Goal: Task Accomplishment & Management: Use online tool/utility

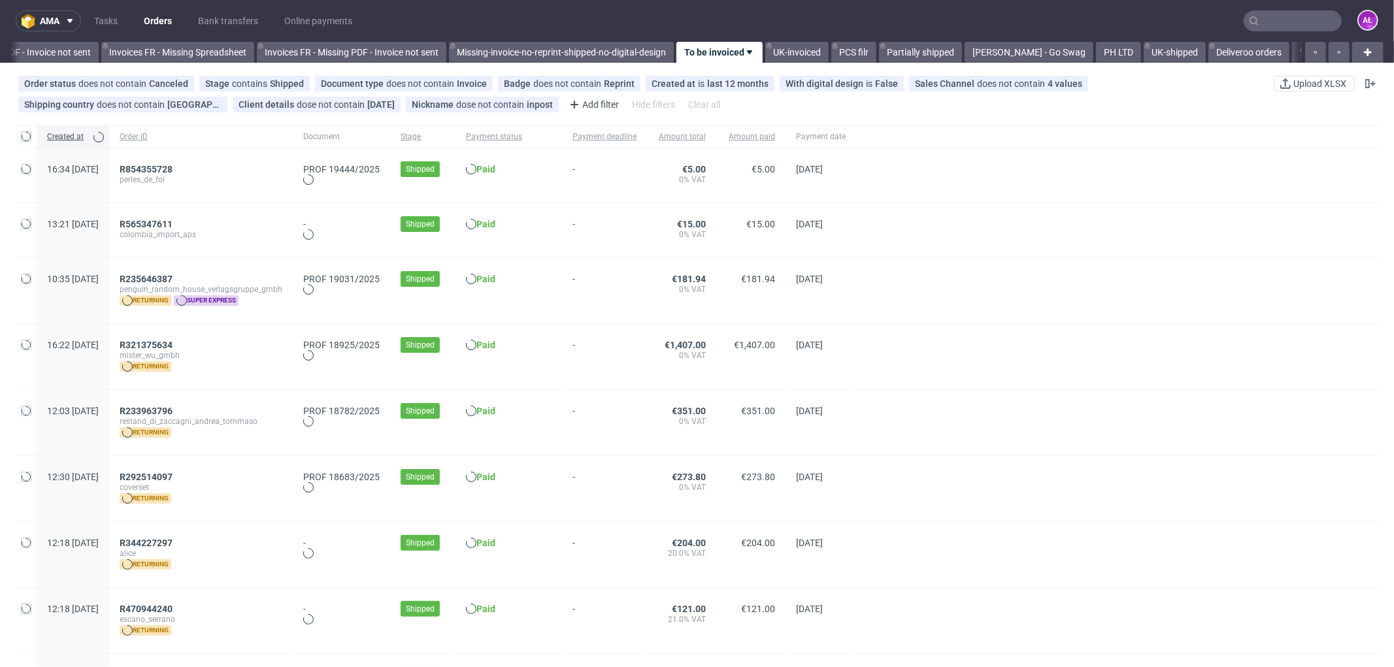
scroll to position [0, 1997]
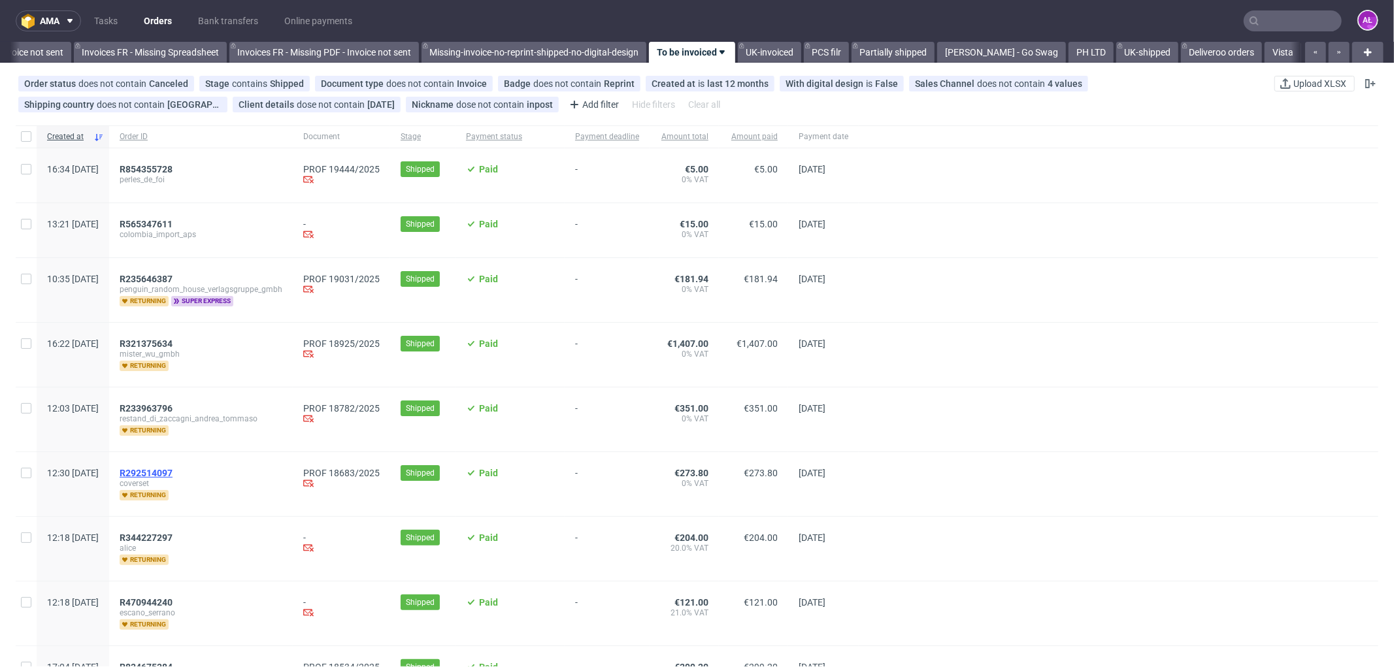
click at [173, 469] on span "R292514097" at bounding box center [146, 473] width 53 height 10
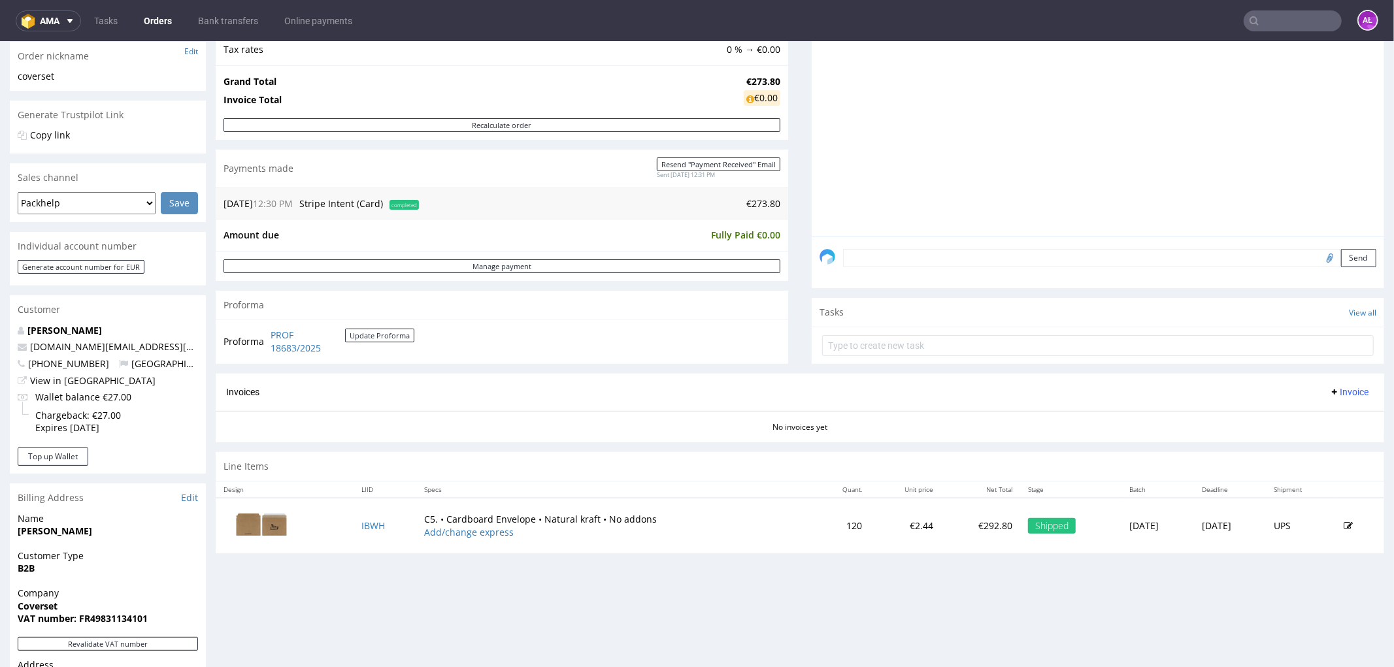
scroll to position [218, 0]
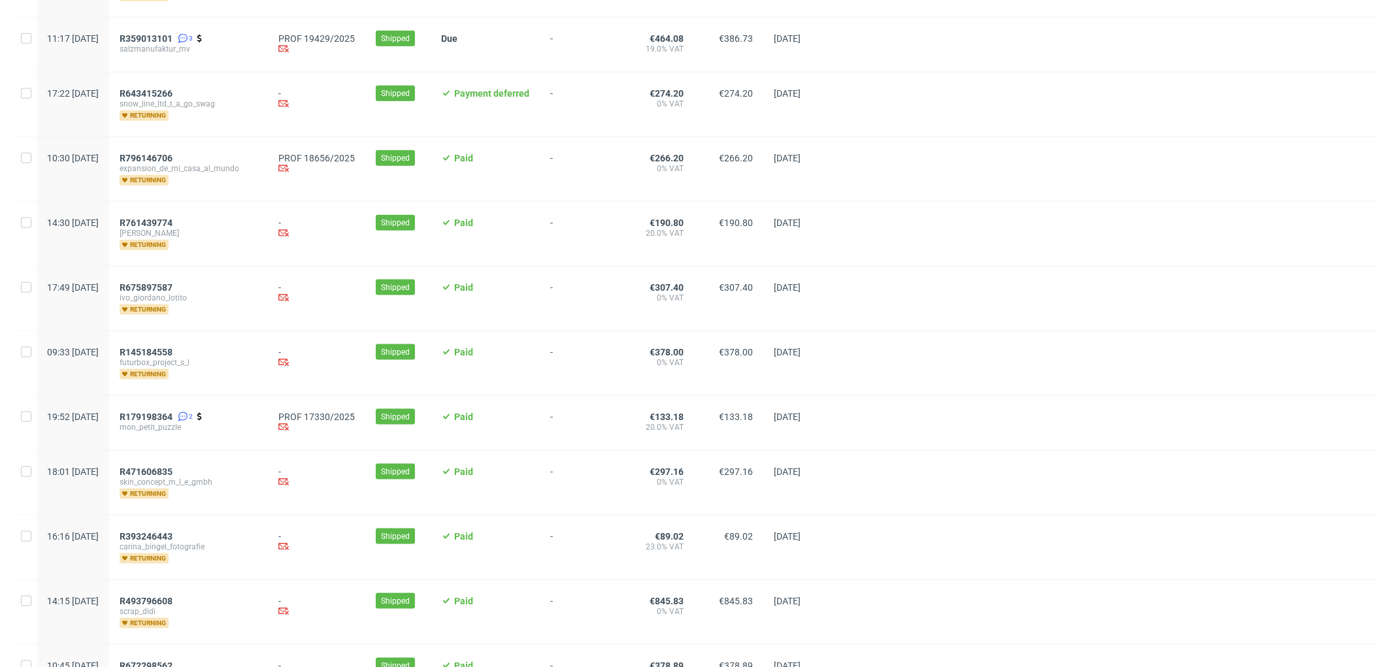
scroll to position [1380, 0]
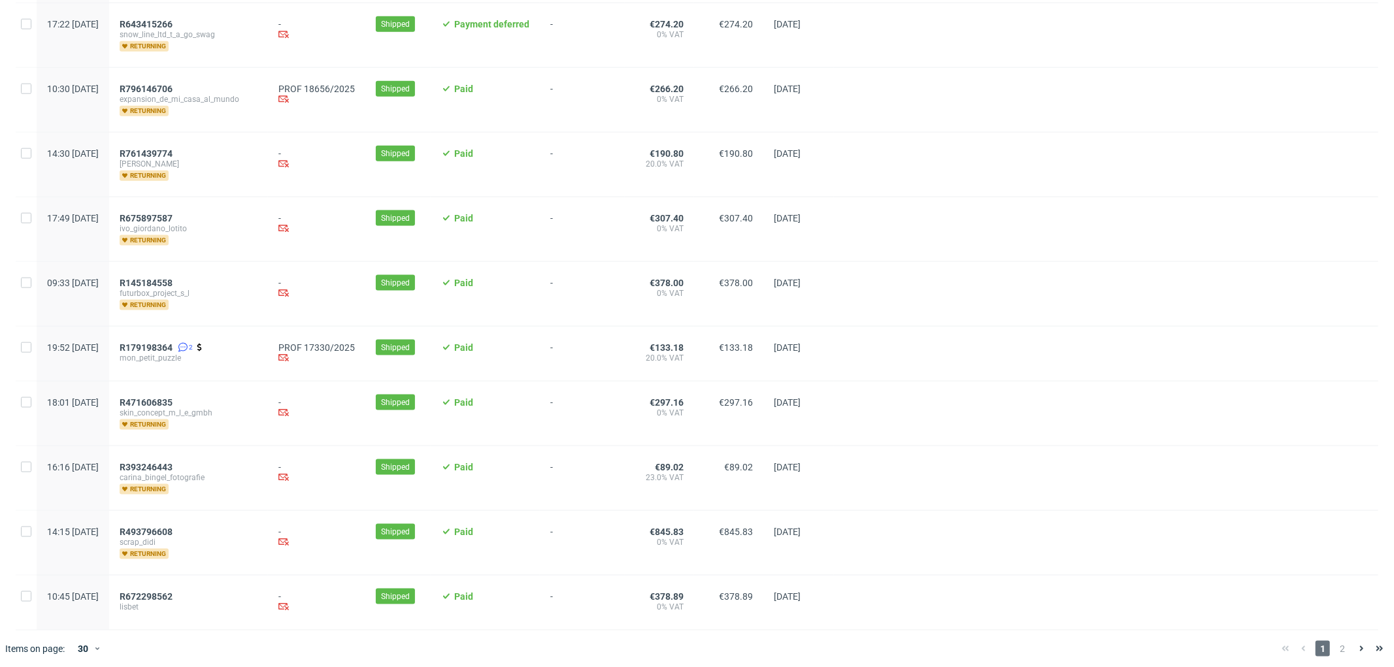
click at [1335, 644] on span "2" at bounding box center [1342, 649] width 14 height 16
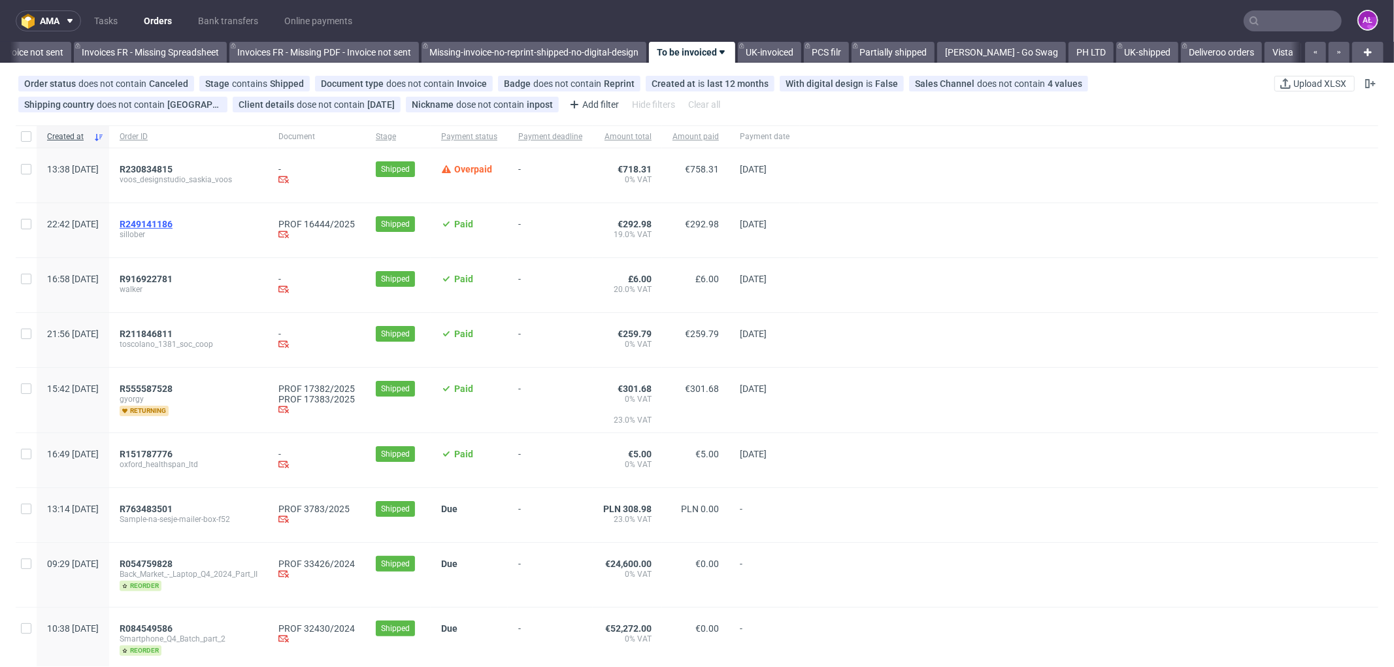
click at [173, 226] on span "R249141186" at bounding box center [146, 224] width 53 height 10
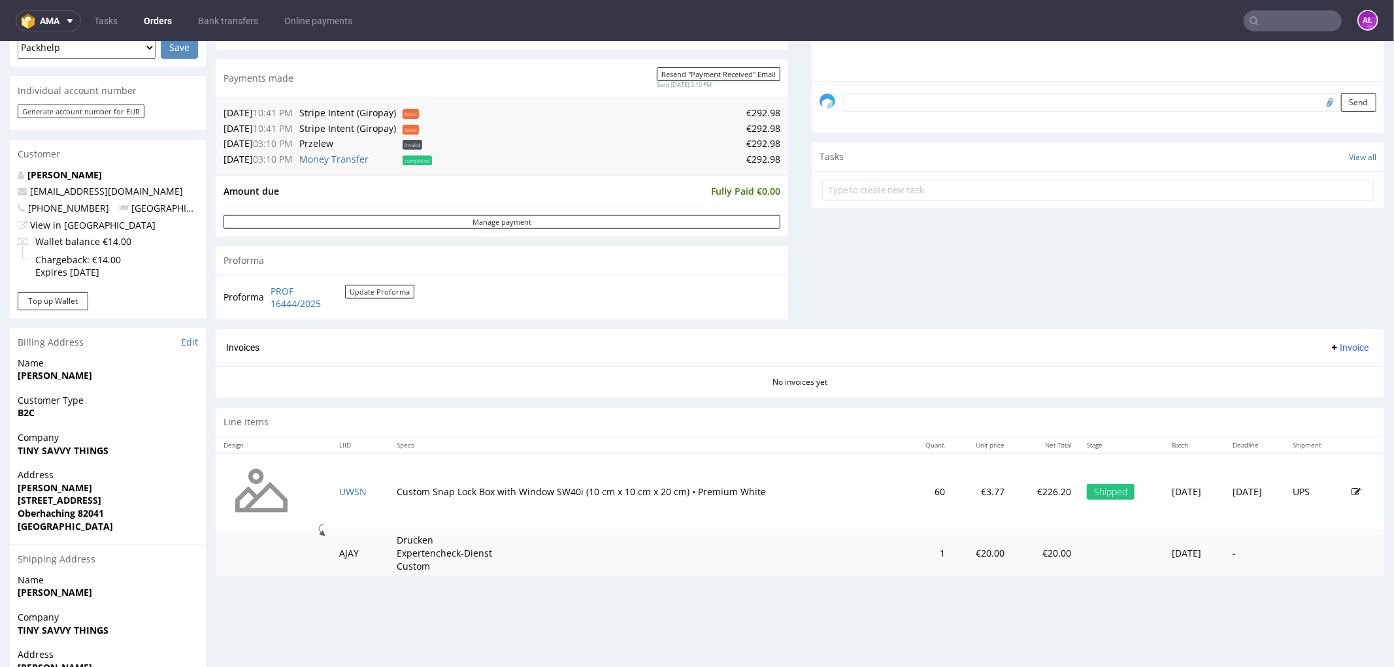
scroll to position [367, 0]
click at [1329, 349] on span "Invoice" at bounding box center [1348, 348] width 39 height 10
click at [1336, 375] on span "Generate" at bounding box center [1326, 376] width 63 height 13
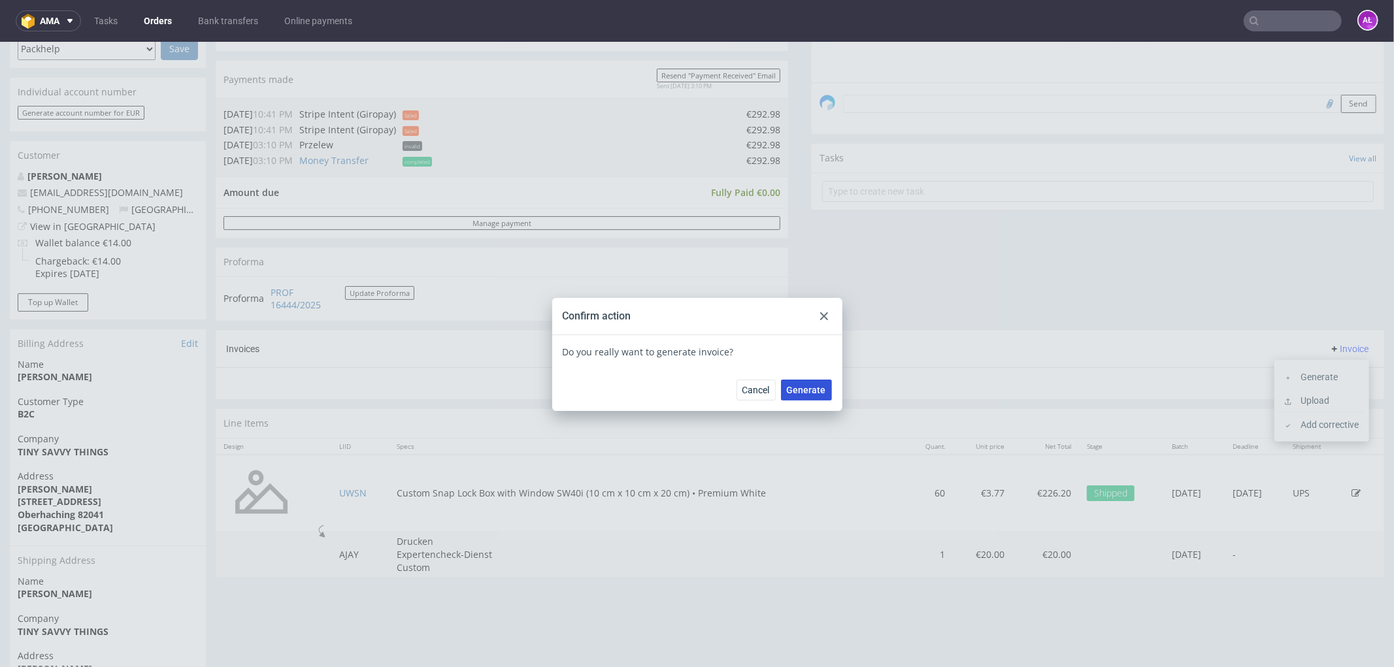
click at [806, 392] on span "Generate" at bounding box center [806, 389] width 39 height 9
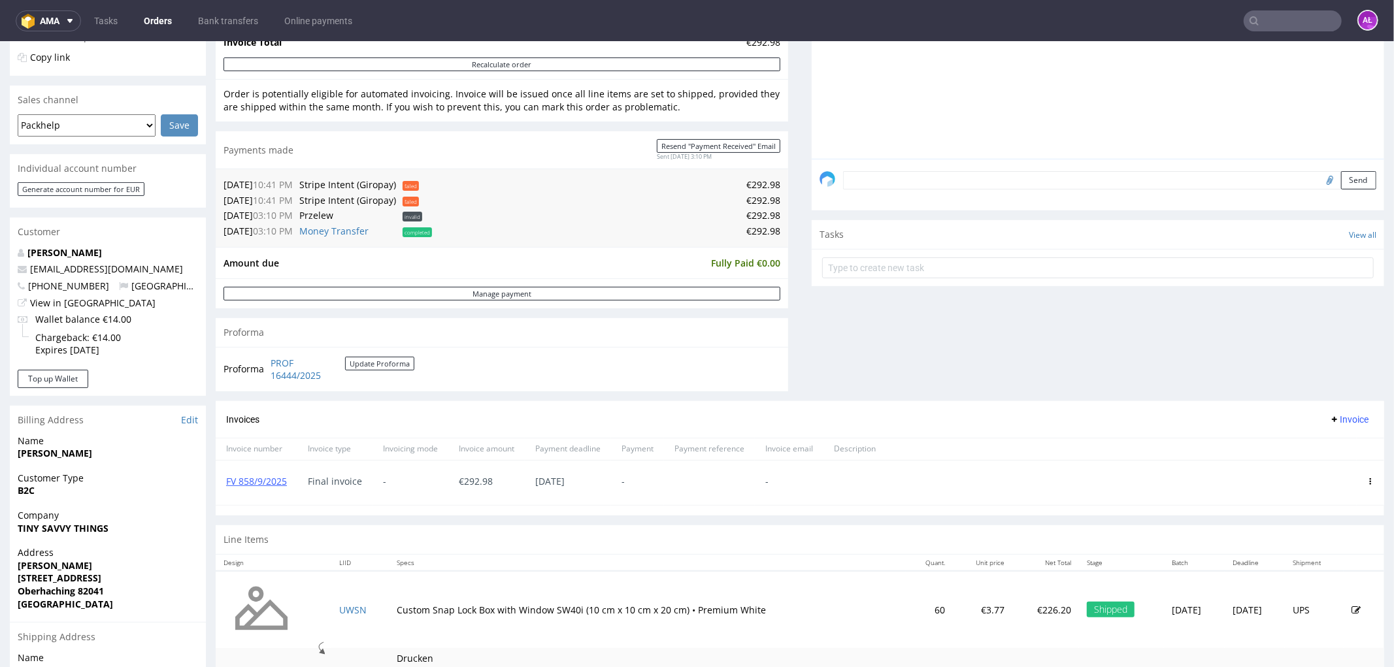
scroll to position [363, 0]
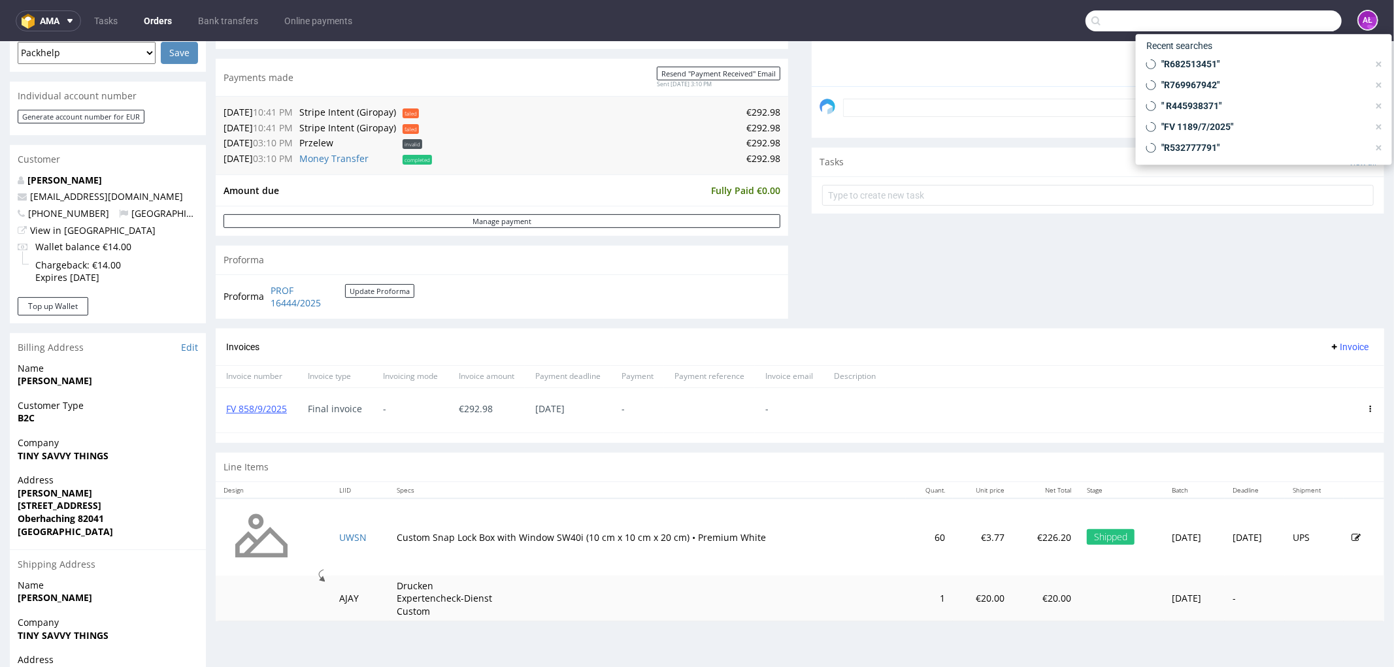
click at [1275, 11] on input "text" at bounding box center [1214, 20] width 256 height 21
paste input "FV 1189/7/2025"
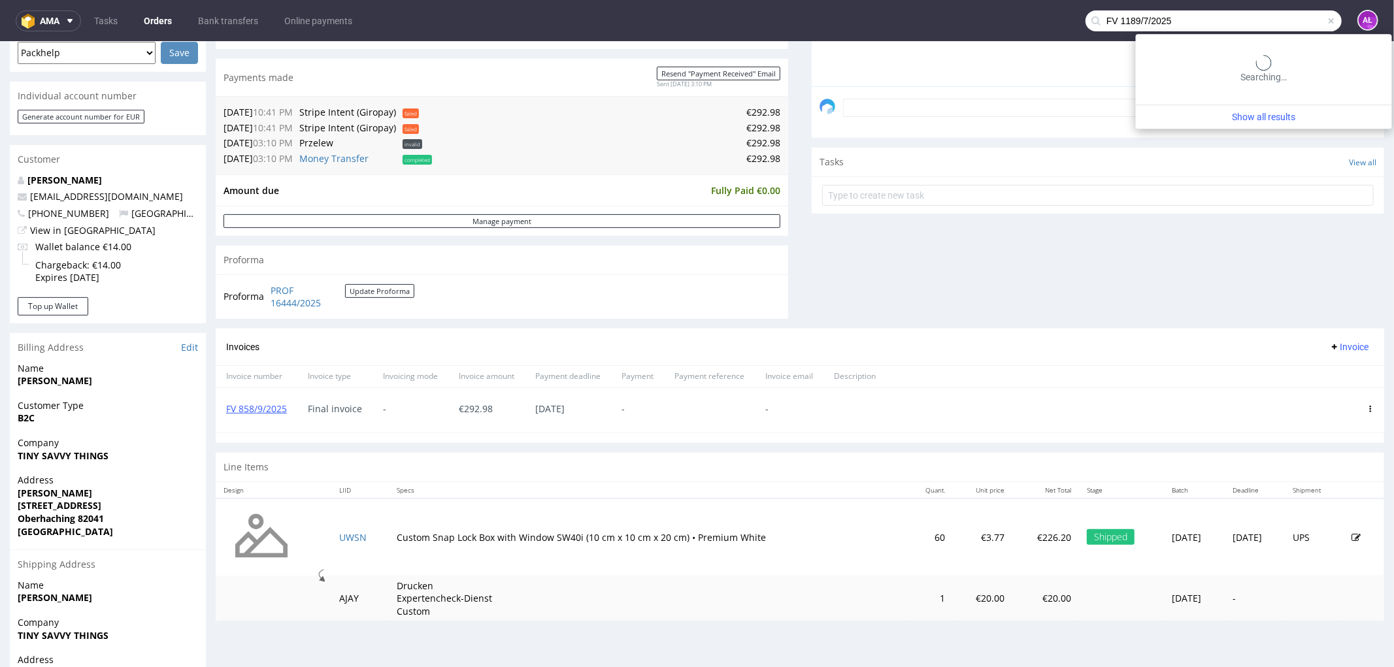
type input "FV 1189/7/2025"
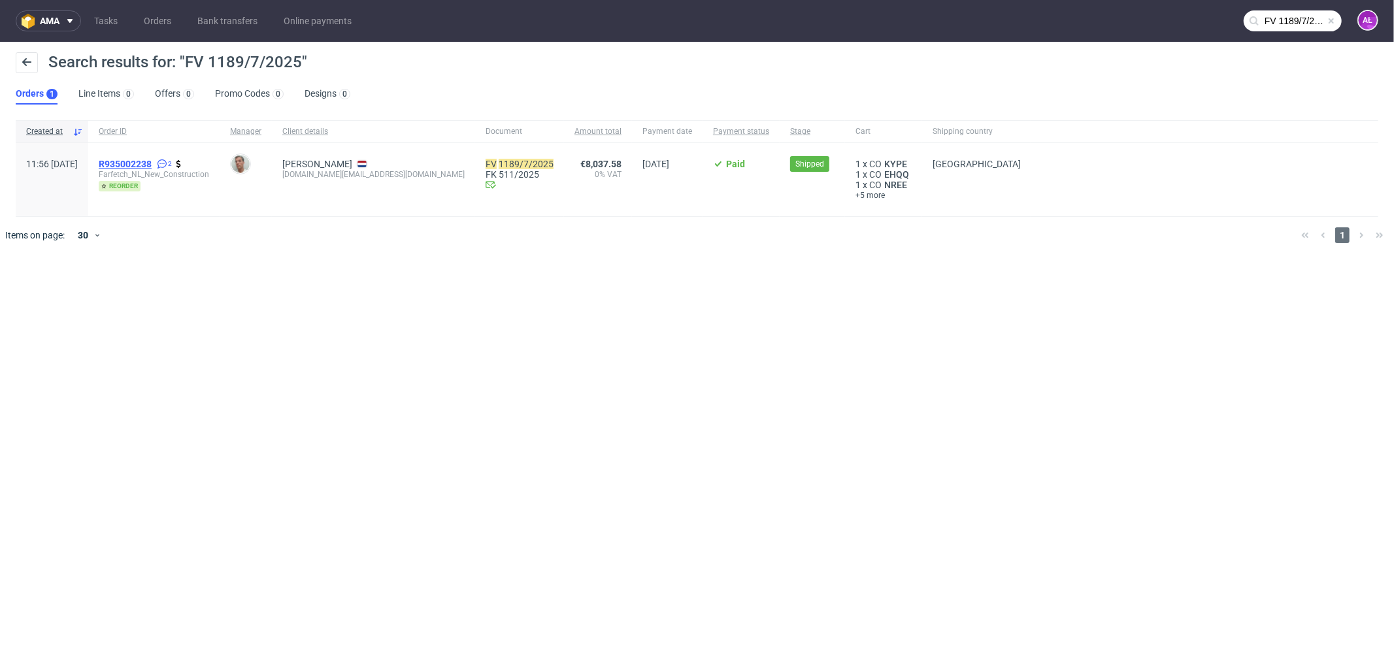
click at [152, 167] on span "R935002238" at bounding box center [125, 164] width 53 height 10
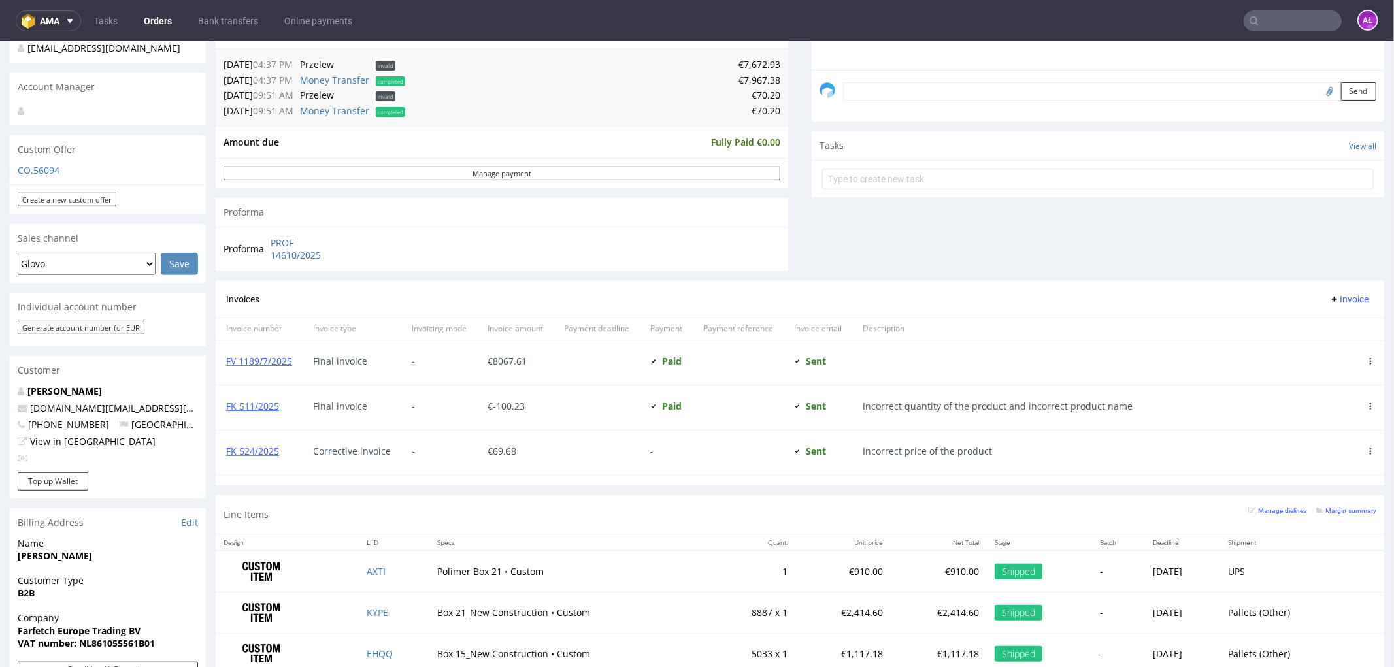
scroll to position [363, 0]
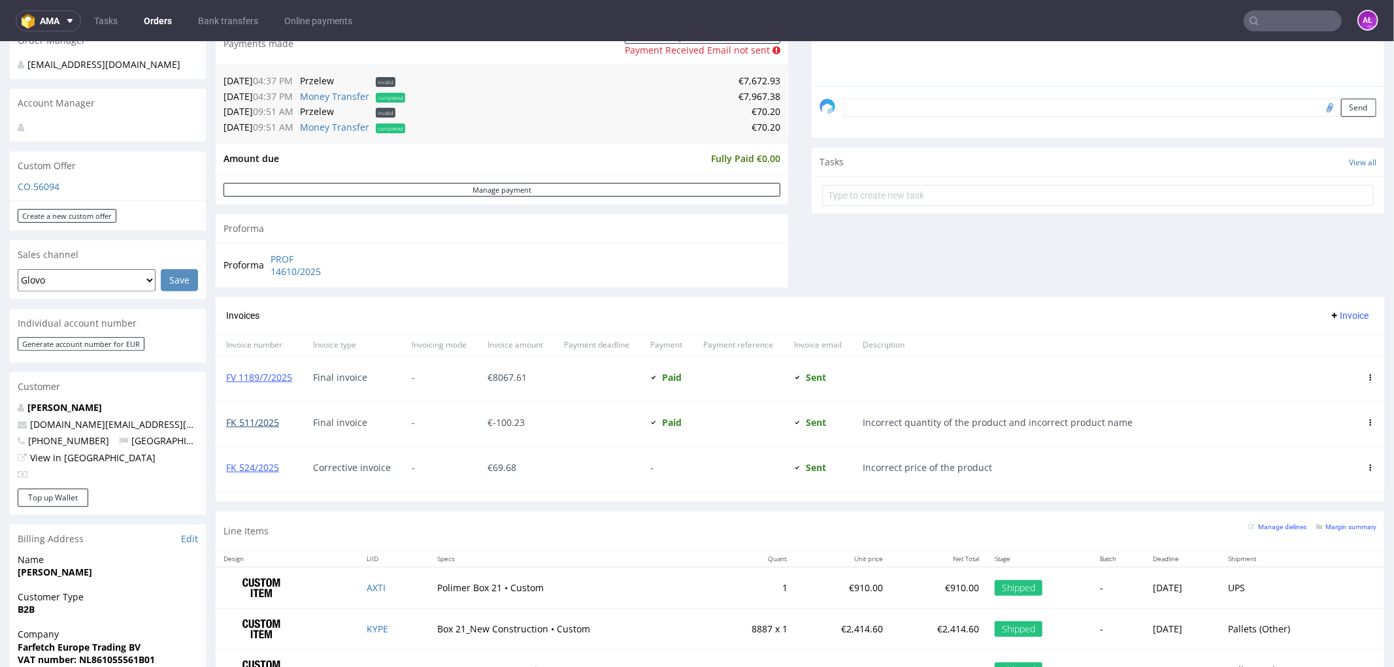
click at [268, 420] on link "FK 511/2025" at bounding box center [252, 422] width 53 height 12
click at [255, 467] on link "FK 524/2025" at bounding box center [252, 467] width 53 height 12
drag, startPoint x: 292, startPoint y: 380, endPoint x: 223, endPoint y: 388, distance: 69.7
click at [223, 388] on div "FV 1189/7/2025" at bounding box center [259, 378] width 87 height 44
copy link "FV 1189/7/2025"
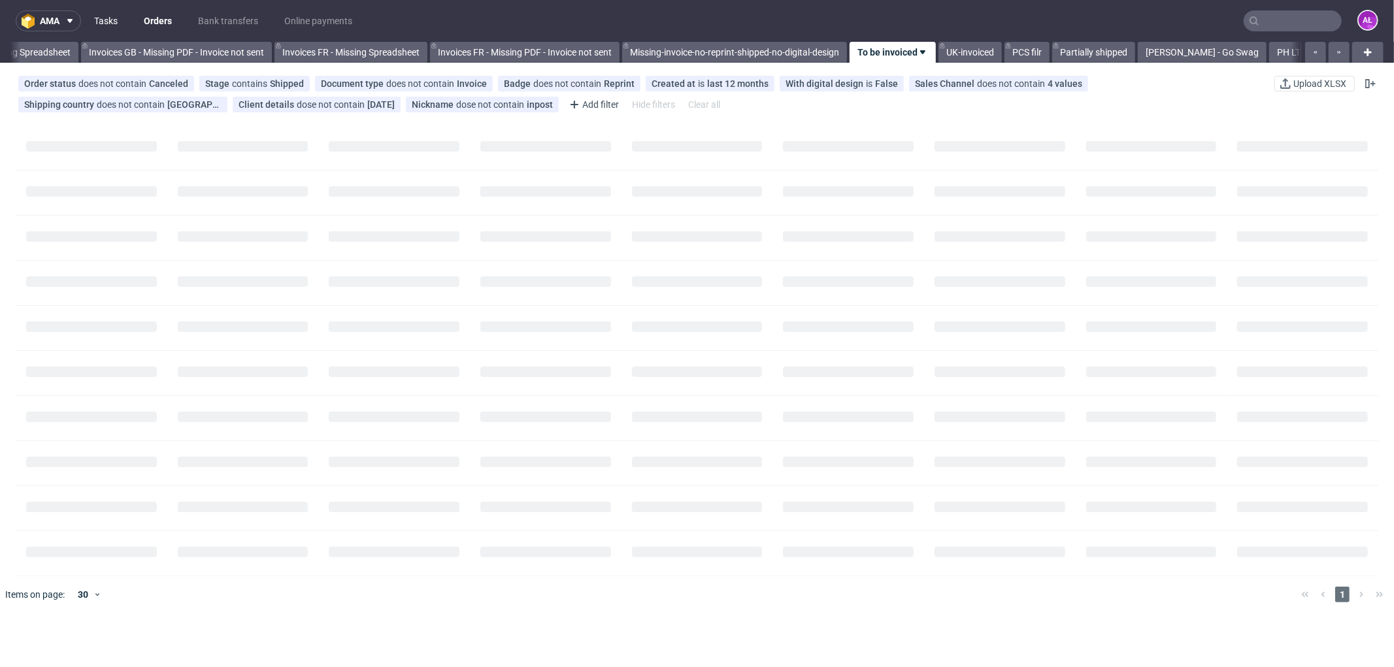
scroll to position [0, 1911]
click at [98, 16] on link "Tasks" at bounding box center [105, 20] width 39 height 21
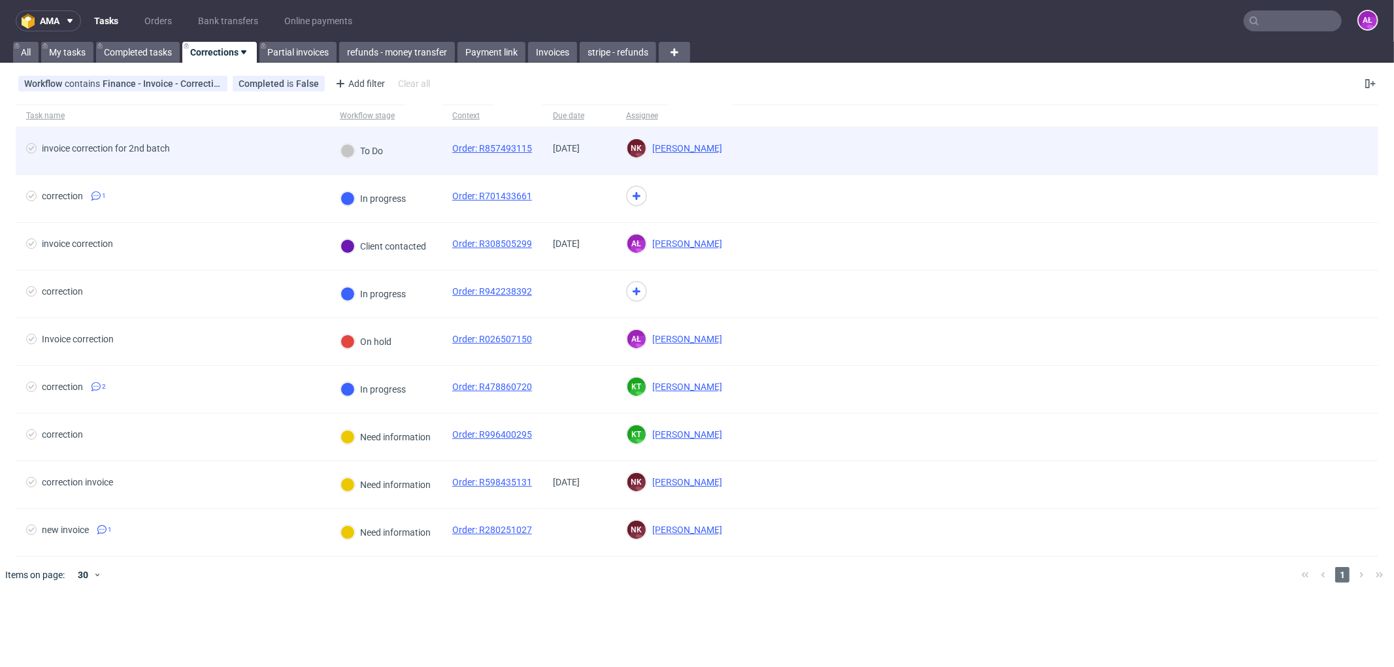
click at [422, 156] on div "To Do" at bounding box center [385, 151] width 112 height 48
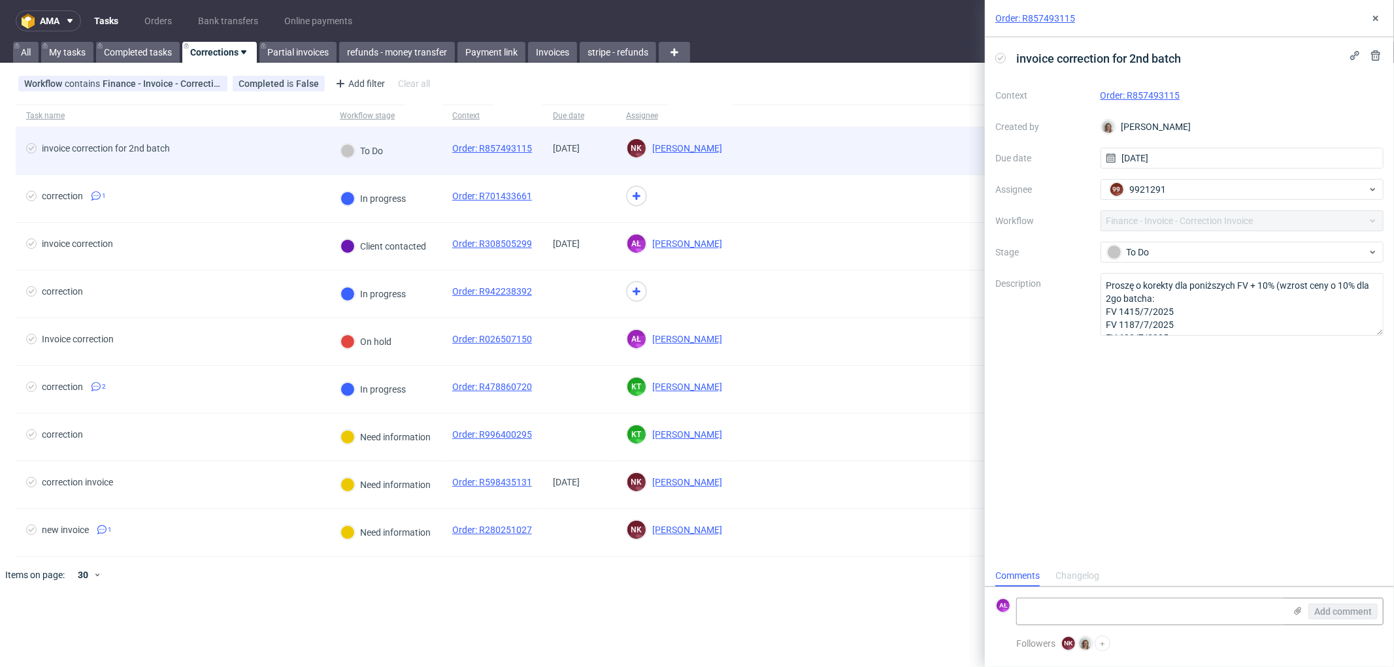
scroll to position [10, 0]
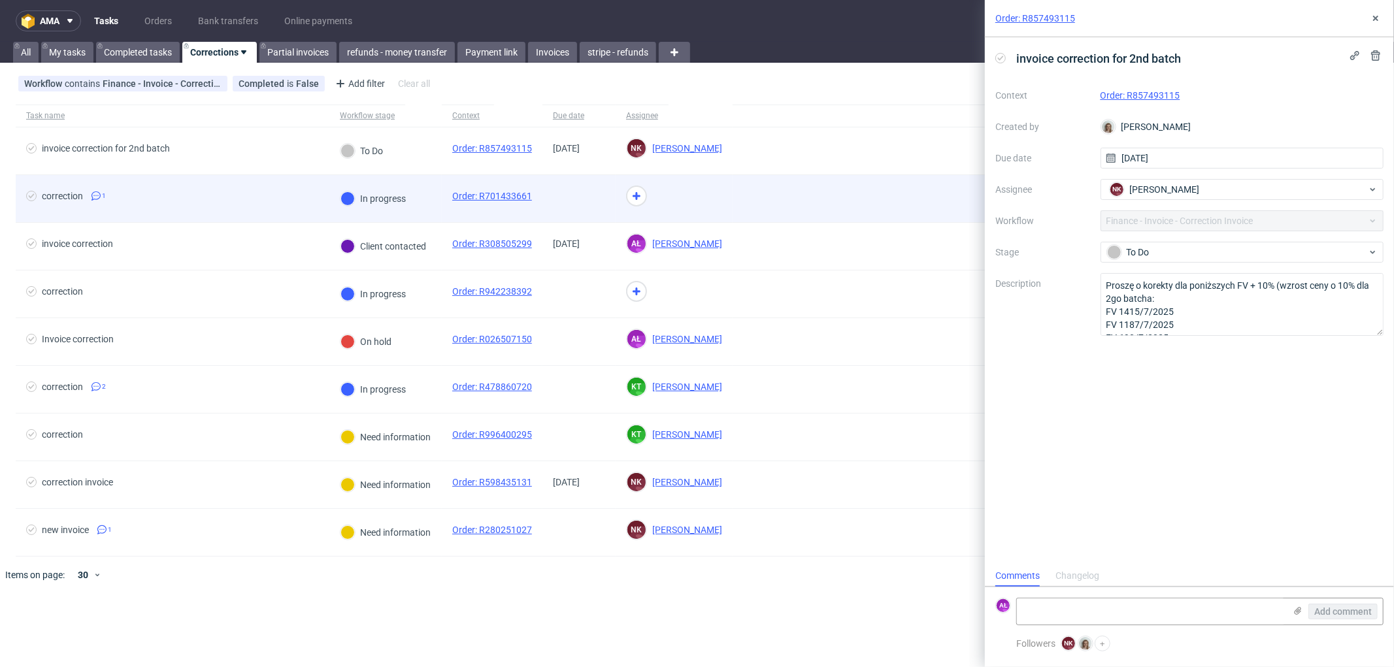
click at [414, 205] on div "In progress" at bounding box center [373, 198] width 88 height 47
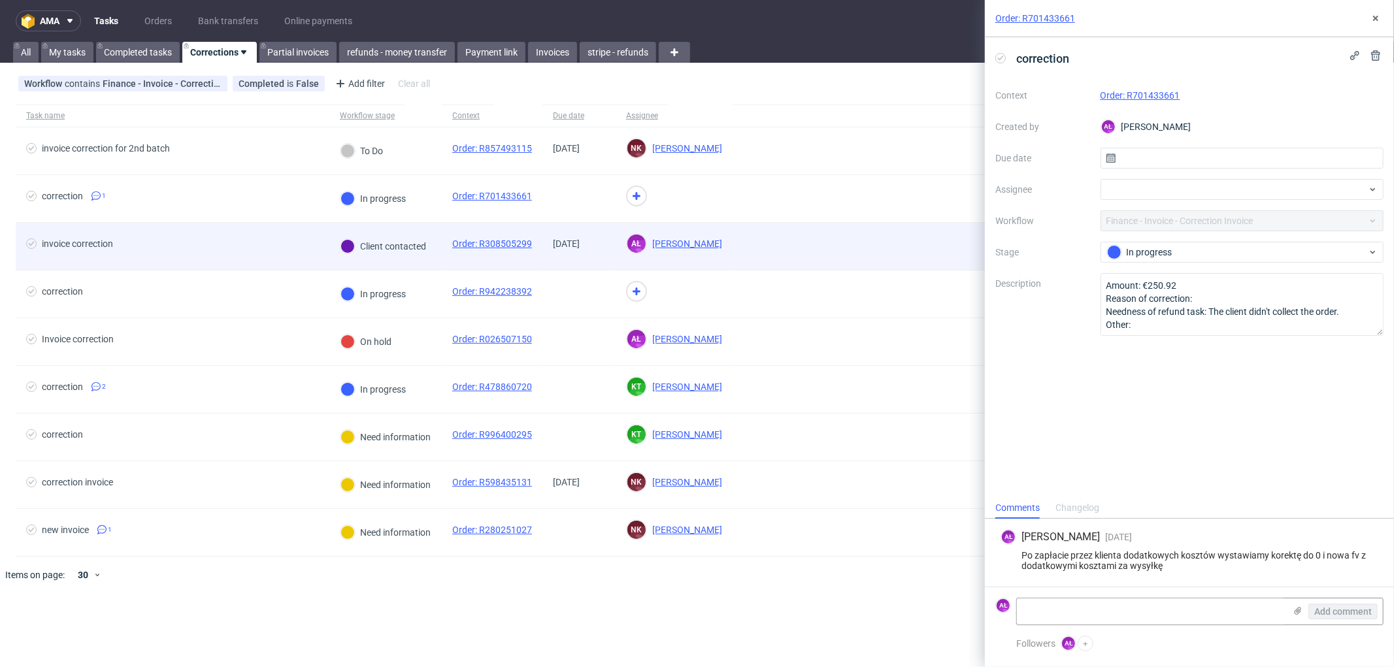
click at [429, 258] on div "Client contacted" at bounding box center [383, 246] width 108 height 47
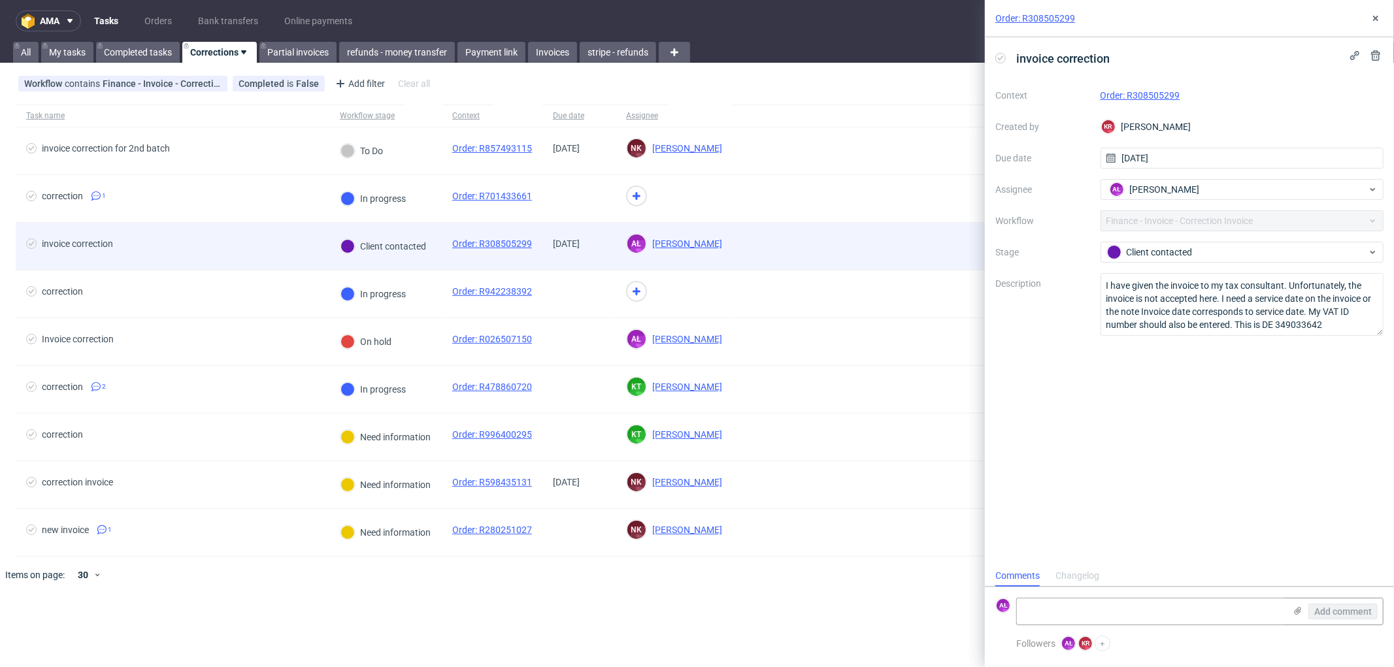
scroll to position [10, 0]
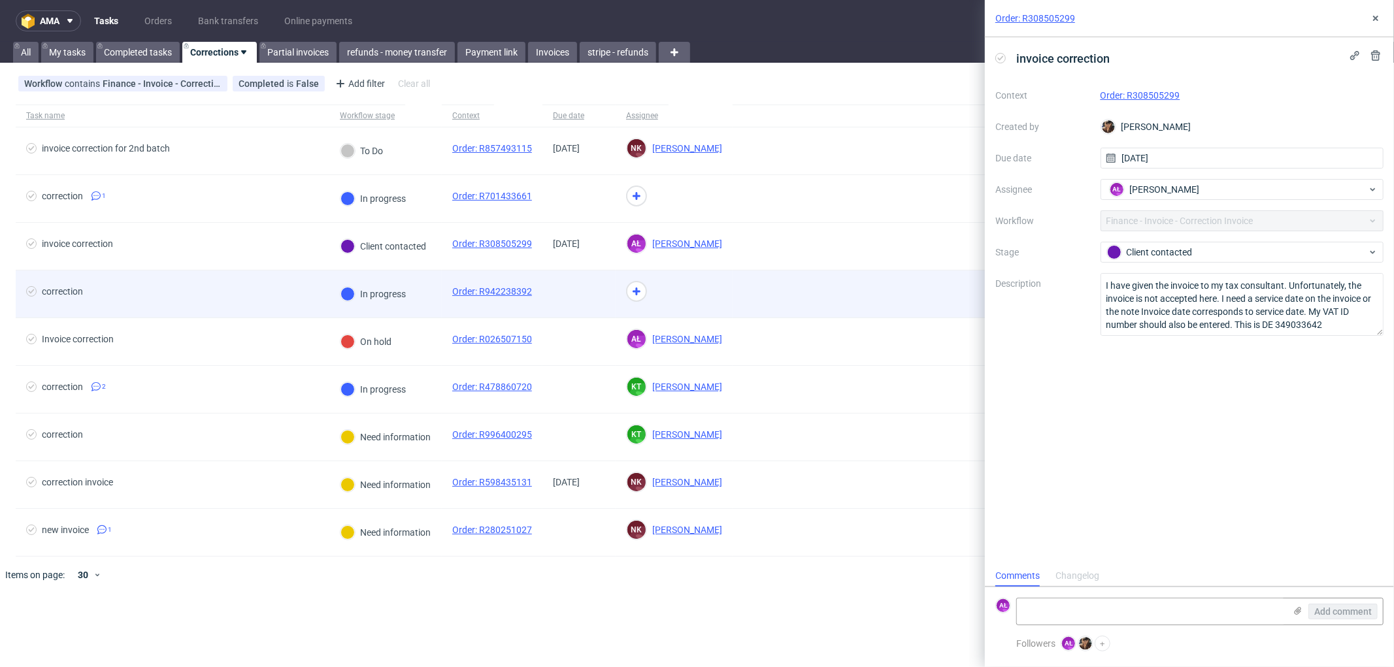
click at [426, 296] on div "In progress" at bounding box center [385, 295] width 112 height 48
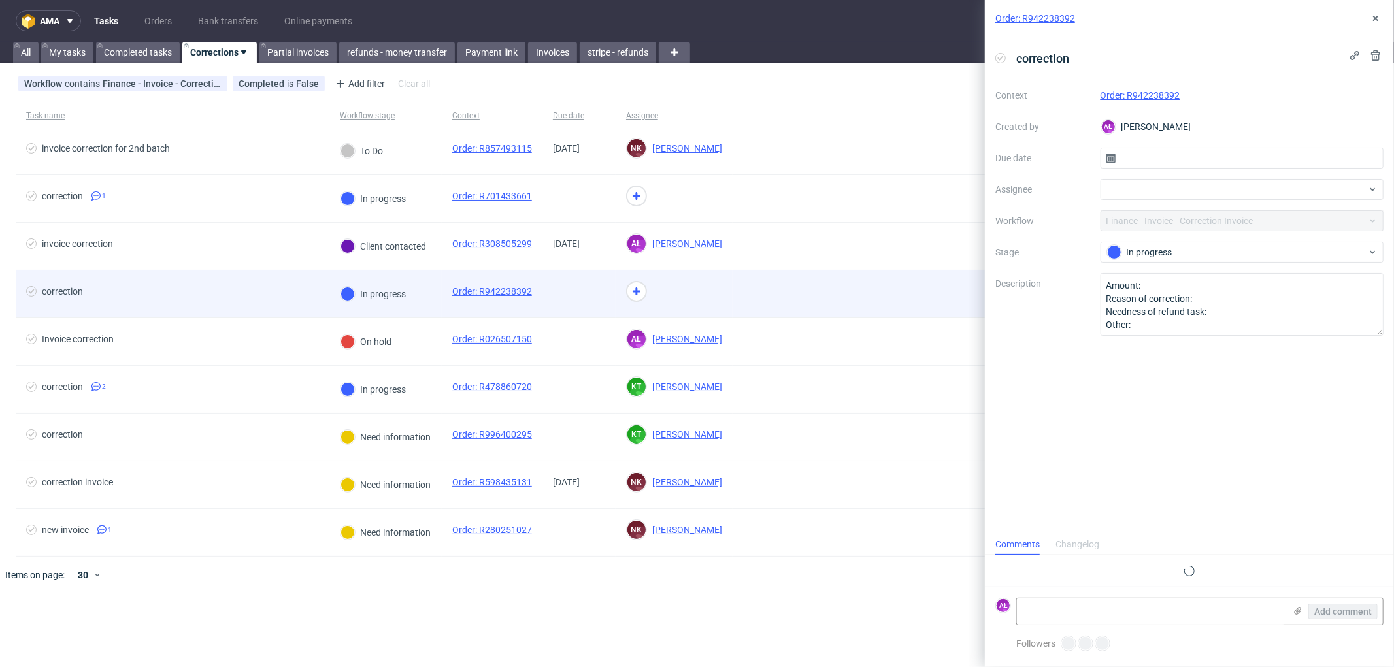
scroll to position [10, 0]
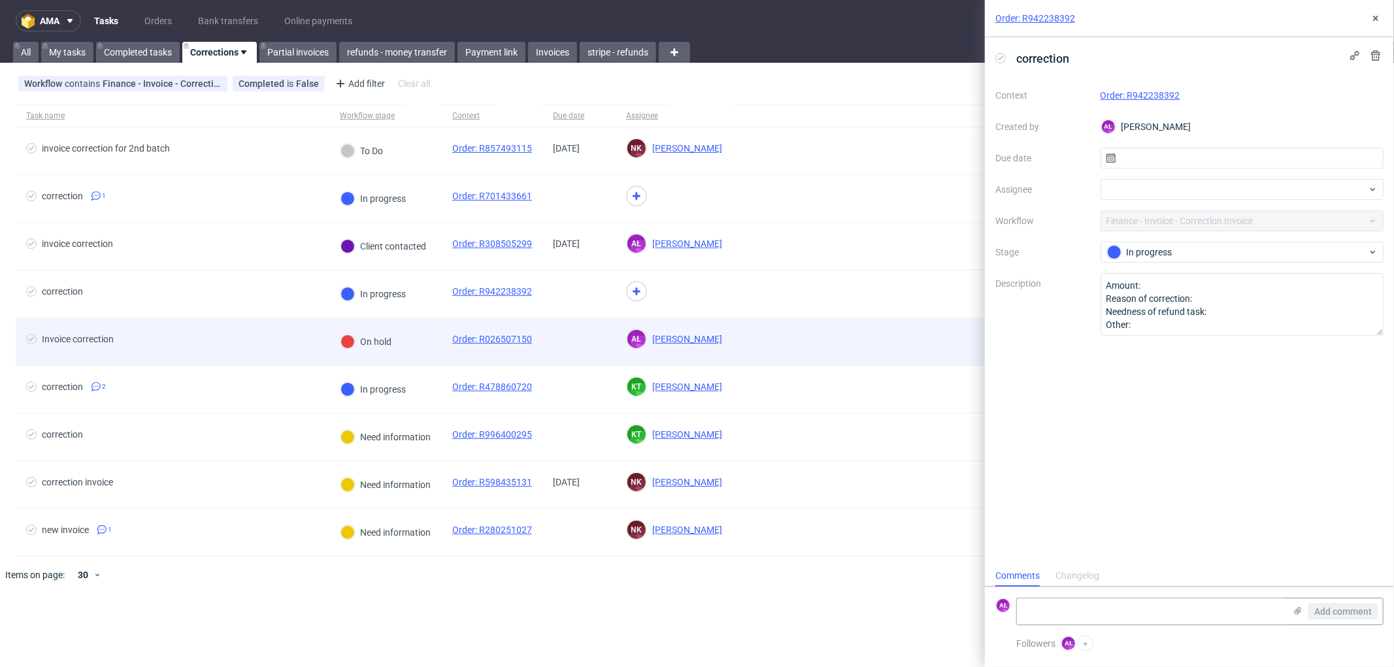
click at [425, 354] on div "On hold" at bounding box center [385, 342] width 112 height 48
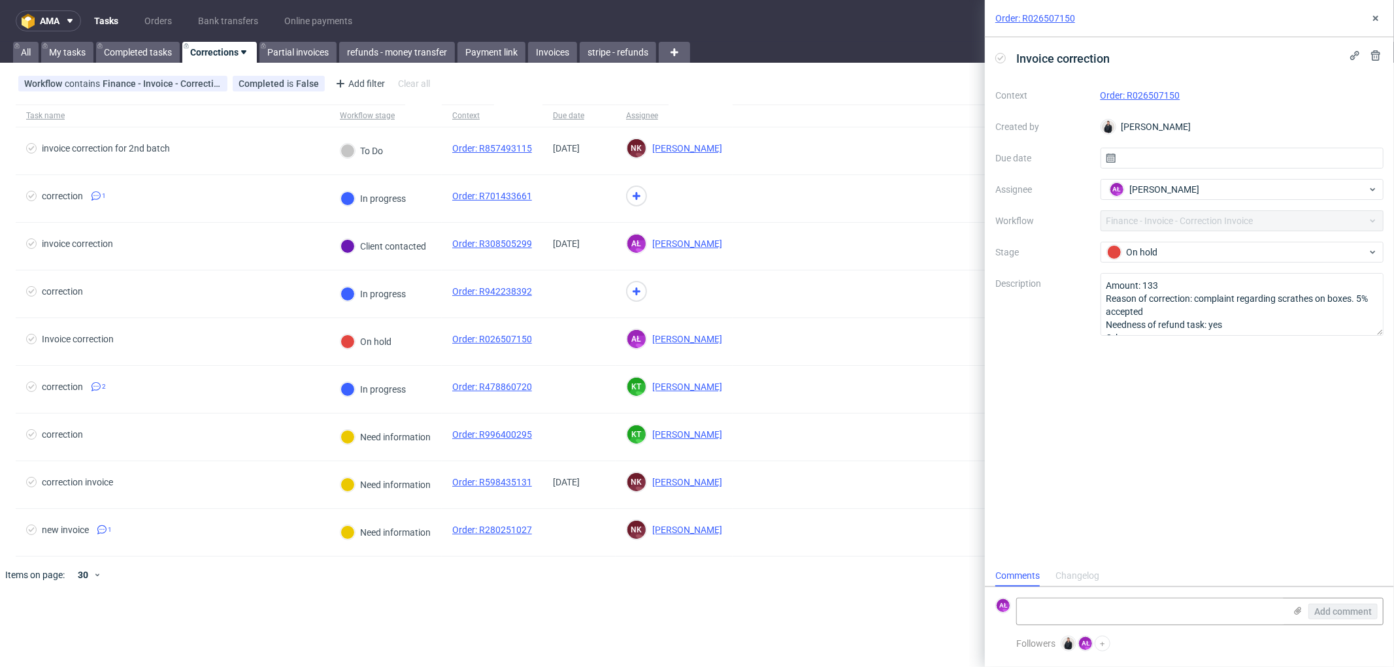
click at [1154, 92] on link "Order: R026507150" at bounding box center [1141, 95] width 80 height 10
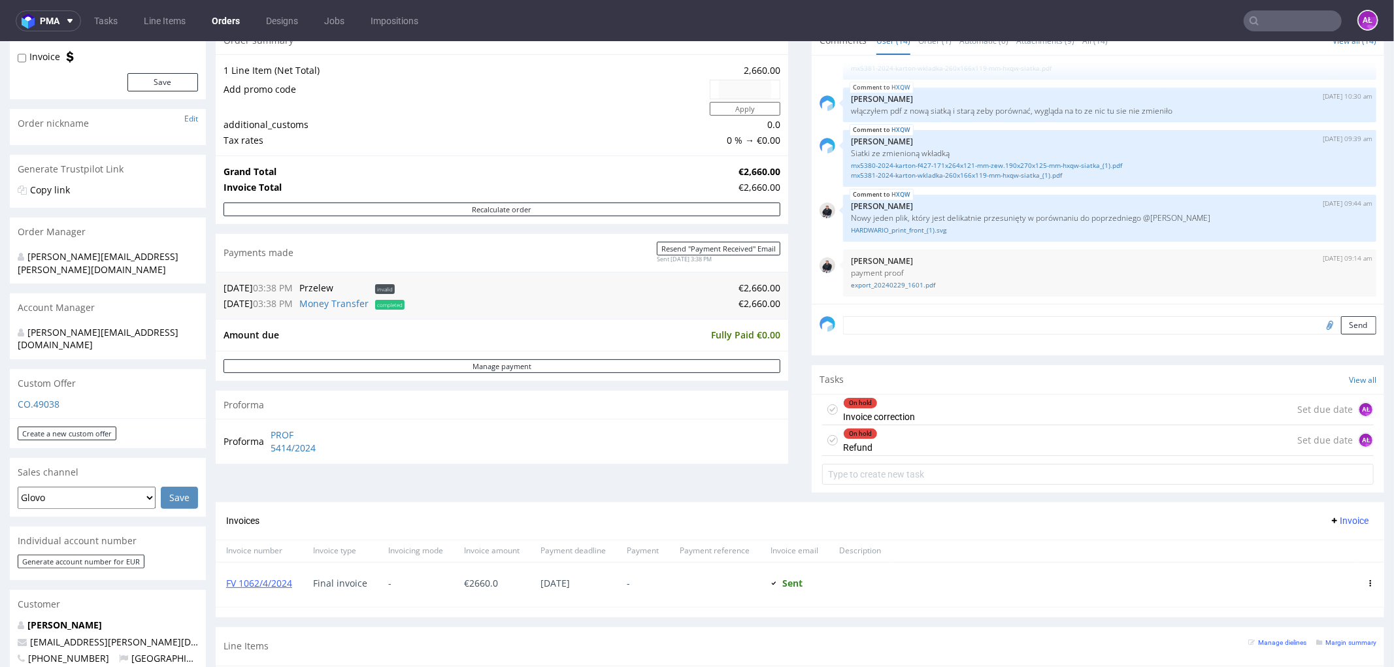
scroll to position [218, 0]
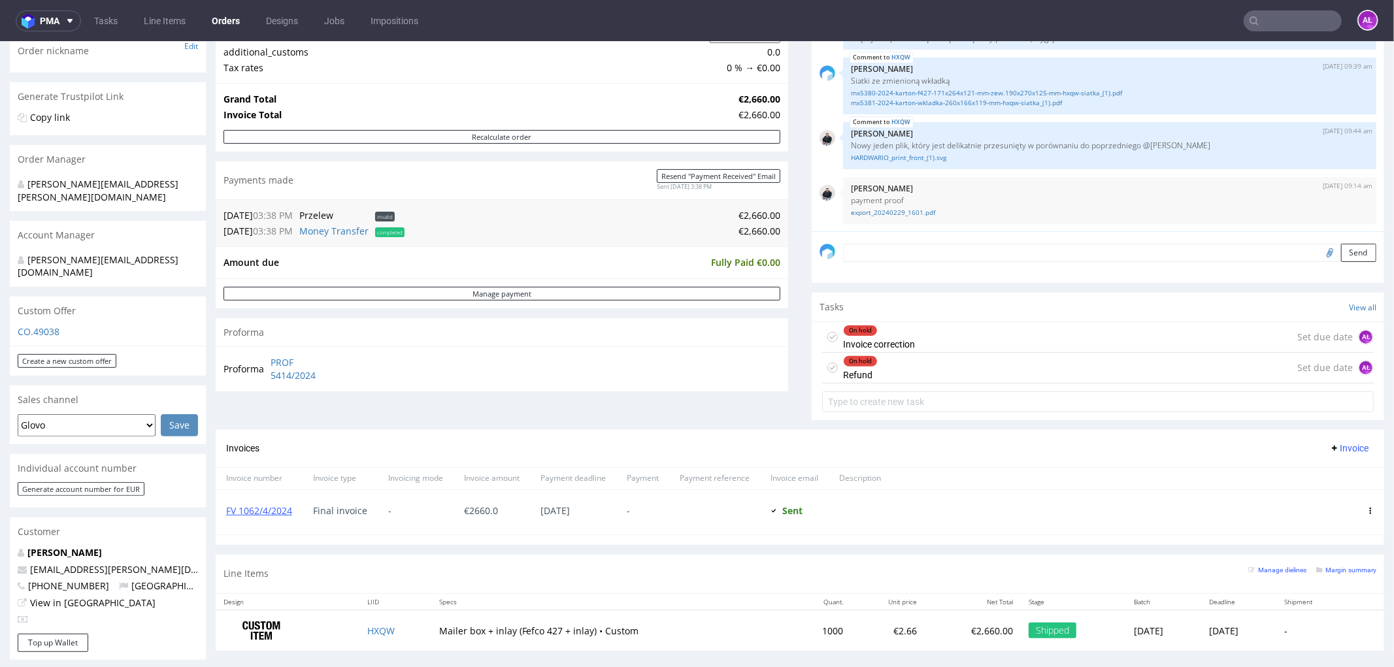
click at [861, 334] on div "On hold" at bounding box center [860, 330] width 33 height 10
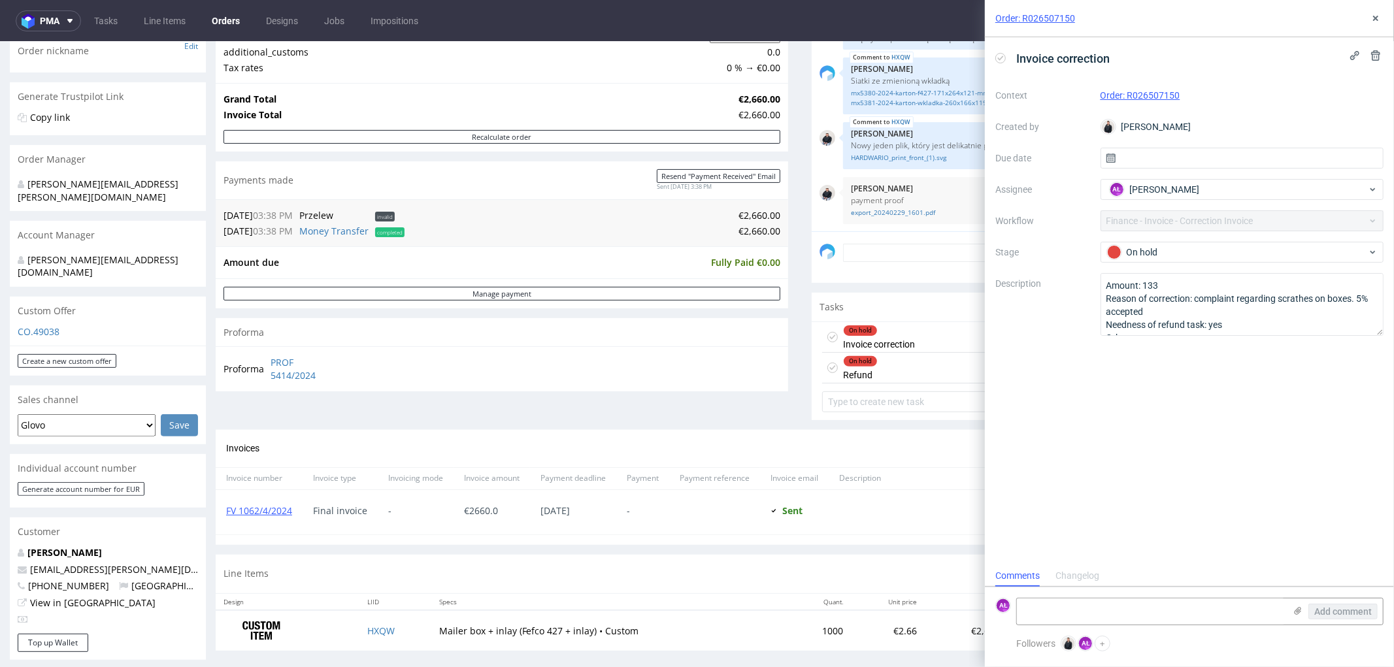
scroll to position [10, 0]
click at [883, 370] on div "On hold Refund Set due date AŁ" at bounding box center [1098, 367] width 552 height 31
click at [884, 339] on div "On hold Invoice correction" at bounding box center [879, 337] width 72 height 30
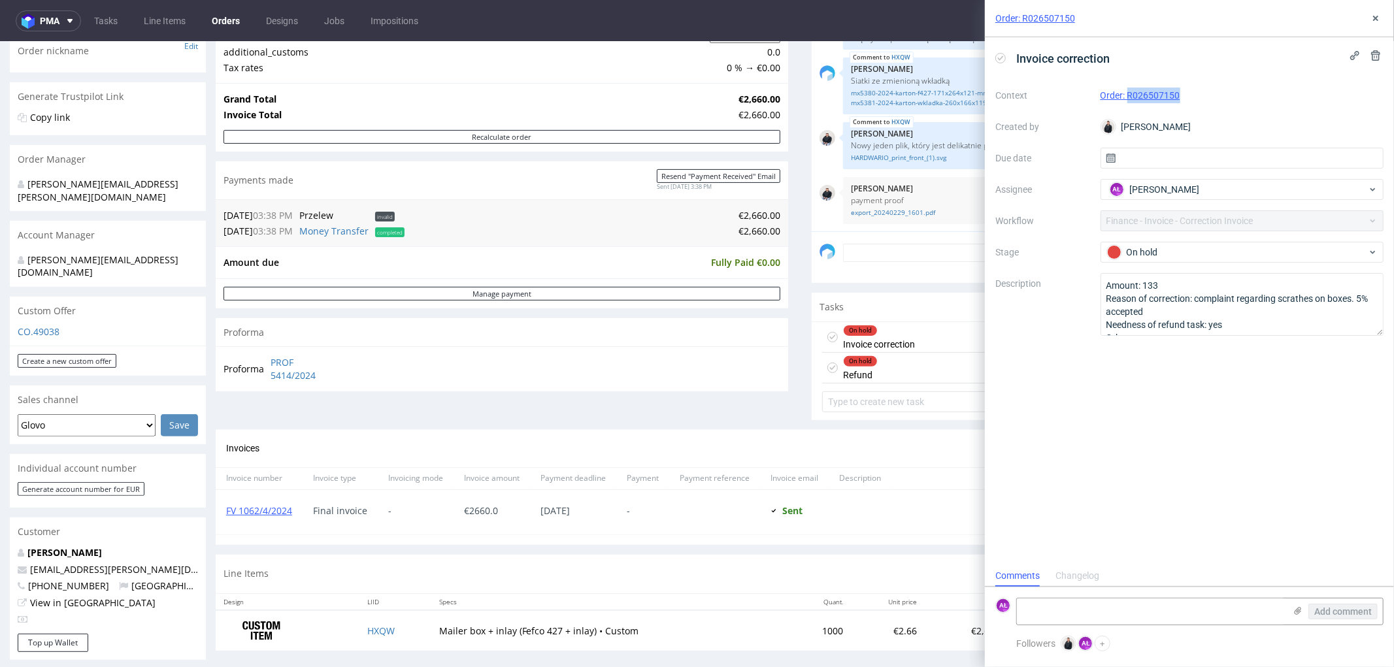
drag, startPoint x: 1194, startPoint y: 98, endPoint x: 1127, endPoint y: 103, distance: 66.9
click at [1127, 103] on div "Context Order: R026507150 Created by Adrian Margula Due date Assignee AŁ Aleksa…" at bounding box center [1189, 210] width 388 height 251
copy link "R026507150"
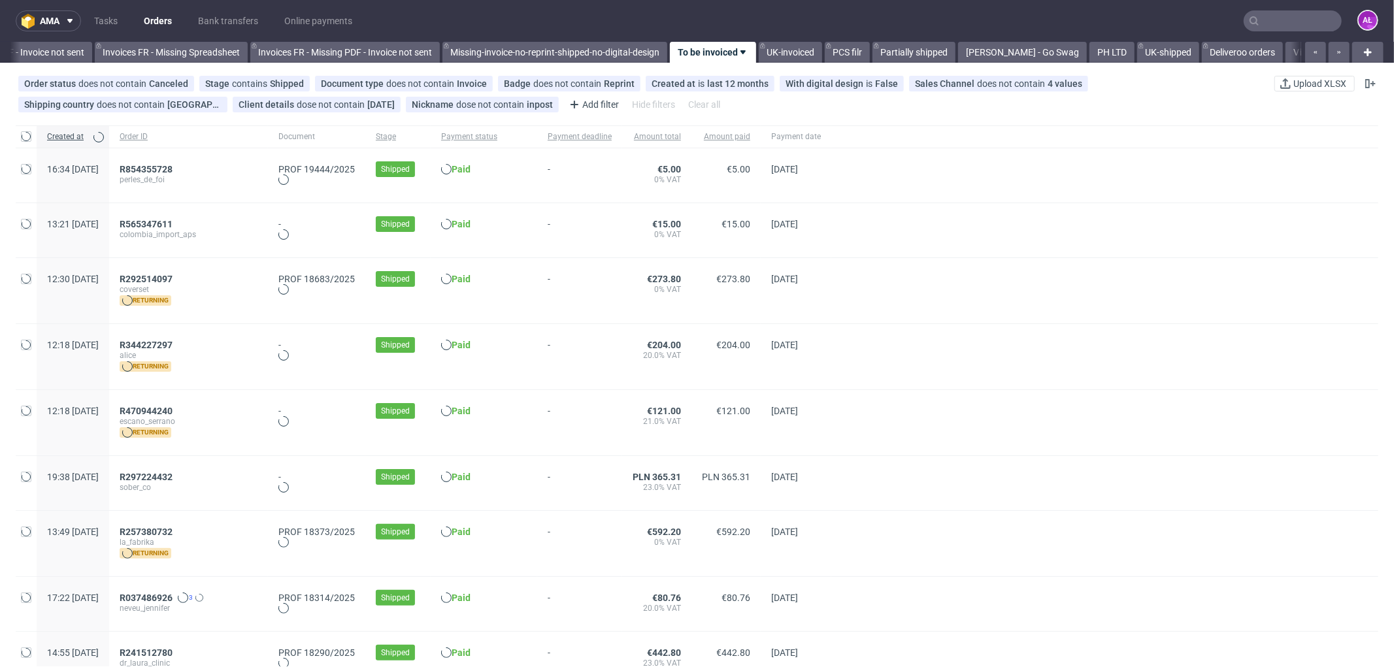
scroll to position [0, 1997]
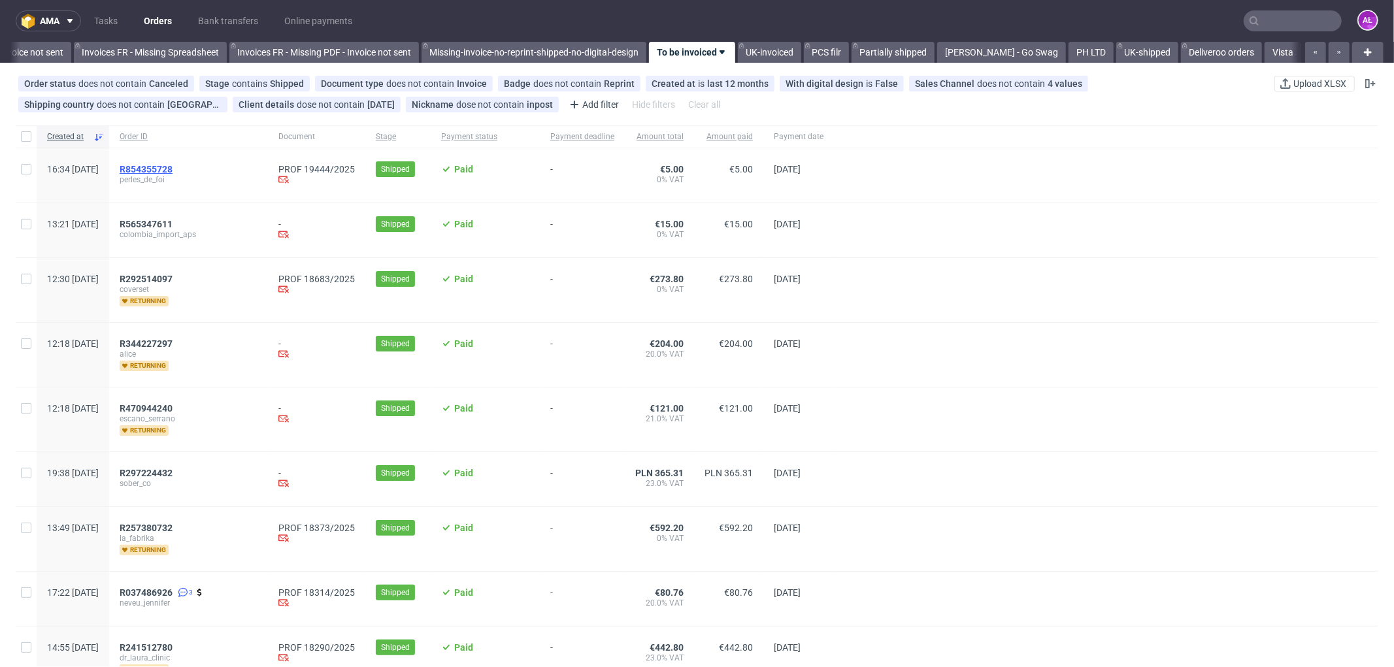
click at [173, 170] on span "R854355728" at bounding box center [146, 169] width 53 height 10
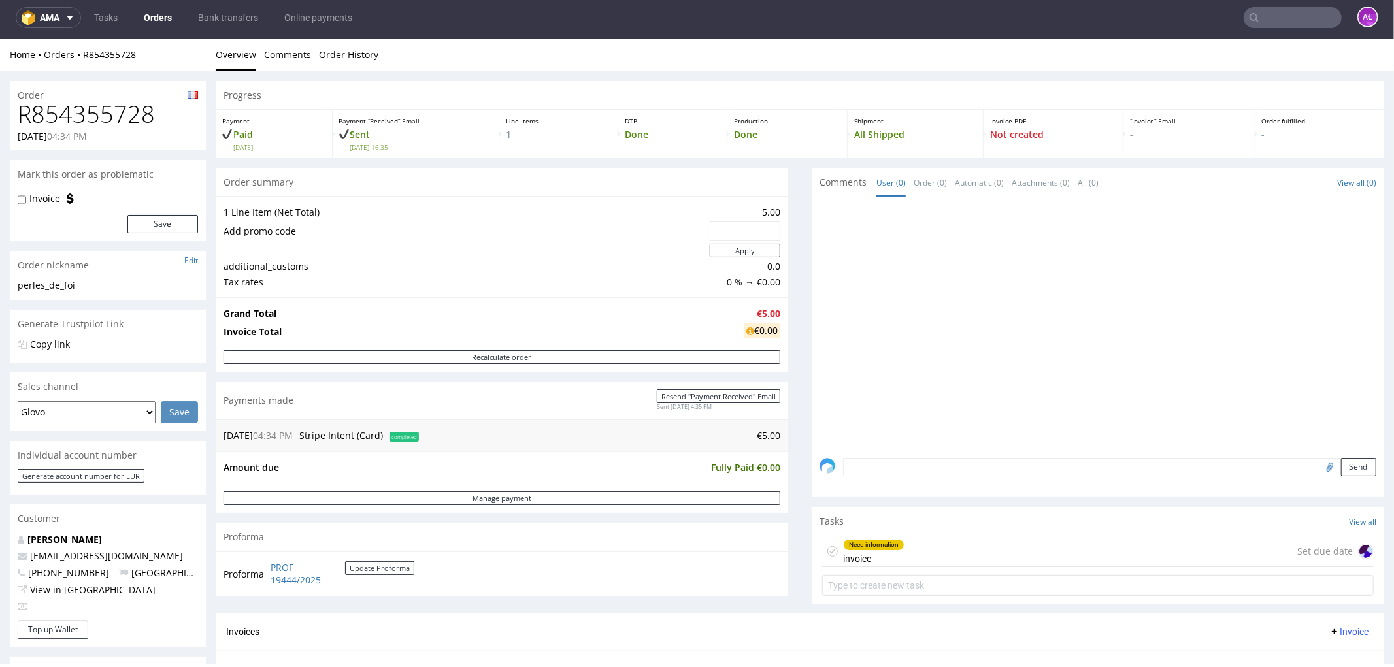
scroll to position [290, 0]
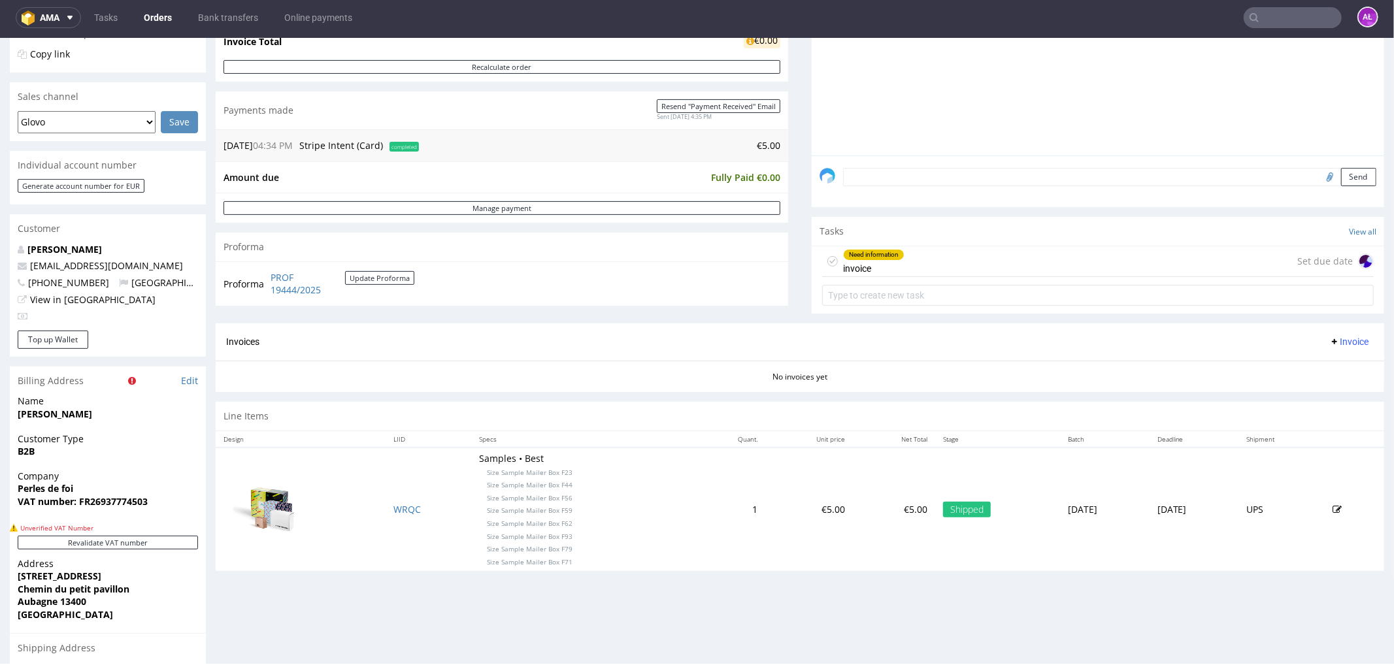
click at [860, 255] on div "Need information" at bounding box center [874, 254] width 60 height 10
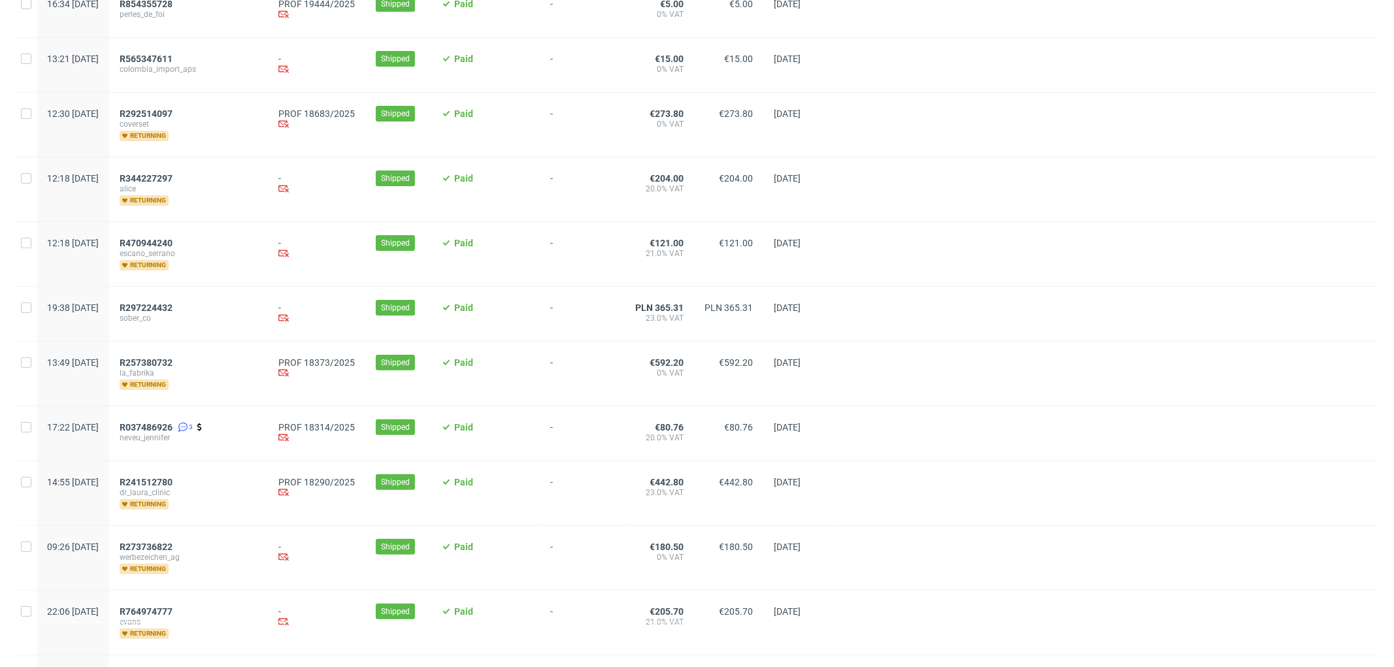
scroll to position [508, 0]
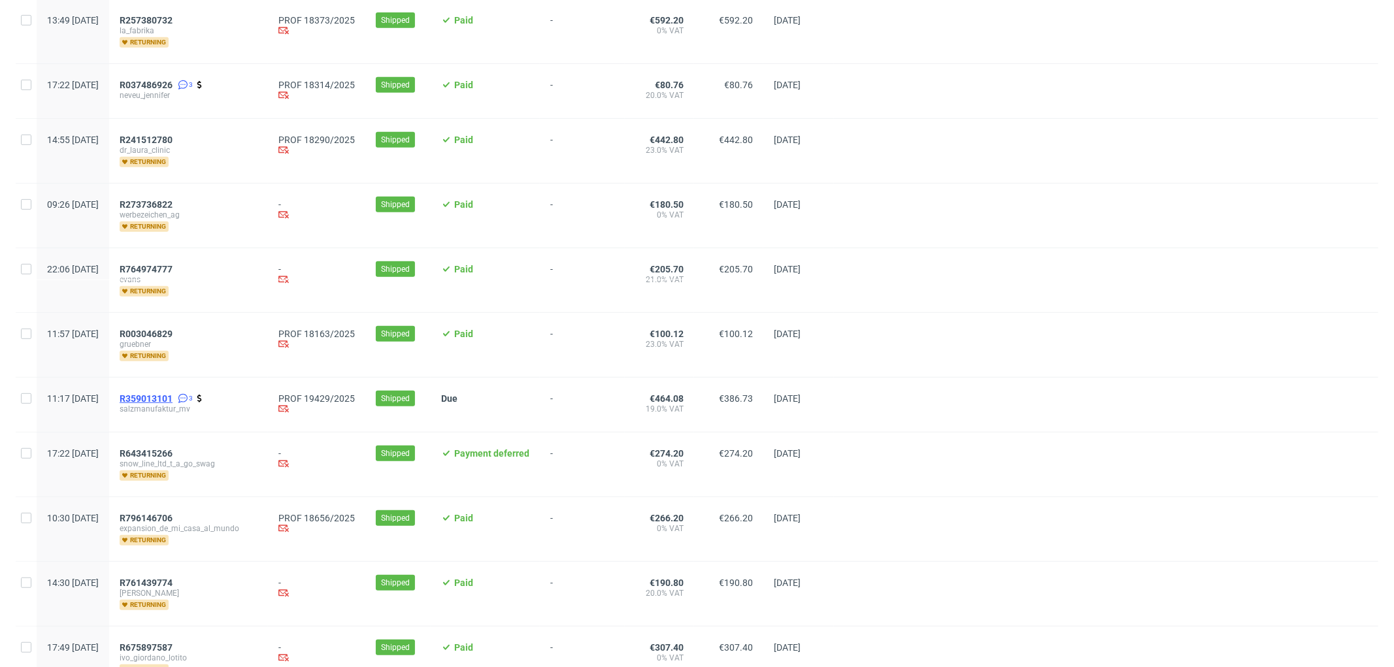
click at [173, 396] on span "R359013101" at bounding box center [146, 398] width 53 height 10
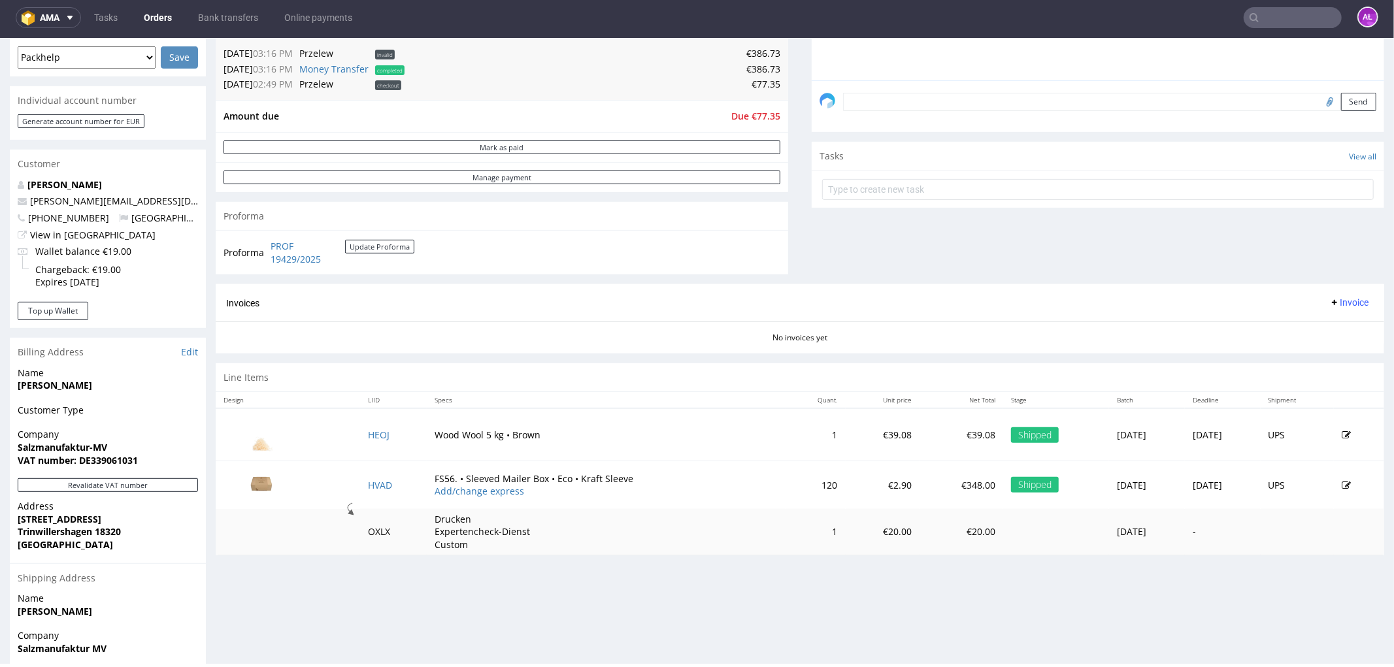
scroll to position [362, 0]
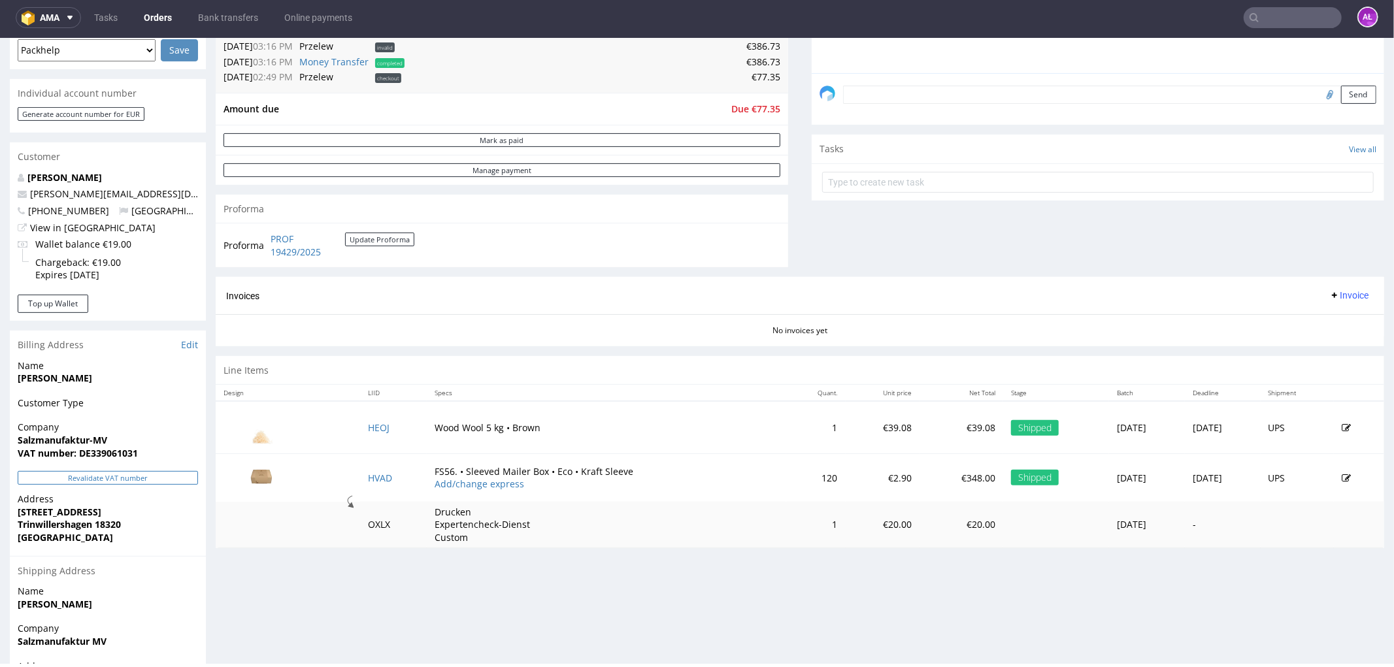
click at [148, 473] on button "Revalidate VAT number" at bounding box center [108, 478] width 180 height 14
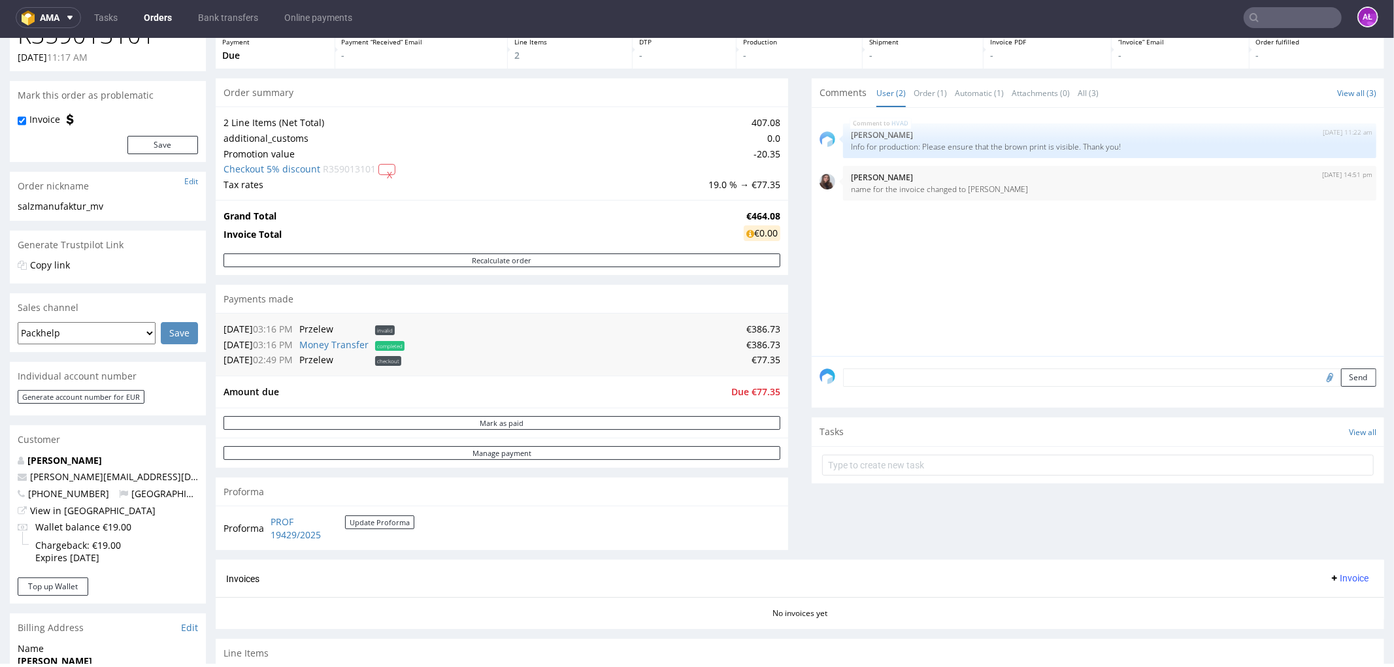
scroll to position [72, 0]
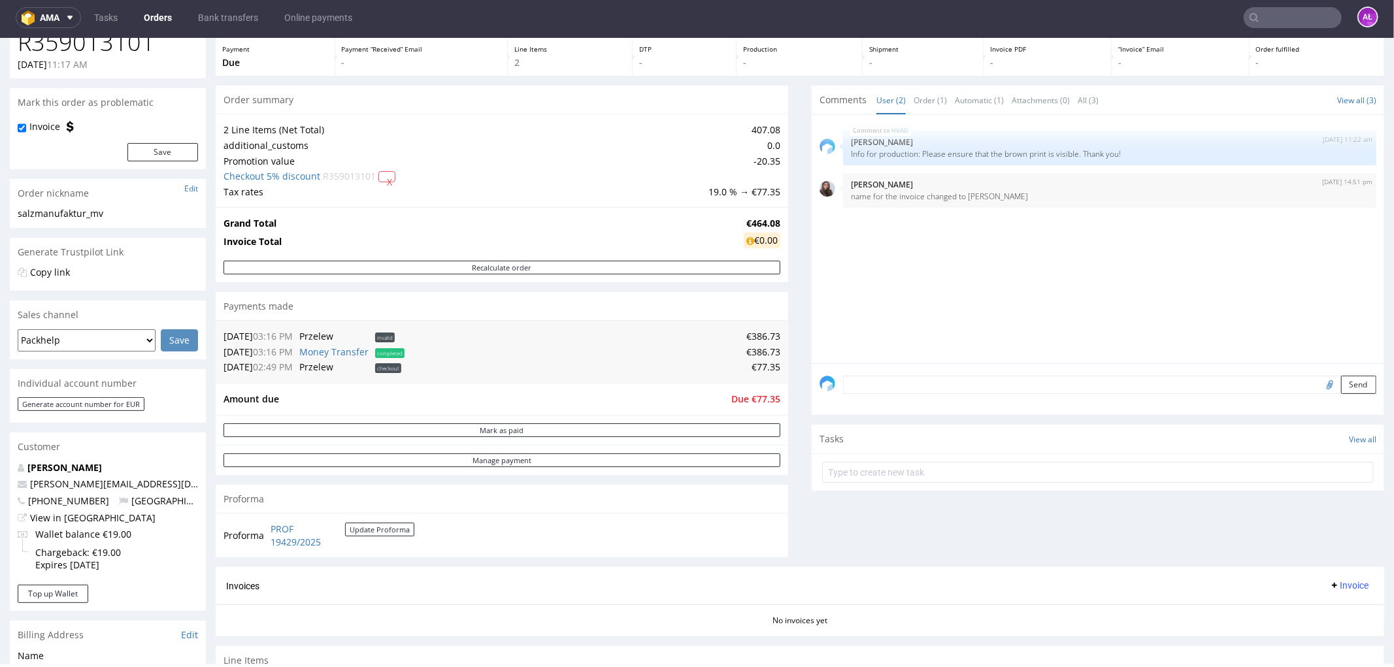
click at [983, 382] on textarea at bounding box center [1109, 384] width 533 height 18
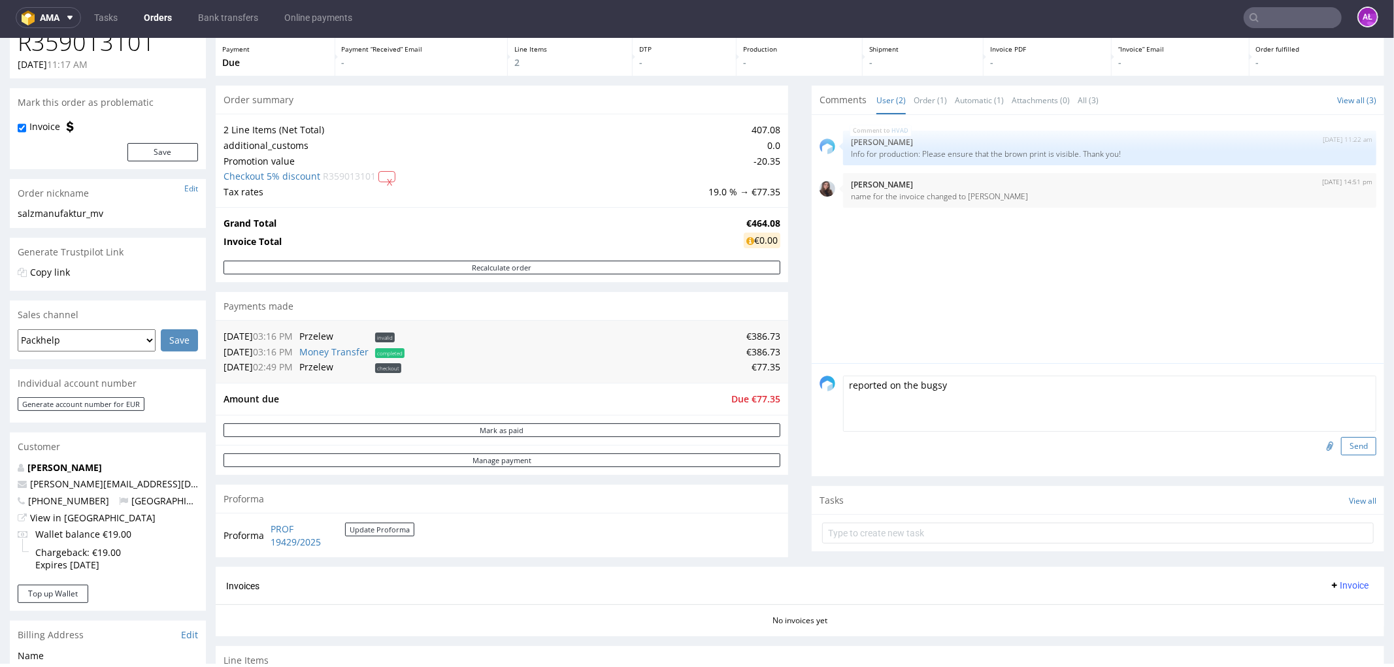
type textarea "reported on the bugsy"
click at [1341, 449] on button "Send" at bounding box center [1358, 446] width 35 height 18
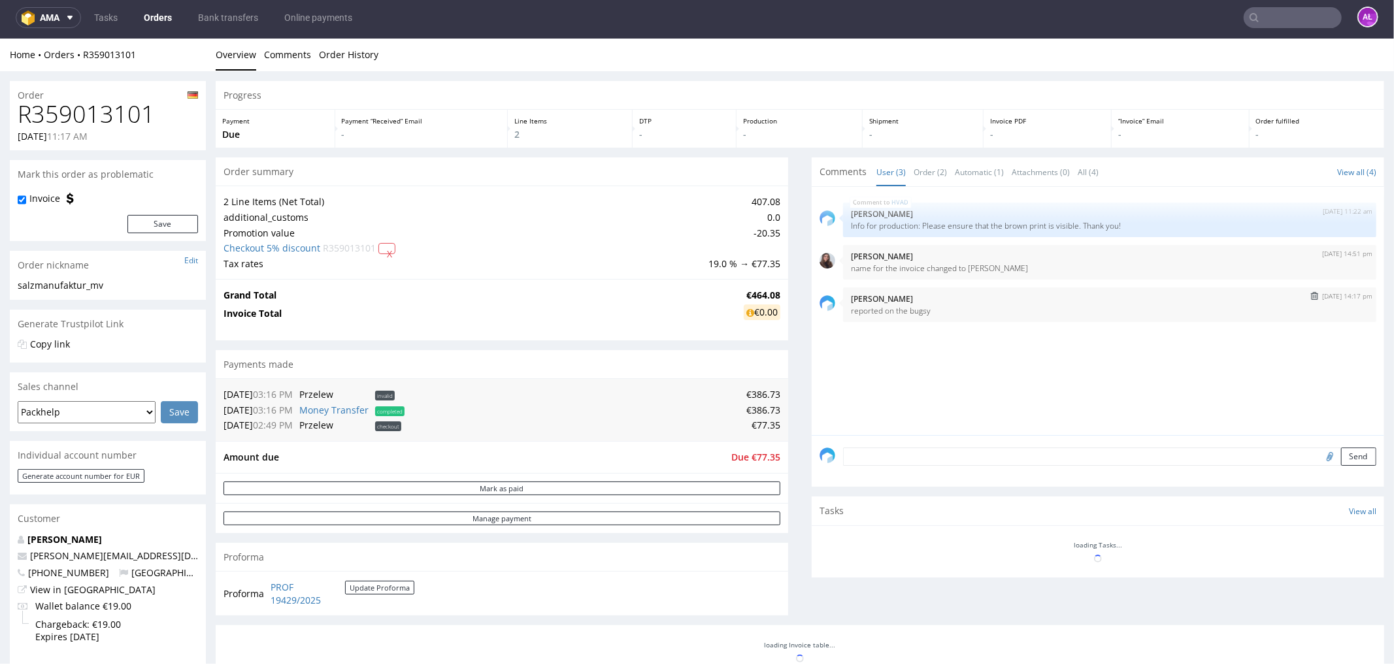
scroll to position [0, 0]
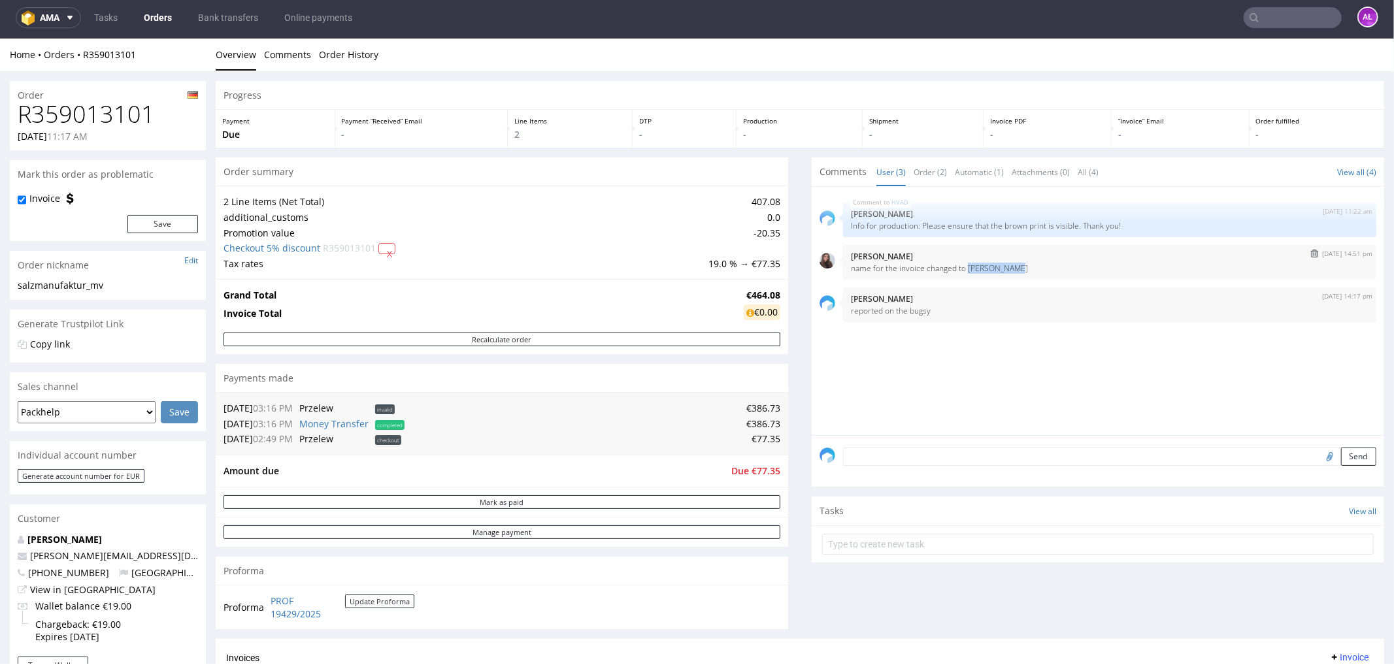
drag, startPoint x: 1008, startPoint y: 262, endPoint x: 955, endPoint y: 272, distance: 53.8
click at [955, 272] on p "name for the invoice changed to Axel Günther" at bounding box center [1110, 268] width 518 height 10
copy p "Axel Günther"
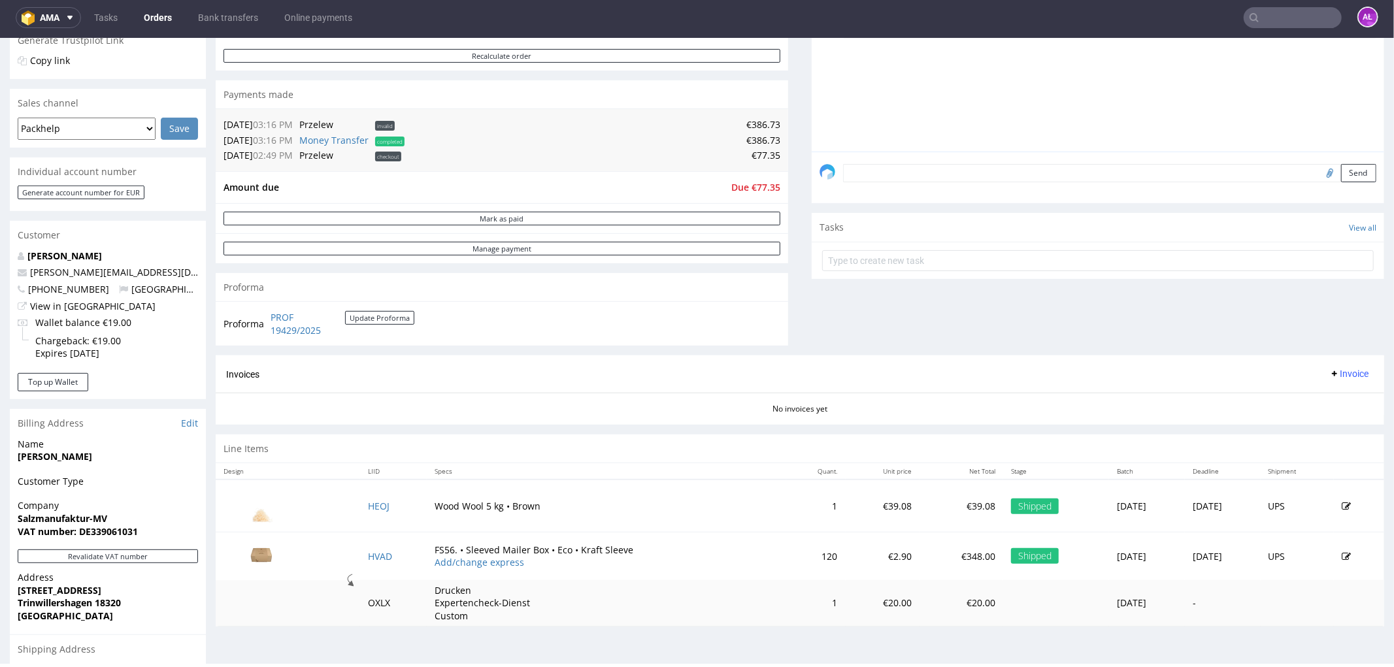
scroll to position [290, 0]
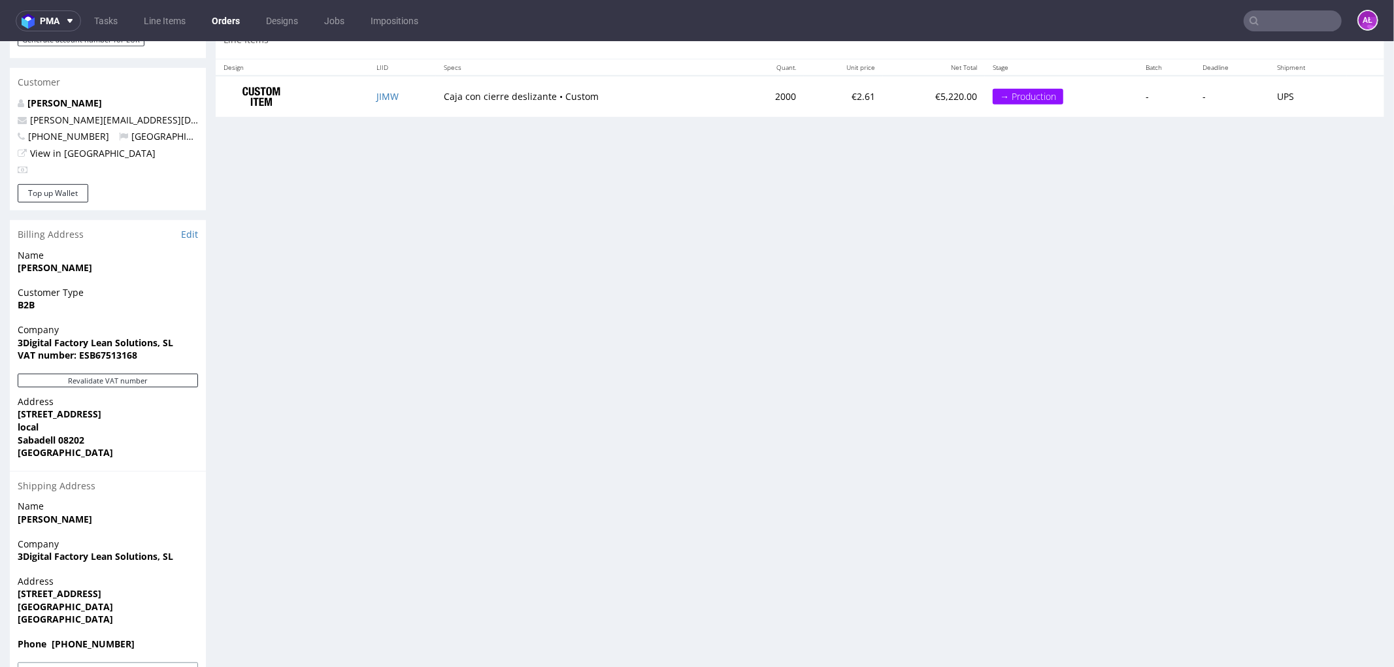
scroll to position [687, 0]
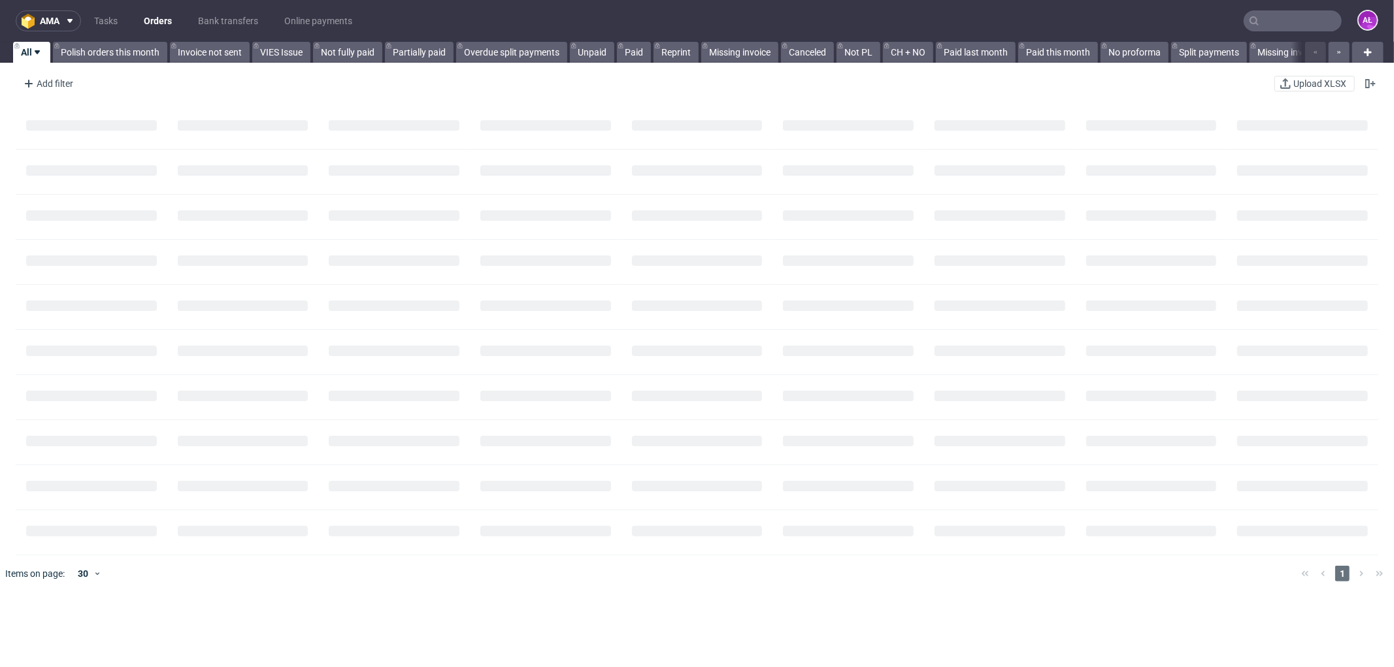
click at [1290, 21] on input "text" at bounding box center [1293, 20] width 98 height 21
paste input "R089885211"
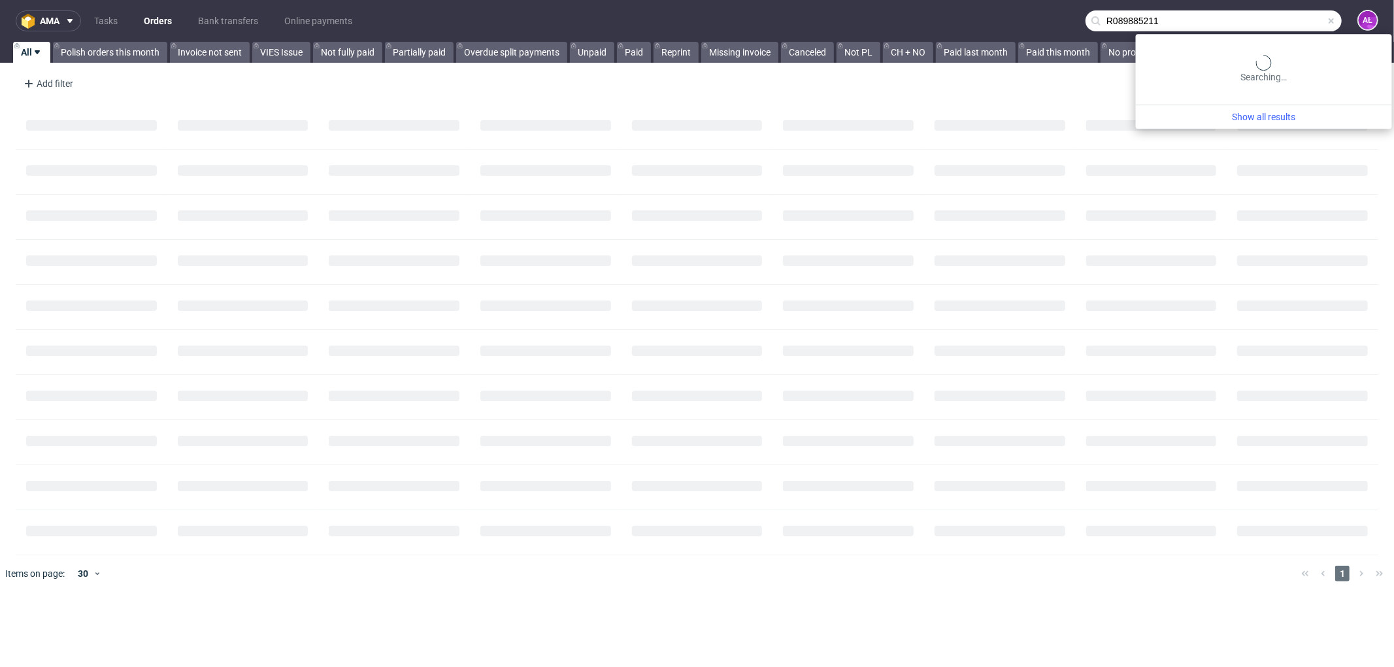
type input "R089885211"
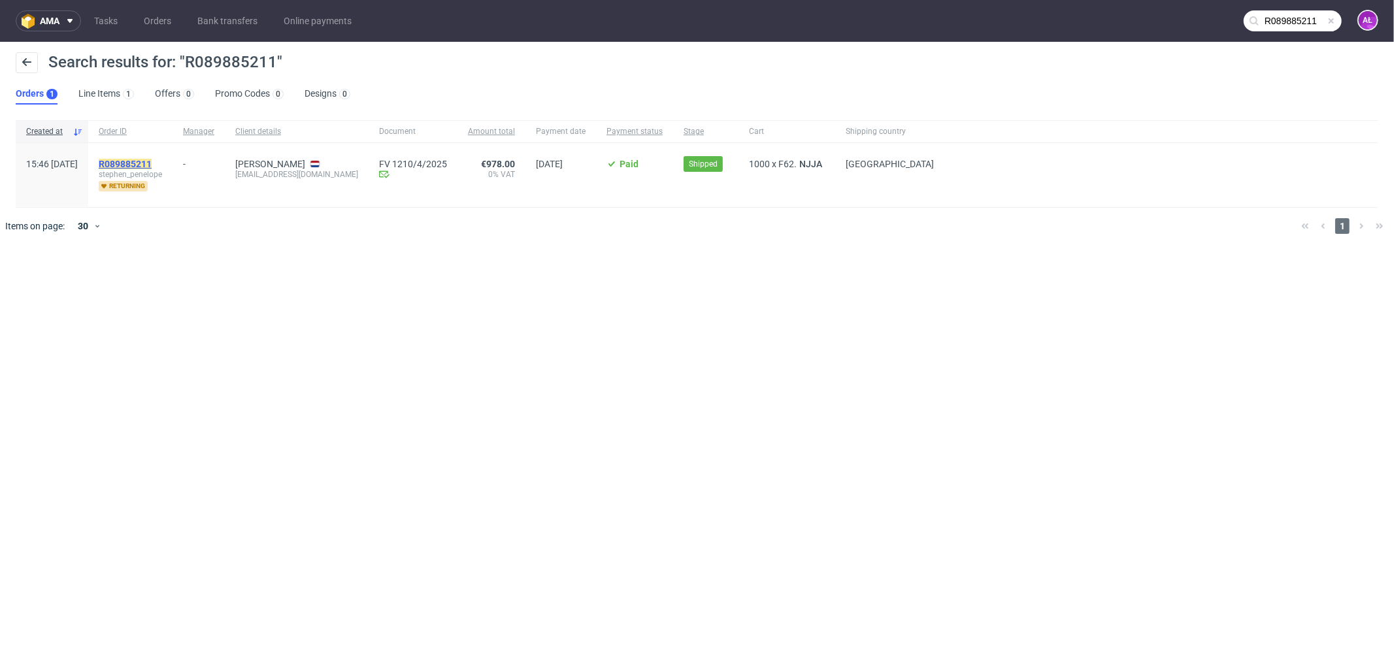
click at [152, 159] on mark "R089885211" at bounding box center [125, 164] width 53 height 10
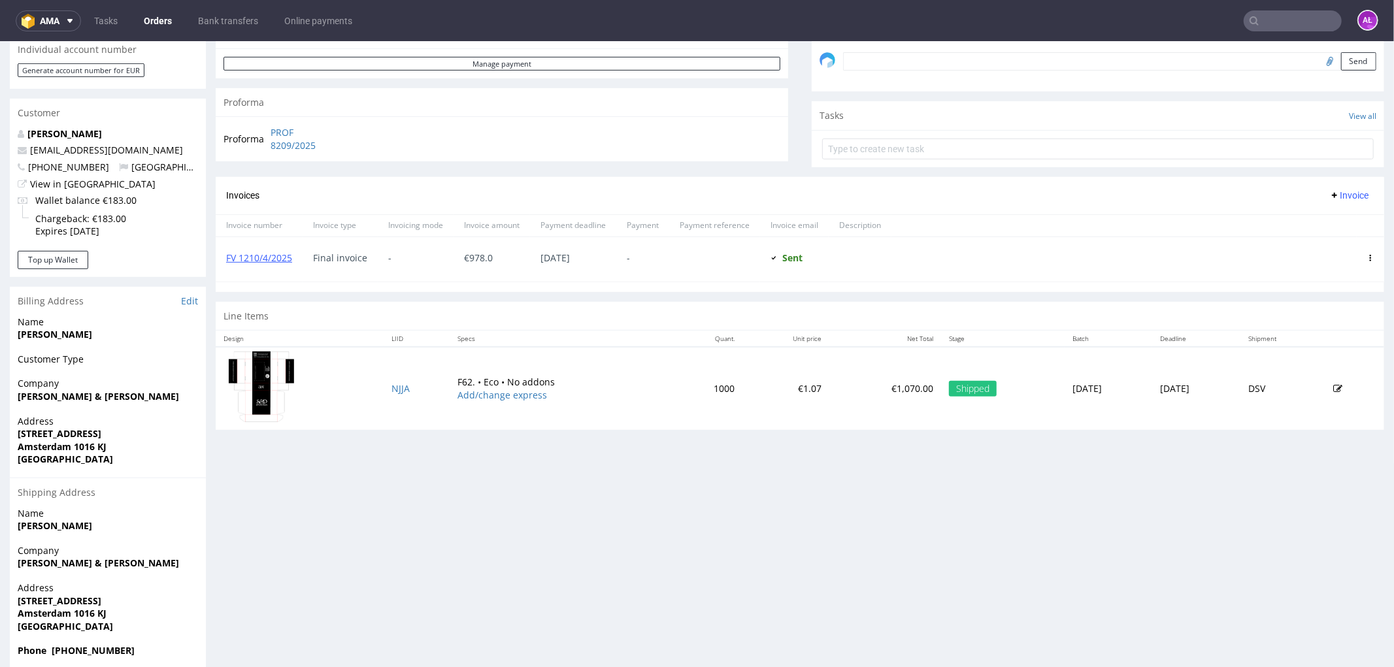
scroll to position [435, 0]
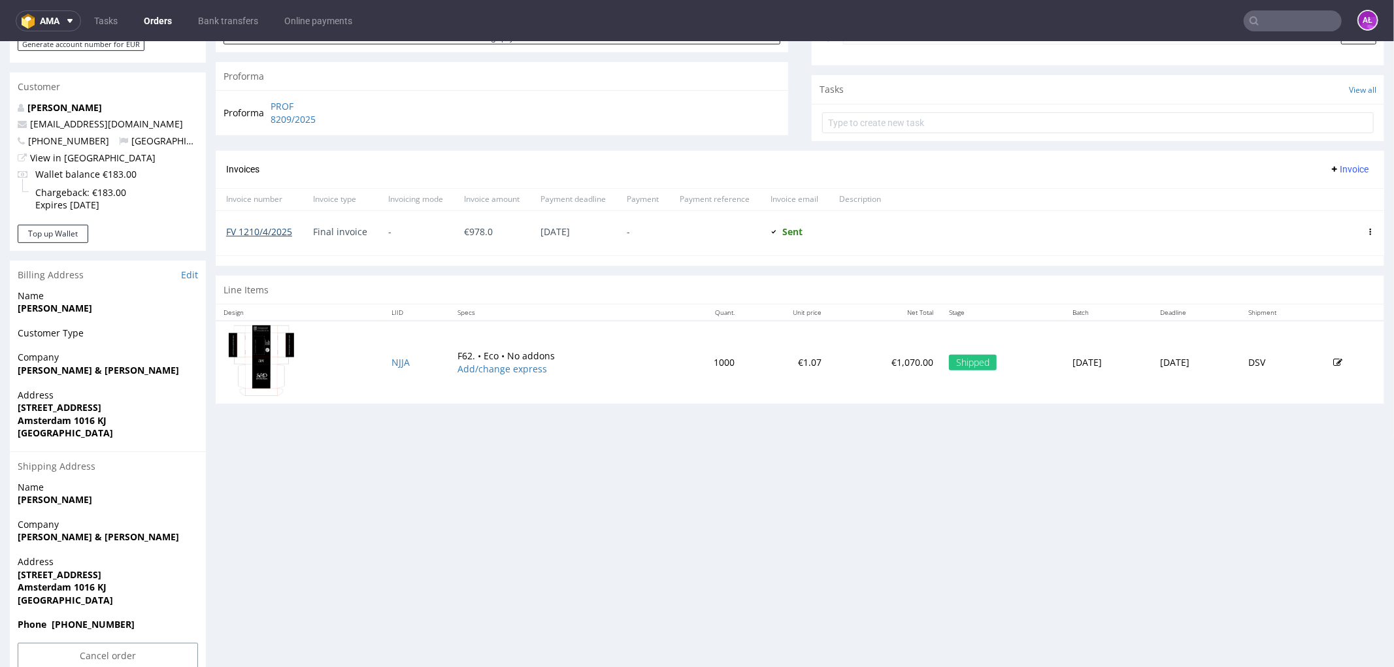
click at [273, 229] on link "FV 1210/4/2025" at bounding box center [259, 231] width 66 height 12
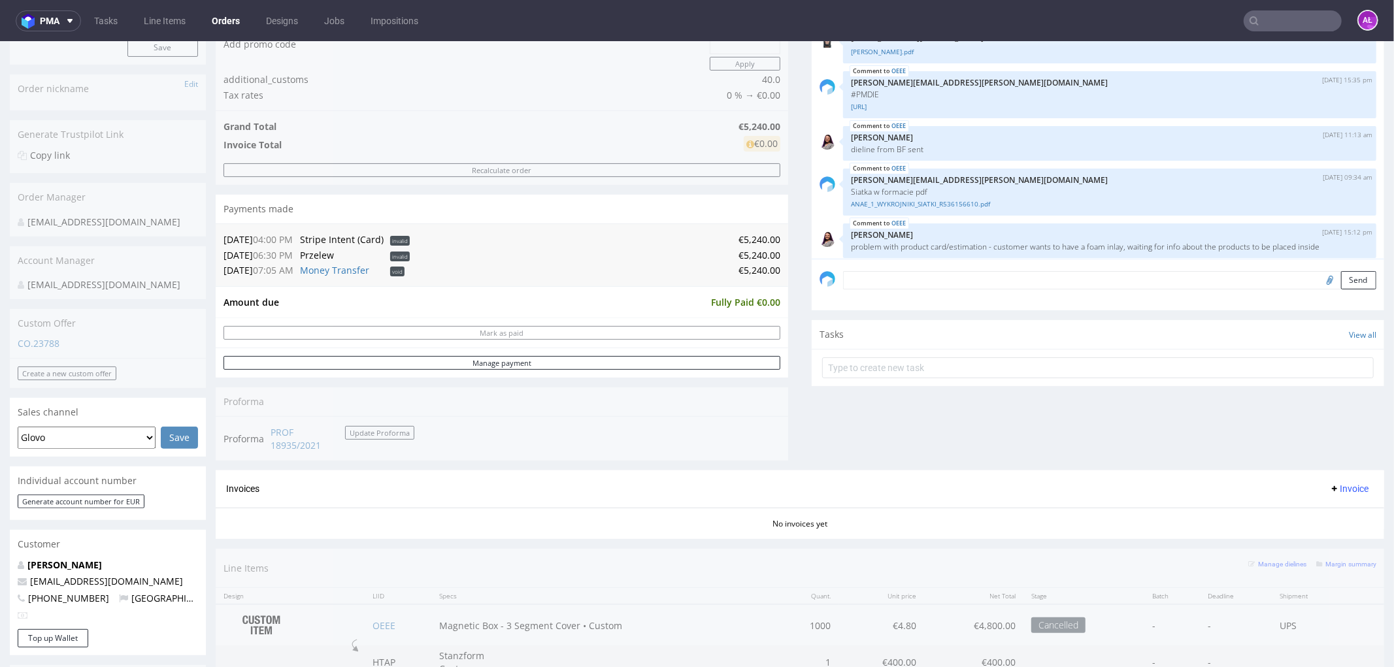
scroll to position [218, 0]
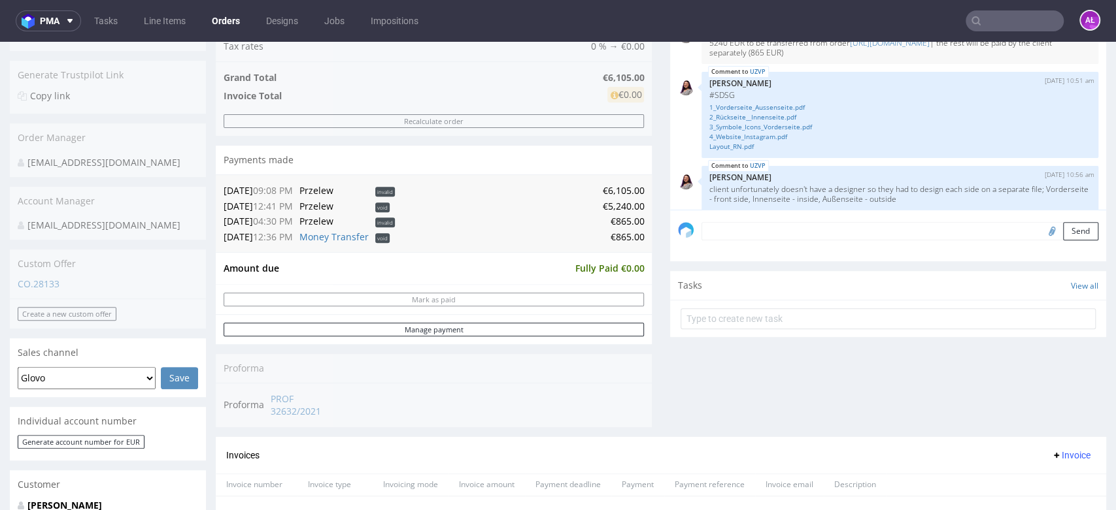
scroll to position [290, 0]
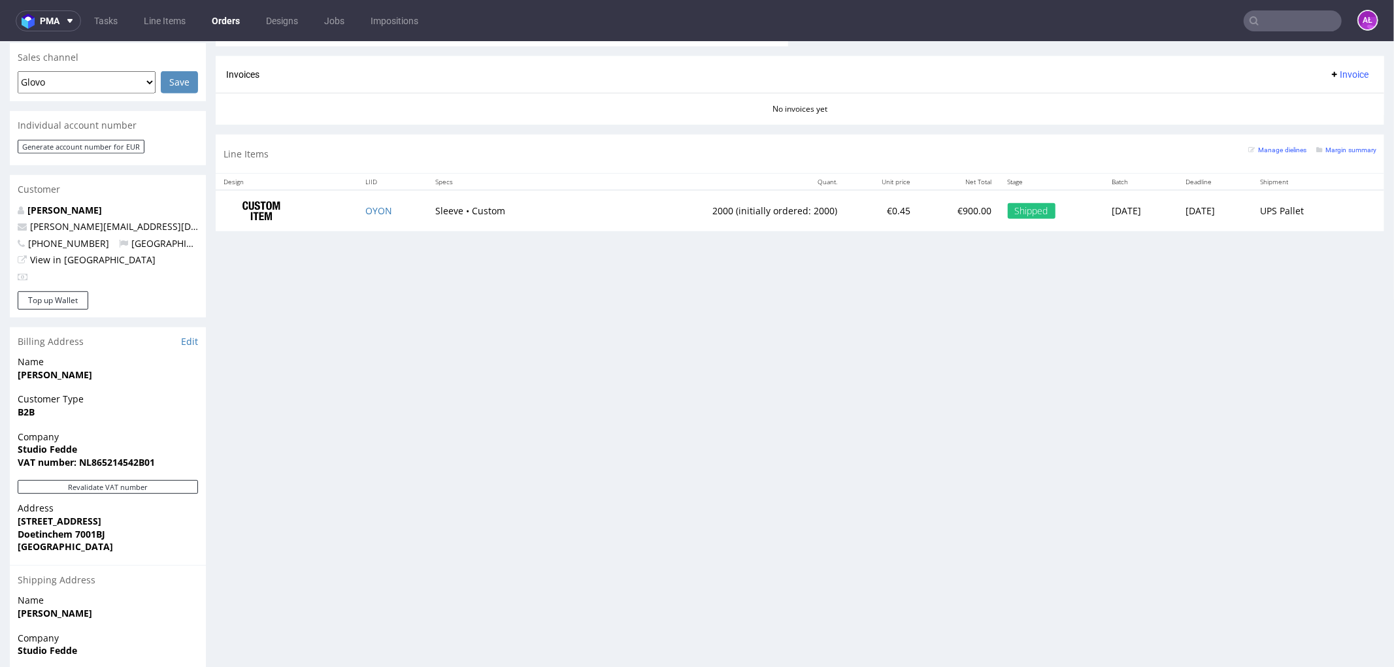
scroll to position [580, 0]
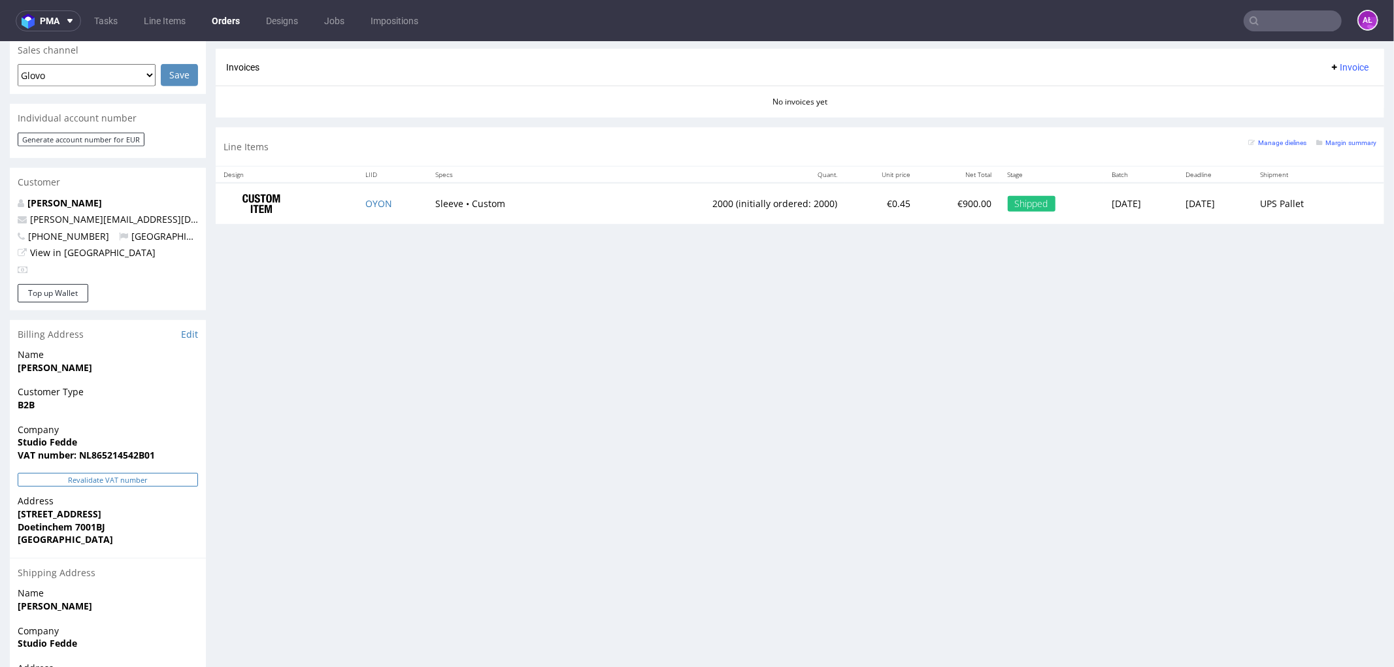
click at [167, 473] on button "Revalidate VAT number" at bounding box center [108, 480] width 180 height 14
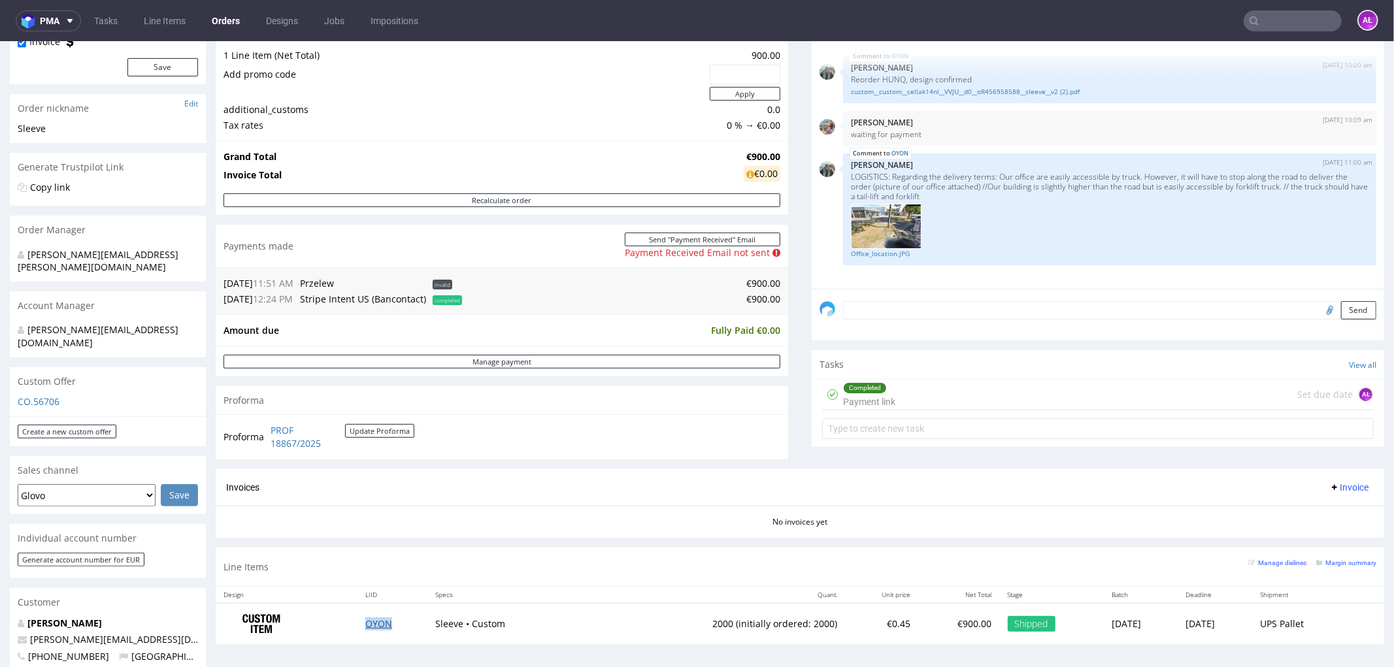
scroll to position [435, 0]
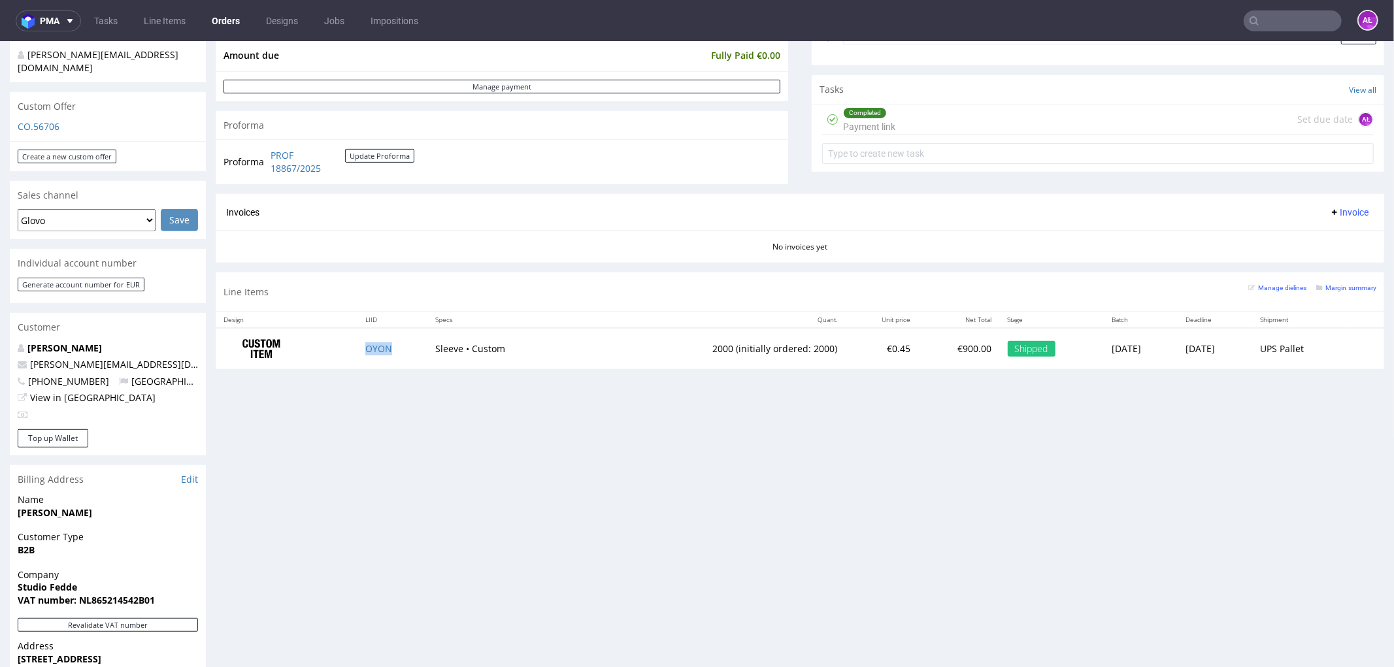
click at [1329, 210] on span "Invoice" at bounding box center [1348, 212] width 39 height 10
click at [1331, 228] on li "Generate" at bounding box center [1322, 239] width 84 height 24
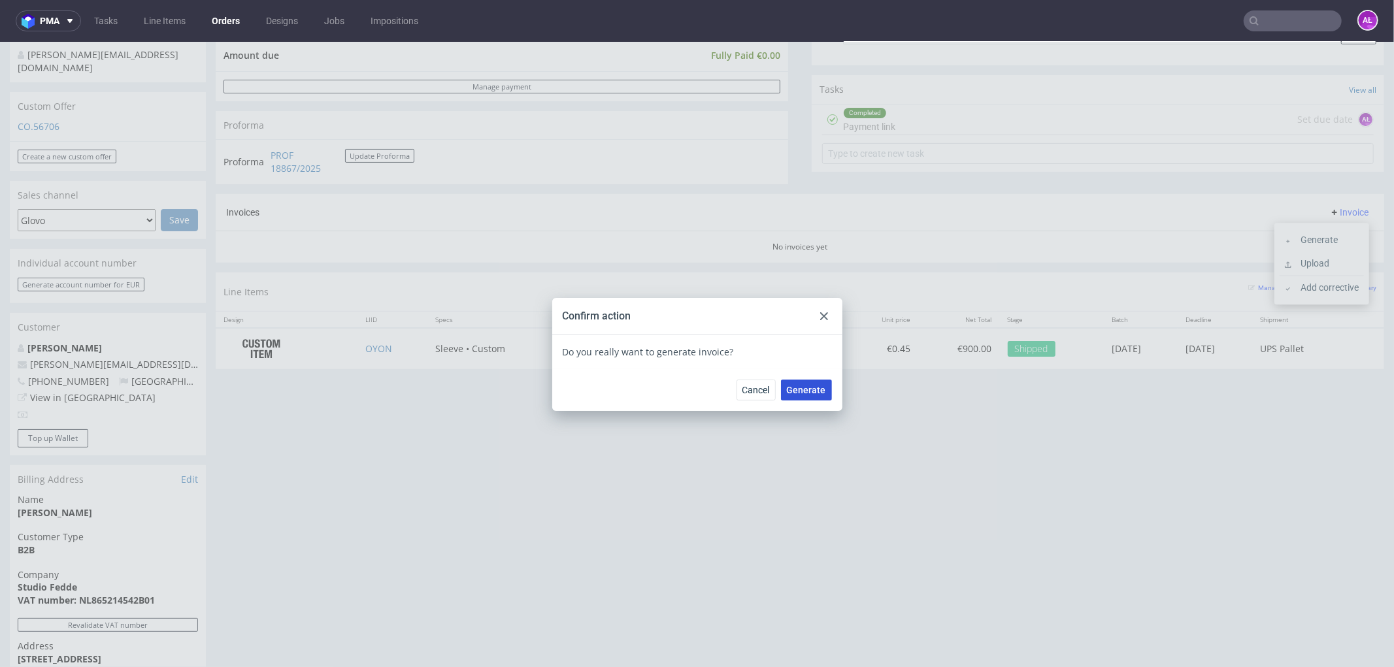
click at [813, 387] on span "Generate" at bounding box center [806, 389] width 39 height 9
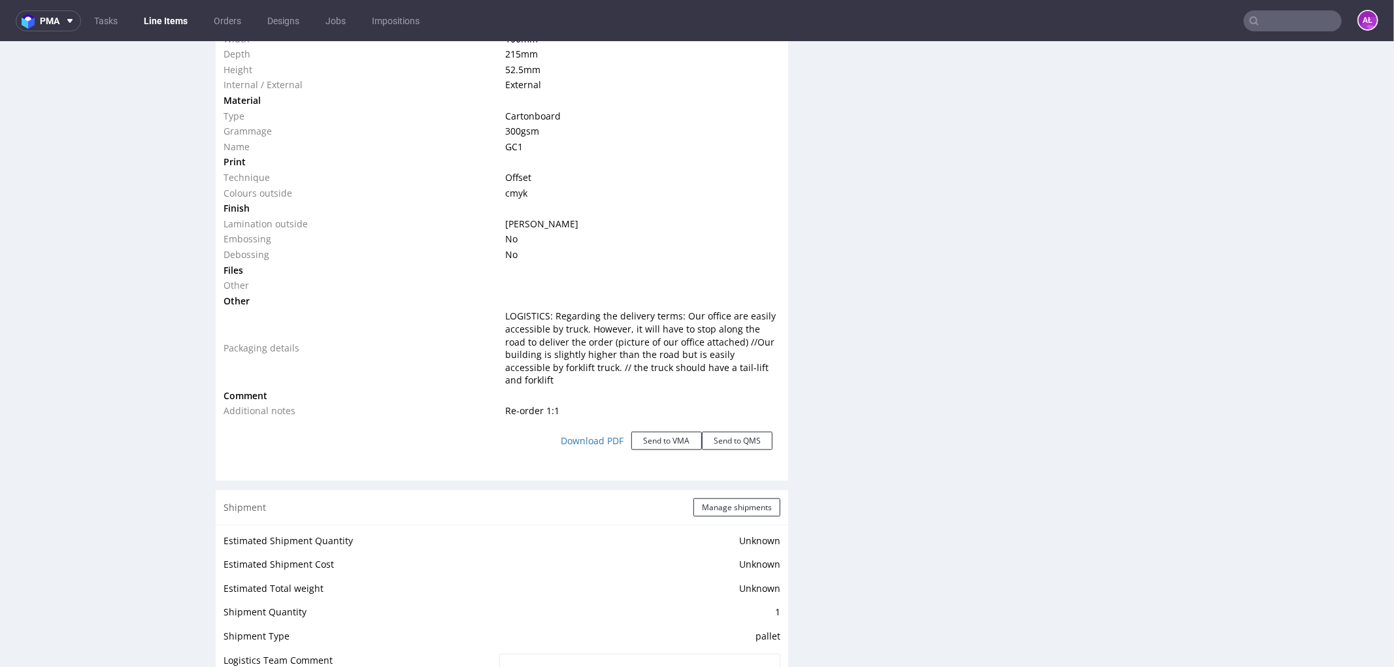
scroll to position [1709, 0]
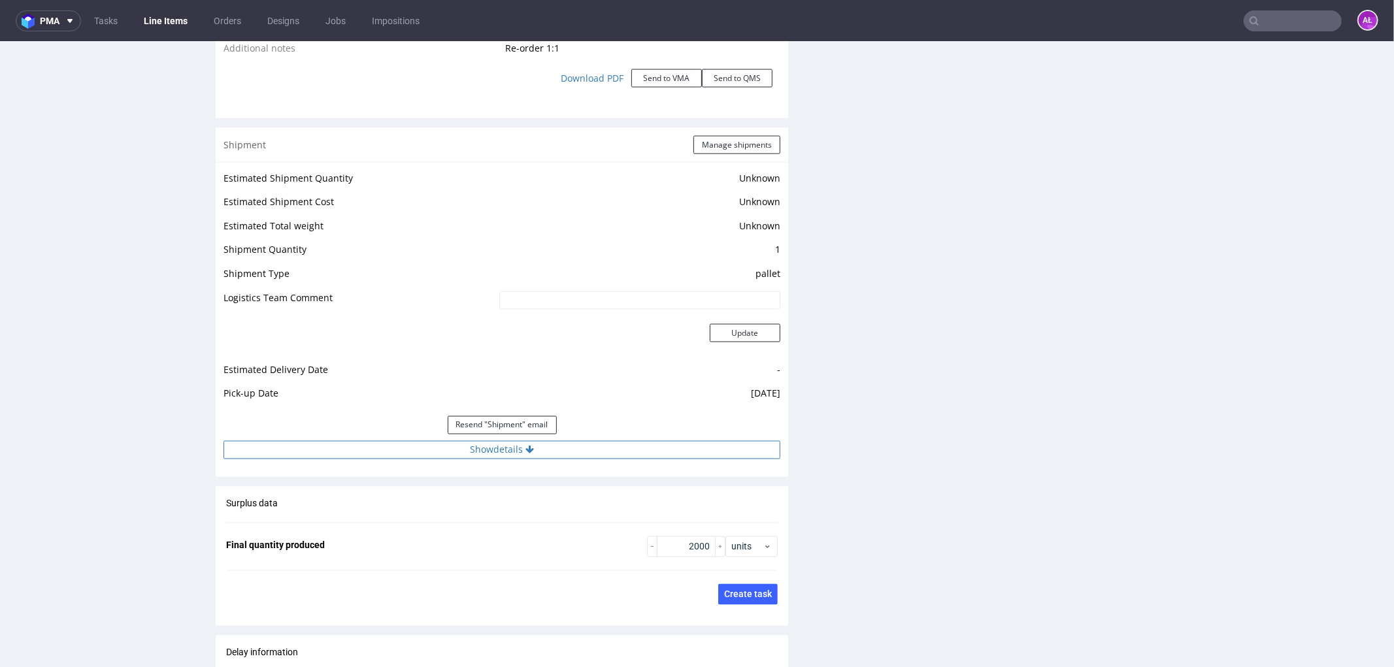
click at [539, 441] on button "Show details" at bounding box center [502, 450] width 557 height 18
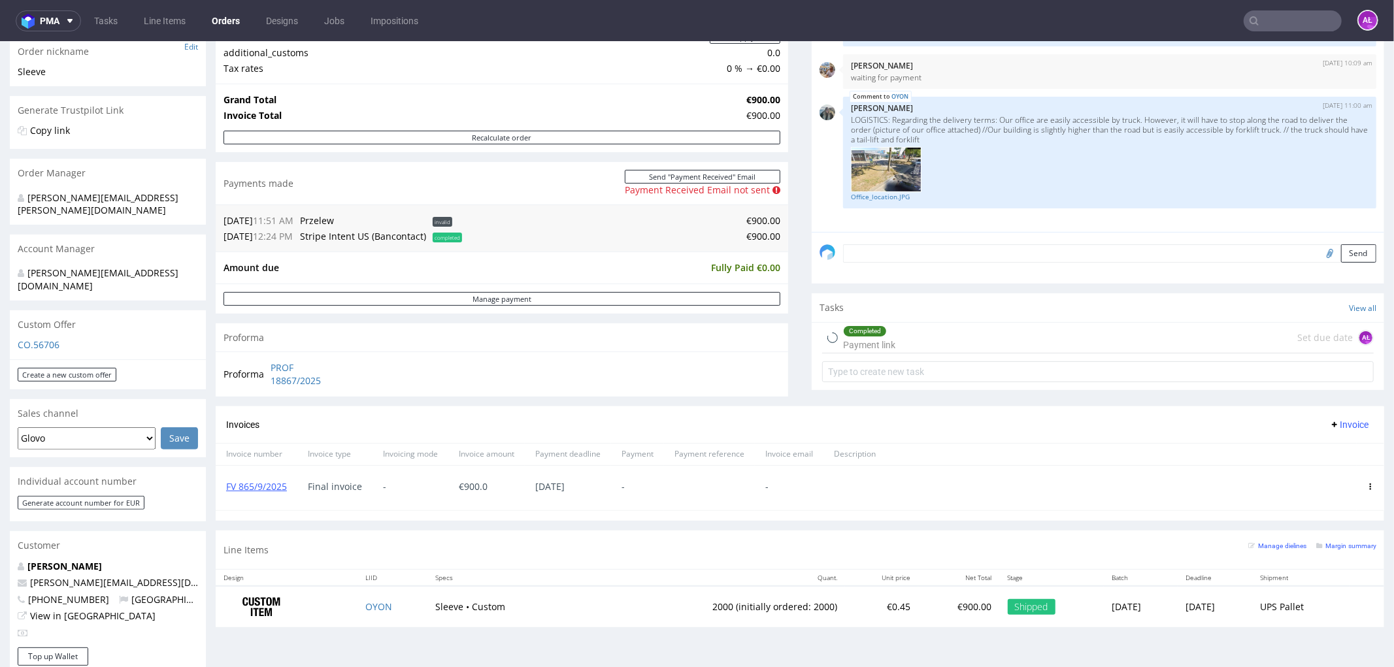
scroll to position [218, 0]
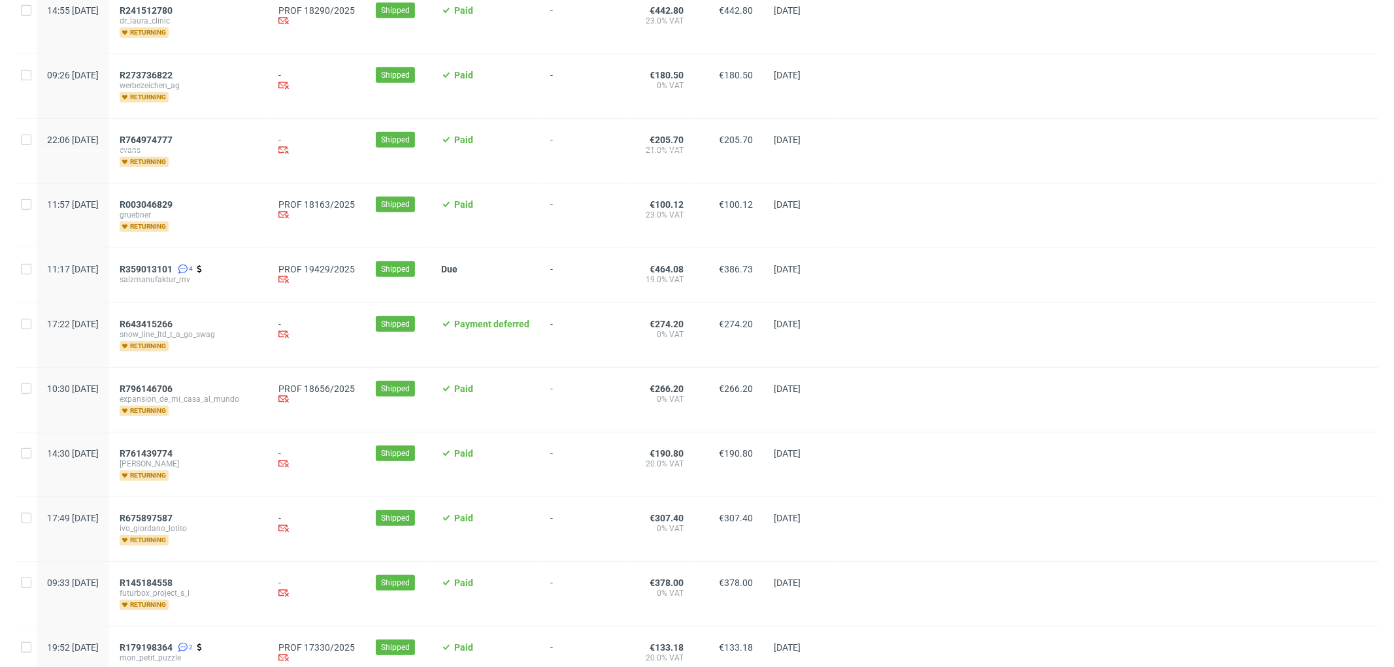
scroll to position [654, 0]
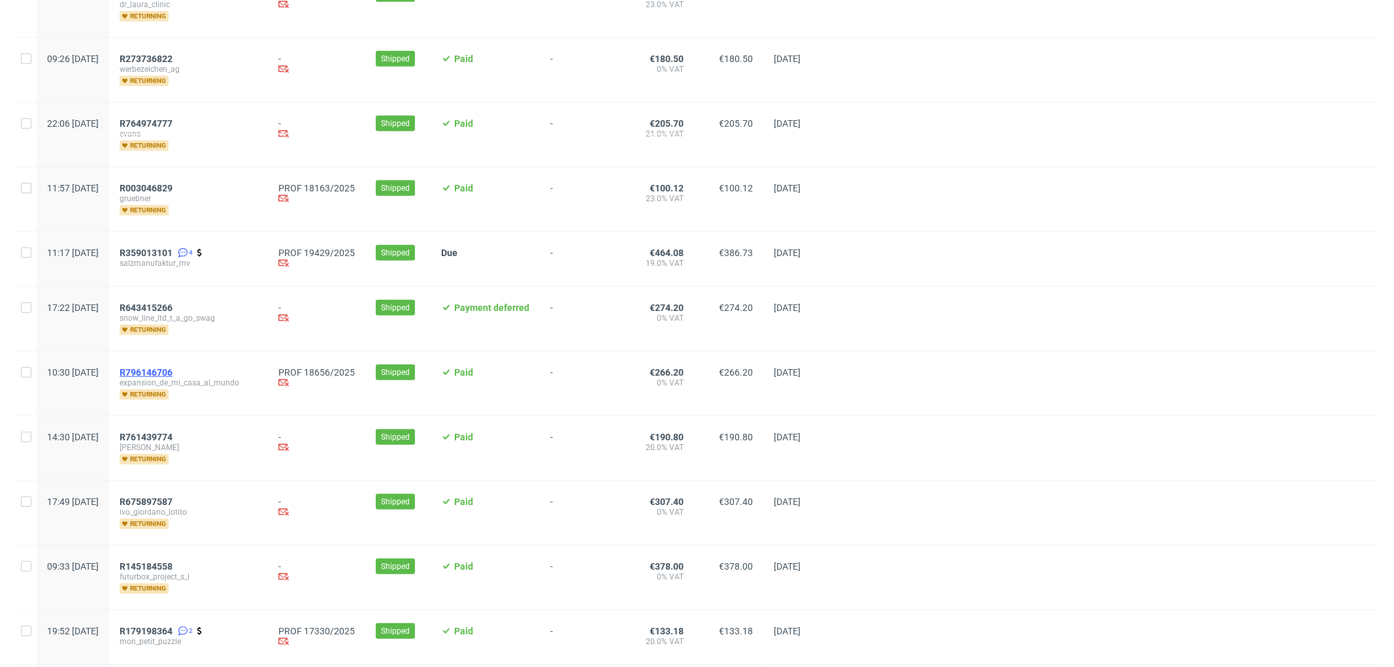
click at [173, 369] on span "R796146706" at bounding box center [146, 372] width 53 height 10
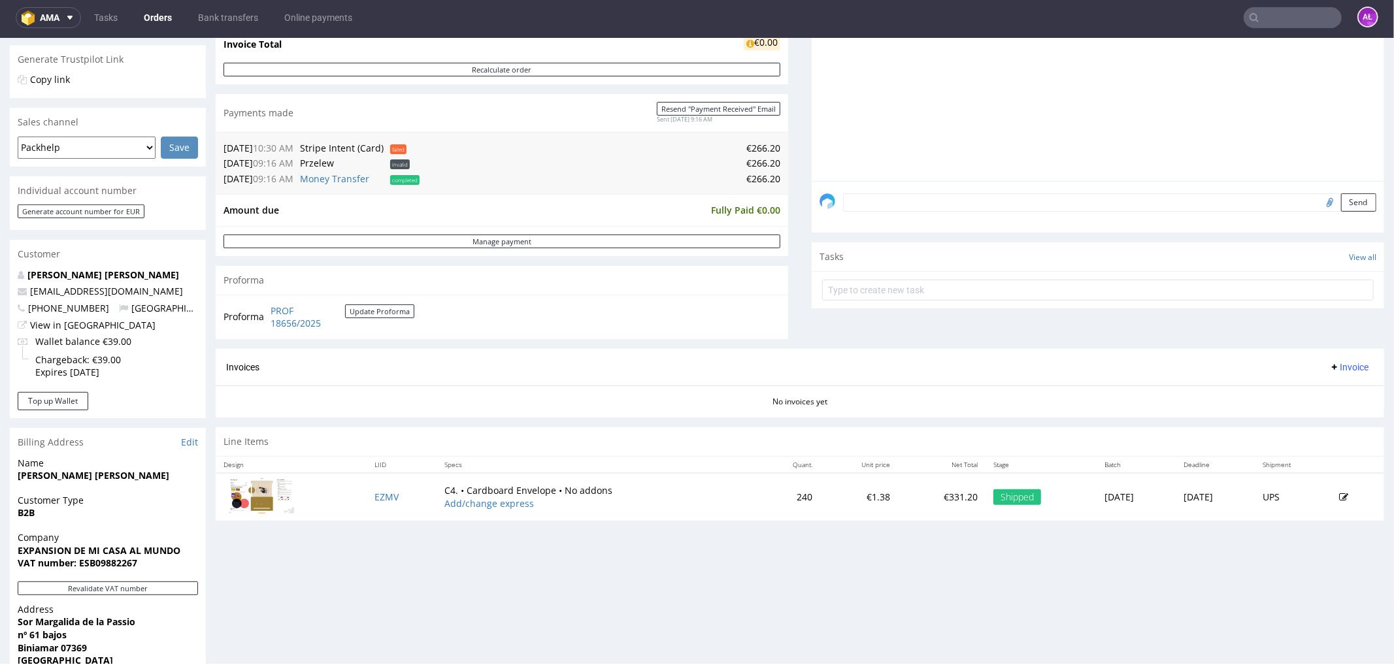
scroll to position [290, 0]
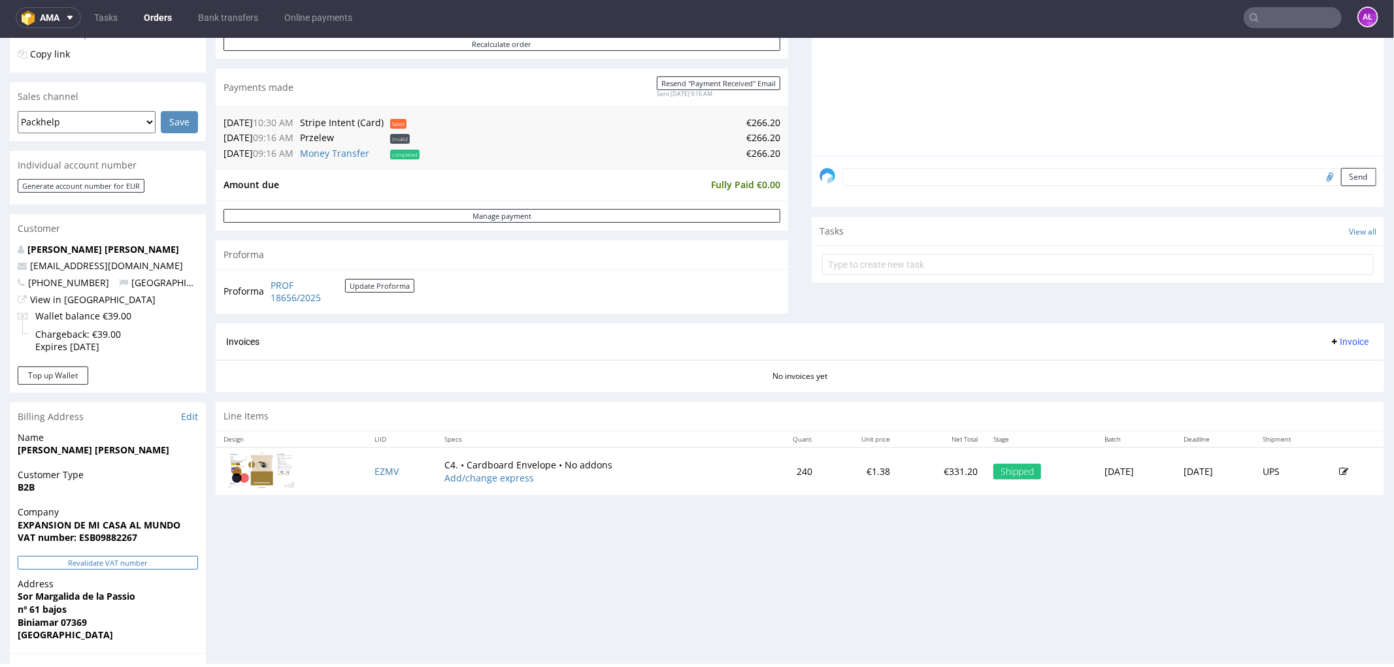
click at [145, 556] on button "Revalidate VAT number" at bounding box center [108, 563] width 180 height 14
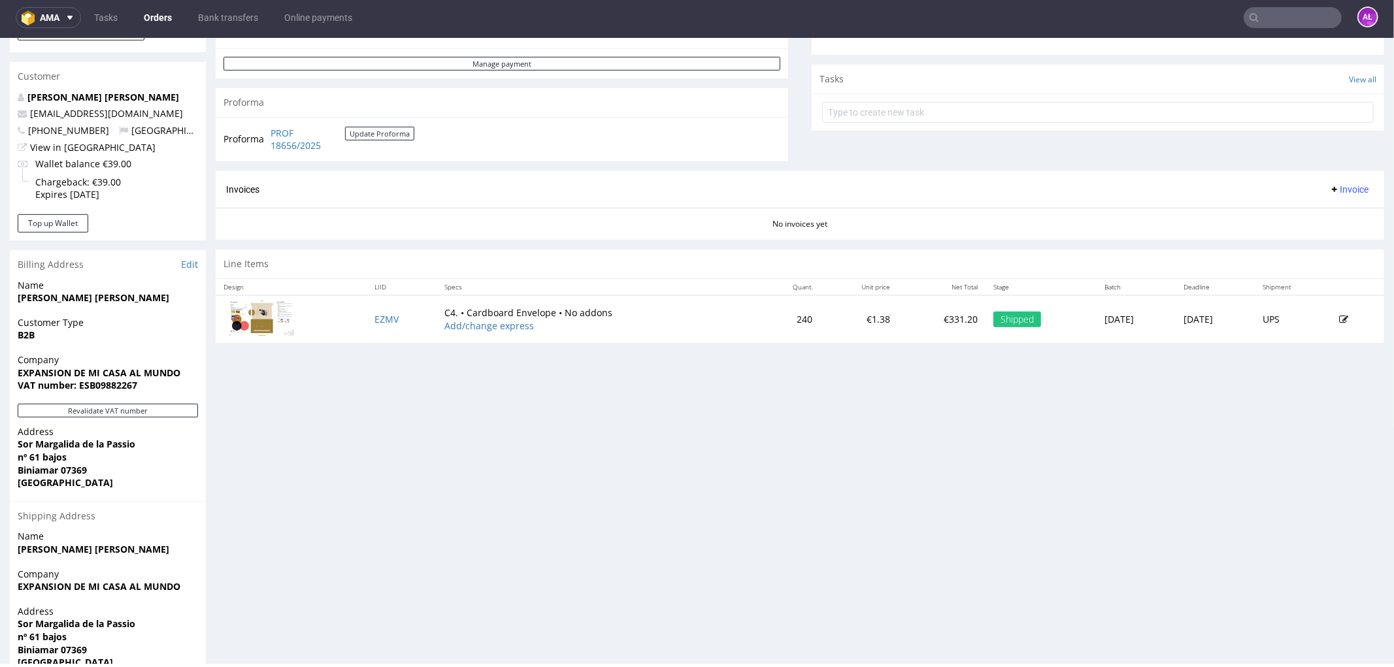
scroll to position [256, 0]
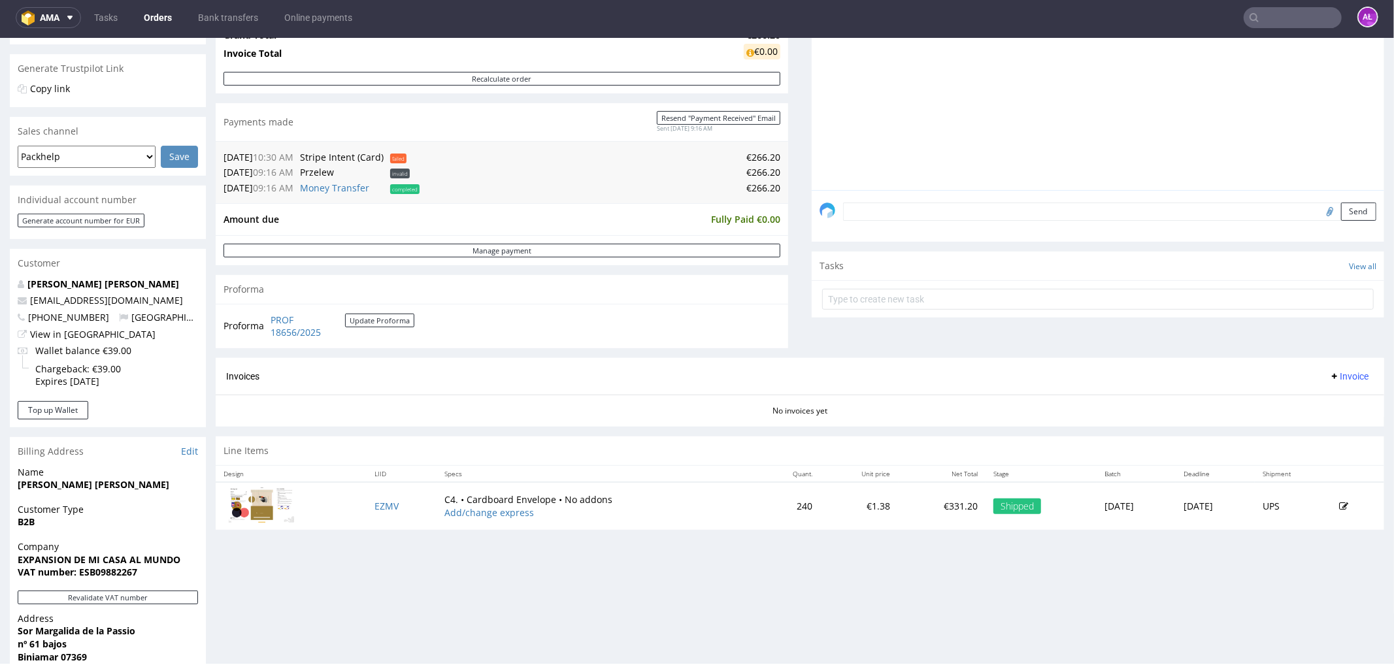
click at [1329, 379] on span "Invoice" at bounding box center [1348, 376] width 39 height 10
click at [1331, 398] on span "Generate" at bounding box center [1326, 403] width 63 height 13
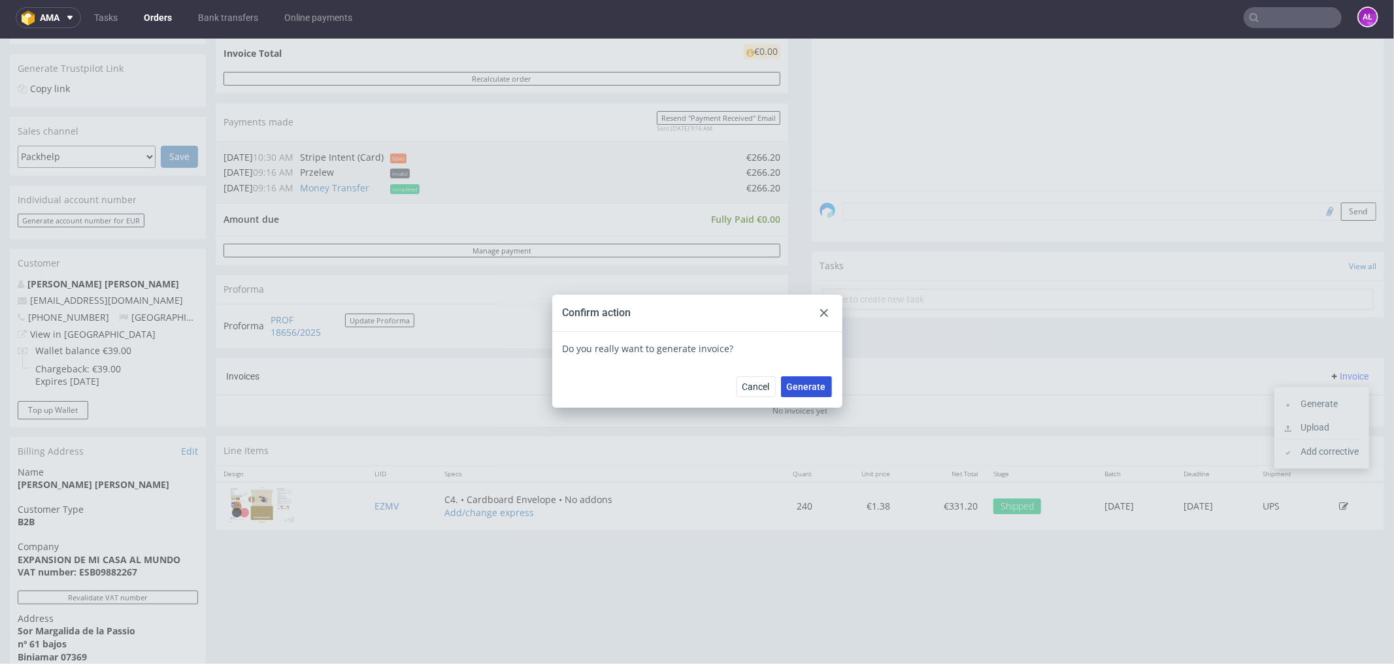
click at [820, 388] on span "Generate" at bounding box center [806, 386] width 39 height 9
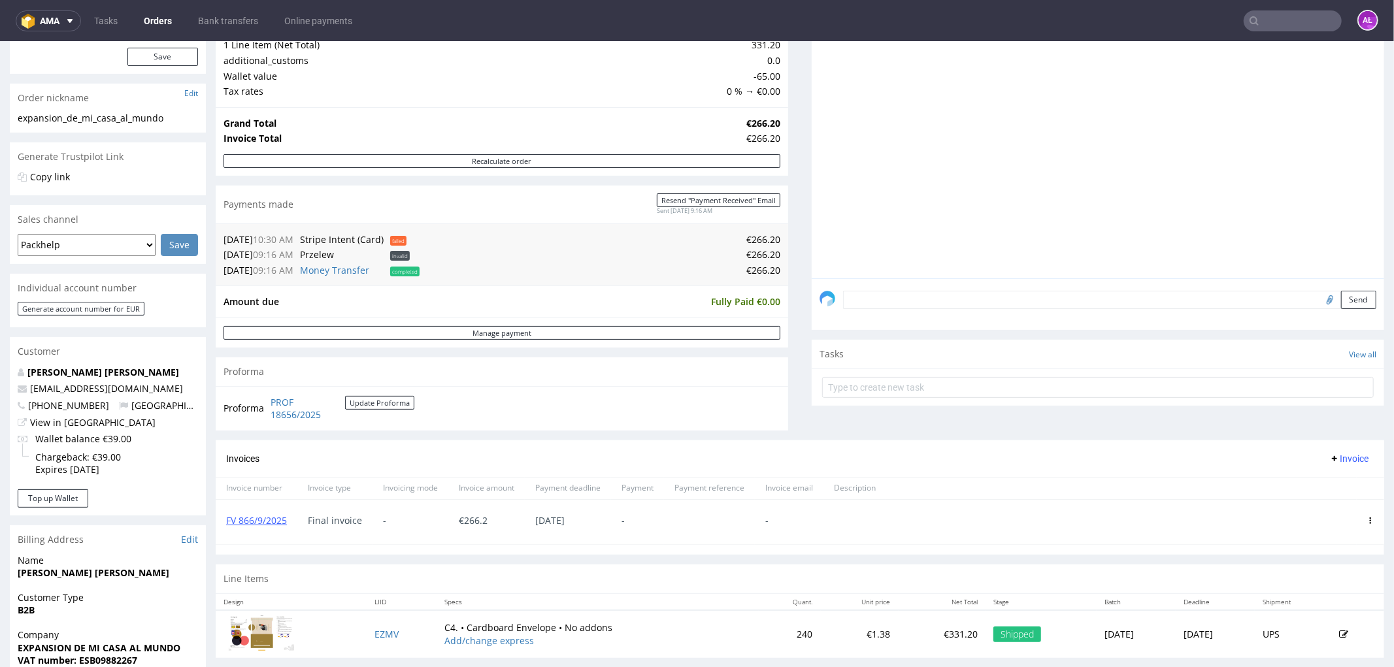
scroll to position [145, 0]
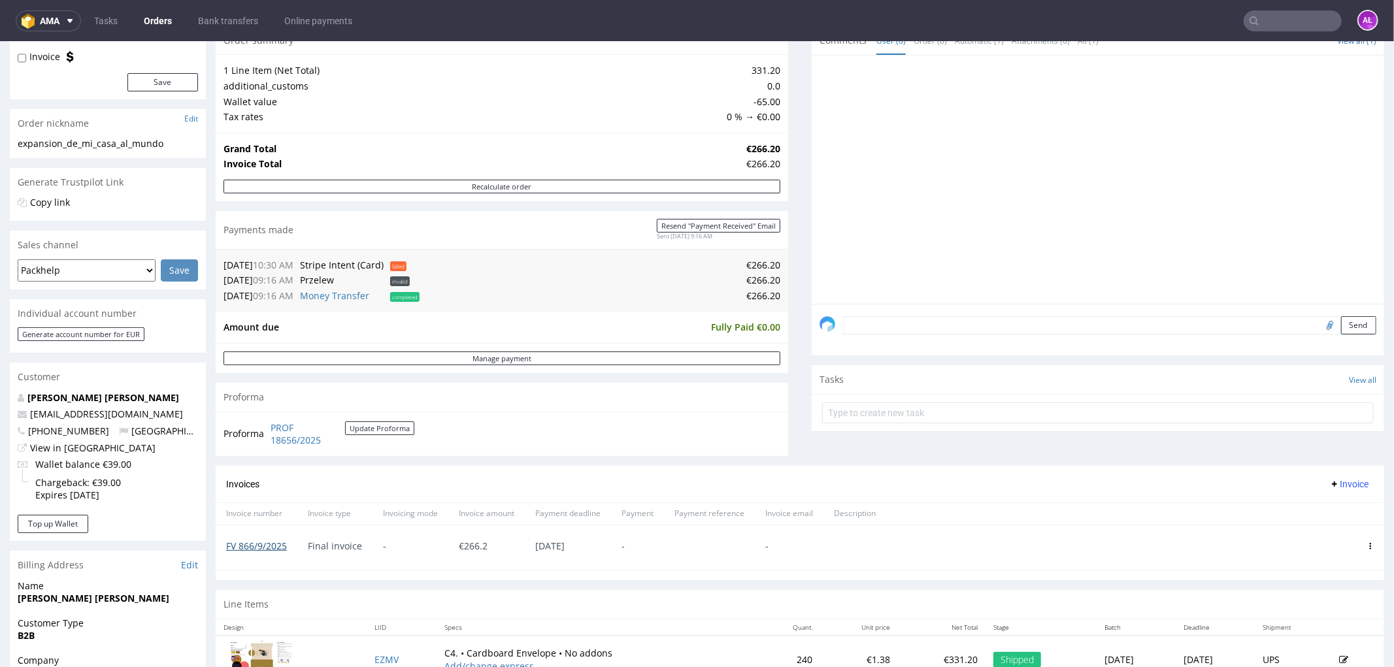
click at [267, 552] on div "FV 866/9/2025" at bounding box center [257, 547] width 82 height 44
click at [267, 549] on link "FV 866/9/2025" at bounding box center [256, 545] width 61 height 12
click at [269, 545] on link "FV 866/9/2025" at bounding box center [256, 545] width 61 height 12
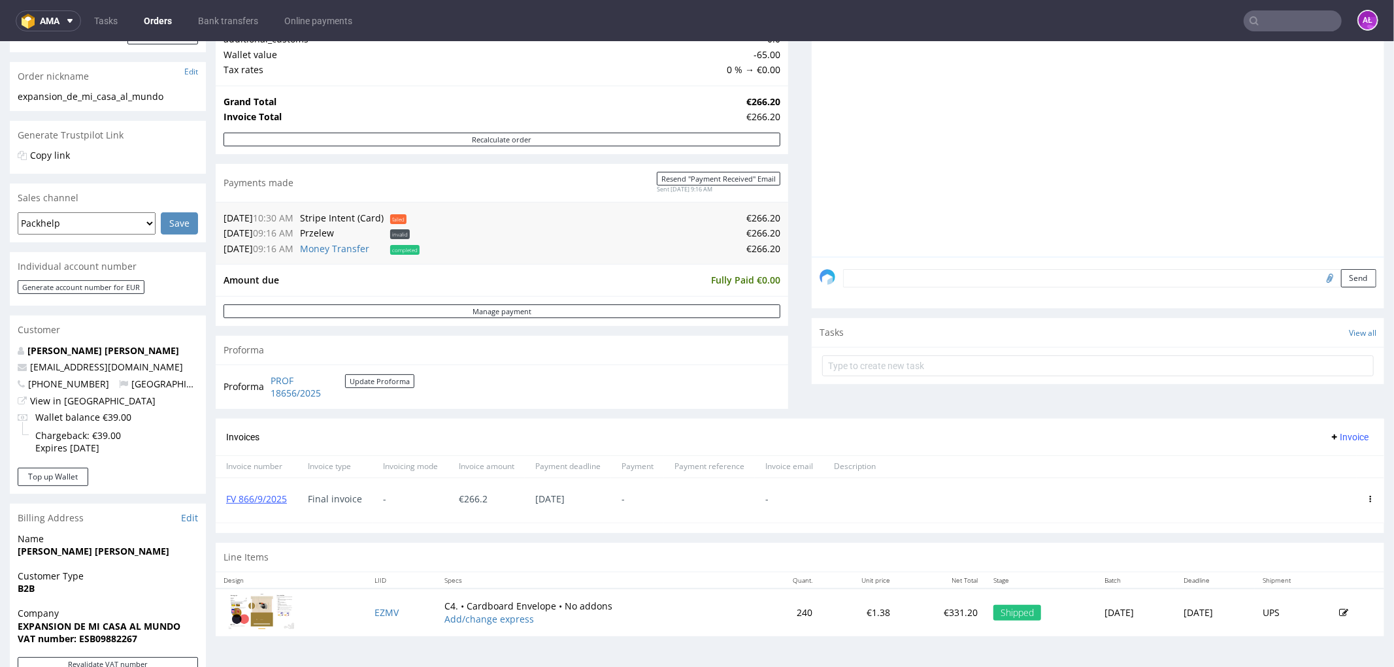
scroll to position [218, 0]
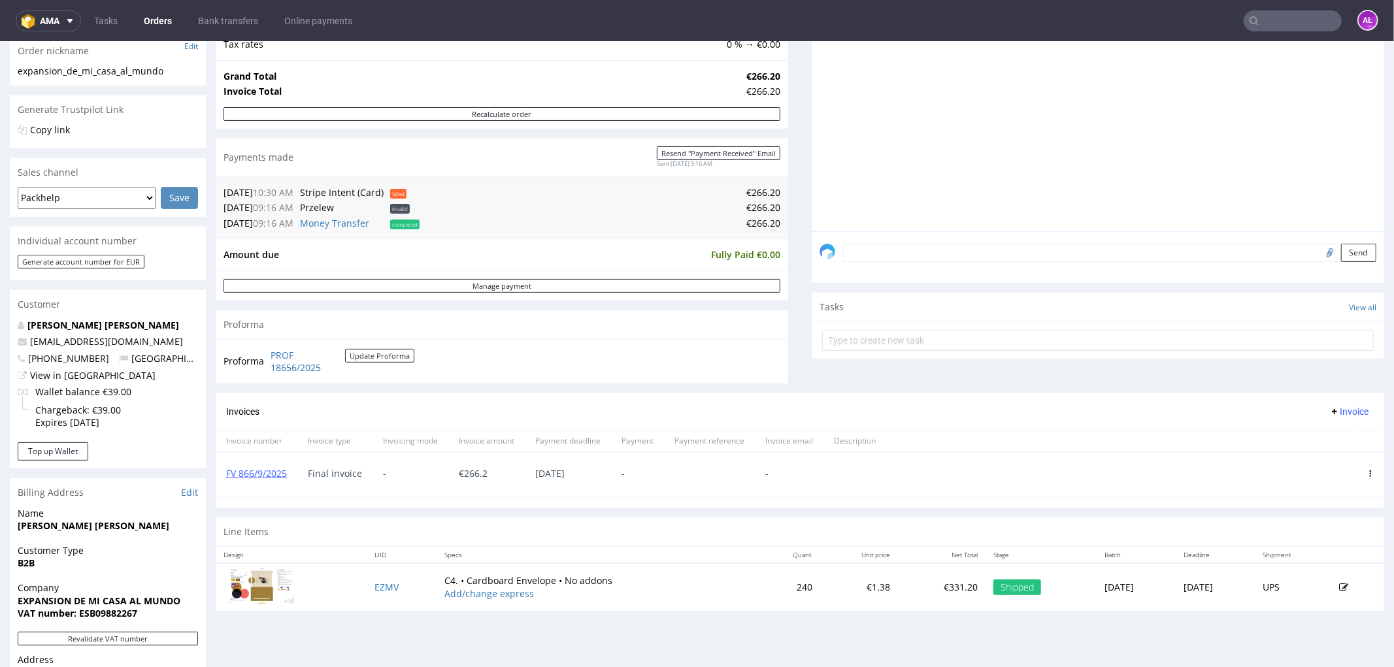
click at [276, 466] on div "FV 866/9/2025" at bounding box center [257, 474] width 82 height 44
click at [280, 473] on link "FV 866/9/2025" at bounding box center [256, 473] width 61 height 12
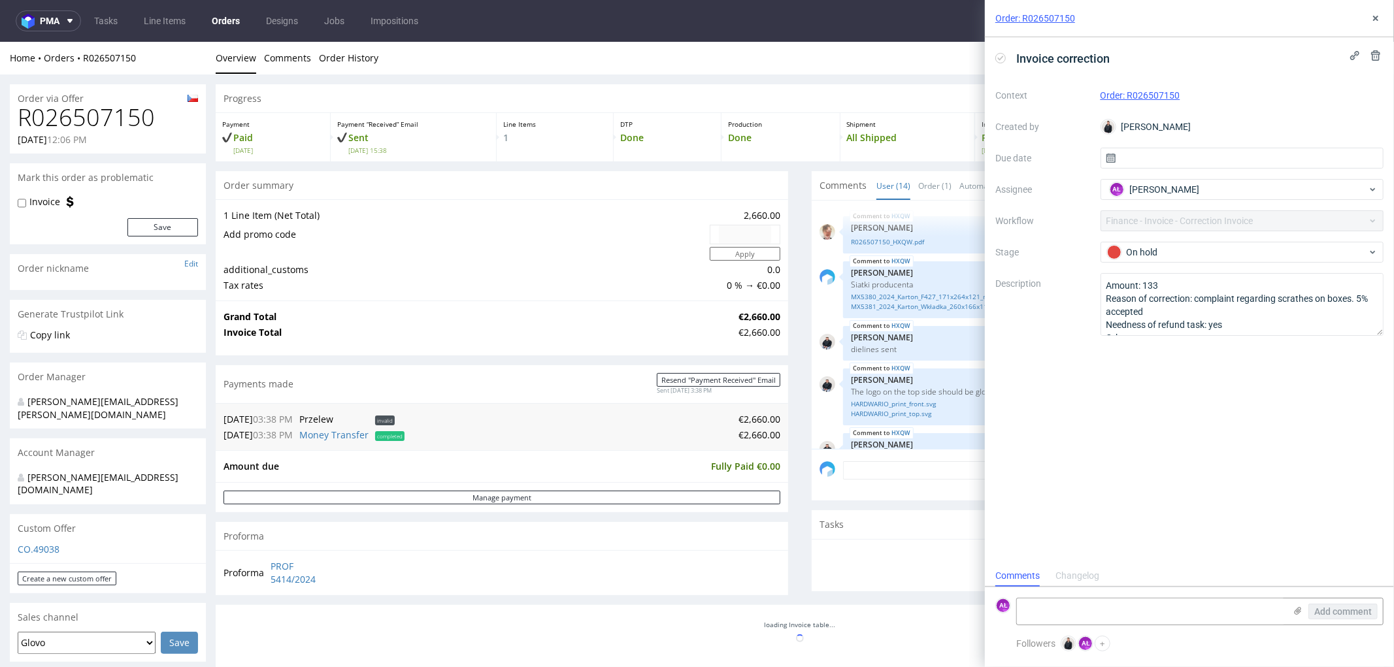
scroll to position [532, 0]
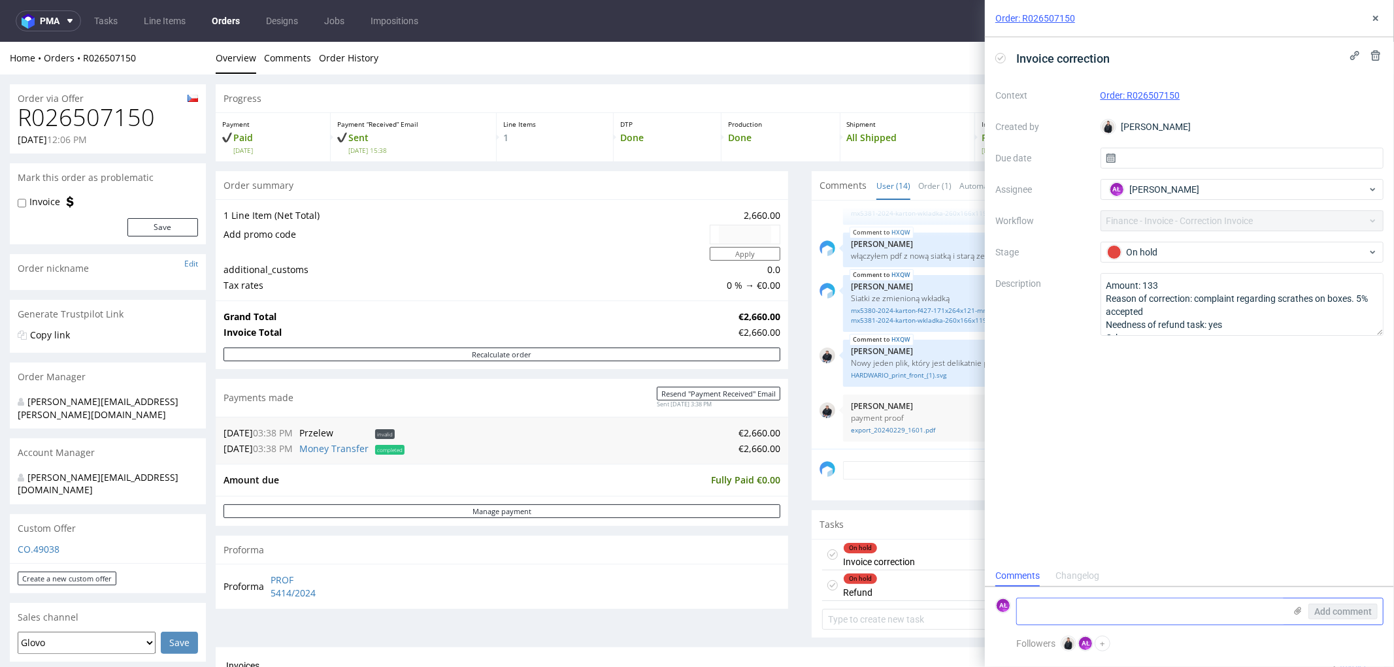
click at [1115, 605] on textarea at bounding box center [1151, 612] width 268 height 26
click at [998, 55] on icon at bounding box center [1000, 58] width 10 height 10
click at [1088, 611] on textarea at bounding box center [1151, 612] width 268 height 26
type textarea "k"
type textarea "w"
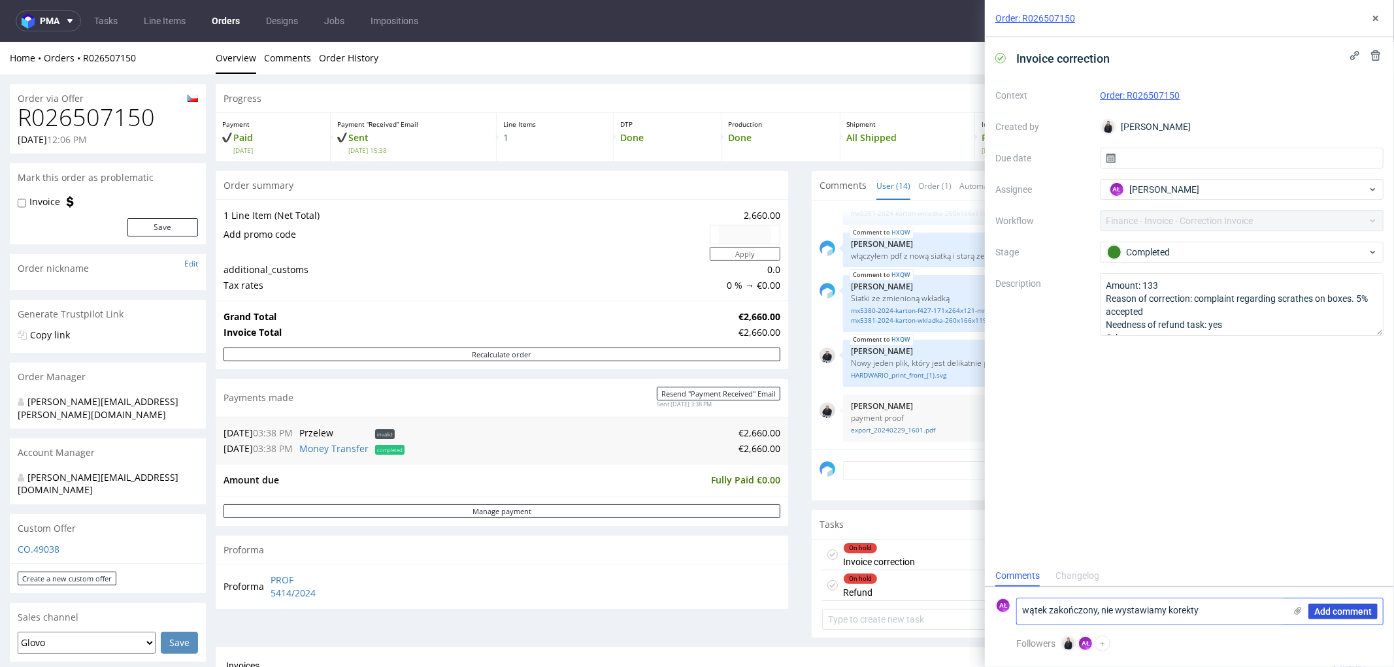
type textarea "wątek zakończony, nie wystawiamy korekty"
click at [1350, 610] on span "Add comment" at bounding box center [1343, 611] width 58 height 9
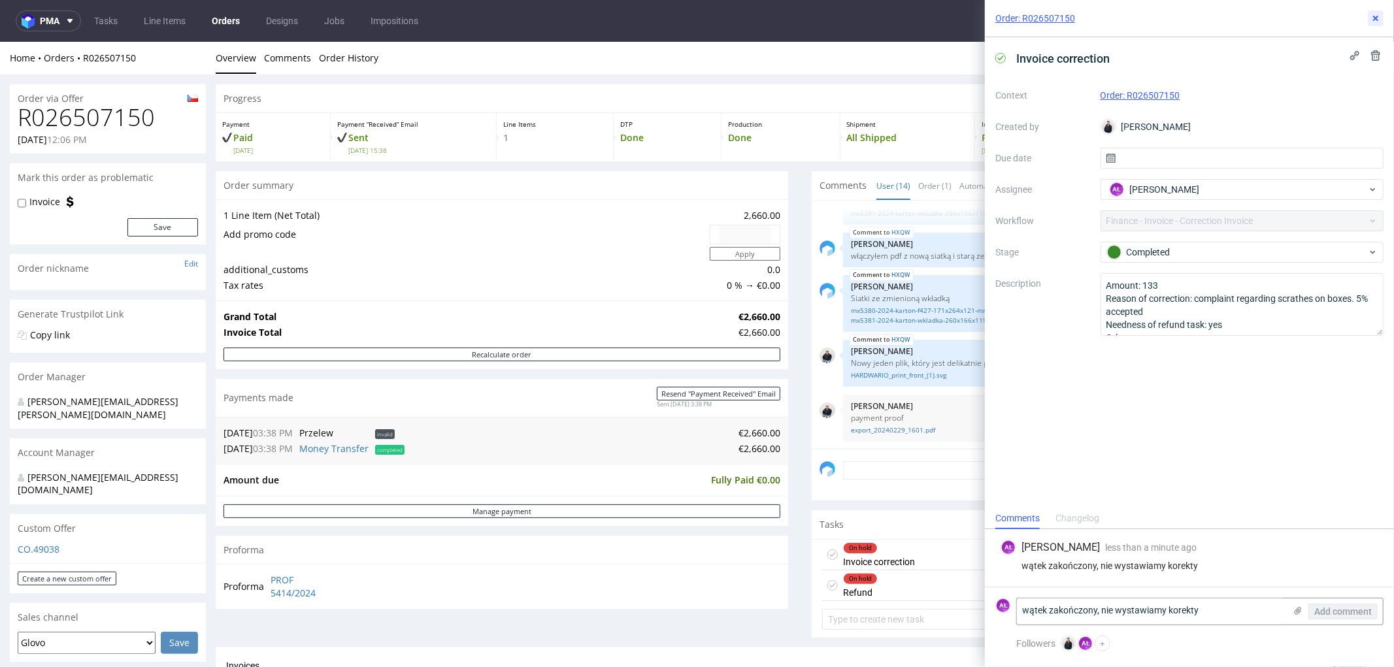
click at [1371, 16] on icon at bounding box center [1376, 18] width 10 height 10
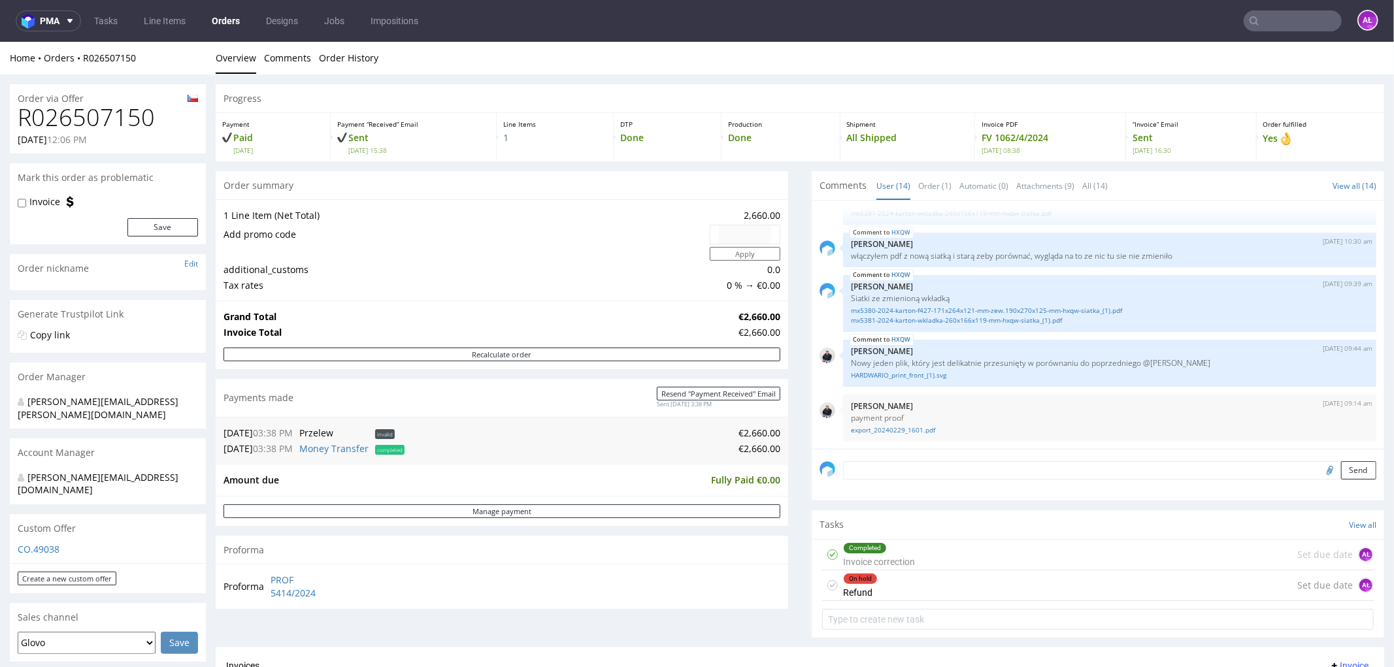
click at [910, 592] on div "On hold Refund Set due date AŁ" at bounding box center [1098, 585] width 552 height 31
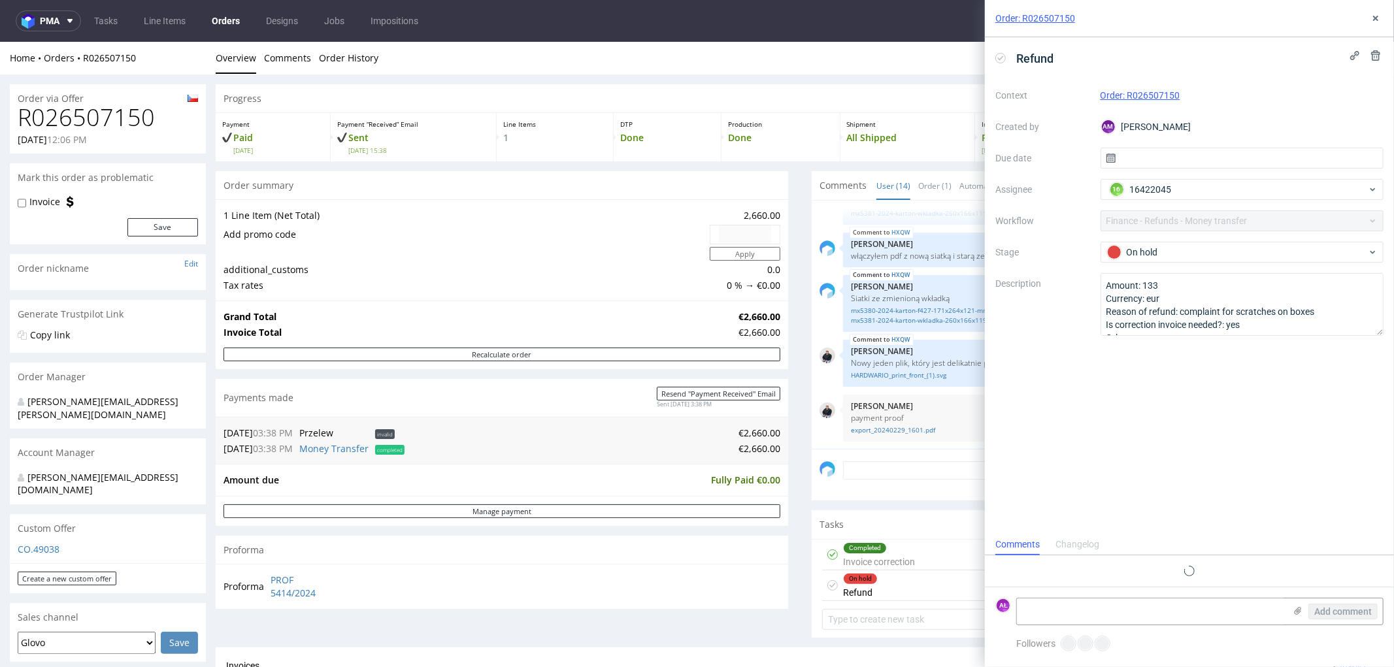
scroll to position [10, 0]
click at [1375, 17] on icon at bounding box center [1376, 18] width 10 height 10
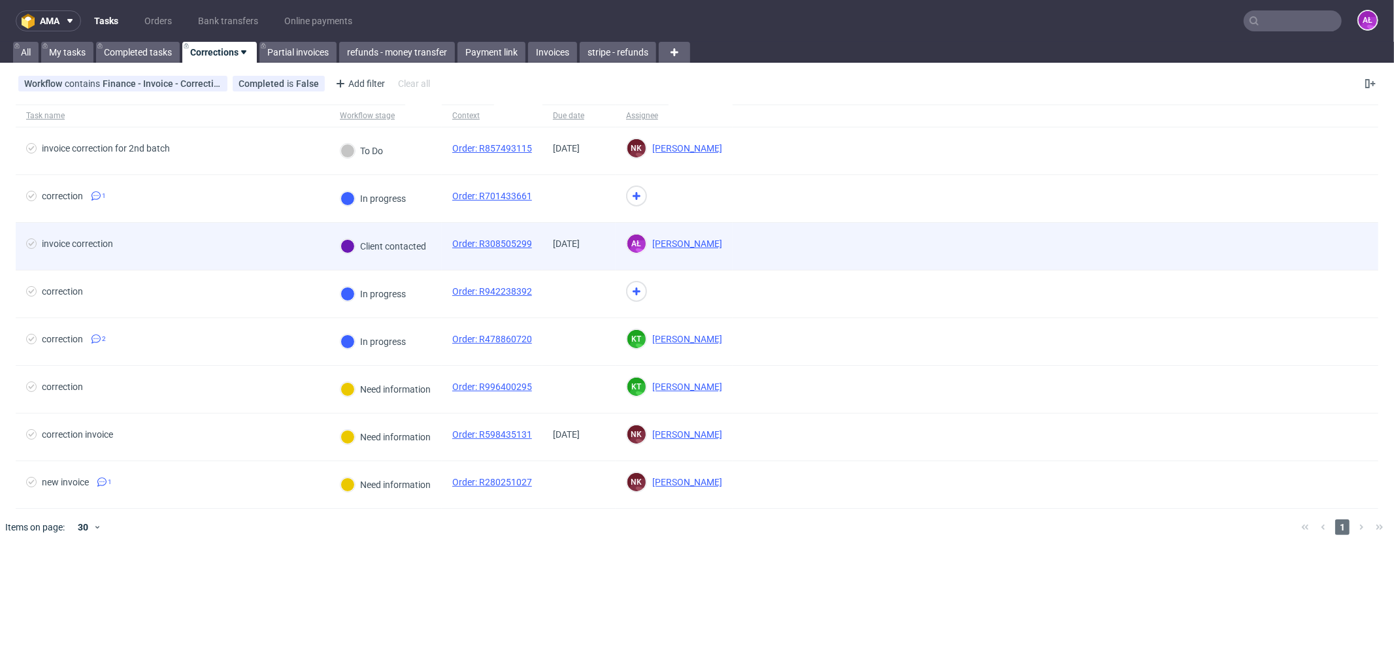
click at [415, 253] on div "Client contacted" at bounding box center [384, 246] width 86 height 14
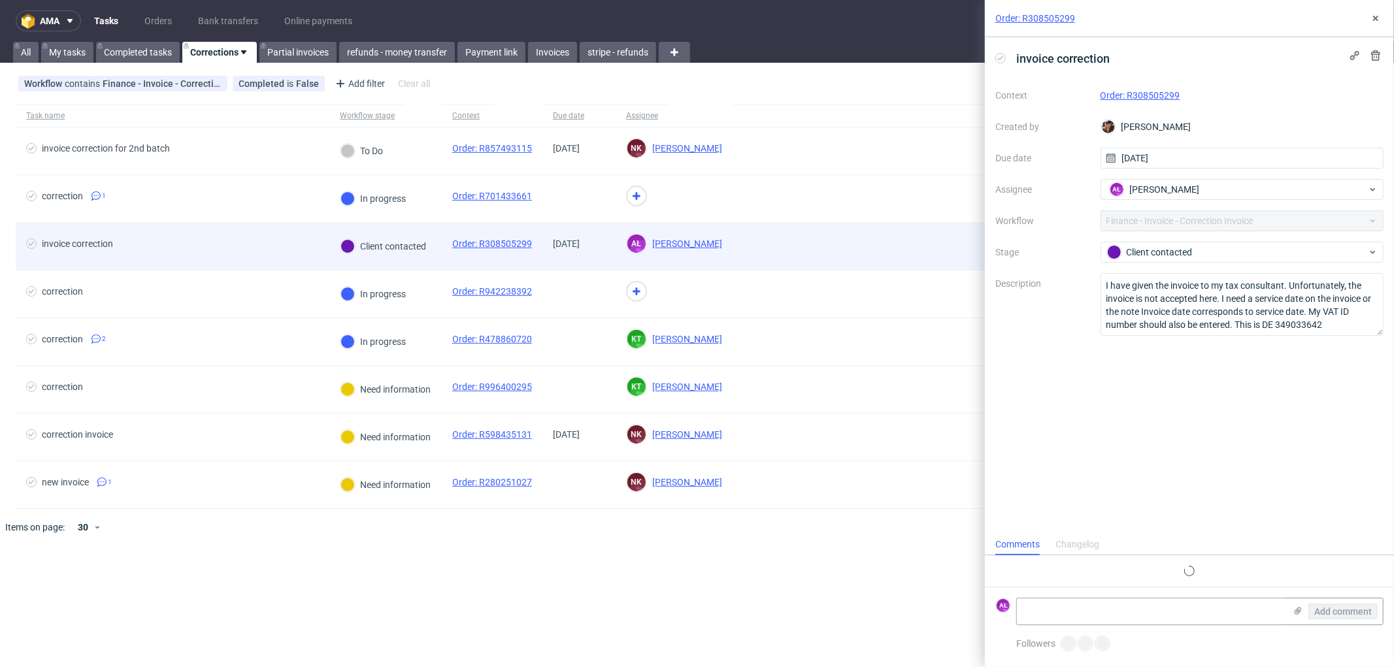
scroll to position [10, 0]
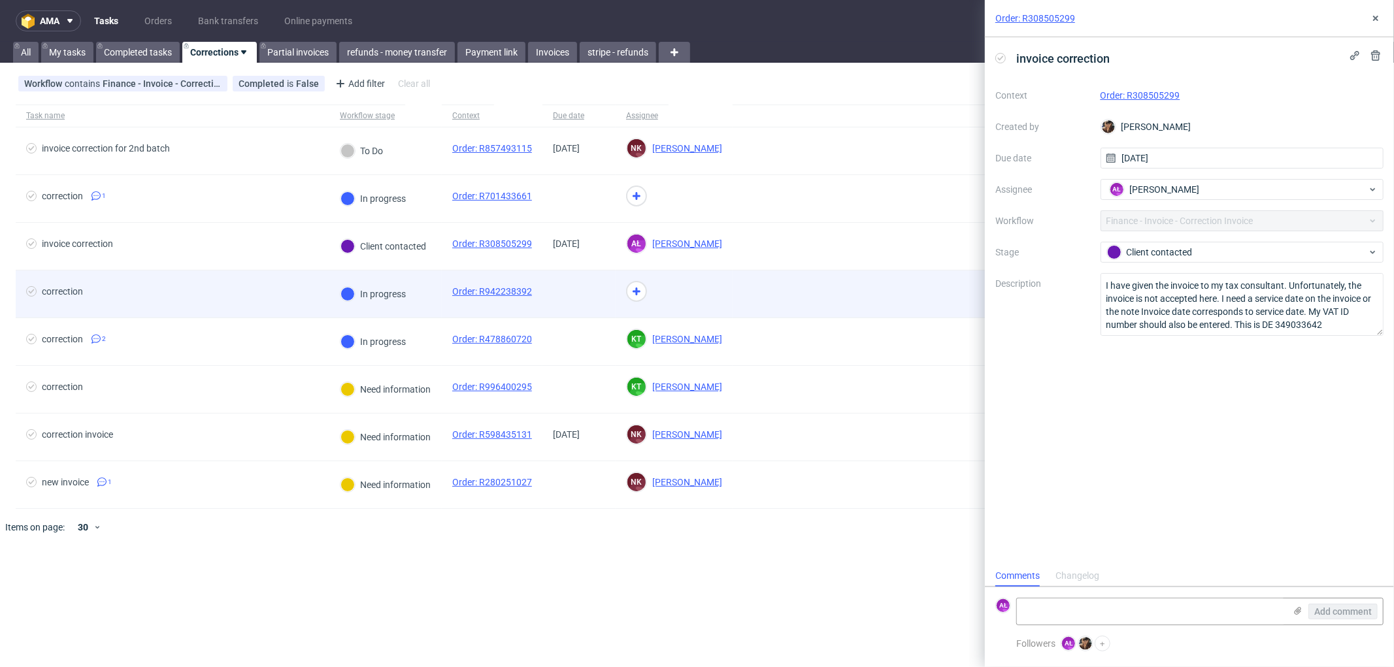
click at [426, 290] on div "In progress" at bounding box center [385, 295] width 112 height 48
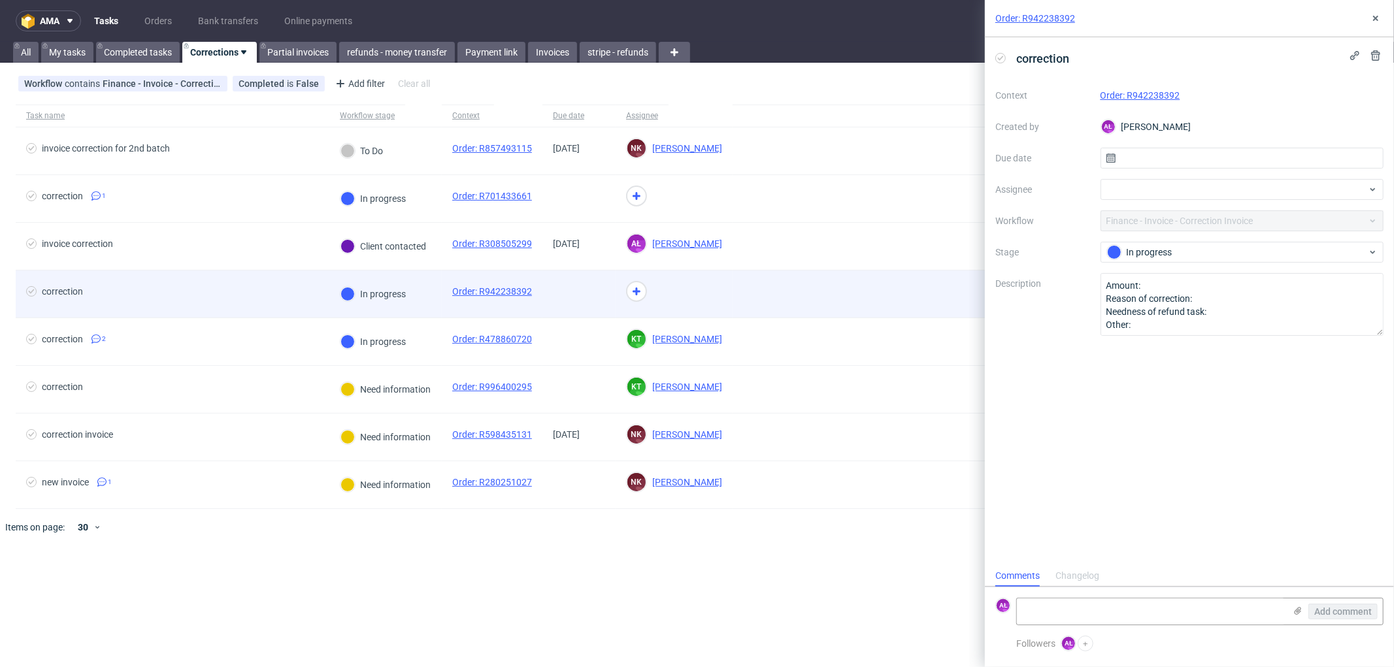
scroll to position [10, 0]
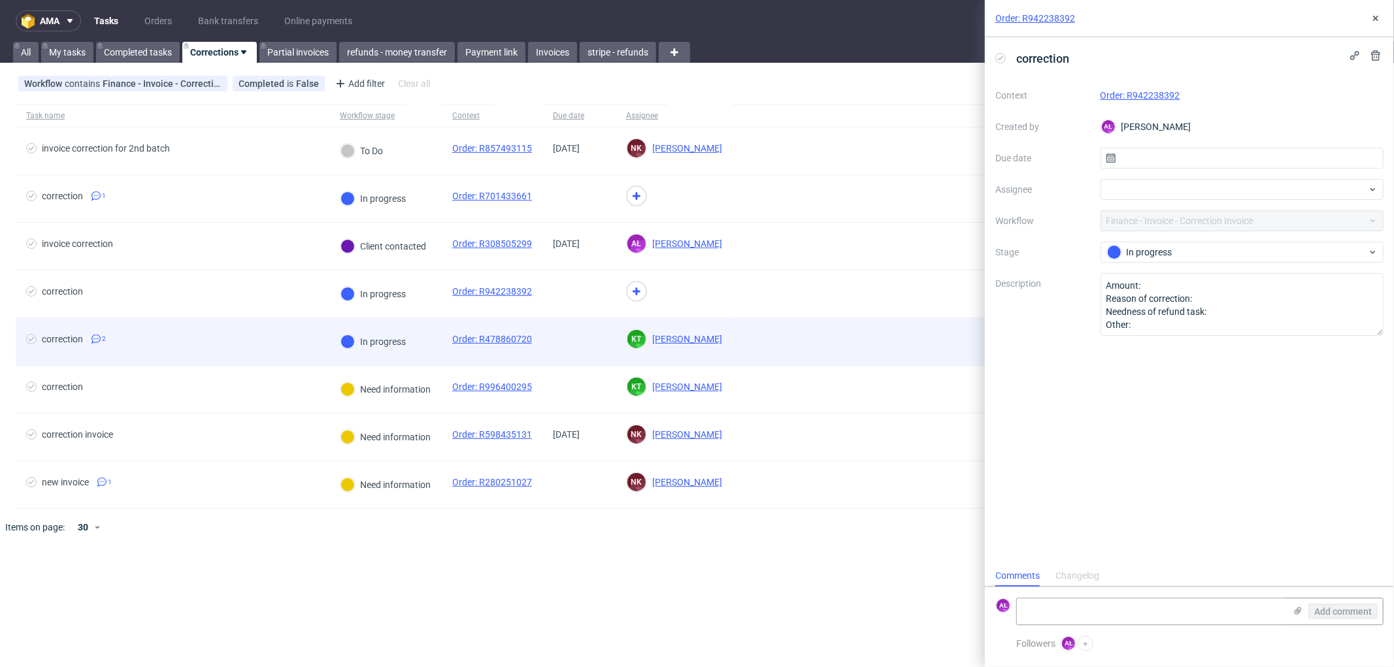
click at [422, 349] on div "In progress" at bounding box center [385, 342] width 112 height 48
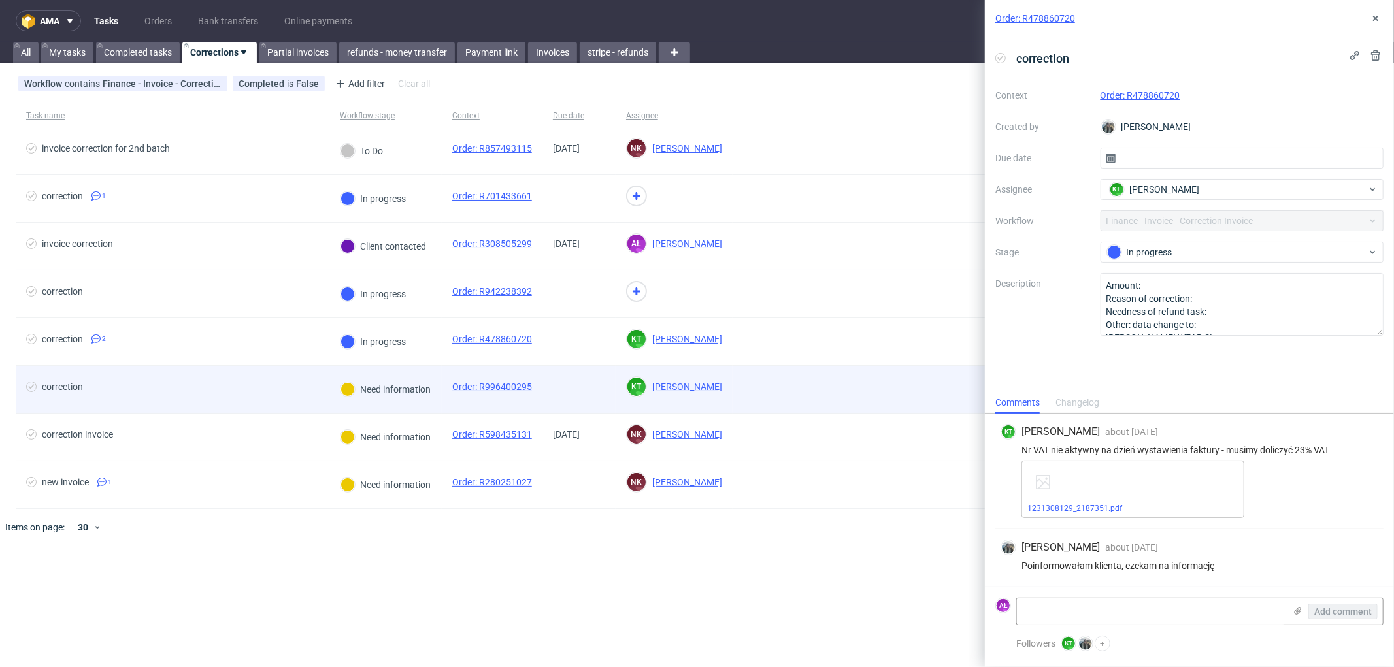
click at [426, 401] on div "Need information" at bounding box center [385, 389] width 112 height 47
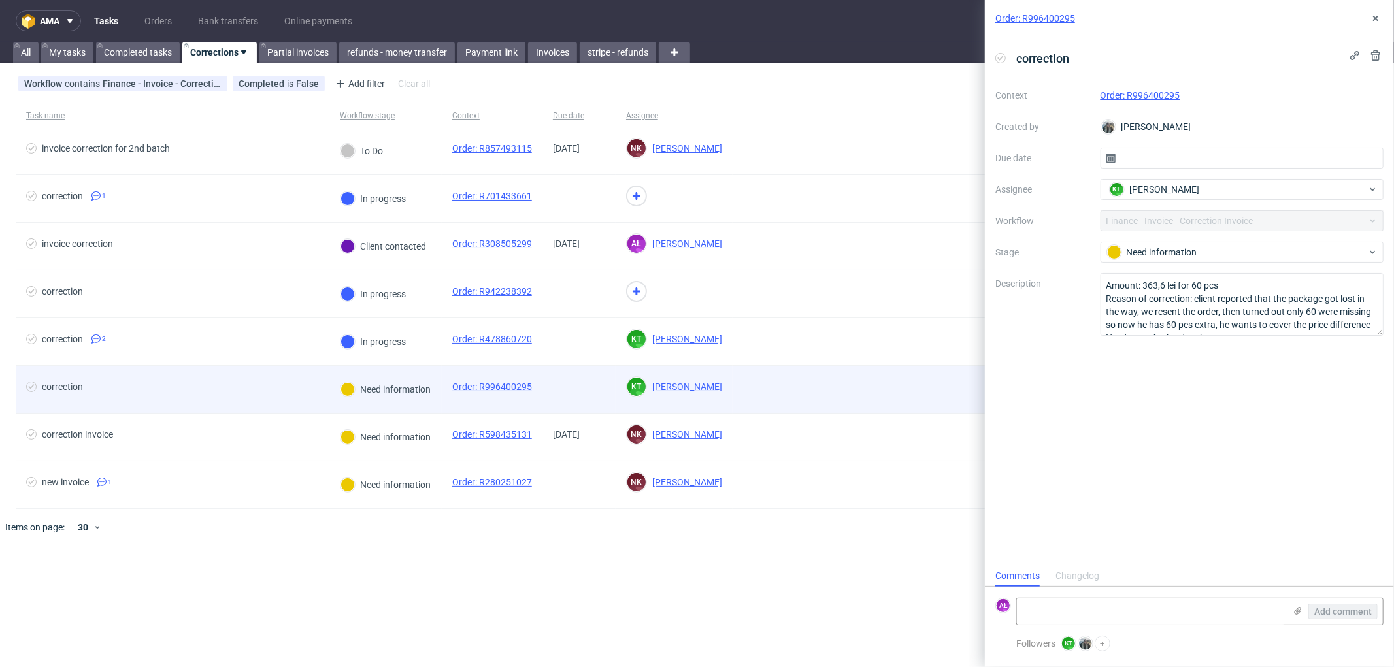
scroll to position [10, 0]
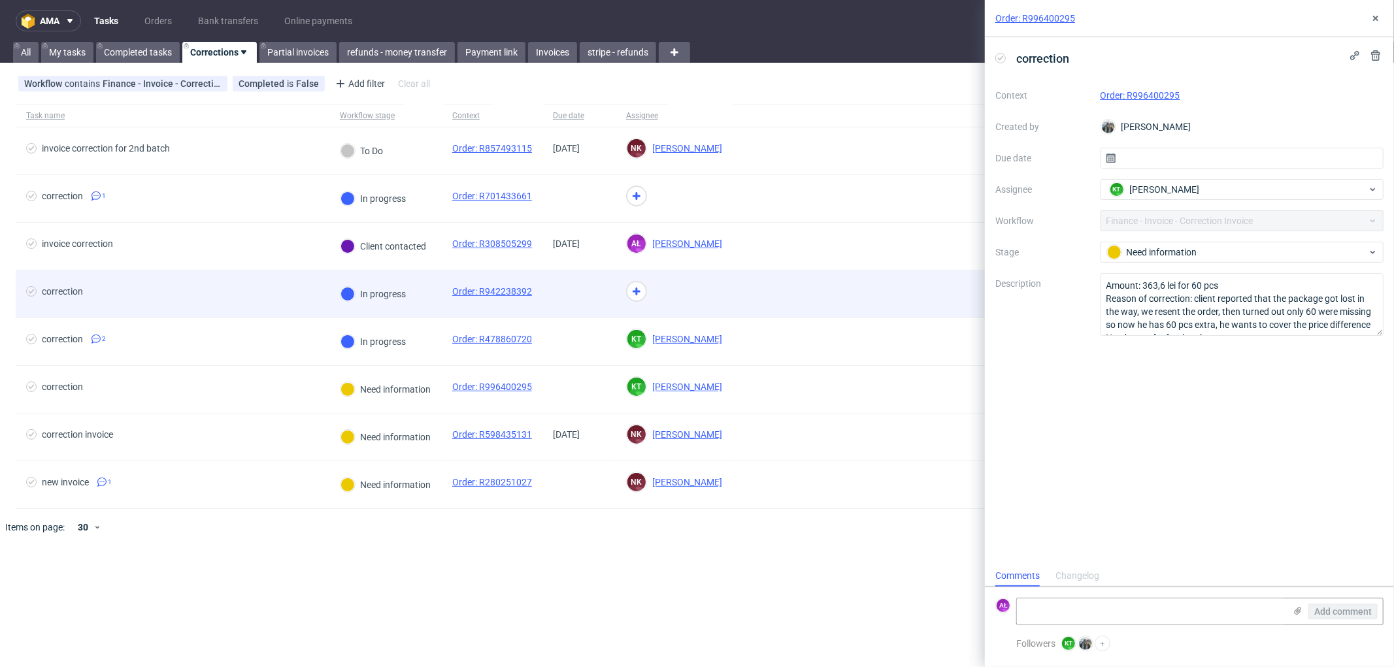
click at [426, 284] on div "In progress" at bounding box center [385, 295] width 112 height 48
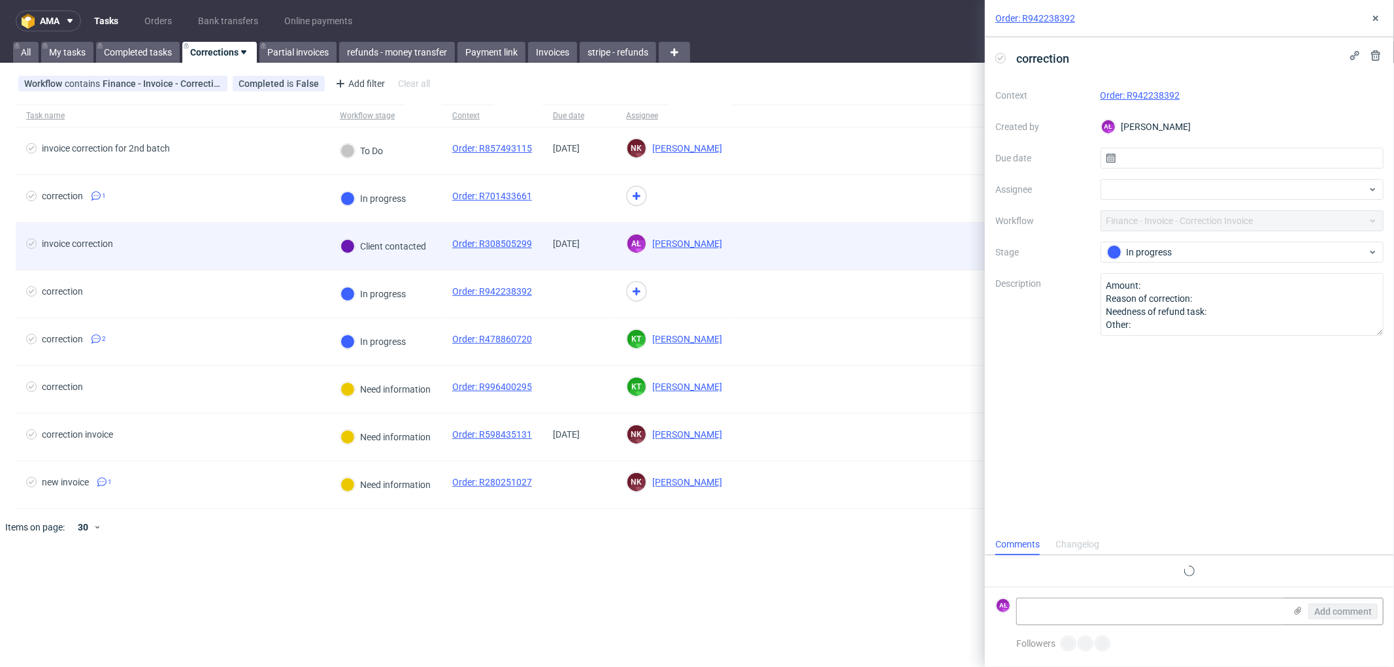
scroll to position [10, 0]
click at [429, 259] on div "Client contacted" at bounding box center [383, 246] width 108 height 47
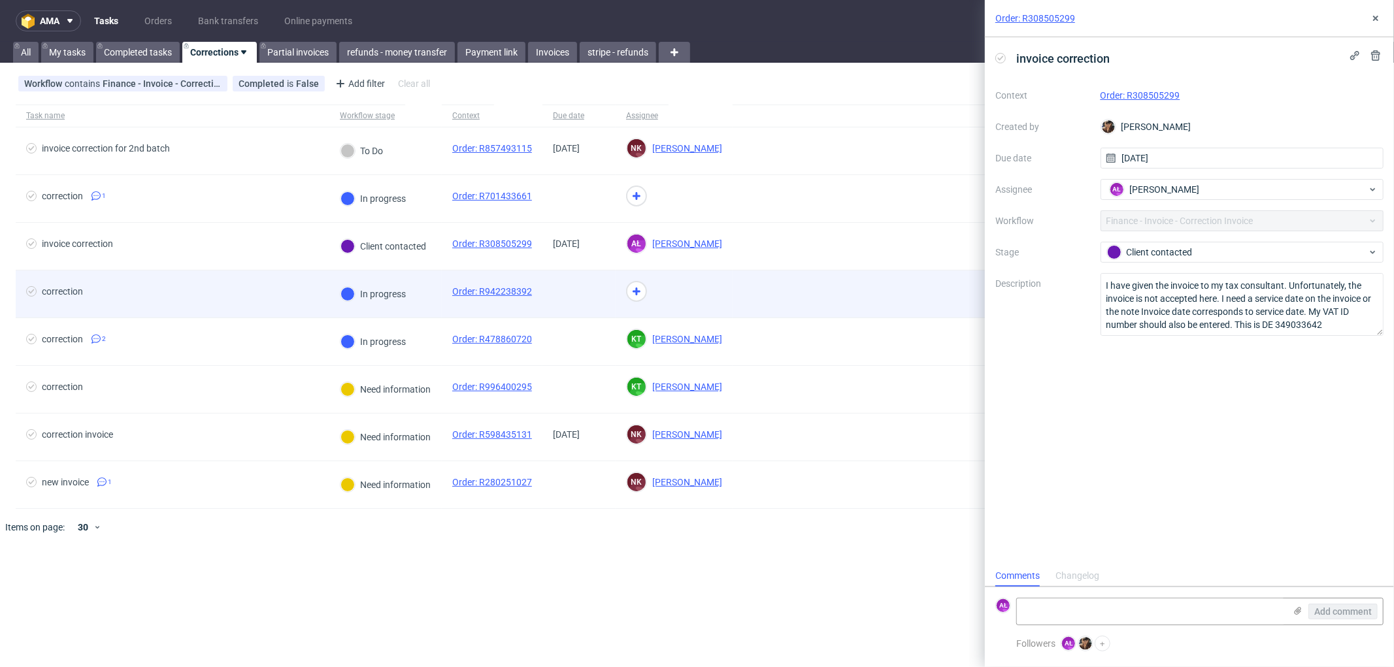
scroll to position [10, 0]
click at [436, 309] on div "In progress" at bounding box center [385, 295] width 112 height 48
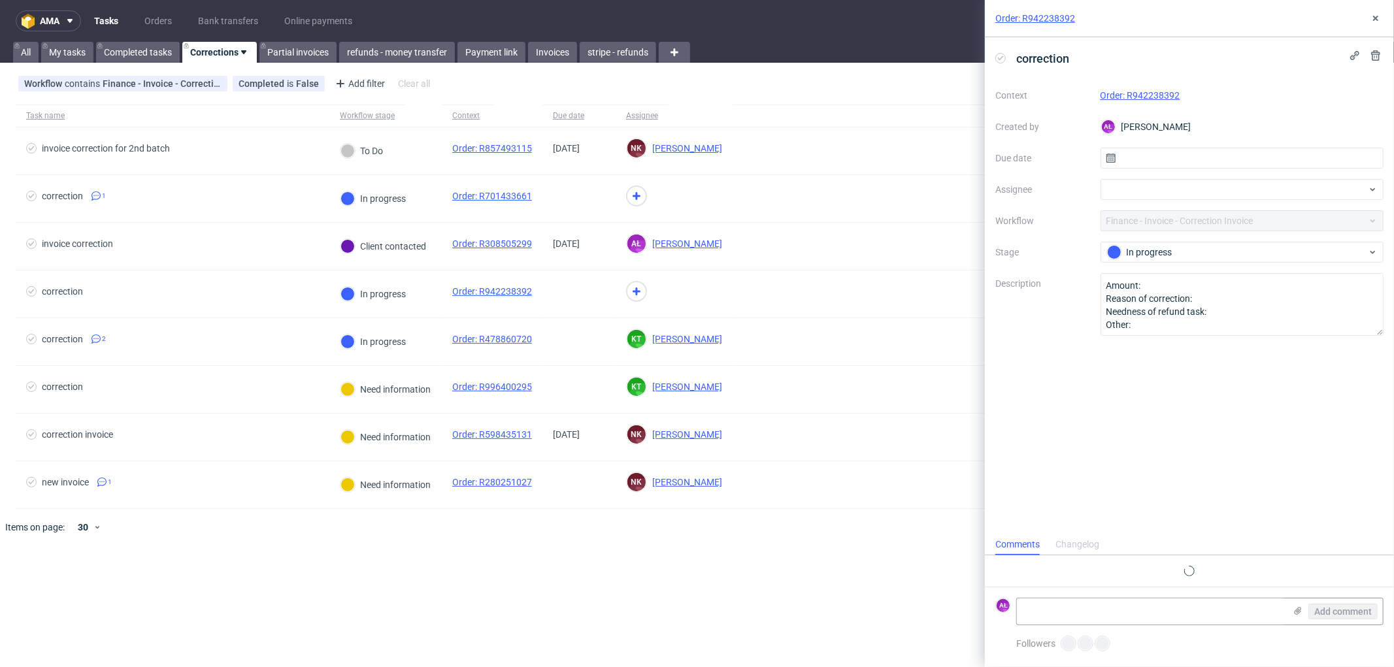
scroll to position [10, 0]
click at [1149, 99] on link "Order: R942238392" at bounding box center [1141, 95] width 80 height 10
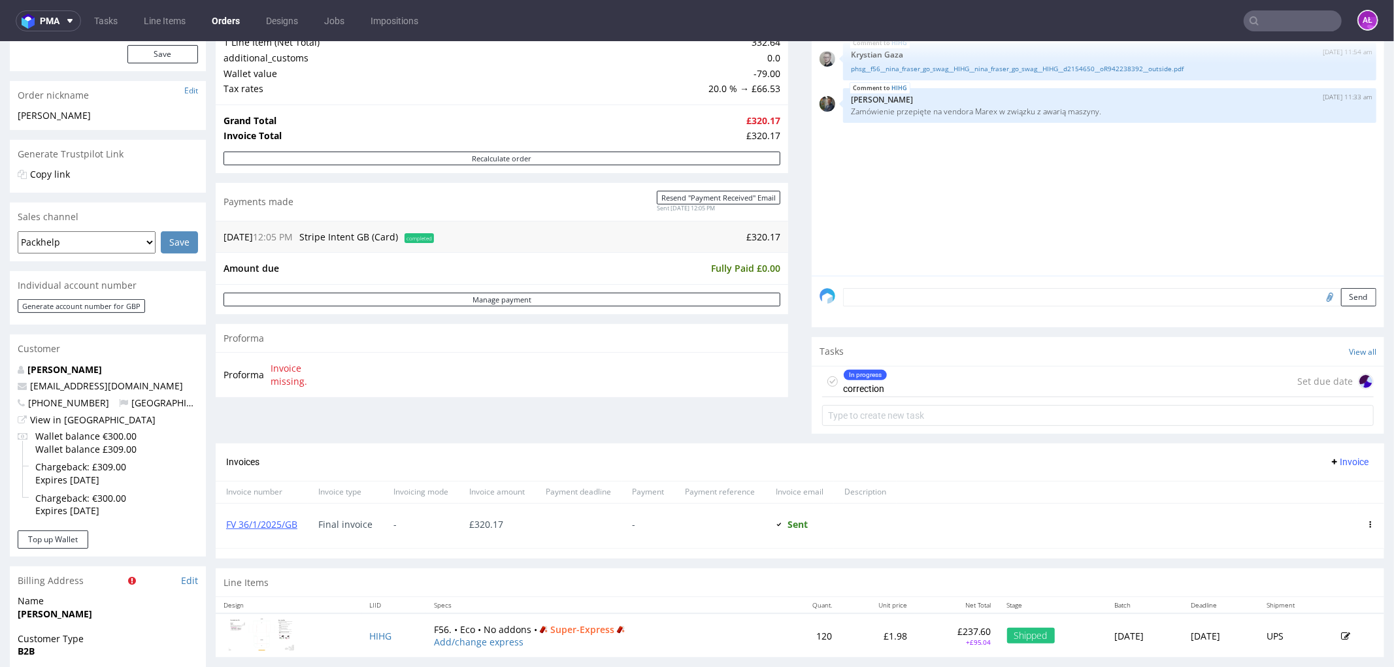
scroll to position [290, 0]
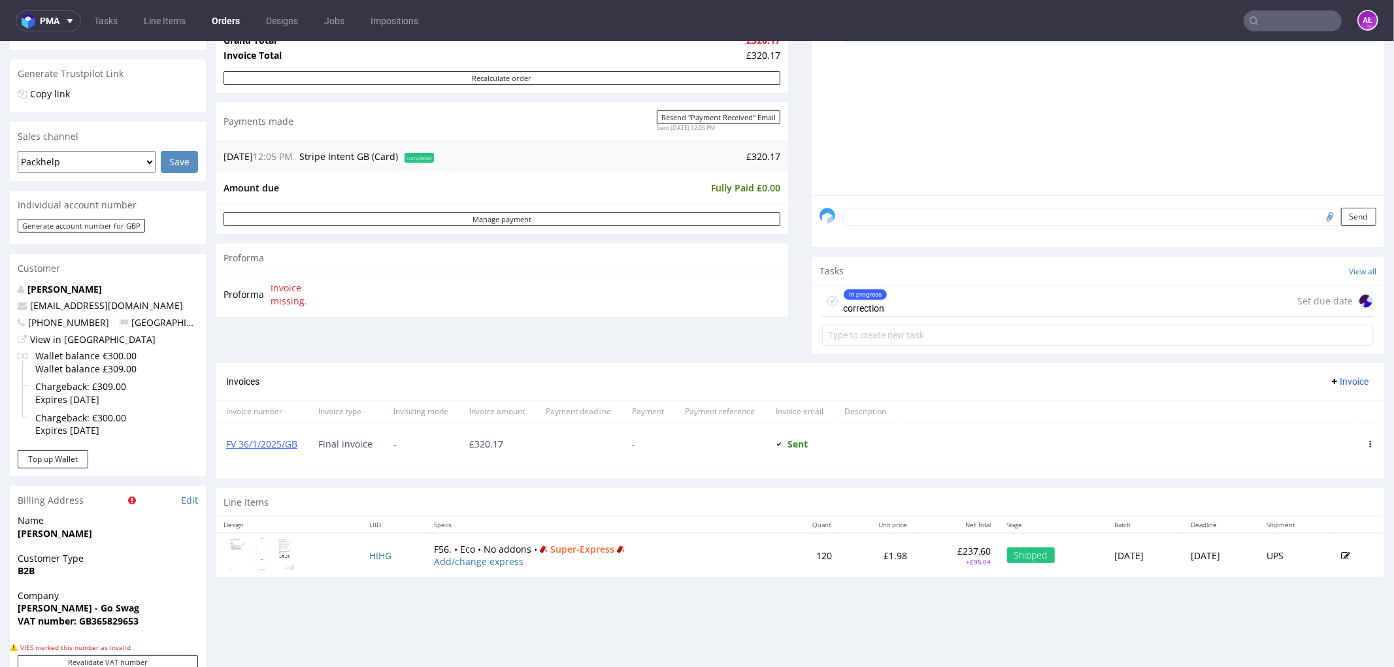
click at [875, 303] on div "In progress correction" at bounding box center [865, 301] width 44 height 30
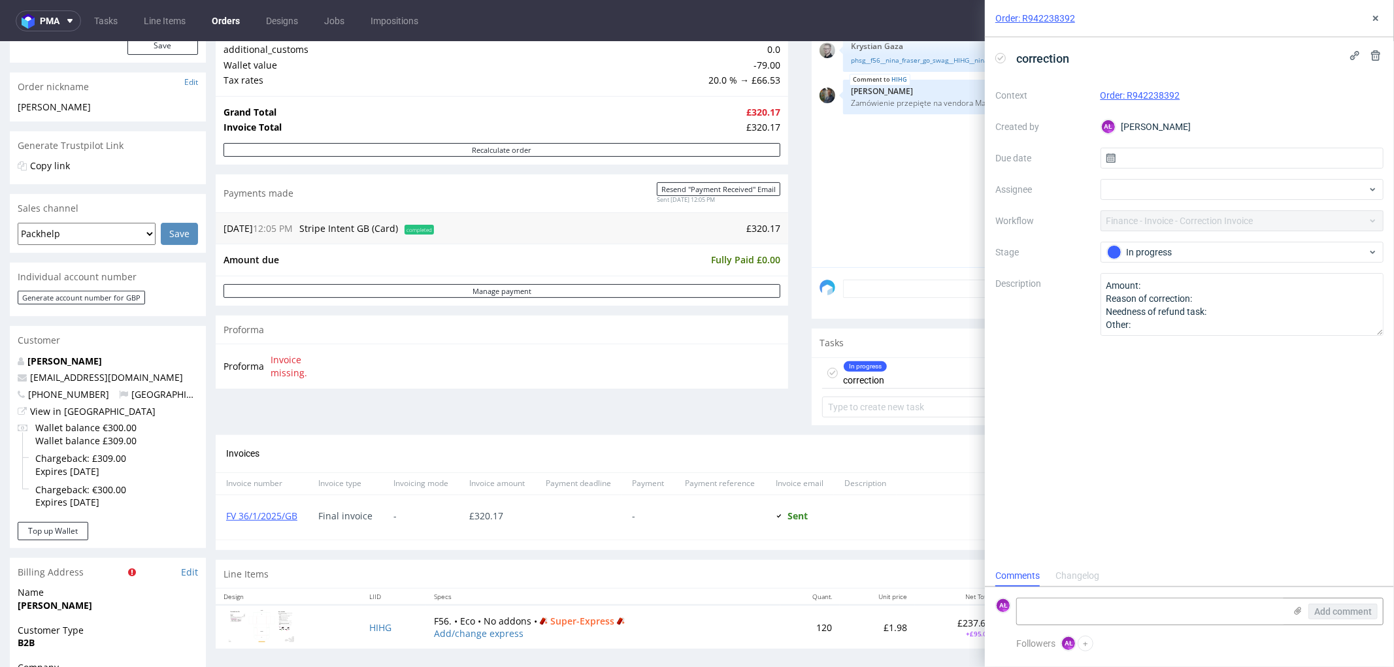
scroll to position [218, 0]
drag, startPoint x: 1203, startPoint y: 93, endPoint x: 1129, endPoint y: 101, distance: 74.3
click at [1129, 101] on div "Order: R942238392" at bounding box center [1243, 96] width 284 height 16
copy link "R942238392"
click at [1375, 18] on use at bounding box center [1375, 18] width 5 height 5
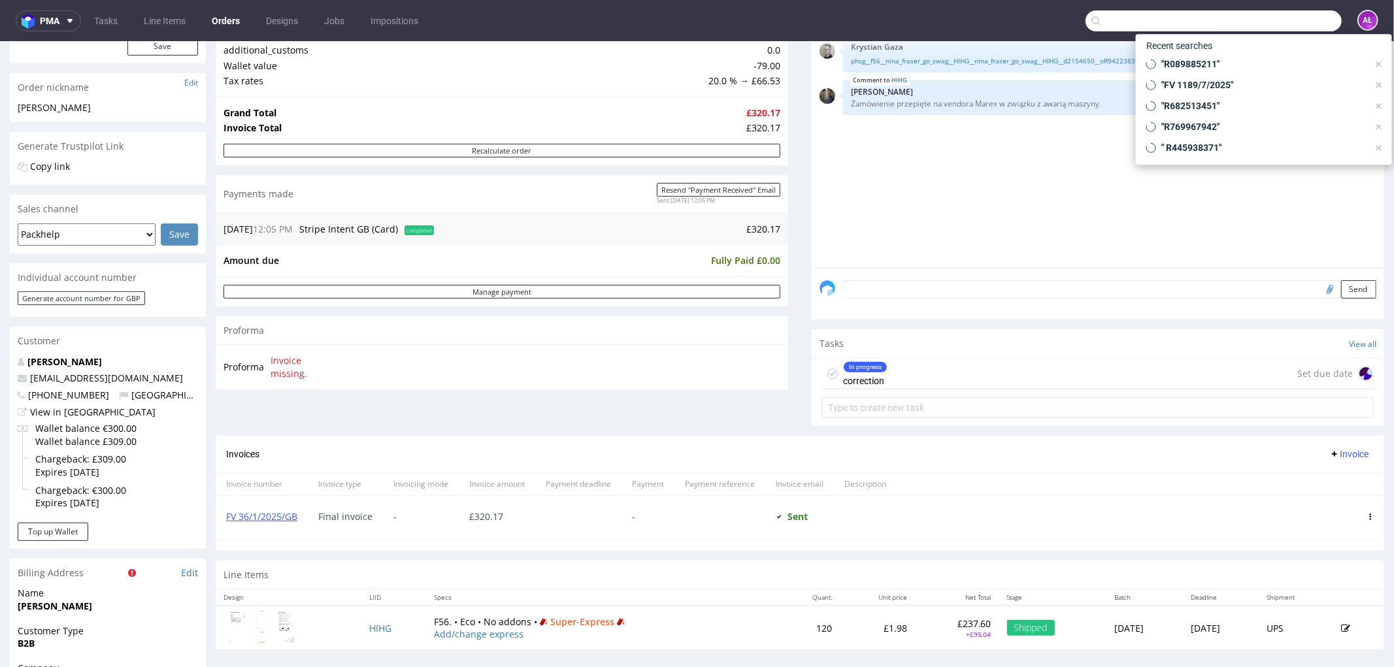
click at [1262, 22] on input "text" at bounding box center [1214, 20] width 256 height 21
paste input "R496392919"
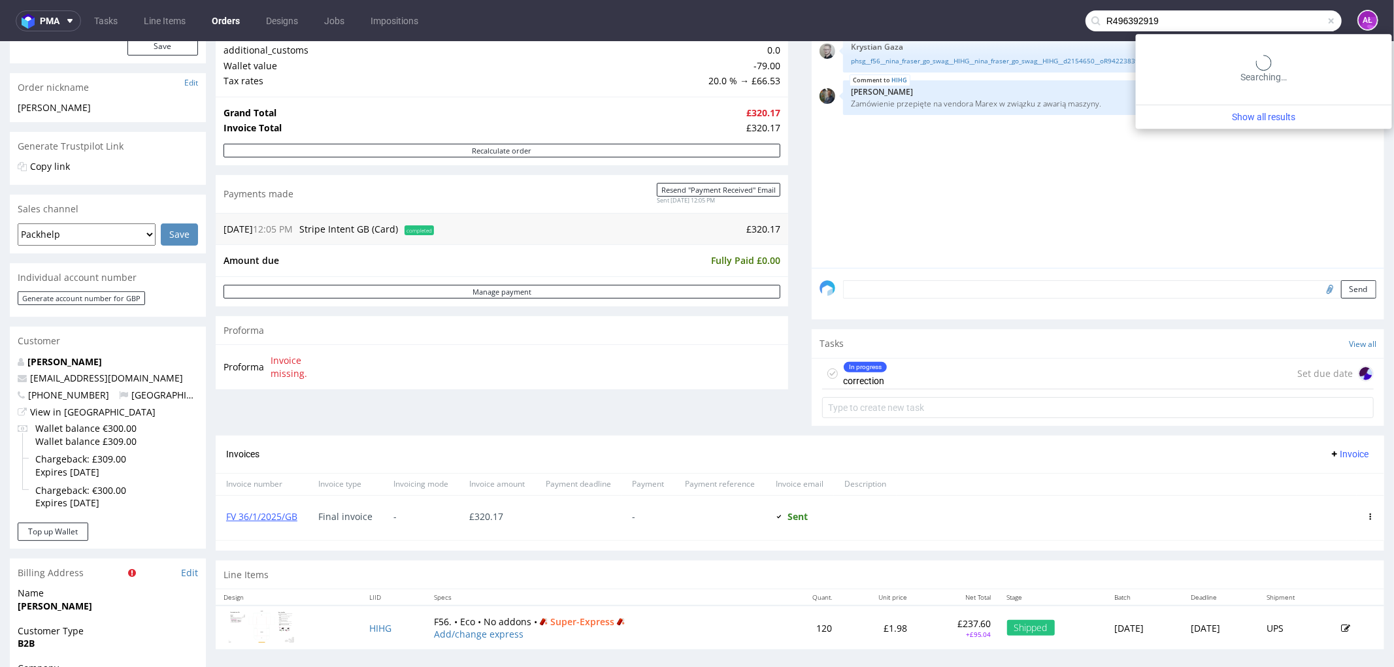
type input "R496392919"
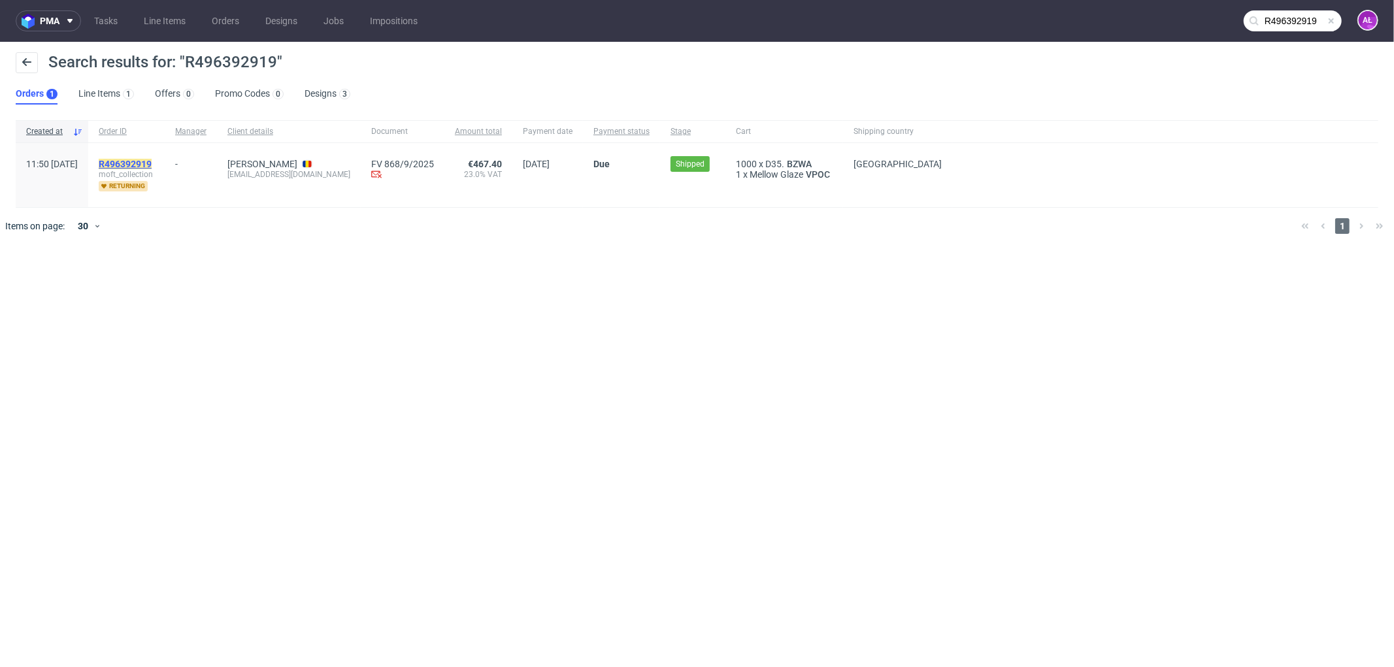
click at [152, 162] on mark "R496392919" at bounding box center [125, 164] width 53 height 10
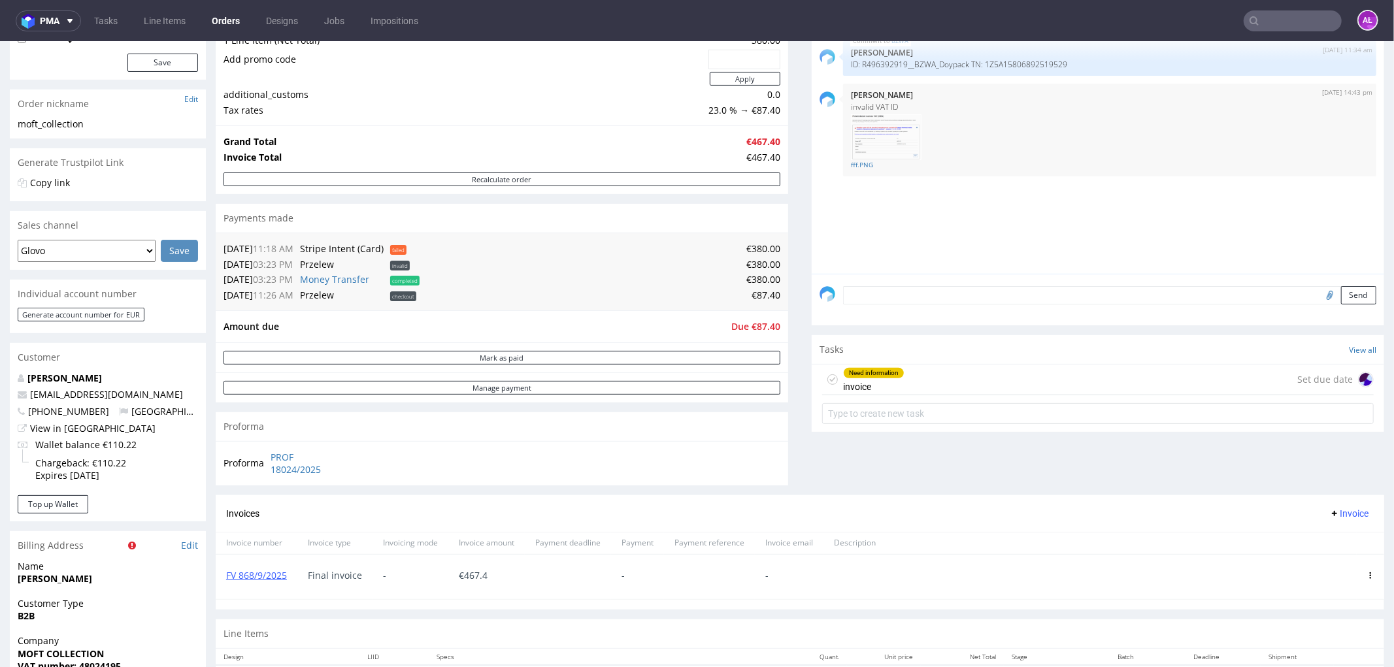
scroll to position [218, 0]
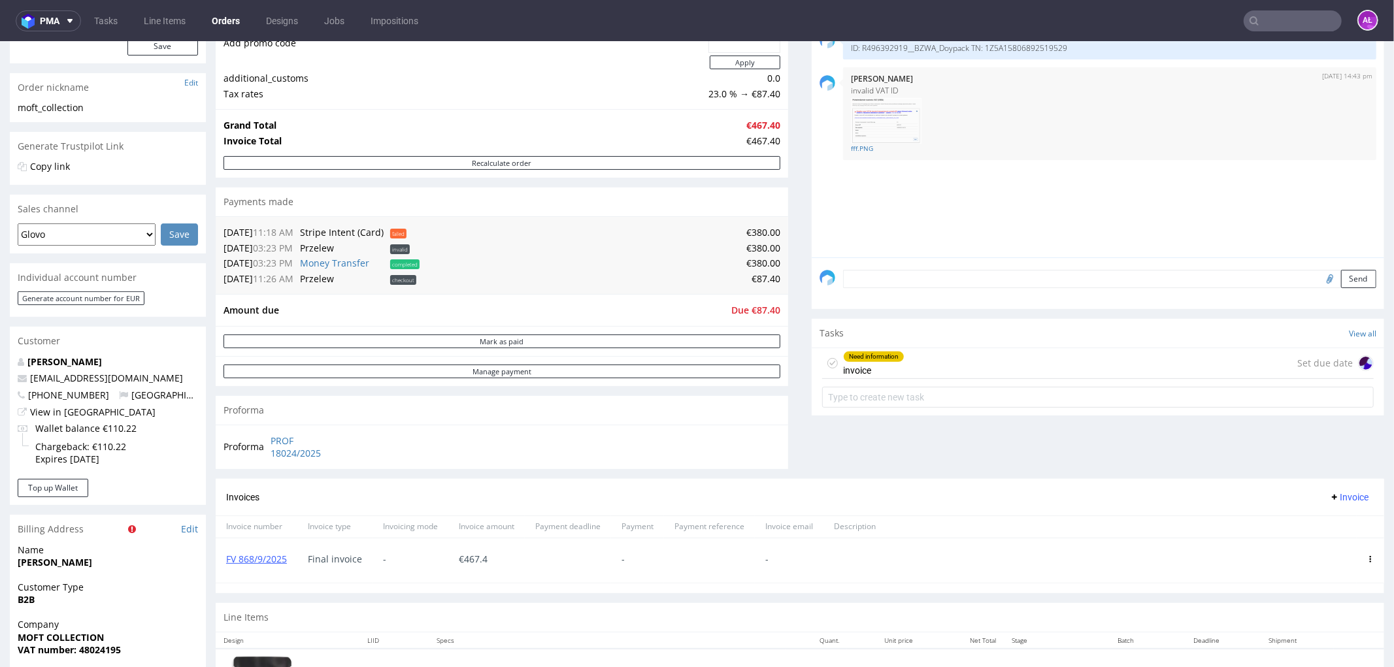
click at [865, 362] on div "Need information invoice" at bounding box center [873, 363] width 61 height 30
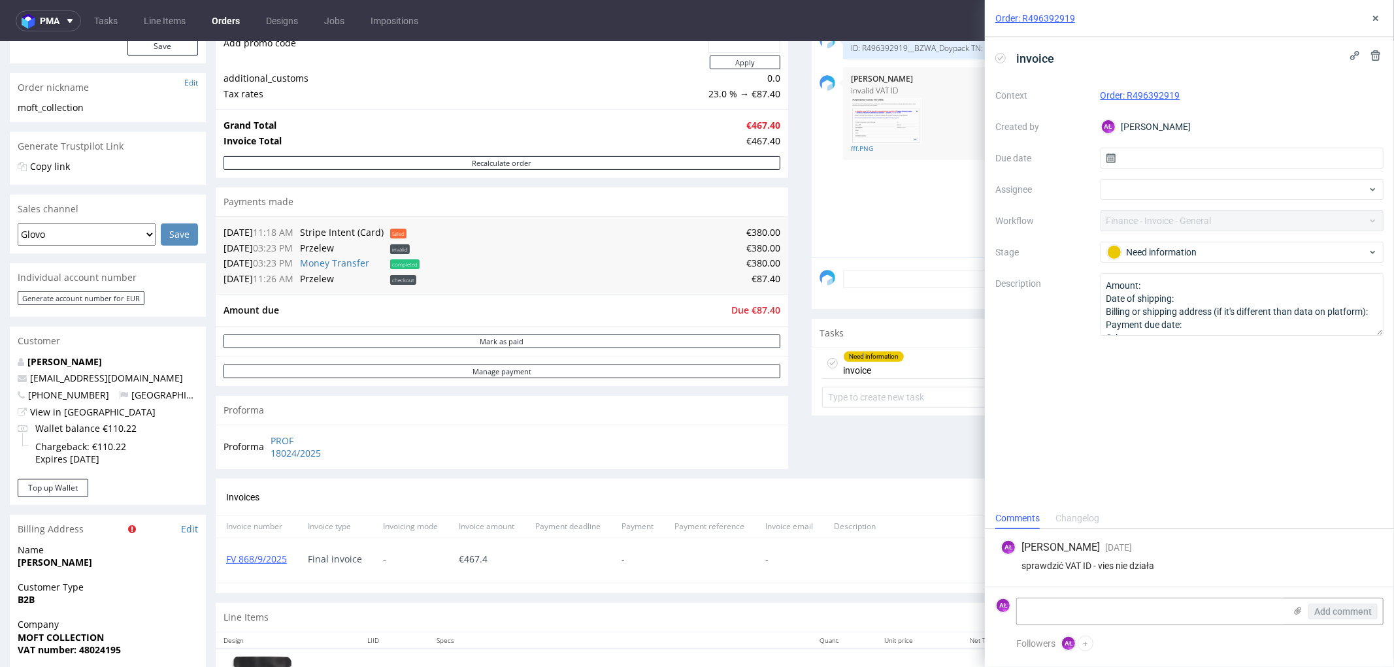
click at [998, 54] on icon at bounding box center [1000, 58] width 10 height 10
click at [1375, 23] on icon at bounding box center [1376, 18] width 10 height 10
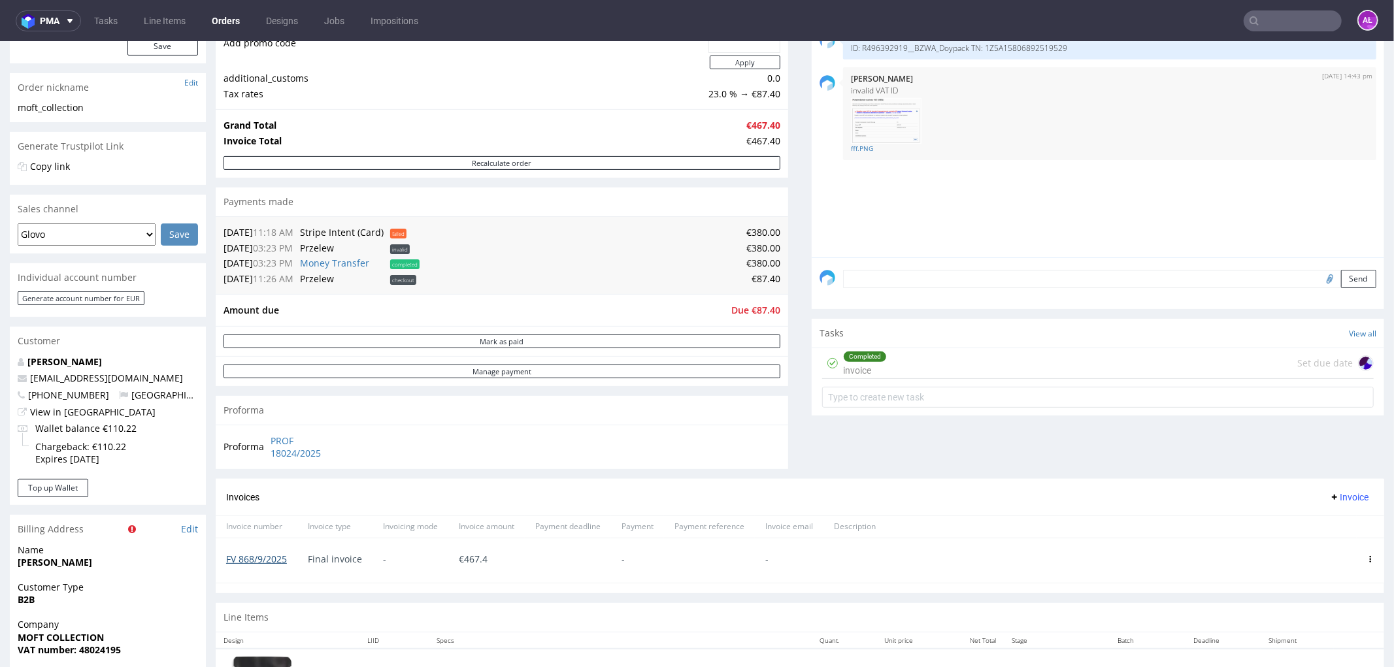
click at [253, 557] on link "FV 868/9/2025" at bounding box center [256, 558] width 61 height 12
click at [885, 399] on input "text" at bounding box center [1098, 396] width 552 height 21
type input "payment link?"
click at [885, 399] on div "payment link?" at bounding box center [871, 391] width 56 height 16
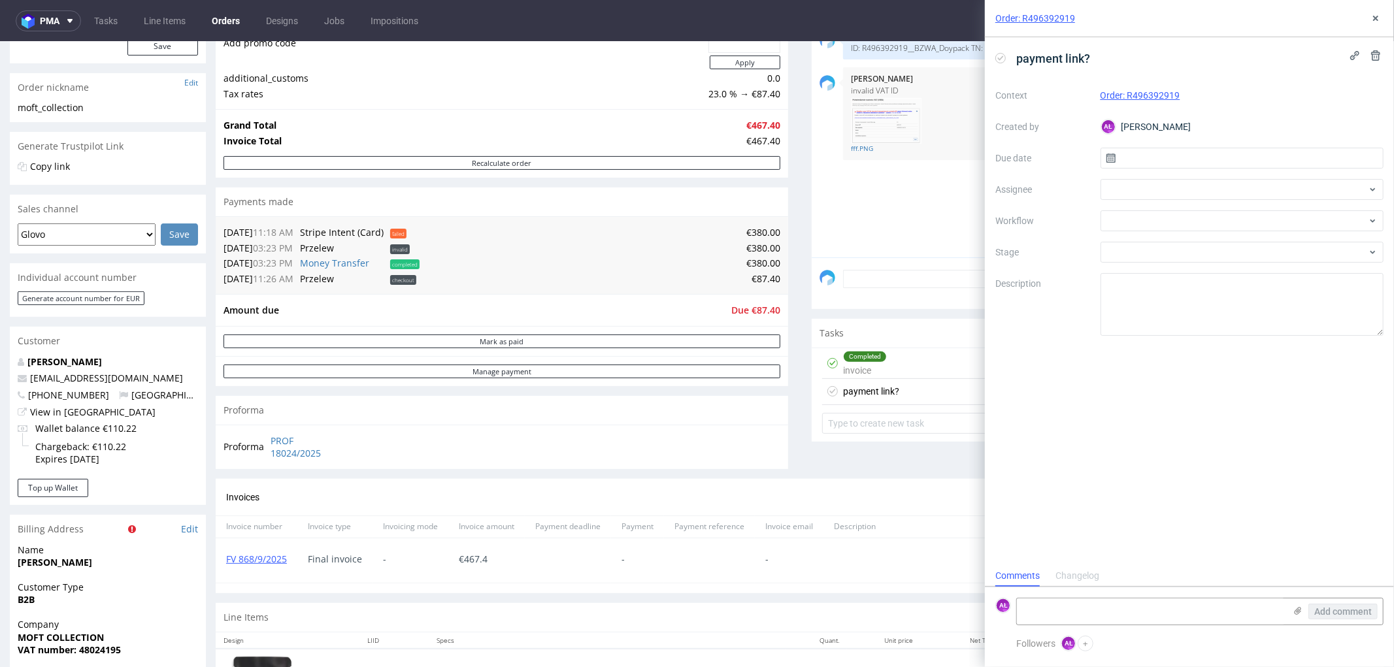
scroll to position [10, 0]
click at [1129, 217] on div at bounding box center [1243, 220] width 284 height 21
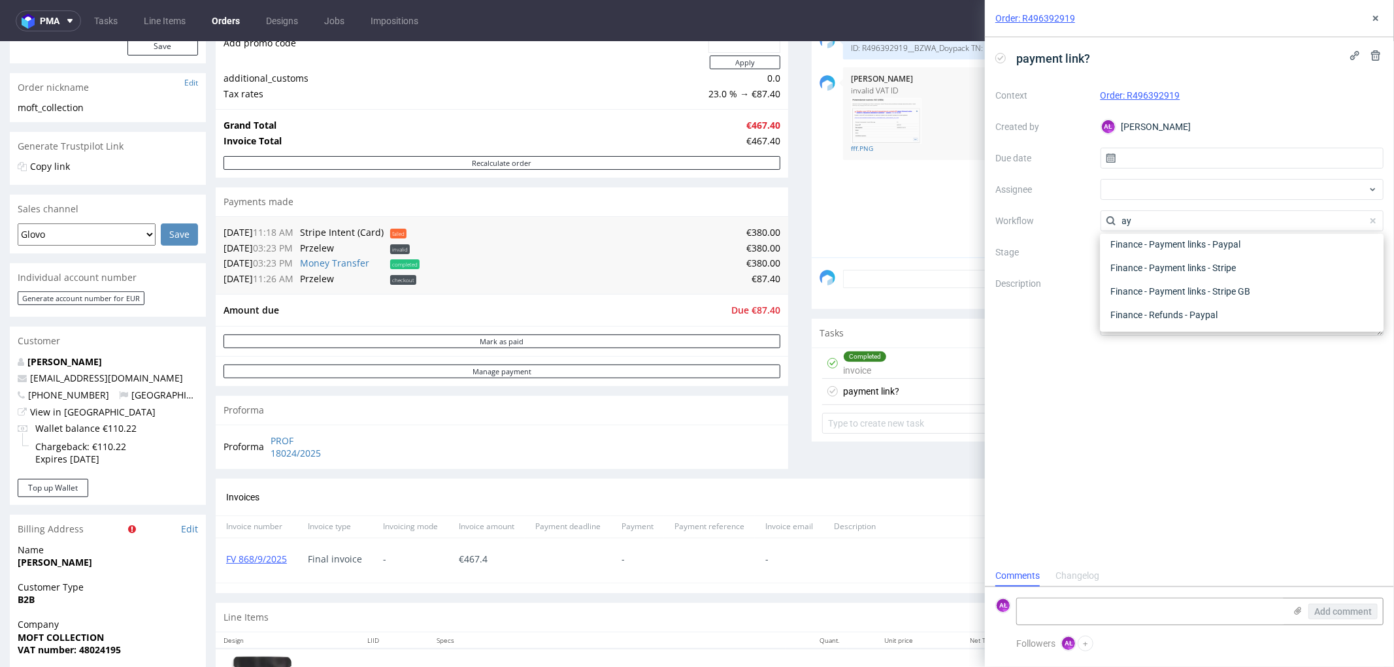
scroll to position [47, 0]
type input "ay"
click at [1159, 269] on div "Finance - Payment links - Stripe" at bounding box center [1241, 268] width 273 height 24
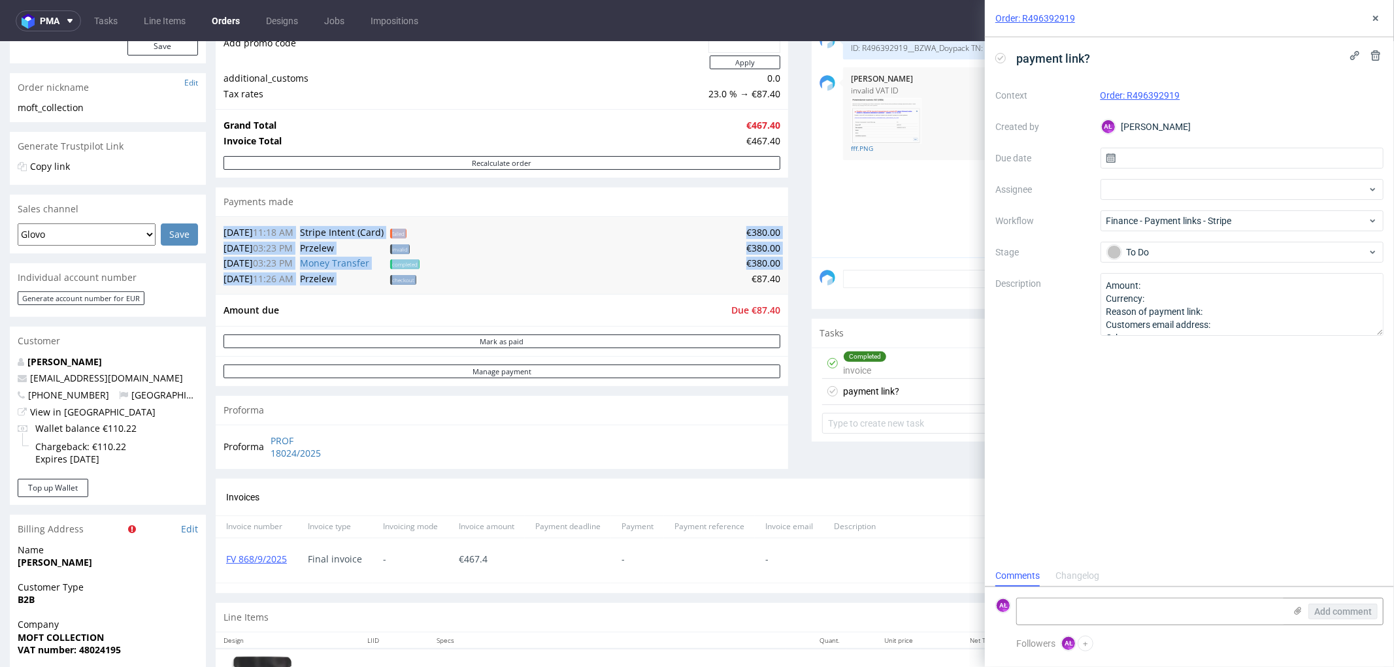
drag, startPoint x: 765, startPoint y: 282, endPoint x: 801, endPoint y: 281, distance: 35.3
click at [780, 281] on div "Progress Payment Due Payment “Received” Email - Line Items 1 DTP - Production -…" at bounding box center [800, 353] width 1169 height 900
copy table "01.08.25 11:18 AM Stripe Intent (Card) failed €380.00 12.08.25 03:23 PM Przelew…"
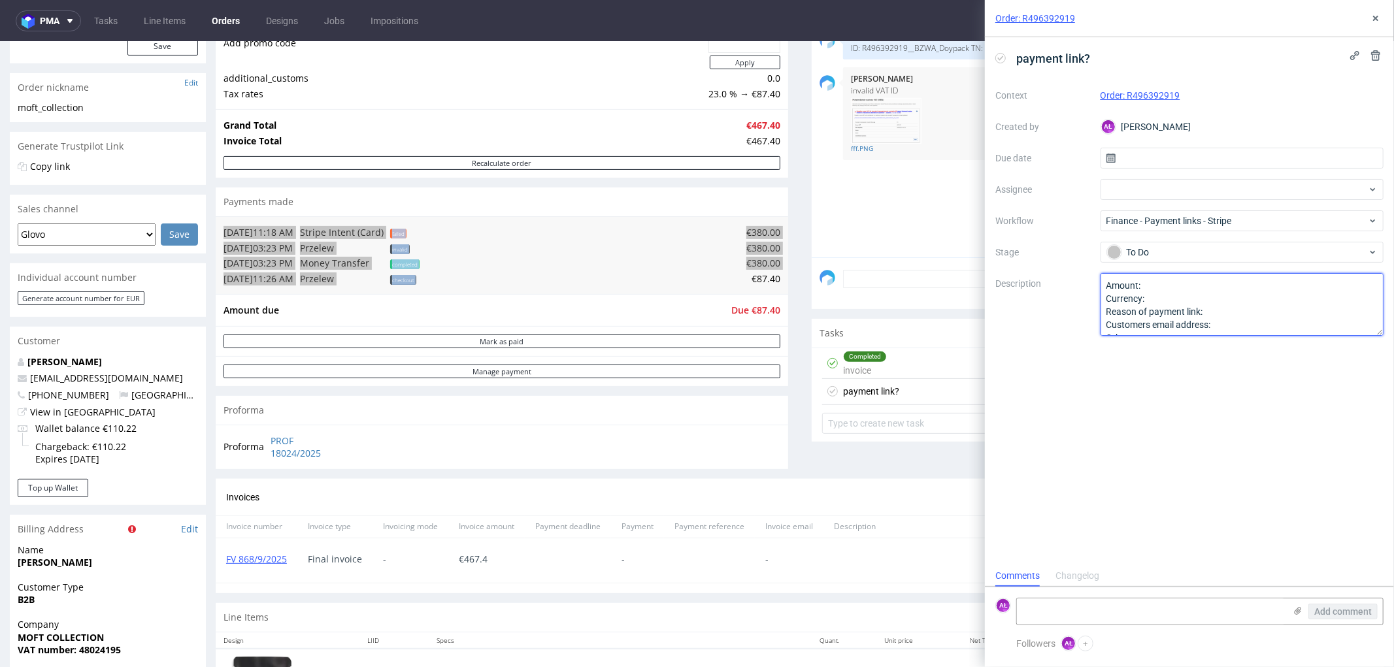
click at [1167, 283] on textarea "Amount: Currency: Reason of payment link: Customers email address: Other:" at bounding box center [1243, 304] width 284 height 63
paste textarea "€87.40"
click at [1224, 309] on textarea "Amount: Currency: Reason of payment link: Customers email address: Other:" at bounding box center [1243, 304] width 284 height 63
type textarea "Amount: €87.40 Currency: Reason of payment link: invalid vat id Customers email…"
click at [1182, 357] on div "payment link? Context Order: R496392919 Created by AŁ Aleksandra Łętowska Due d…" at bounding box center [1189, 301] width 409 height 528
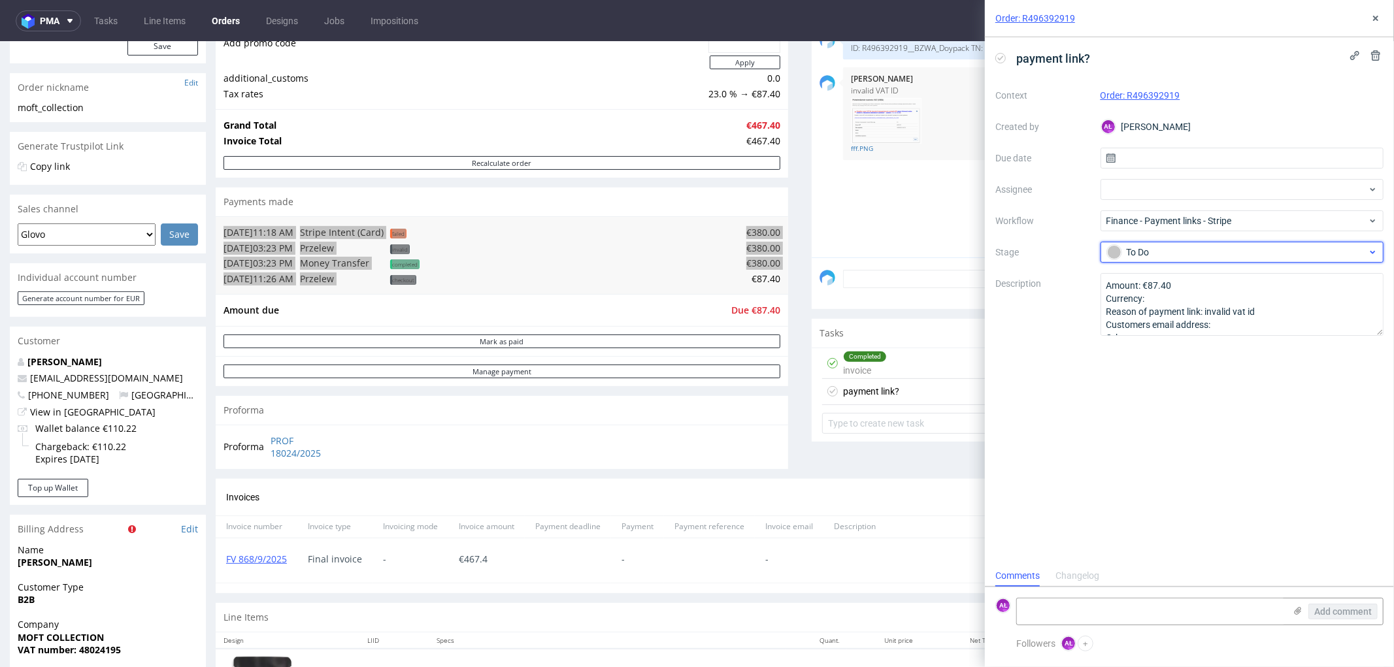
click at [1213, 254] on div "To Do" at bounding box center [1237, 252] width 260 height 14
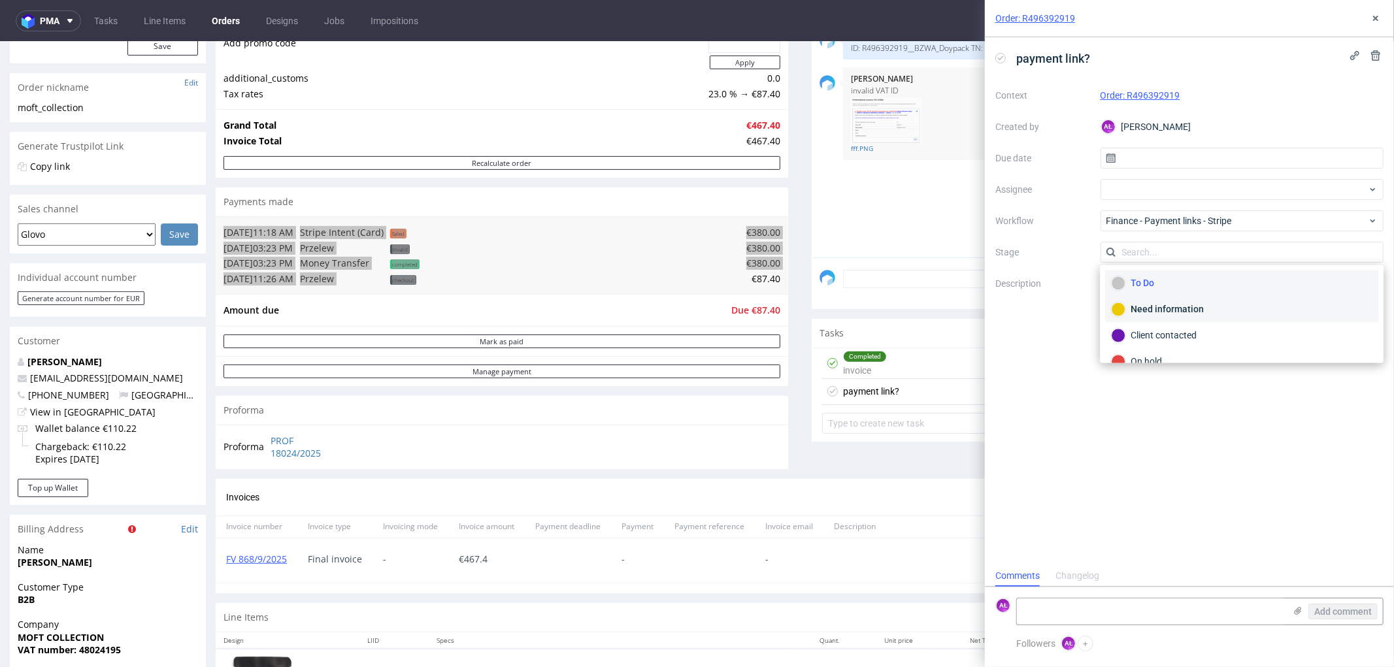
click at [1199, 306] on div "Need information" at bounding box center [1241, 310] width 261 height 14
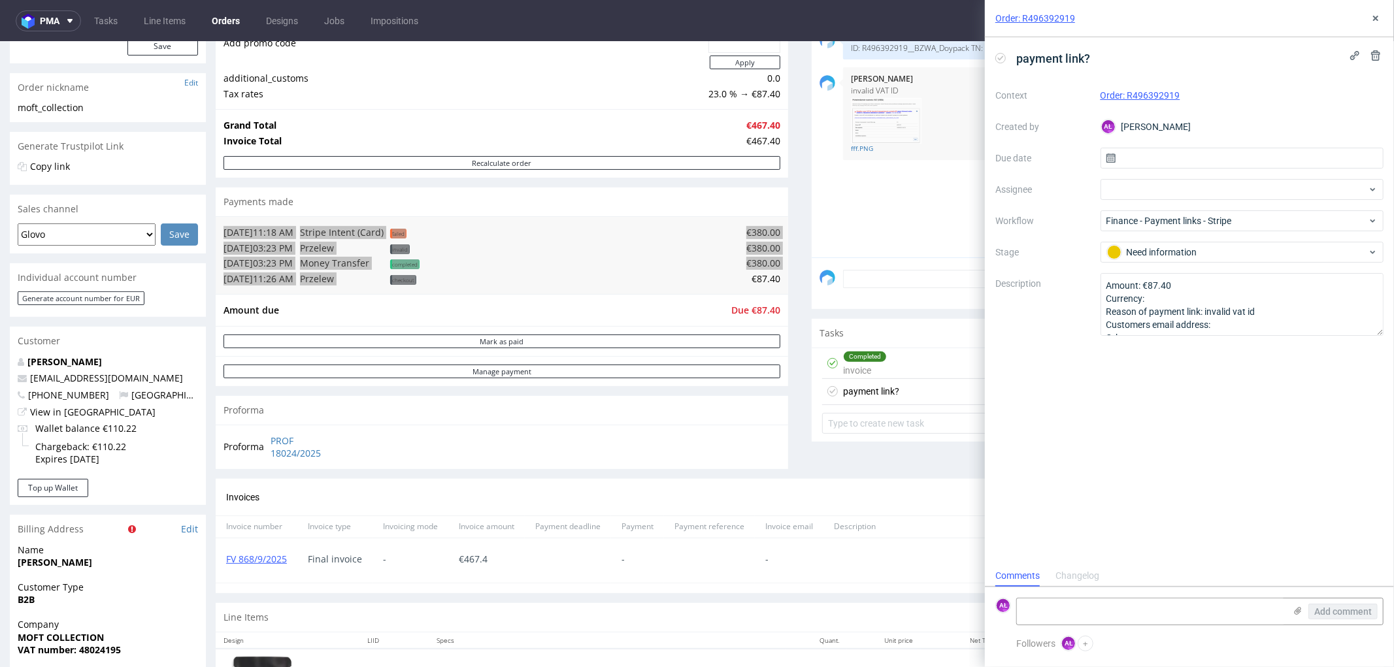
click at [1246, 419] on div "payment link? Context Order: R496392919 Created by AŁ Aleksandra Łętowska Due d…" at bounding box center [1189, 301] width 409 height 528
click at [1378, 13] on icon at bounding box center [1376, 18] width 10 height 10
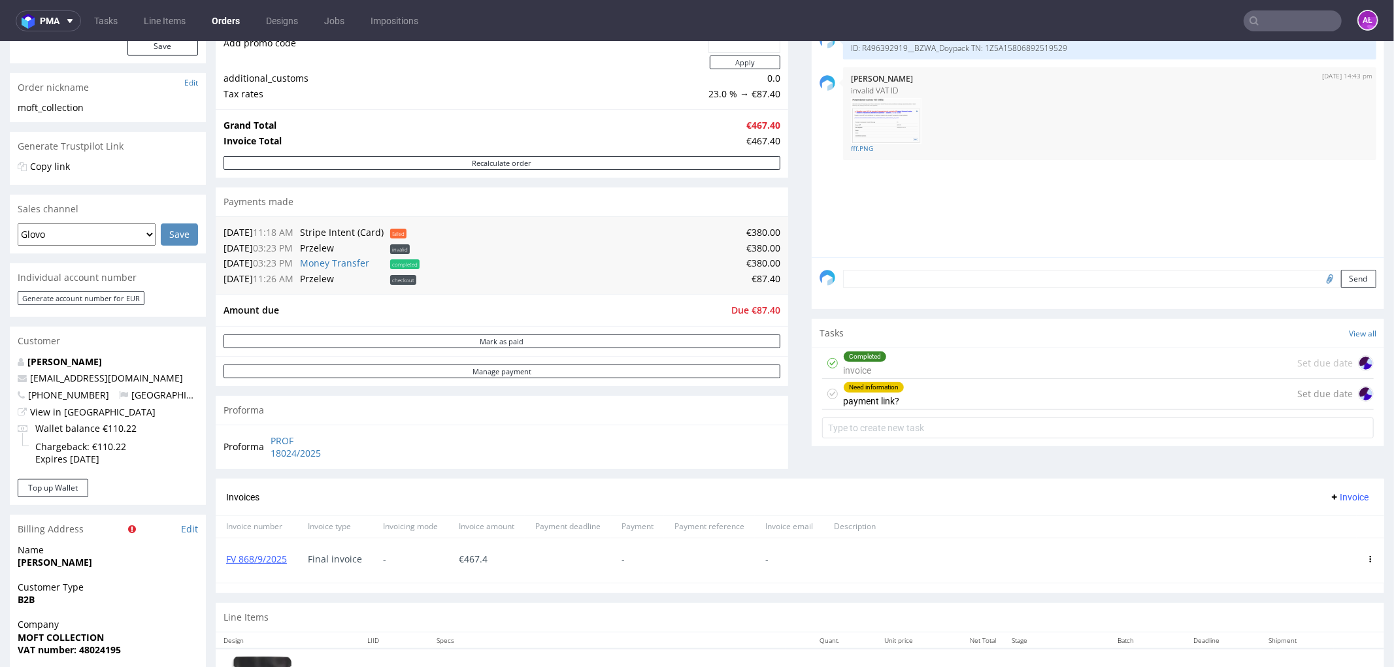
click at [864, 396] on div "Need information payment link?" at bounding box center [873, 393] width 61 height 30
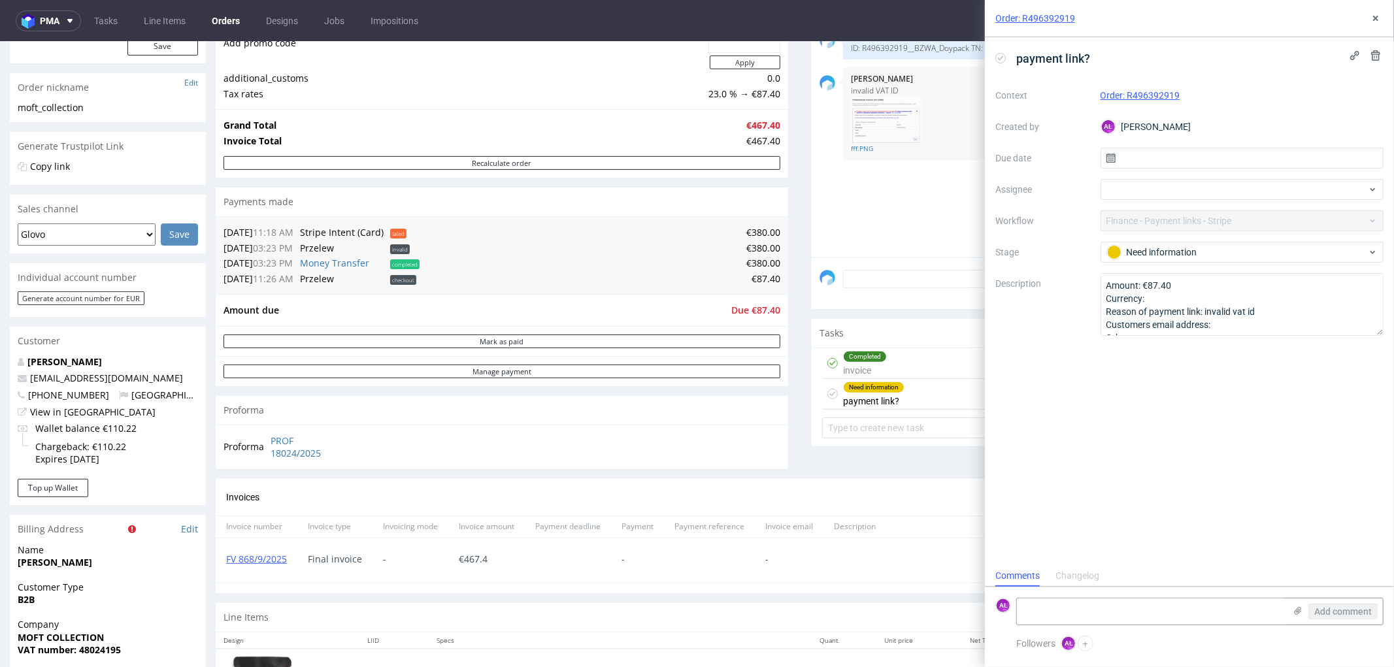
scroll to position [10, 0]
click at [1093, 59] on span "payment link?" at bounding box center [1053, 59] width 84 height 22
click at [1374, 16] on icon at bounding box center [1376, 18] width 10 height 10
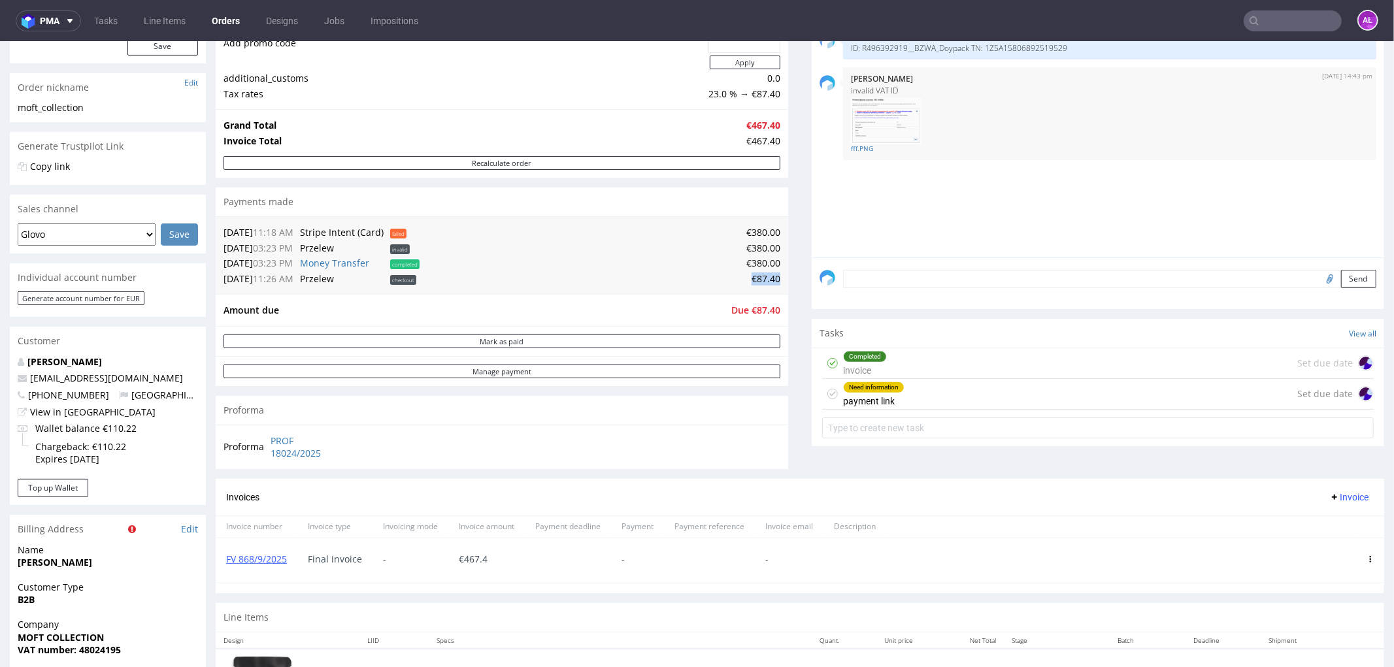
drag, startPoint x: 737, startPoint y: 280, endPoint x: 769, endPoint y: 280, distance: 32.0
click at [769, 280] on td "€87.40" at bounding box center [602, 279] width 358 height 16
copy td "€87.40"
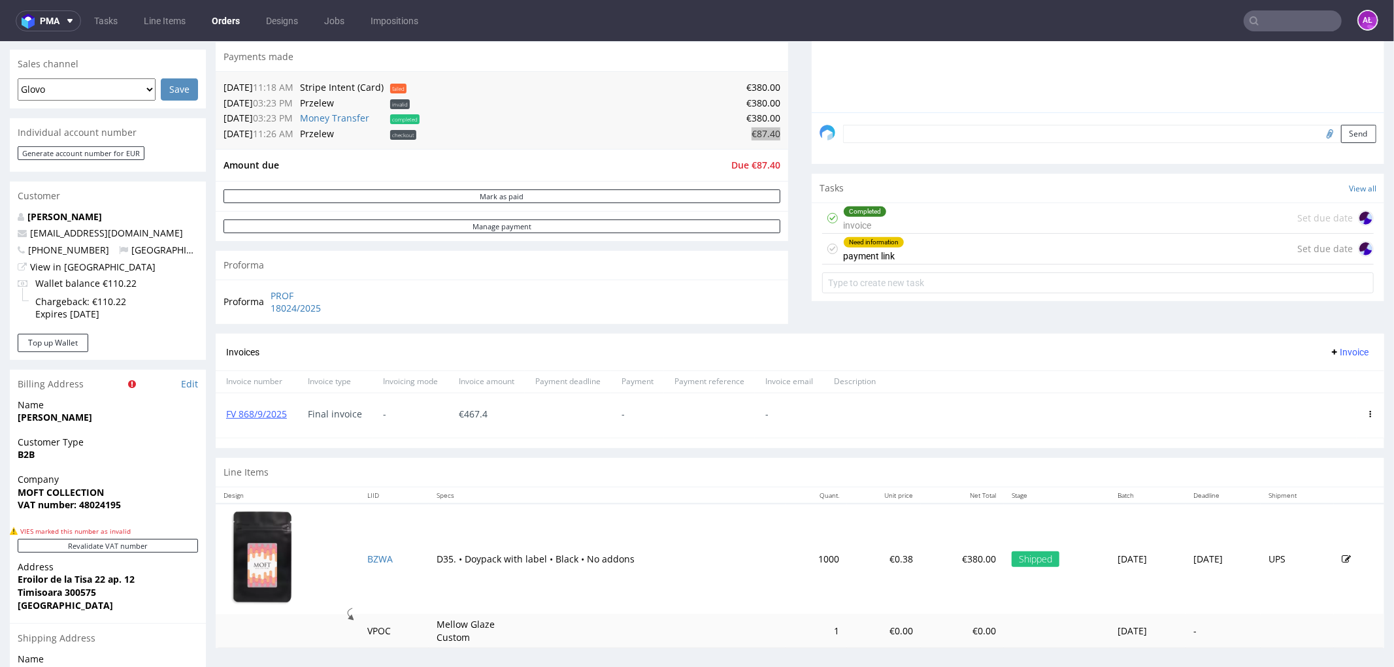
scroll to position [573, 0]
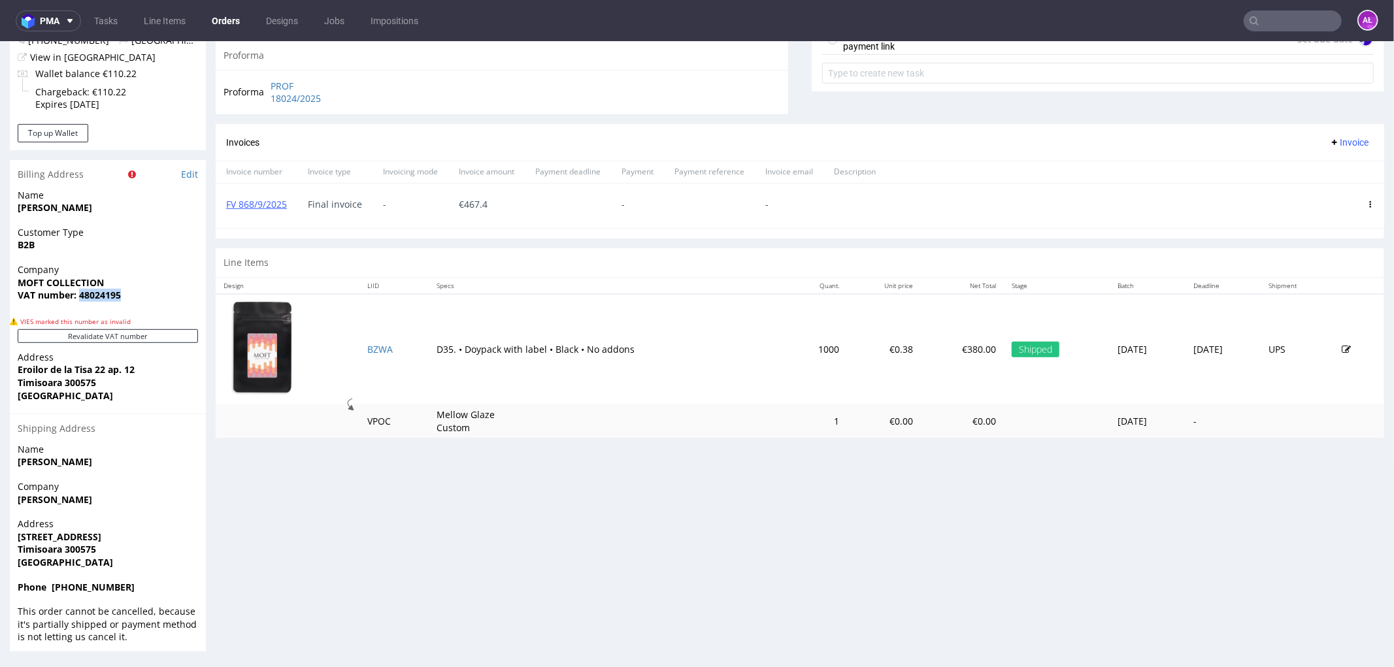
drag, startPoint x: 132, startPoint y: 295, endPoint x: 81, endPoint y: 297, distance: 51.0
click at [81, 297] on span "VAT number: 48024195" at bounding box center [108, 294] width 180 height 13
copy strong "48024195"
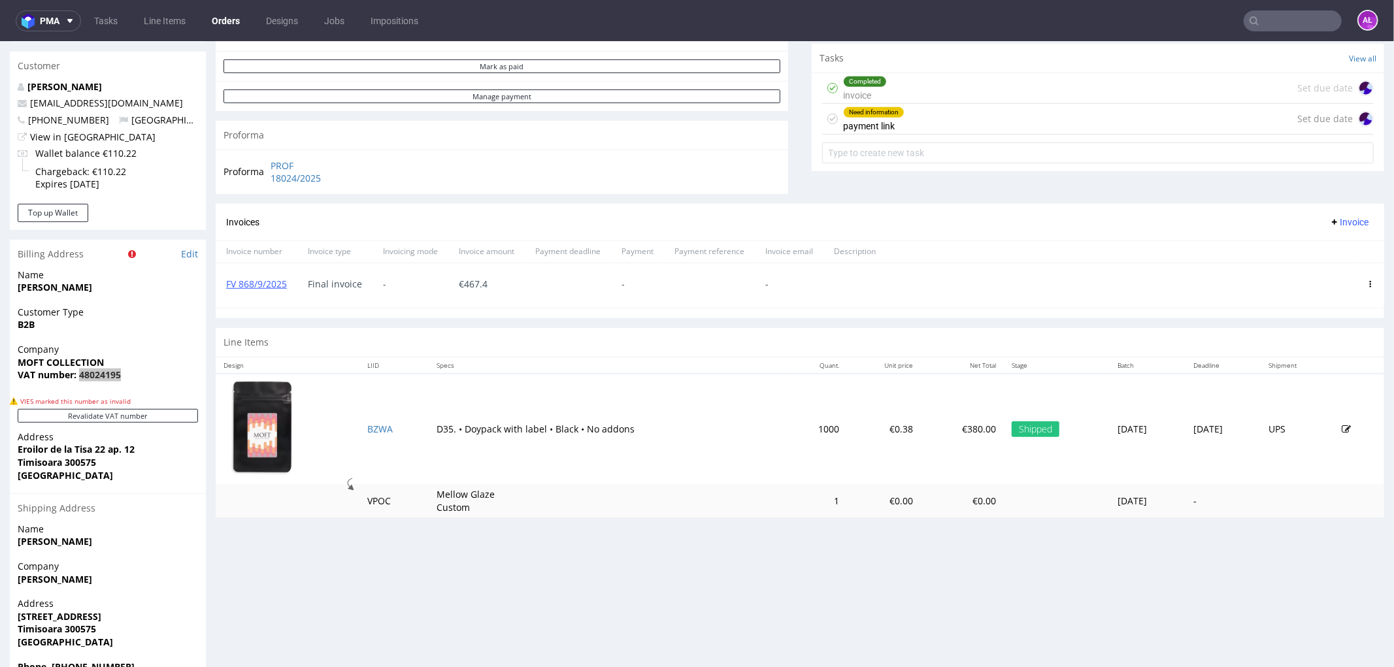
scroll to position [355, 0]
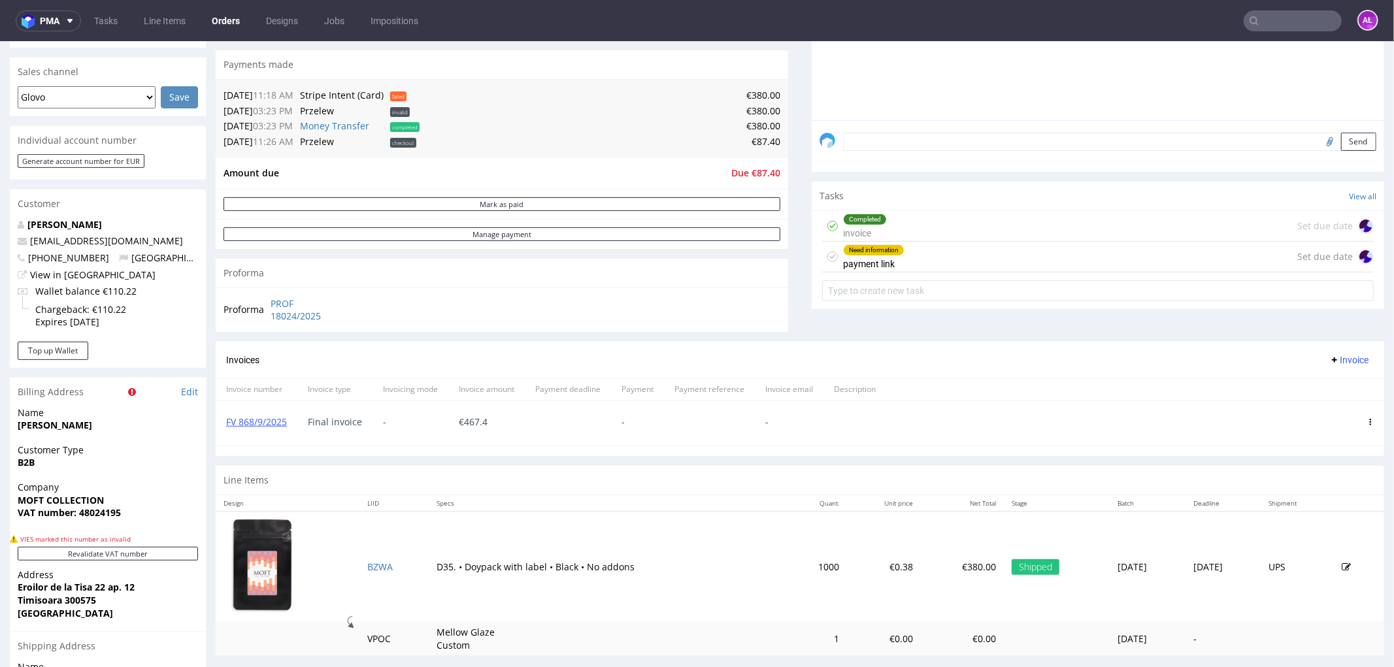
click at [929, 262] on div "Need information payment link Set due date" at bounding box center [1098, 256] width 552 height 31
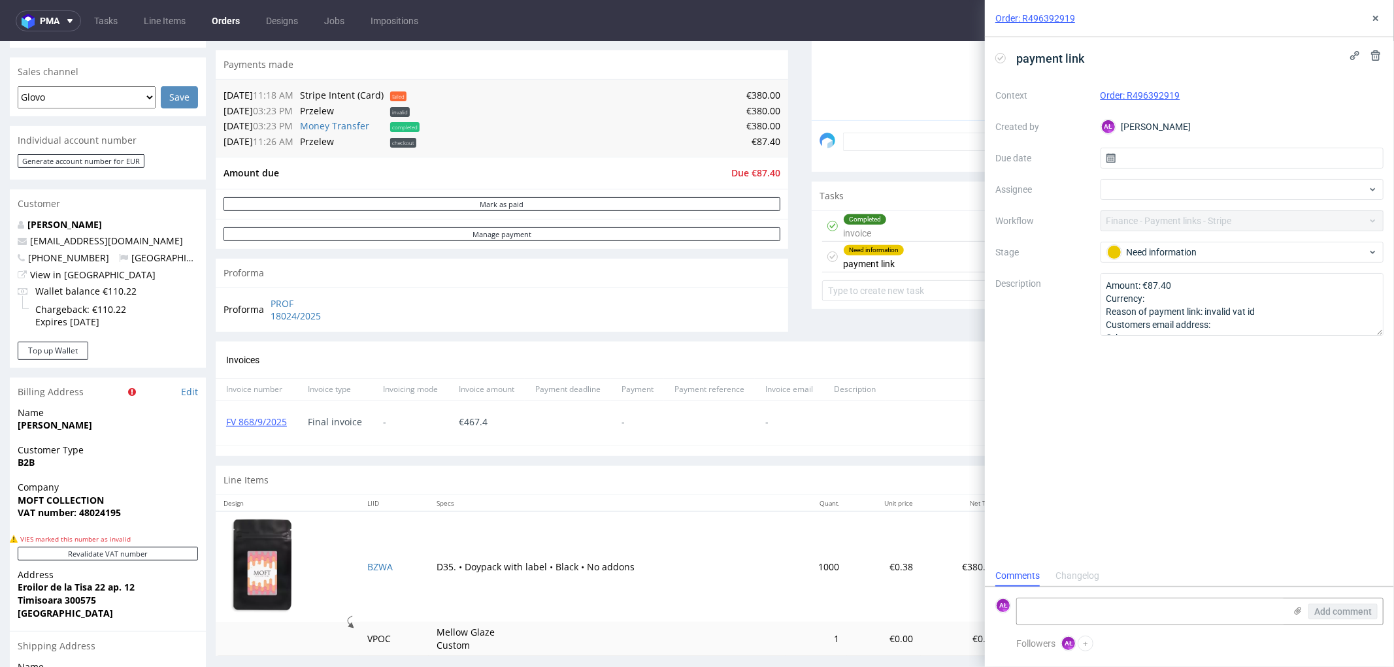
scroll to position [10, 0]
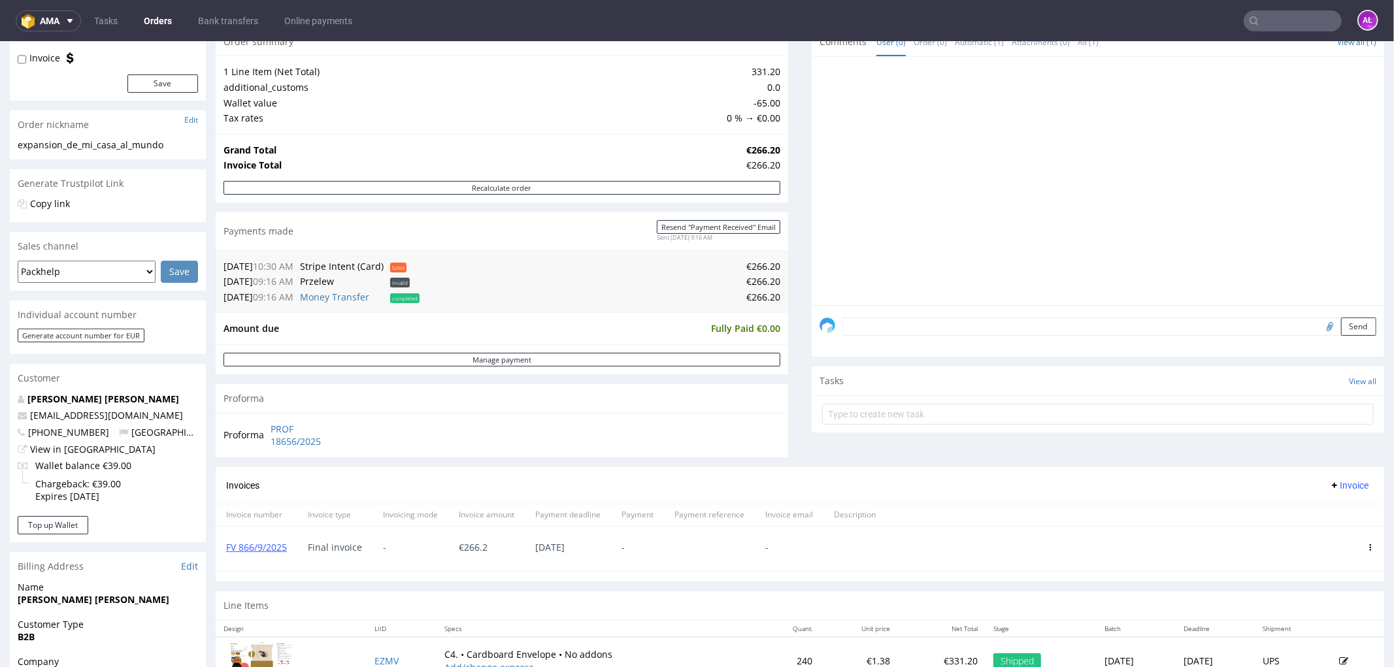
scroll to position [145, 0]
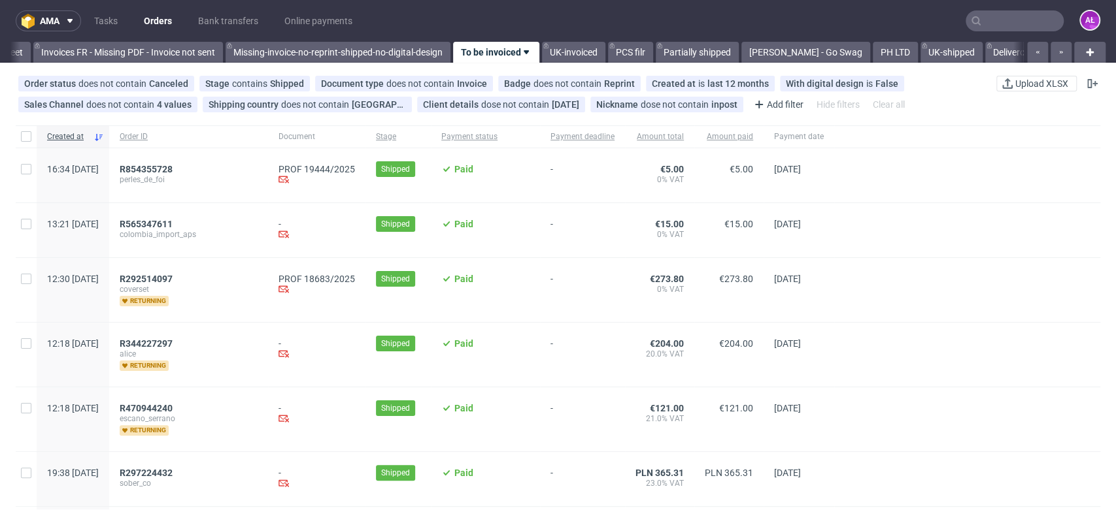
scroll to position [0, 2190]
click at [108, 20] on link "Tasks" at bounding box center [105, 20] width 39 height 21
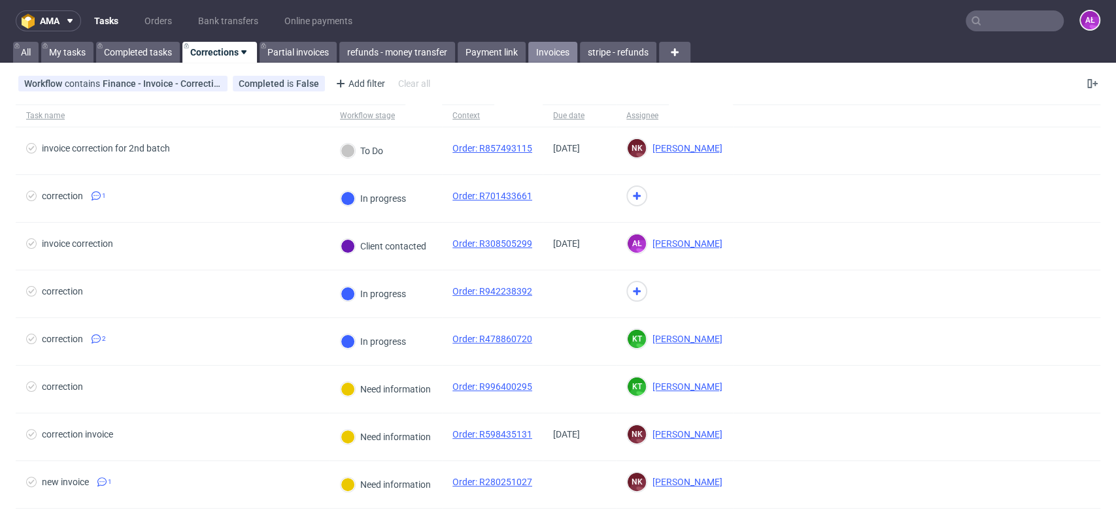
click at [550, 50] on link "Invoices" at bounding box center [552, 52] width 49 height 21
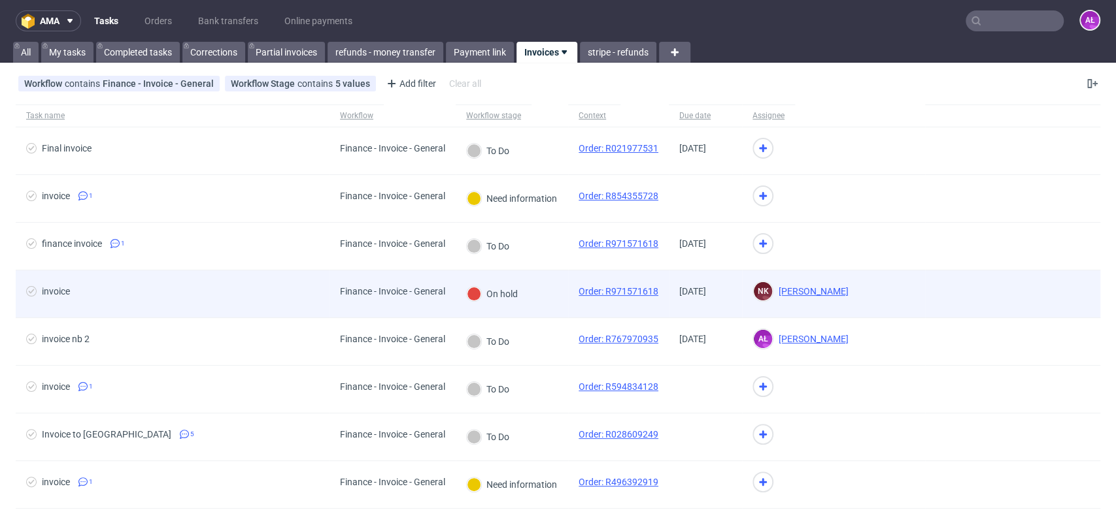
click at [546, 299] on div "On hold" at bounding box center [512, 295] width 112 height 48
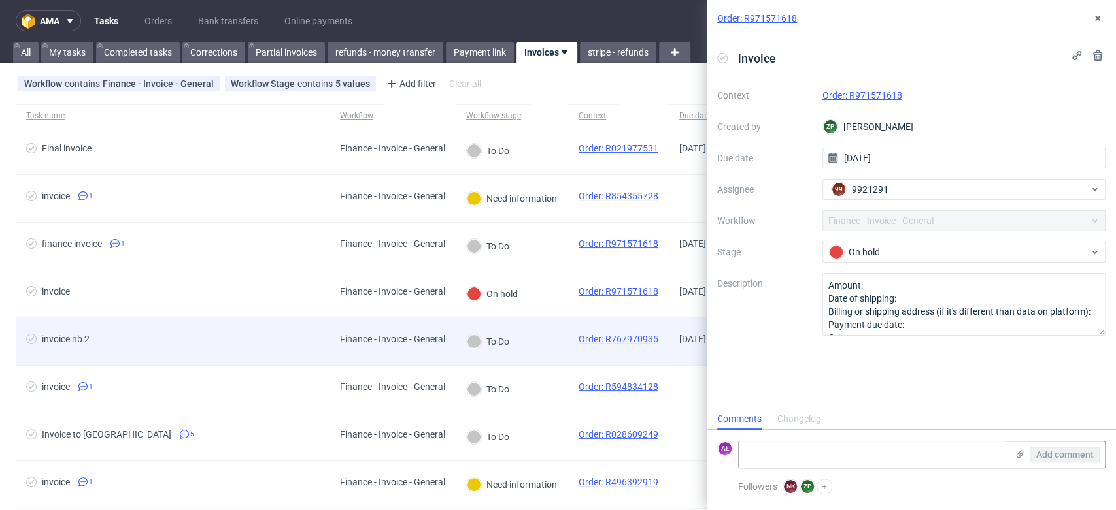
scroll to position [10, 0]
click at [542, 351] on div "To Do" at bounding box center [512, 342] width 112 height 48
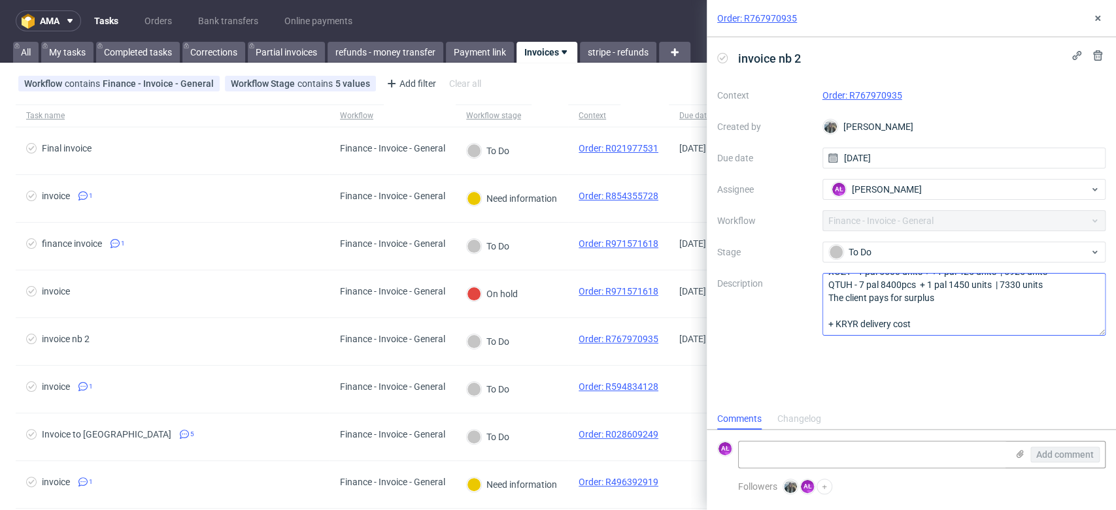
scroll to position [53, 0]
click at [879, 95] on link "Order: R767970935" at bounding box center [862, 95] width 80 height 10
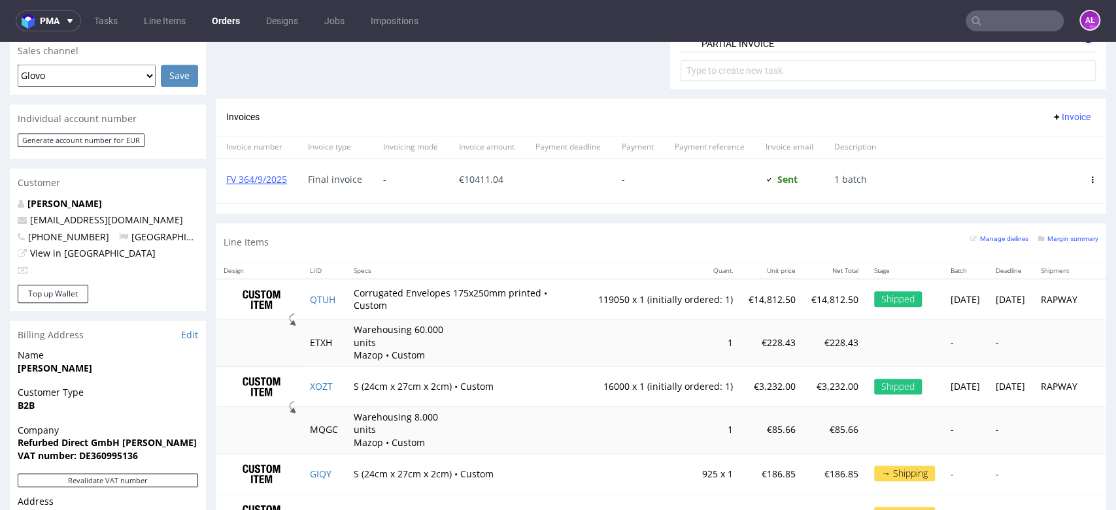
scroll to position [363, 0]
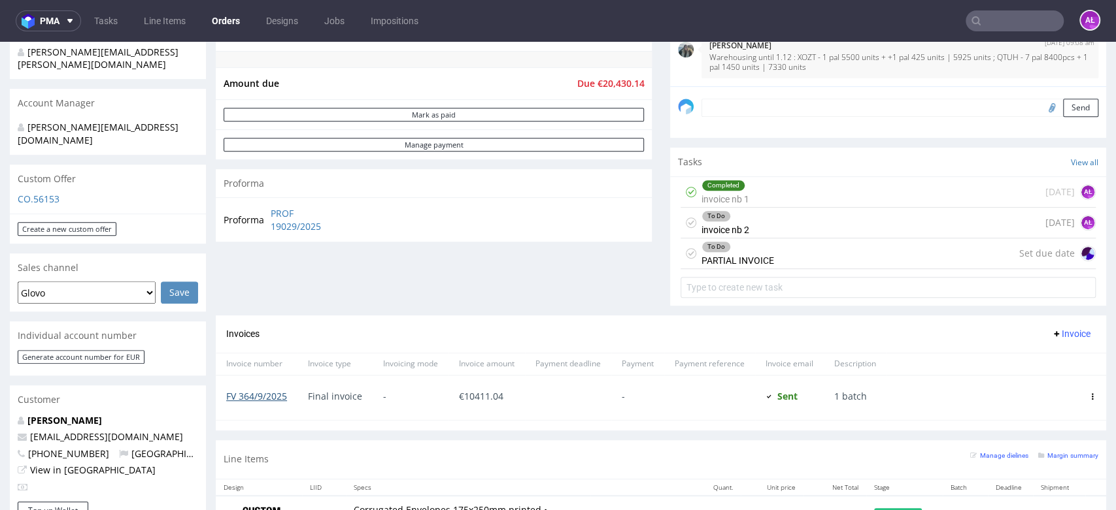
click at [280, 396] on link "FV 364/9/2025" at bounding box center [256, 396] width 61 height 12
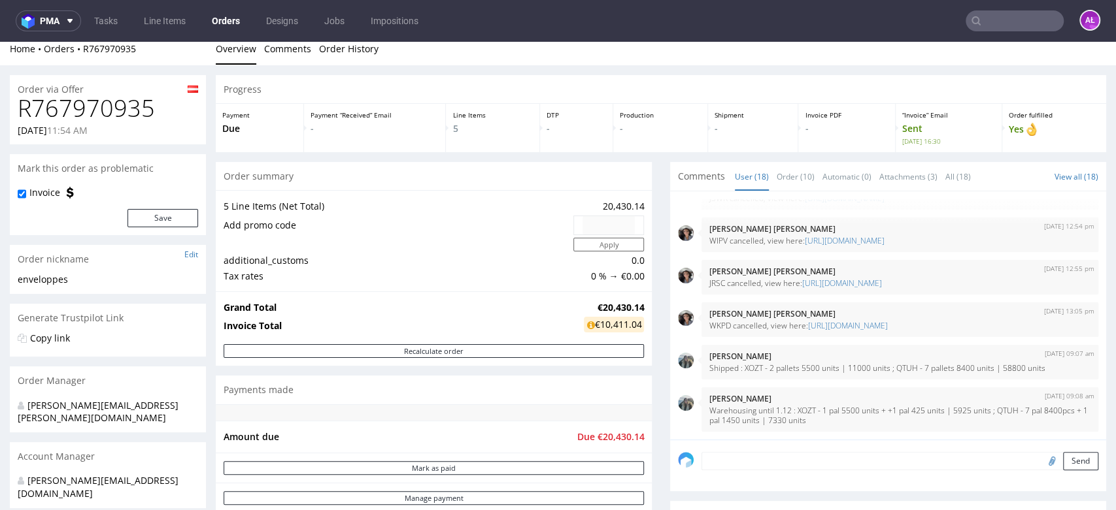
scroll to position [0, 0]
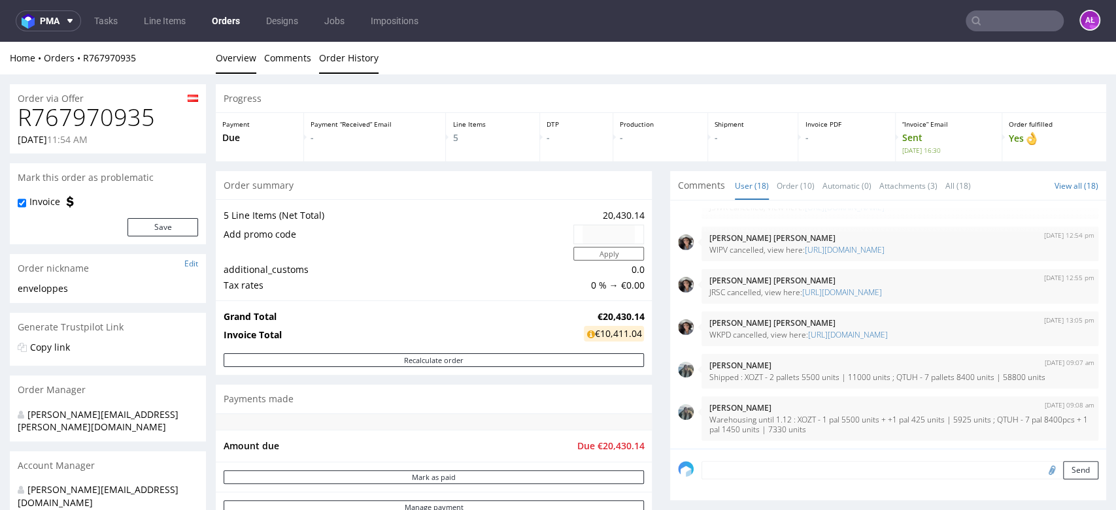
click at [349, 56] on link "Order History" at bounding box center [348, 58] width 59 height 32
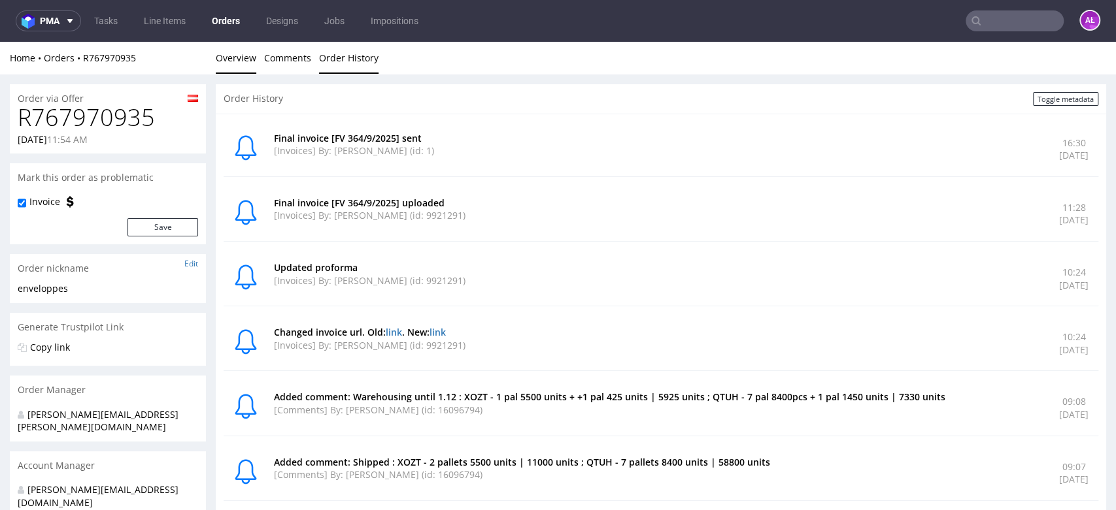
click at [244, 61] on link "Overview" at bounding box center [236, 58] width 41 height 32
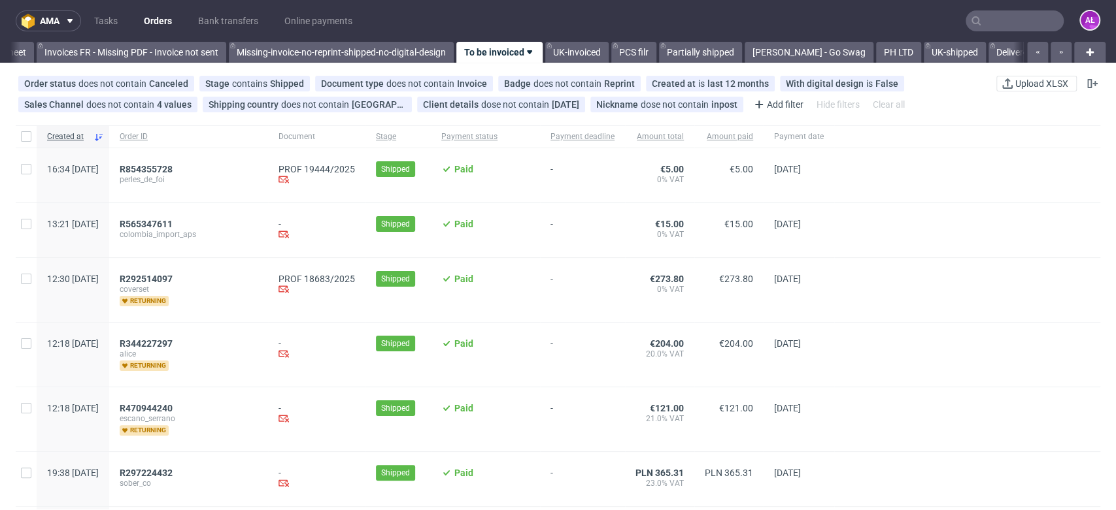
scroll to position [0, 2190]
drag, startPoint x: 114, startPoint y: 20, endPoint x: 125, endPoint y: 23, distance: 11.6
click at [113, 20] on link "Tasks" at bounding box center [105, 20] width 39 height 21
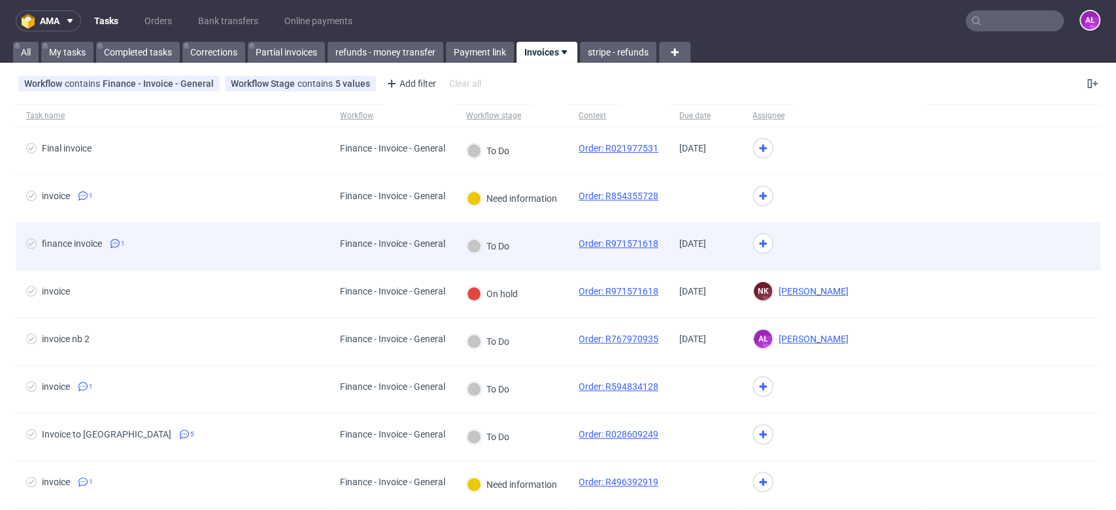
scroll to position [73, 0]
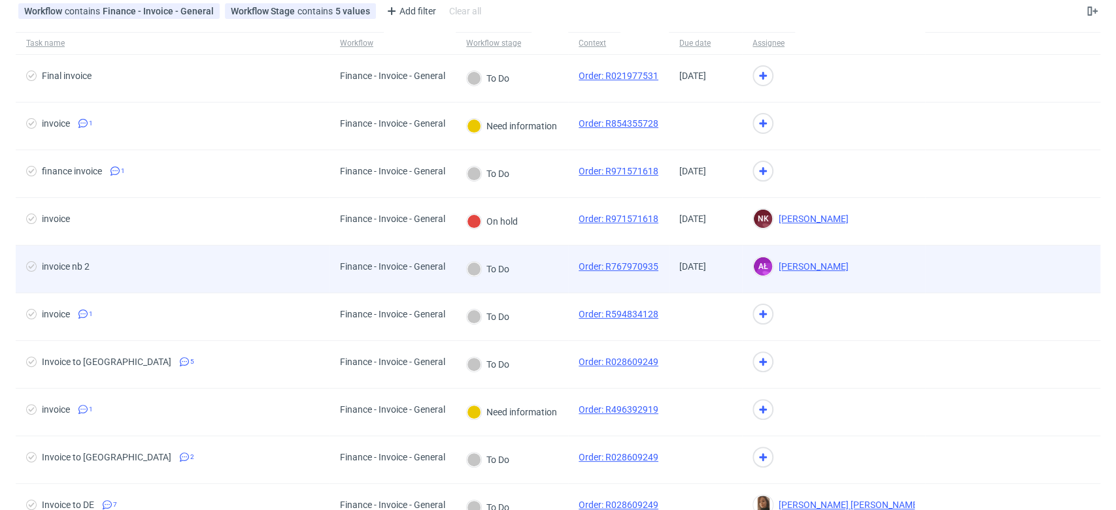
click at [541, 263] on div "To Do" at bounding box center [512, 270] width 112 height 48
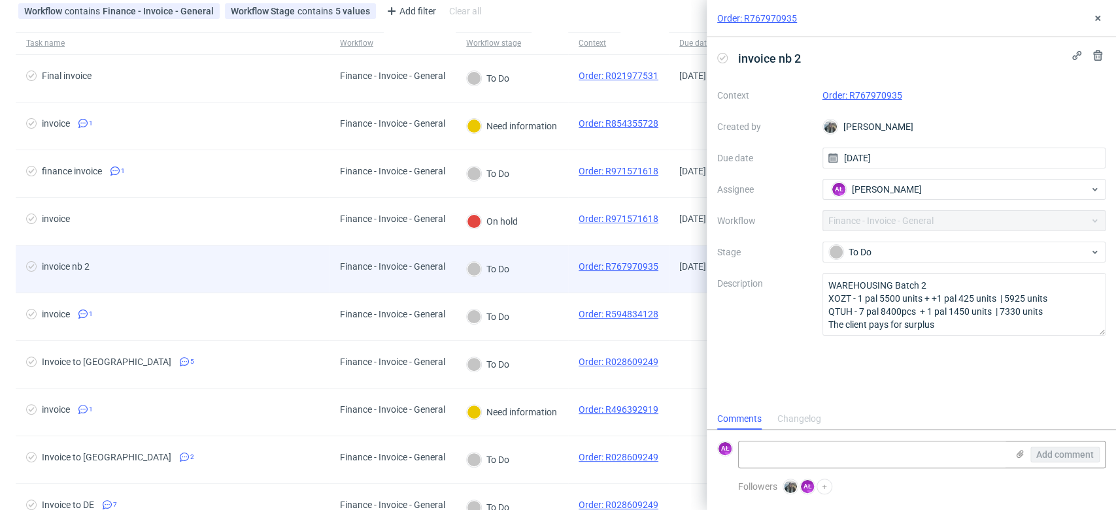
scroll to position [10, 0]
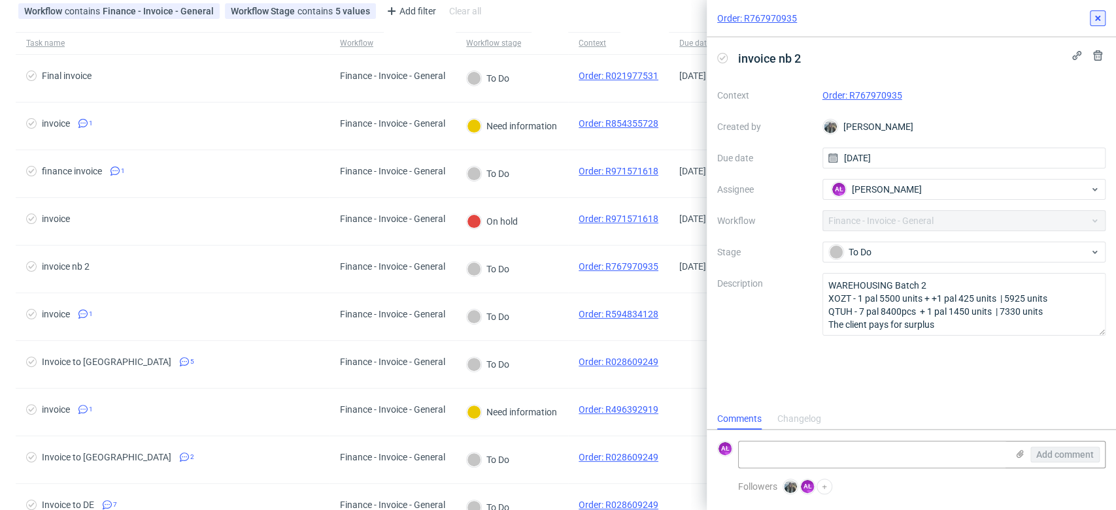
click at [1093, 14] on icon at bounding box center [1097, 18] width 10 height 10
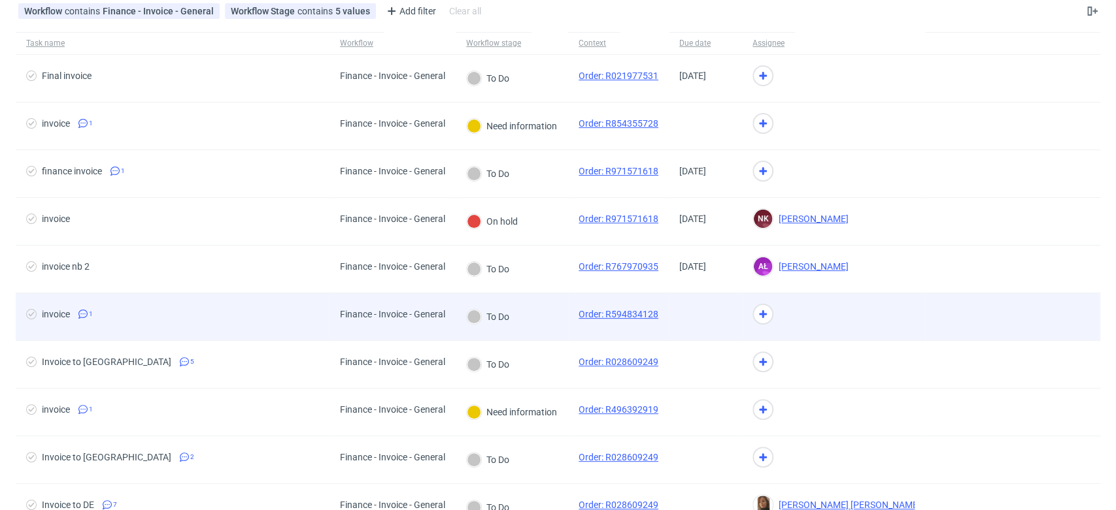
click at [556, 312] on div "To Do" at bounding box center [512, 317] width 112 height 48
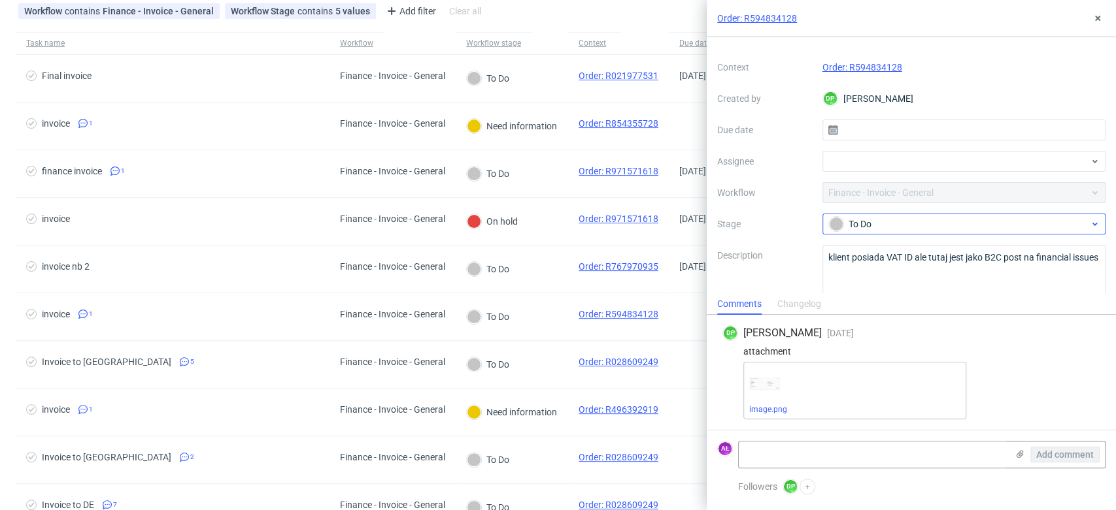
scroll to position [52, 0]
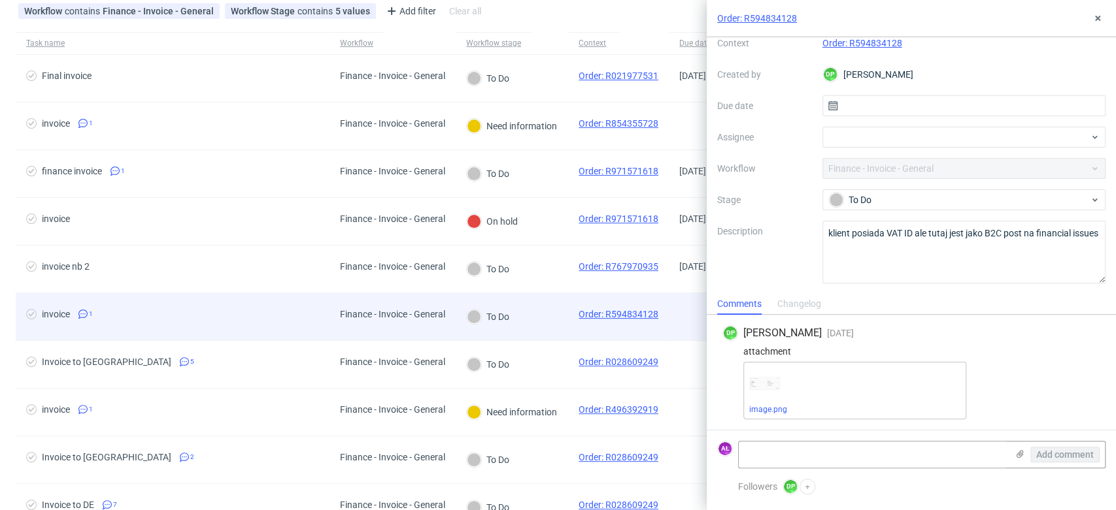
click at [543, 324] on div "To Do" at bounding box center [512, 317] width 112 height 48
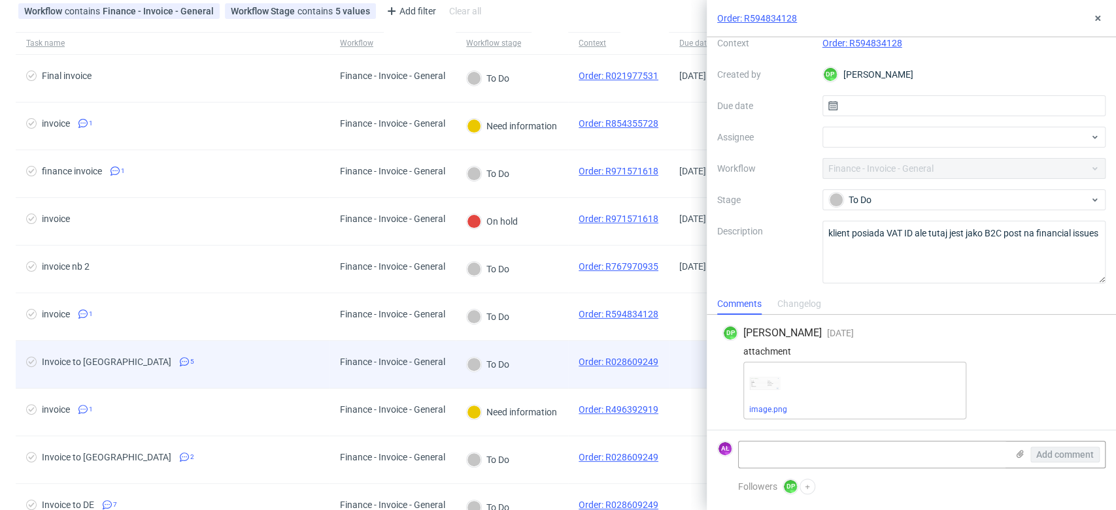
click at [544, 361] on div "To Do" at bounding box center [512, 365] width 112 height 48
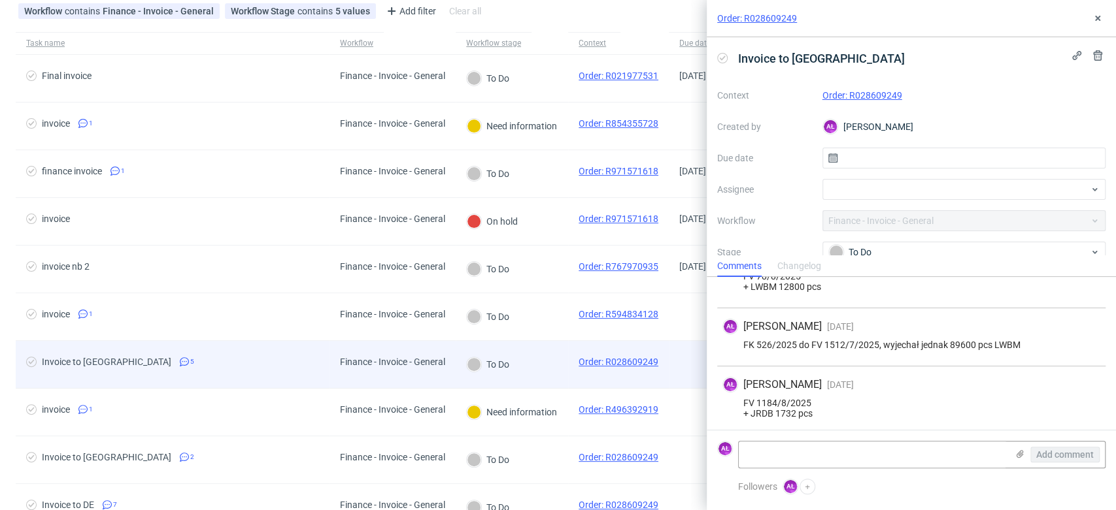
scroll to position [178, 0]
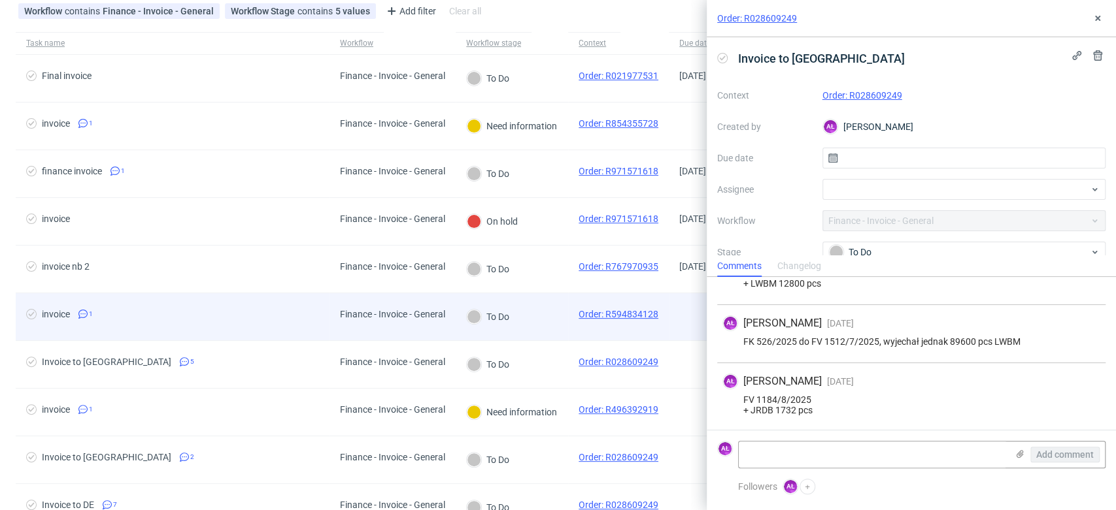
click at [541, 327] on div "To Do" at bounding box center [512, 317] width 112 height 48
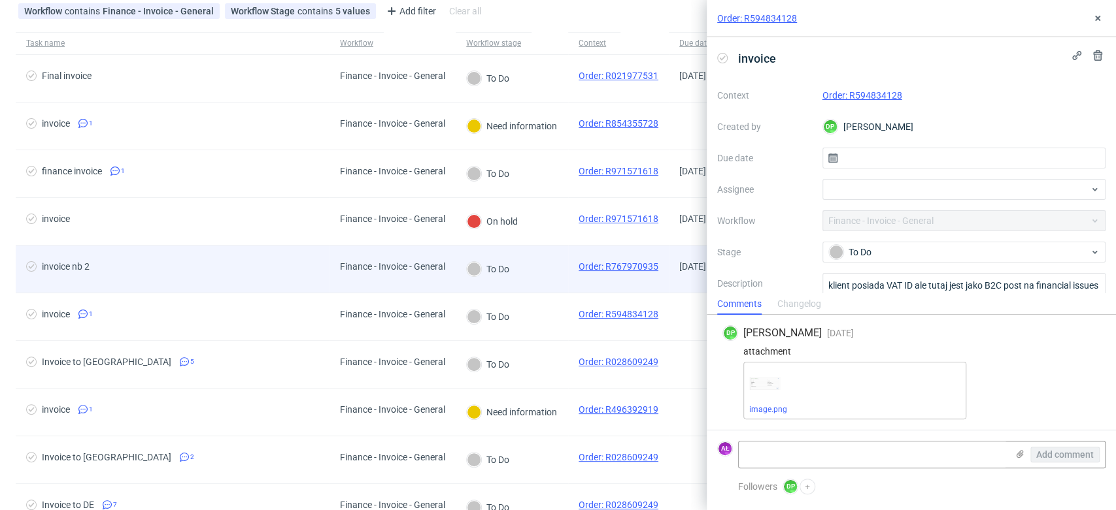
click at [542, 273] on div "To Do" at bounding box center [512, 270] width 112 height 48
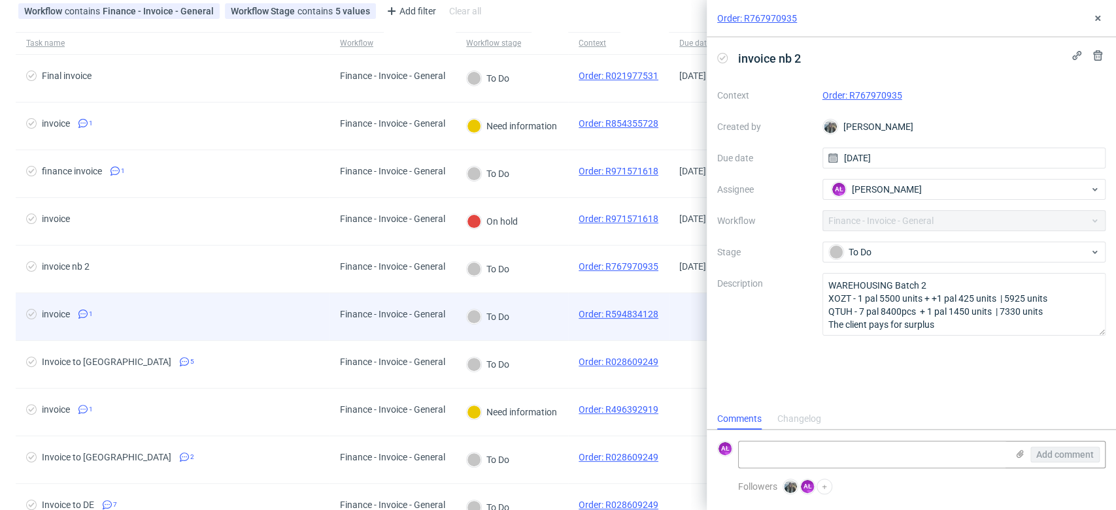
scroll to position [10, 0]
click at [547, 326] on div "To Do" at bounding box center [512, 317] width 112 height 48
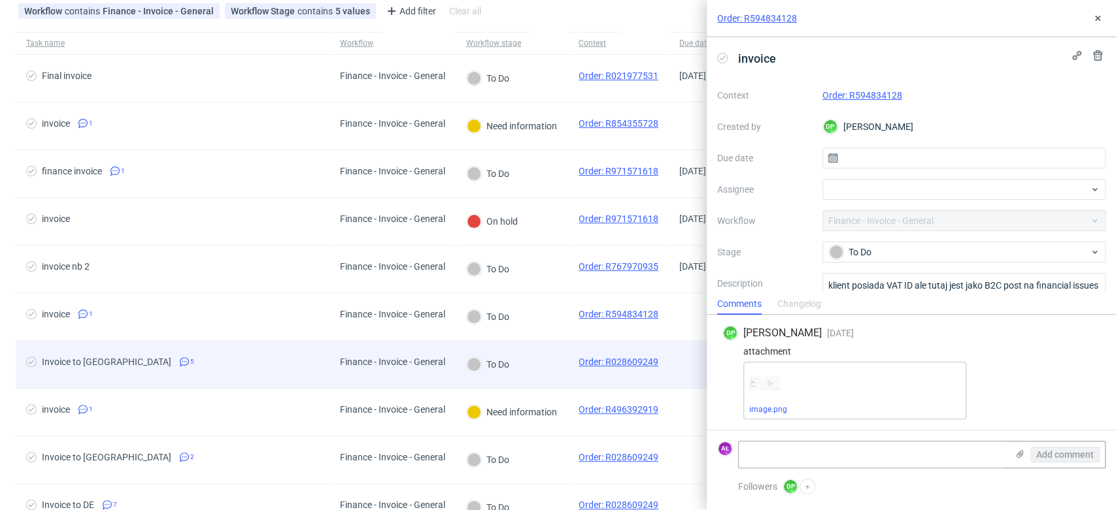
click at [545, 357] on div "To Do" at bounding box center [512, 365] width 112 height 48
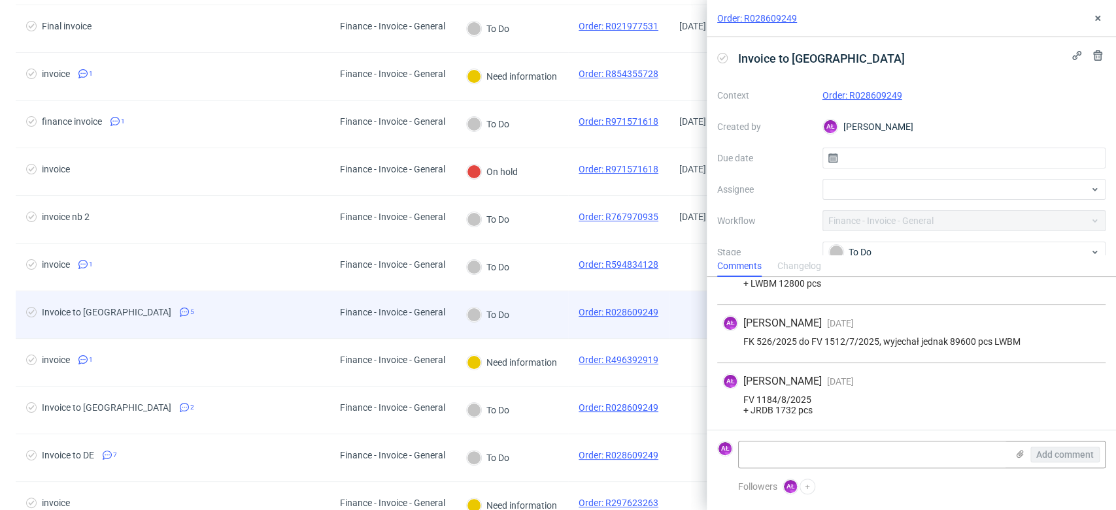
scroll to position [145, 0]
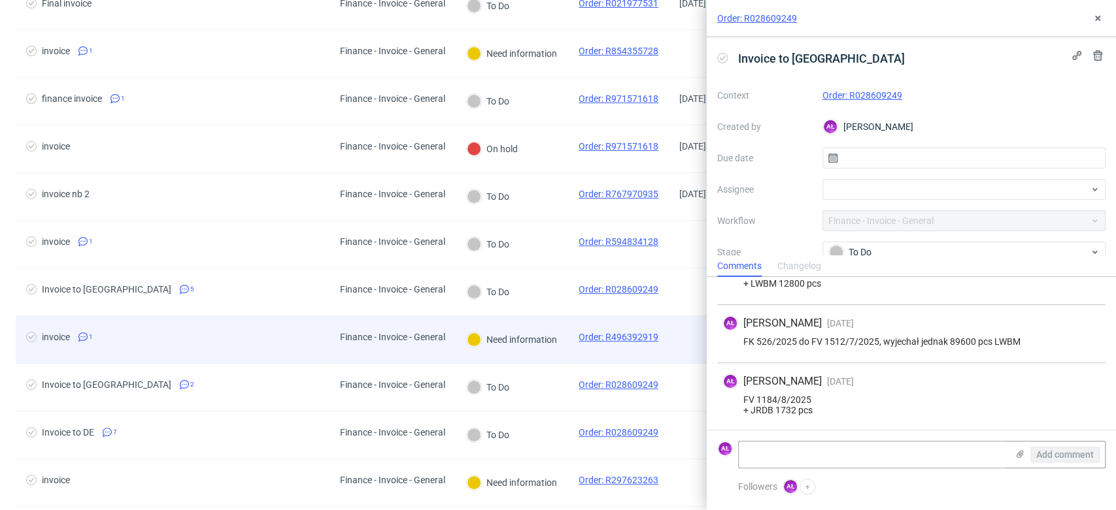
click at [546, 346] on div "Need information" at bounding box center [512, 340] width 92 height 16
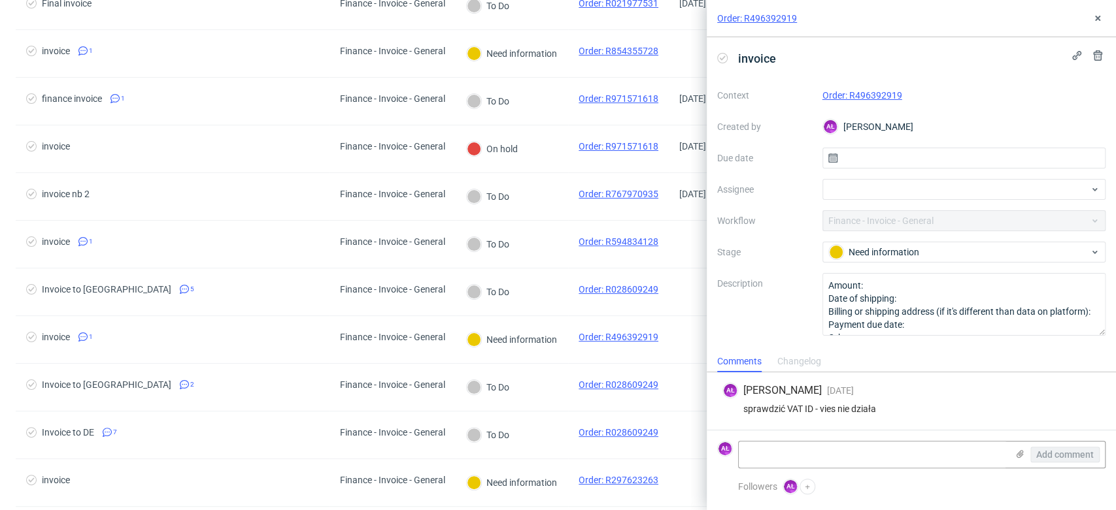
click at [892, 92] on link "Order: R496392919" at bounding box center [862, 95] width 80 height 10
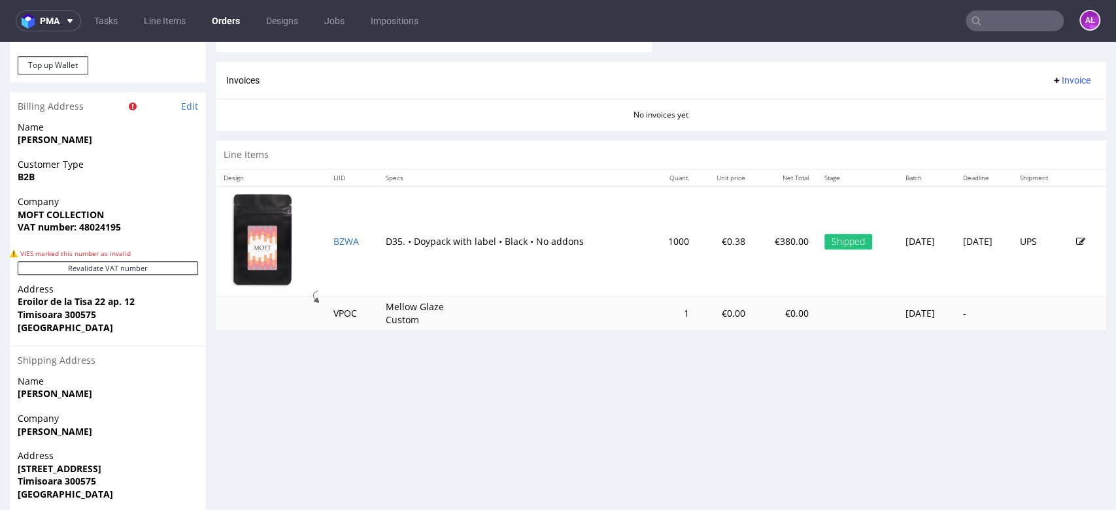
scroll to position [654, 0]
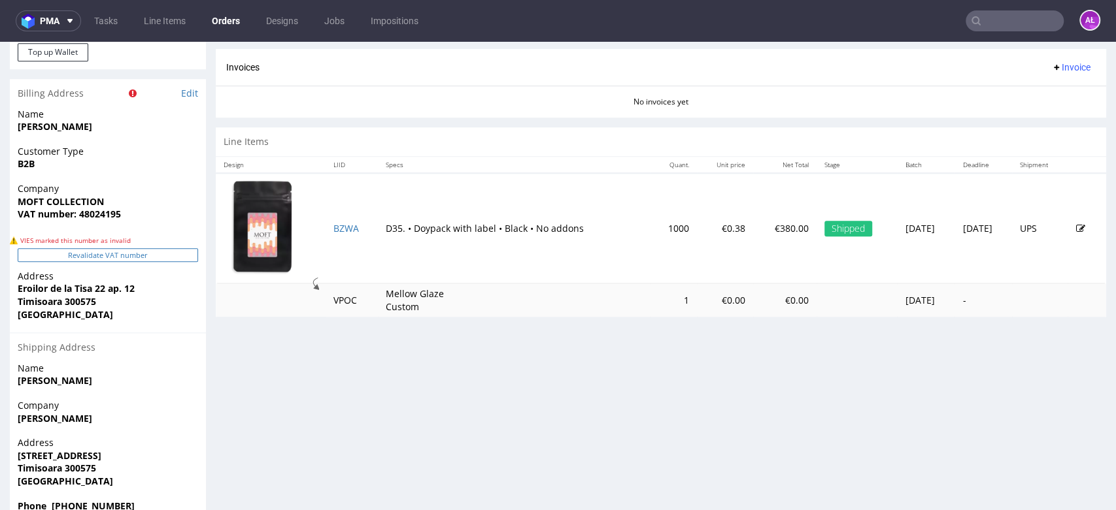
click at [177, 256] on button "Revalidate VAT number" at bounding box center [108, 255] width 180 height 14
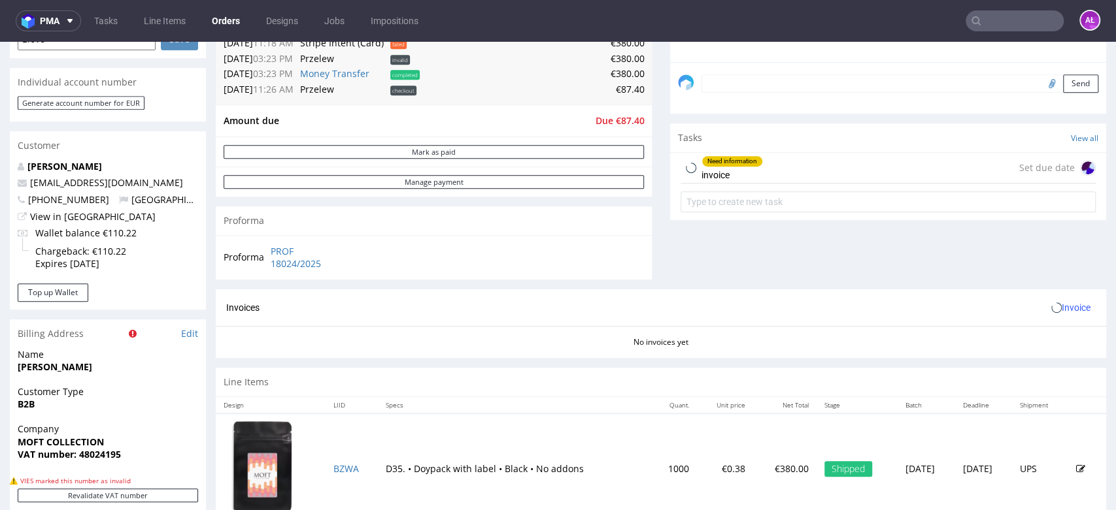
scroll to position [363, 0]
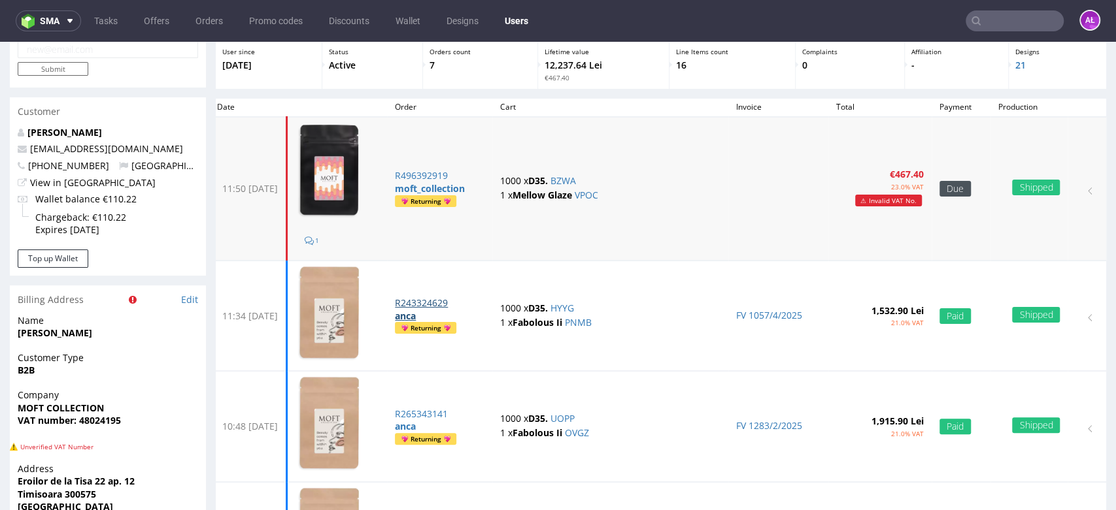
scroll to position [145, 0]
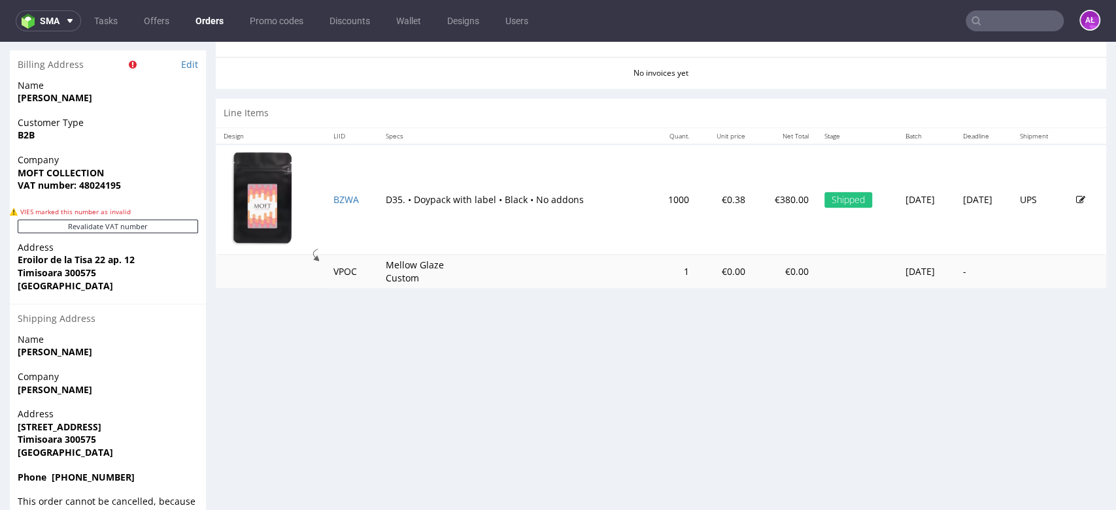
scroll to position [585, 0]
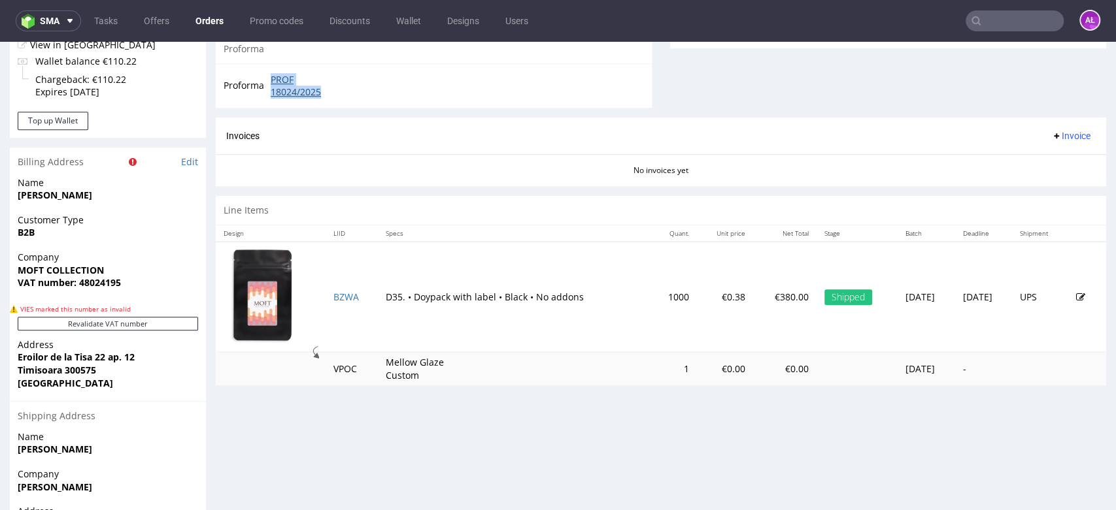
drag, startPoint x: 264, startPoint y: 79, endPoint x: 342, endPoint y: 92, distance: 78.8
click at [342, 91] on tr "Proforma PROF 18024/2025" at bounding box center [285, 86] width 123 height 28
copy tr "PROF 18024/2025"
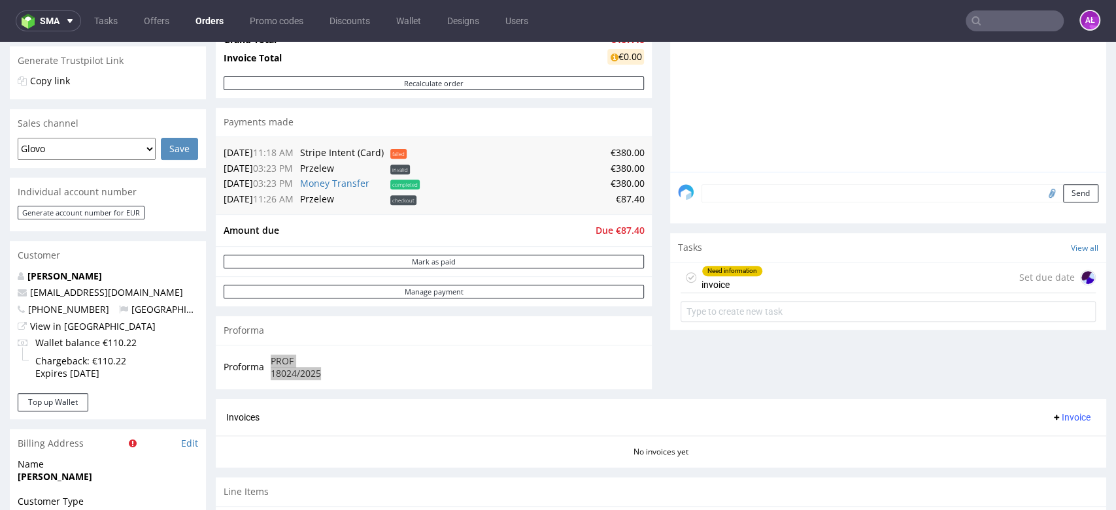
scroll to position [294, 0]
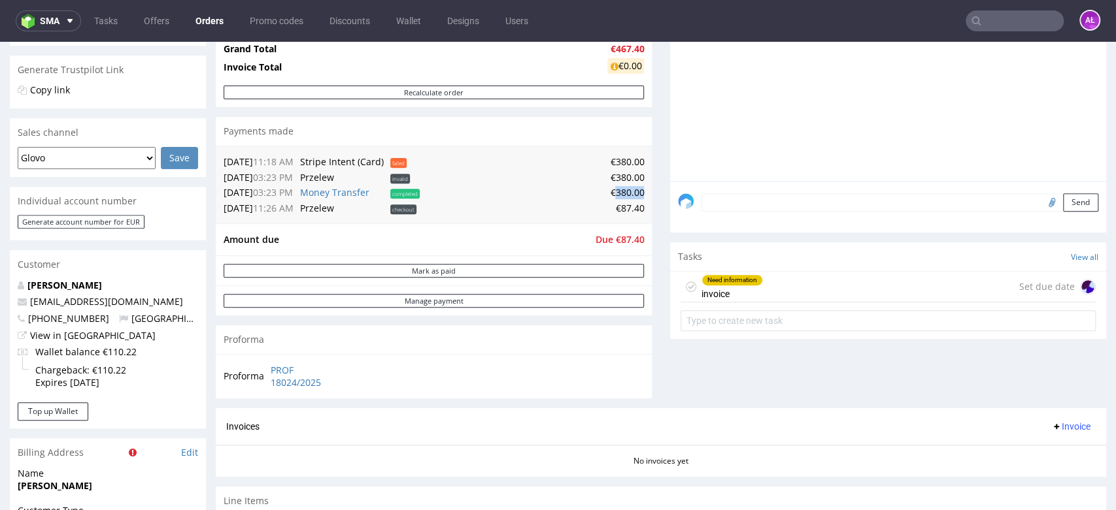
drag, startPoint x: 609, startPoint y: 196, endPoint x: 631, endPoint y: 193, distance: 23.1
click at [631, 193] on td "€380.00" at bounding box center [533, 193] width 221 height 16
copy td "380.00"
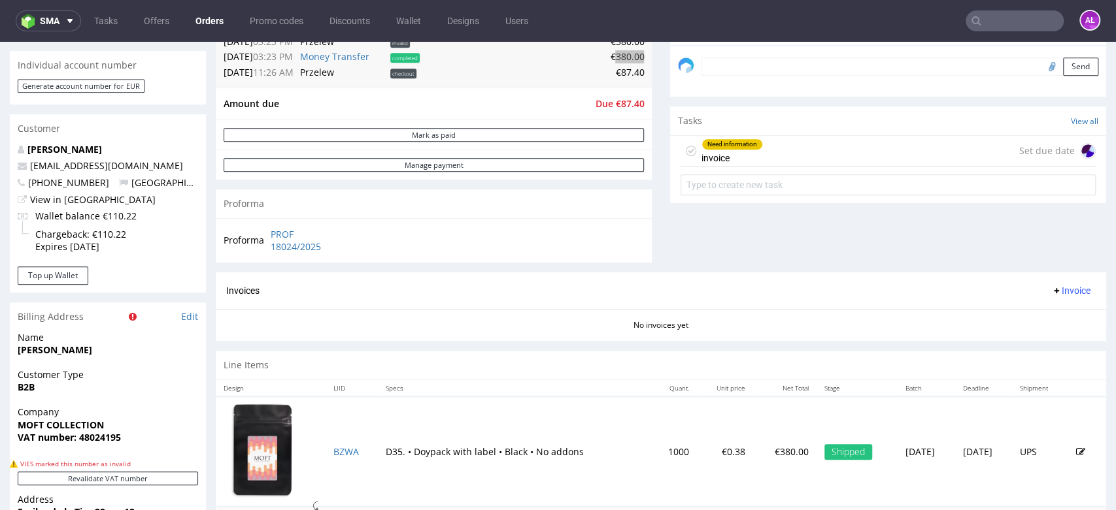
scroll to position [439, 0]
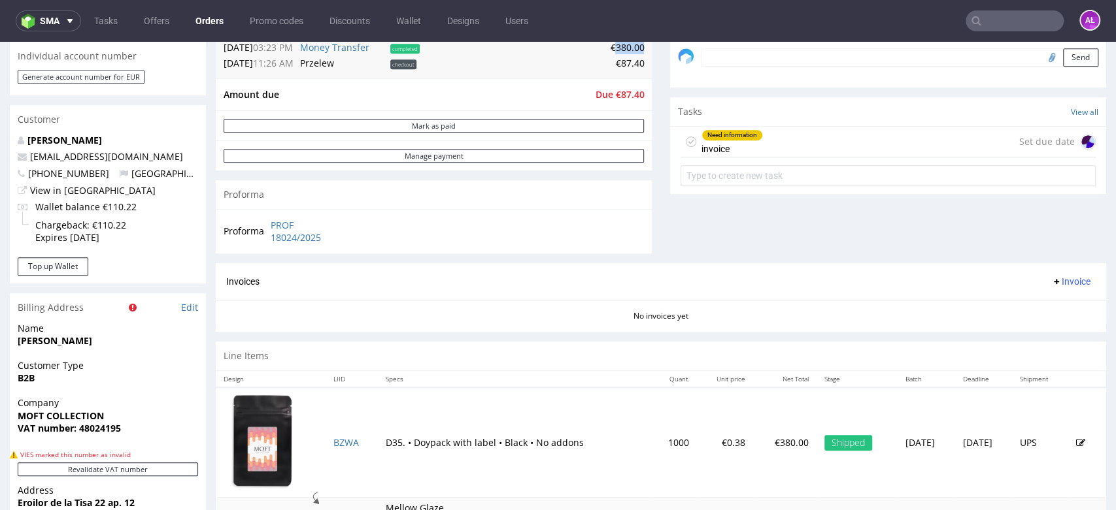
drag, startPoint x: 1044, startPoint y: 281, endPoint x: 1048, endPoint y: 292, distance: 11.4
click at [1051, 281] on span "Invoice" at bounding box center [1070, 281] width 39 height 10
click at [1051, 326] on li "Upload" at bounding box center [1043, 334] width 84 height 24
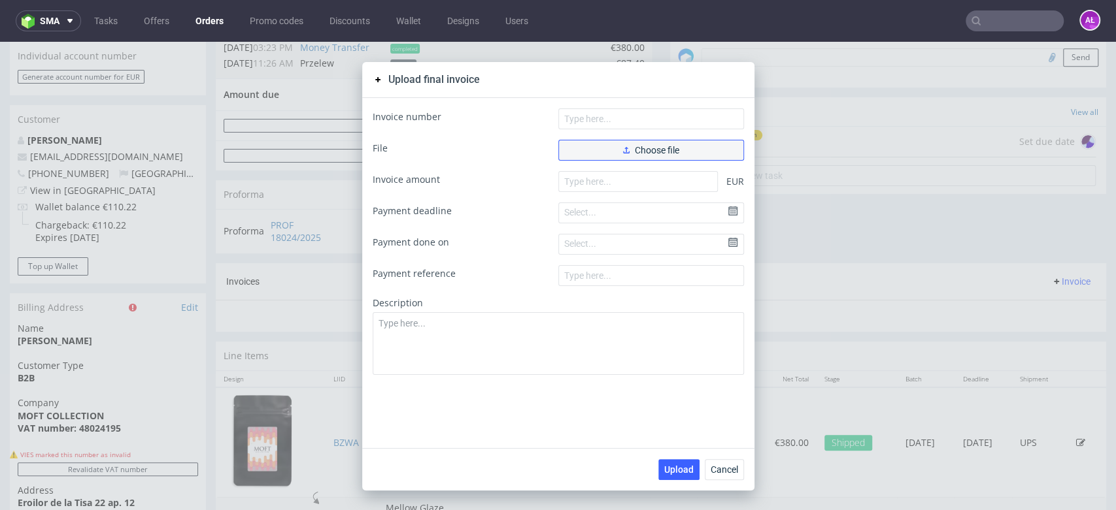
click at [654, 148] on span "Choose file" at bounding box center [651, 150] width 56 height 9
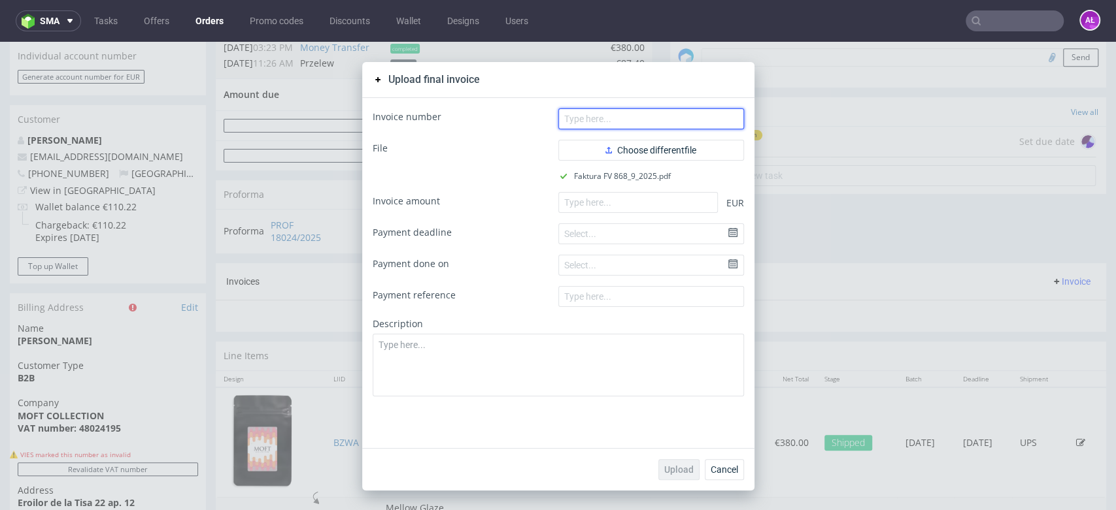
click at [660, 114] on input "text" at bounding box center [651, 119] width 186 height 21
paste input "FV 868/9/20"
type input "FV 868/9/2025"
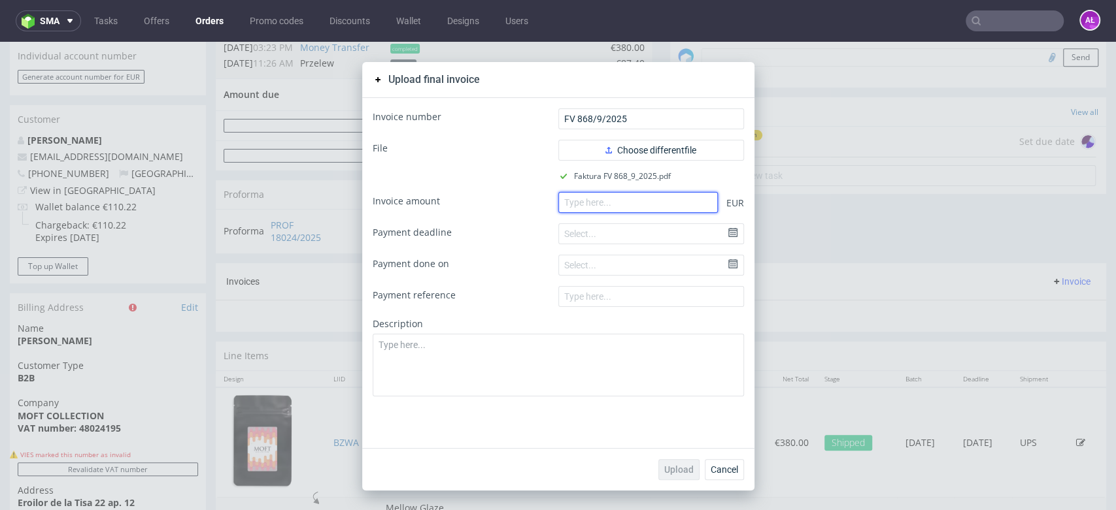
paste input "467.40"
drag, startPoint x: 687, startPoint y: 203, endPoint x: 687, endPoint y: 239, distance: 36.6
click at [687, 203] on input "467.40" at bounding box center [637, 202] width 159 height 21
type input "467.40"
drag, startPoint x: 679, startPoint y: 469, endPoint x: 669, endPoint y: 458, distance: 14.8
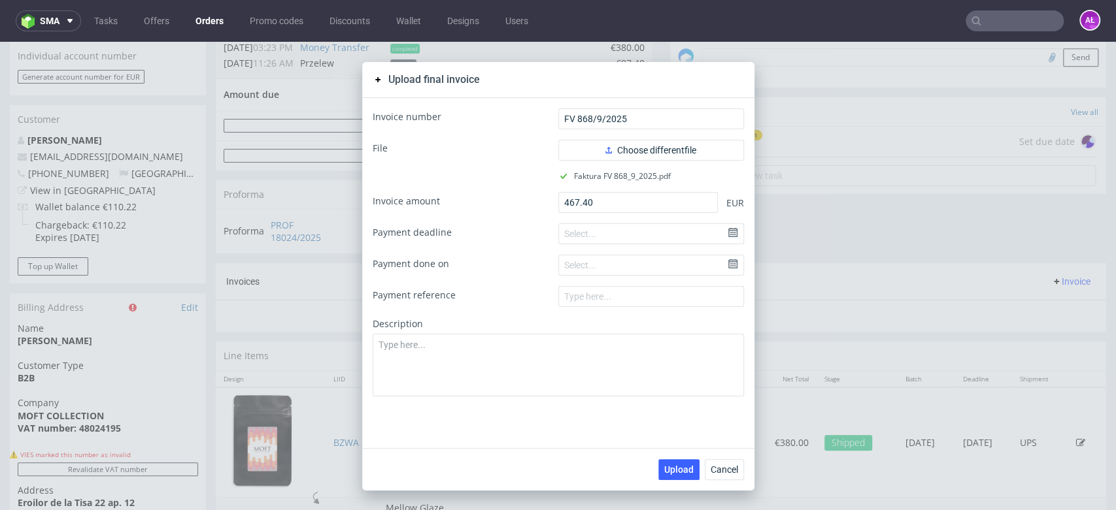
click at [678, 469] on span "Upload" at bounding box center [678, 469] width 29 height 9
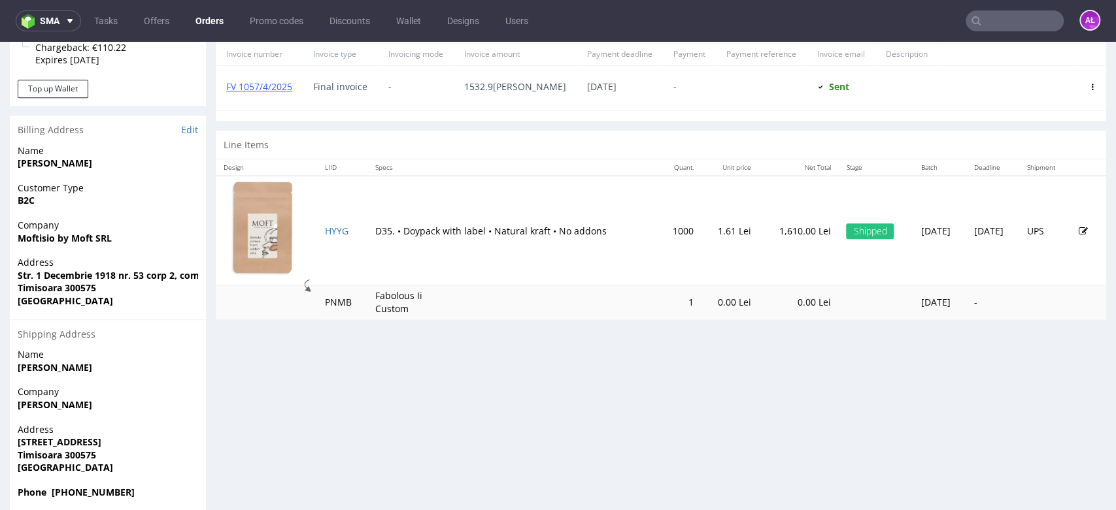
scroll to position [631, 0]
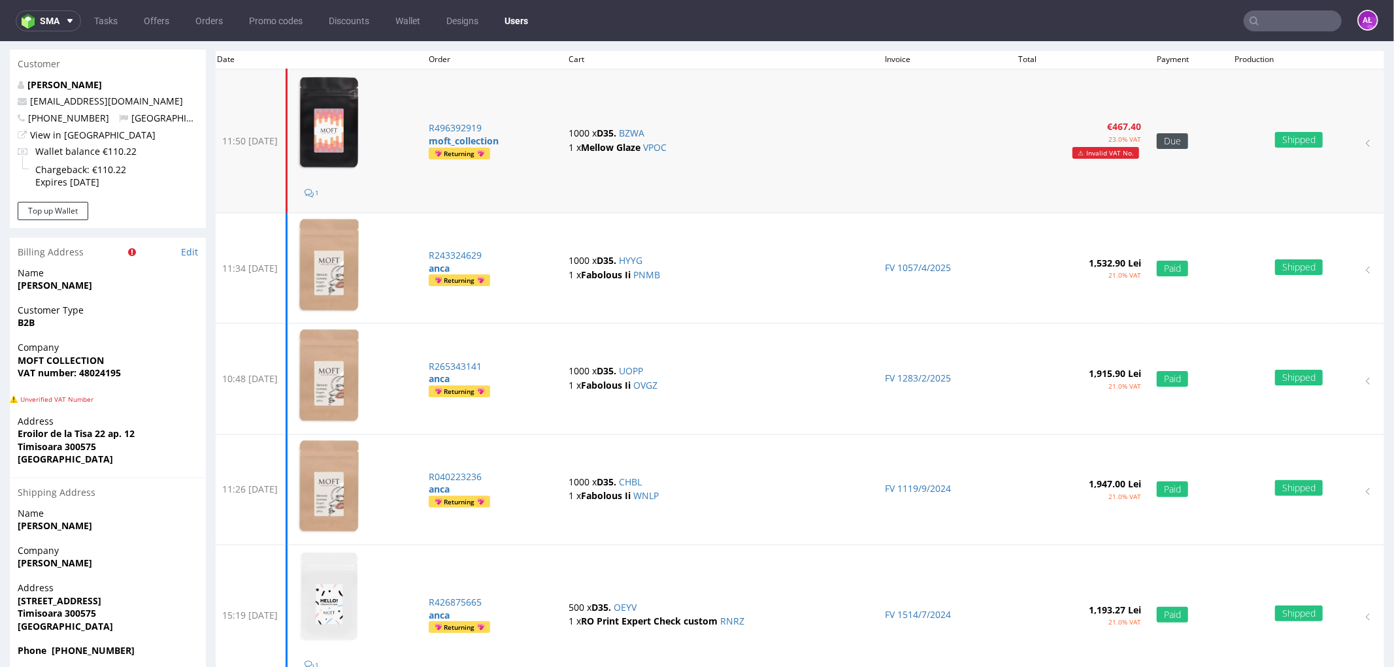
scroll to position [145, 0]
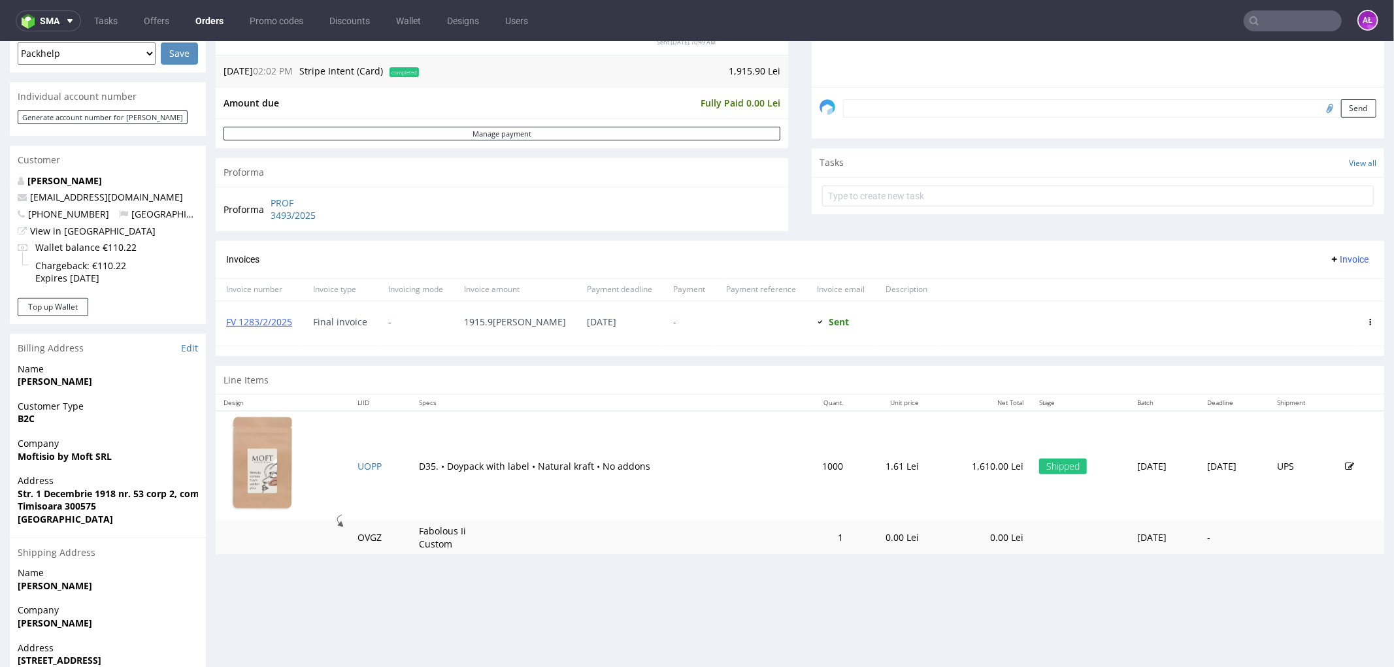
scroll to position [363, 0]
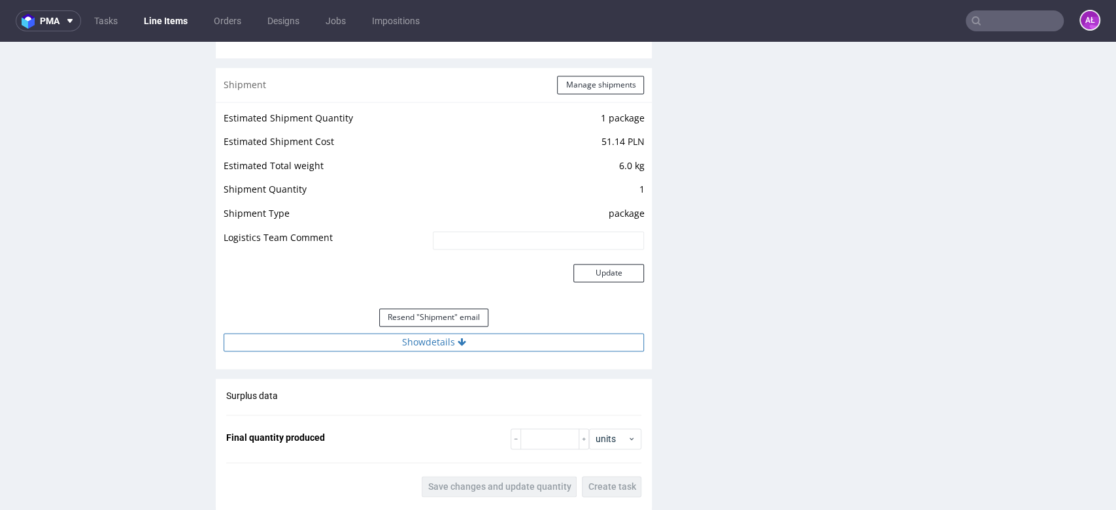
scroll to position [1307, 0]
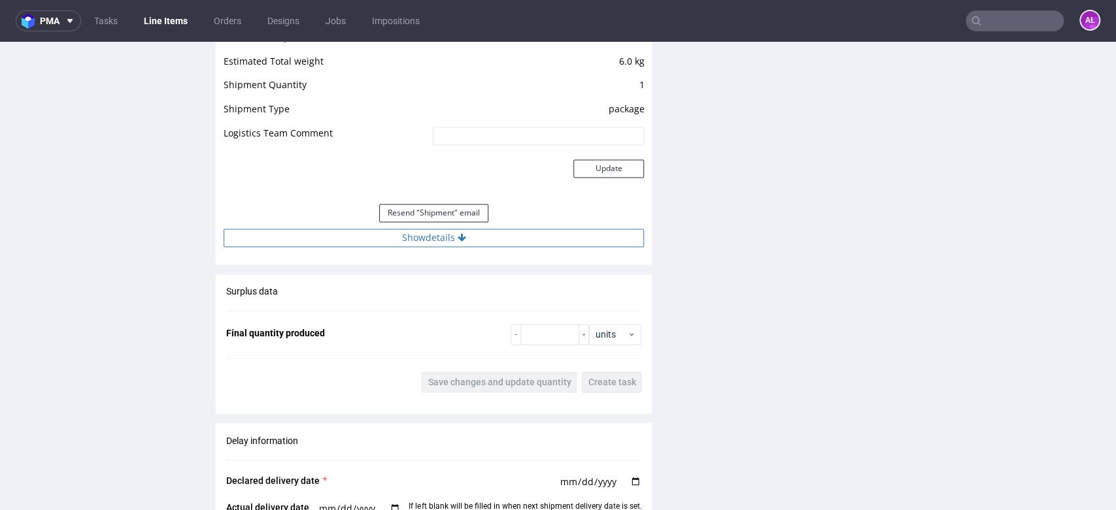
click at [458, 239] on icon at bounding box center [462, 237] width 8 height 9
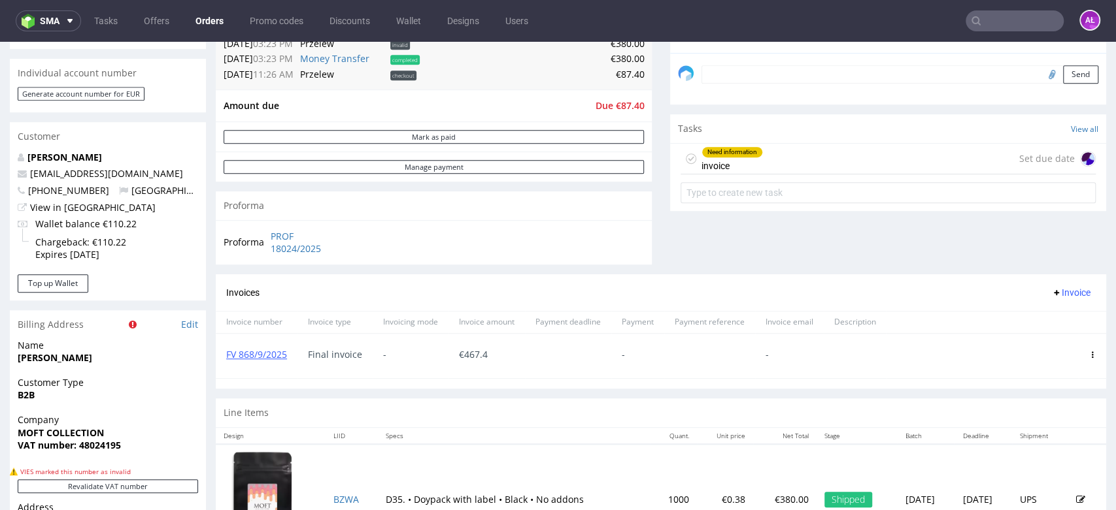
scroll to position [508, 0]
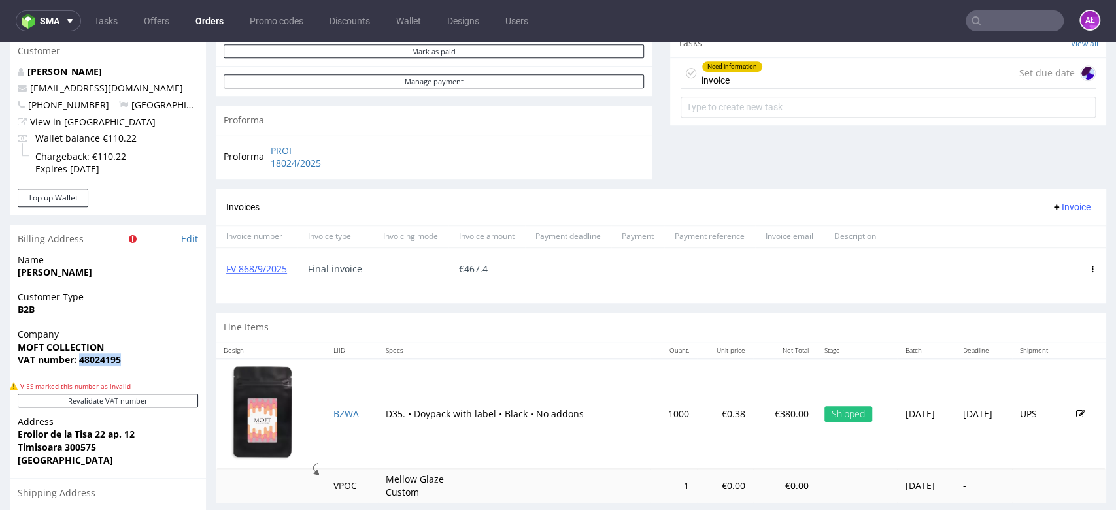
drag, startPoint x: 120, startPoint y: 361, endPoint x: 309, endPoint y: 361, distance: 188.2
click at [79, 365] on span "VAT number: 48024195" at bounding box center [108, 360] width 180 height 13
copy strong "48024195"
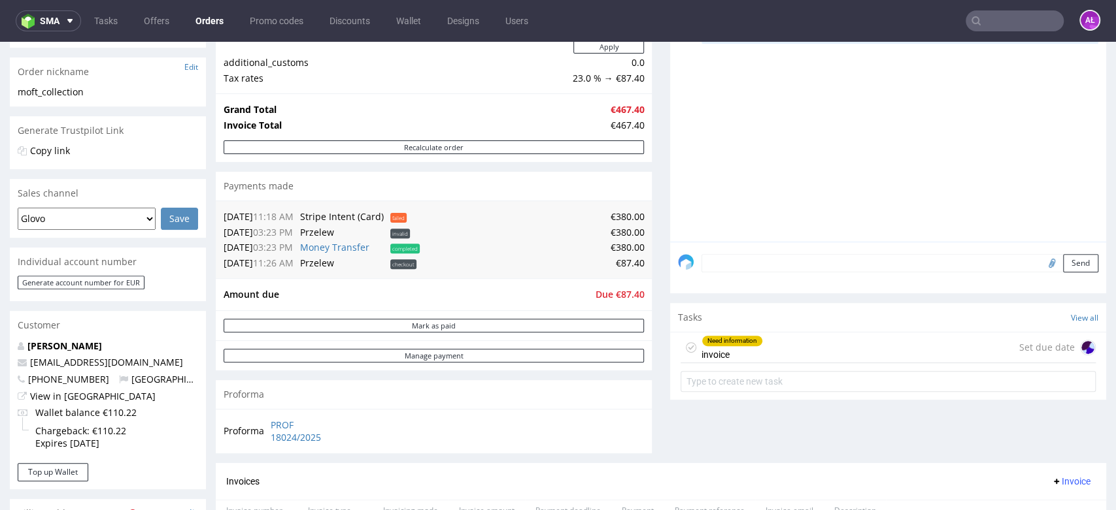
scroll to position [145, 0]
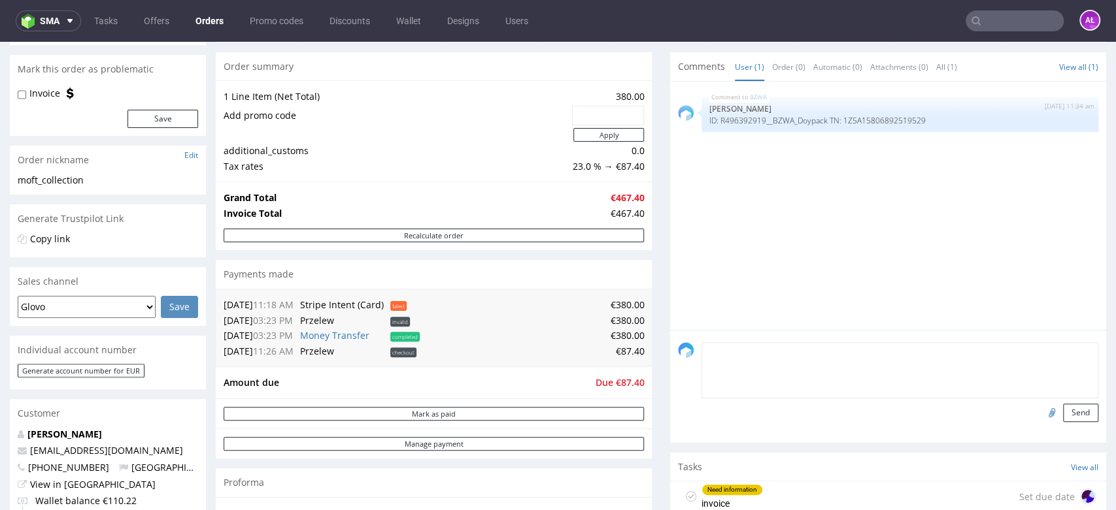
click at [819, 350] on textarea at bounding box center [899, 371] width 397 height 56
type textarea "invalid VAT ID"
click at [1041, 410] on input "file" at bounding box center [1050, 412] width 18 height 17
type input "C:\fakepath\fff.PNG"
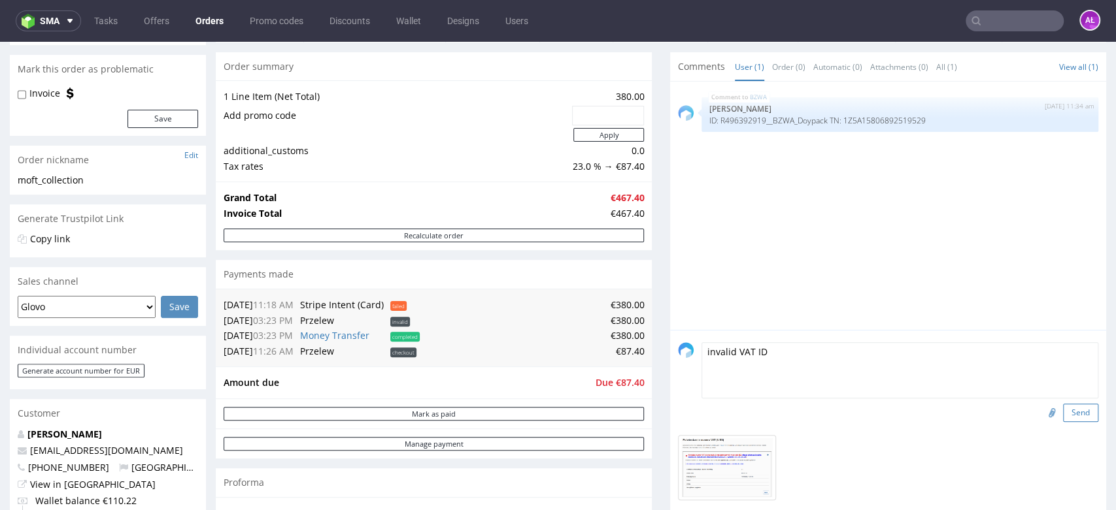
click at [1063, 409] on button "Send" at bounding box center [1080, 413] width 35 height 18
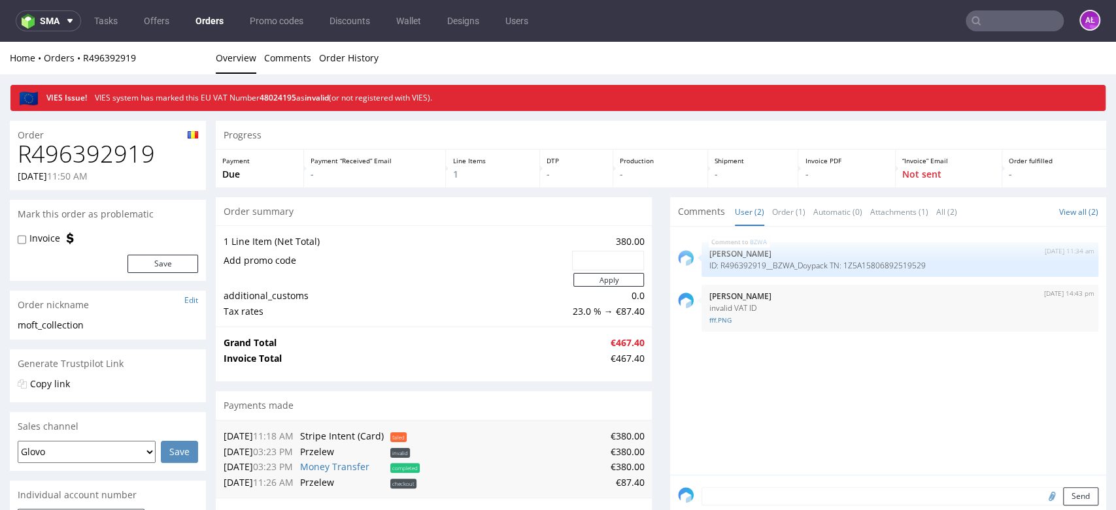
scroll to position [0, 0]
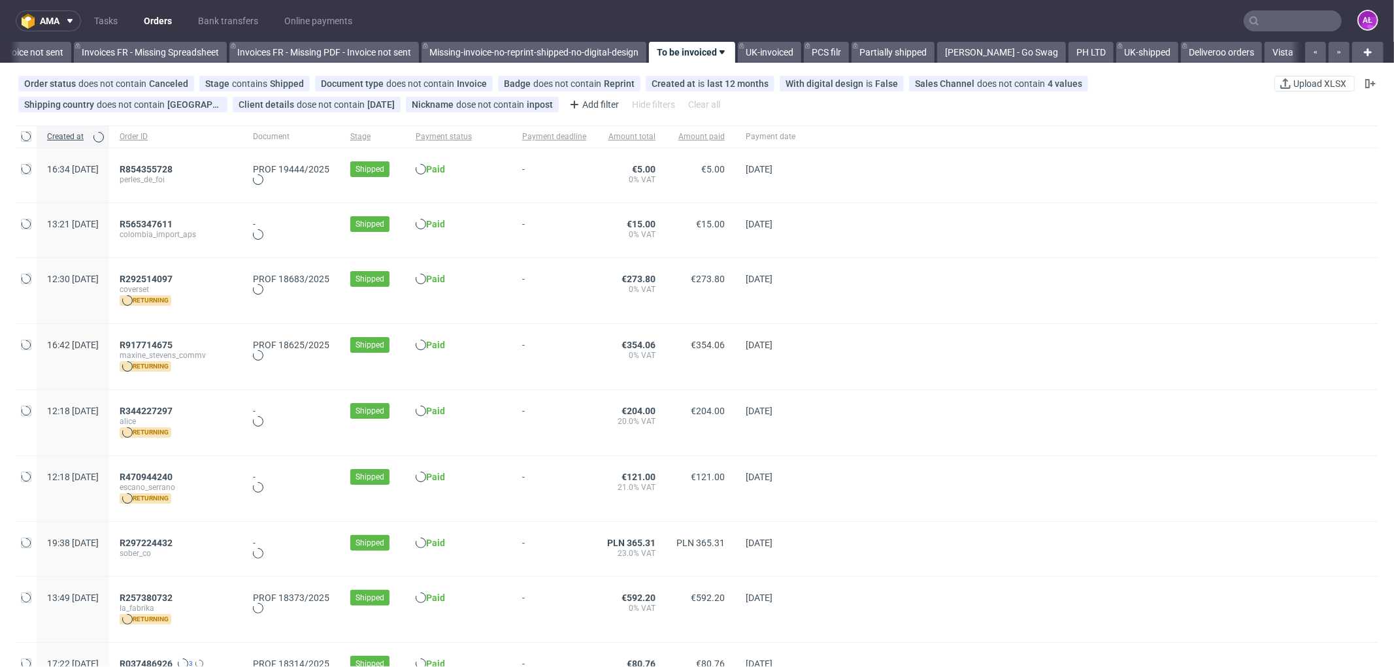
scroll to position [0, 1997]
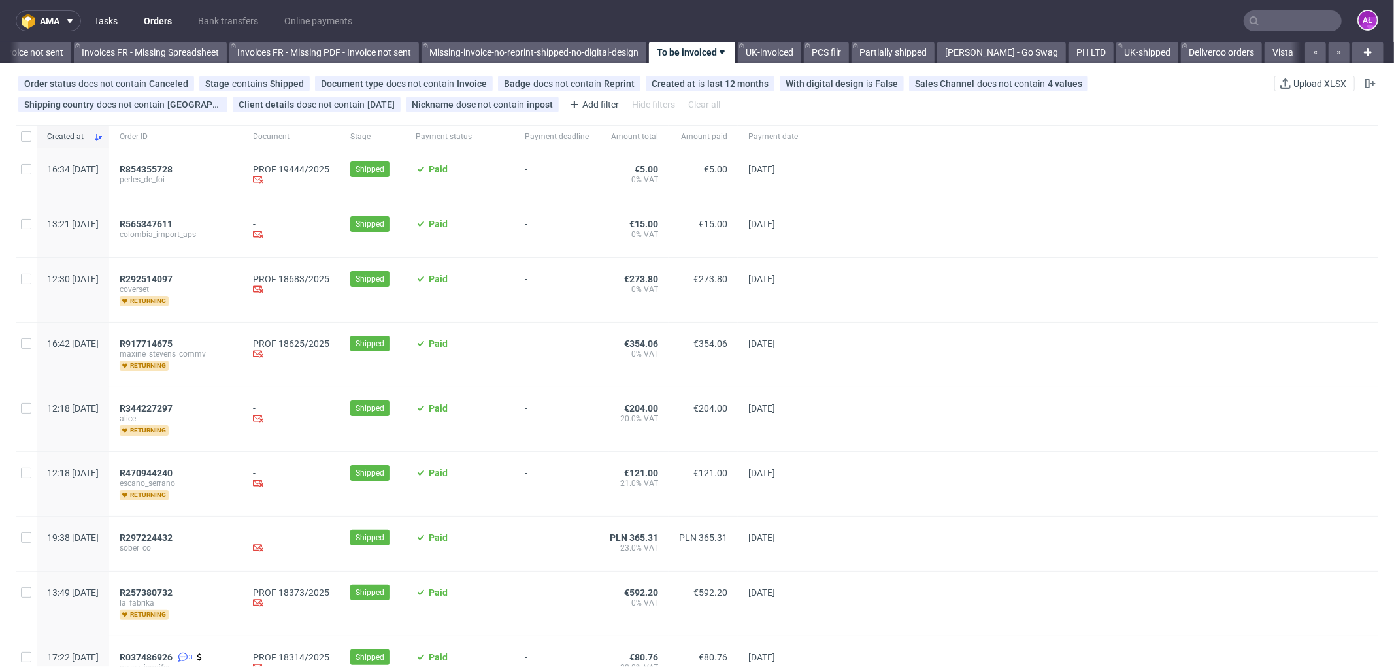
click at [105, 11] on link "Tasks" at bounding box center [105, 20] width 39 height 21
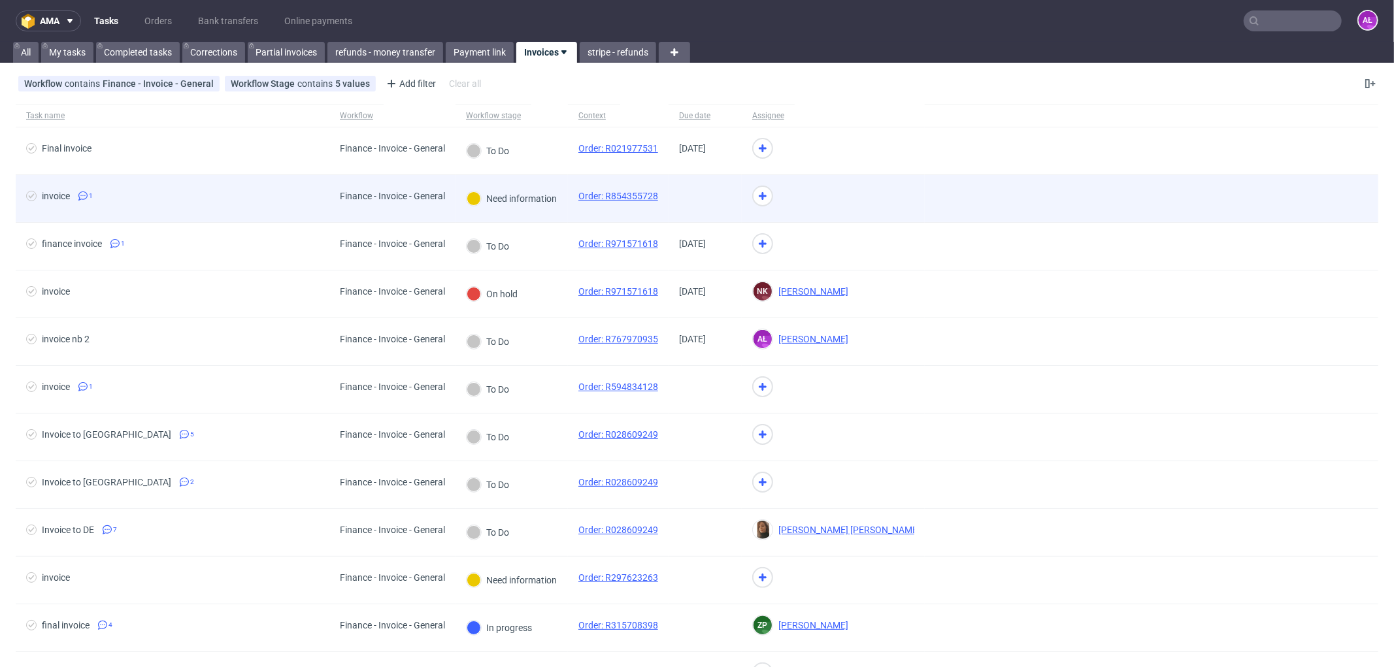
click at [546, 213] on div "Need information" at bounding box center [512, 198] width 112 height 47
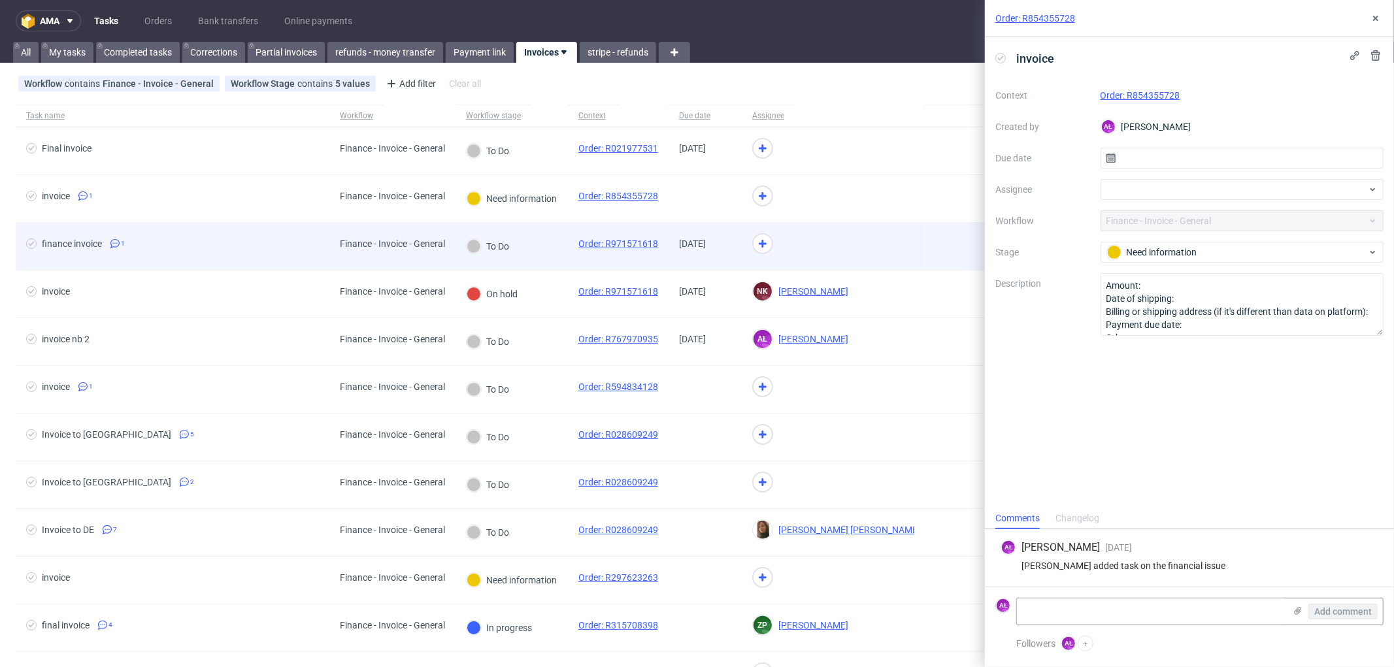
click at [556, 244] on div "To Do" at bounding box center [512, 247] width 112 height 48
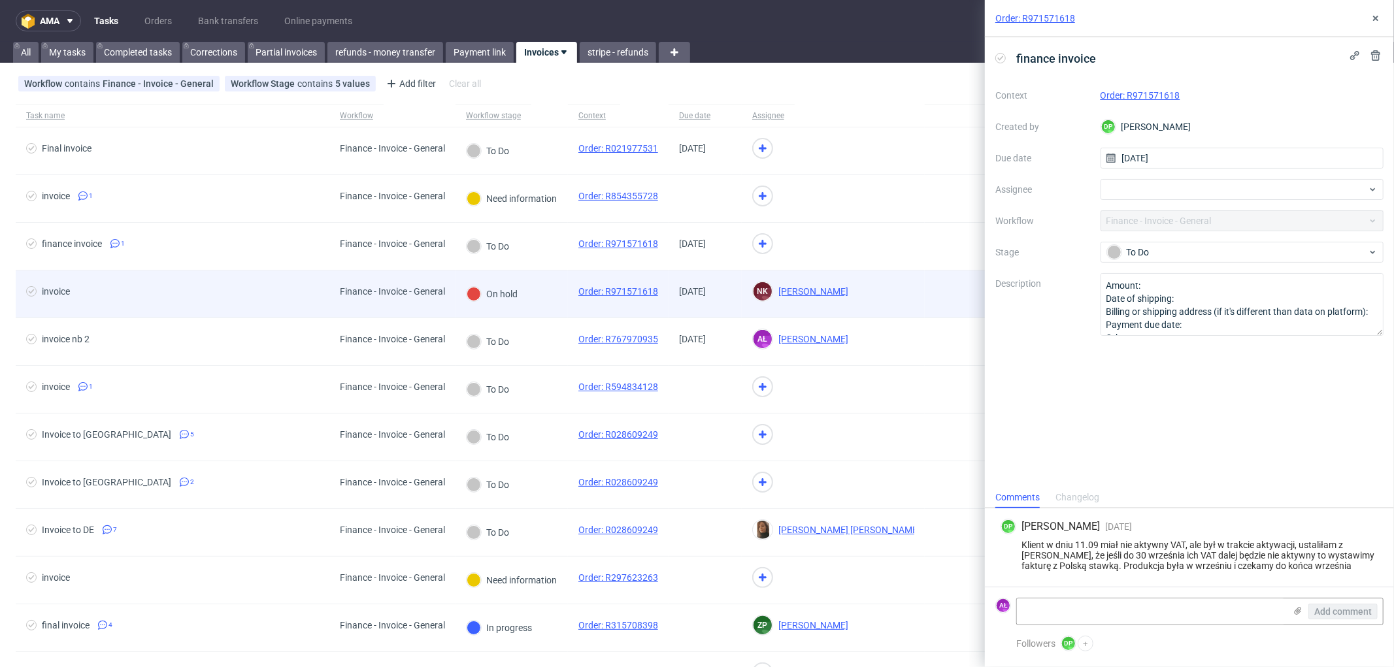
click at [546, 294] on div "On hold" at bounding box center [512, 295] width 112 height 48
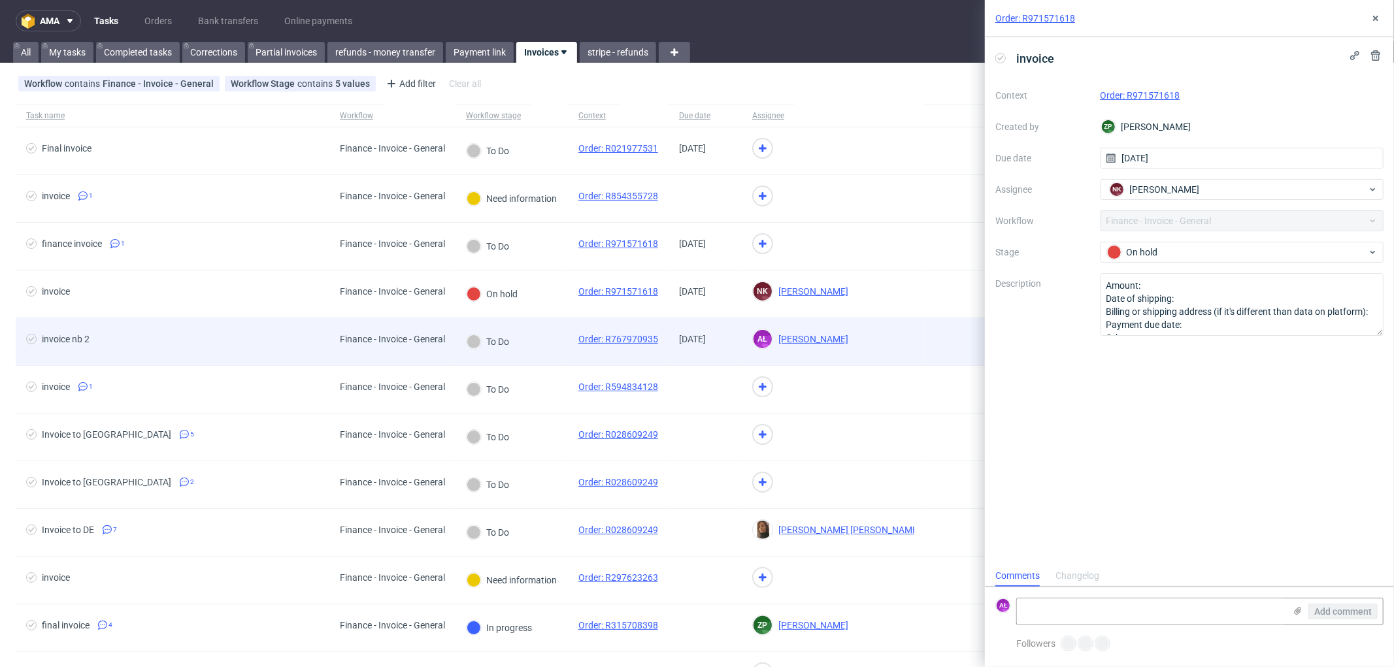
scroll to position [10, 0]
click at [548, 341] on div "To Do" at bounding box center [512, 342] width 112 height 48
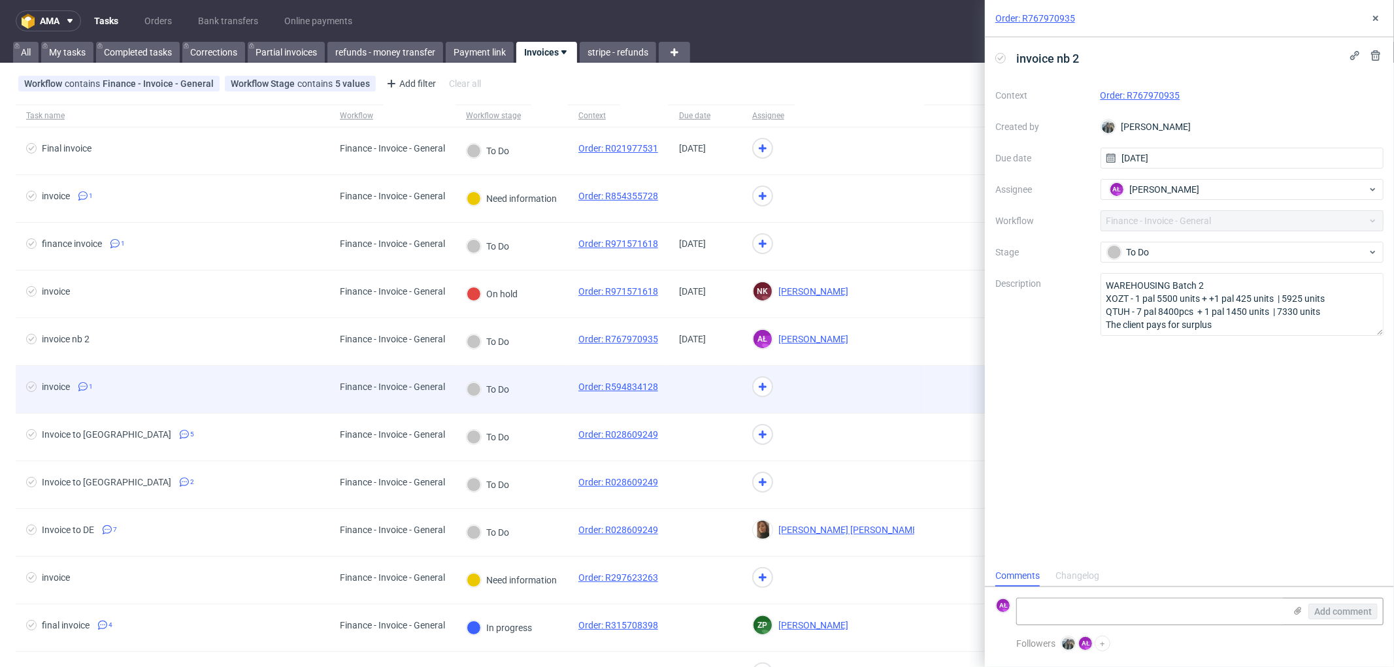
click at [539, 393] on div "To Do" at bounding box center [512, 390] width 112 height 48
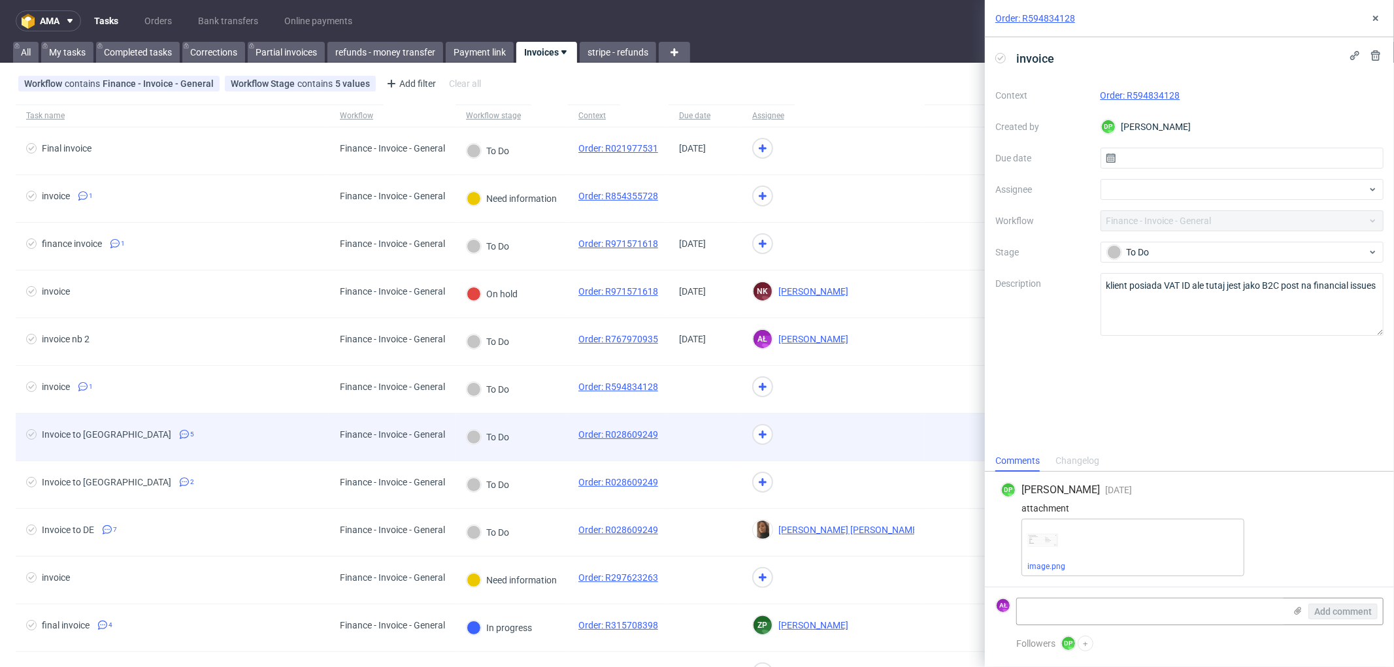
click at [540, 434] on div "To Do" at bounding box center [512, 438] width 112 height 48
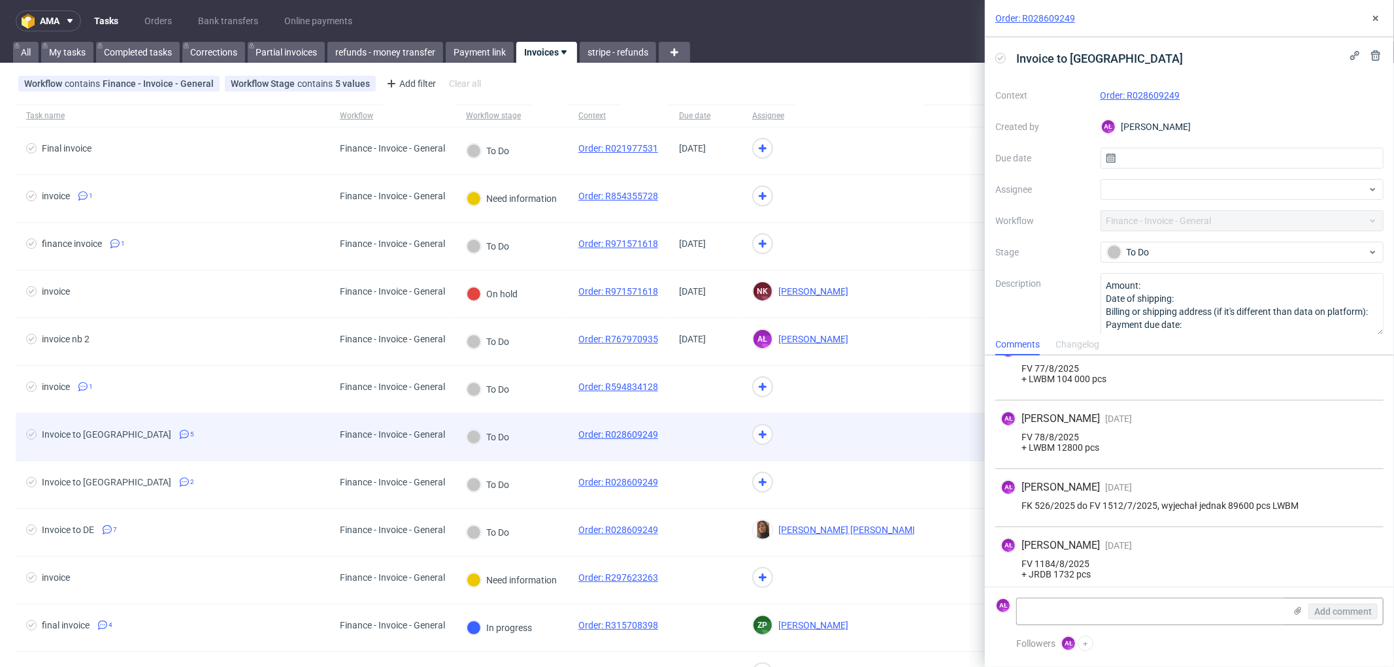
scroll to position [100, 0]
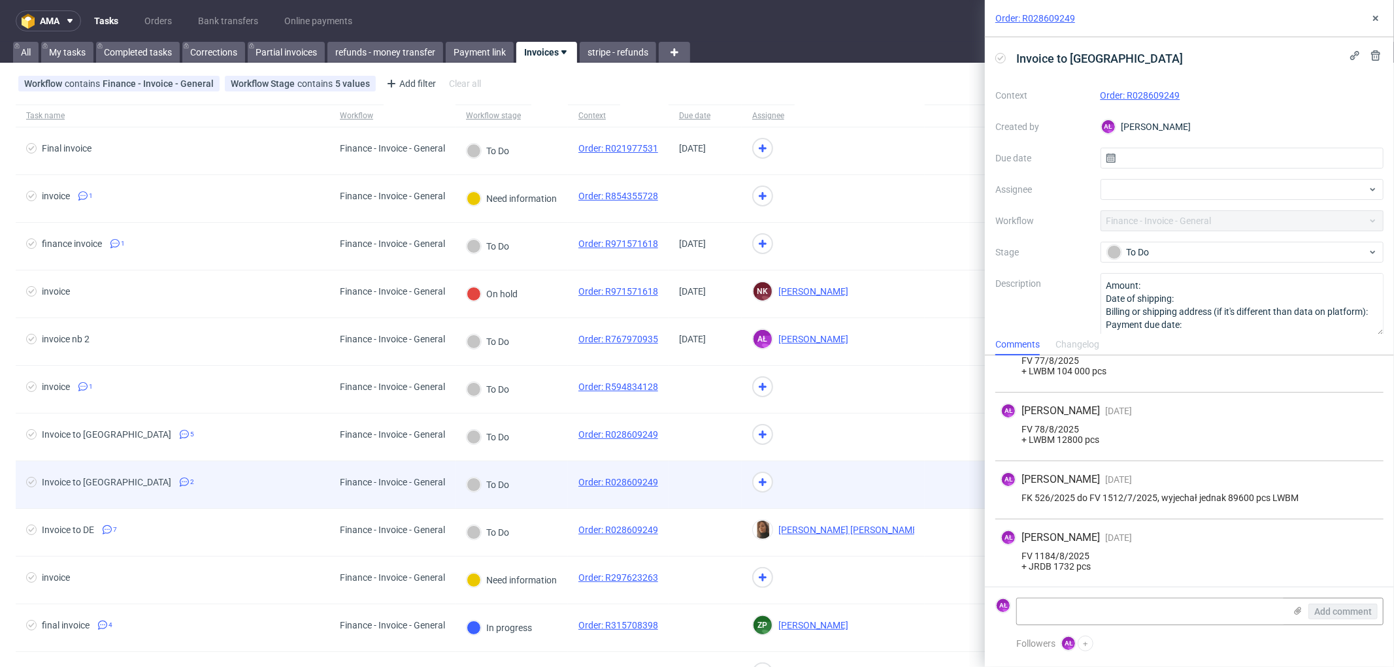
click at [553, 489] on div "To Do" at bounding box center [512, 485] width 112 height 48
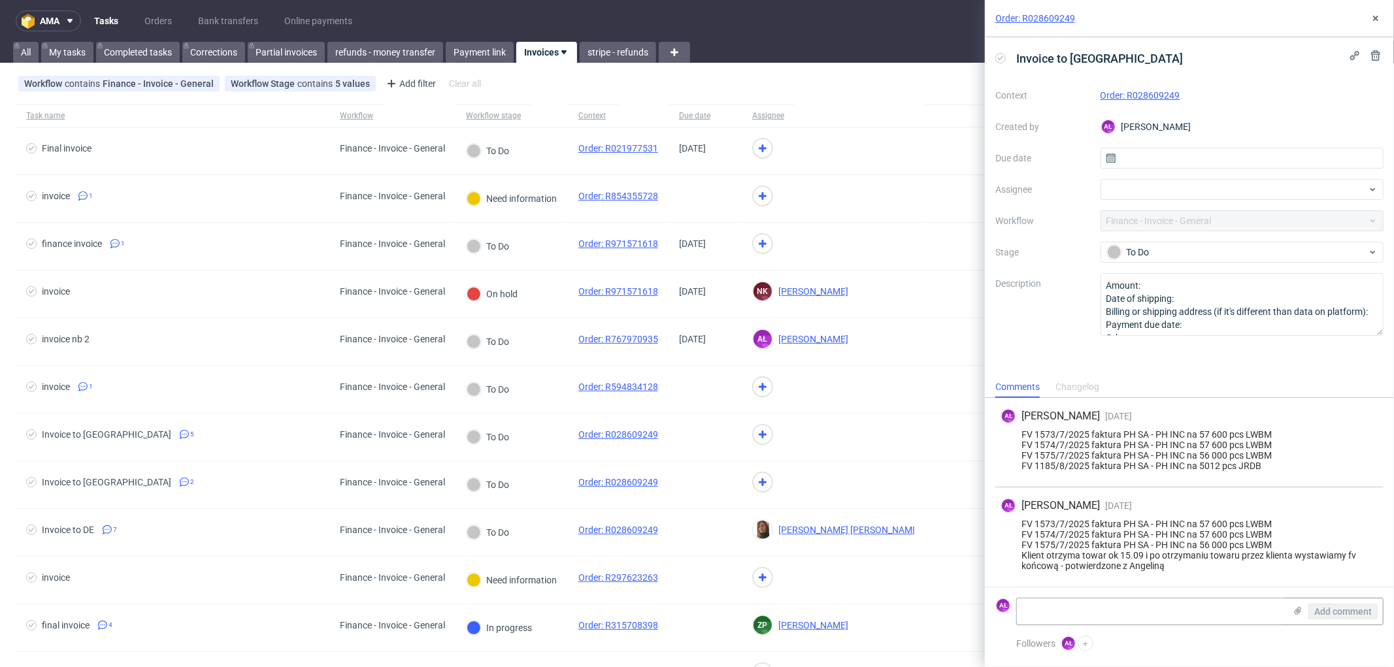
click at [1126, 94] on link "Order: R028609249" at bounding box center [1141, 95] width 80 height 10
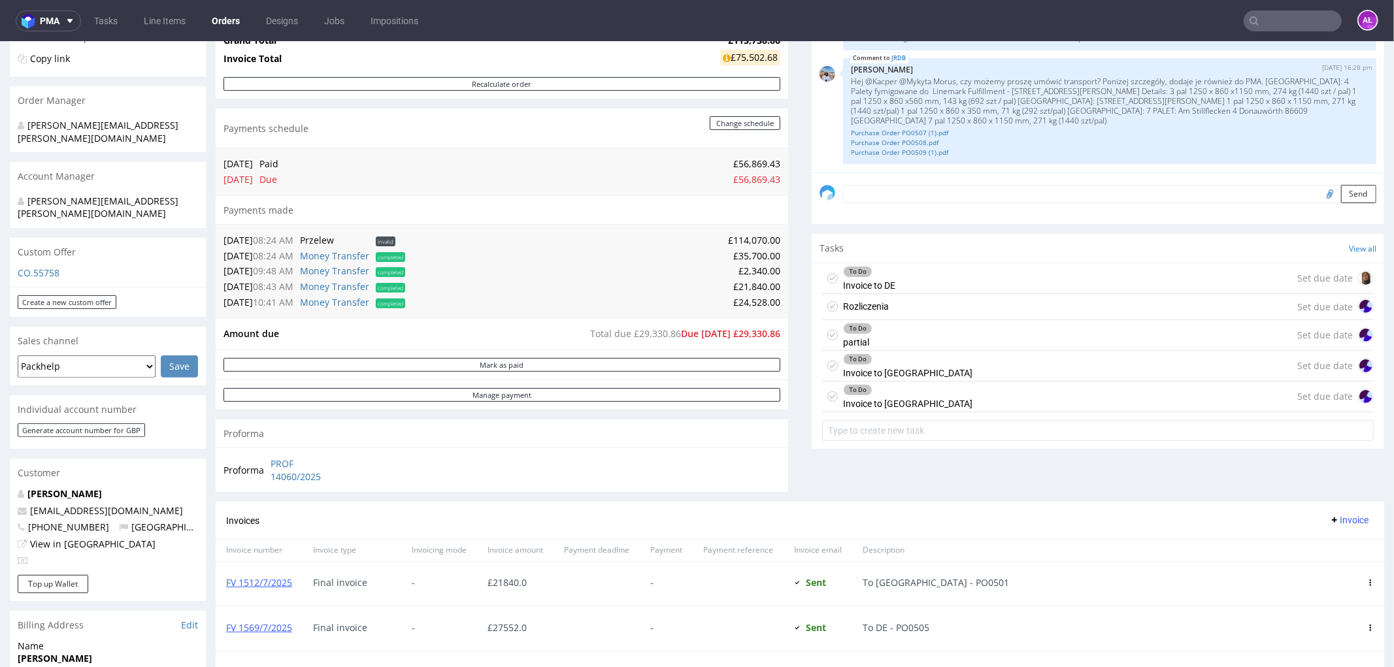
scroll to position [435, 0]
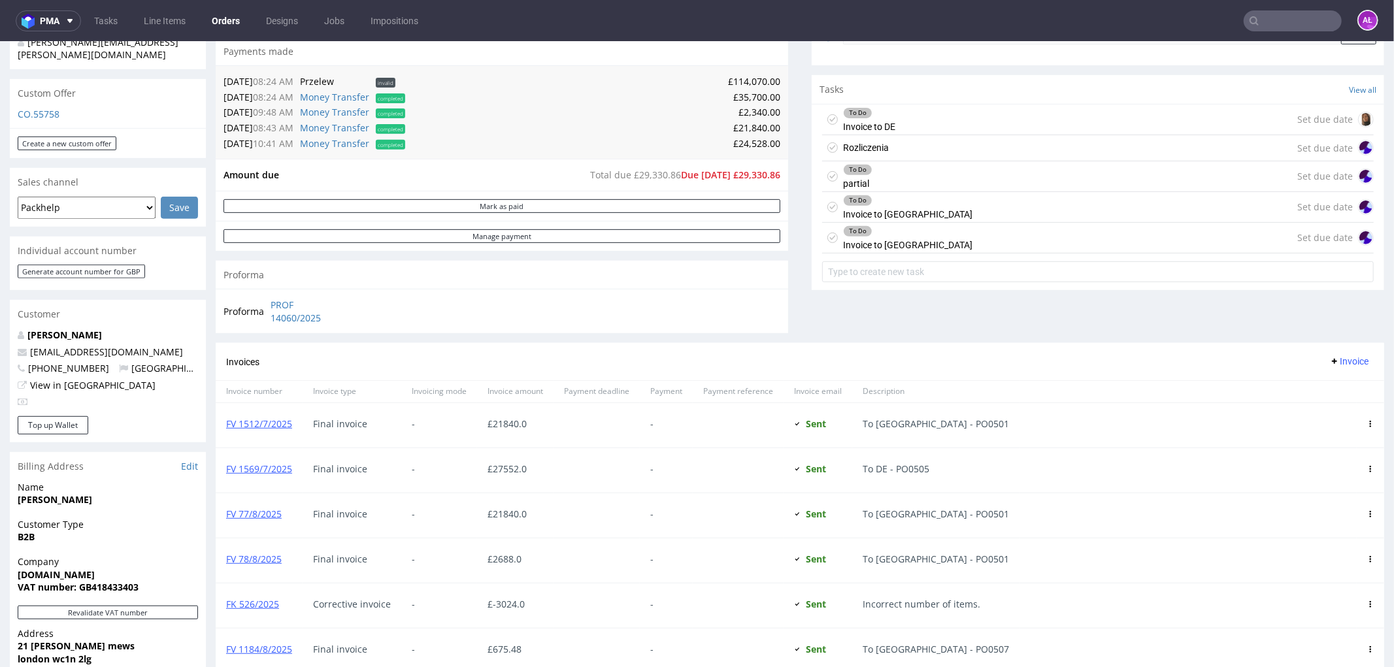
drag, startPoint x: 949, startPoint y: 324, endPoint x: 937, endPoint y: 301, distance: 25.7
click at [949, 324] on div "Comments User (18) Order (5) Automatic (0) Attachments (10) All (18) View all (…" at bounding box center [1098, 39] width 573 height 608
click at [887, 209] on div "To Do Invoice to USA" at bounding box center [907, 207] width 129 height 30
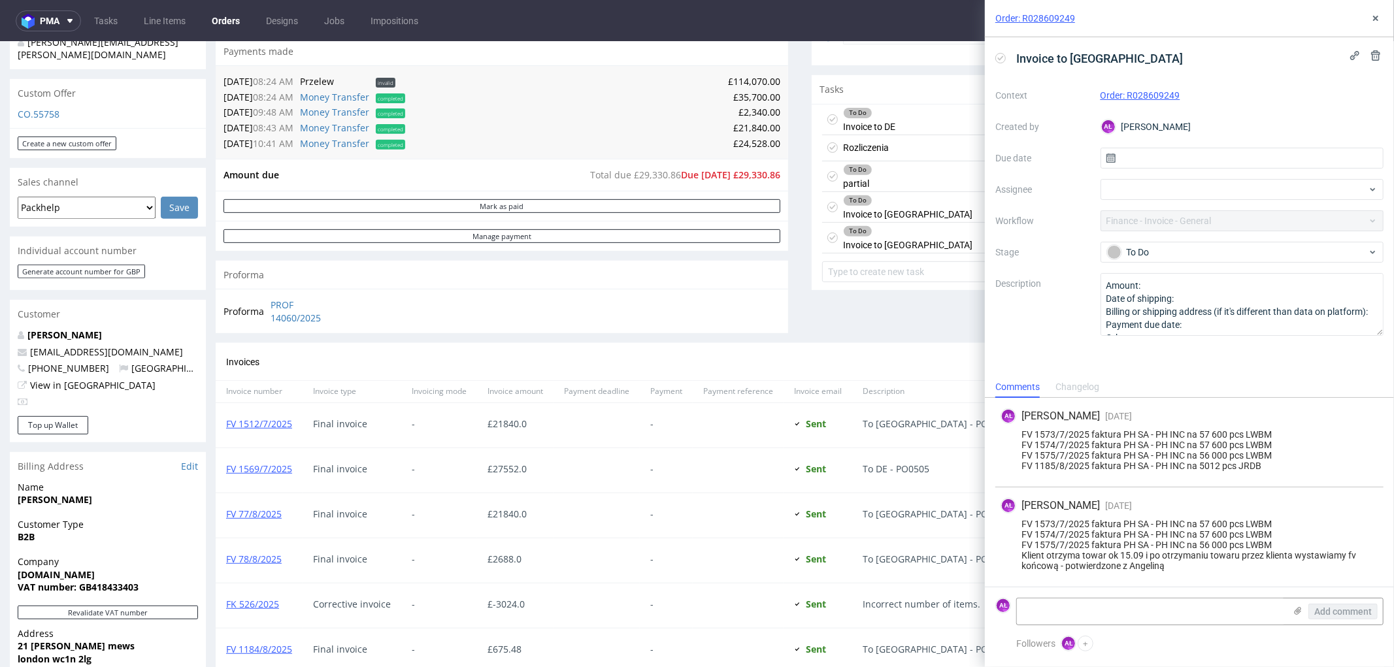
click at [886, 171] on div "To Do partial Set due date" at bounding box center [1098, 176] width 552 height 31
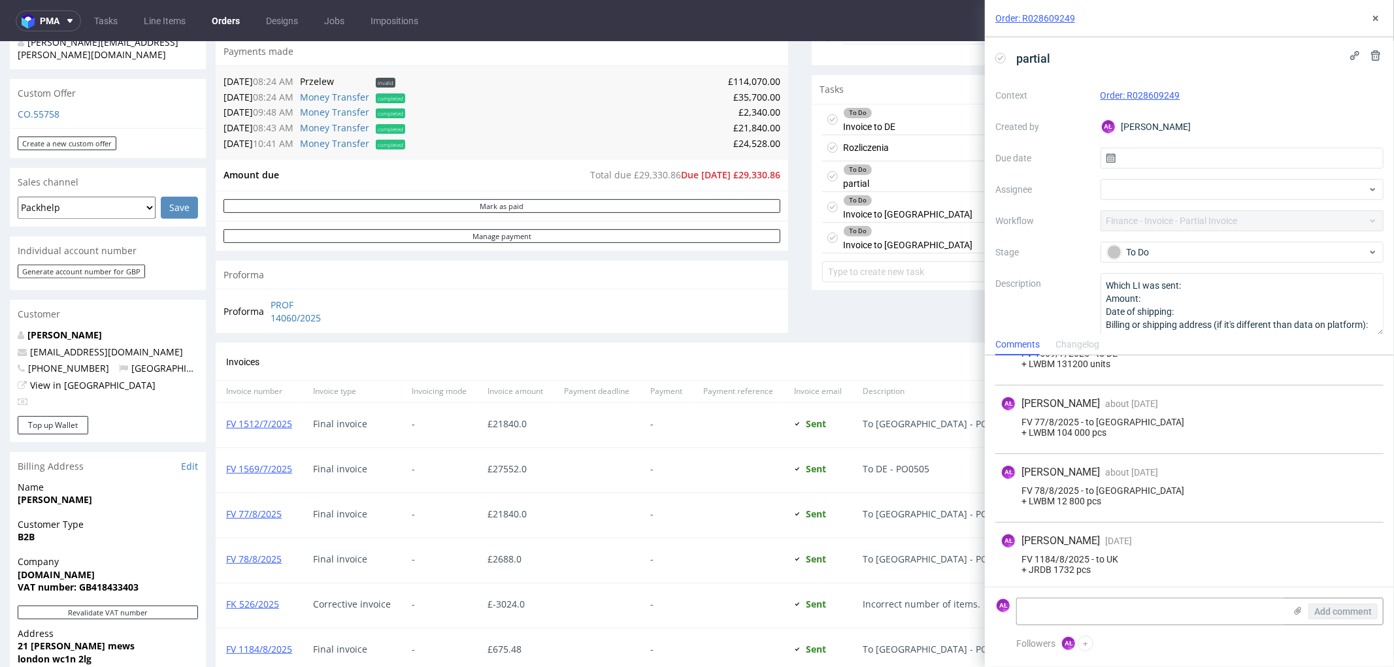
scroll to position [221, 0]
click at [895, 238] on div "To Do Invoice to UK Set due date" at bounding box center [1098, 237] width 552 height 31
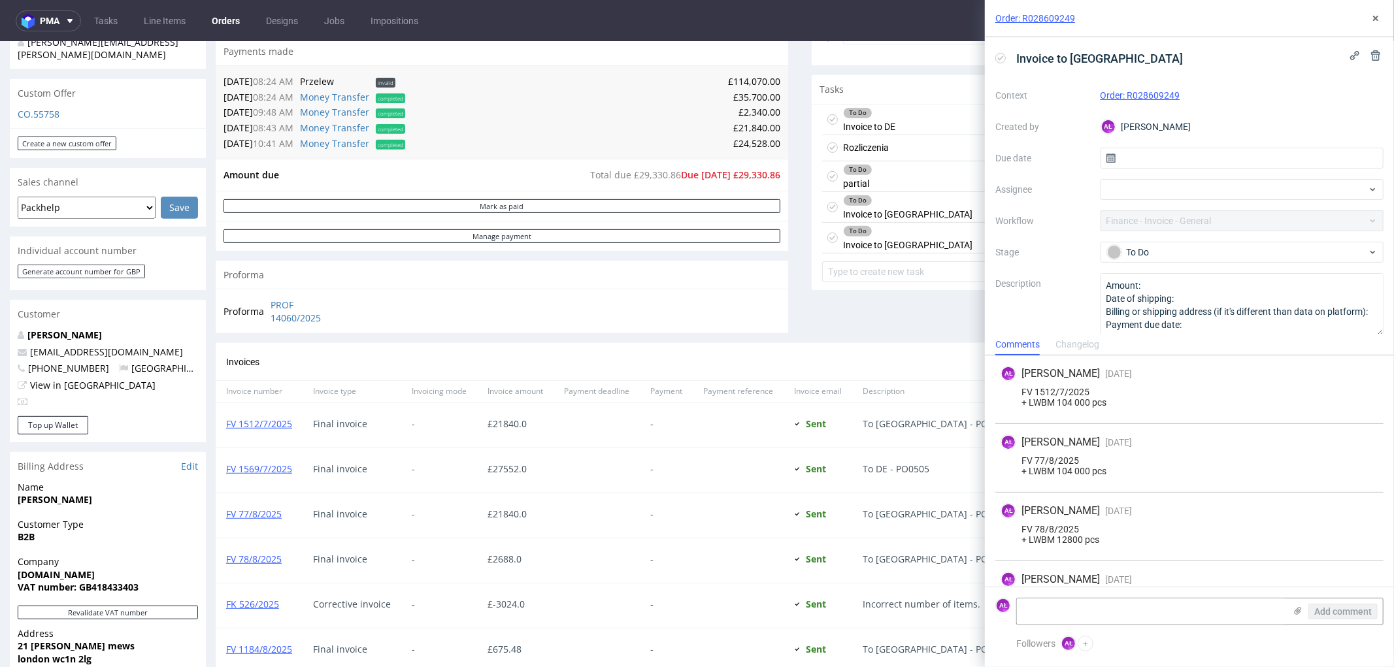
scroll to position [100, 0]
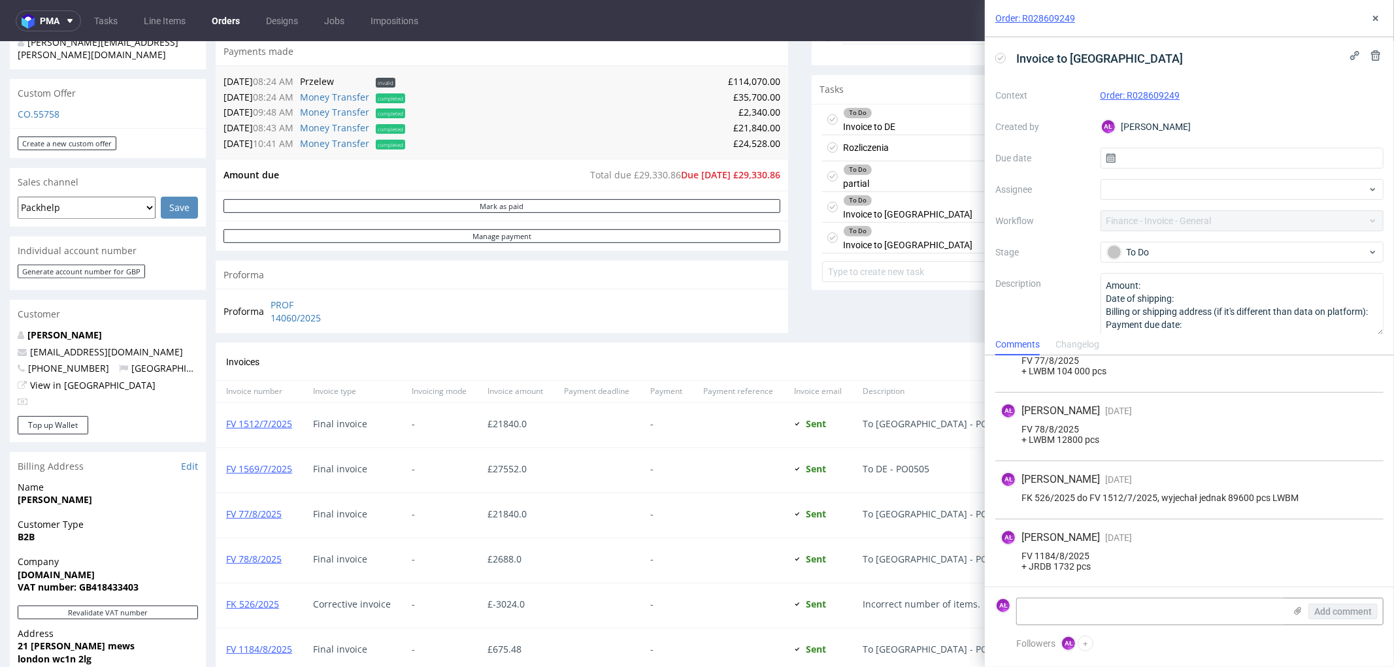
click at [897, 124] on div "To Do Invoice to DE Set due date" at bounding box center [1098, 119] width 552 height 31
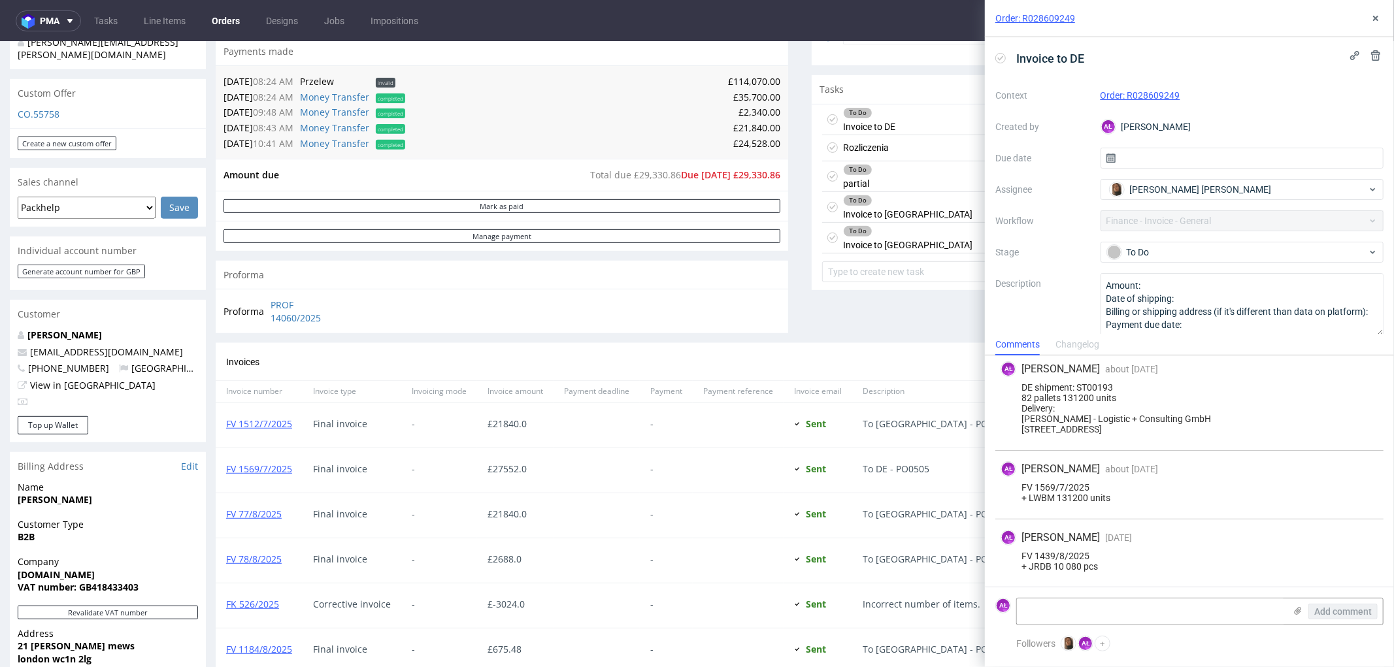
scroll to position [348, 0]
click at [909, 209] on div "To Do Invoice to USA Set due date" at bounding box center [1098, 207] width 552 height 31
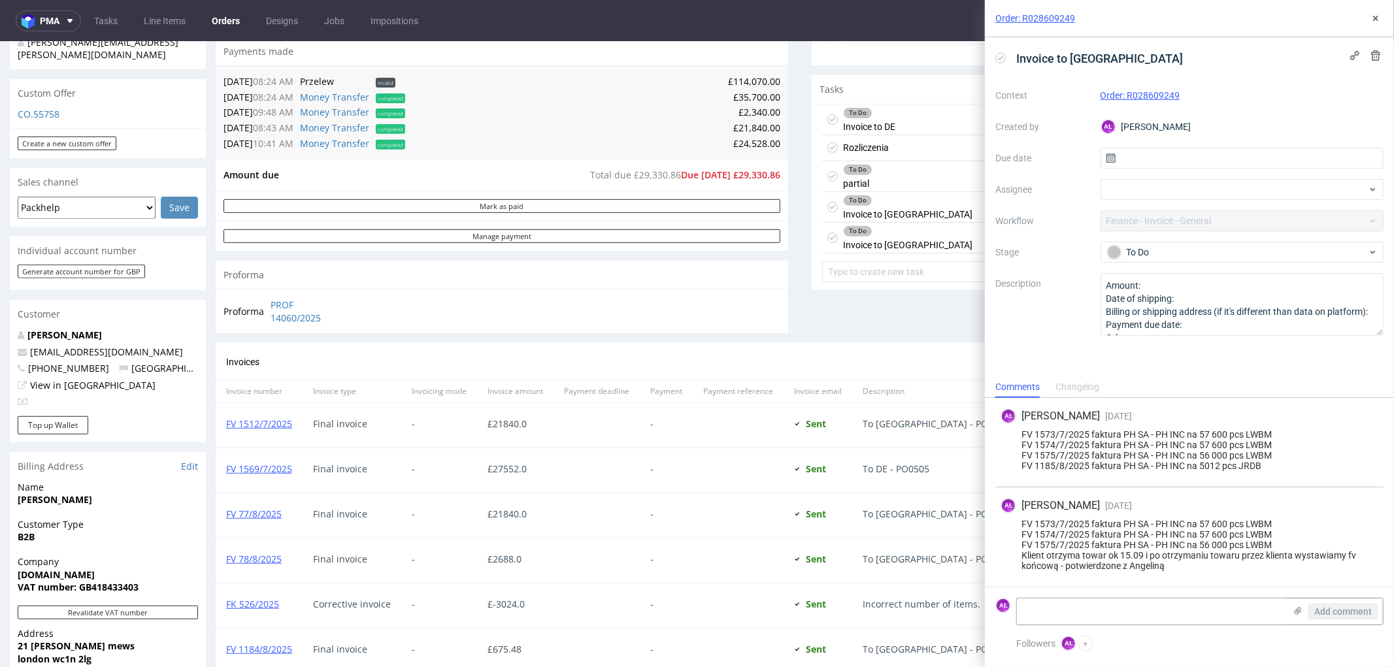
click at [909, 237] on div "To Do Invoice to UK Set due date" at bounding box center [1098, 237] width 552 height 31
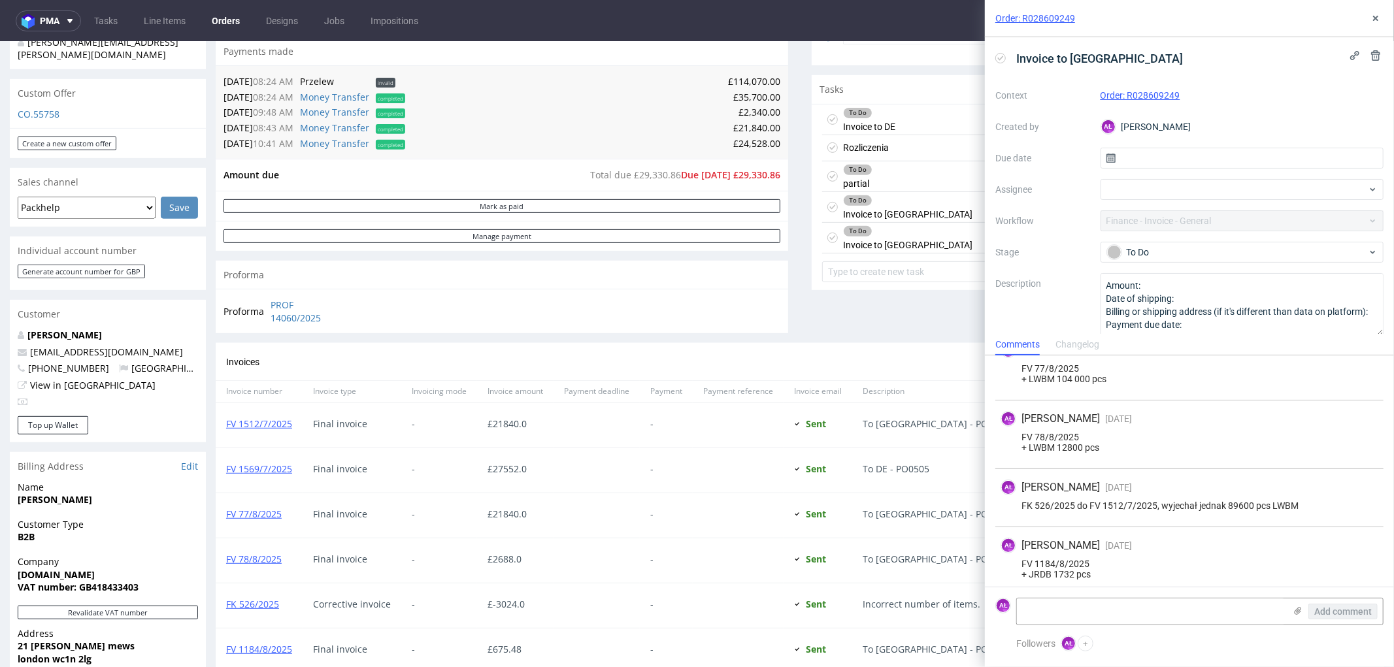
scroll to position [100, 0]
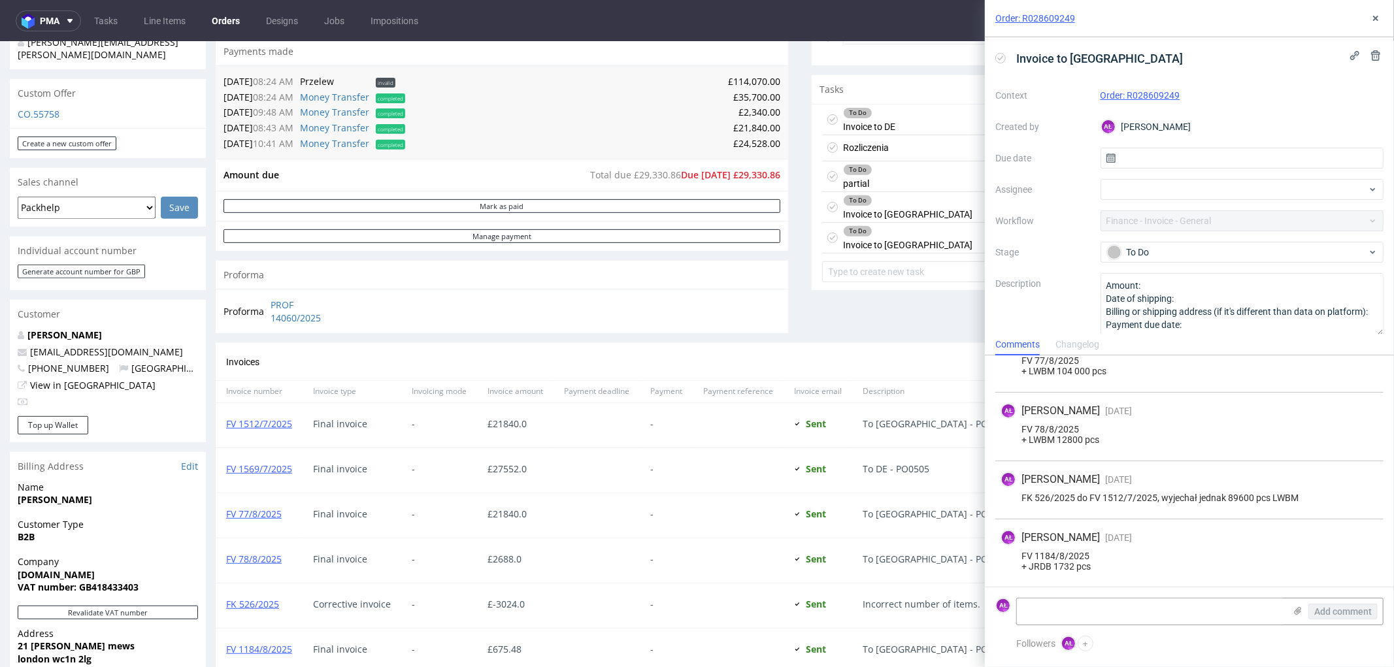
click at [907, 224] on div "To Do Invoice to UK Set due date" at bounding box center [1098, 237] width 552 height 31
click at [907, 218] on div "To Do Invoice to USA Set due date" at bounding box center [1098, 207] width 552 height 31
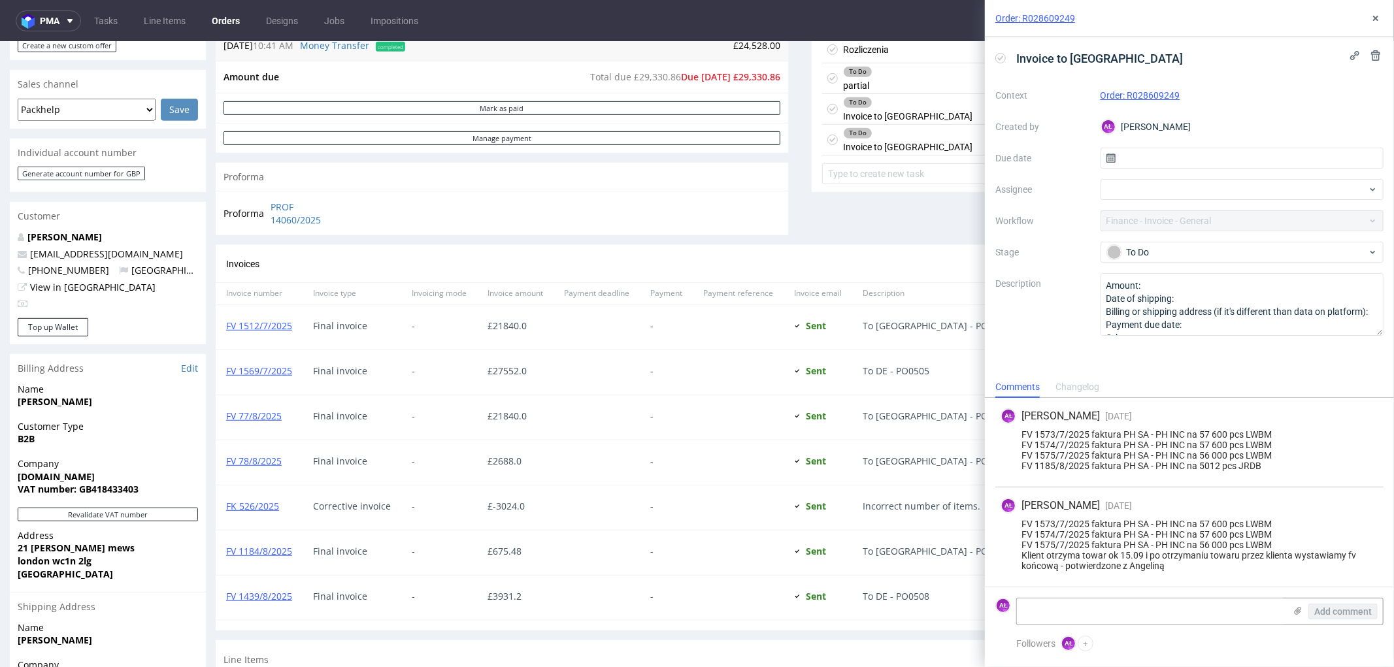
scroll to position [508, 0]
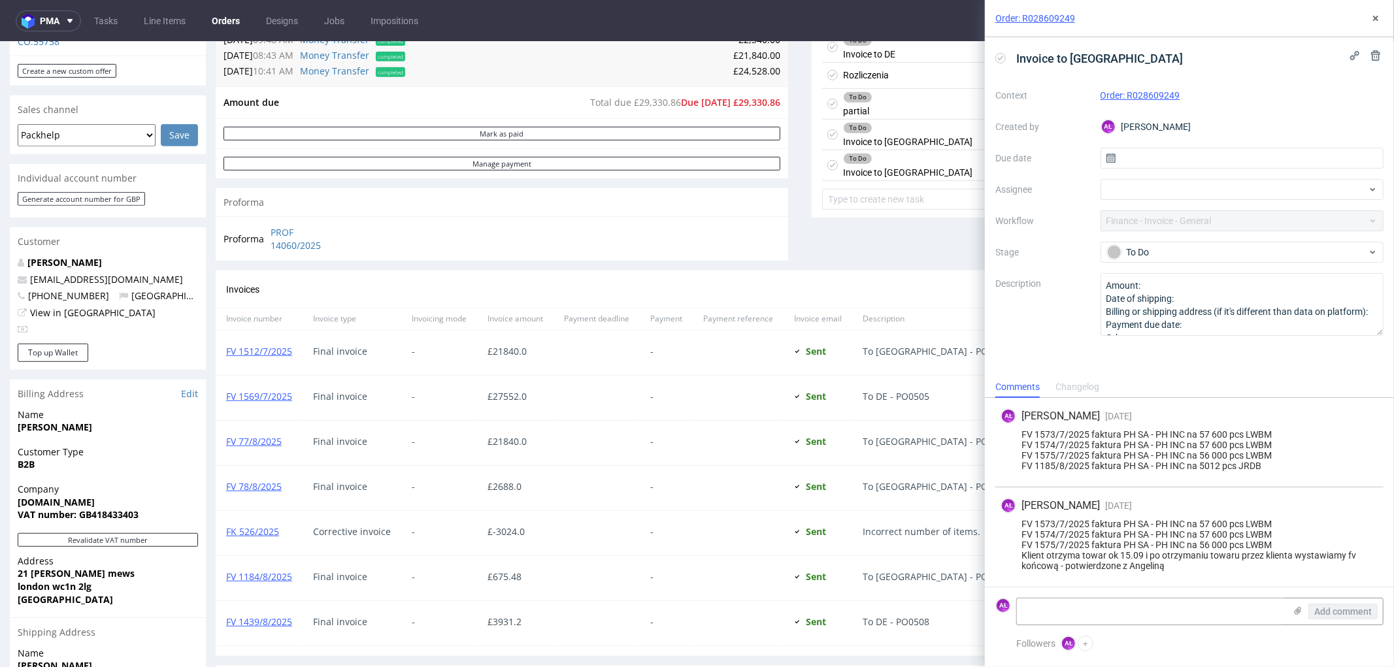
click at [872, 52] on div "To Do Invoice to DE" at bounding box center [869, 46] width 52 height 30
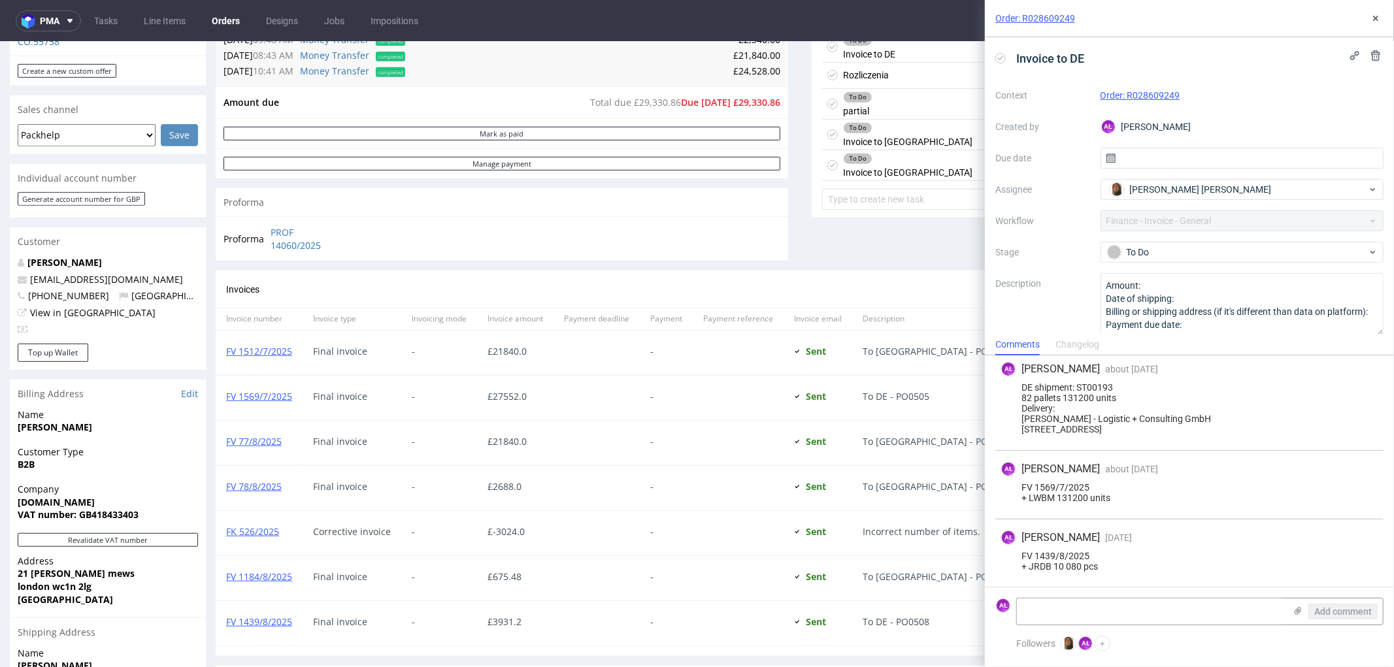
scroll to position [348, 0]
click at [885, 107] on div "To Do partial Set due date" at bounding box center [1098, 103] width 552 height 31
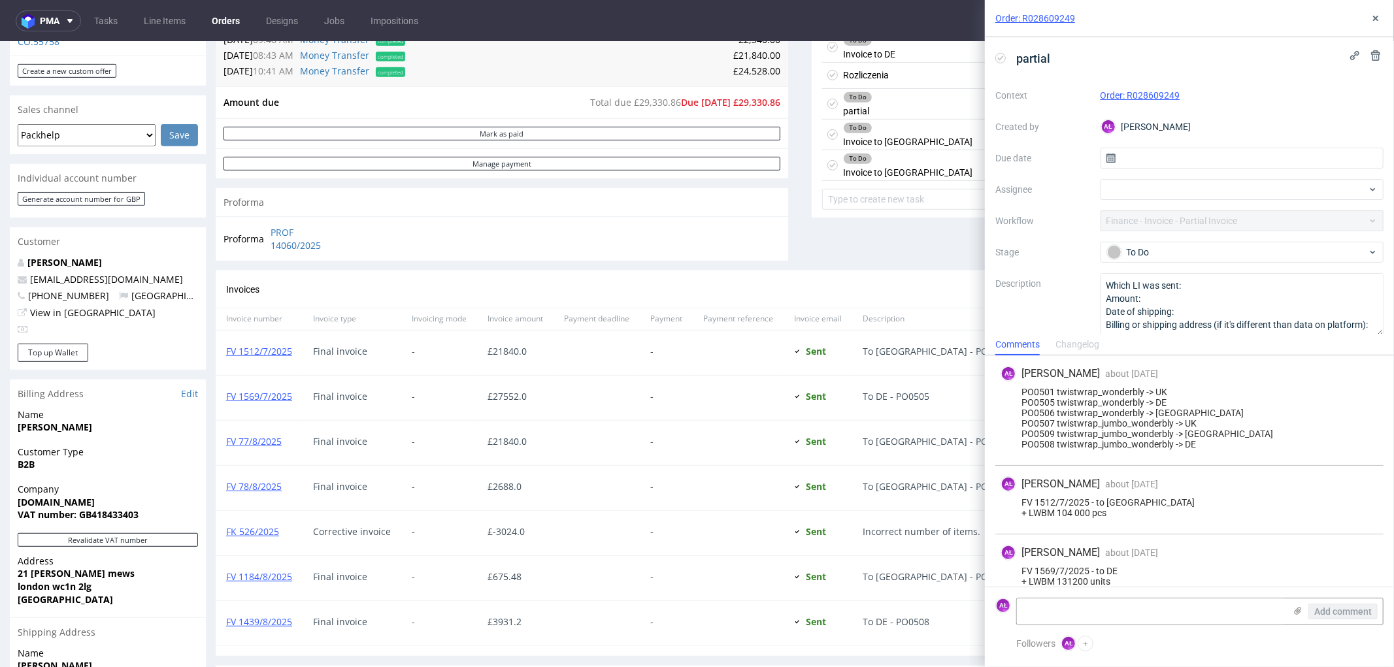
click at [884, 81] on div "Rozliczenia Set due date" at bounding box center [1098, 75] width 552 height 26
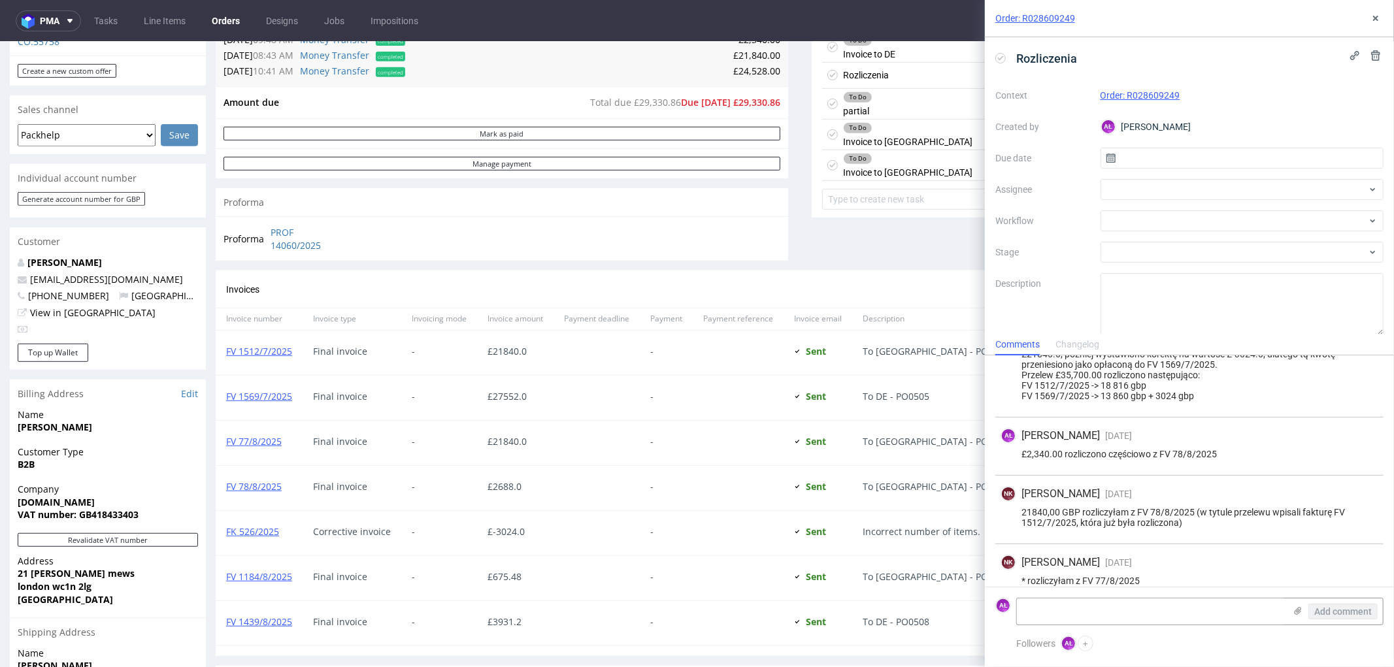
scroll to position [310, 0]
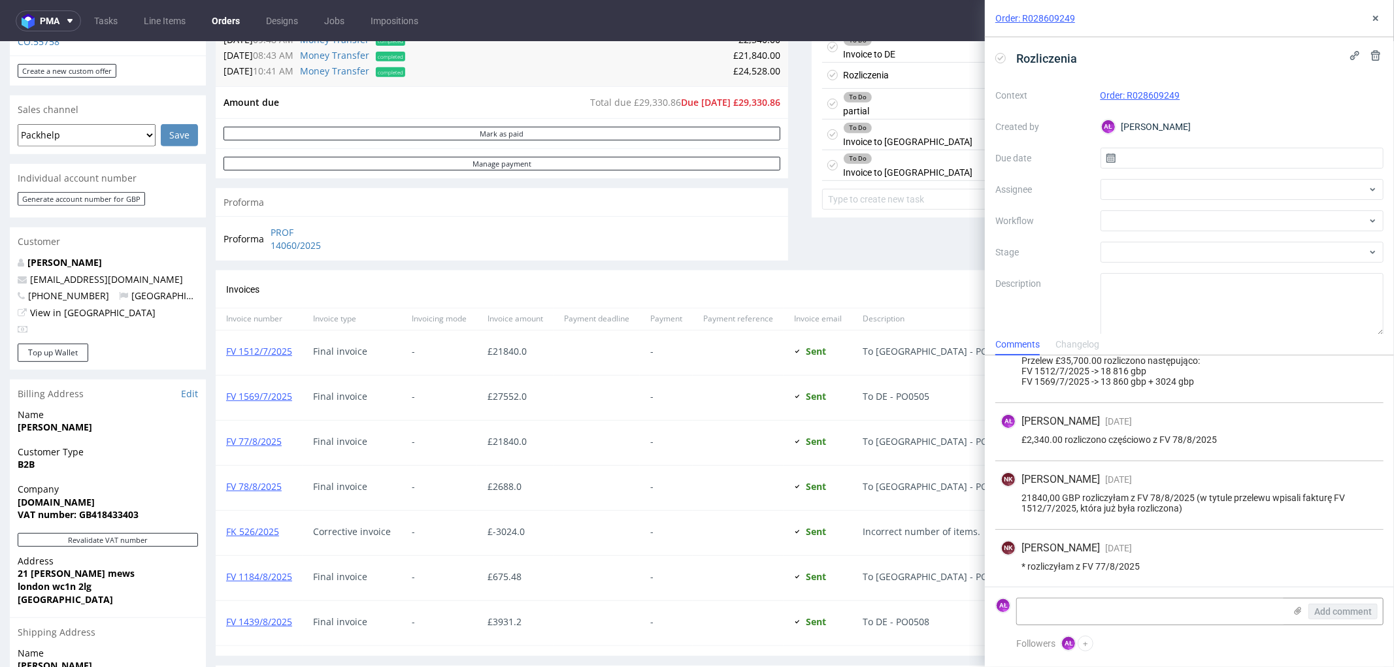
click at [887, 97] on div "To Do partial Set due date" at bounding box center [1098, 103] width 552 height 31
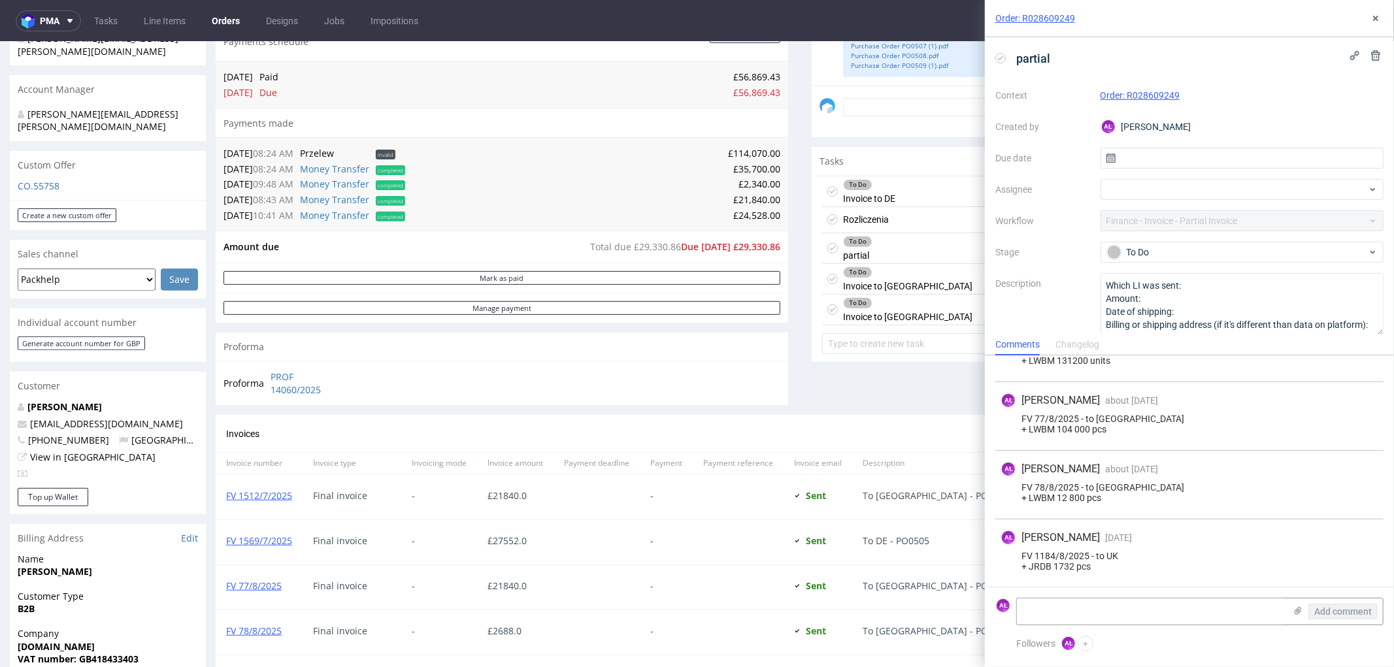
scroll to position [363, 0]
click at [903, 192] on div "To Do Invoice to DE Set due date" at bounding box center [1098, 191] width 552 height 31
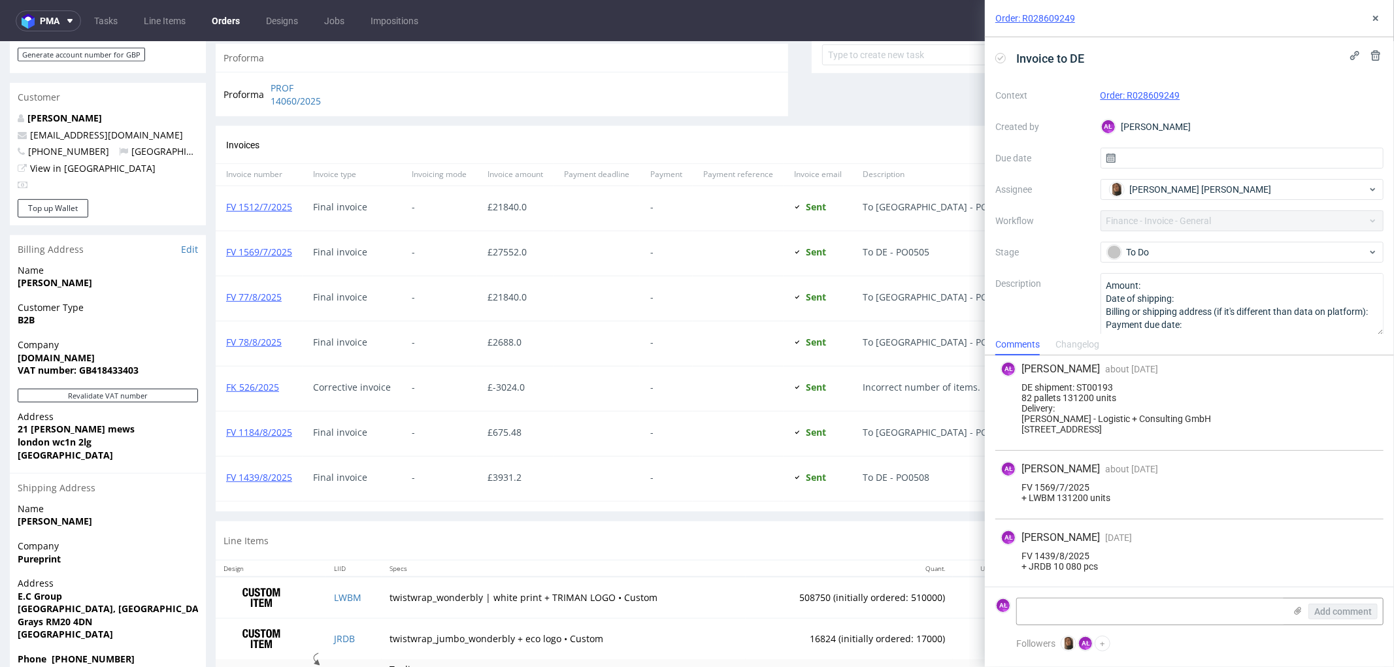
scroll to position [654, 0]
click at [1373, 20] on icon at bounding box center [1376, 18] width 10 height 10
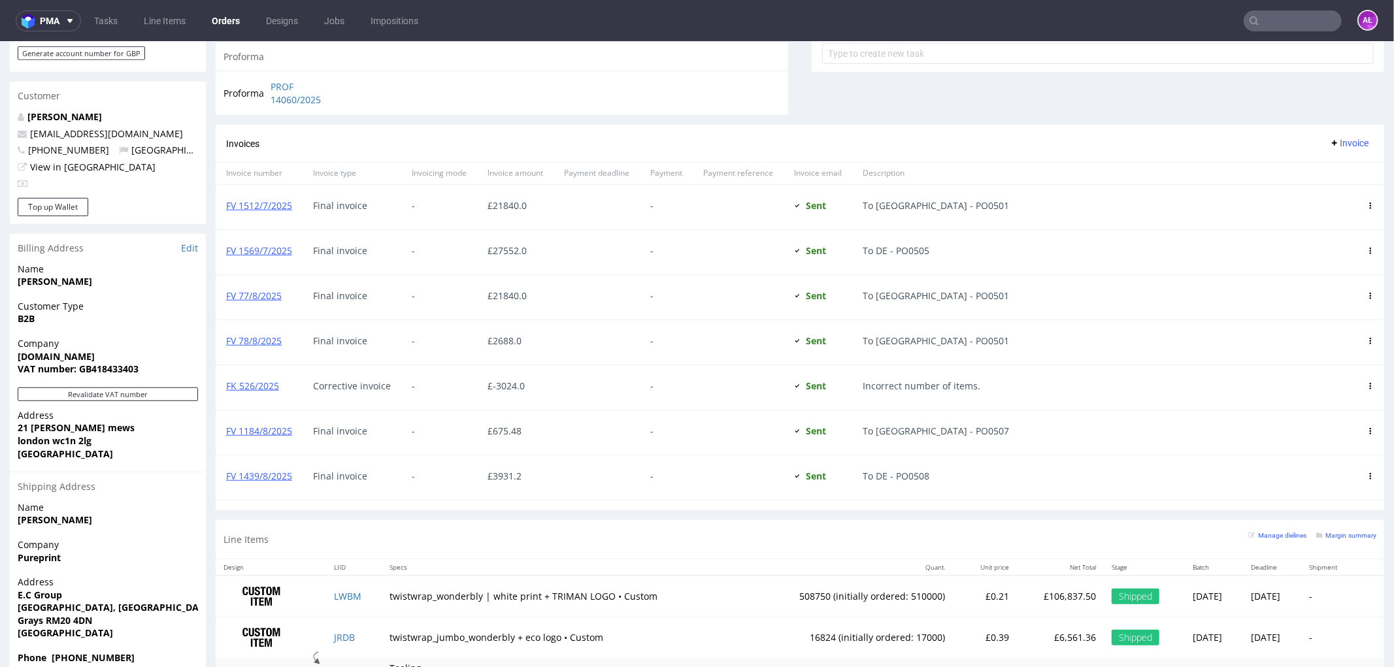
scroll to position [435, 0]
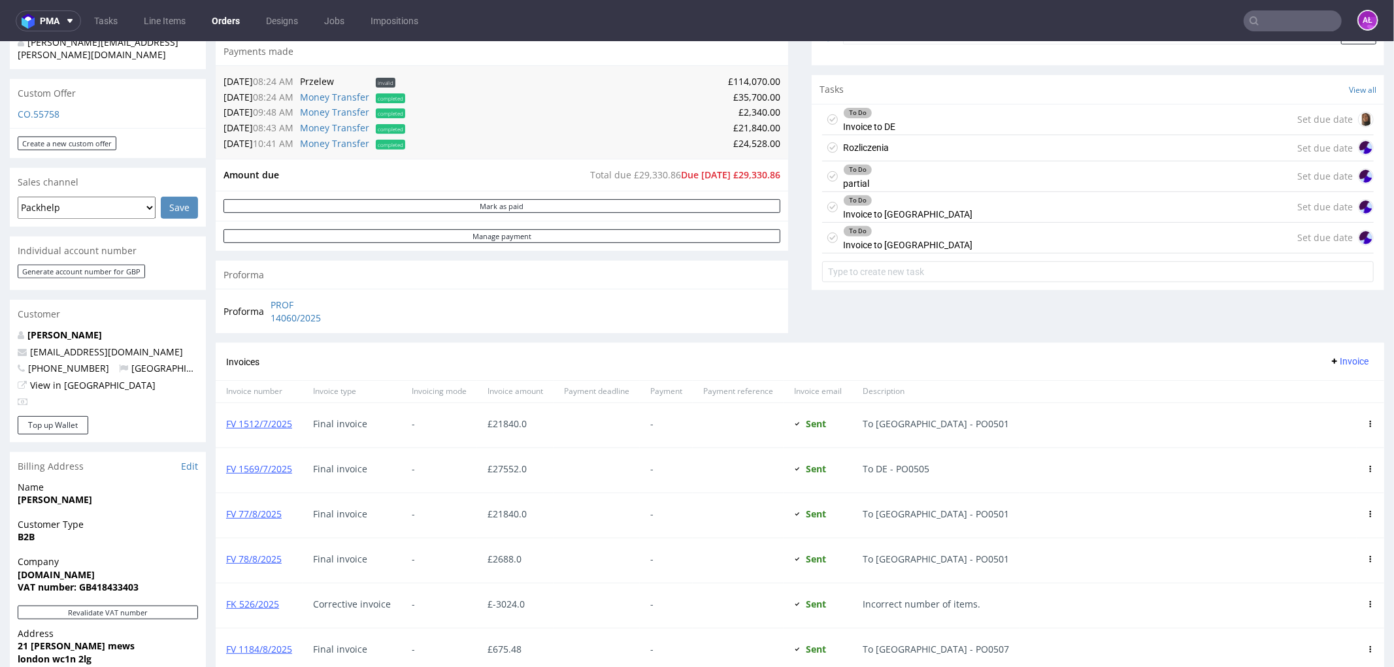
click at [889, 209] on div "To Do Invoice to USA" at bounding box center [907, 207] width 129 height 30
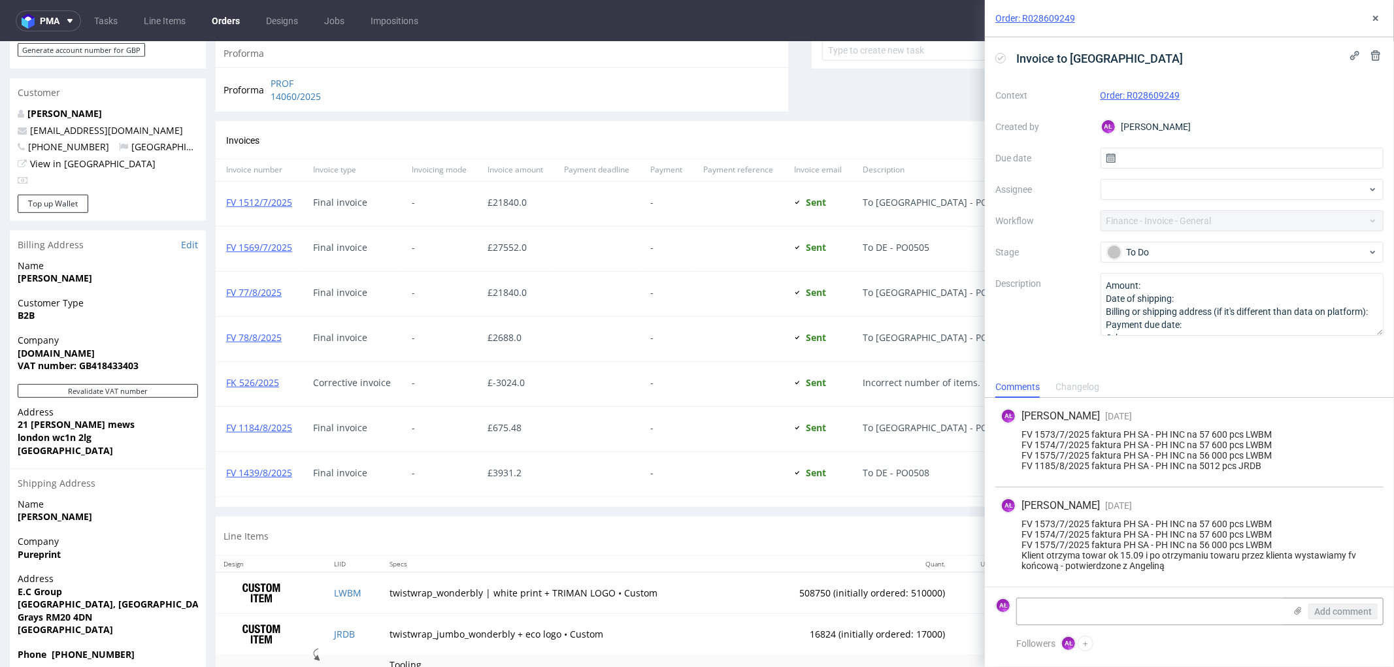
scroll to position [705, 0]
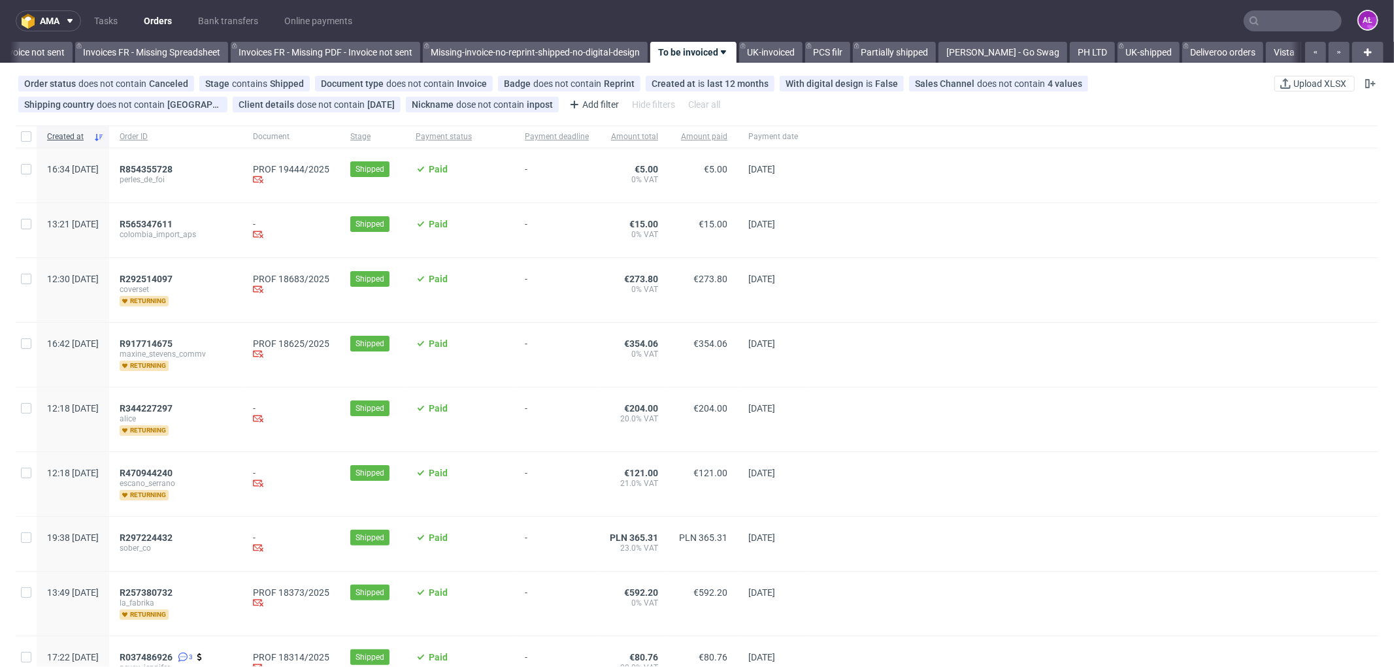
scroll to position [0, 1997]
click at [108, 18] on link "Tasks" at bounding box center [105, 20] width 39 height 21
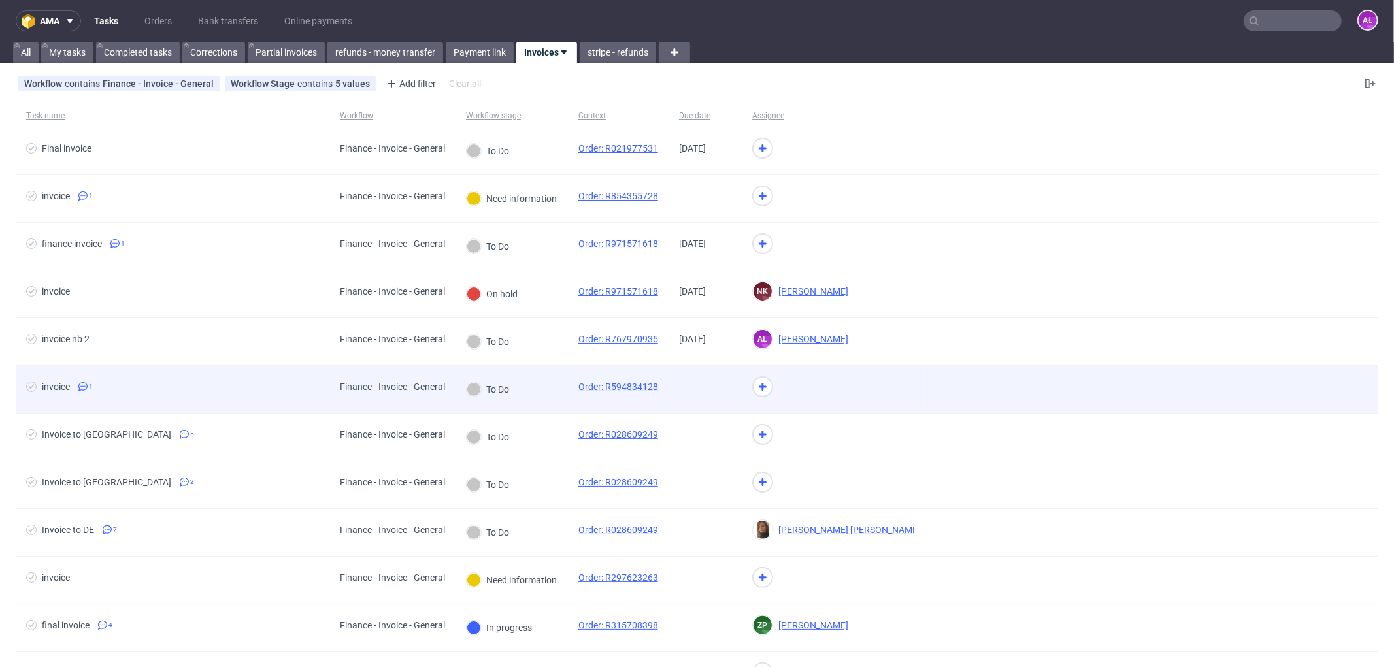
click at [534, 388] on div "To Do" at bounding box center [512, 390] width 112 height 48
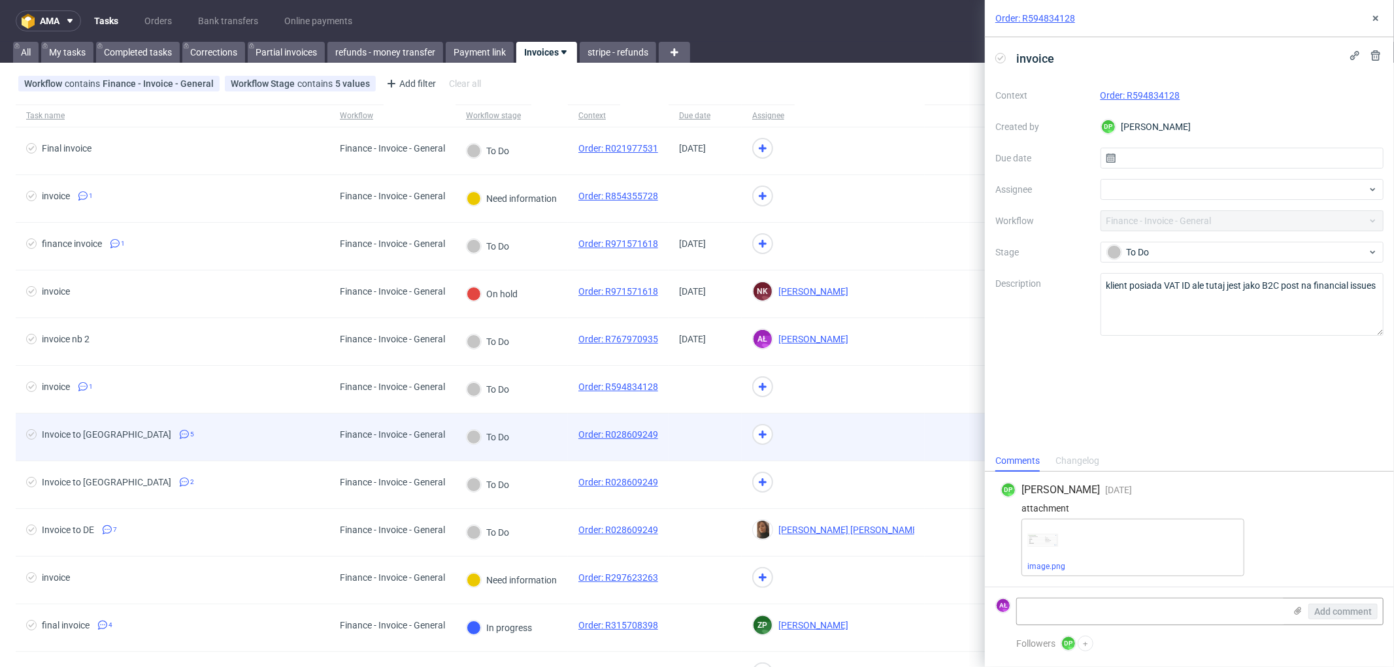
click at [536, 442] on div "To Do" at bounding box center [512, 438] width 112 height 48
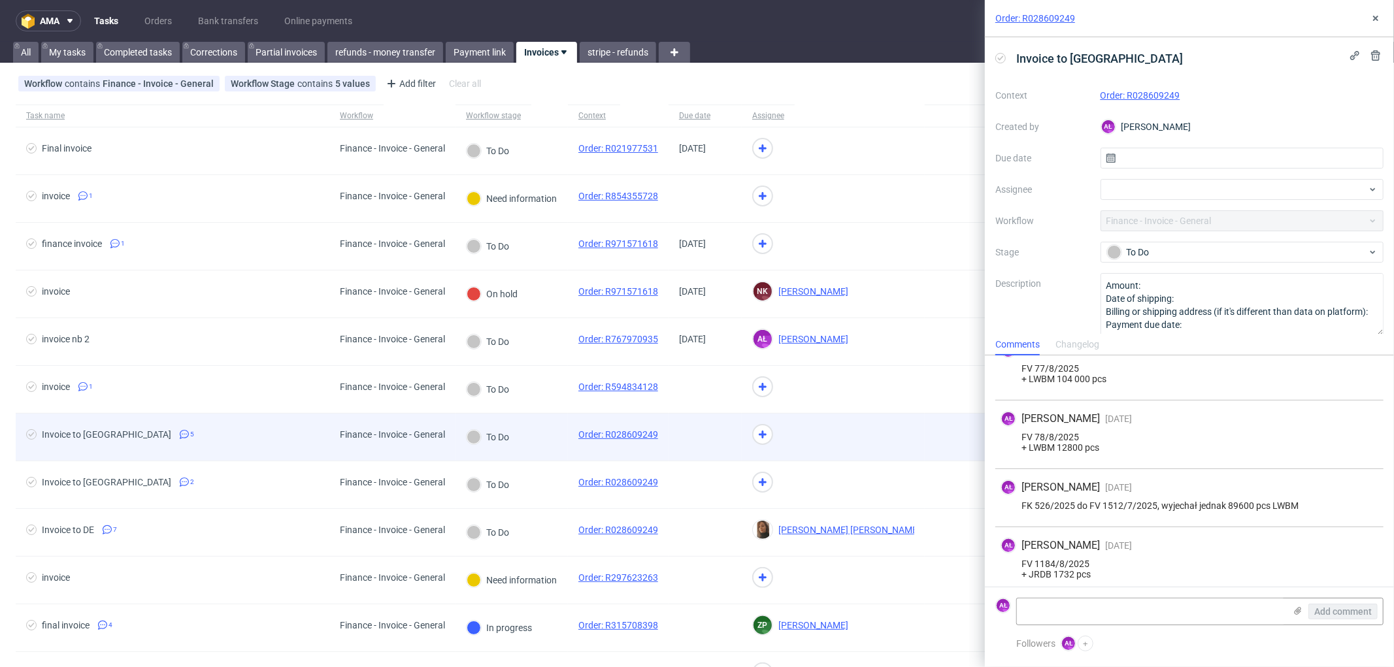
scroll to position [100, 0]
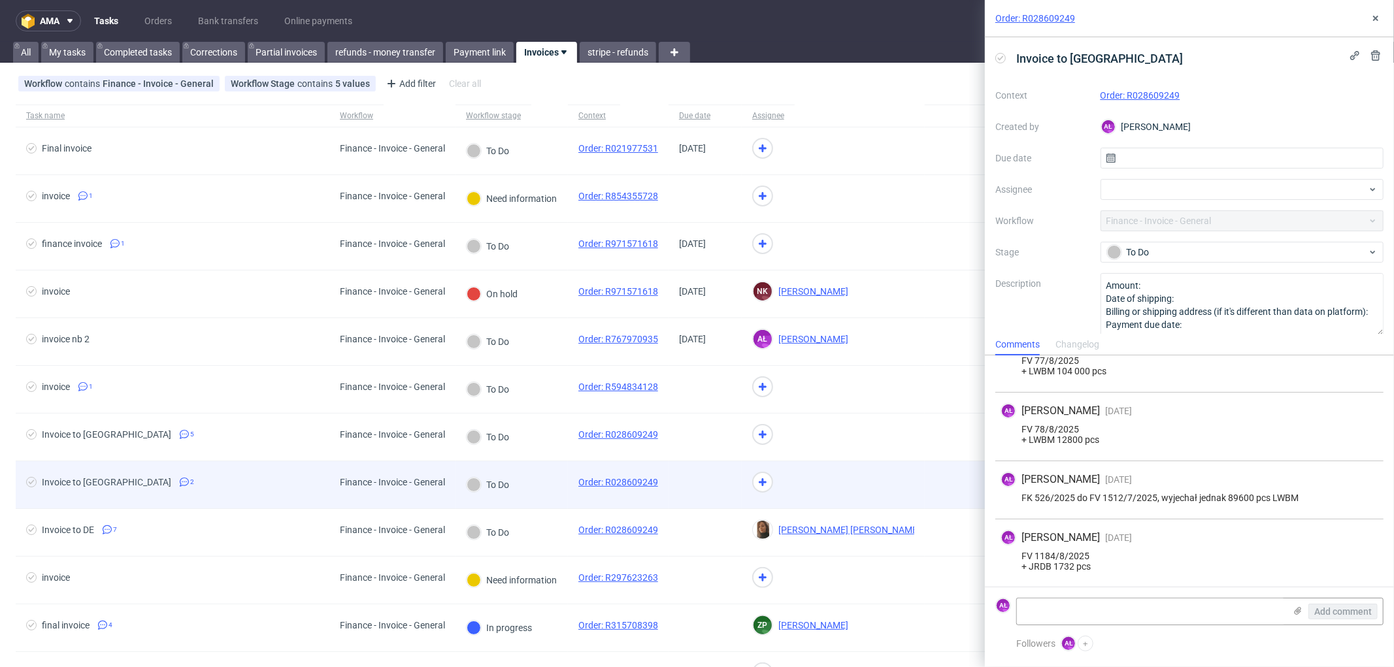
click at [544, 495] on div "To Do" at bounding box center [512, 485] width 112 height 48
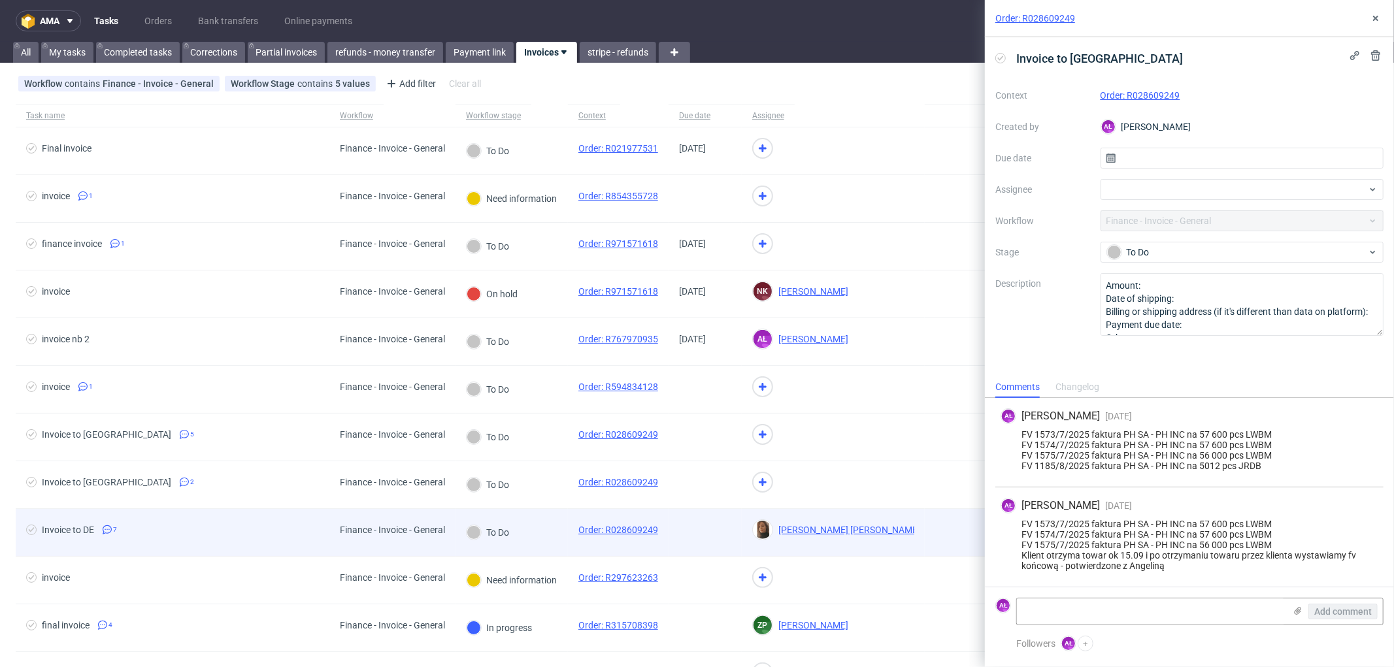
click at [539, 525] on div "To Do" at bounding box center [512, 533] width 112 height 48
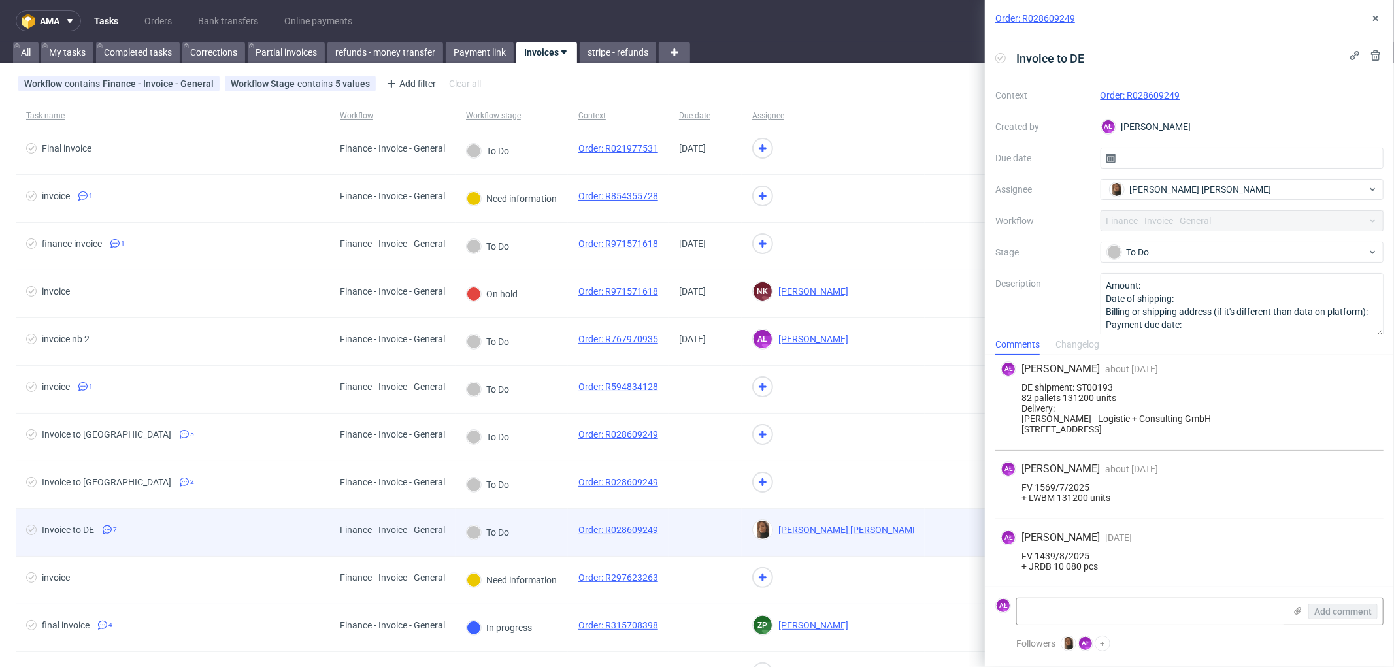
scroll to position [348, 0]
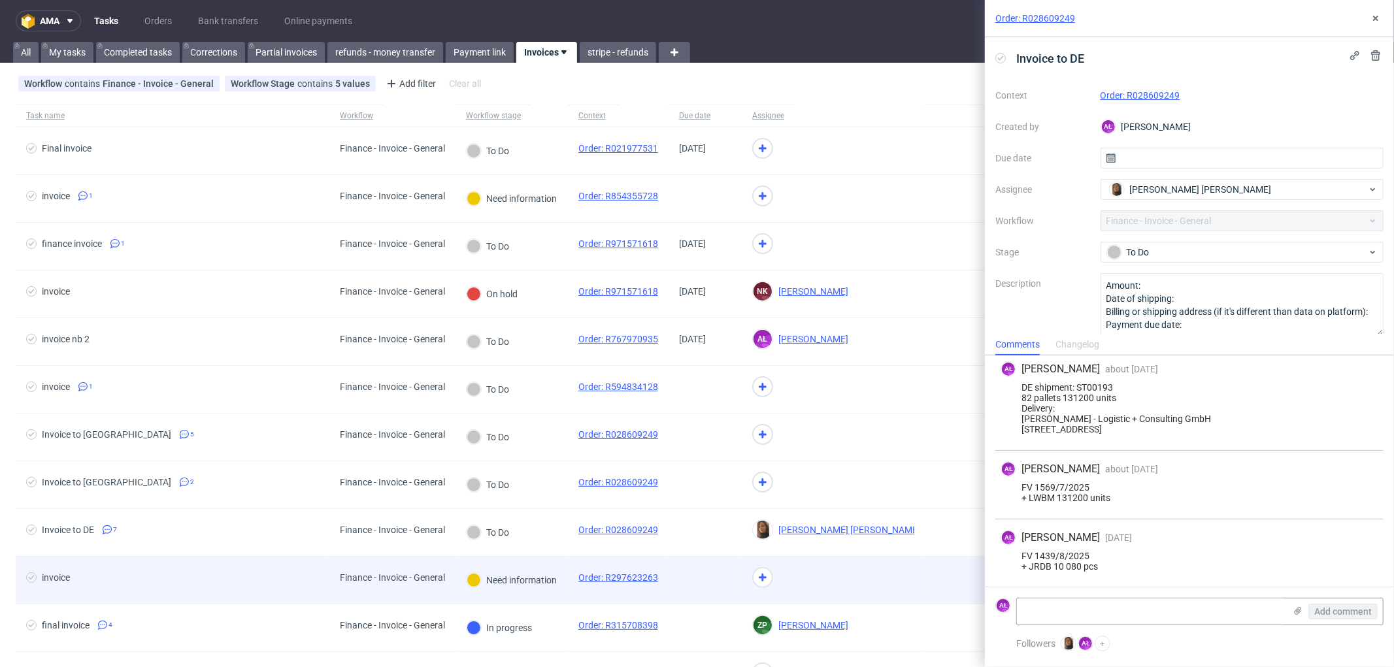
click at [548, 591] on div "Need information" at bounding box center [512, 580] width 112 height 47
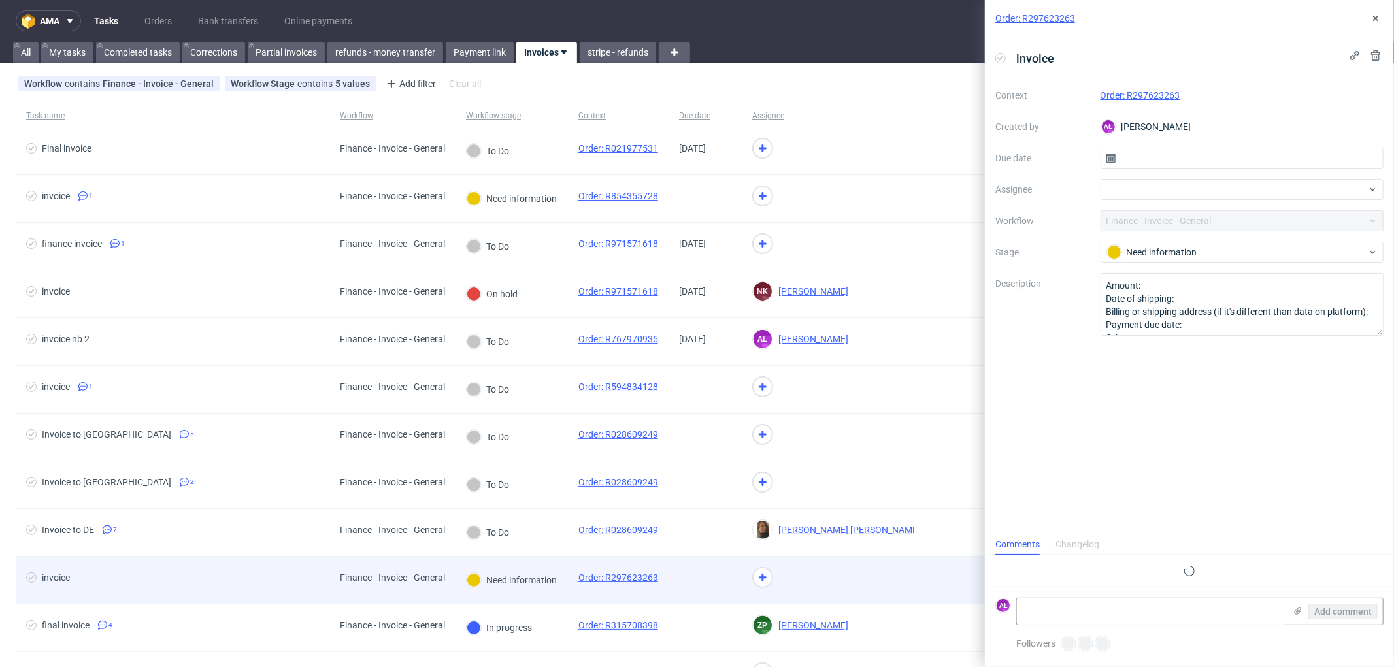
scroll to position [10, 0]
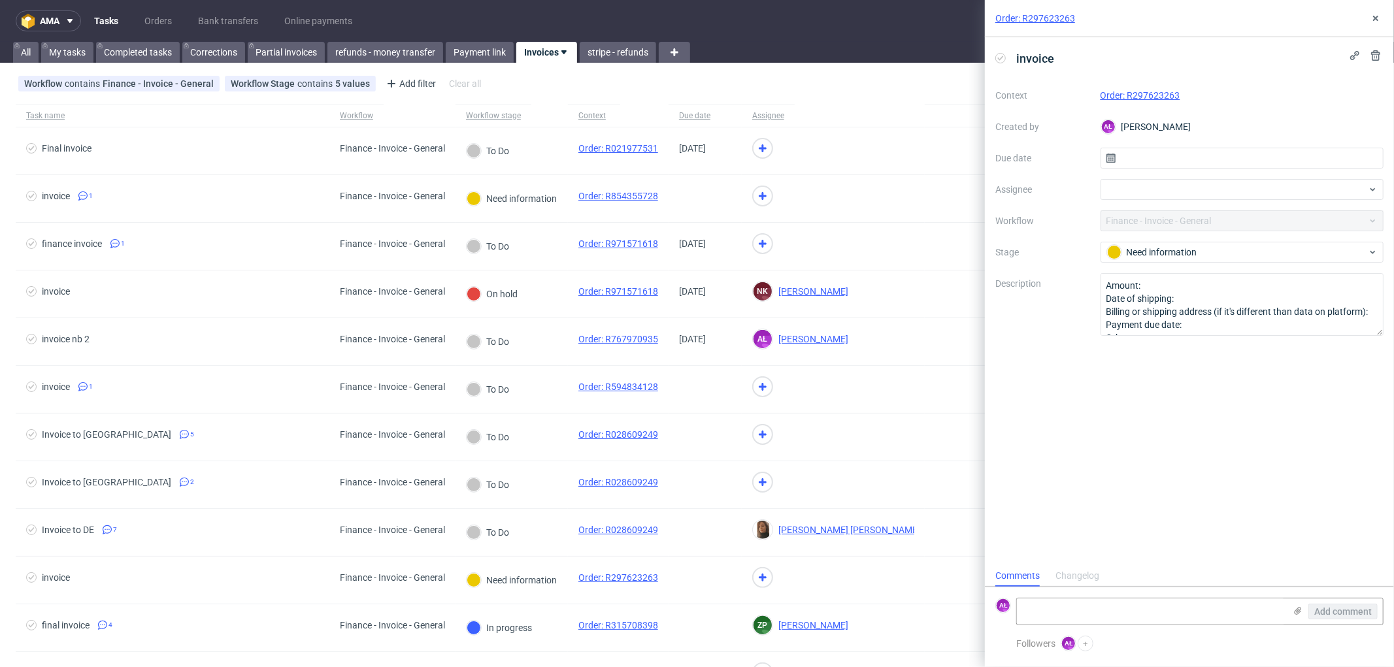
click at [1144, 93] on link "Order: R297623263" at bounding box center [1141, 95] width 80 height 10
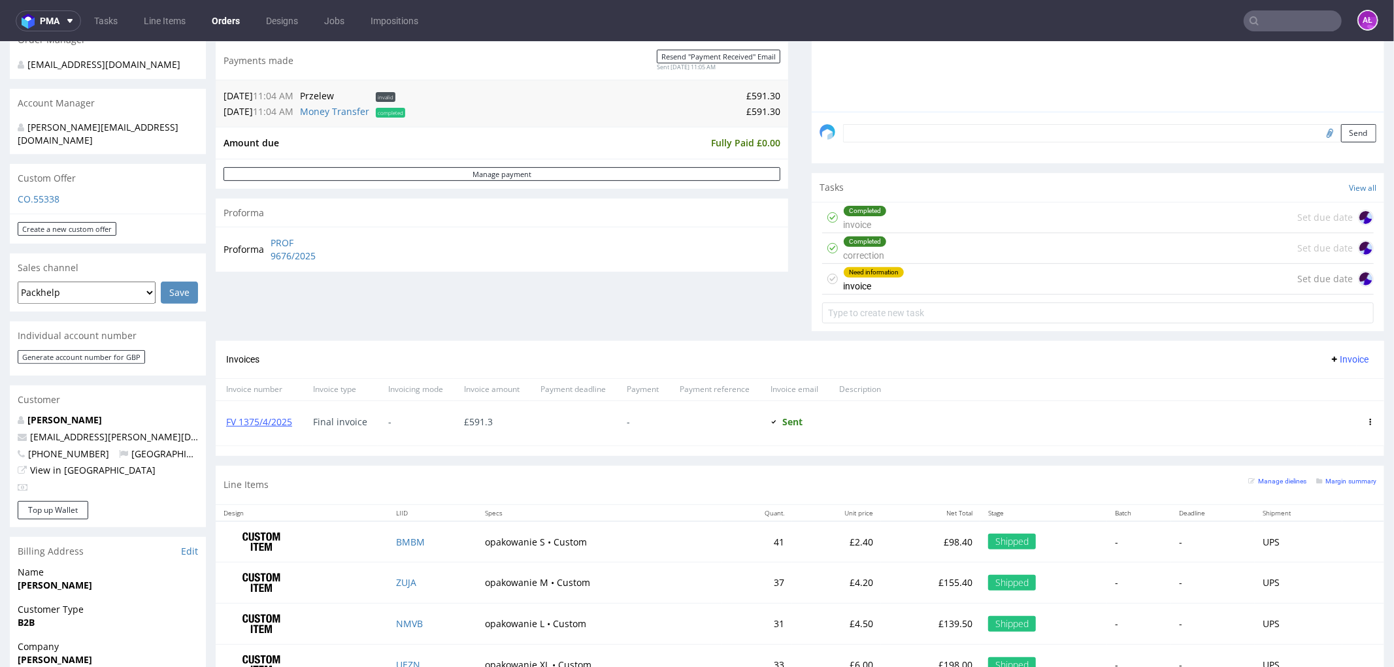
scroll to position [363, 0]
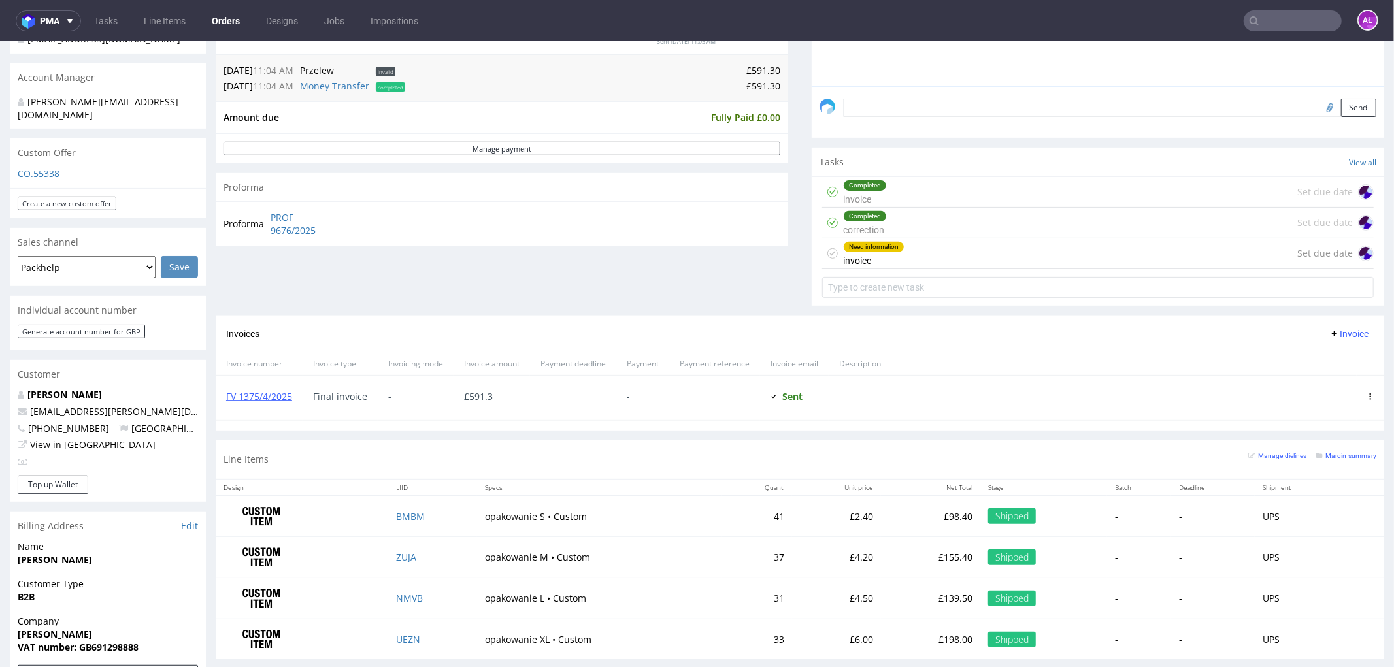
click at [942, 250] on div "Need information invoice Set due date" at bounding box center [1098, 253] width 552 height 31
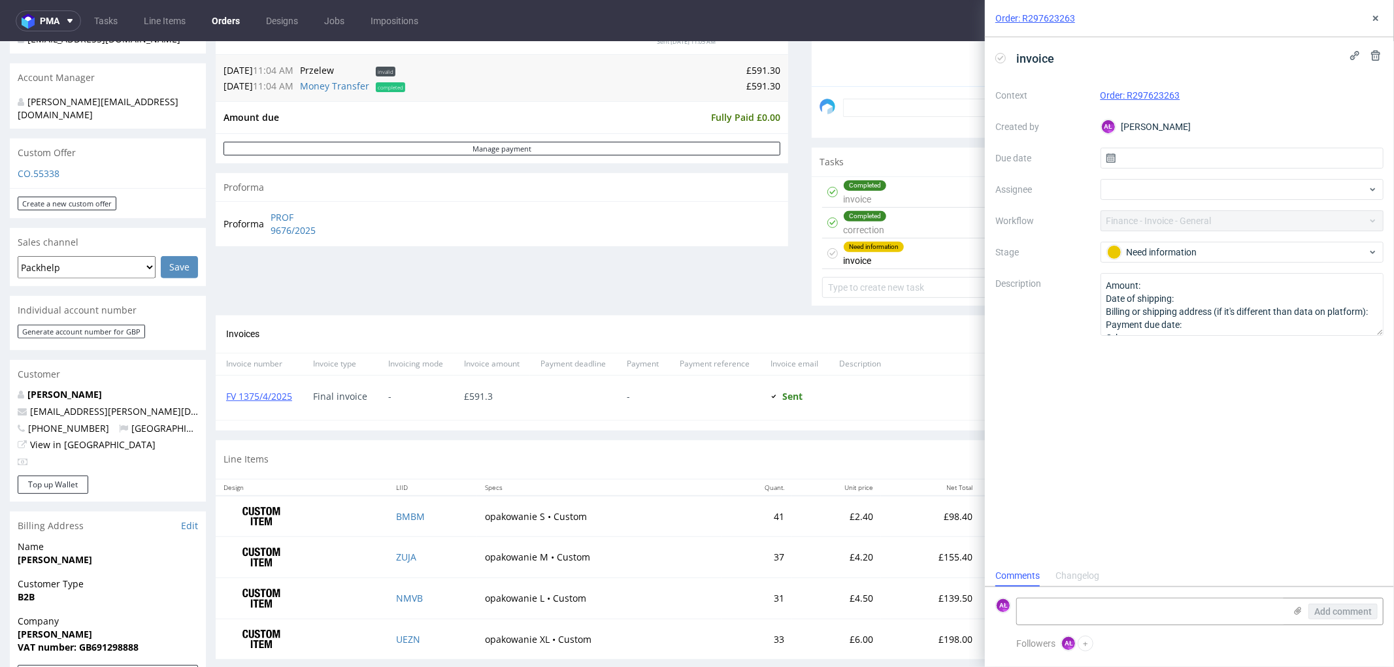
scroll to position [10, 0]
click at [932, 229] on div "Completed correction Set due date" at bounding box center [1098, 222] width 552 height 31
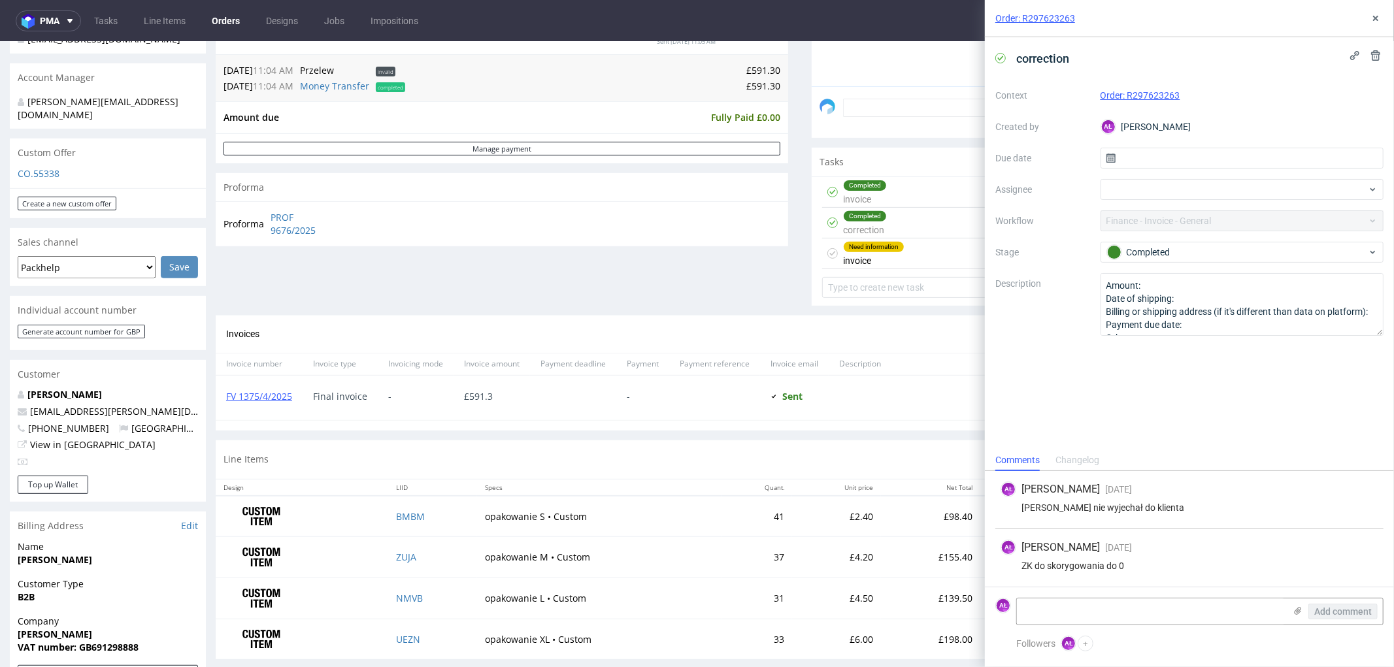
click at [916, 192] on div "Completed invoice Set due date" at bounding box center [1098, 191] width 552 height 31
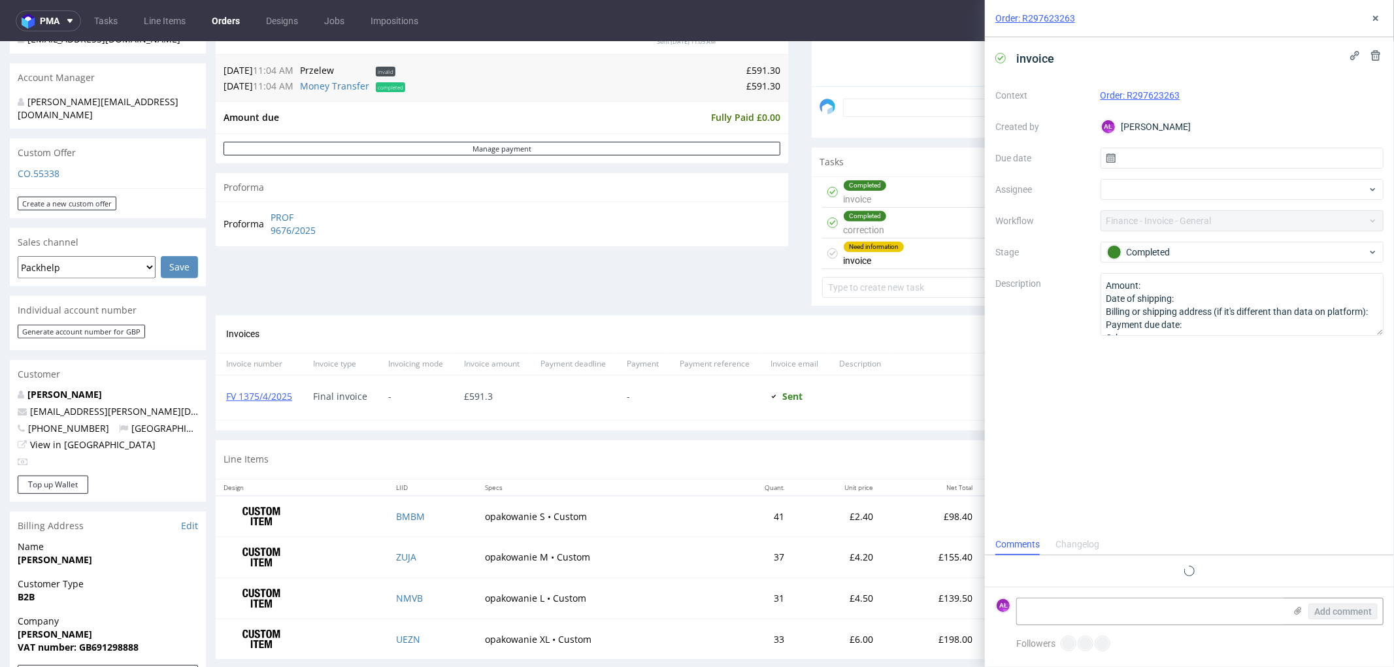
scroll to position [10, 0]
click at [907, 228] on div "Completed correction Set due date" at bounding box center [1098, 222] width 552 height 31
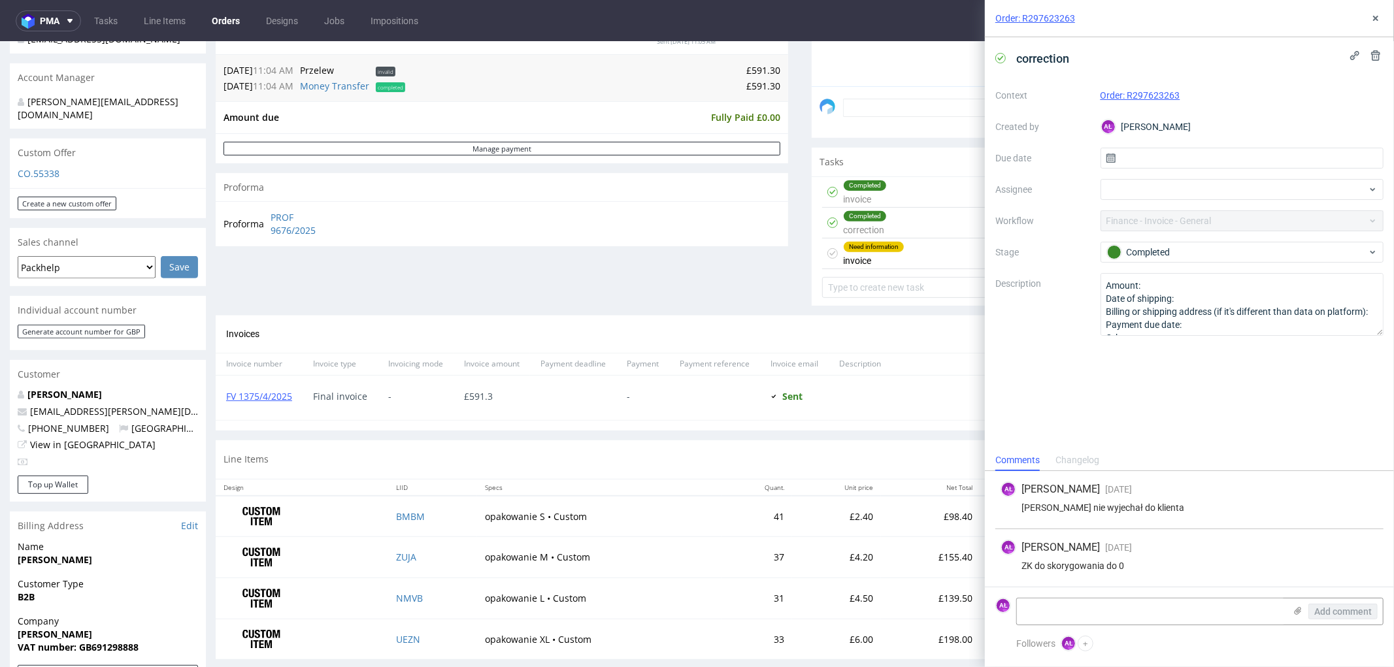
click at [912, 251] on div "Need information invoice Set due date" at bounding box center [1098, 253] width 552 height 31
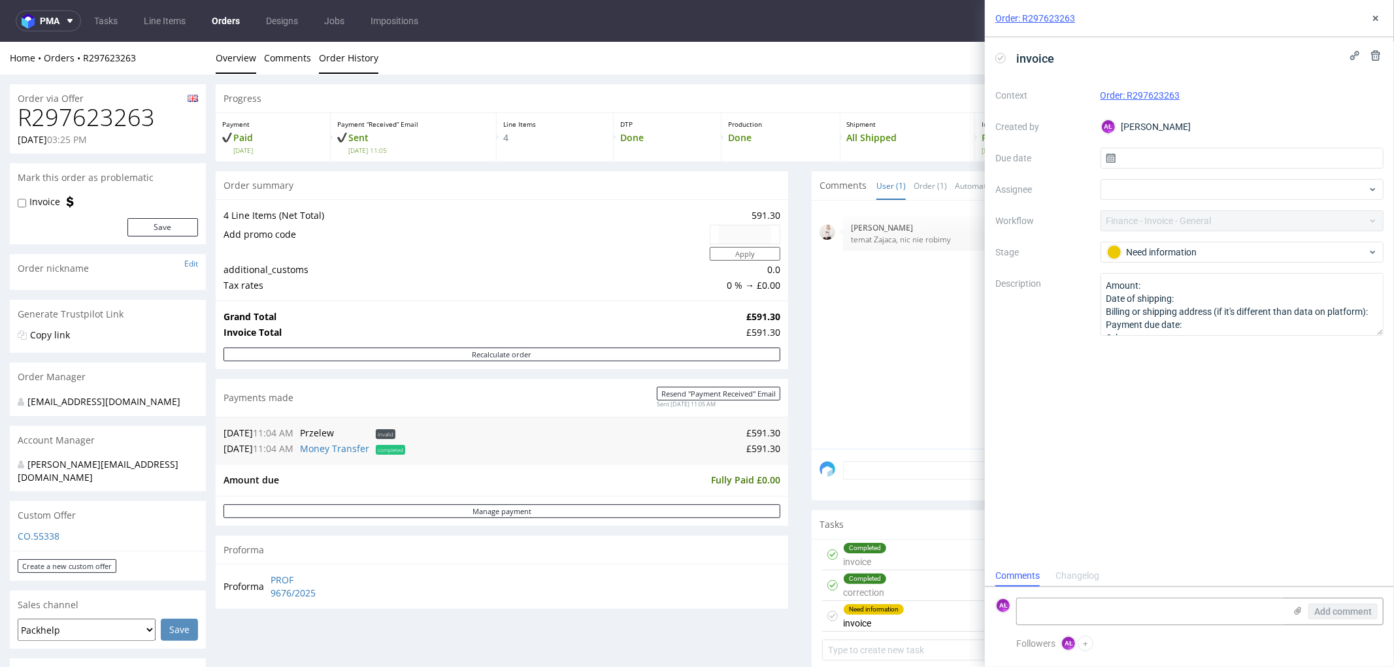
click at [343, 59] on link "Order History" at bounding box center [348, 57] width 59 height 32
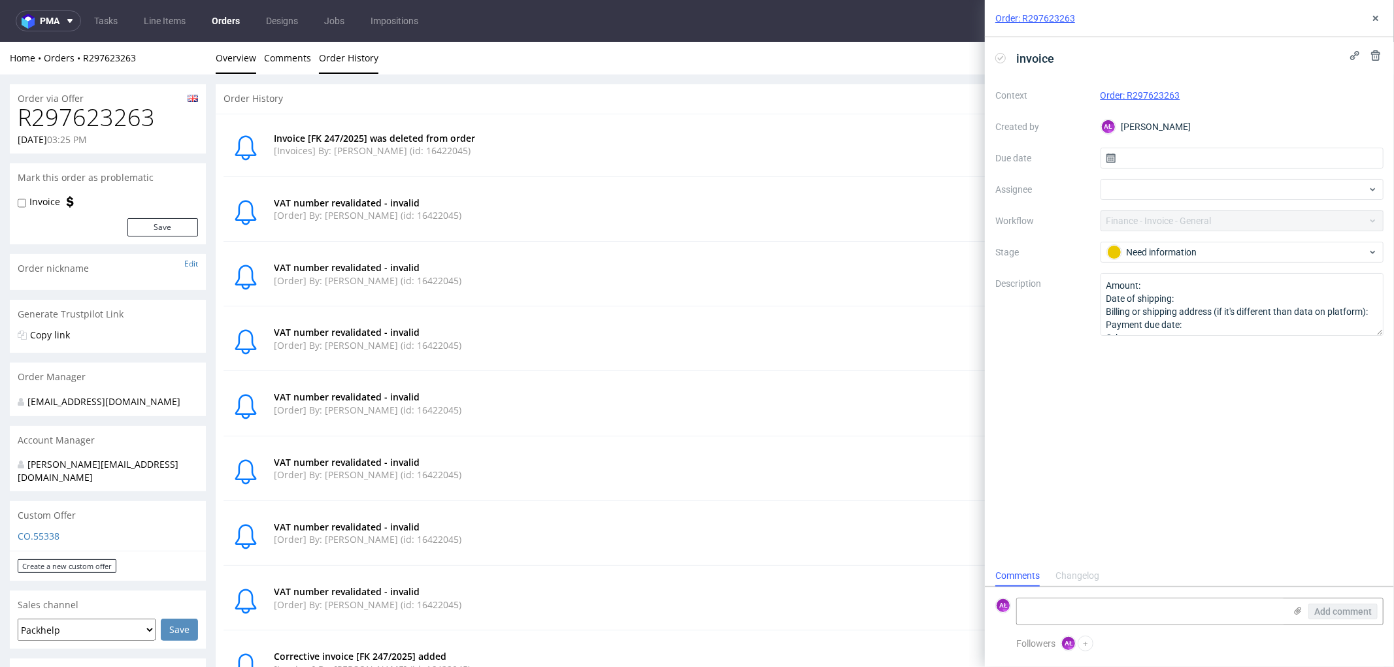
click at [244, 54] on link "Overview" at bounding box center [236, 57] width 41 height 32
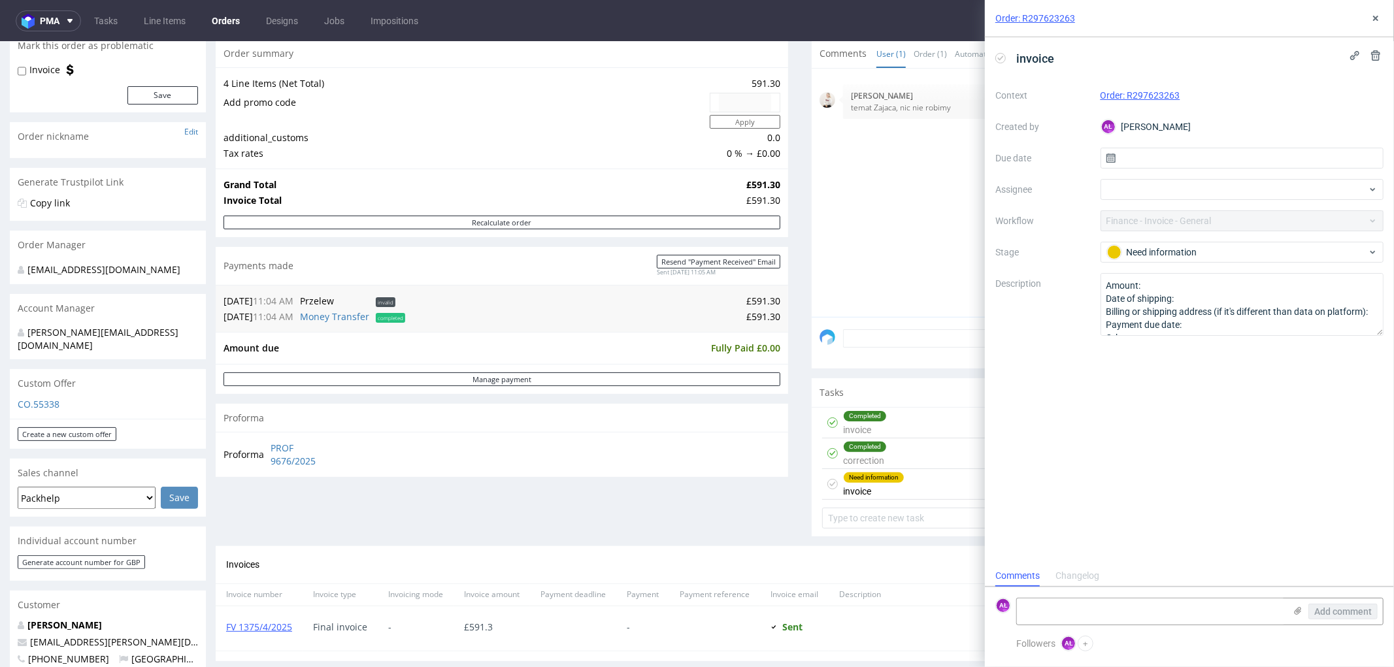
scroll to position [290, 0]
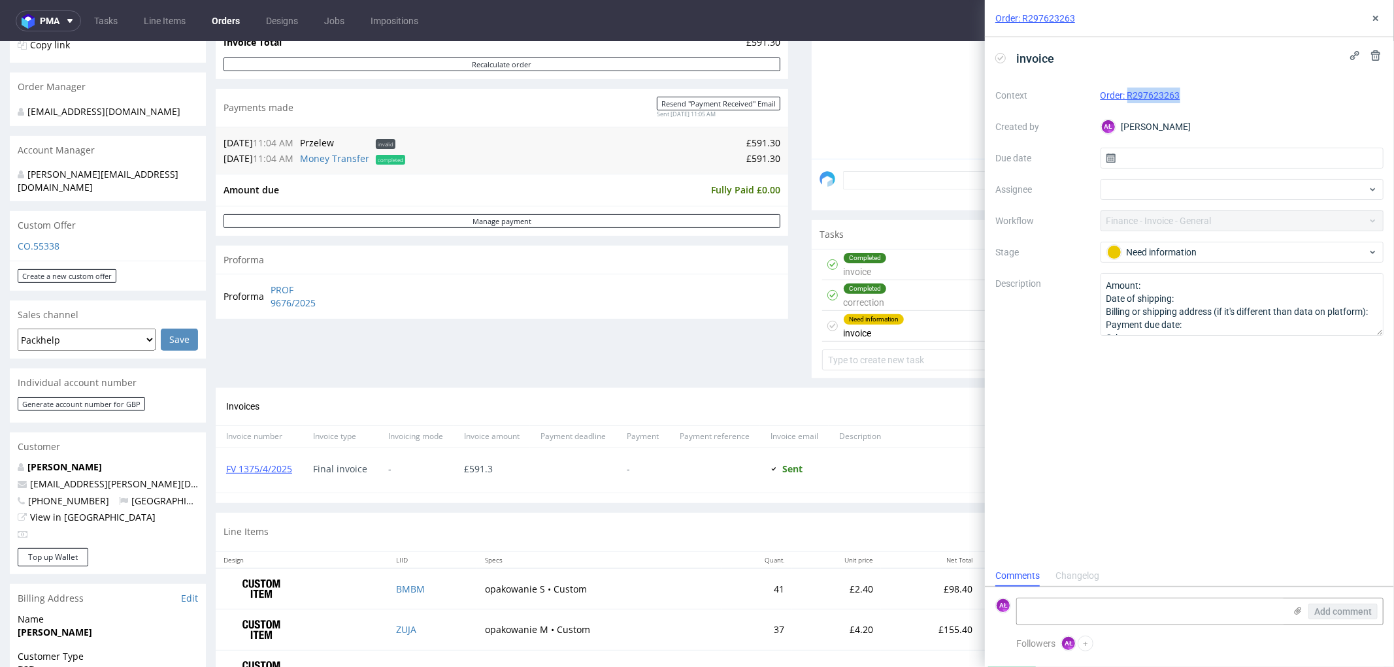
drag, startPoint x: 1211, startPoint y: 102, endPoint x: 1128, endPoint y: 102, distance: 83.0
click at [1128, 102] on div "Order: R297623263" at bounding box center [1243, 96] width 284 height 16
copy link "R297623263"
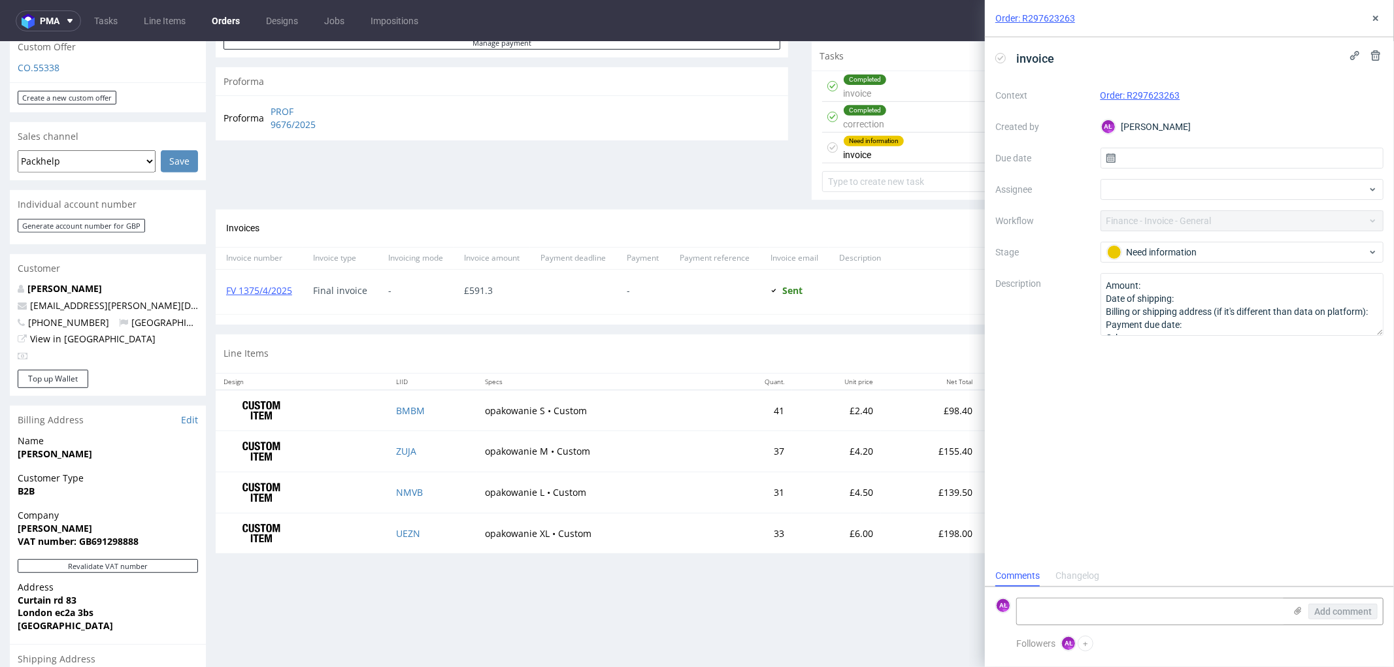
scroll to position [435, 0]
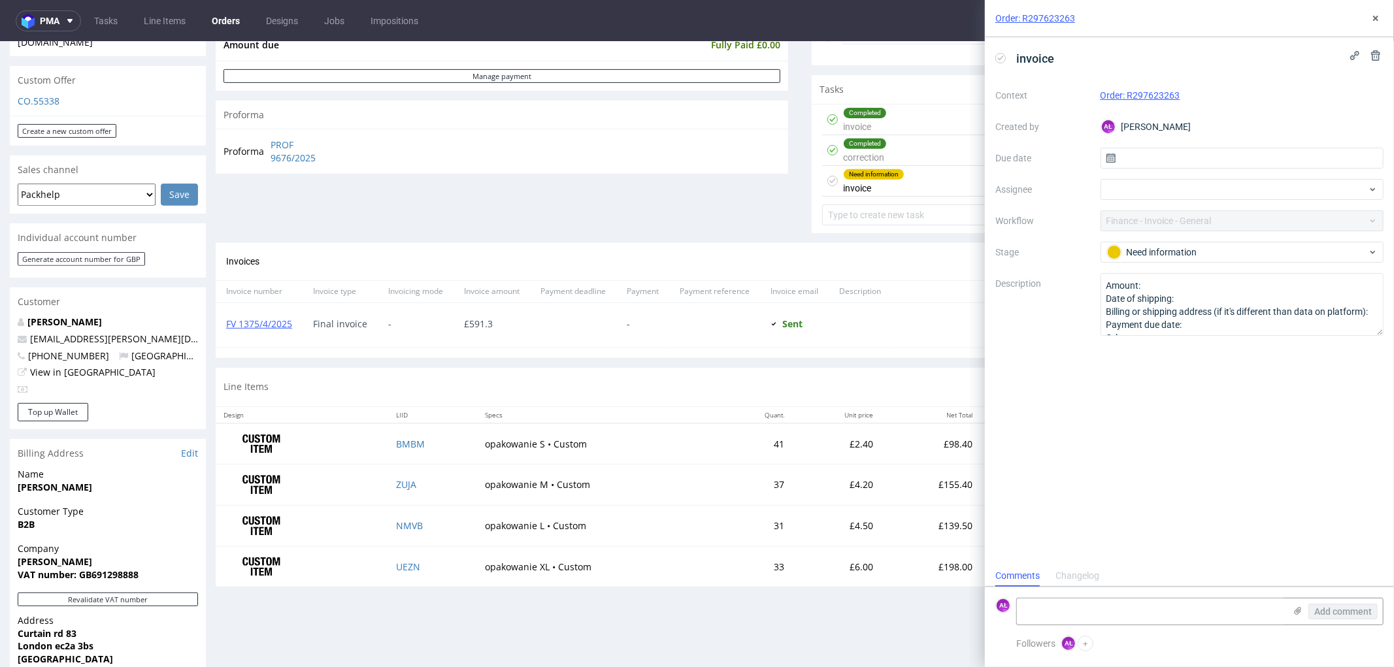
scroll to position [508, 0]
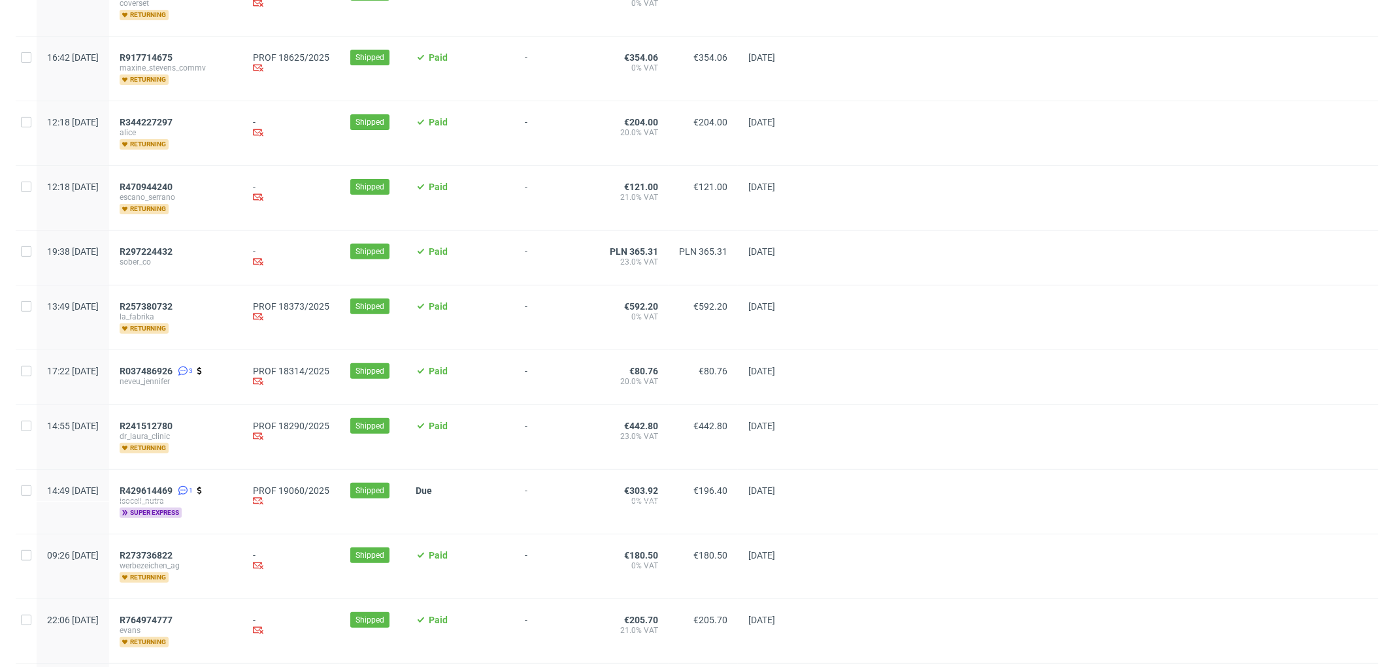
scroll to position [290, 0]
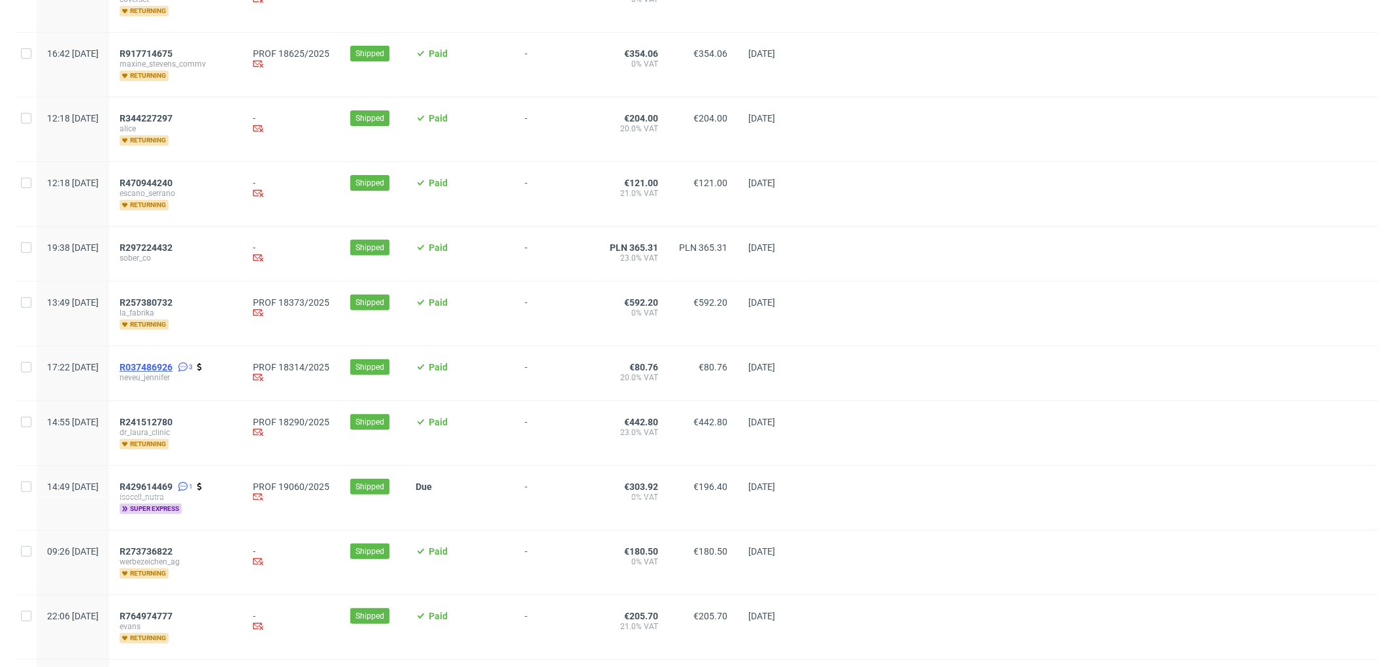
click at [173, 367] on span "R037486926" at bounding box center [146, 367] width 53 height 10
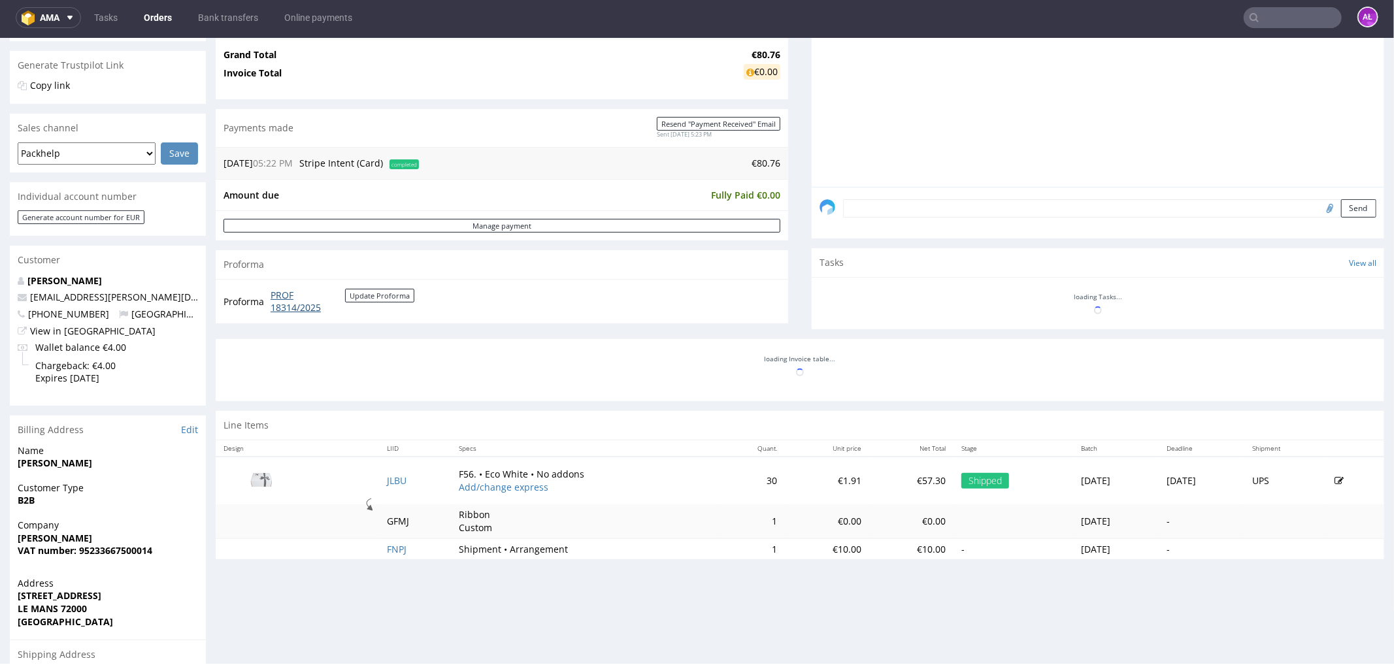
scroll to position [363, 0]
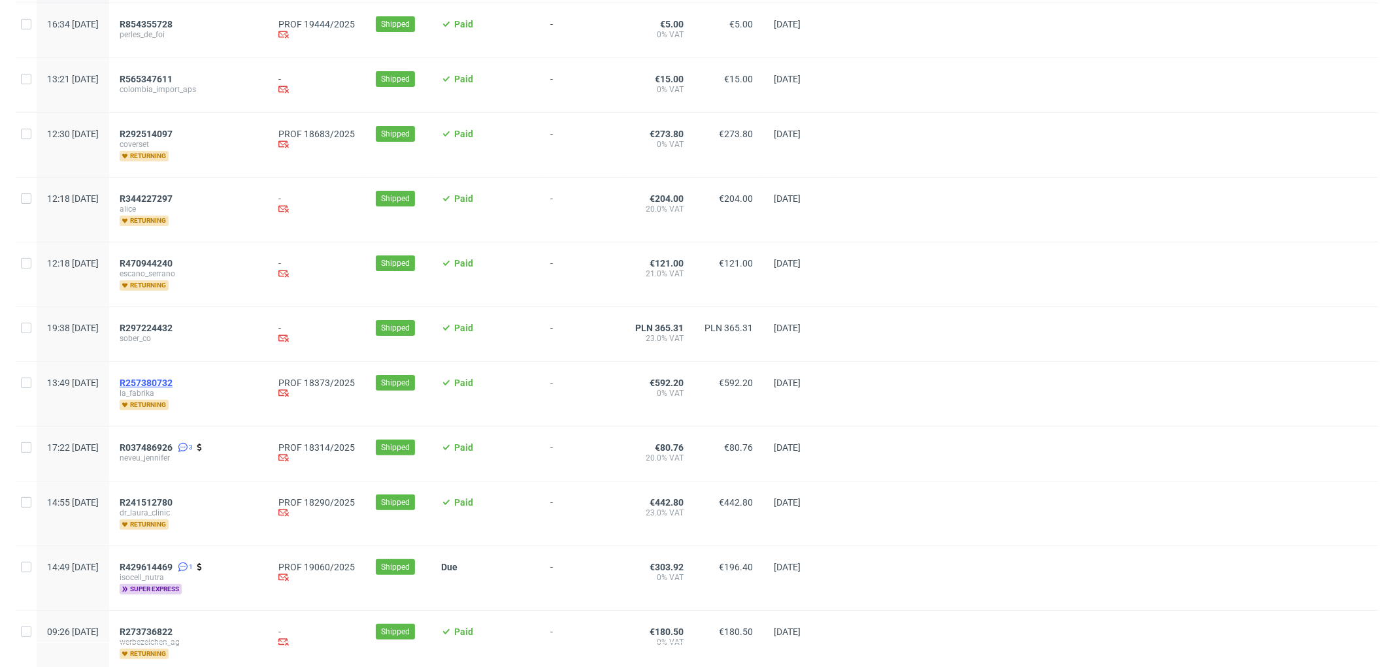
scroll to position [218, 0]
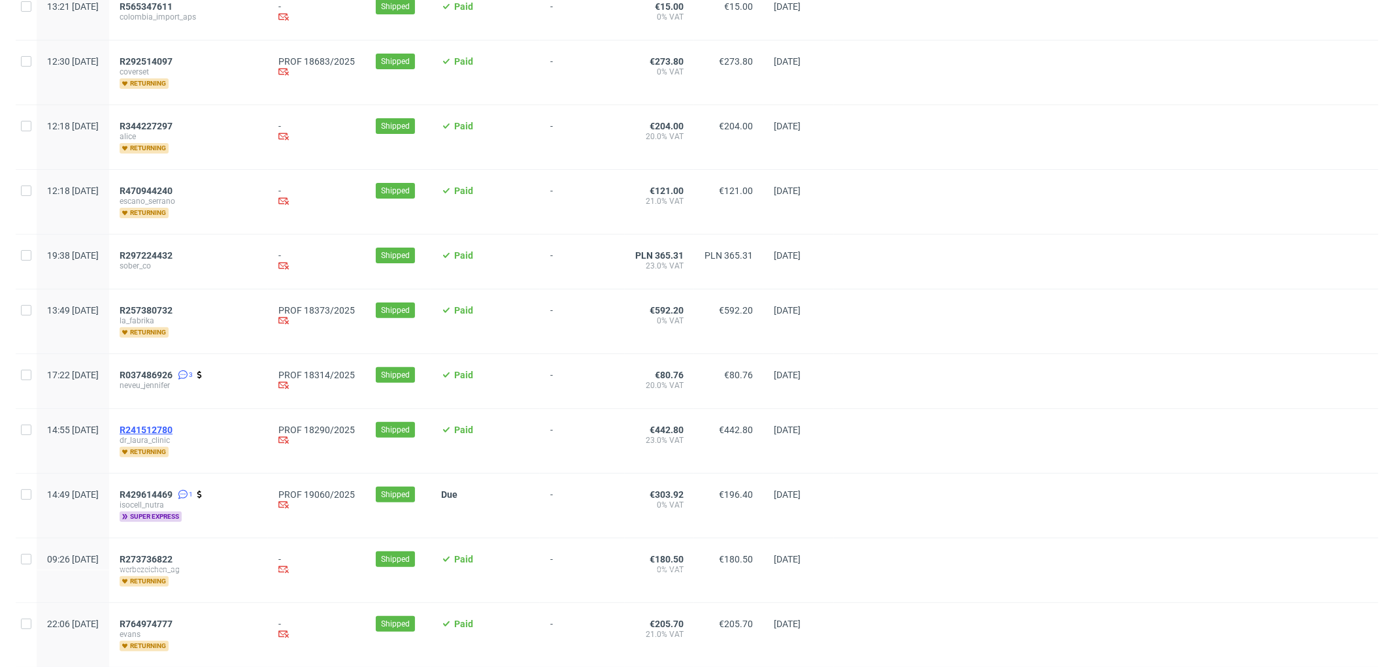
click at [173, 427] on span "R241512780" at bounding box center [146, 430] width 53 height 10
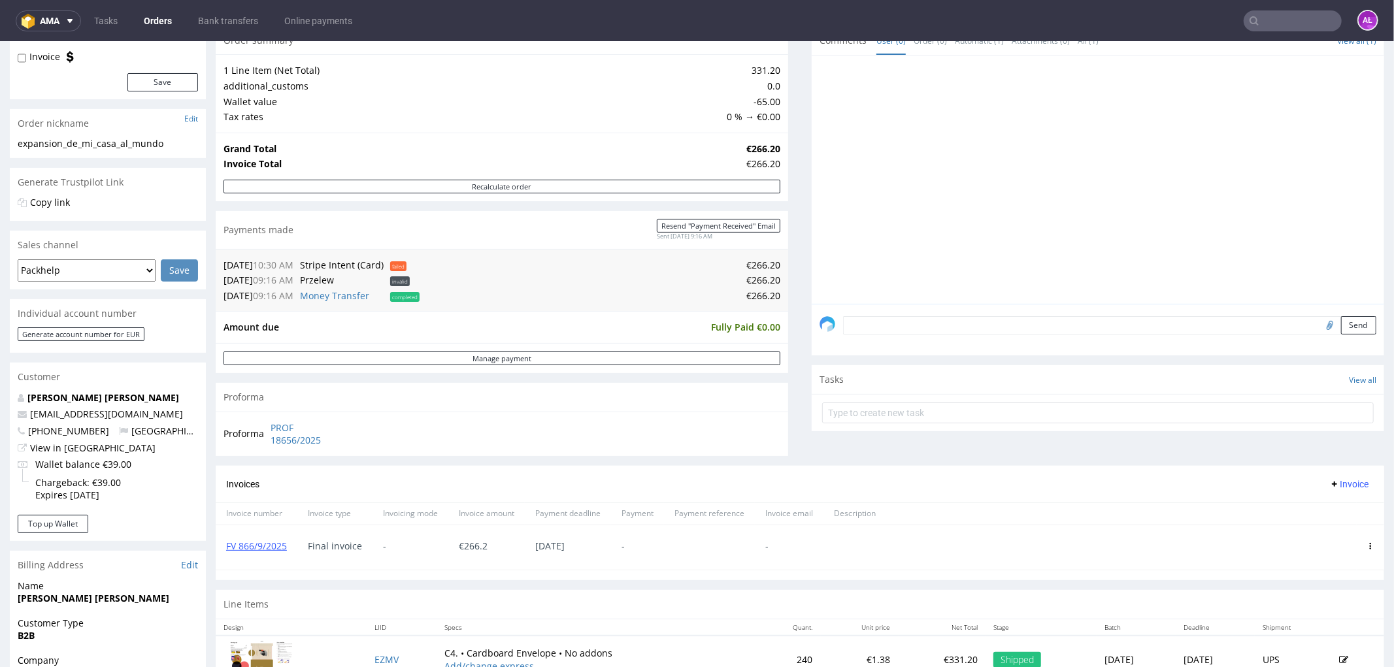
scroll to position [218, 0]
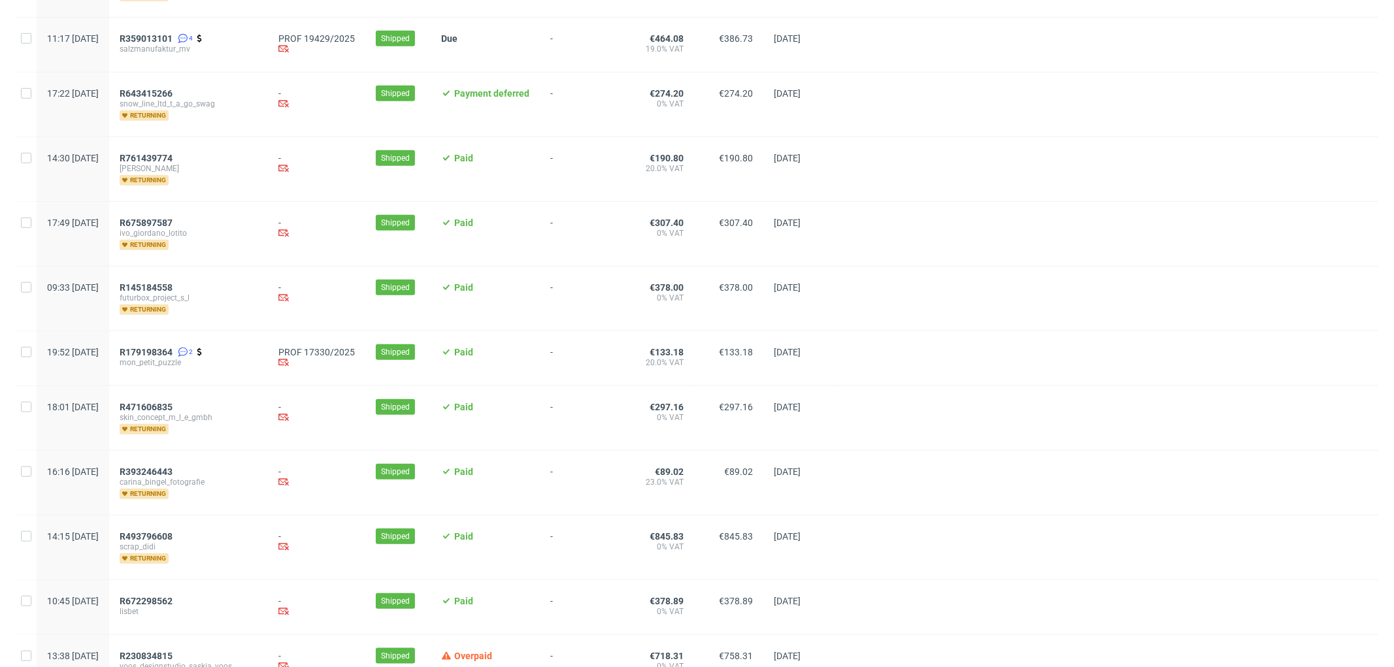
scroll to position [944, 0]
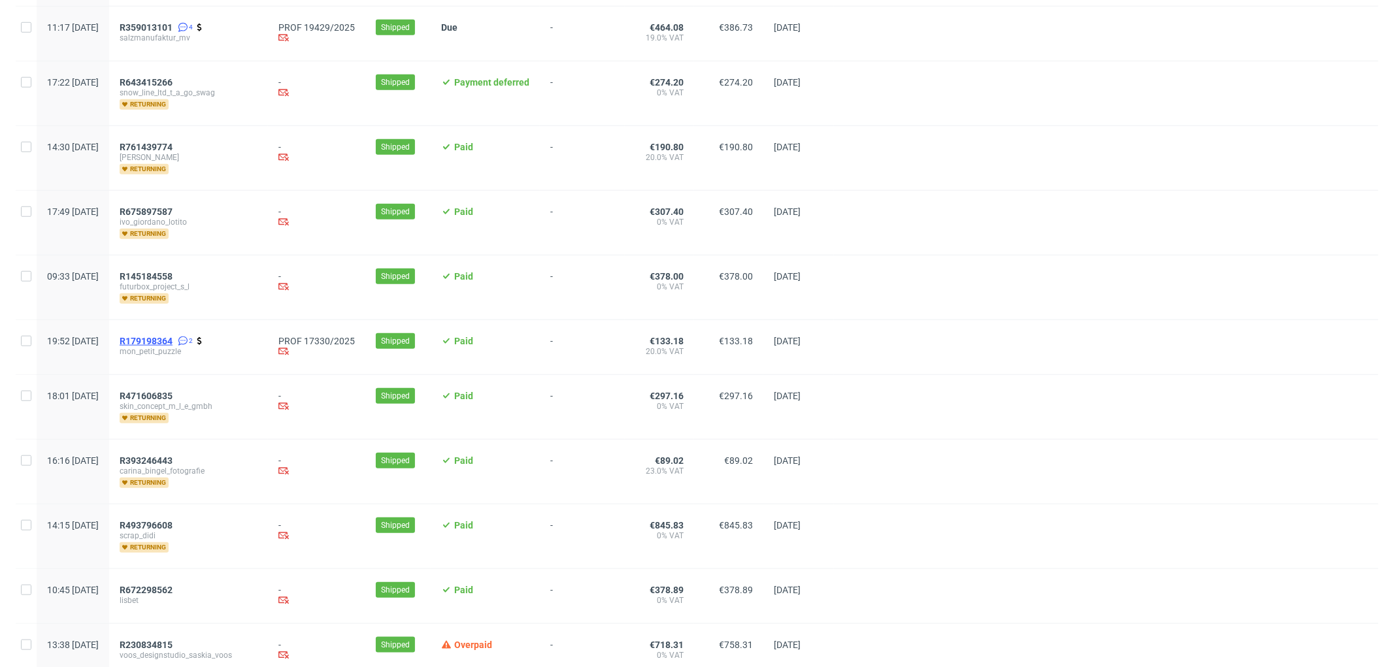
click at [173, 336] on span "R179198364" at bounding box center [146, 341] width 53 height 10
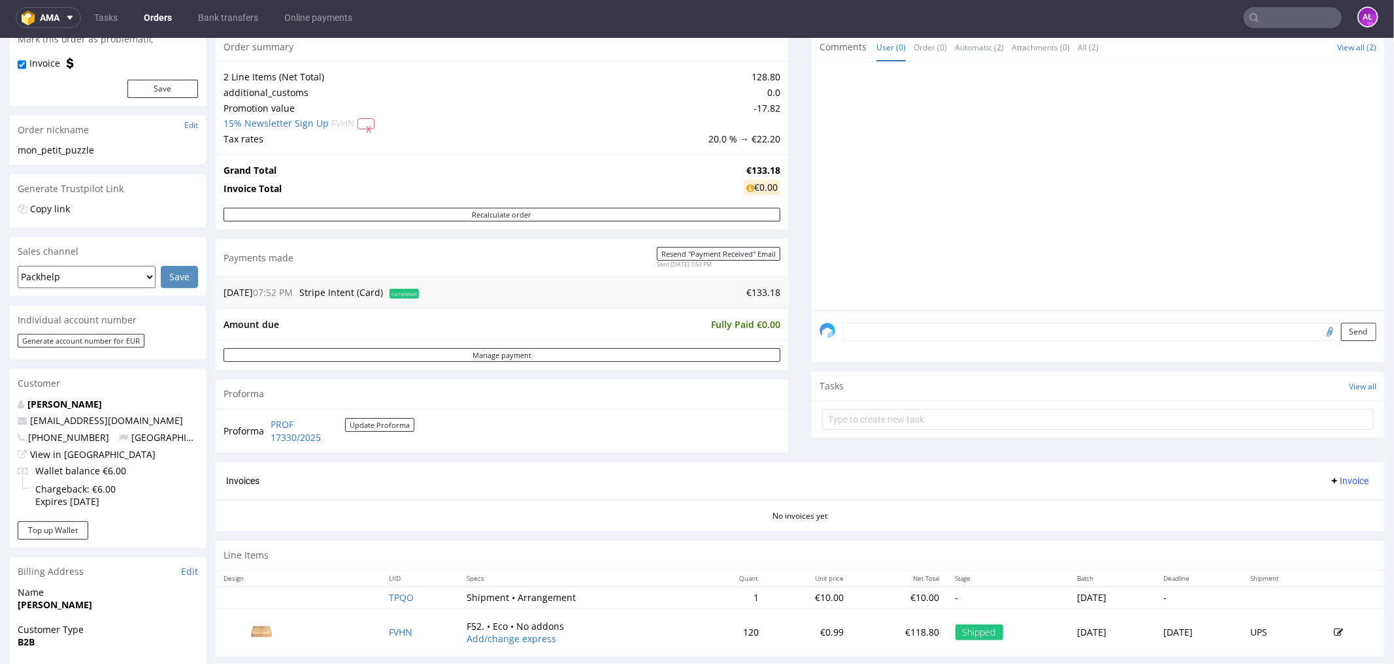
scroll to position [290, 0]
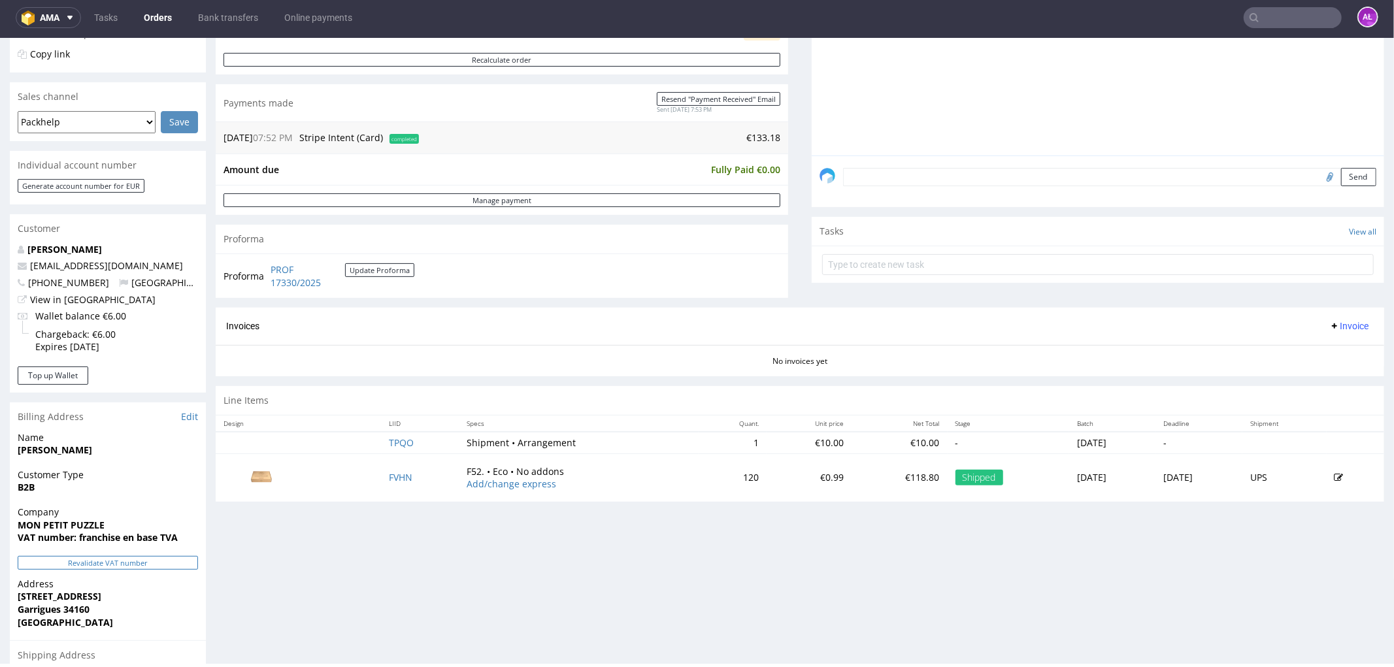
click at [171, 563] on button "Revalidate VAT number" at bounding box center [108, 563] width 180 height 14
drag, startPoint x: 191, startPoint y: 543, endPoint x: 80, endPoint y: 548, distance: 110.6
click at [80, 548] on div "Company MON PETIT PUZZLE VAT number: franchise en base TVA" at bounding box center [108, 530] width 196 height 50
copy strong "franchise en base TVA"
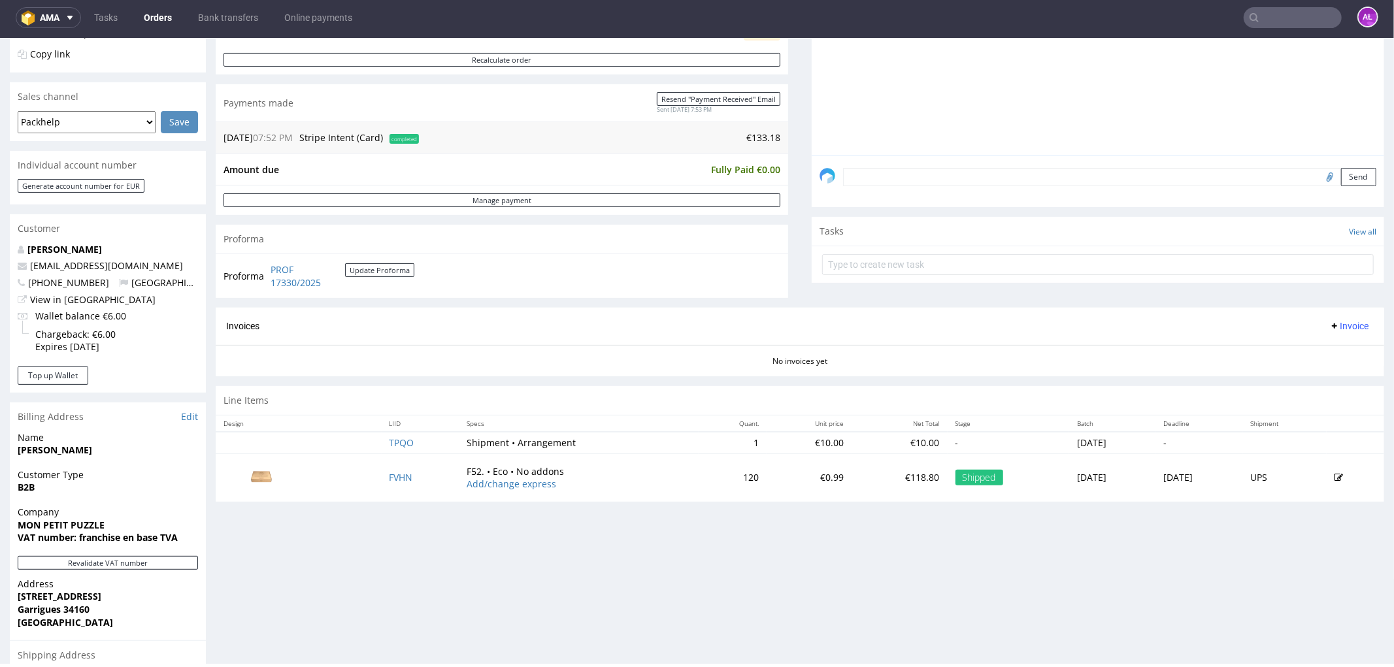
click at [298, 613] on div "Progress Payment Paid Fri 15 Aug Payment “Received” Email Sent Fri 15 Aug 19:53…" at bounding box center [800, 328] width 1169 height 1076
drag, startPoint x: 184, startPoint y: 541, endPoint x: 79, endPoint y: 539, distance: 104.6
click at [79, 539] on span "VAT number: franchise en base TVA" at bounding box center [108, 537] width 180 height 13
copy strong "franchise en base TVA"
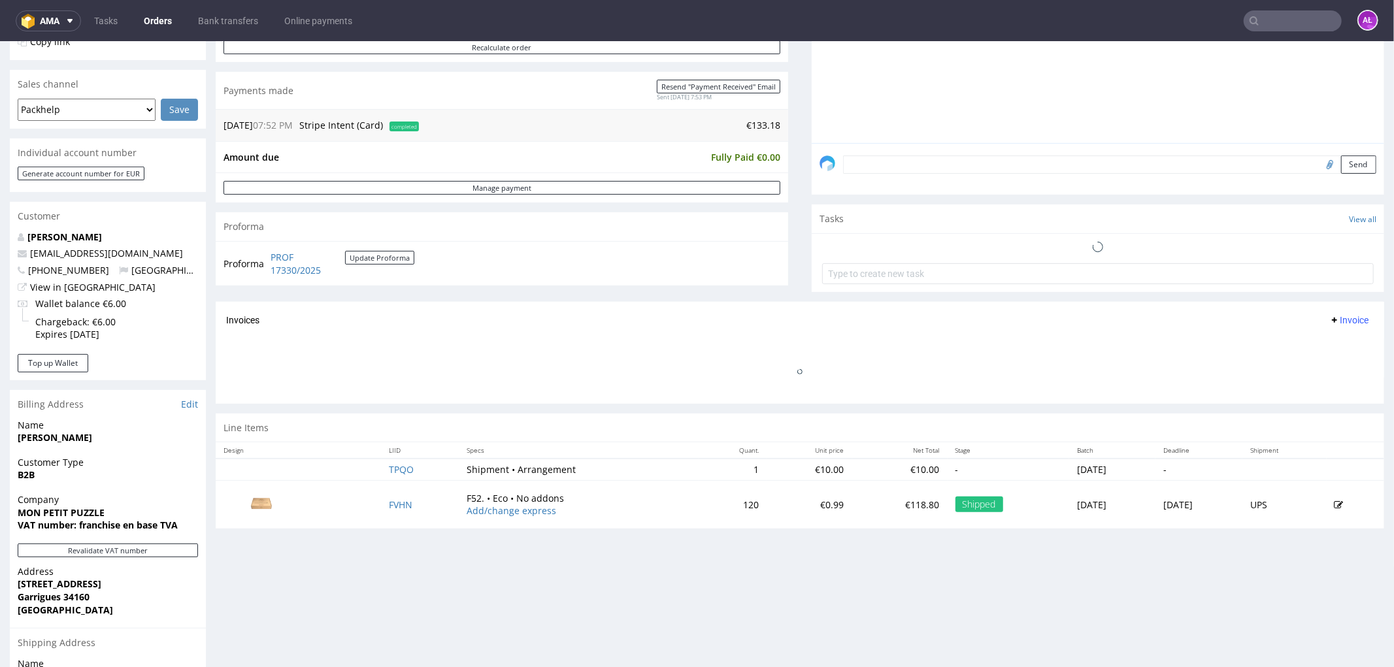
scroll to position [435, 0]
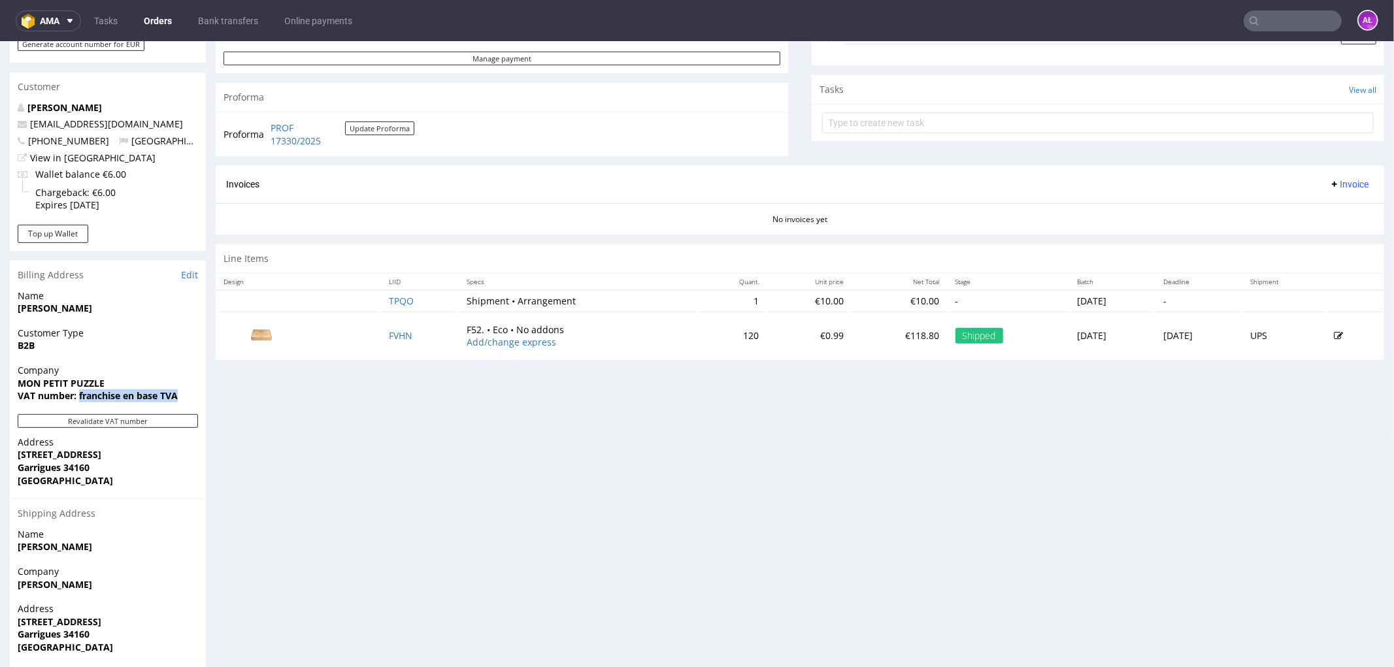
drag, startPoint x: 173, startPoint y: 395, endPoint x: 80, endPoint y: 400, distance: 93.0
click at [80, 400] on span "VAT number: franchise en base TVA" at bounding box center [108, 395] width 180 height 13
copy strong "franchise en base TVA"
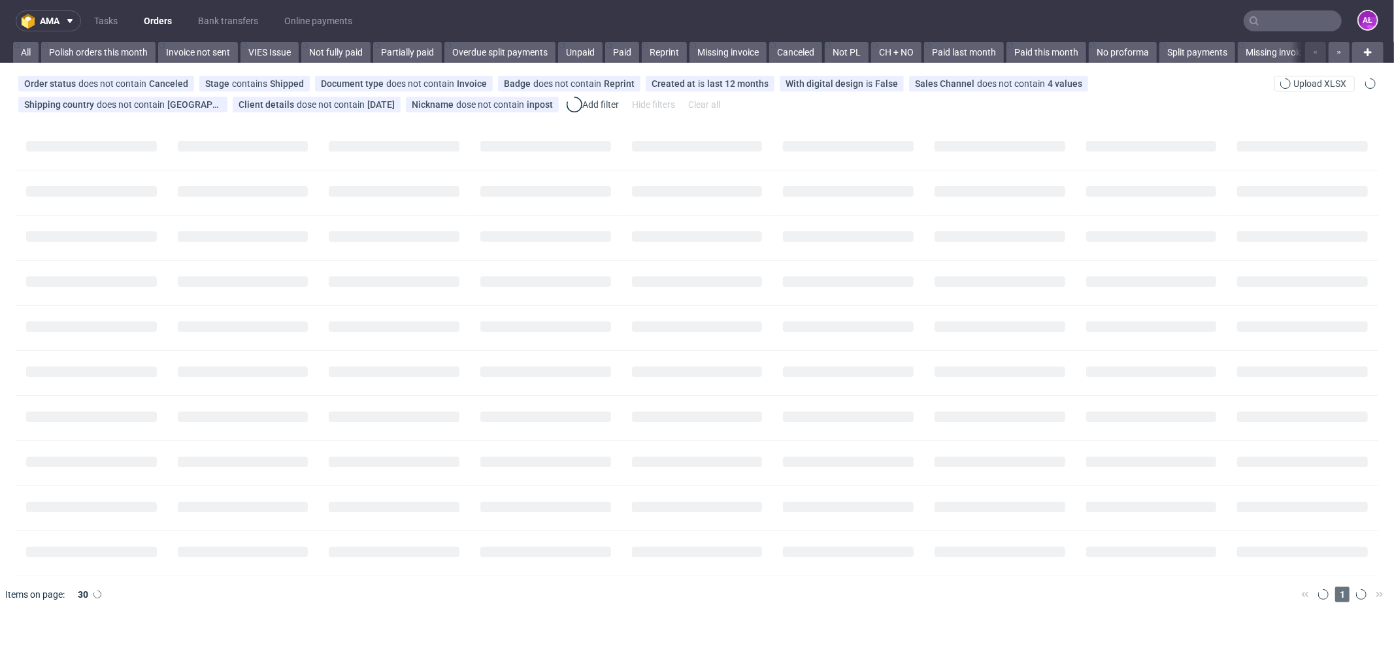
scroll to position [0, 1173]
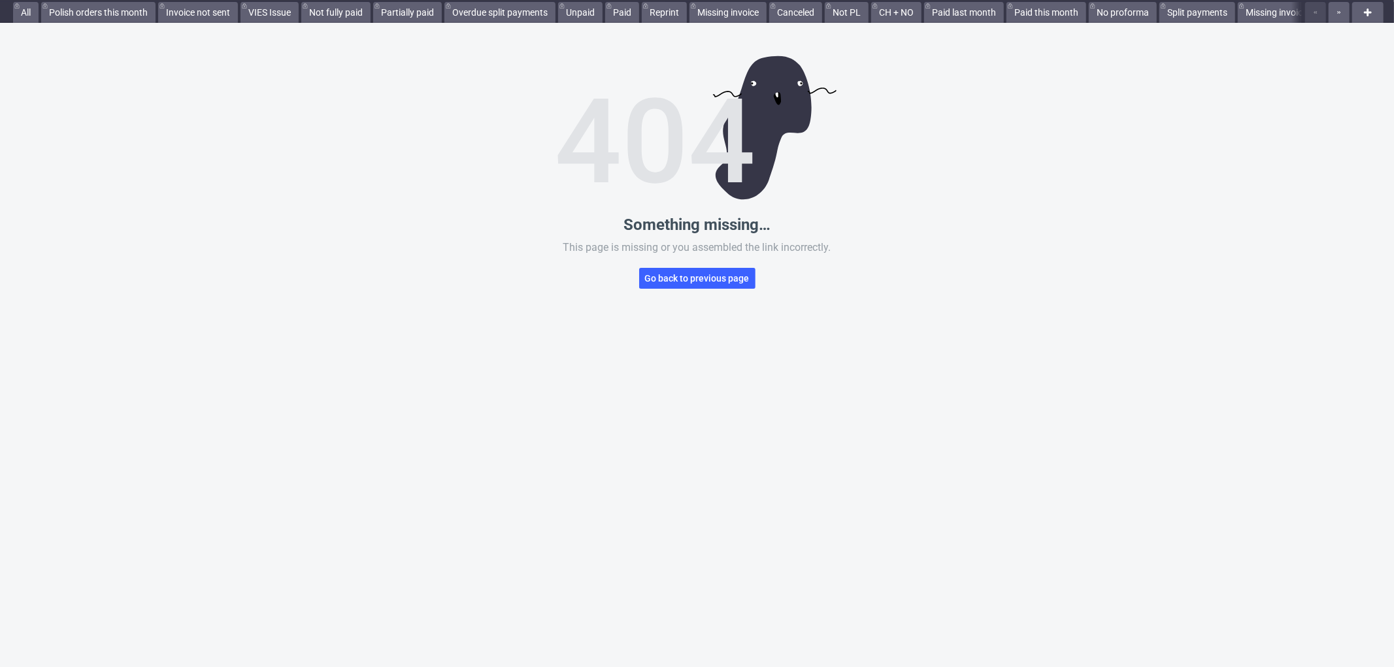
scroll to position [62, 0]
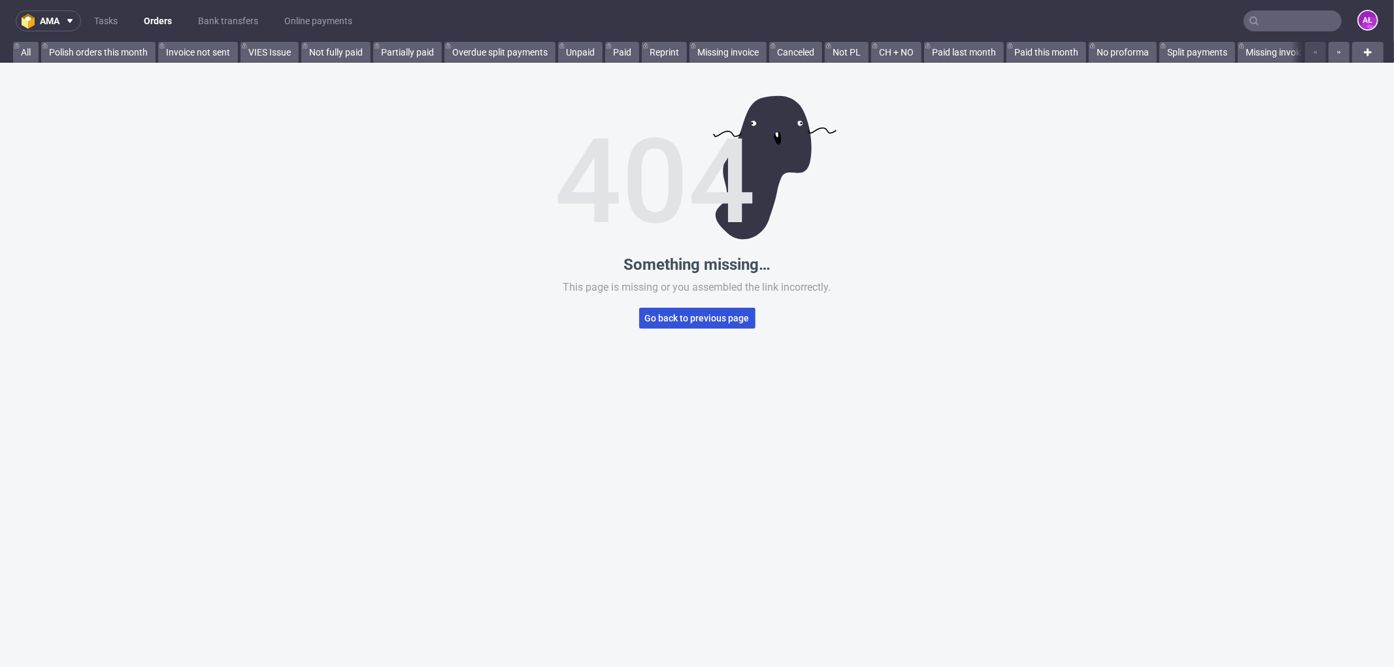
click at [724, 320] on span "Go back to previous page" at bounding box center [697, 318] width 105 height 9
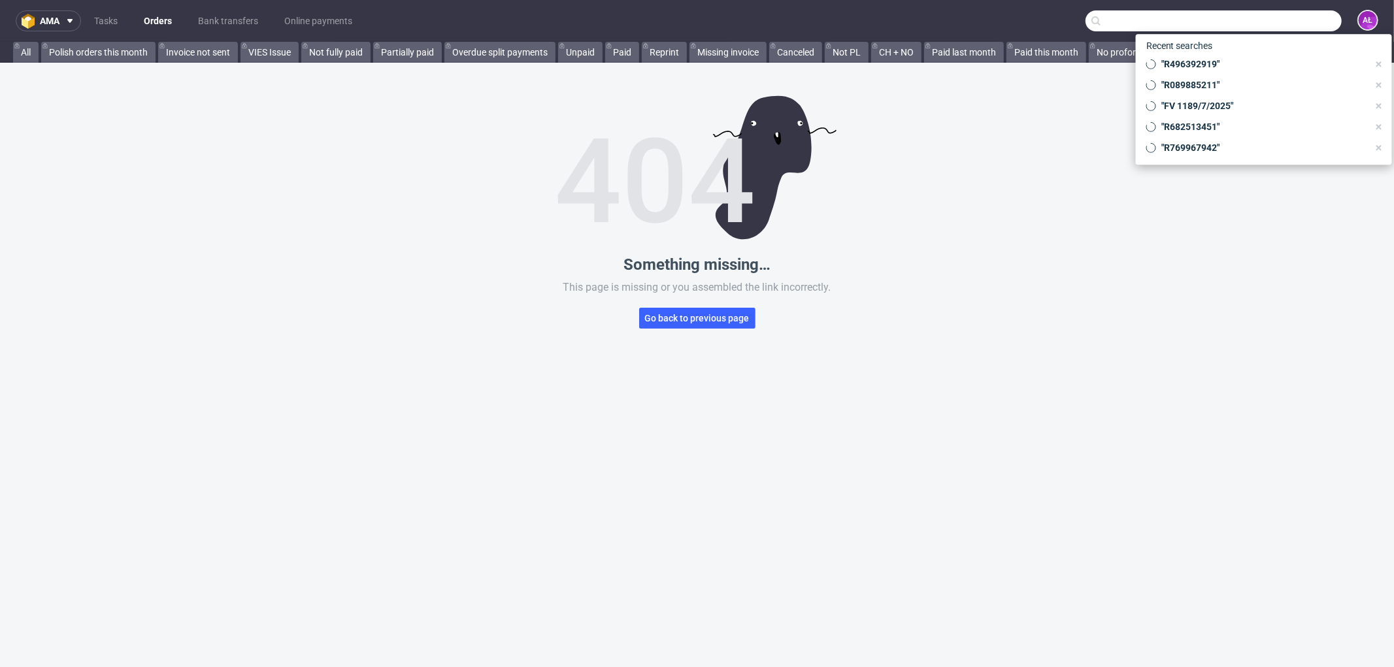
click at [1294, 18] on input "text" at bounding box center [1214, 20] width 256 height 21
paste input "R179198364/editto ask"
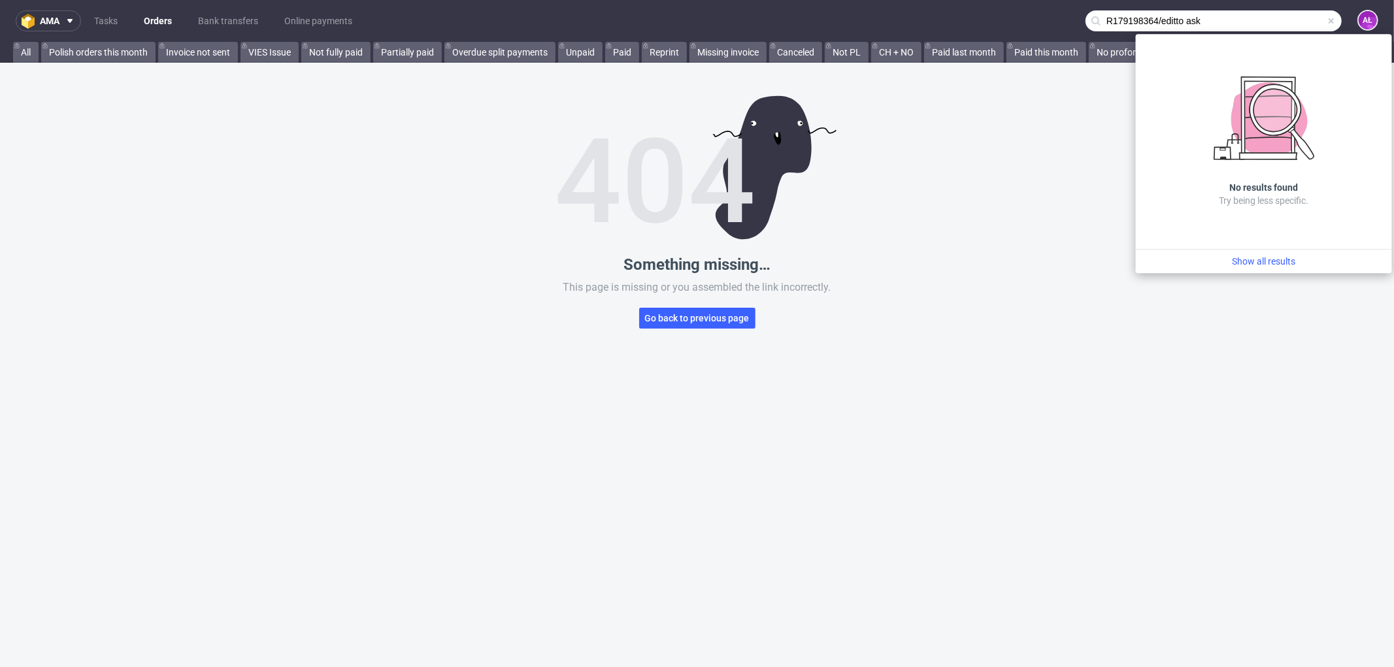
drag, startPoint x: 1205, startPoint y: 23, endPoint x: 1148, endPoint y: 31, distance: 58.1
click at [1148, 31] on nav "ama Tasks Orders Bank transfers Online payments R179198364/editto ask AŁ" at bounding box center [697, 21] width 1394 height 42
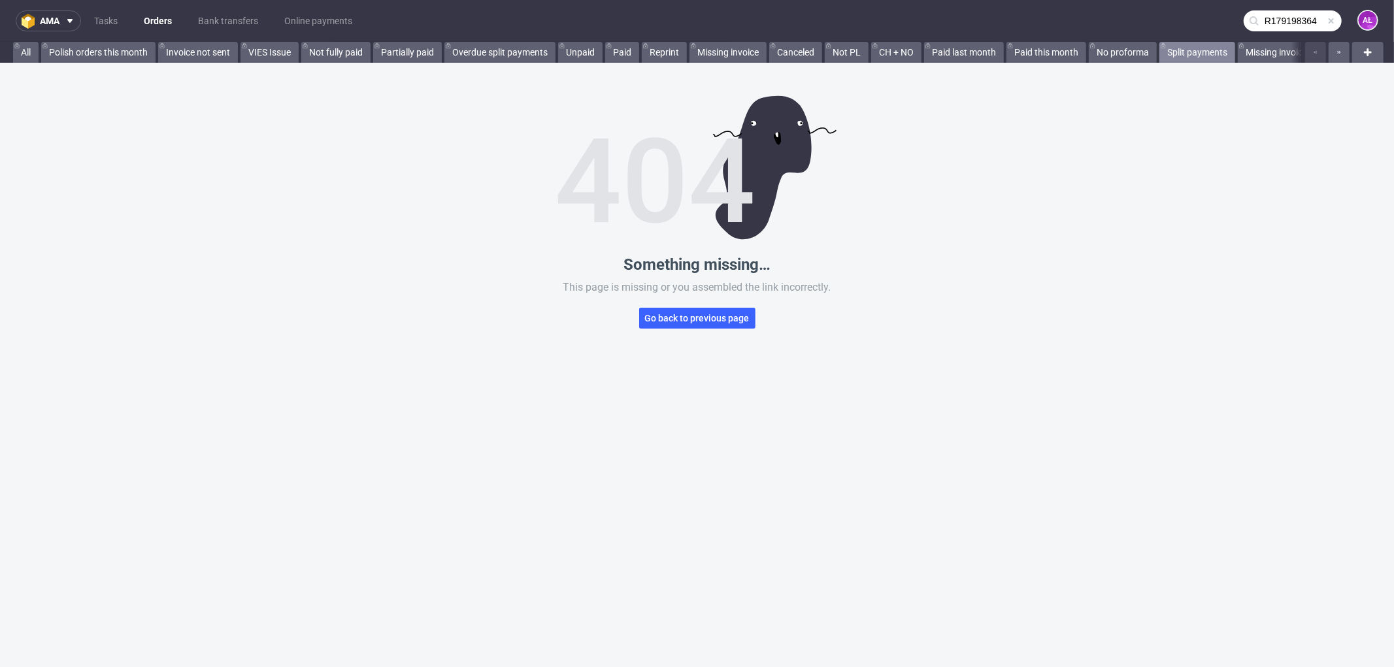
type input "R179198364"
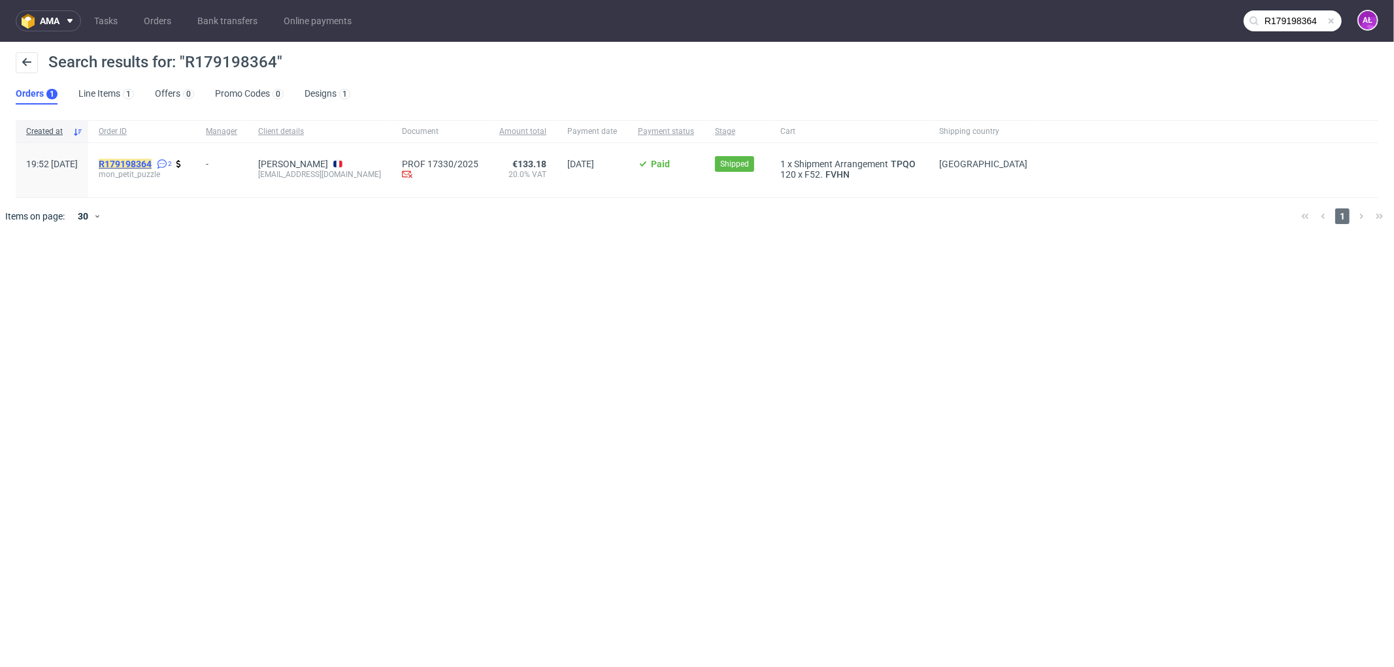
click at [152, 165] on mark "R179198364" at bounding box center [125, 164] width 53 height 10
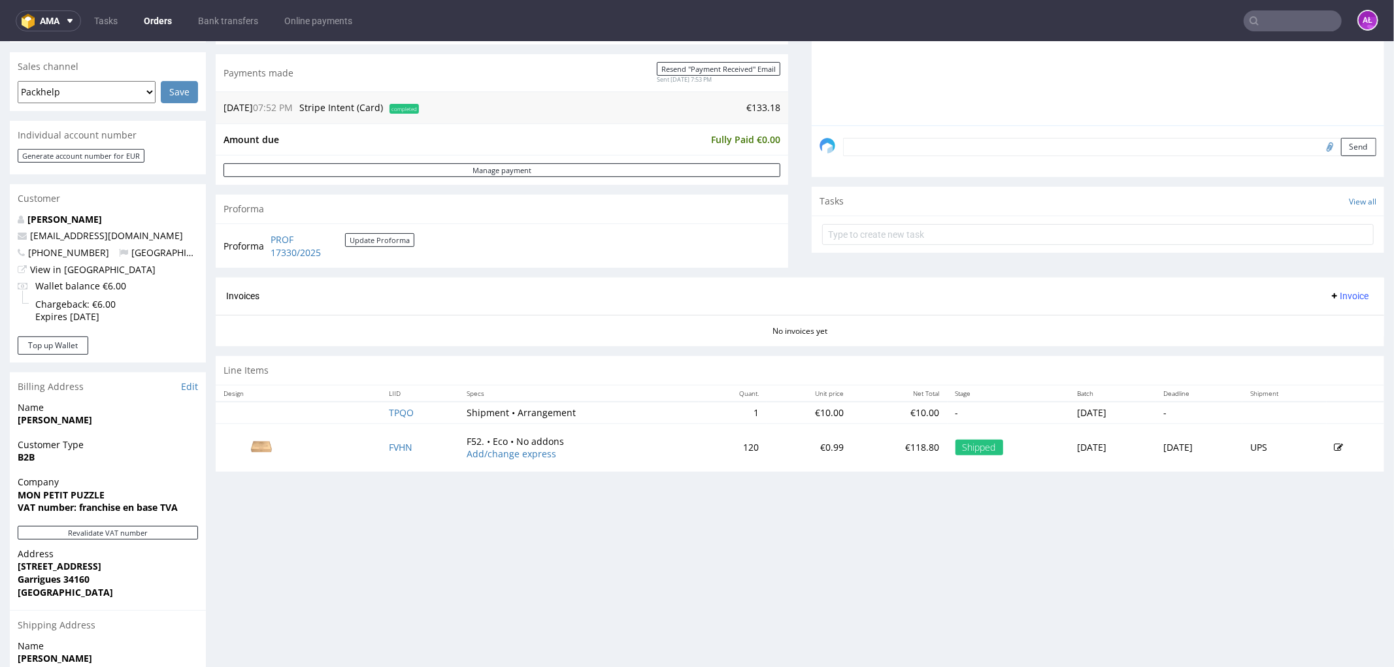
scroll to position [290, 0]
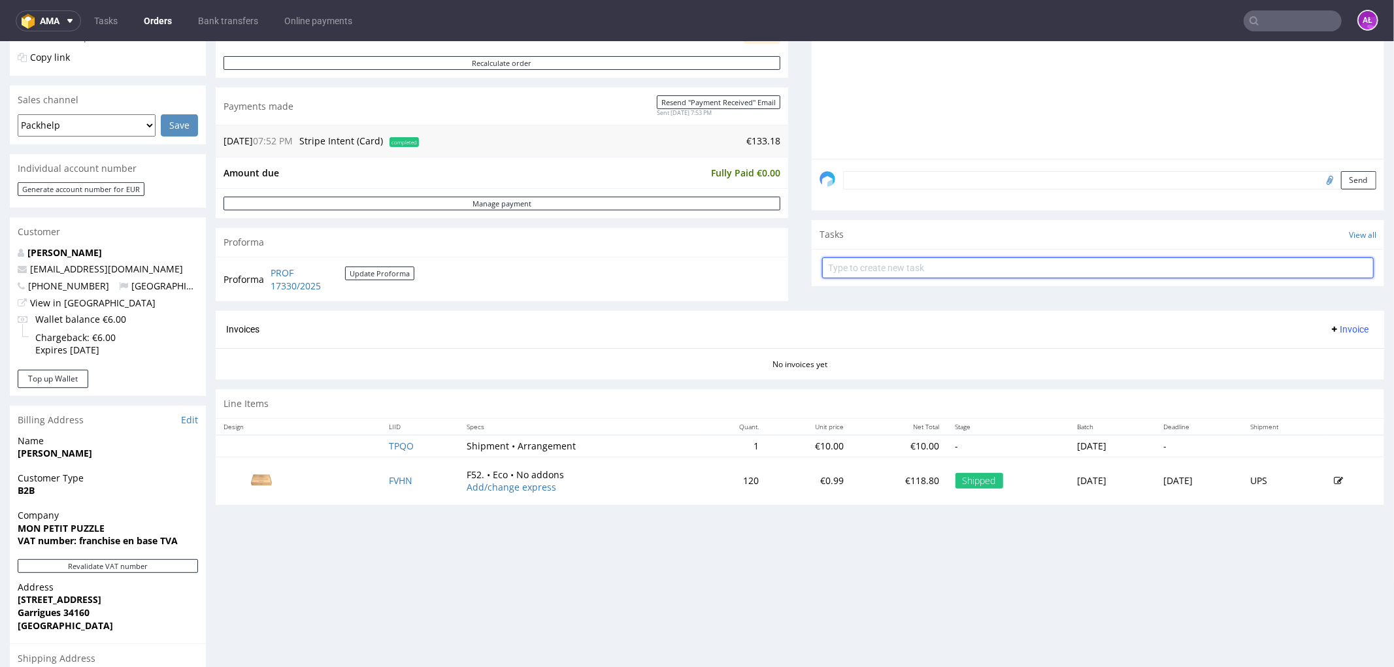
click at [956, 258] on input "text" at bounding box center [1098, 267] width 552 height 21
type input "invoice"
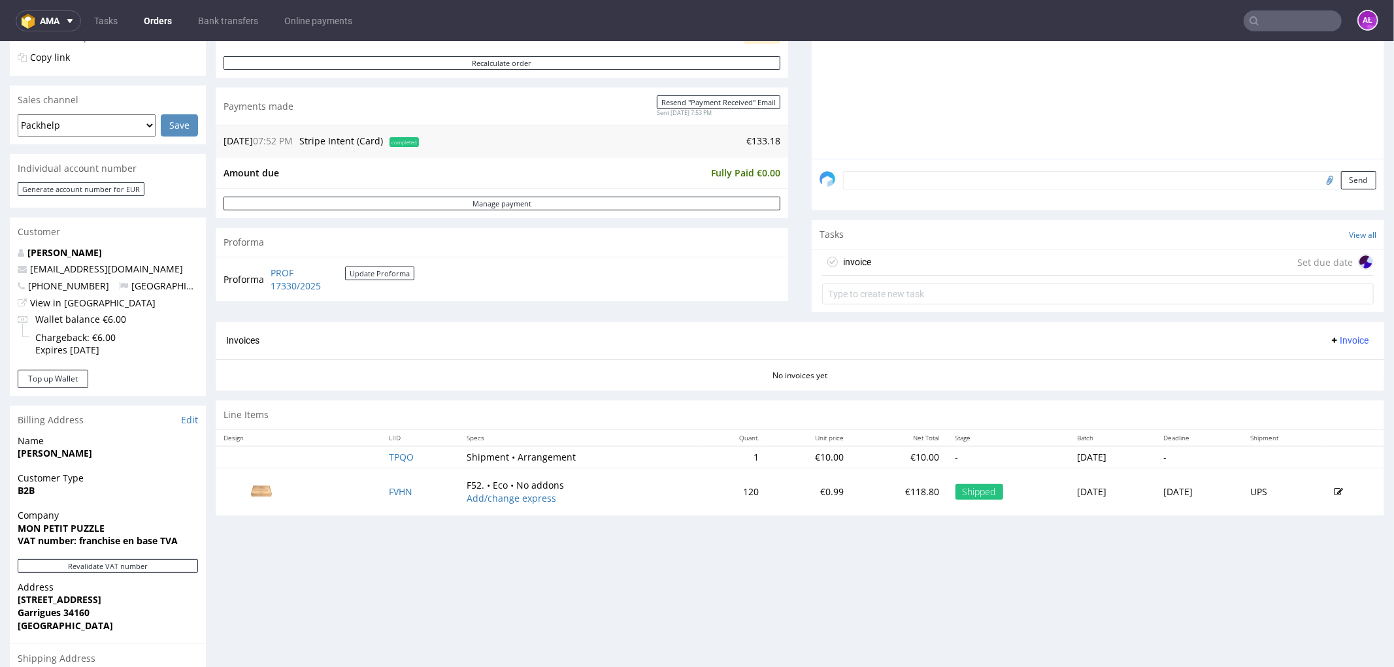
click at [956, 257] on div "invoice Set due date" at bounding box center [1098, 262] width 552 height 26
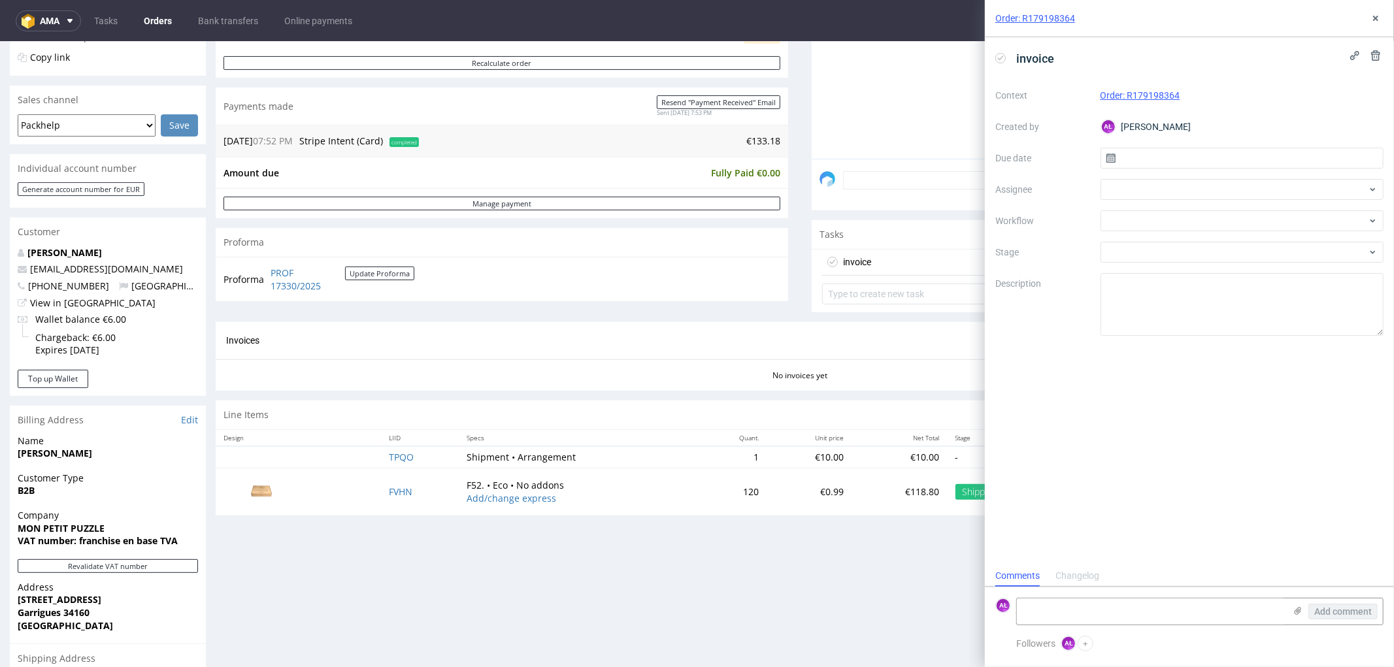
scroll to position [10, 0]
click at [1188, 225] on div at bounding box center [1243, 220] width 284 height 21
type input "gener"
click at [1227, 271] on div "Finance - Invoice - General" at bounding box center [1241, 268] width 273 height 24
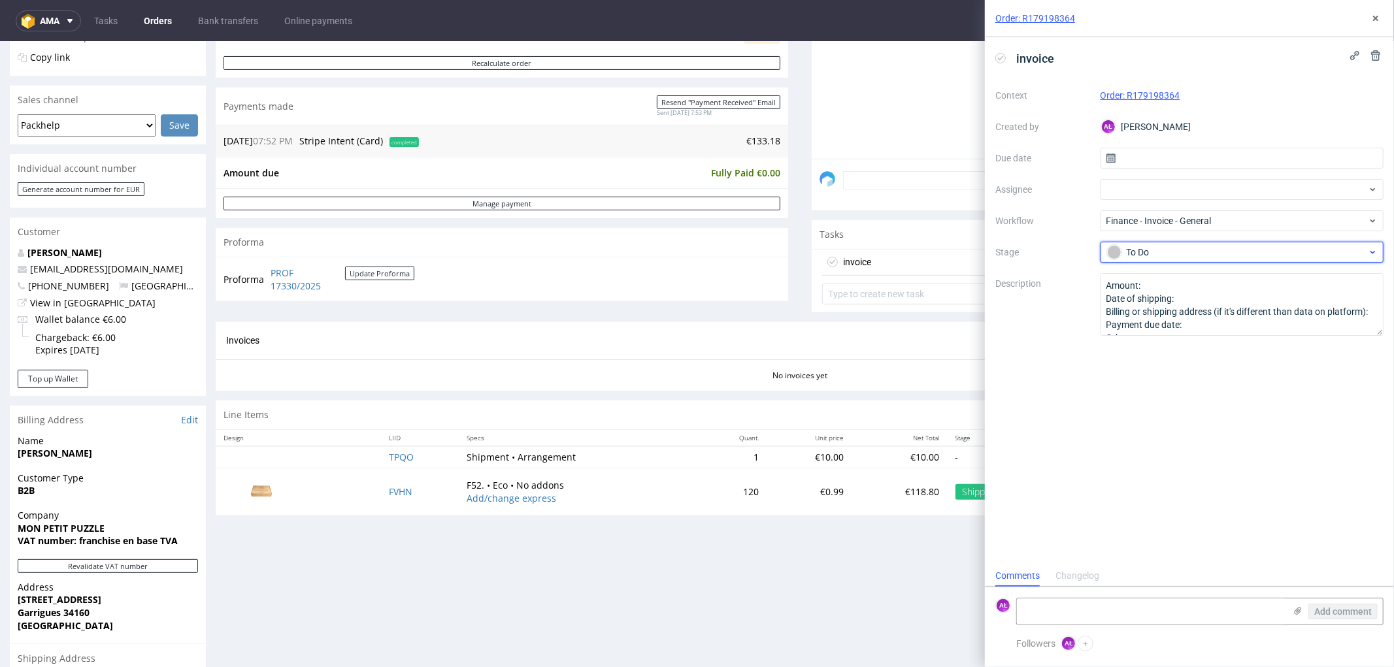
click at [1184, 258] on div "To Do" at bounding box center [1237, 252] width 260 height 14
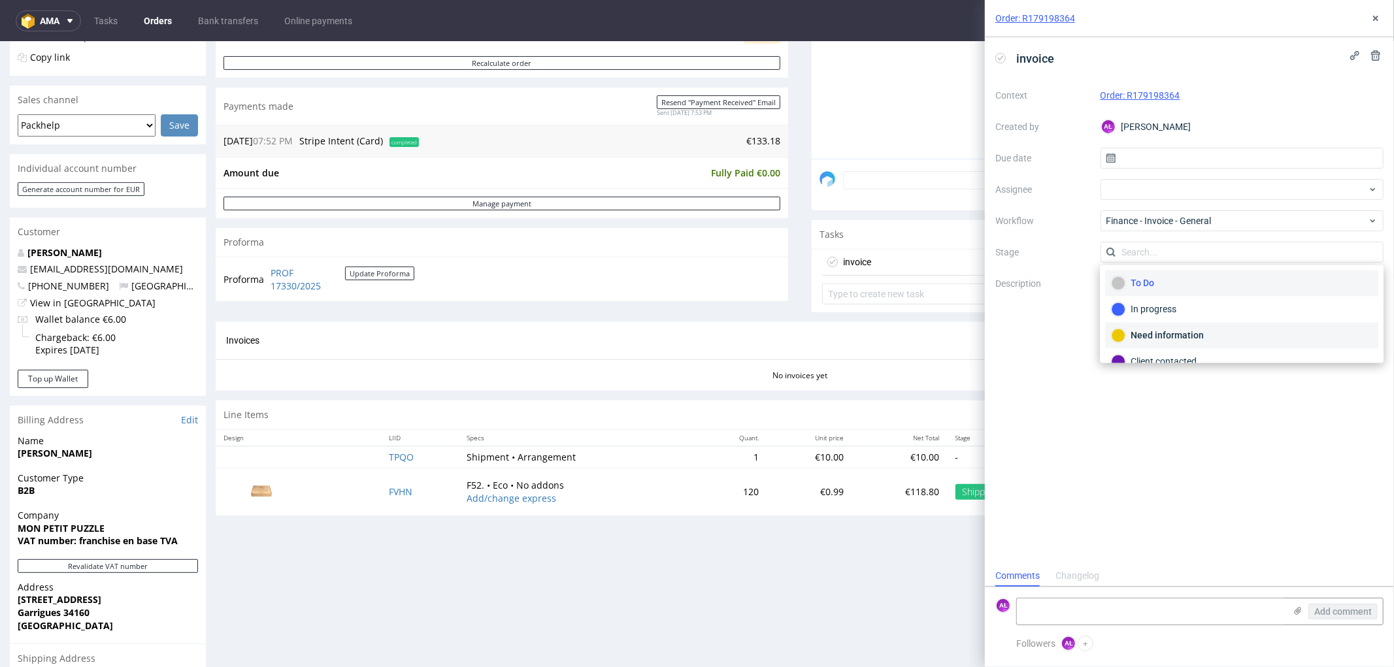
click at [1178, 331] on div "Need information" at bounding box center [1241, 336] width 261 height 14
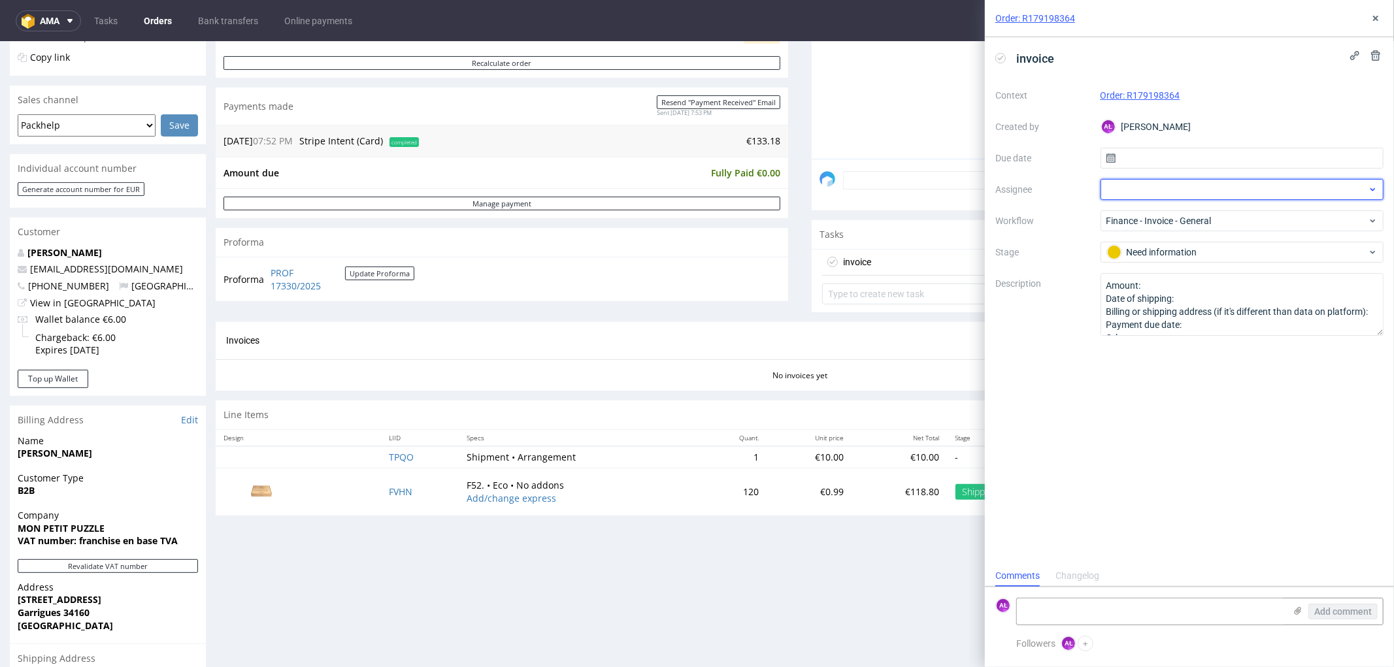
click at [1147, 192] on div at bounding box center [1243, 189] width 284 height 21
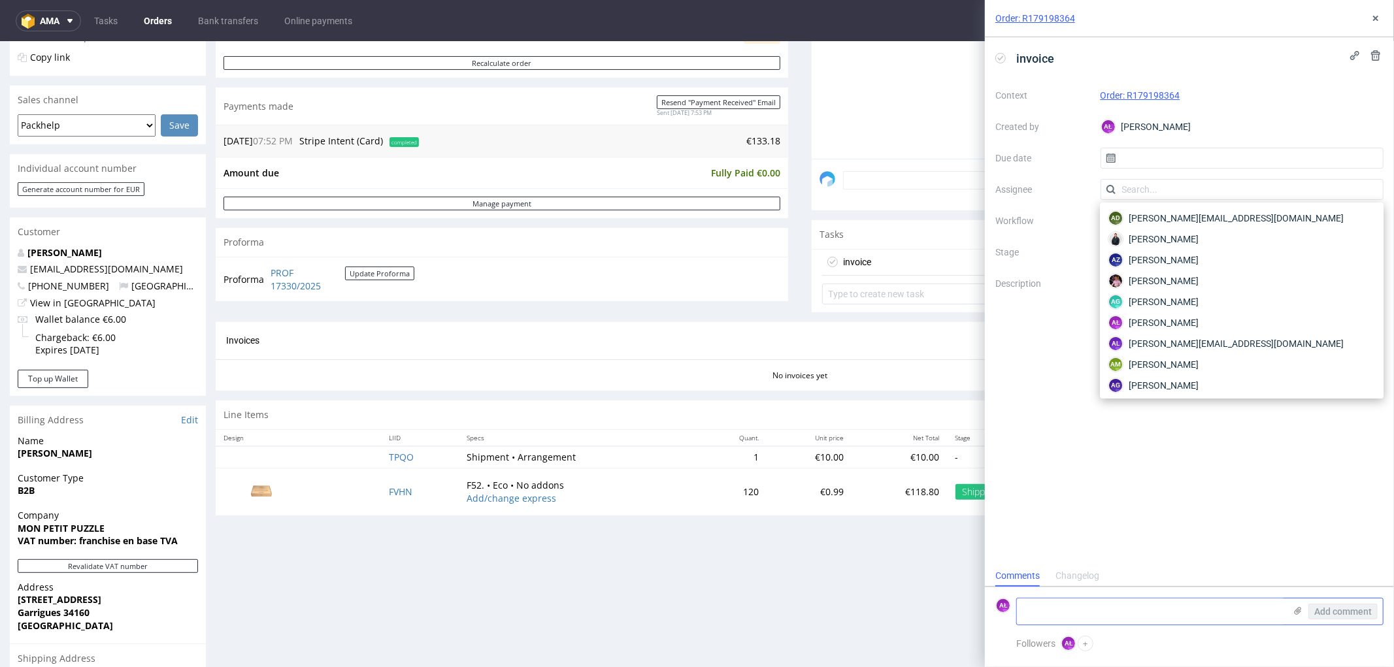
click at [1197, 612] on textarea at bounding box center [1151, 612] width 268 height 26
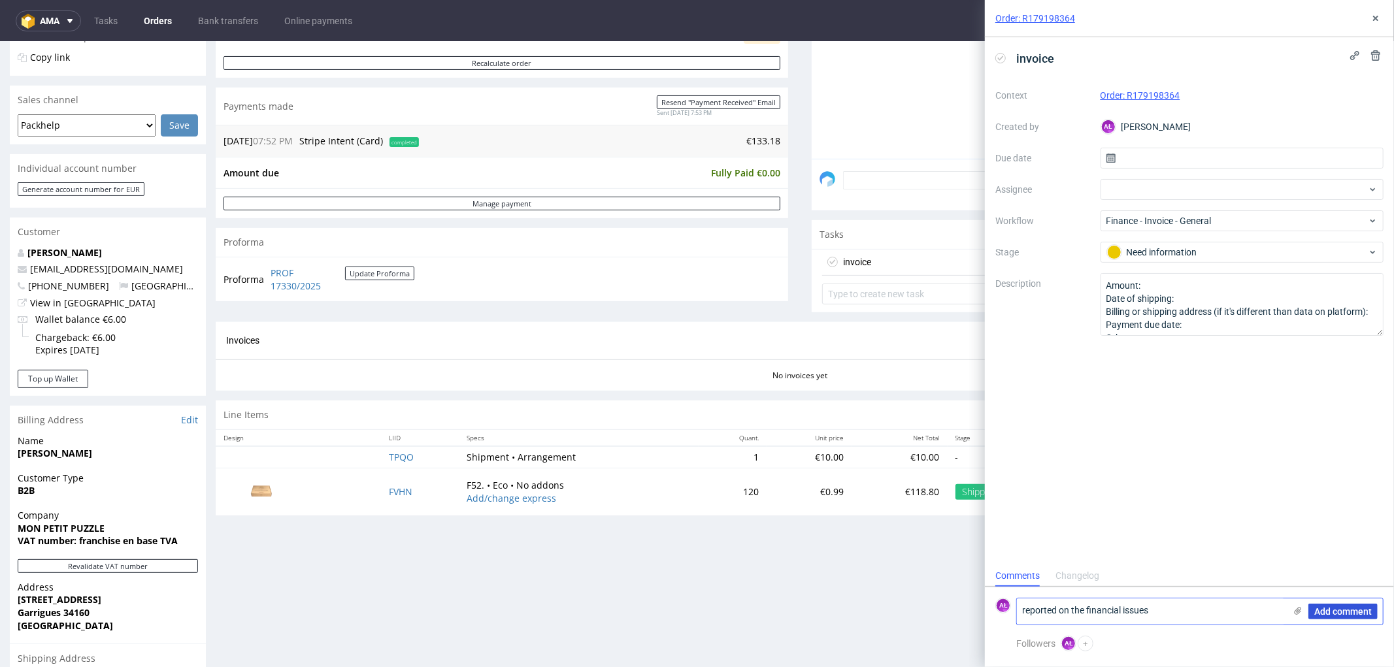
type textarea "reported on the financial issues"
click at [1327, 611] on span "Add comment" at bounding box center [1343, 611] width 58 height 9
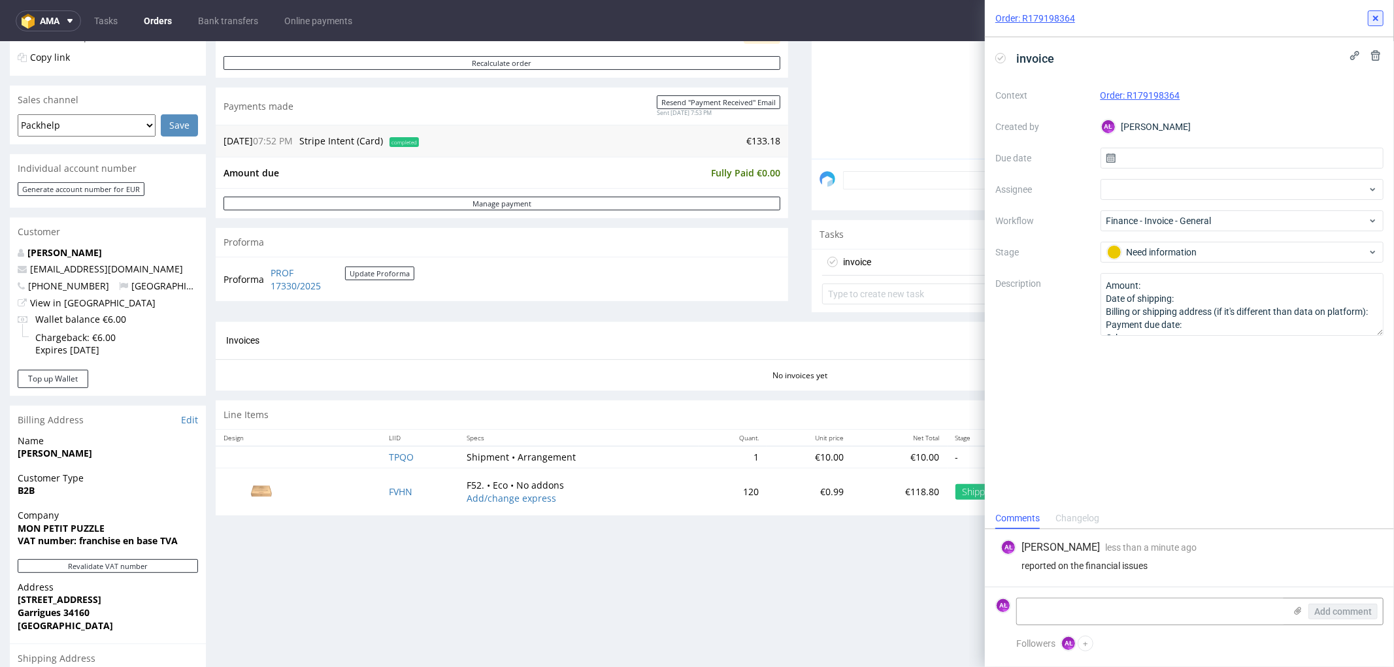
click at [1378, 18] on icon at bounding box center [1376, 18] width 10 height 10
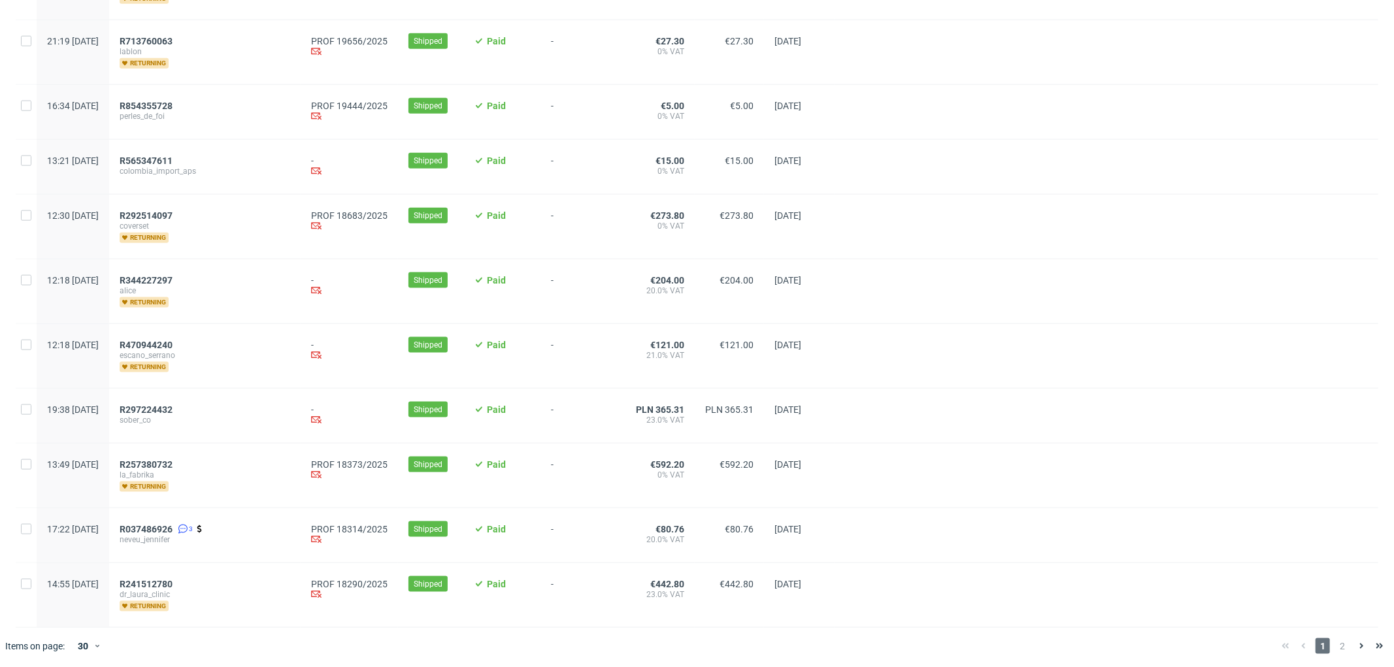
scroll to position [1318, 0]
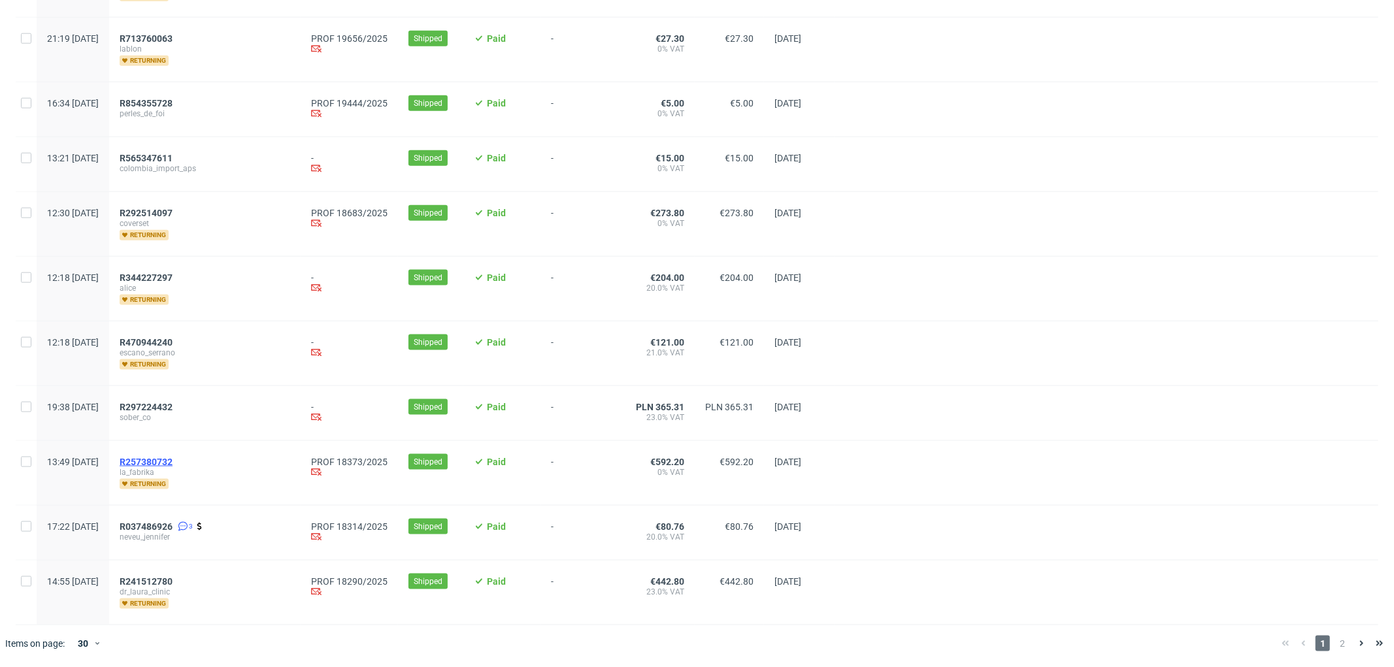
click at [173, 461] on span "R257380732" at bounding box center [146, 462] width 53 height 10
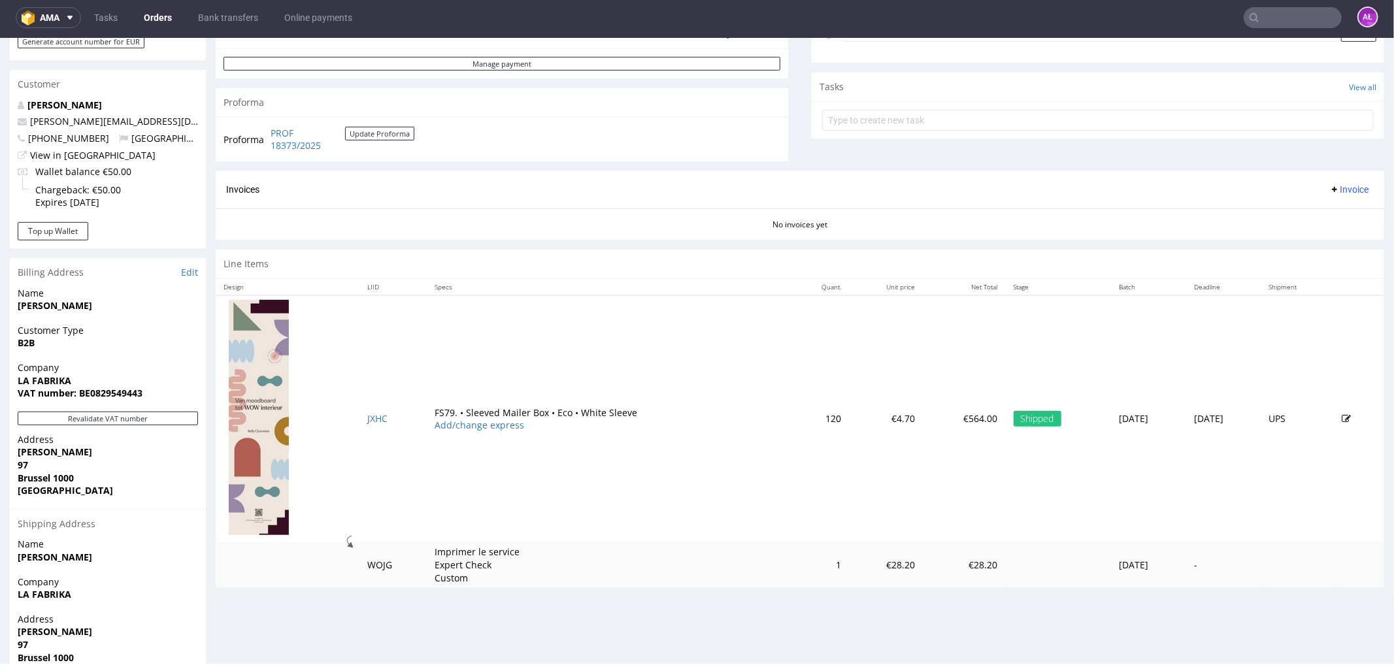
scroll to position [435, 0]
click at [173, 415] on button "Revalidate VAT number" at bounding box center [108, 417] width 180 height 14
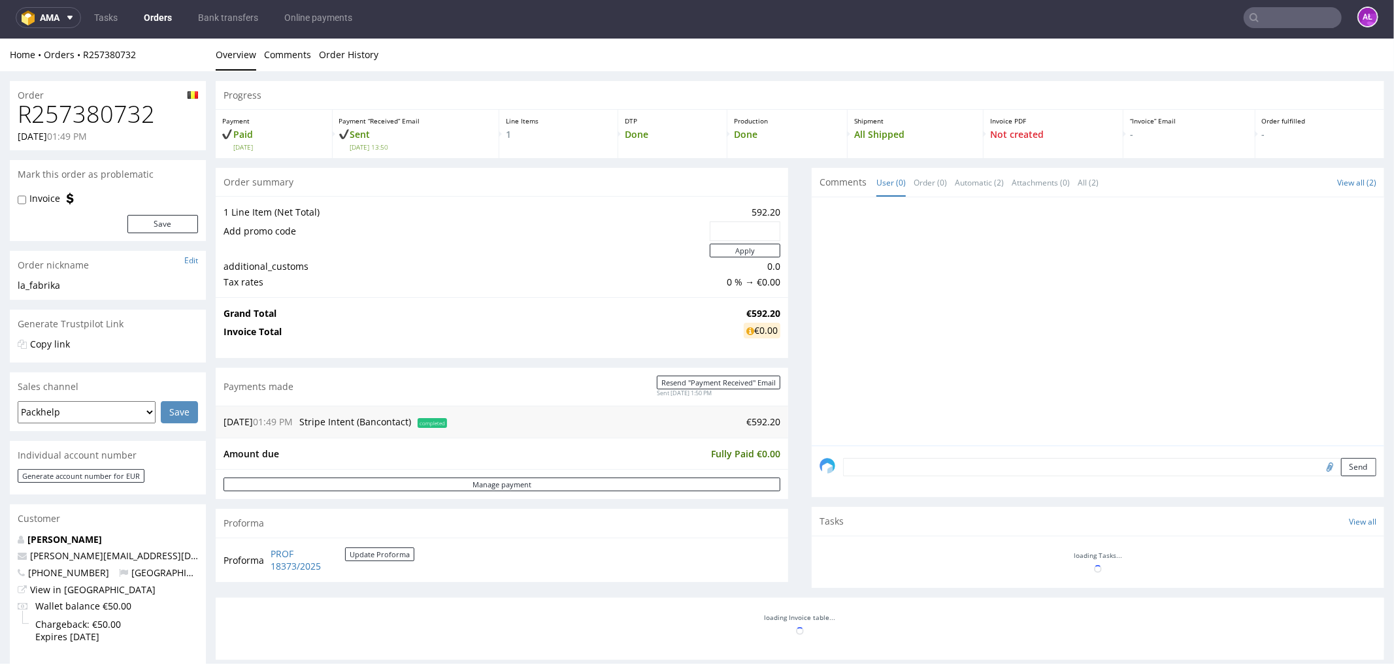
scroll to position [434, 0]
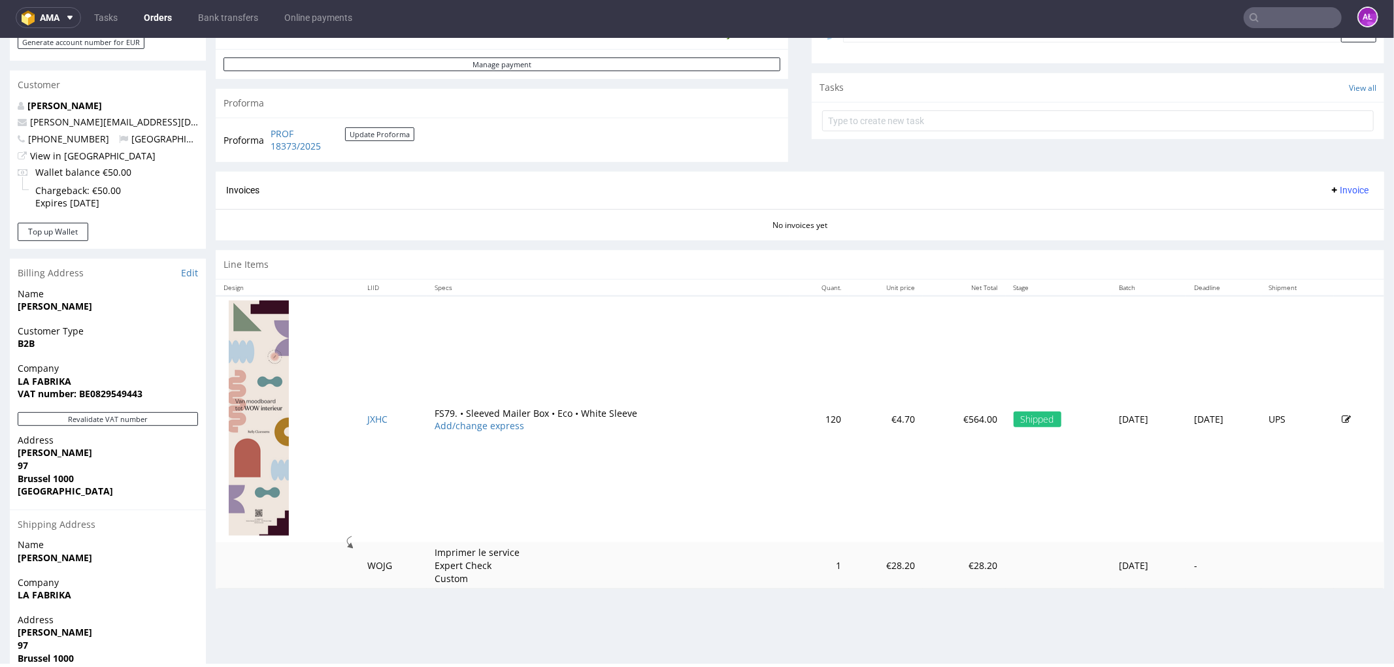
click at [1329, 193] on span "Invoice" at bounding box center [1348, 189] width 39 height 10
click at [1334, 212] on span "Generate" at bounding box center [1326, 217] width 63 height 13
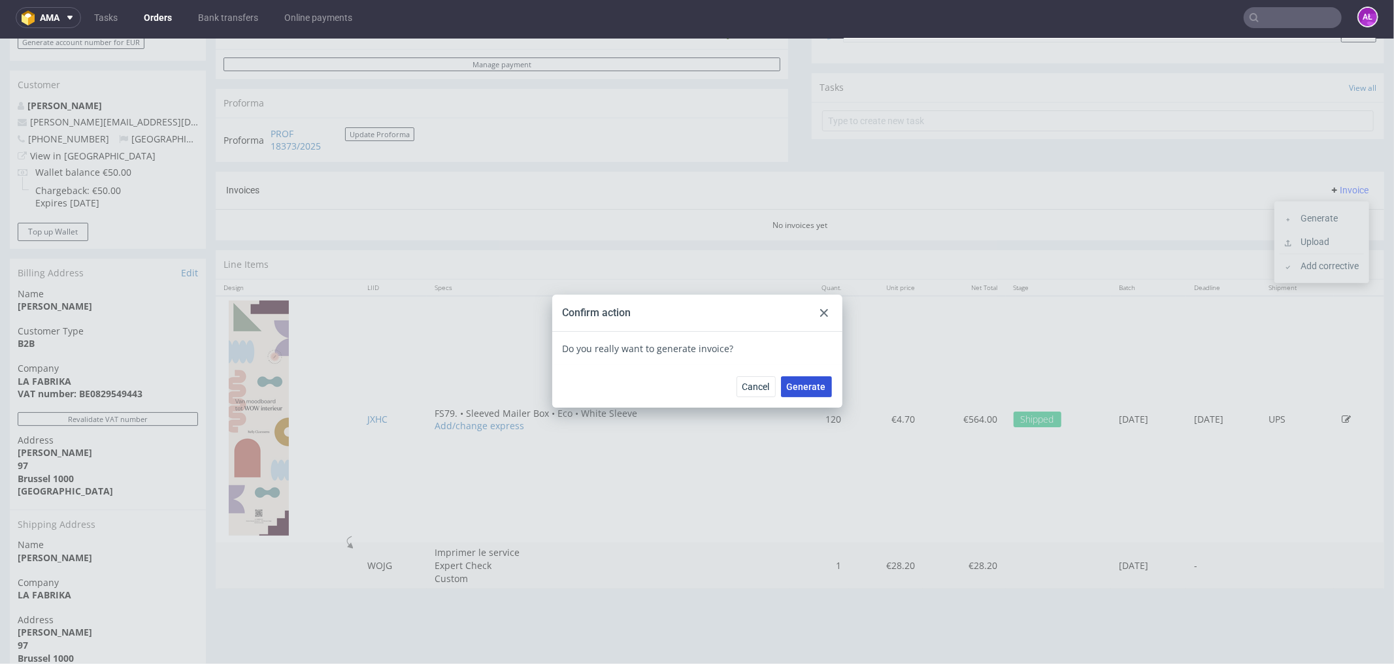
click at [811, 393] on button "Generate" at bounding box center [806, 386] width 51 height 21
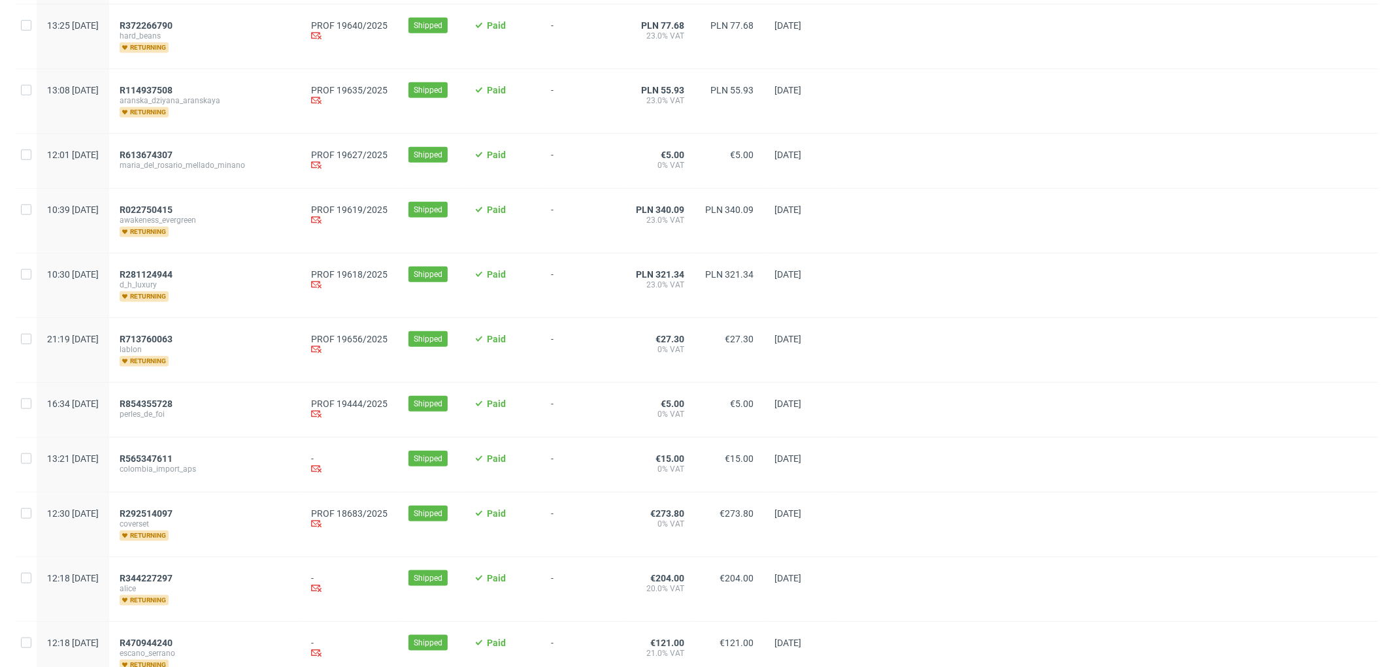
scroll to position [1318, 0]
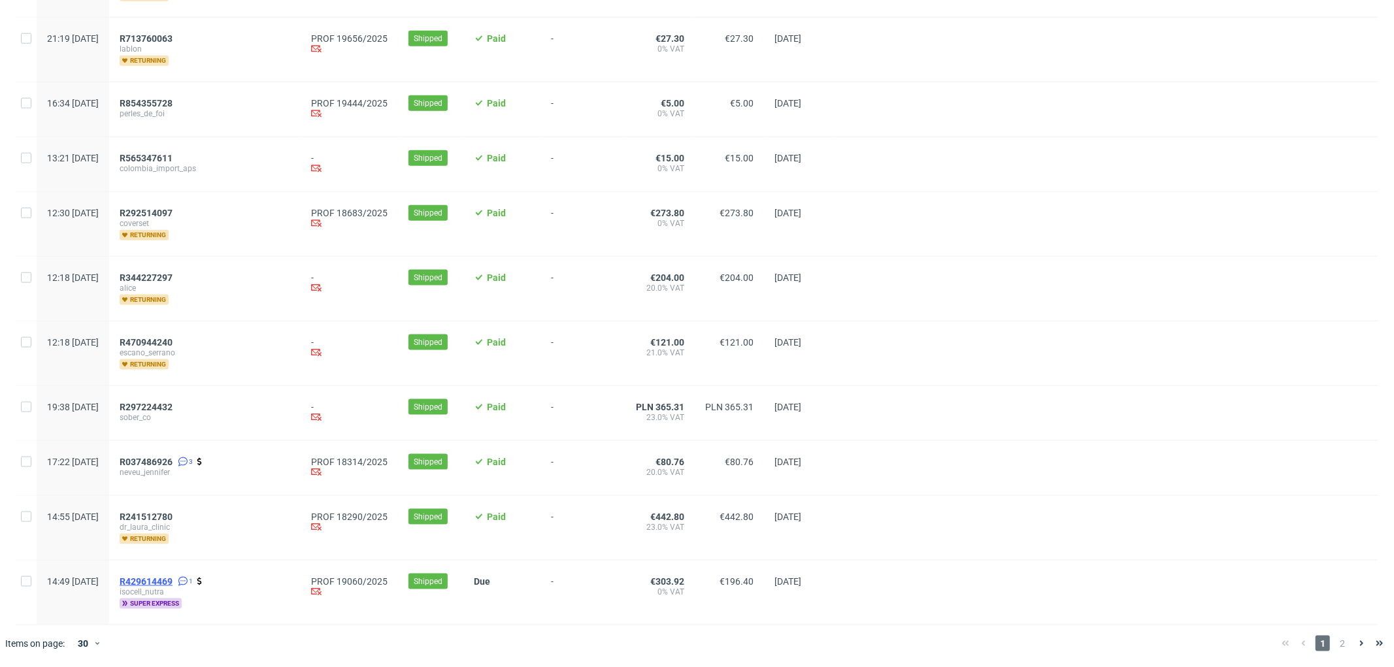
click at [173, 580] on span "R429614469" at bounding box center [146, 582] width 53 height 10
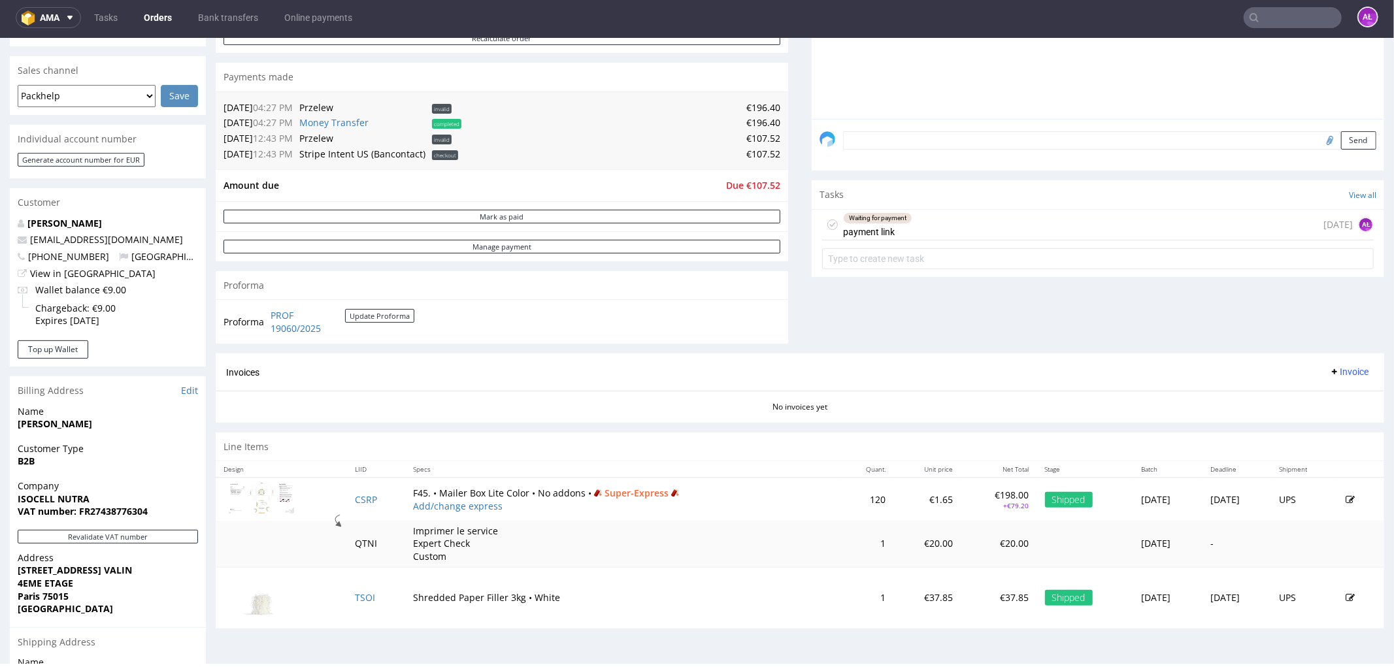
scroll to position [290, 0]
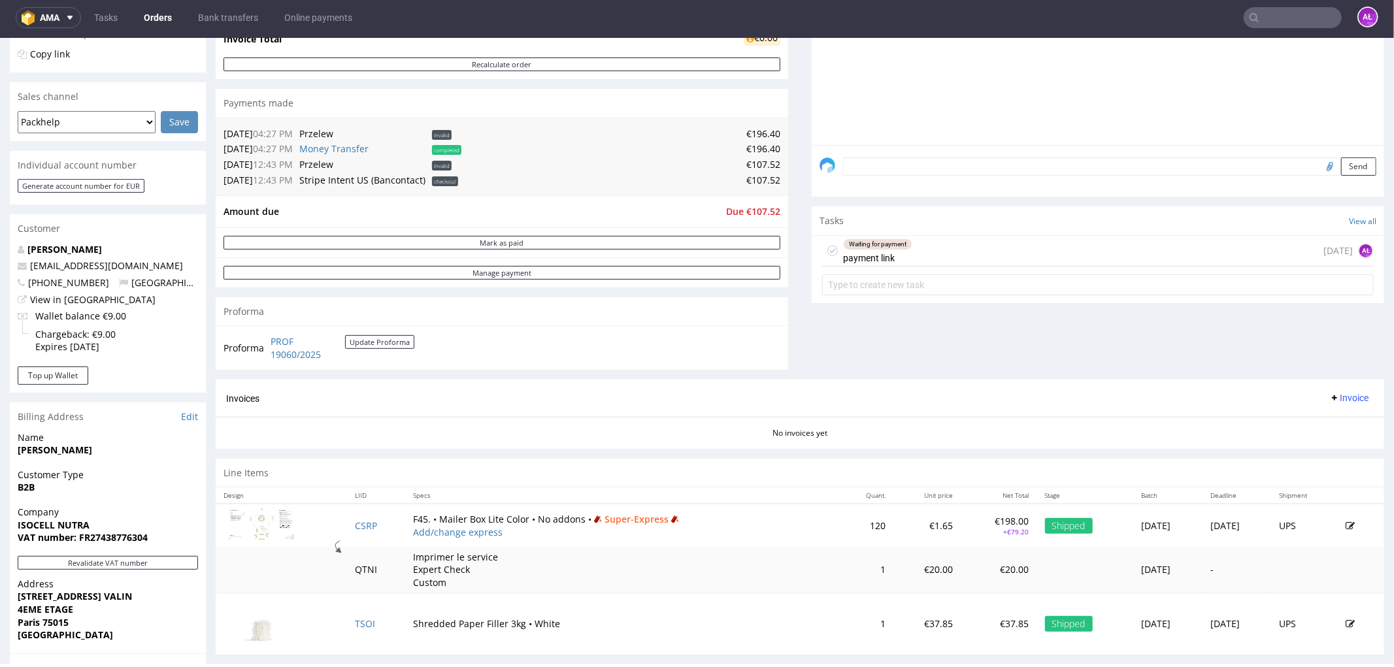
click at [912, 250] on div "Waiting for payment payment link 8 days ago AŁ" at bounding box center [1098, 250] width 552 height 31
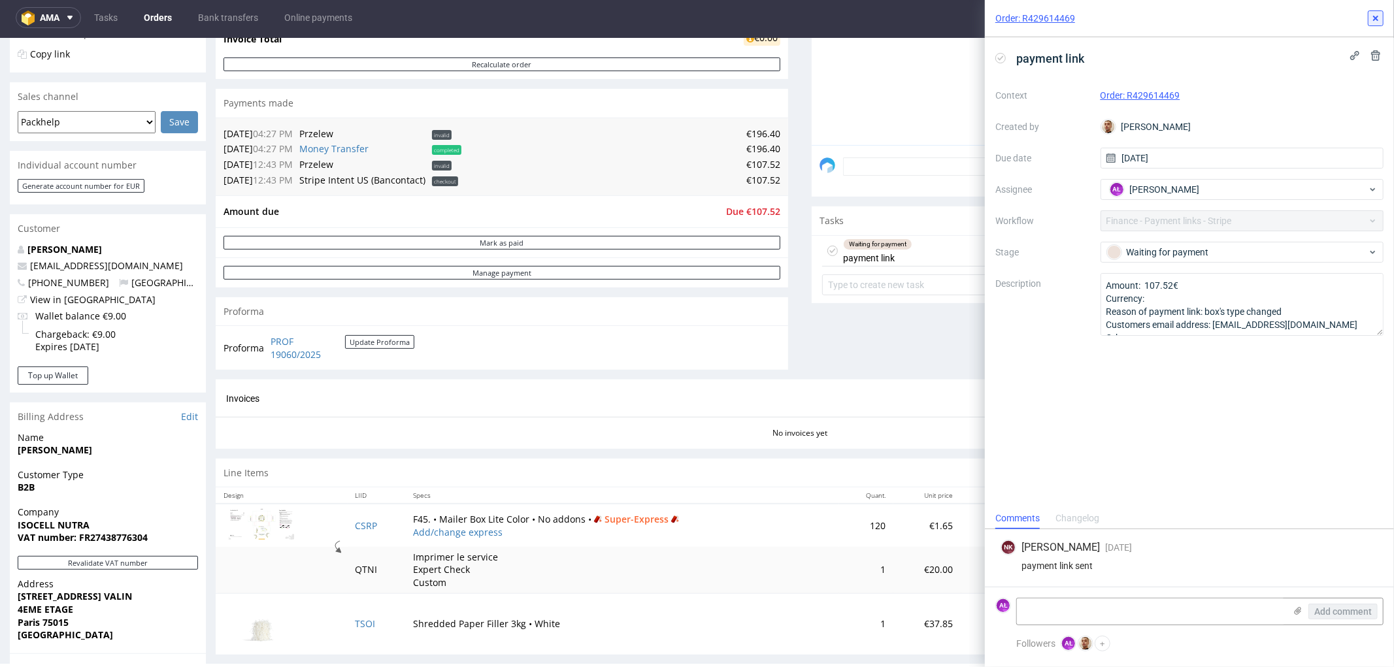
click at [1371, 14] on icon at bounding box center [1376, 18] width 10 height 10
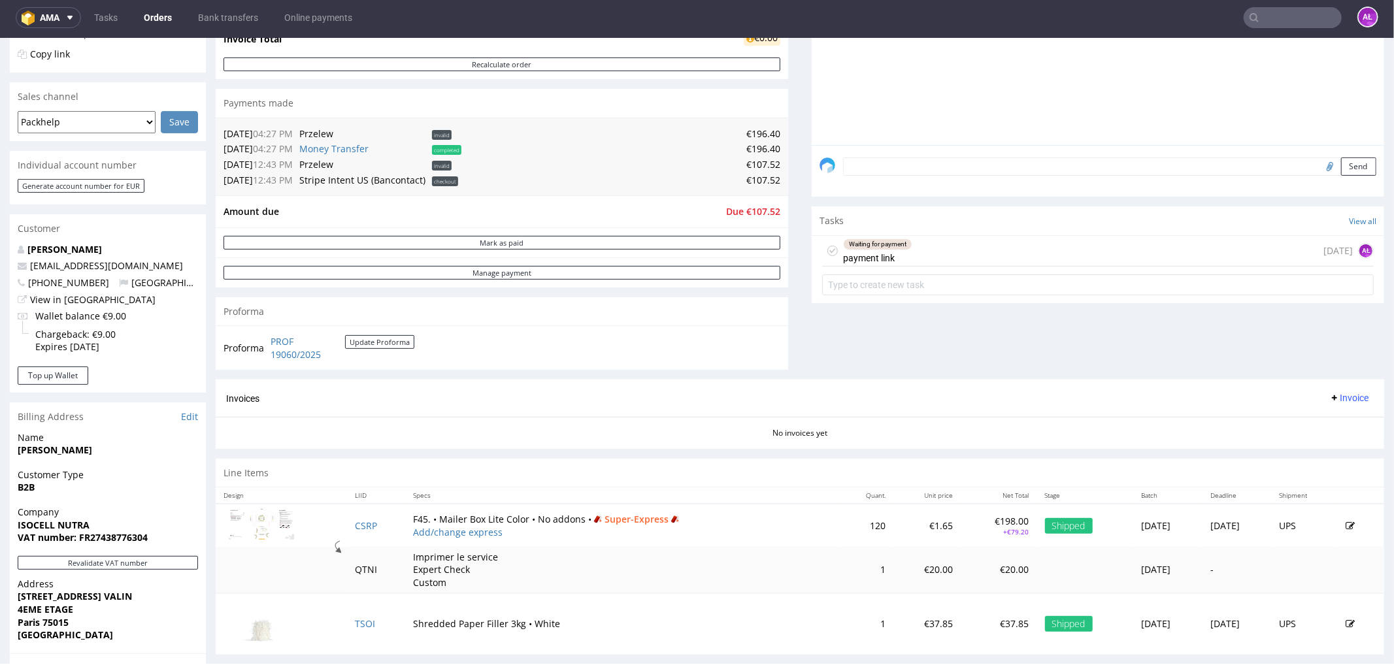
click at [965, 250] on div "Waiting for payment payment link 8 days ago AŁ" at bounding box center [1098, 250] width 552 height 31
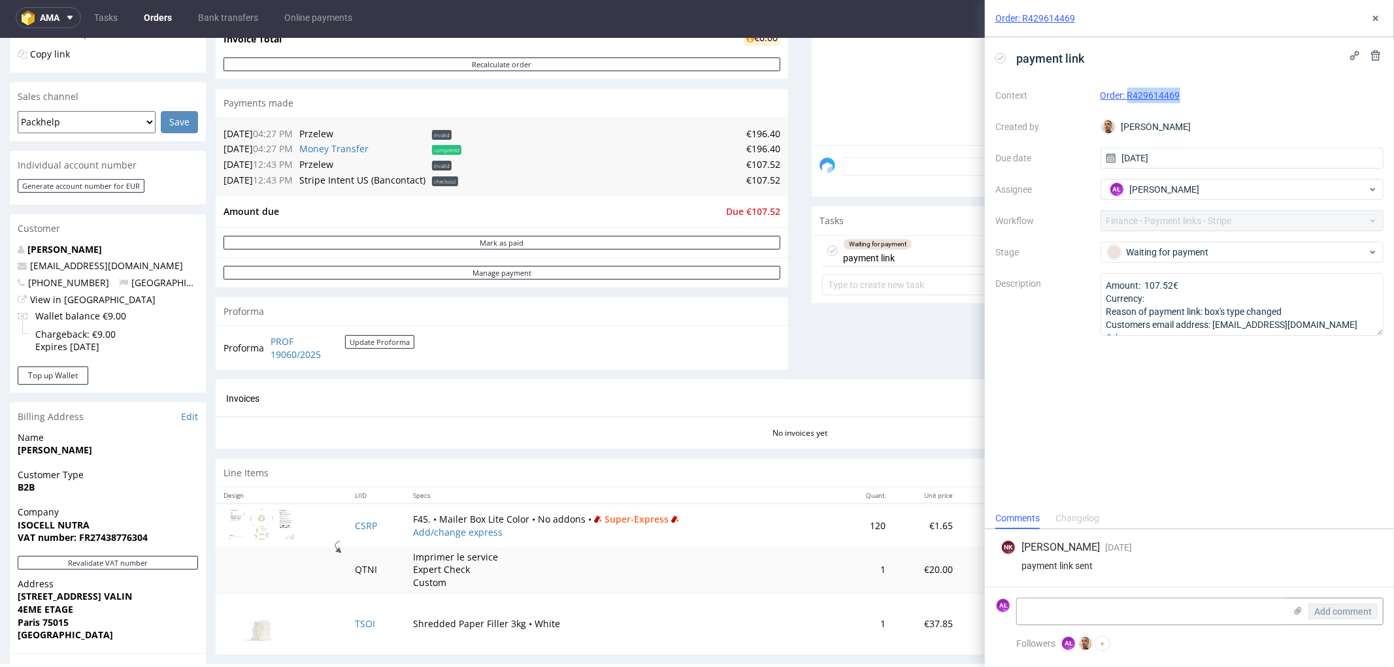
drag, startPoint x: 1161, startPoint y: 111, endPoint x: 1129, endPoint y: 107, distance: 32.4
click at [1129, 107] on div "Context Order: R429614469 Created by Bartłomiej Leśniczuk Due date 08/09/2025 A…" at bounding box center [1189, 210] width 388 height 251
copy link "R429614469"
click at [1220, 614] on textarea at bounding box center [1151, 612] width 268 height 26
type textarea "i sent link one more time"
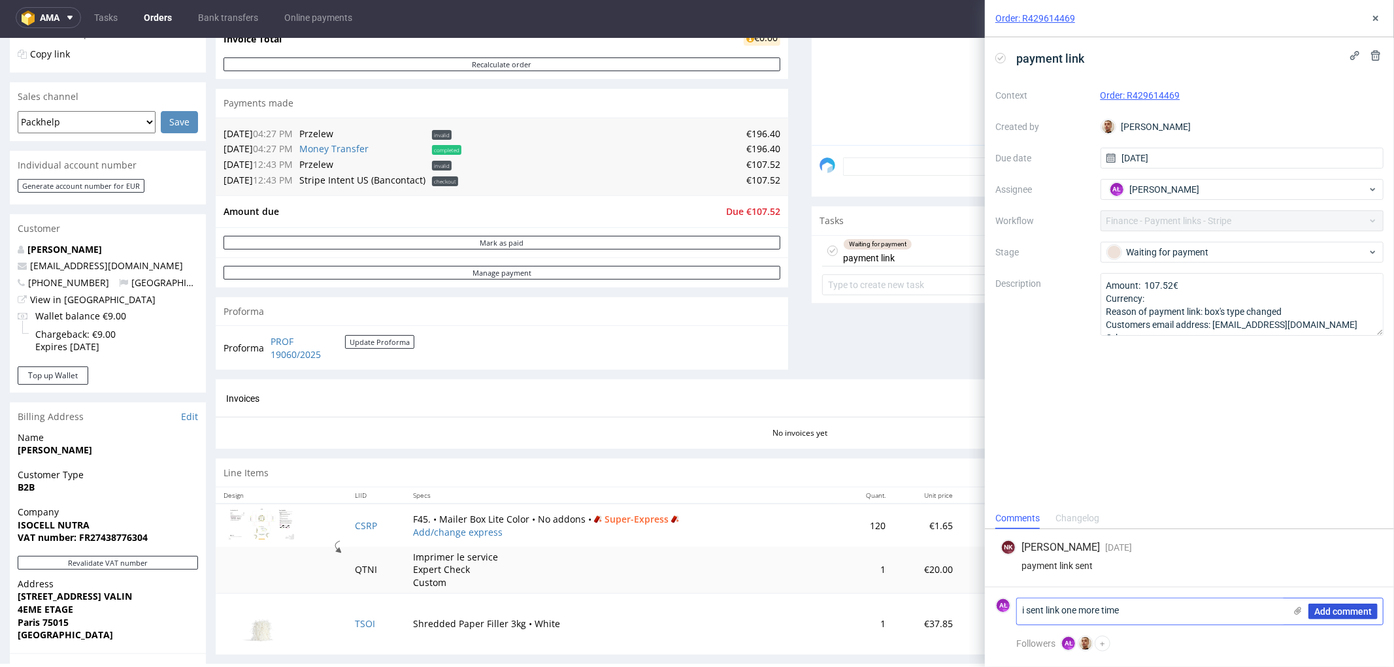
click at [1330, 612] on span "Add comment" at bounding box center [1343, 611] width 58 height 9
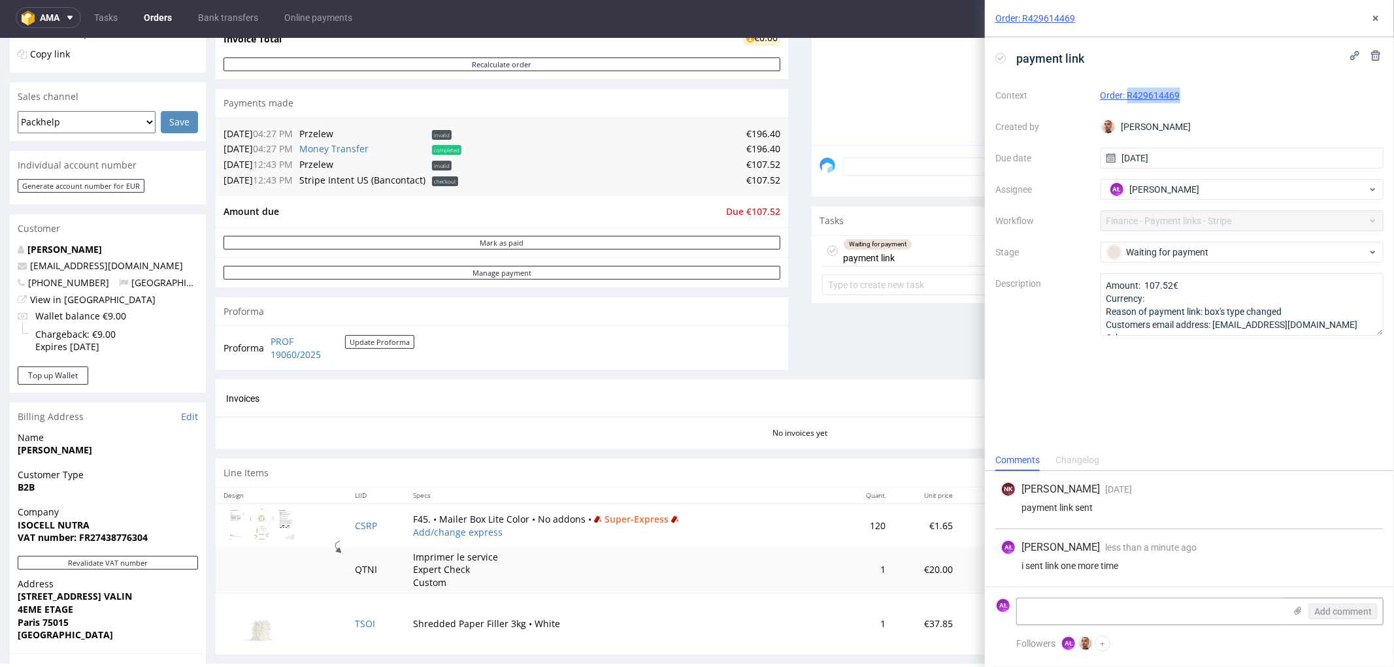
drag, startPoint x: 1193, startPoint y: 100, endPoint x: 1128, endPoint y: 102, distance: 65.4
click at [1128, 102] on div "Order: R429614469" at bounding box center [1243, 96] width 284 height 16
copy link "R429614469"
click at [1061, 608] on textarea at bounding box center [1151, 612] width 268 height 26
drag, startPoint x: 1059, startPoint y: 603, endPoint x: 1025, endPoint y: 616, distance: 36.4
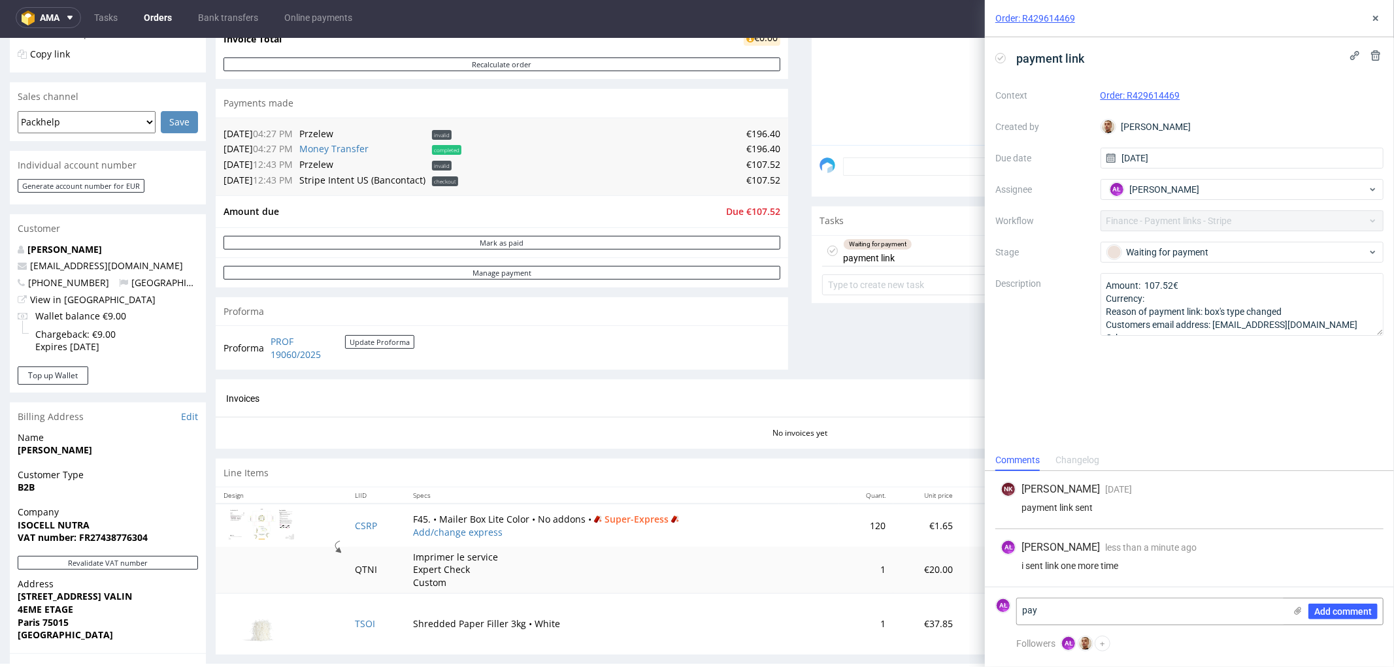
click at [982, 610] on div "Order: R429614469 payment link Context Order: R429614469 Created by Bartłomiej …" at bounding box center [1181, 333] width 425 height 667
paste textarea "This customer has initiated payment, but the funds have not been confirmed yet.…"
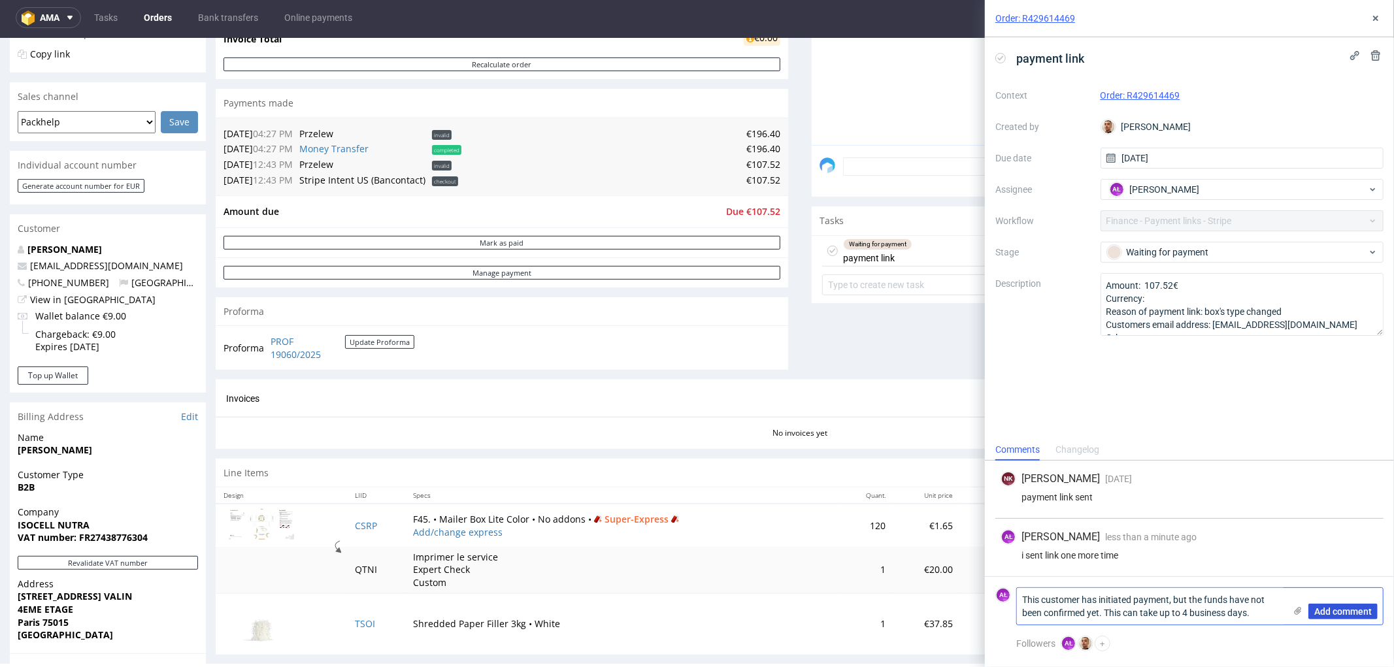
type textarea "This customer has initiated payment, but the funds have not been confirmed yet.…"
click at [1328, 610] on span "Add comment" at bounding box center [1343, 611] width 58 height 9
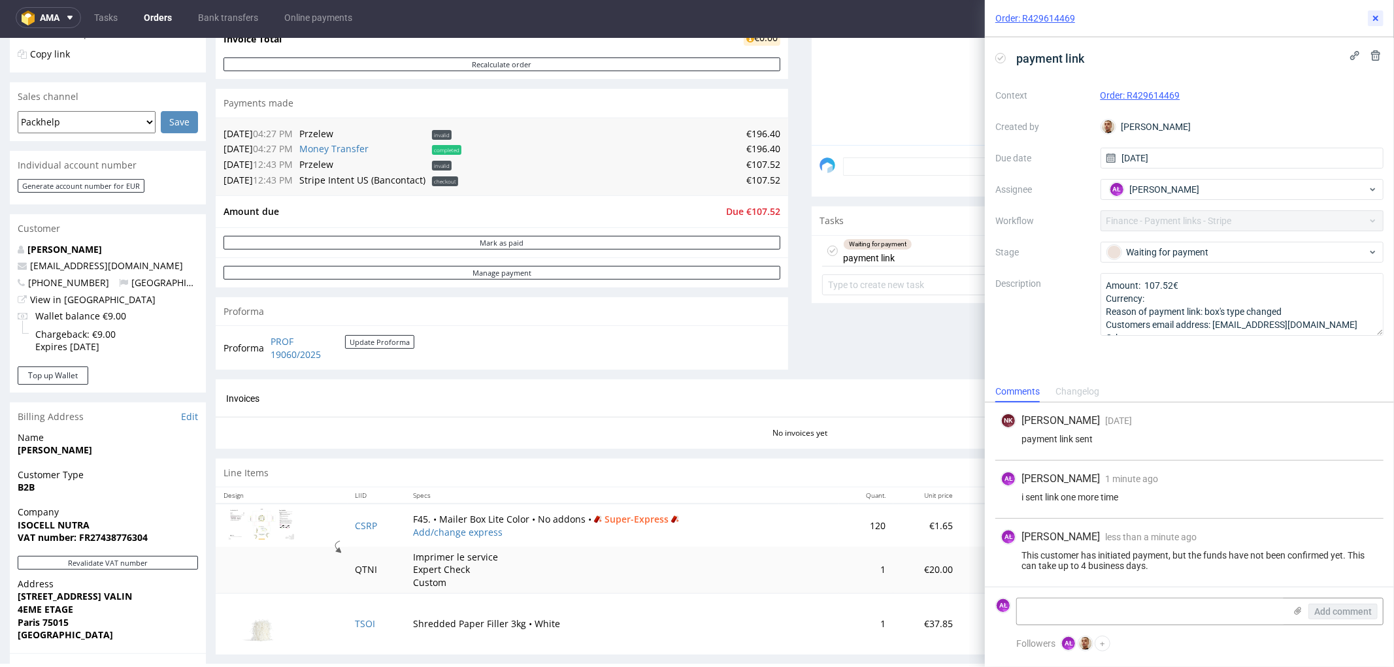
click at [1375, 17] on icon at bounding box center [1376, 18] width 10 height 10
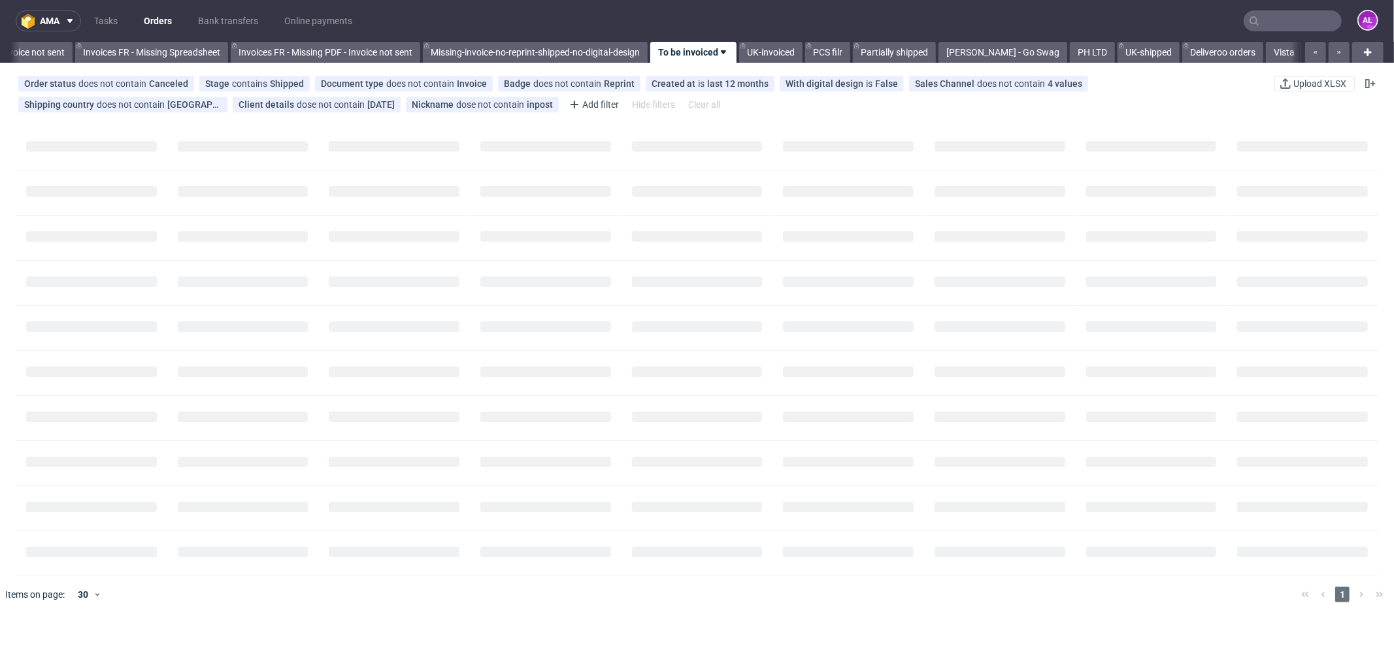
scroll to position [0, 1997]
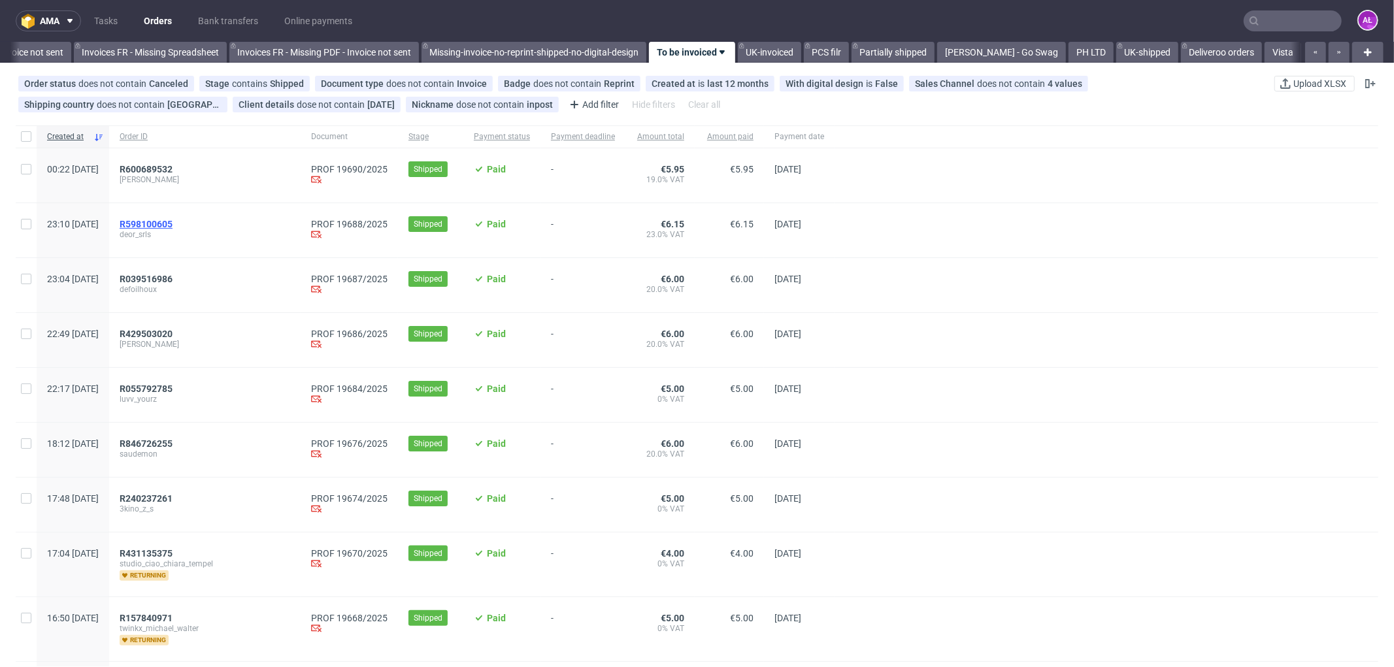
click at [173, 220] on span "R598100605" at bounding box center [146, 224] width 53 height 10
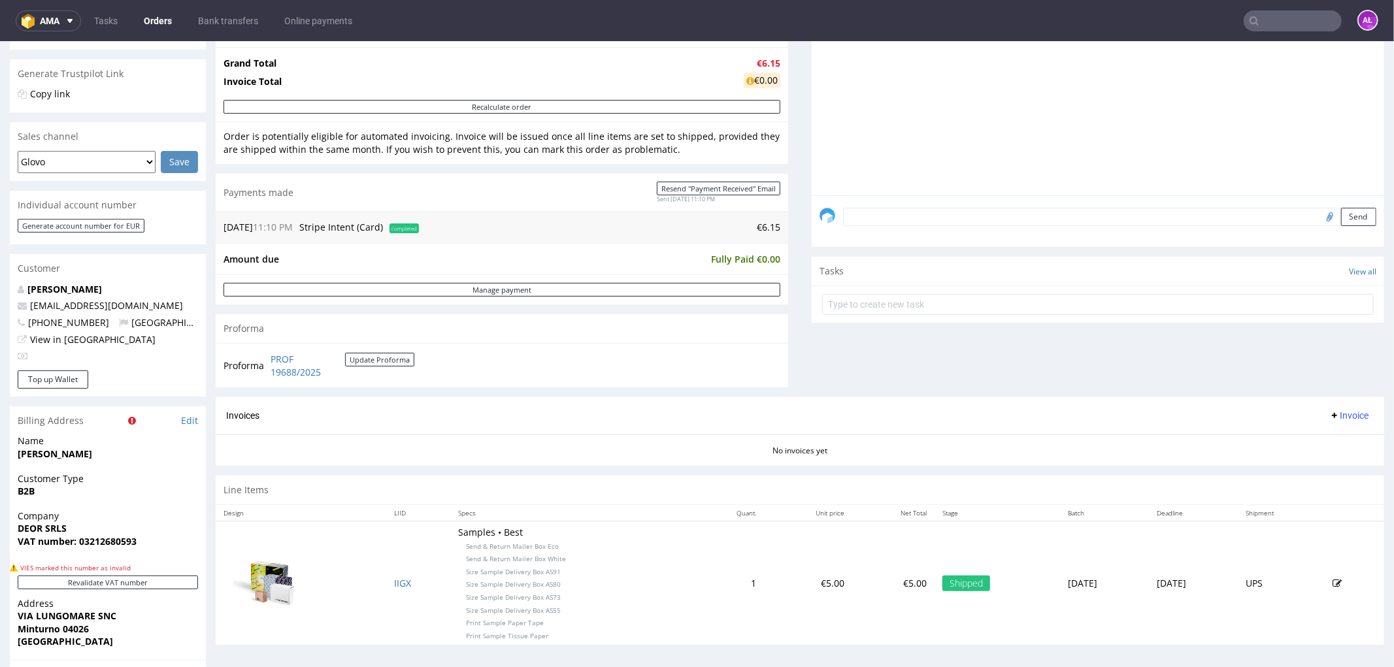
scroll to position [435, 0]
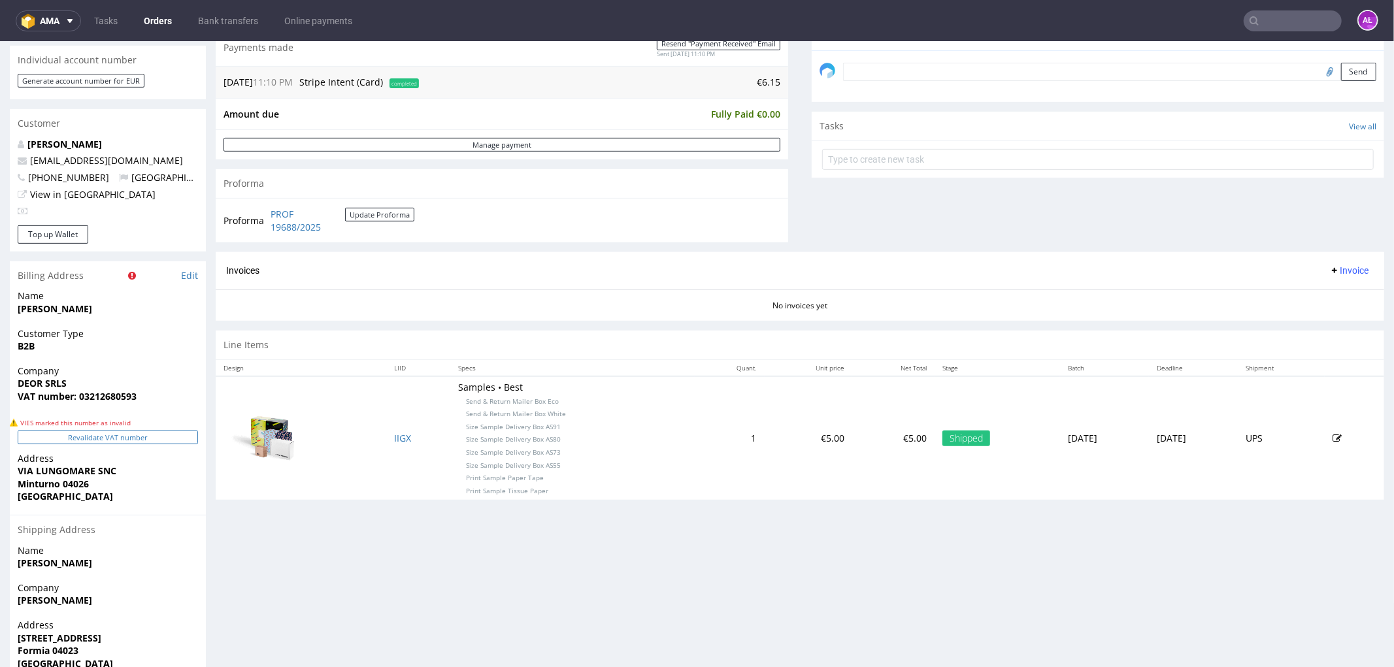
click at [176, 433] on button "Revalidate VAT number" at bounding box center [108, 437] width 180 height 14
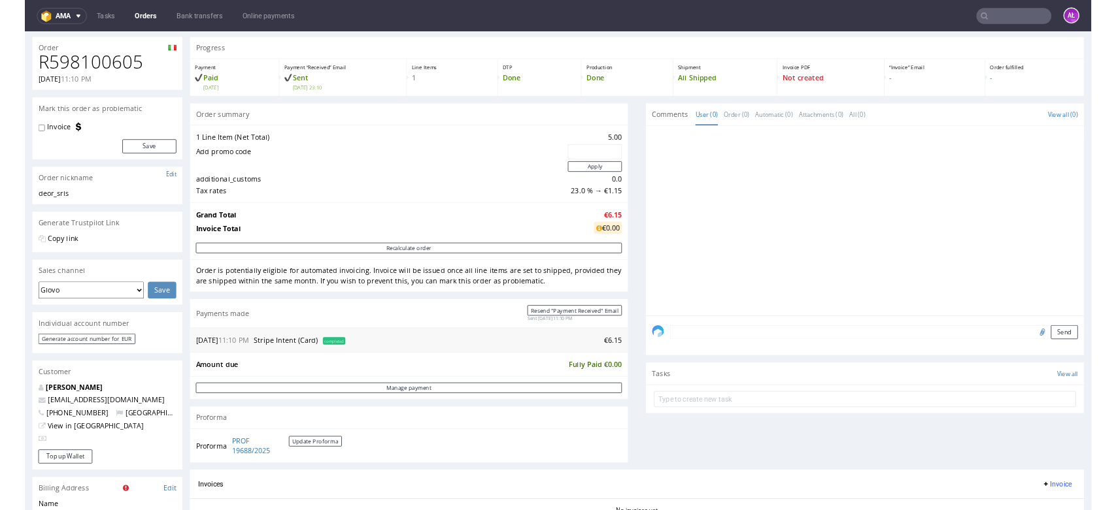
scroll to position [290, 0]
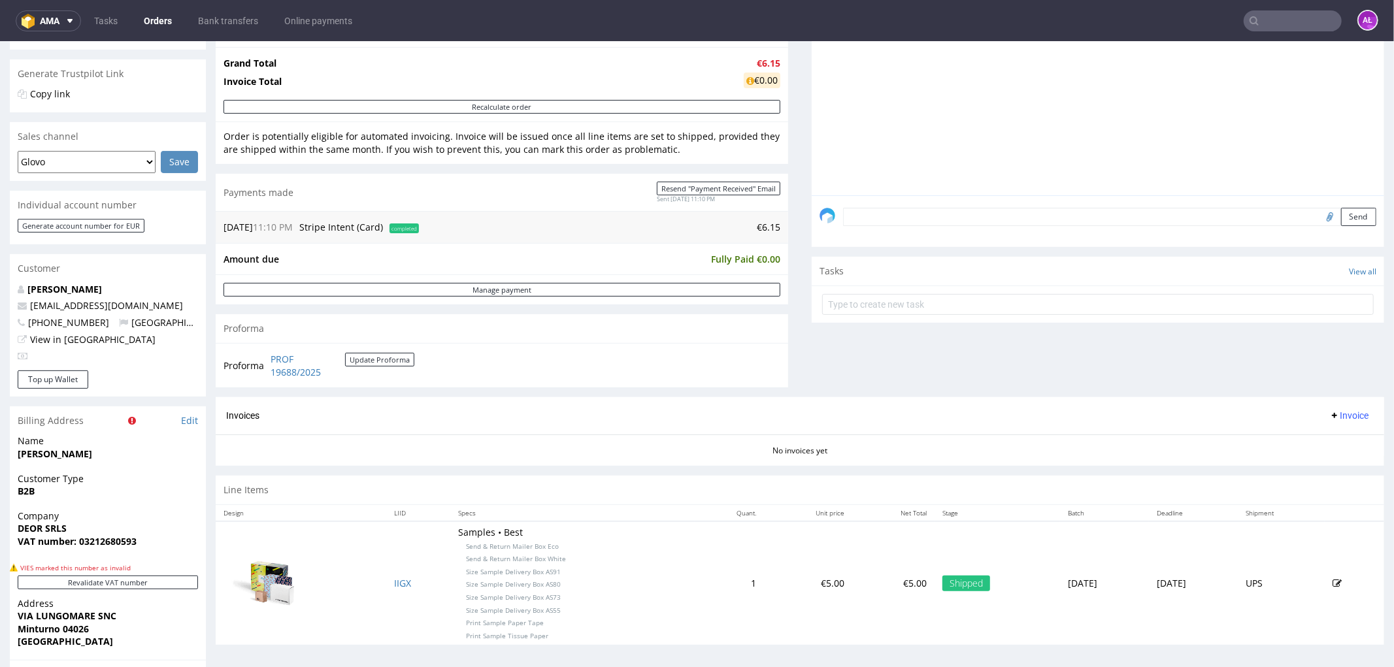
click at [1342, 415] on span "Invoice" at bounding box center [1348, 415] width 39 height 10
drag, startPoint x: 1342, startPoint y: 422, endPoint x: 1343, endPoint y: 449, distance: 27.5
click at [1343, 449] on li "Generate" at bounding box center [1322, 443] width 84 height 24
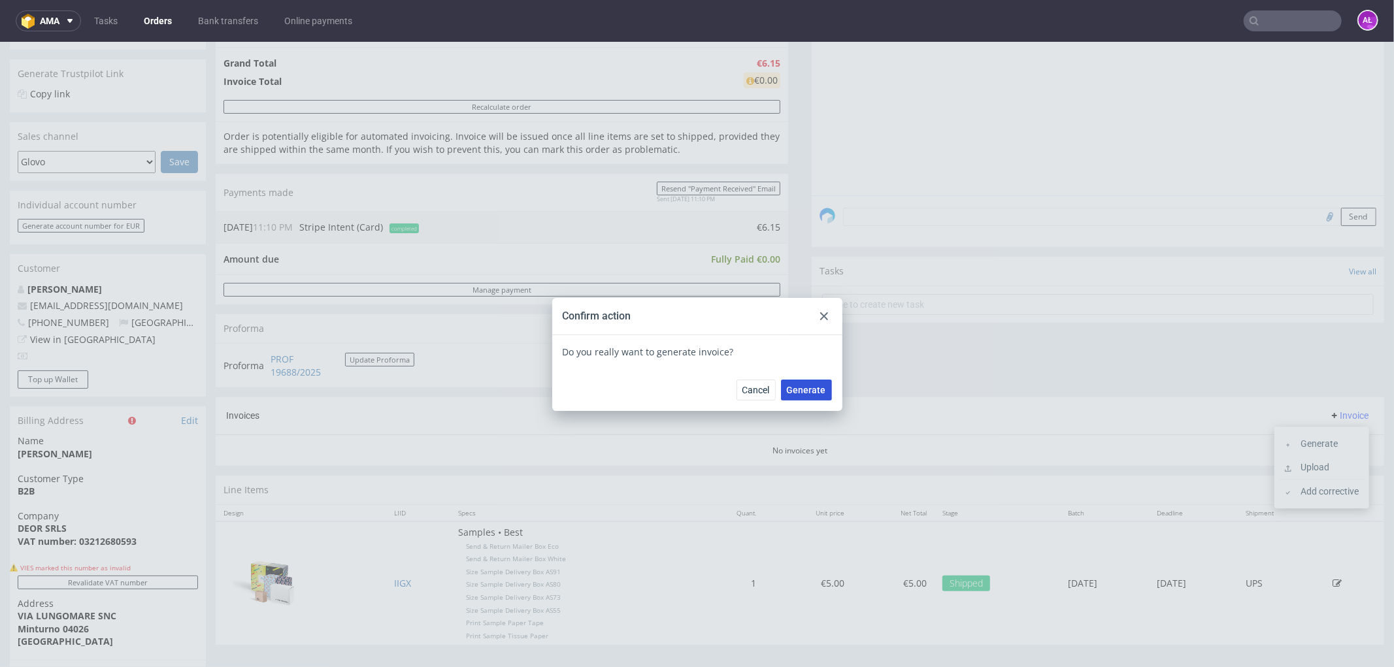
click at [810, 388] on span "Generate" at bounding box center [806, 389] width 39 height 9
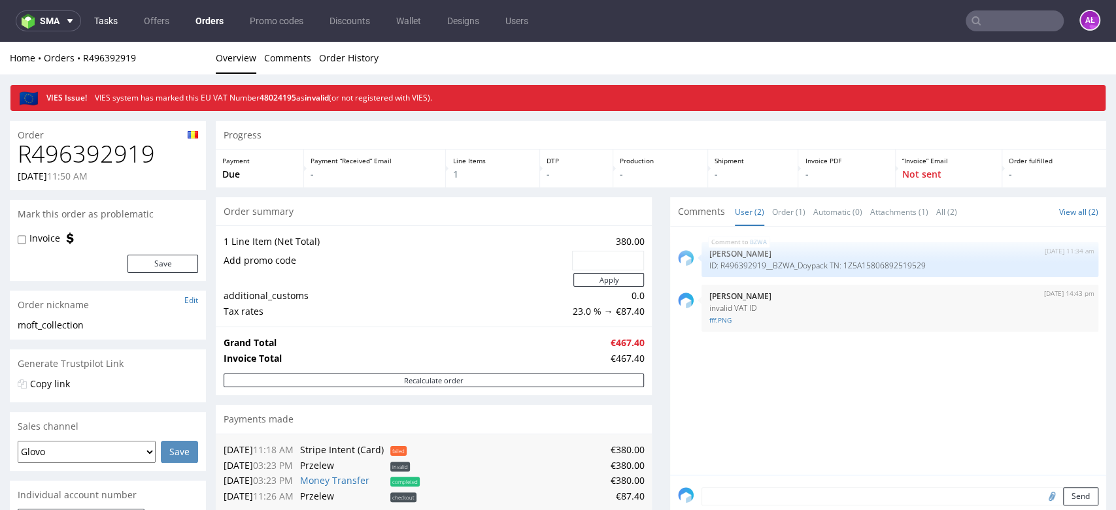
click at [105, 20] on link "Tasks" at bounding box center [105, 20] width 39 height 21
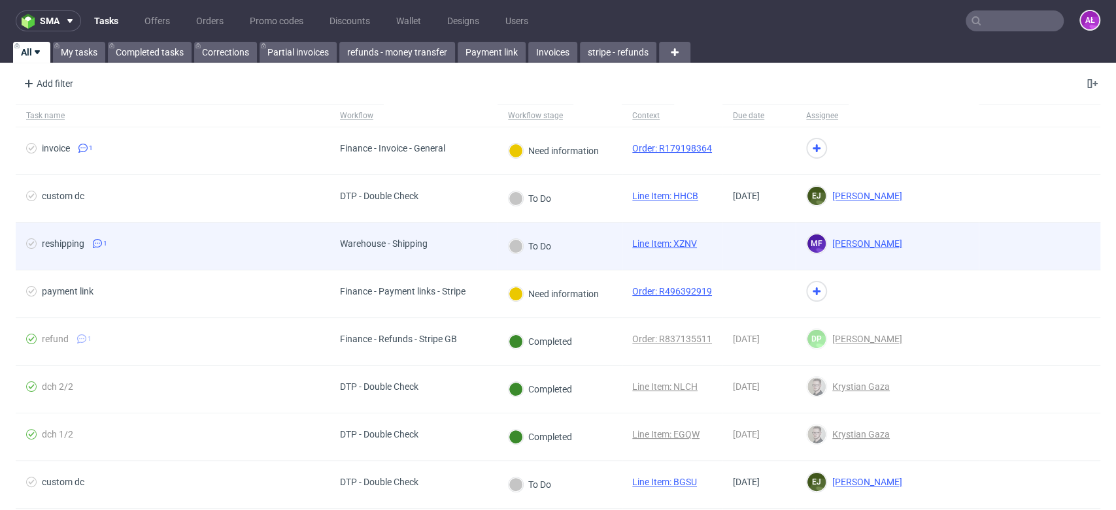
scroll to position [73, 0]
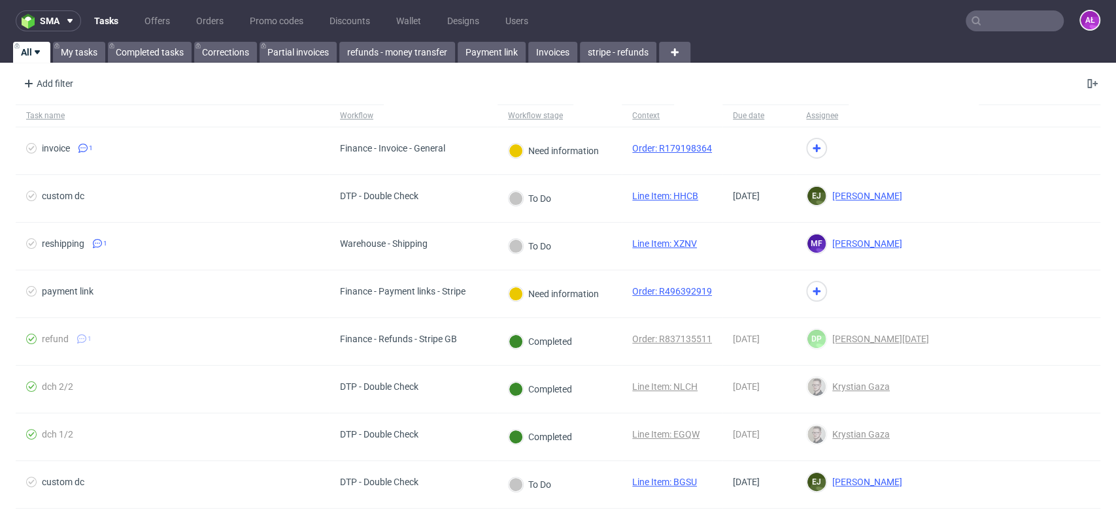
click at [109, 27] on link "Tasks" at bounding box center [106, 20] width 40 height 21
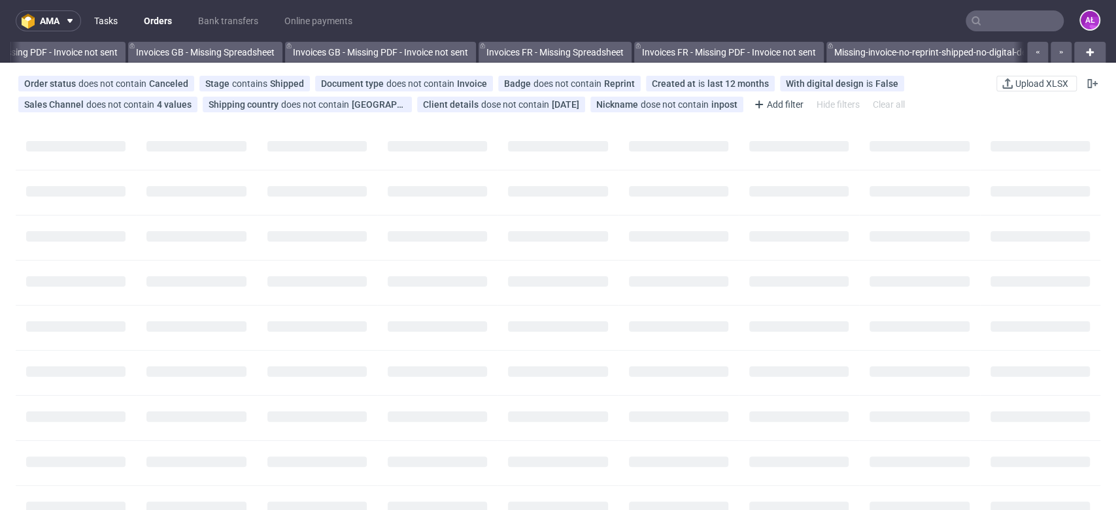
scroll to position [0, 1867]
click at [104, 24] on link "Tasks" at bounding box center [105, 20] width 39 height 21
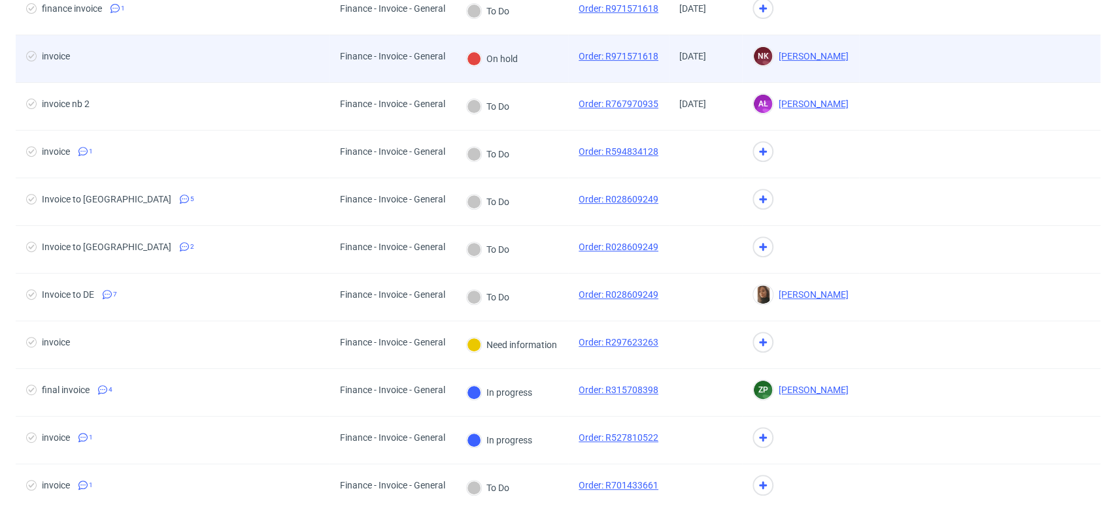
scroll to position [290, 0]
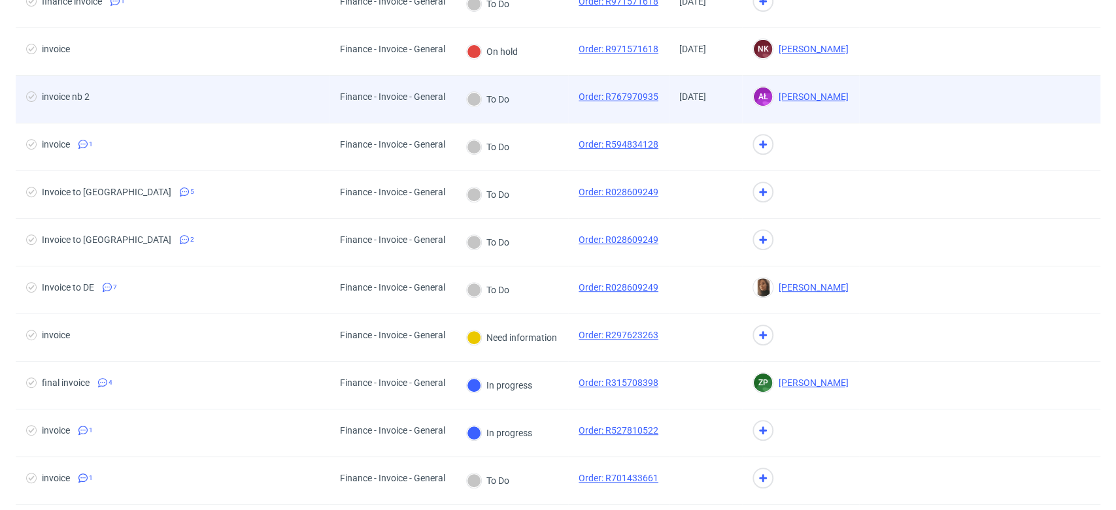
click at [541, 105] on div "To Do" at bounding box center [512, 100] width 112 height 48
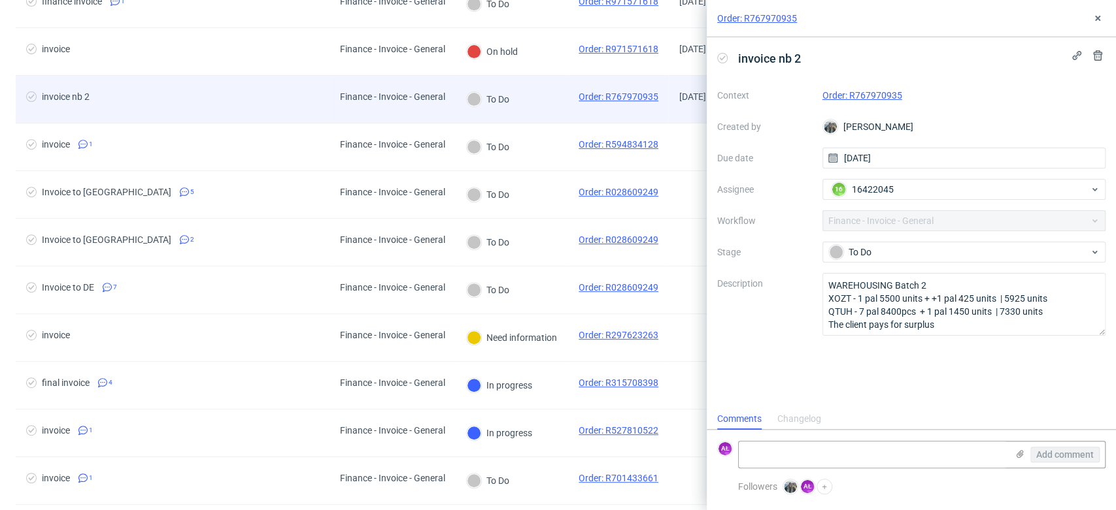
scroll to position [10, 0]
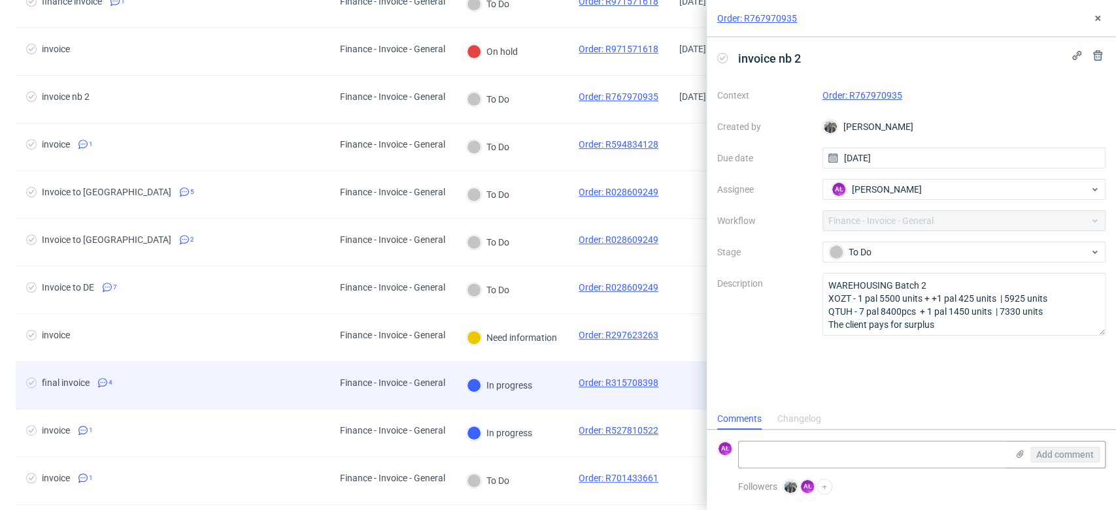
click at [539, 400] on div "In progress" at bounding box center [500, 385] width 88 height 47
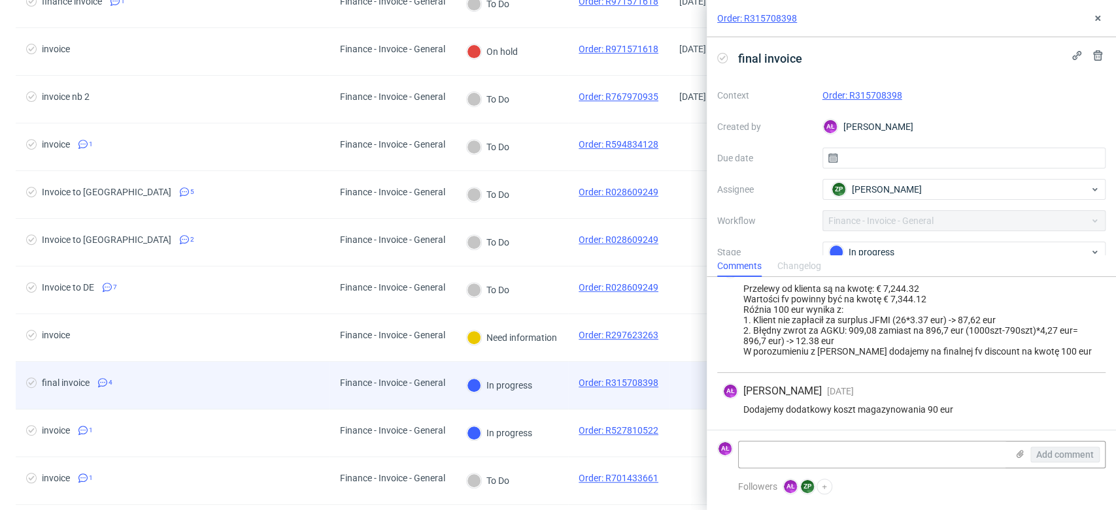
scroll to position [256, 0]
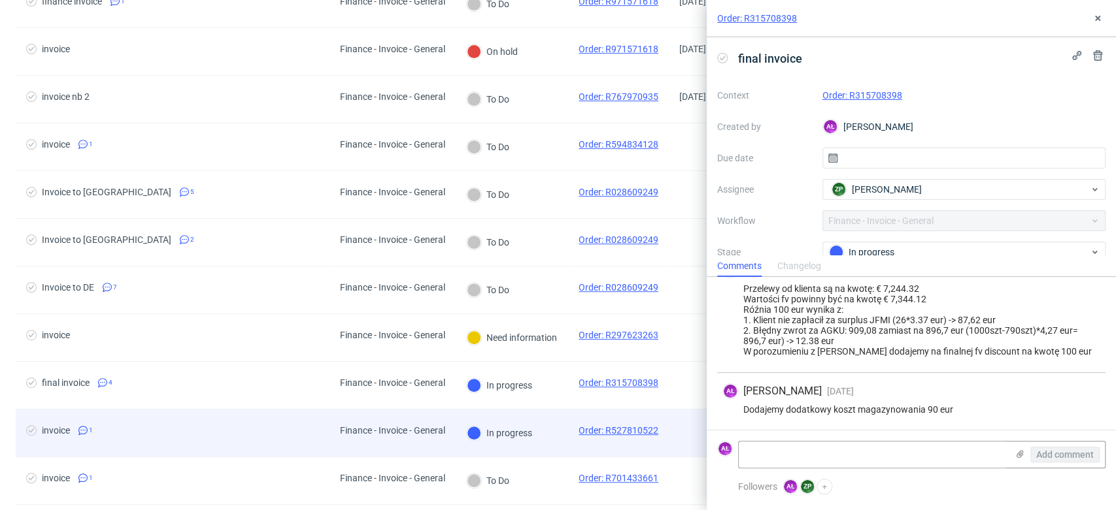
click at [543, 437] on div "In progress" at bounding box center [500, 433] width 88 height 47
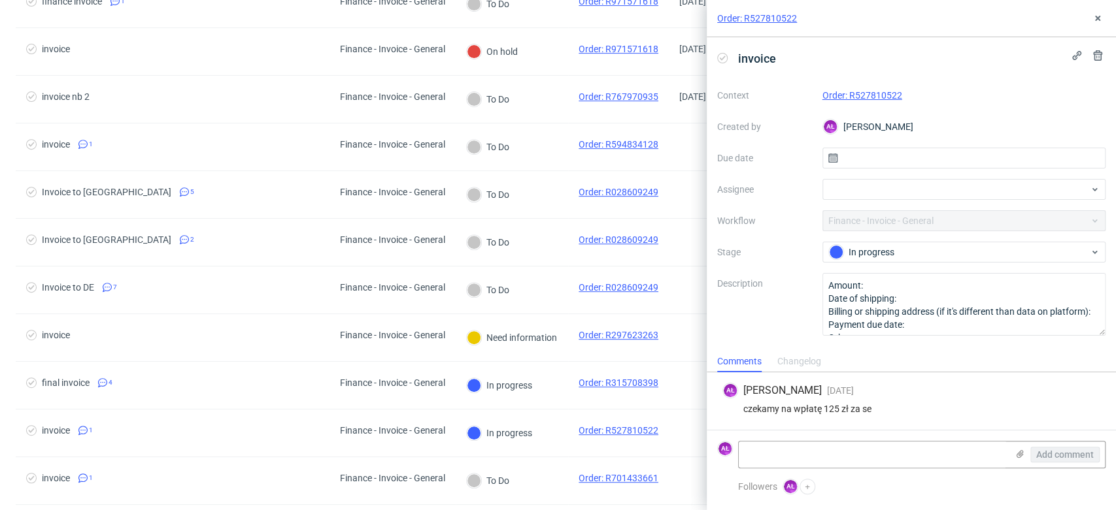
click at [881, 90] on link "Order: R527810522" at bounding box center [862, 95] width 80 height 10
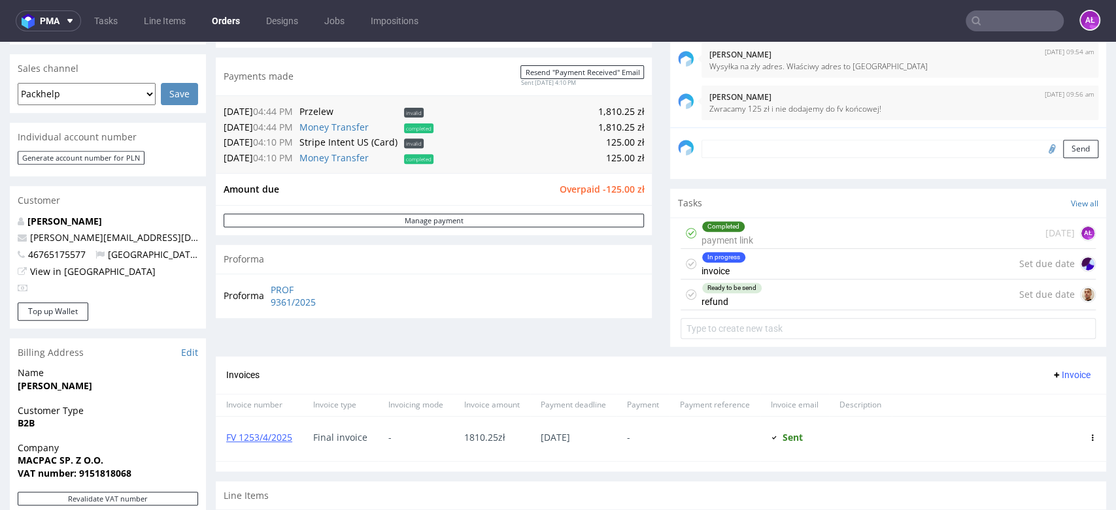
scroll to position [290, 0]
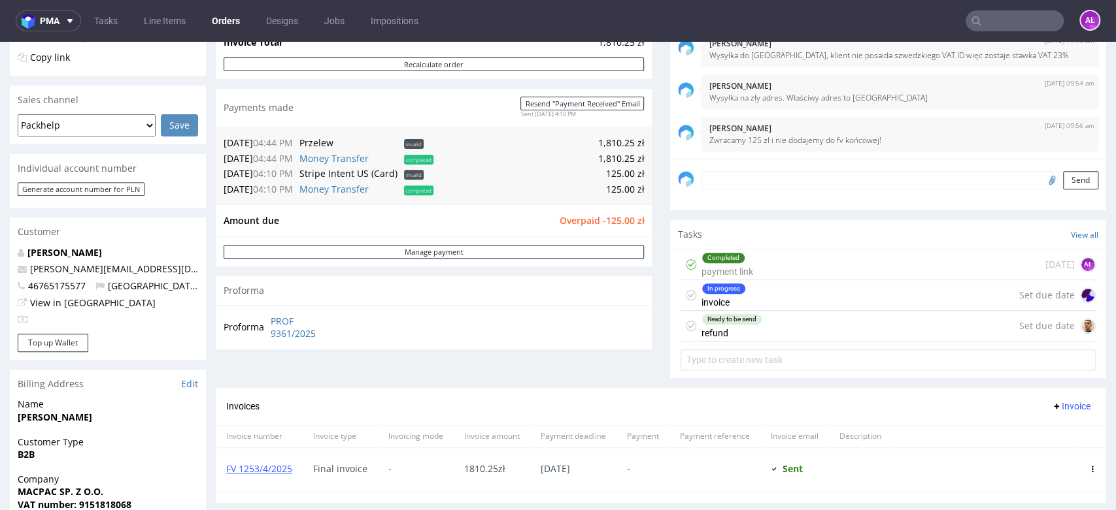
click at [741, 297] on div "In progress invoice Set due date" at bounding box center [887, 295] width 415 height 31
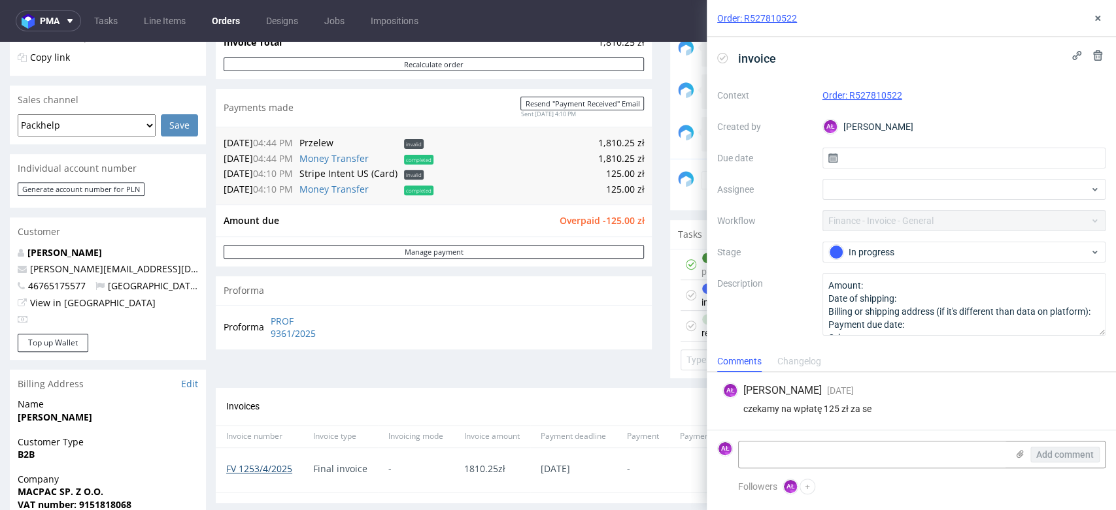
click at [273, 469] on link "FV 1253/4/2025" at bounding box center [259, 469] width 66 height 12
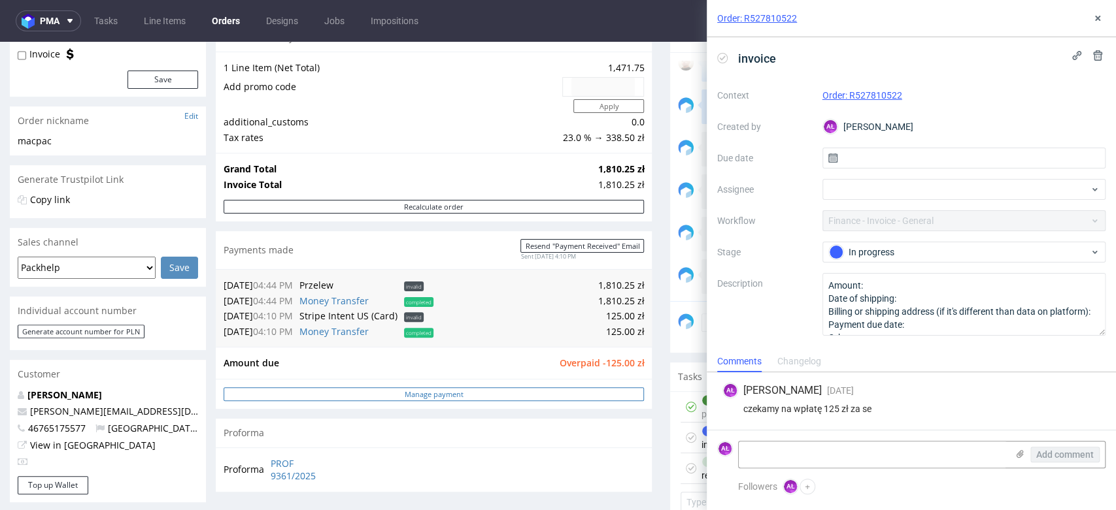
scroll to position [145, 0]
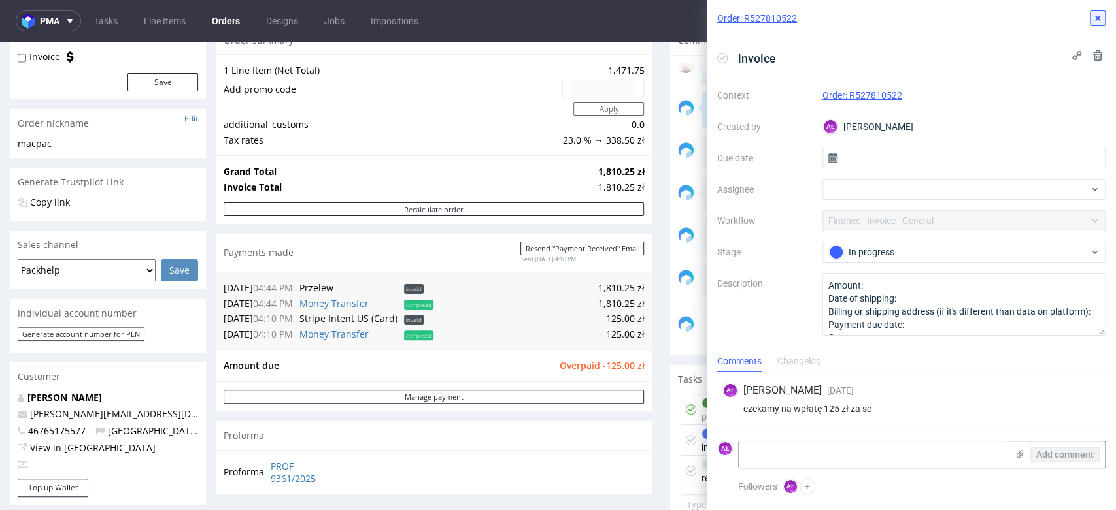
click at [1098, 18] on icon at bounding box center [1097, 18] width 10 height 10
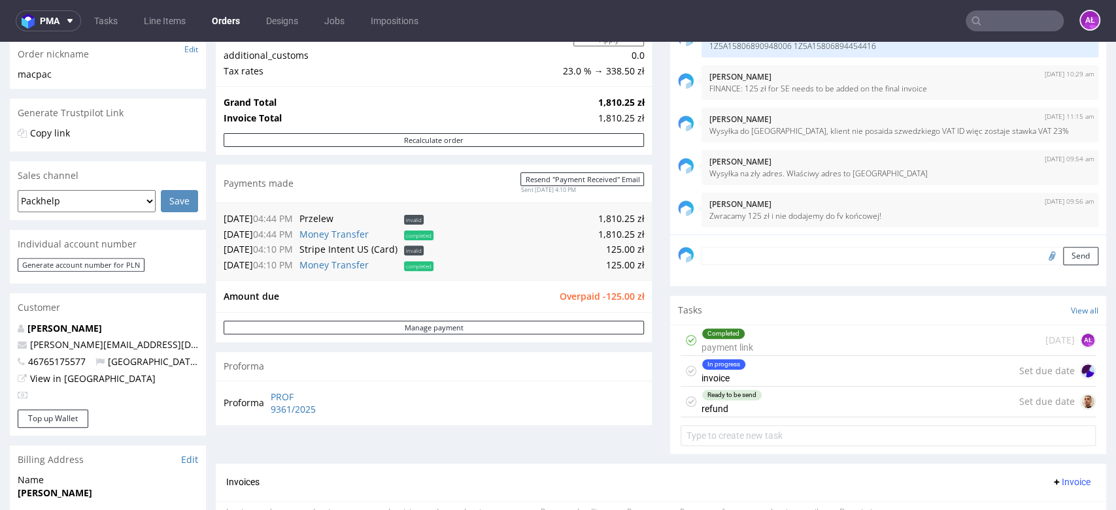
scroll to position [290, 0]
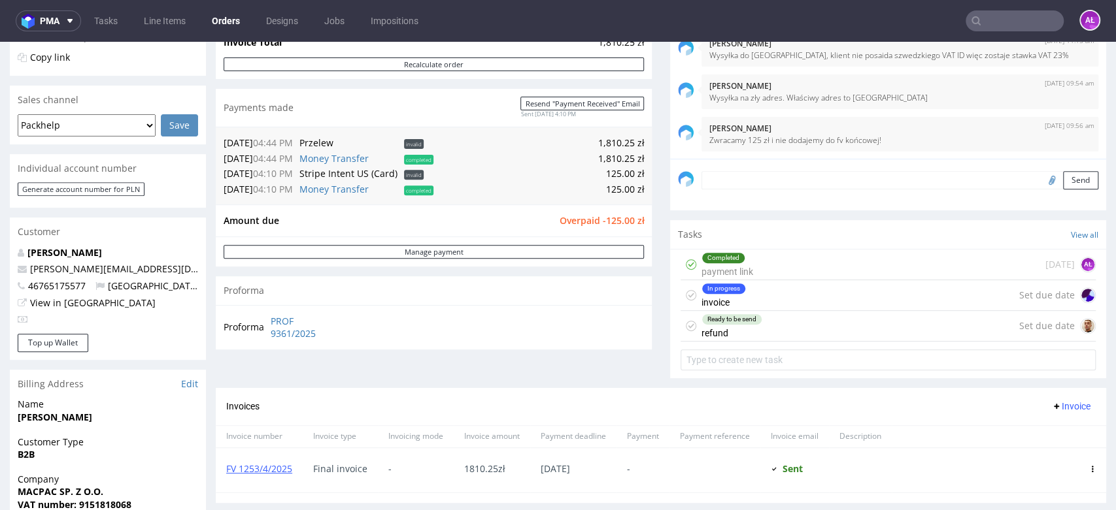
click at [727, 328] on div "Ready to be send refund" at bounding box center [731, 326] width 61 height 30
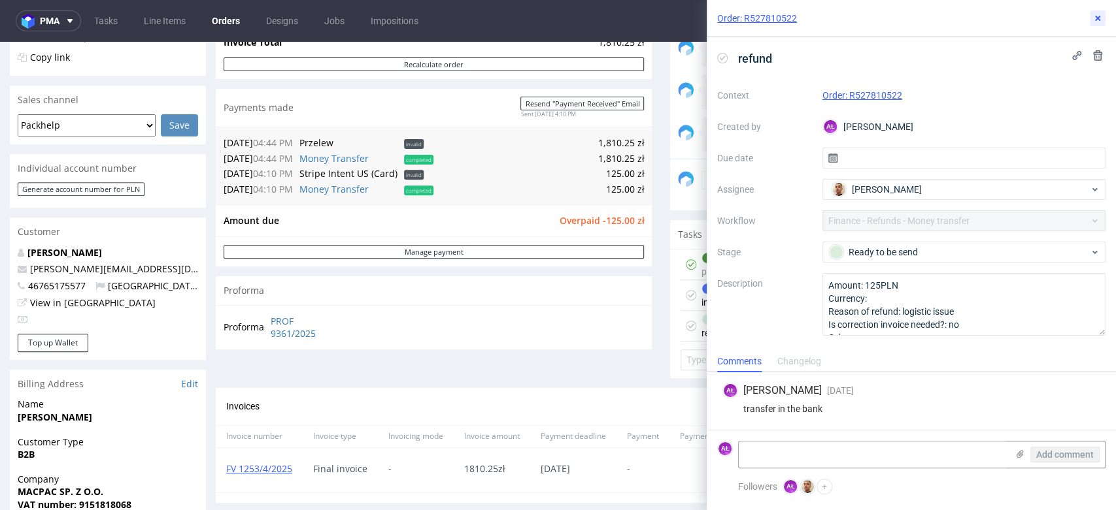
click at [1102, 18] on icon at bounding box center [1097, 18] width 10 height 10
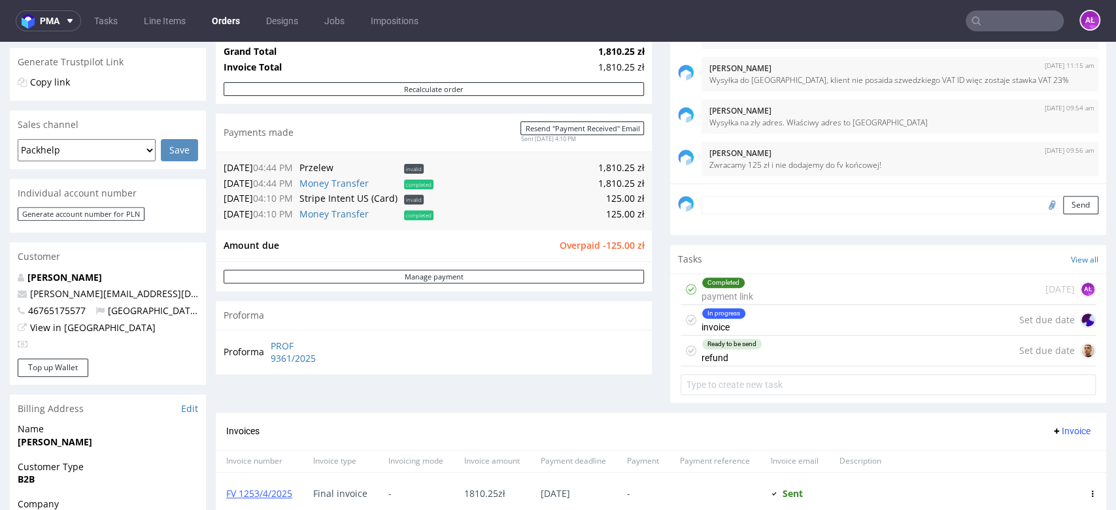
scroll to position [290, 0]
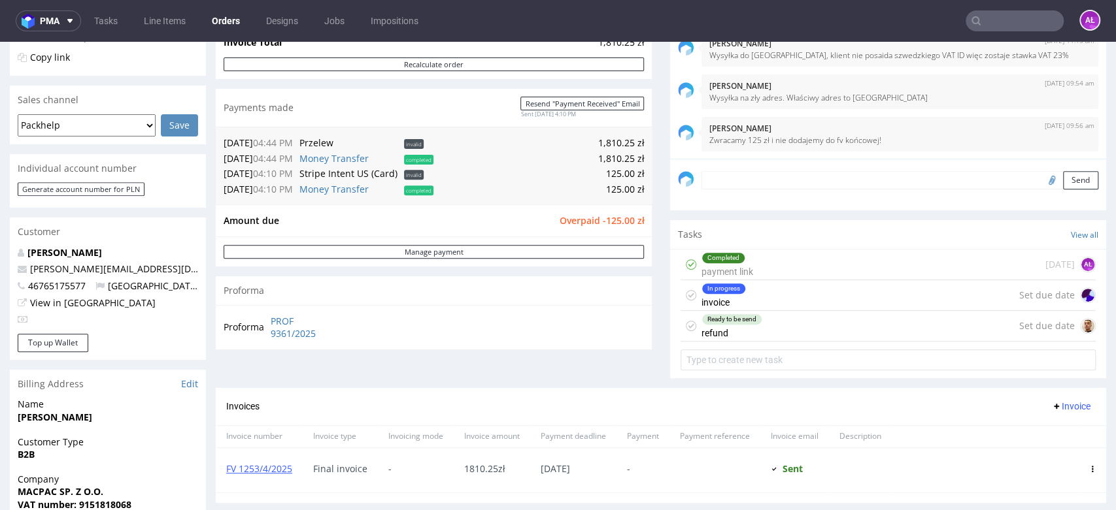
click at [741, 336] on div "Ready to be send refund" at bounding box center [731, 326] width 61 height 30
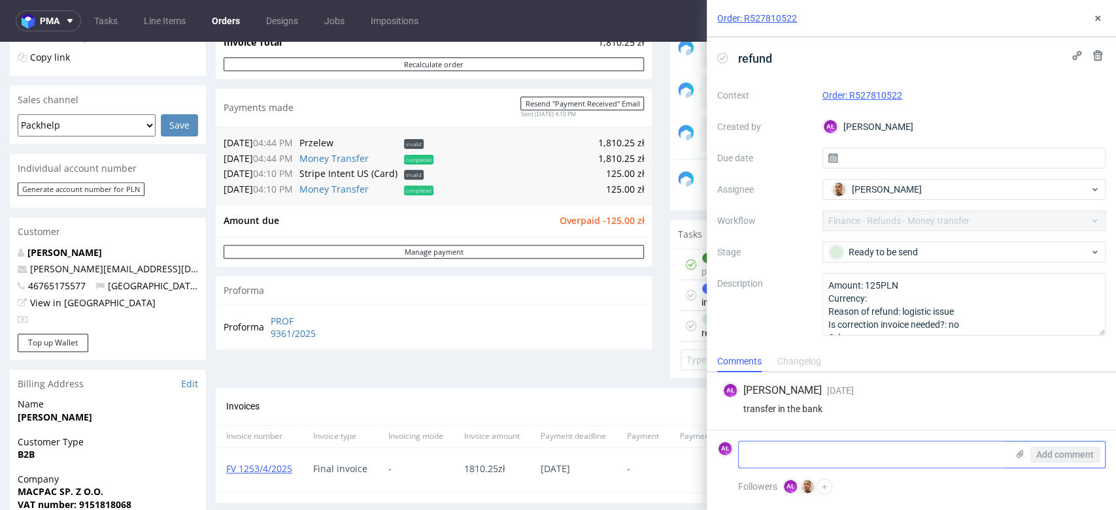
click at [877, 459] on textarea at bounding box center [873, 455] width 268 height 26
type textarea "refunded"
drag, startPoint x: 1063, startPoint y: 454, endPoint x: 1051, endPoint y: 433, distance: 24.3
click at [1063, 454] on span "Add comment" at bounding box center [1065, 454] width 58 height 9
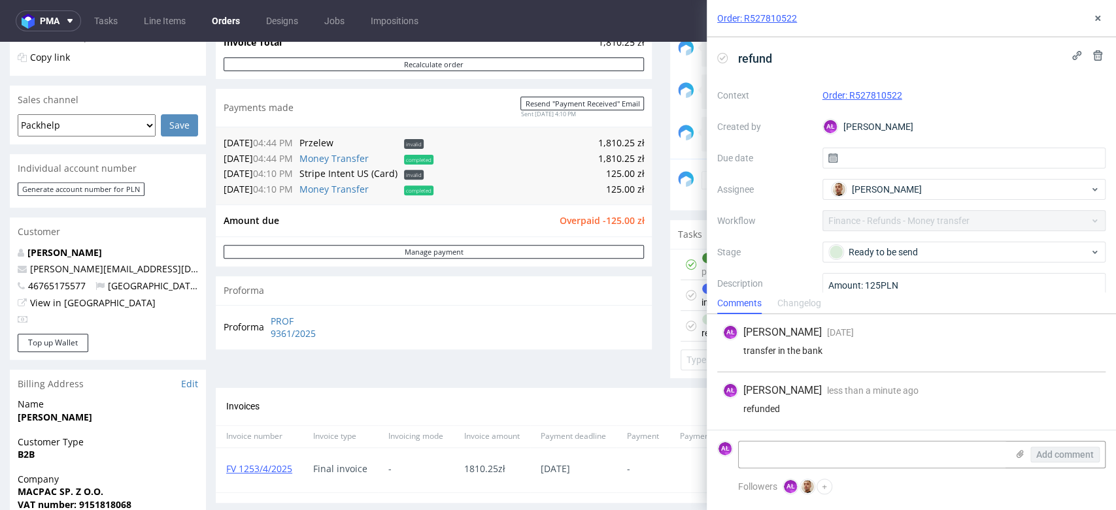
click at [722, 56] on icon at bounding box center [722, 58] width 10 height 10
click at [1096, 21] on icon at bounding box center [1097, 18] width 10 height 10
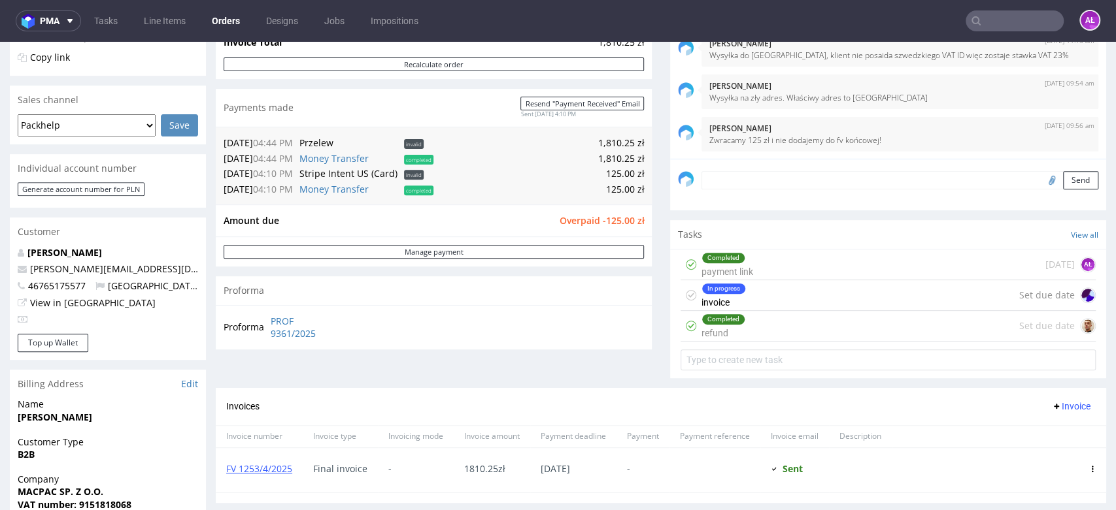
click at [731, 260] on div "Completed" at bounding box center [723, 258] width 42 height 10
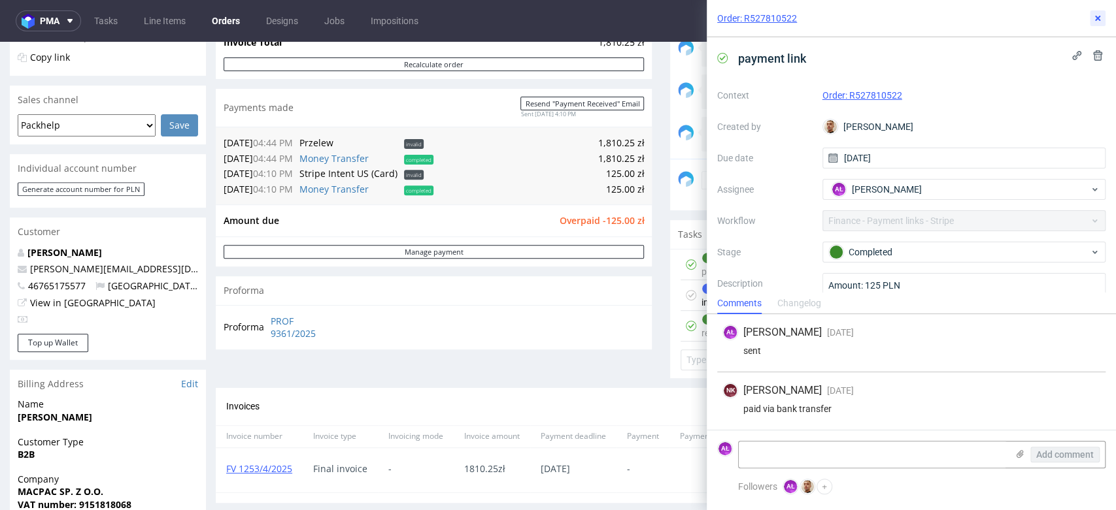
click at [1097, 18] on use at bounding box center [1097, 18] width 5 height 5
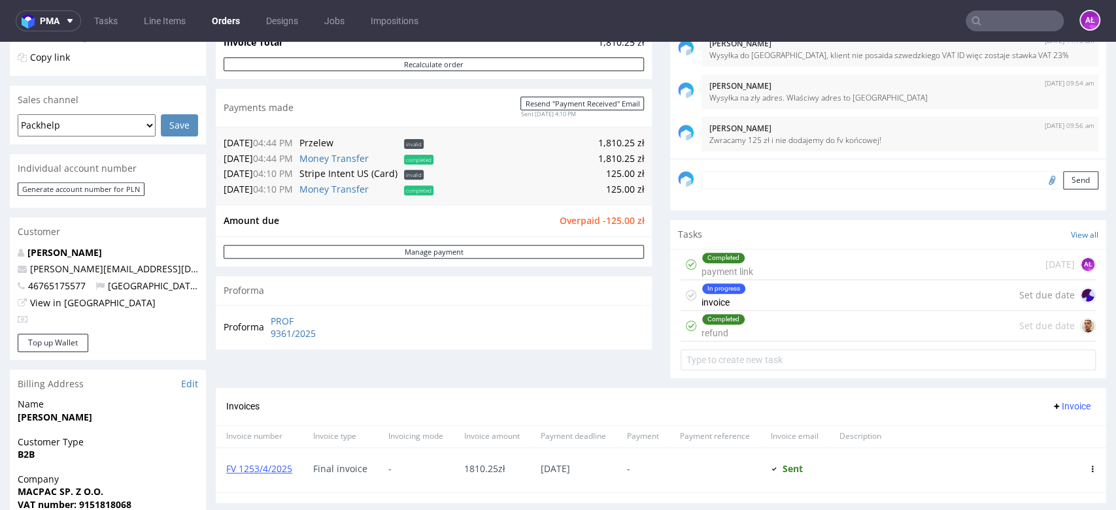
scroll to position [218, 0]
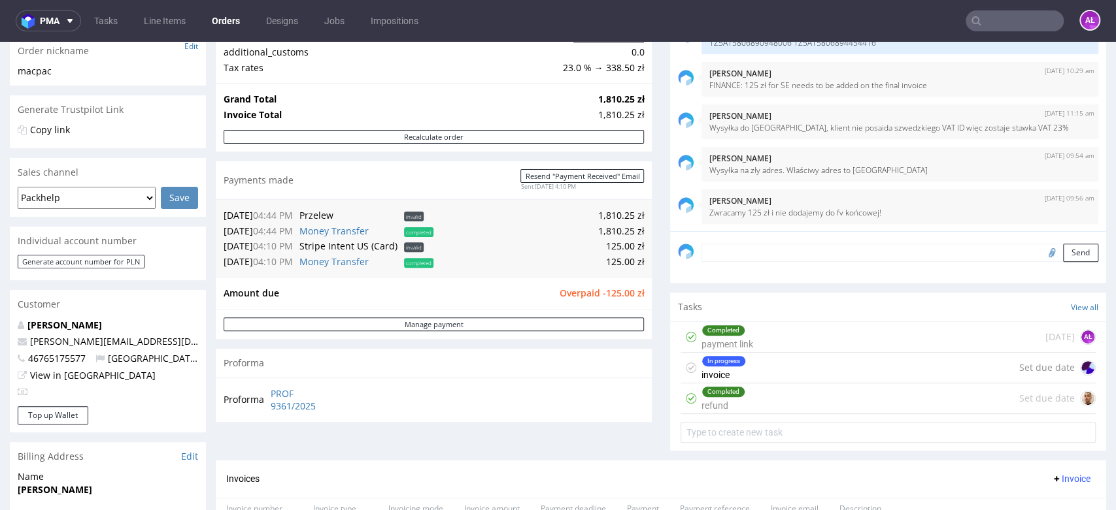
click at [741, 374] on div "In progress invoice Set due date" at bounding box center [887, 368] width 415 height 31
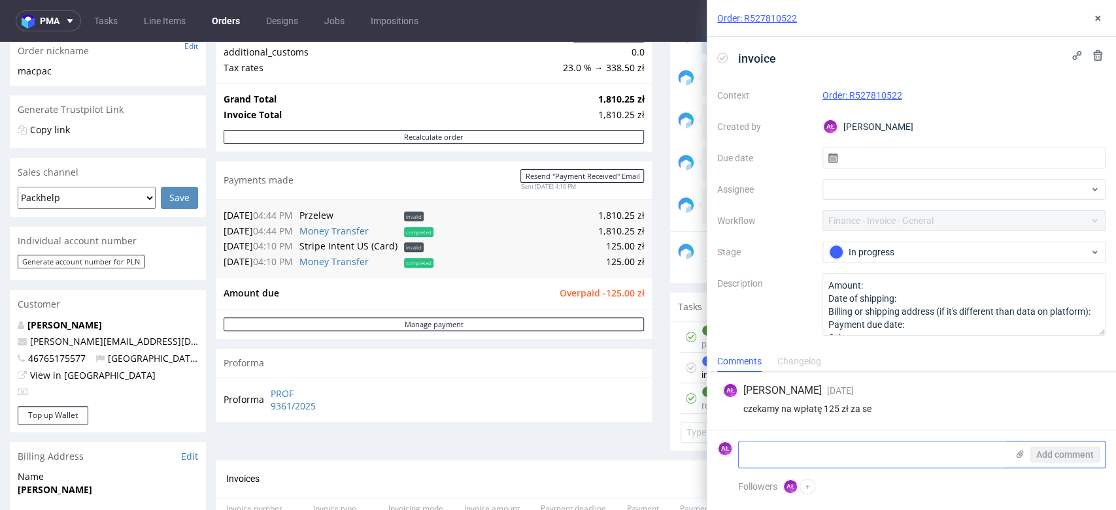
click at [833, 459] on textarea at bounding box center [873, 455] width 268 height 26
drag, startPoint x: 722, startPoint y: 56, endPoint x: 758, endPoint y: 50, distance: 36.4
click at [722, 56] on icon at bounding box center [722, 58] width 10 height 10
click at [1103, 17] on button at bounding box center [1098, 18] width 16 height 16
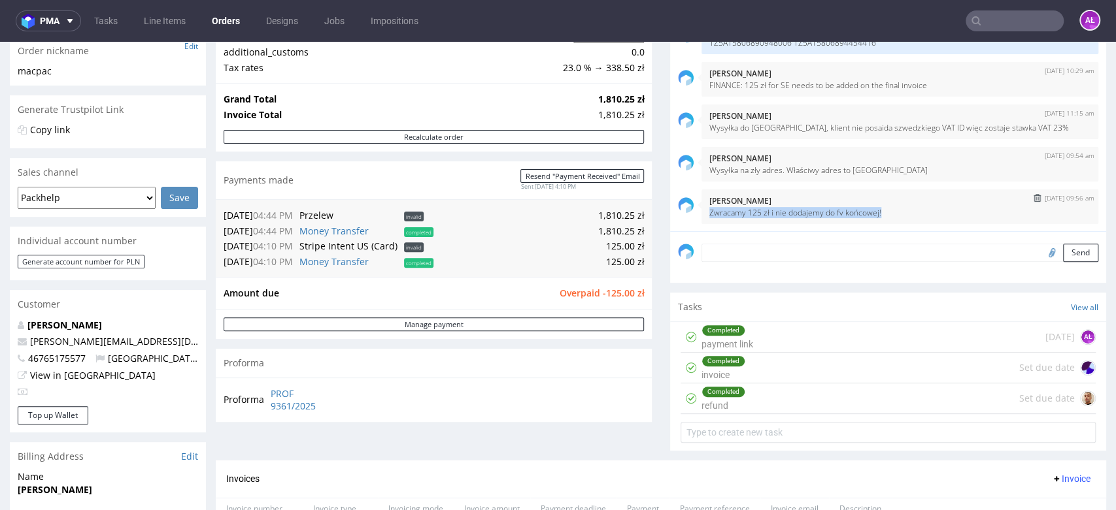
drag, startPoint x: 845, startPoint y: 218, endPoint x: 686, endPoint y: 216, distance: 158.9
click at [686, 216] on div "25th Apr 25 | 09:56 am Aleksandra Łętowska Zwracamy 125 zł i nie dodajemy do fv…" at bounding box center [888, 207] width 420 height 35
copy p "Zwracamy 125 zł i nie dodajemy do fv końcowej!"
drag, startPoint x: 765, startPoint y: 359, endPoint x: 821, endPoint y: 495, distance: 147.1
click at [765, 359] on div "Completed invoice Set due date" at bounding box center [887, 368] width 415 height 31
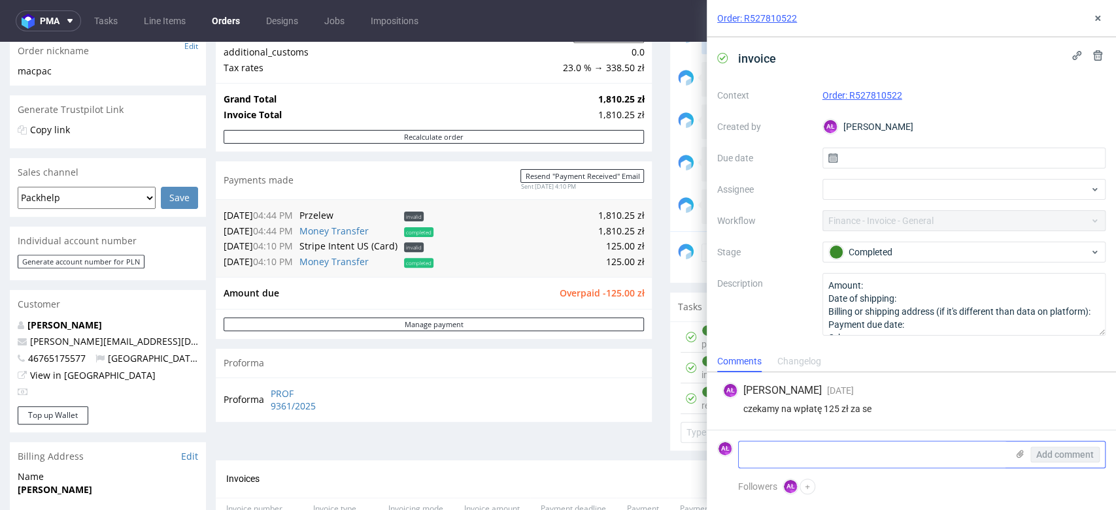
click at [899, 468] on textarea at bounding box center [873, 455] width 268 height 26
paste textarea "Zwracamy 125 zł i nie dodajemy do fv końcowej!"
type textarea "Zwracamy 125 zł i nie dodajemy do fv końcowej!"
click at [1063, 447] on button "Add comment" at bounding box center [1064, 455] width 69 height 16
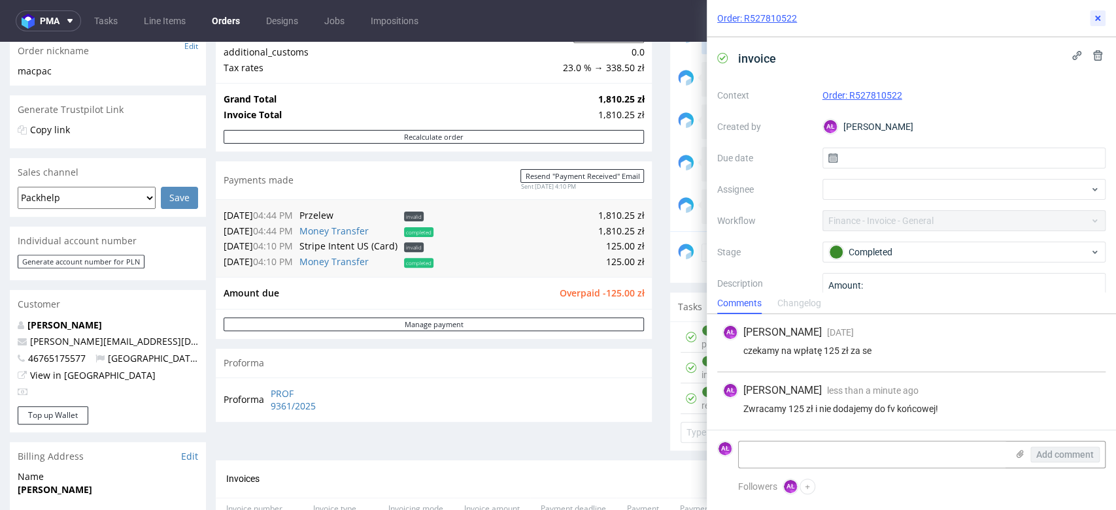
click at [1098, 15] on icon at bounding box center [1097, 18] width 10 height 10
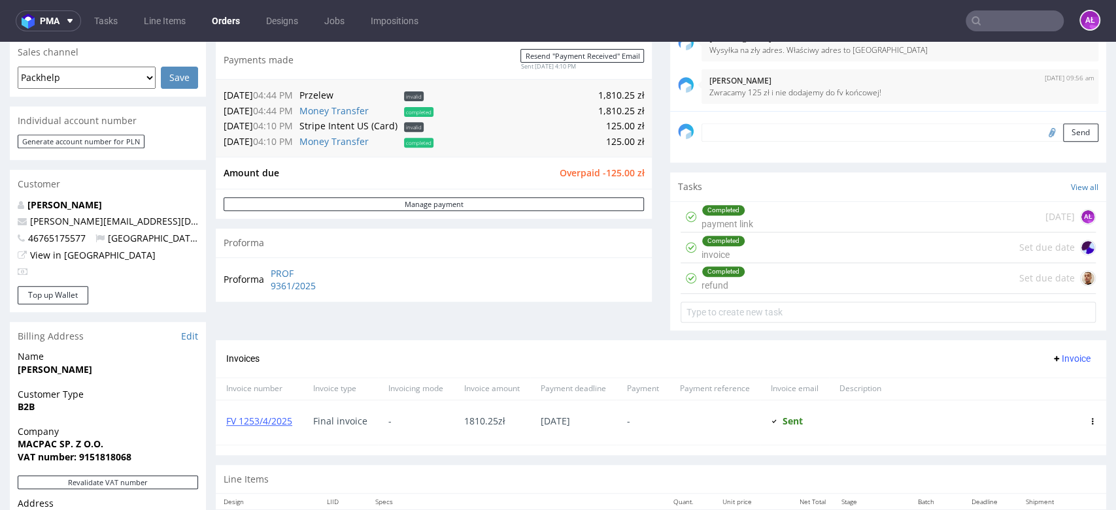
scroll to position [363, 0]
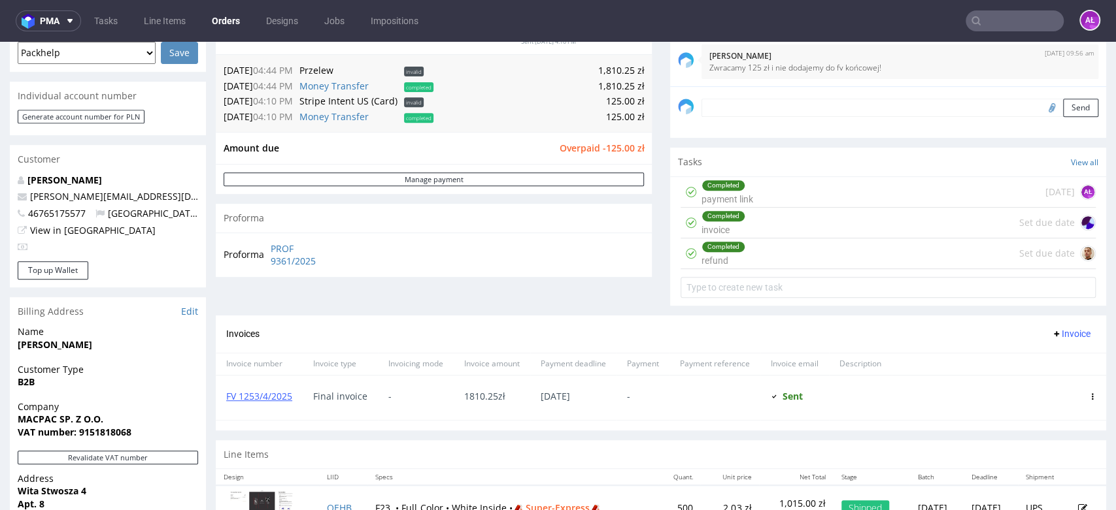
click at [756, 200] on div "Completed payment link 5 months ago AŁ" at bounding box center [887, 192] width 415 height 31
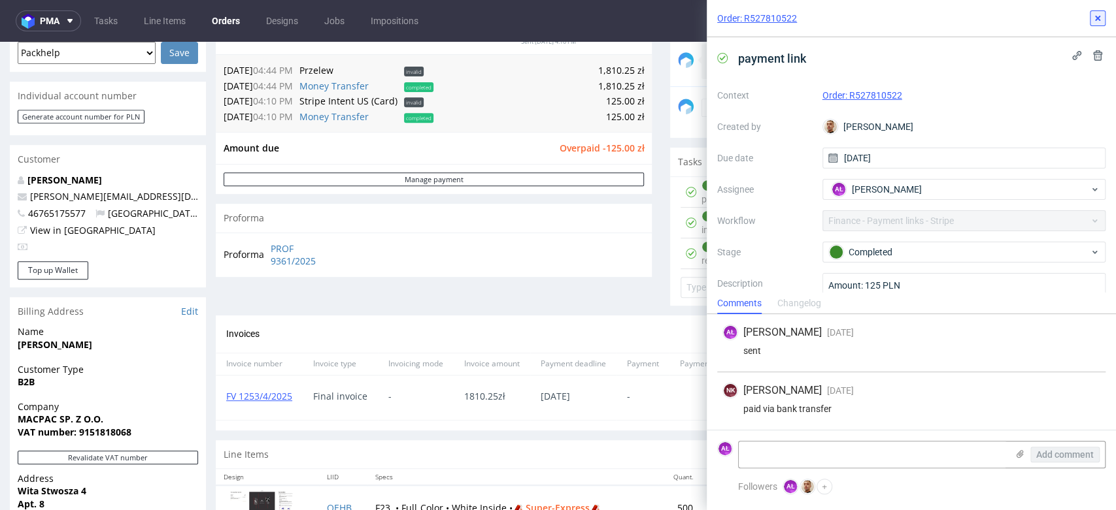
click at [1094, 20] on icon at bounding box center [1097, 18] width 10 height 10
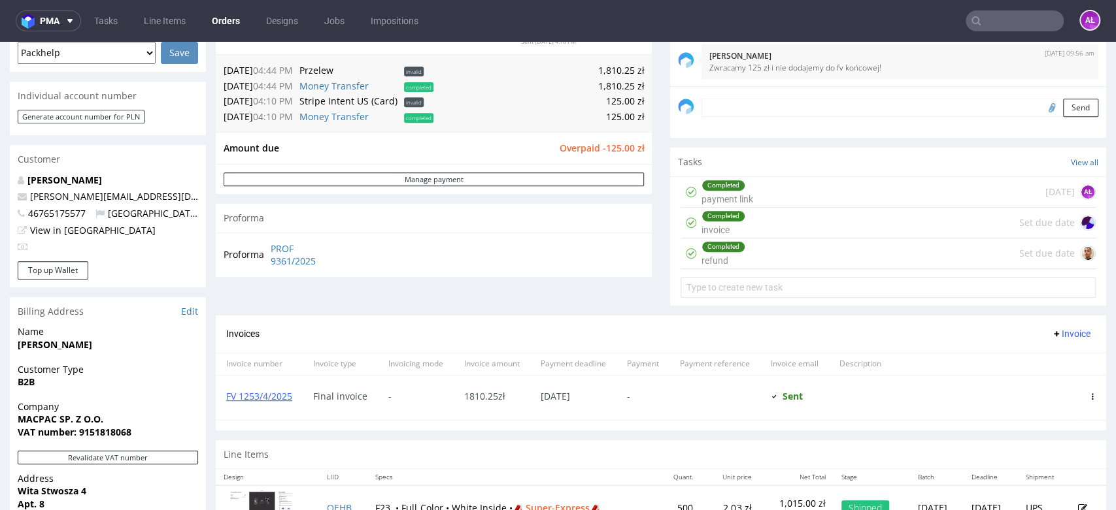
click at [765, 249] on div "Completed refund Set due date" at bounding box center [887, 254] width 415 height 31
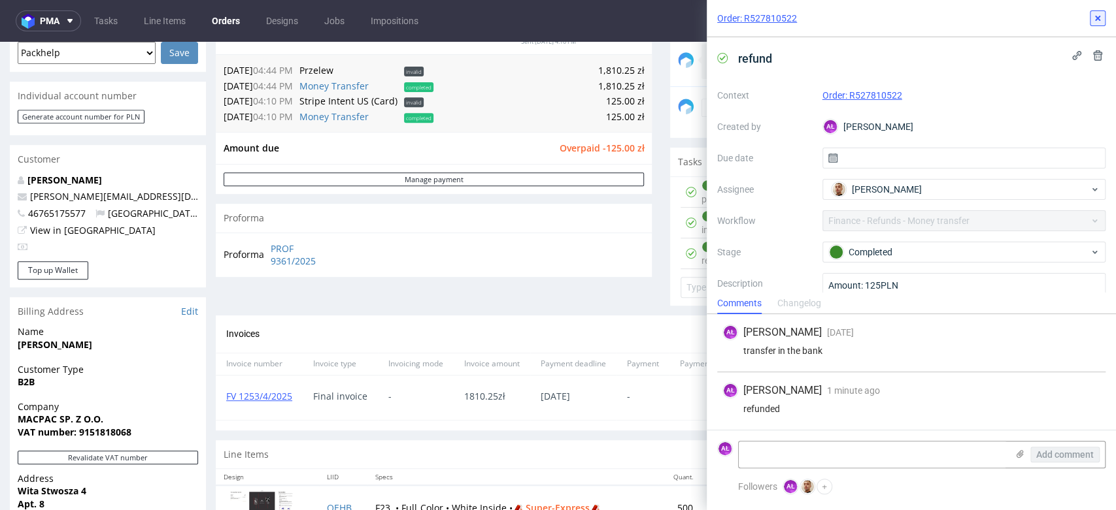
click at [1094, 16] on icon at bounding box center [1097, 18] width 10 height 10
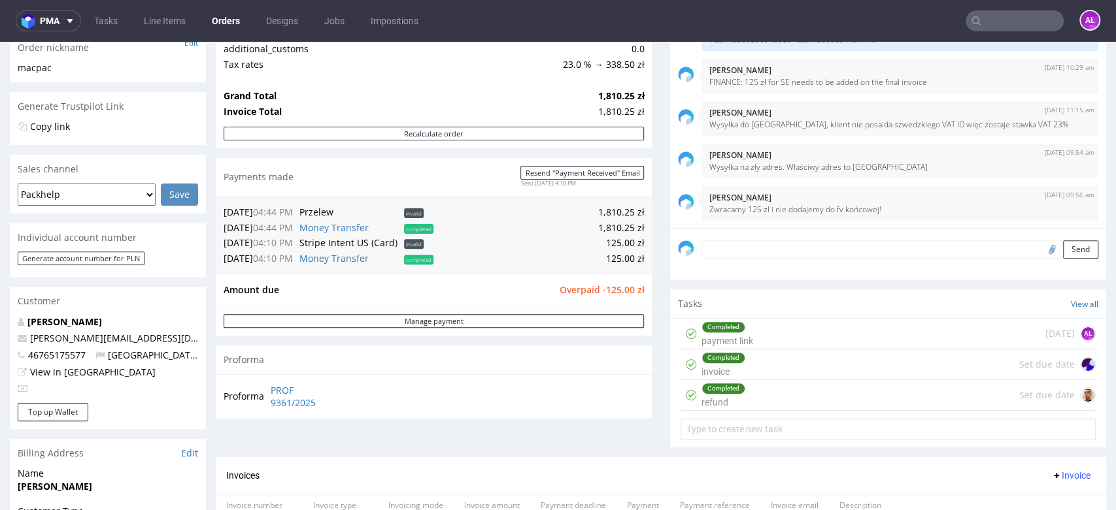
scroll to position [218, 0]
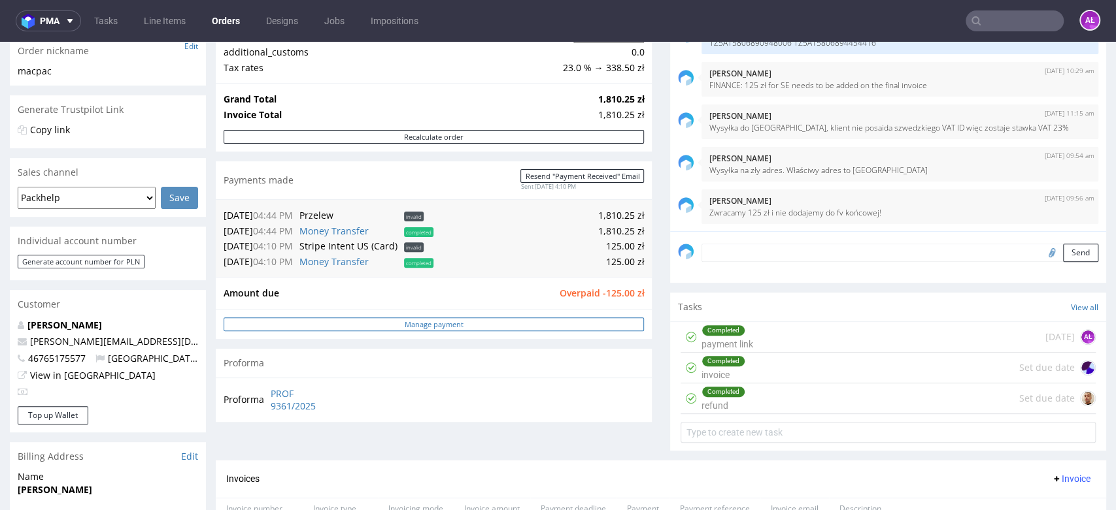
click at [558, 326] on link "Manage payment" at bounding box center [434, 325] width 420 height 14
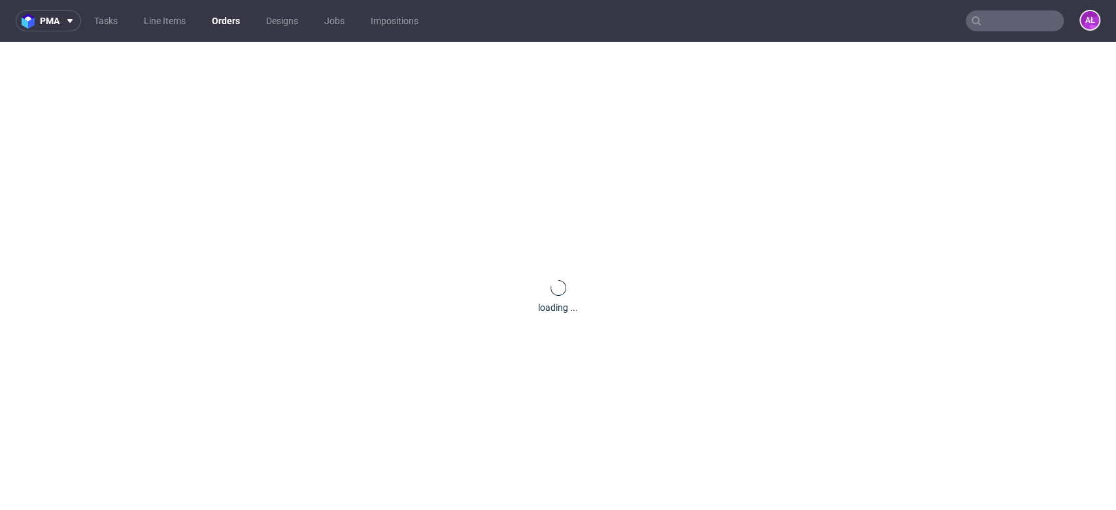
click at [771, 230] on div "loading ..." at bounding box center [558, 297] width 1116 height 510
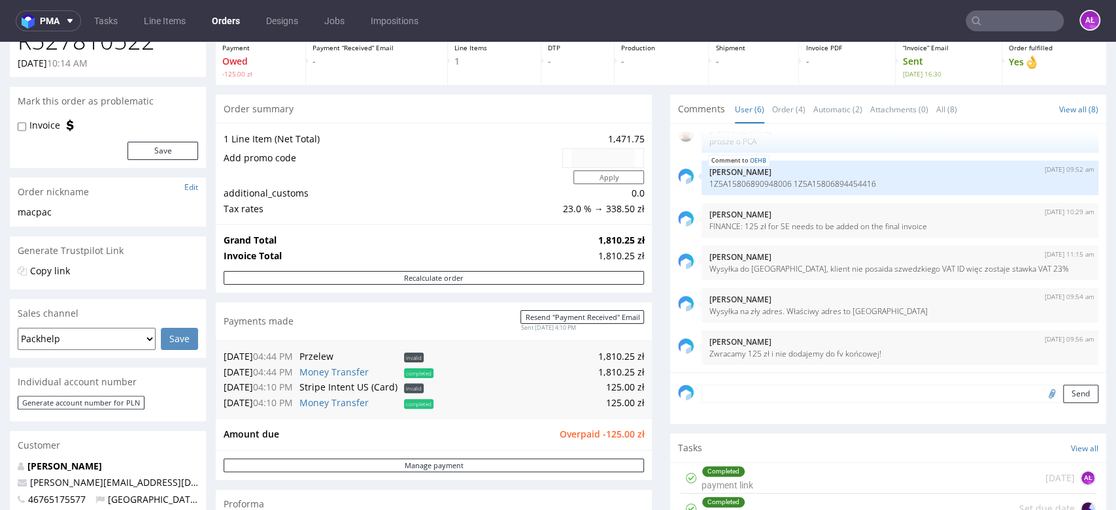
scroll to position [218, 0]
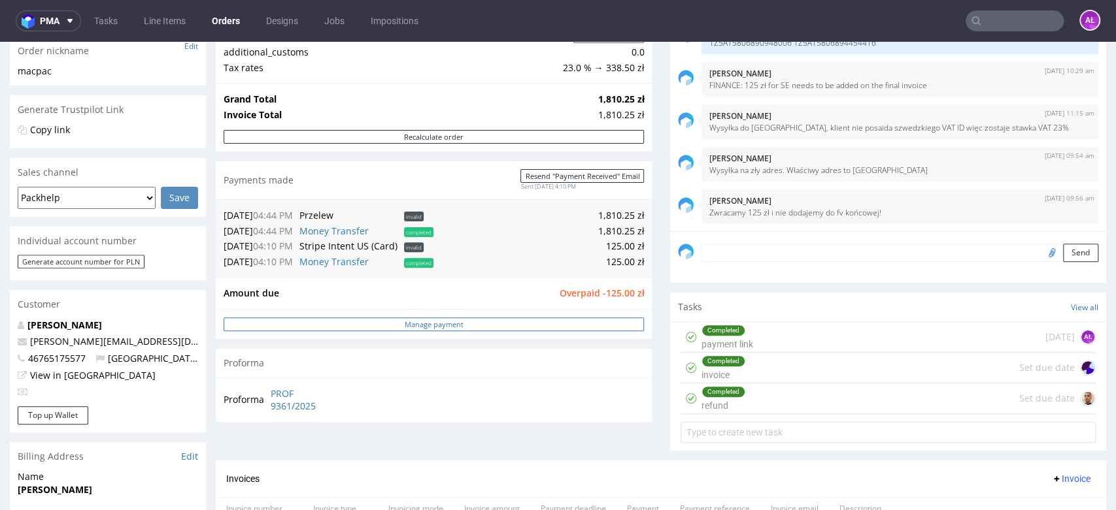
click at [549, 326] on link "Manage payment" at bounding box center [434, 325] width 420 height 14
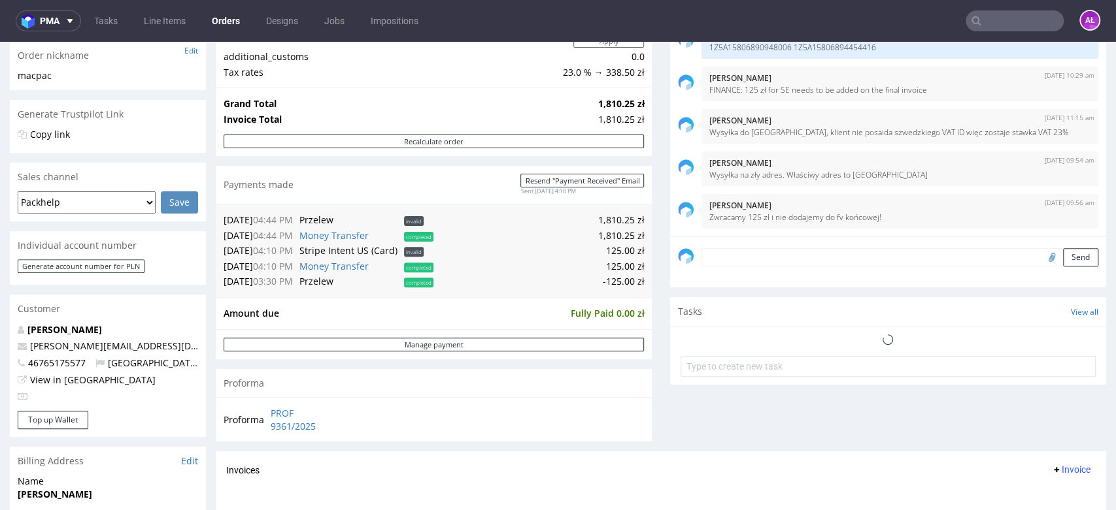
scroll to position [218, 0]
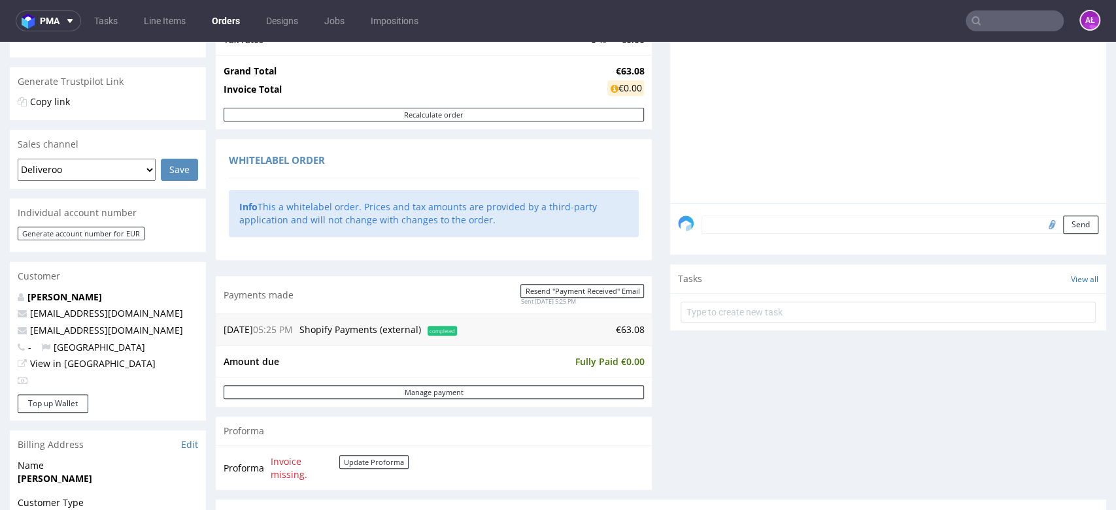
scroll to position [435, 0]
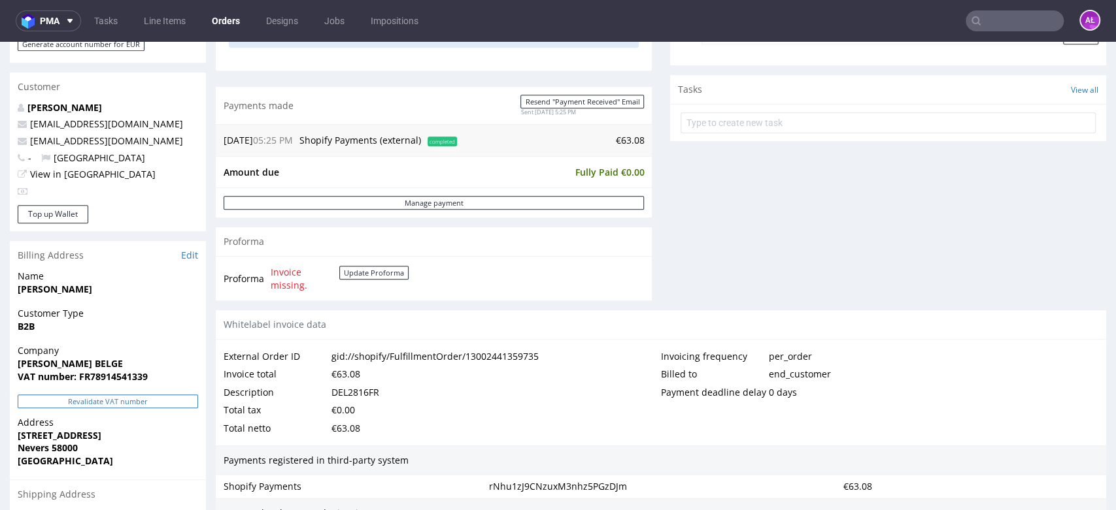
click at [186, 399] on button "Revalidate VAT number" at bounding box center [108, 402] width 180 height 14
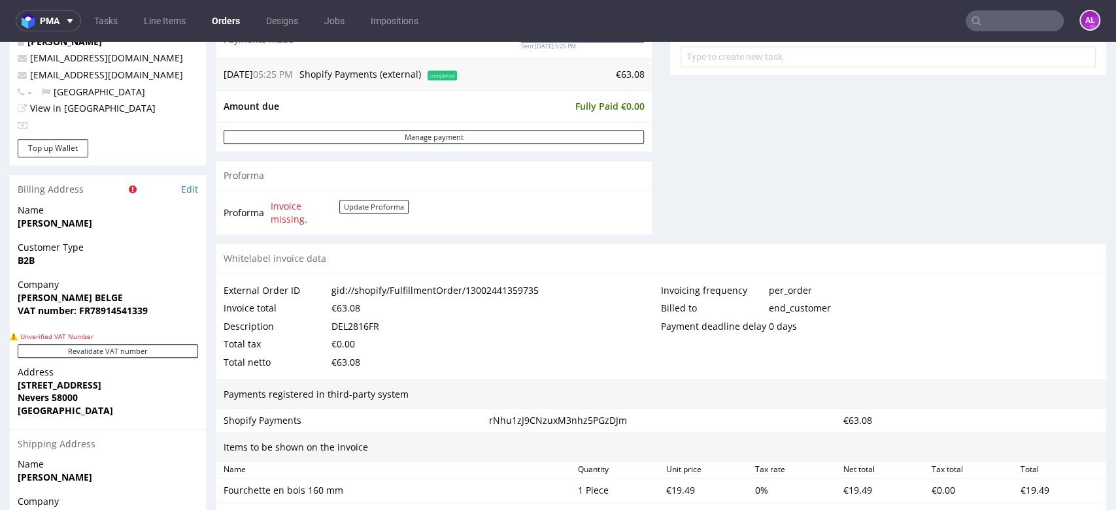
scroll to position [652, 0]
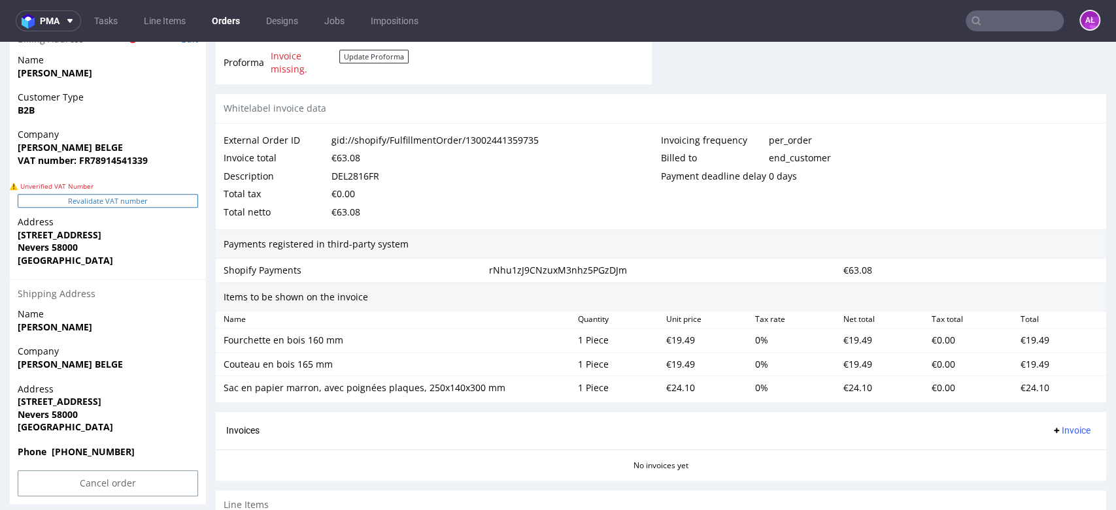
click at [178, 201] on button "Revalidate VAT number" at bounding box center [108, 201] width 180 height 14
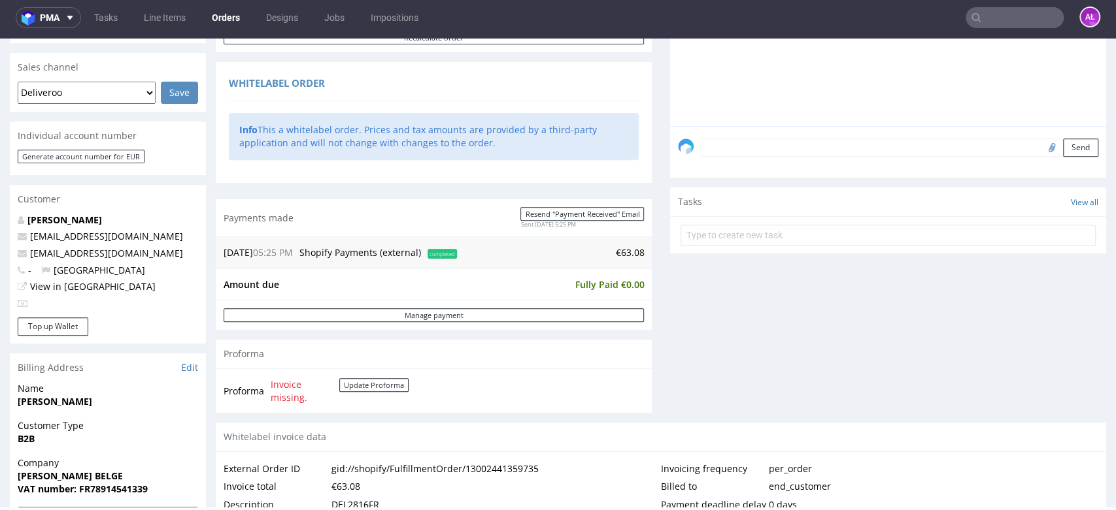
scroll to position [345, 0]
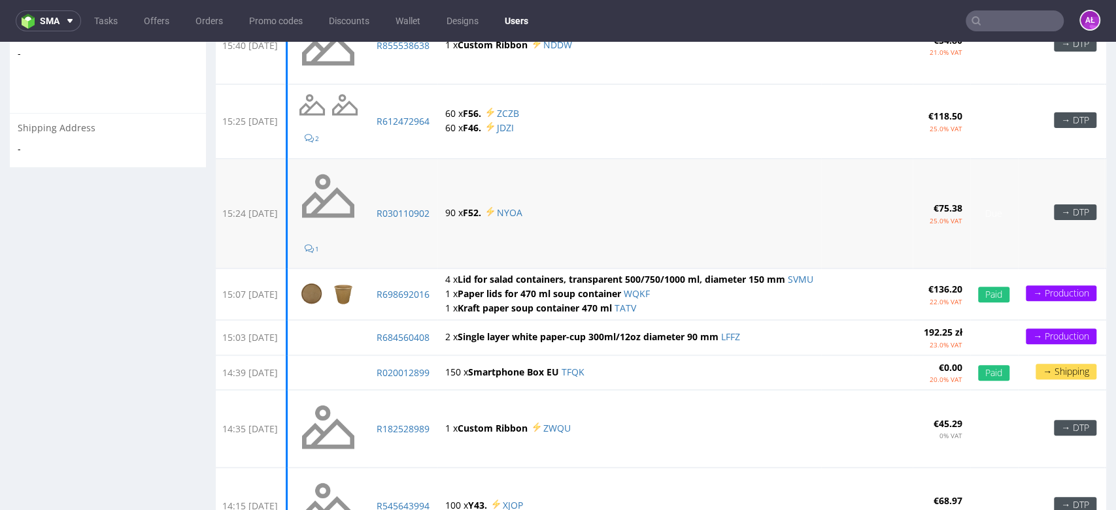
scroll to position [290, 0]
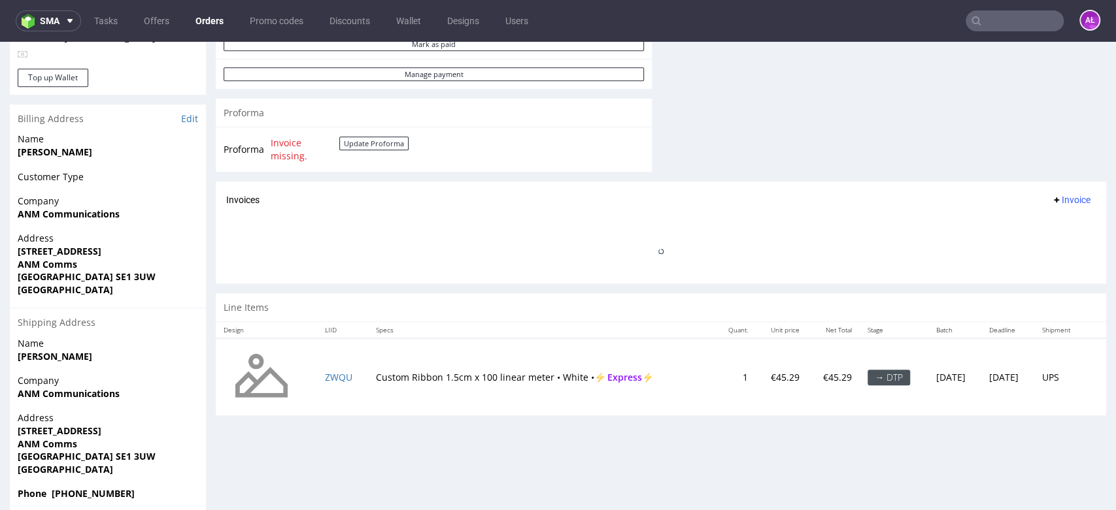
scroll to position [580, 0]
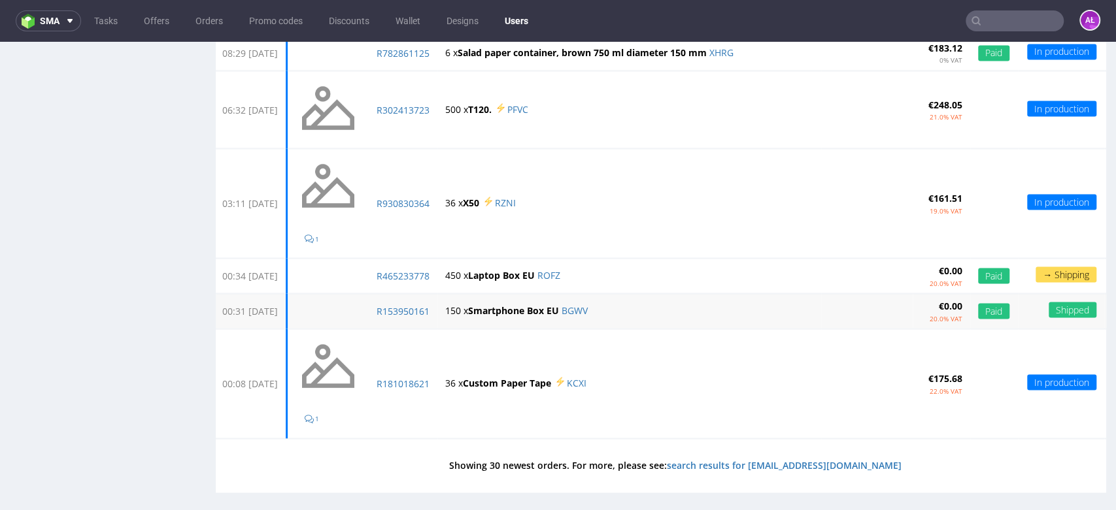
scroll to position [1639, 0]
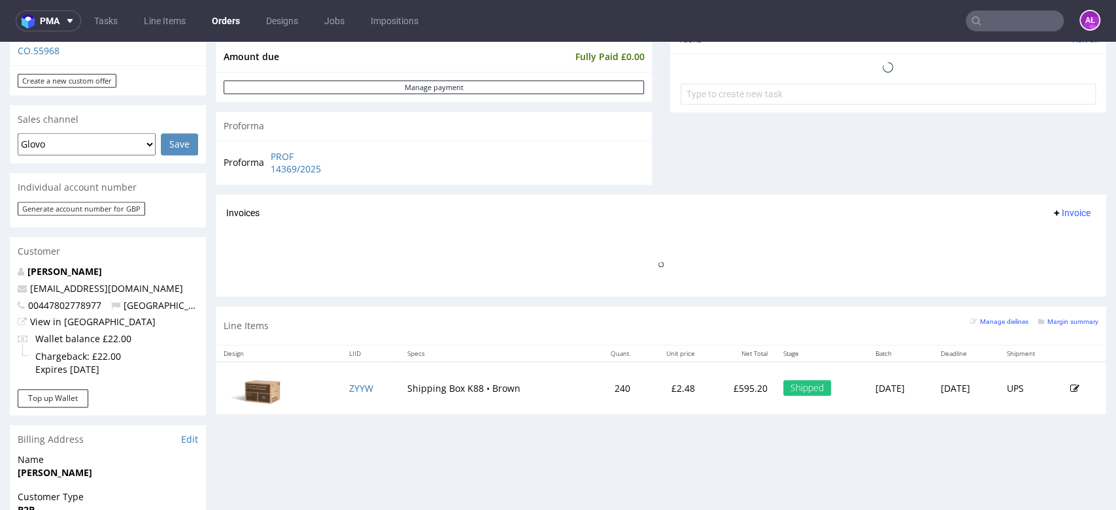
scroll to position [410, 0]
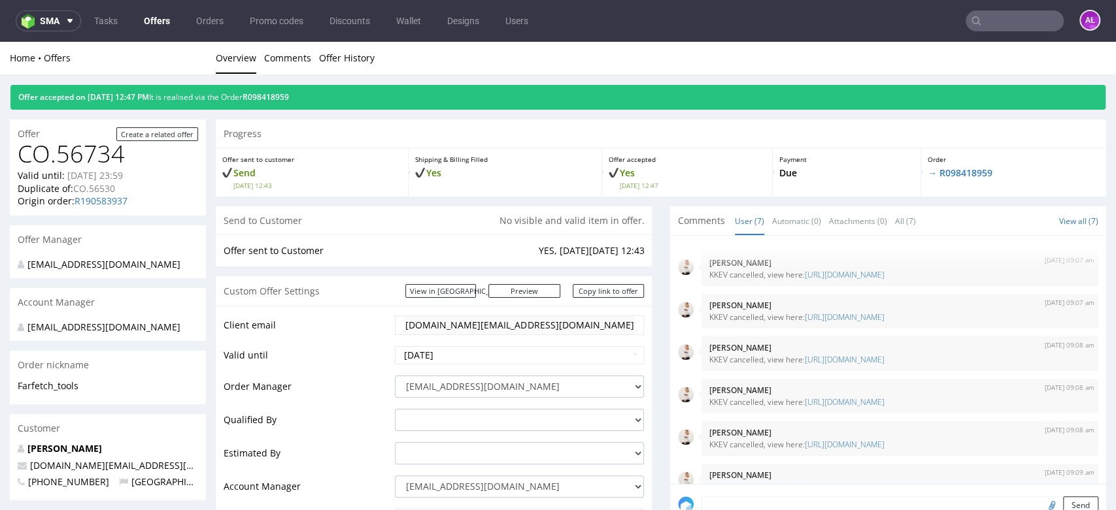
scroll to position [124, 0]
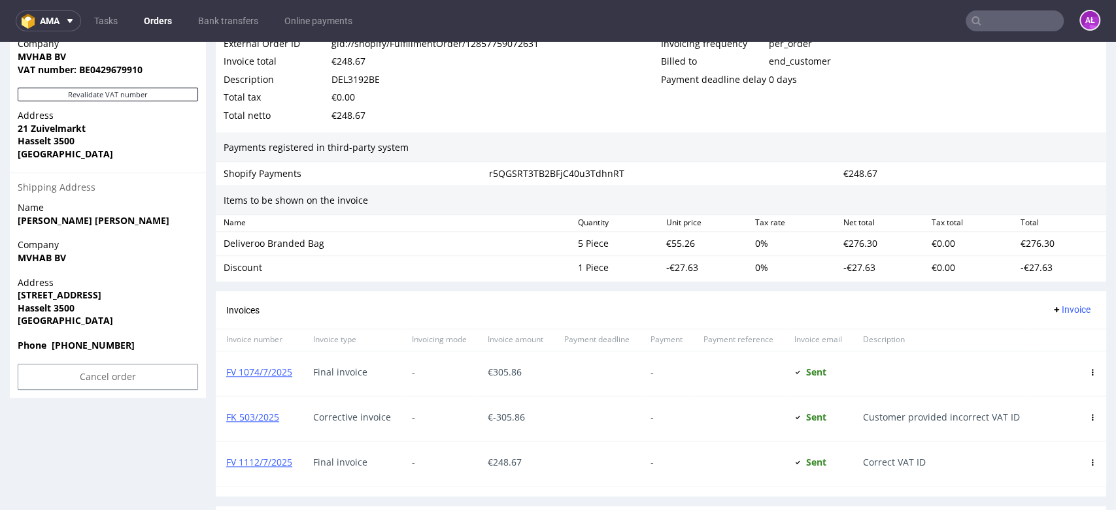
scroll to position [799, 0]
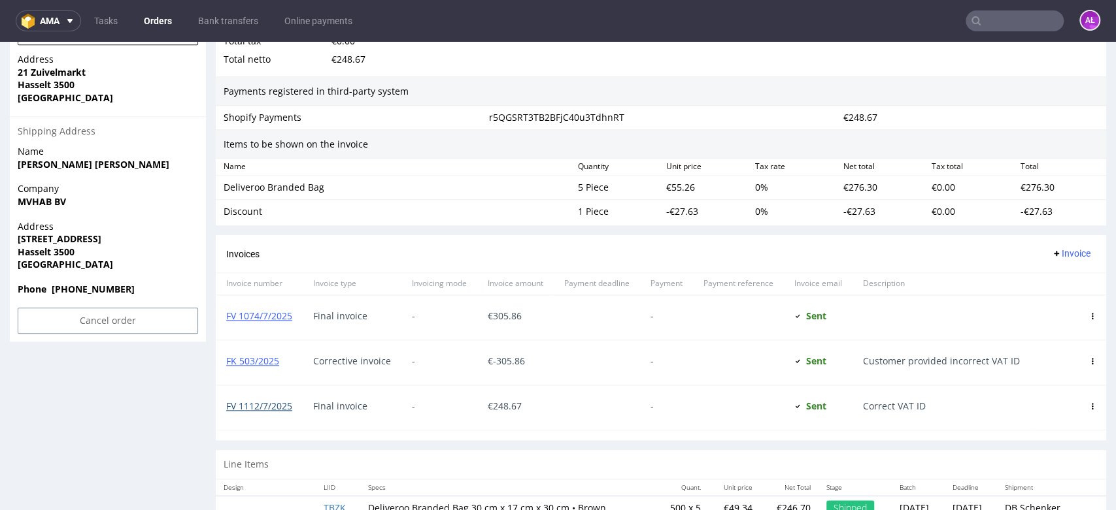
click at [283, 407] on link "FV 1112/7/2025" at bounding box center [259, 406] width 66 height 12
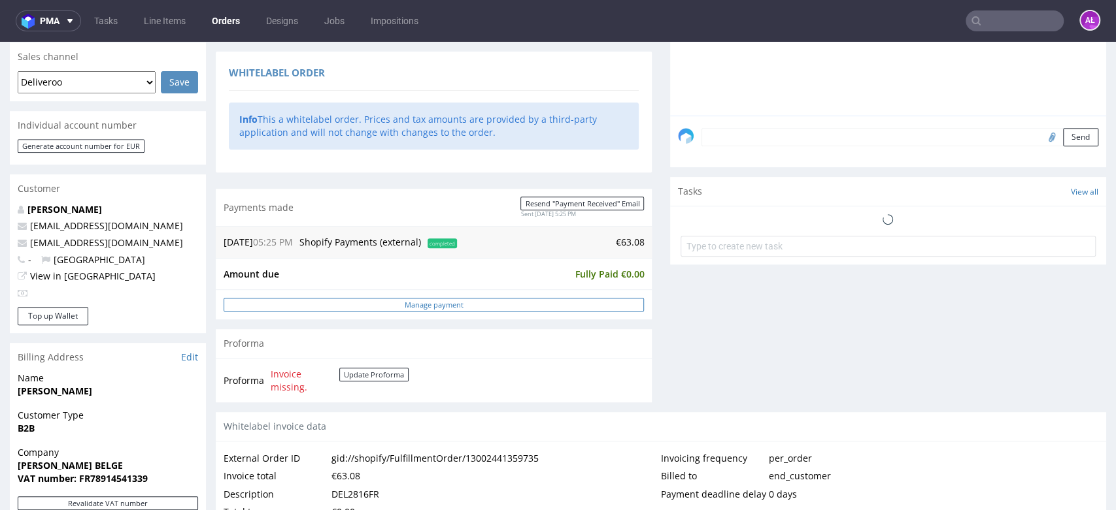
scroll to position [435, 0]
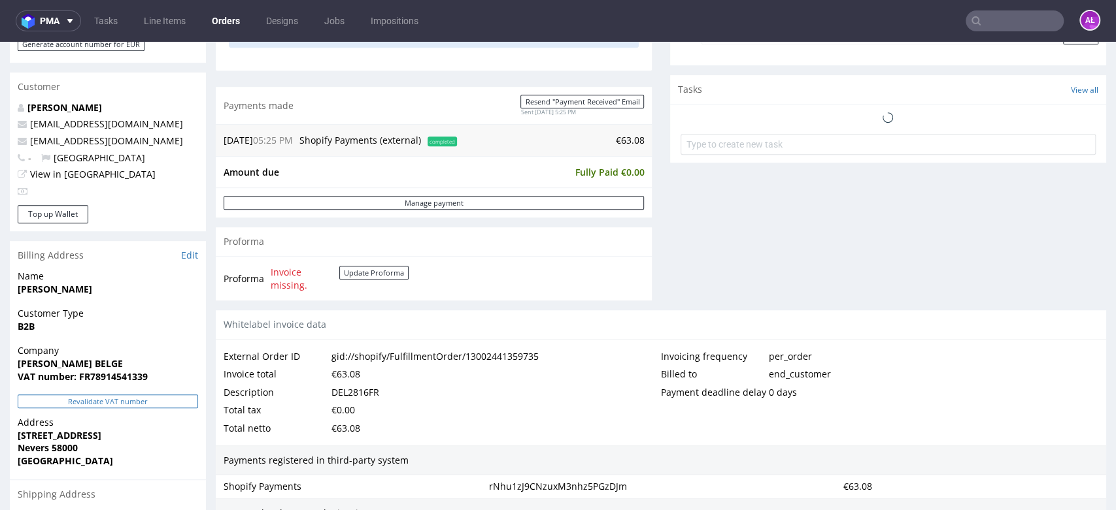
click at [178, 399] on button "Revalidate VAT number" at bounding box center [108, 402] width 180 height 14
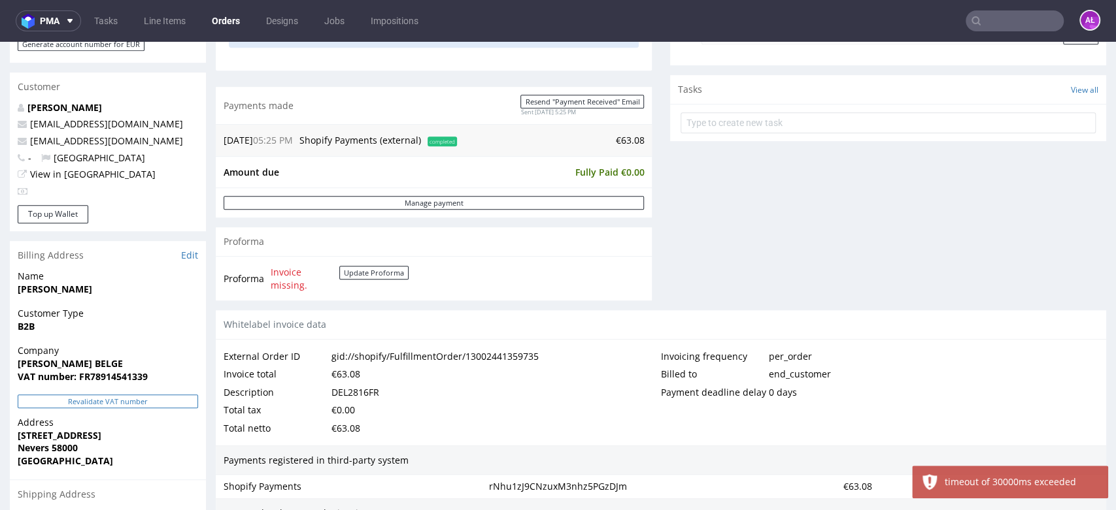
click at [175, 405] on button "Revalidate VAT number" at bounding box center [108, 402] width 180 height 14
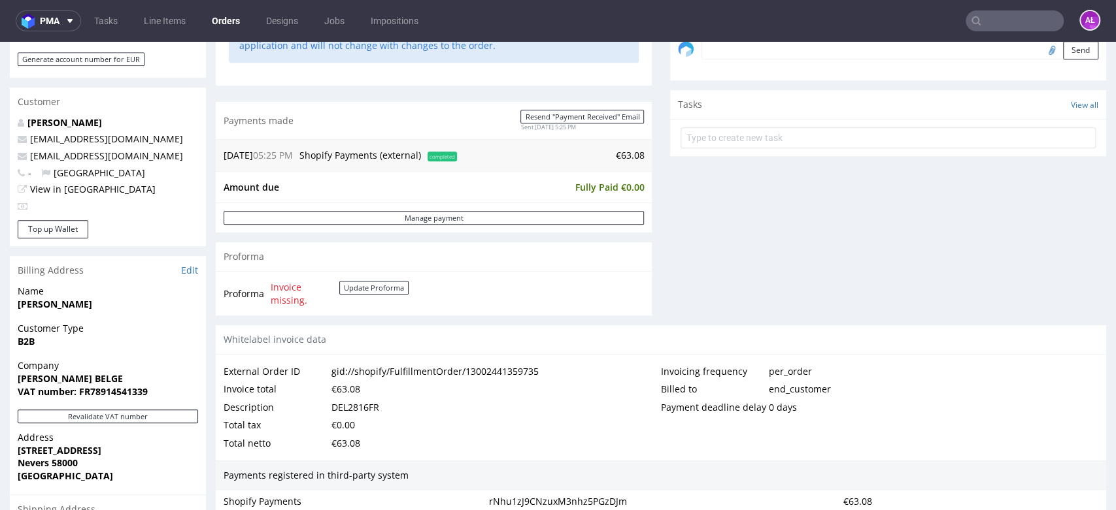
scroll to position [0, 0]
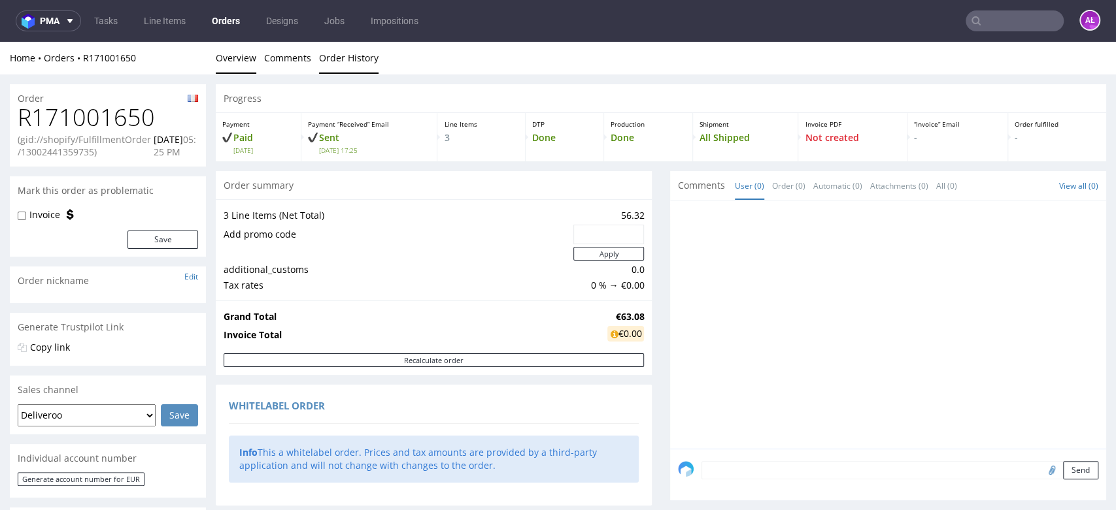
click at [350, 64] on link "Order History" at bounding box center [348, 58] width 59 height 32
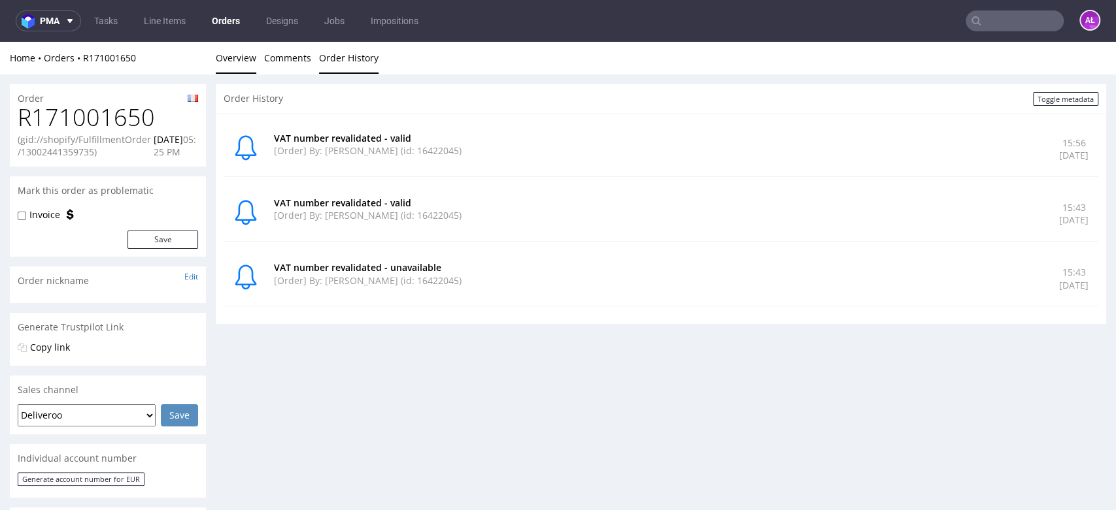
click at [238, 59] on link "Overview" at bounding box center [236, 58] width 41 height 32
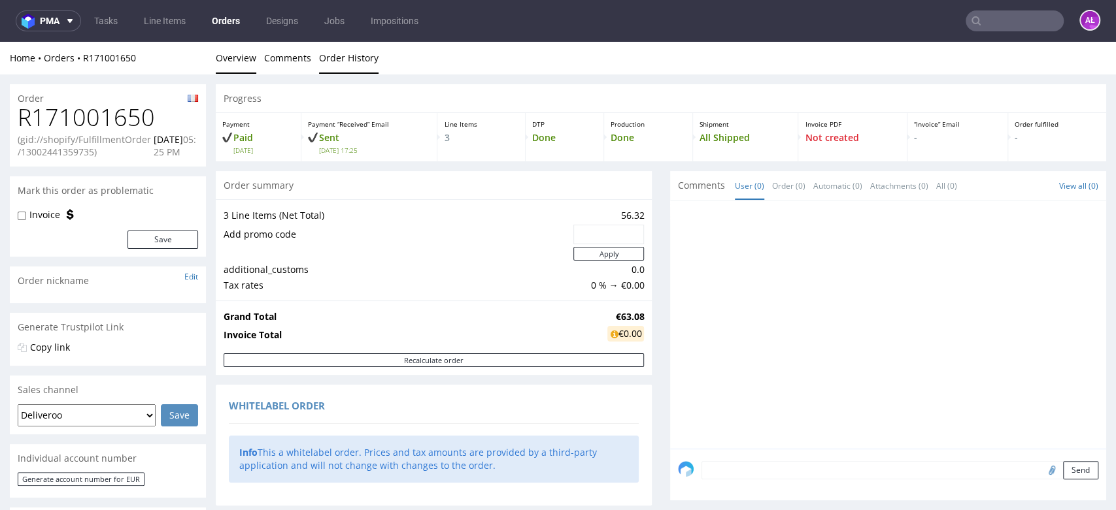
click at [350, 58] on link "Order History" at bounding box center [348, 58] width 59 height 32
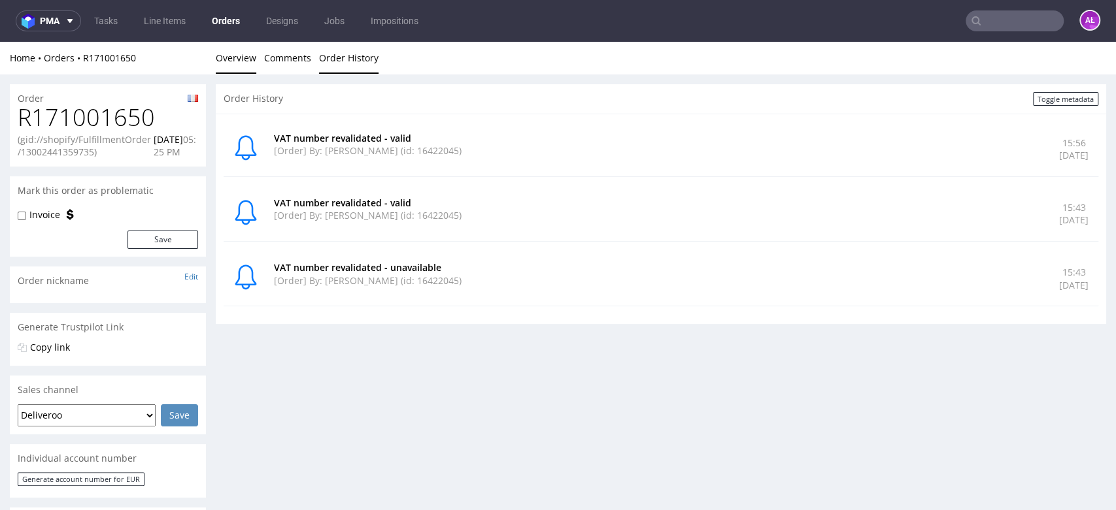
click at [245, 56] on link "Overview" at bounding box center [236, 58] width 41 height 32
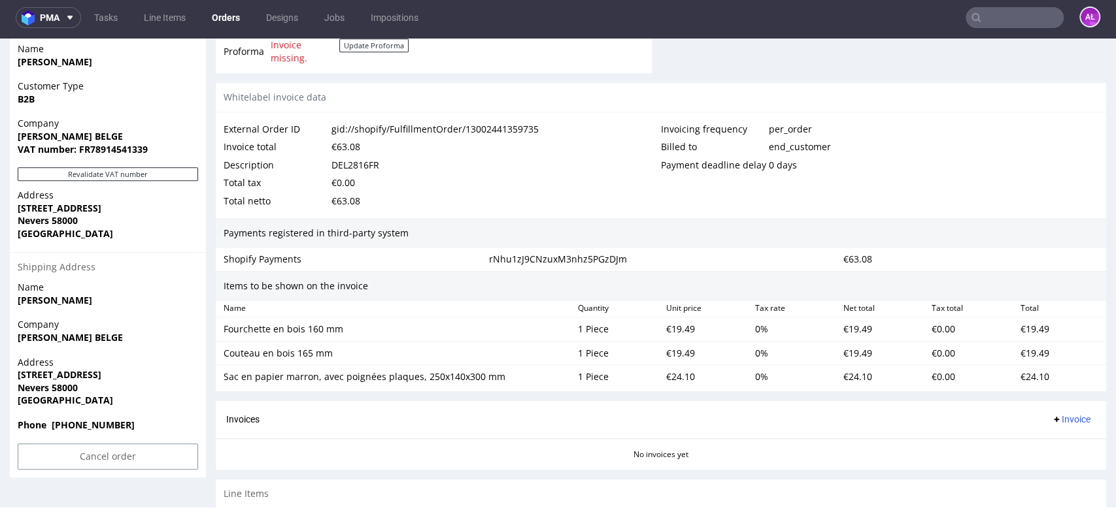
scroll to position [563, 0]
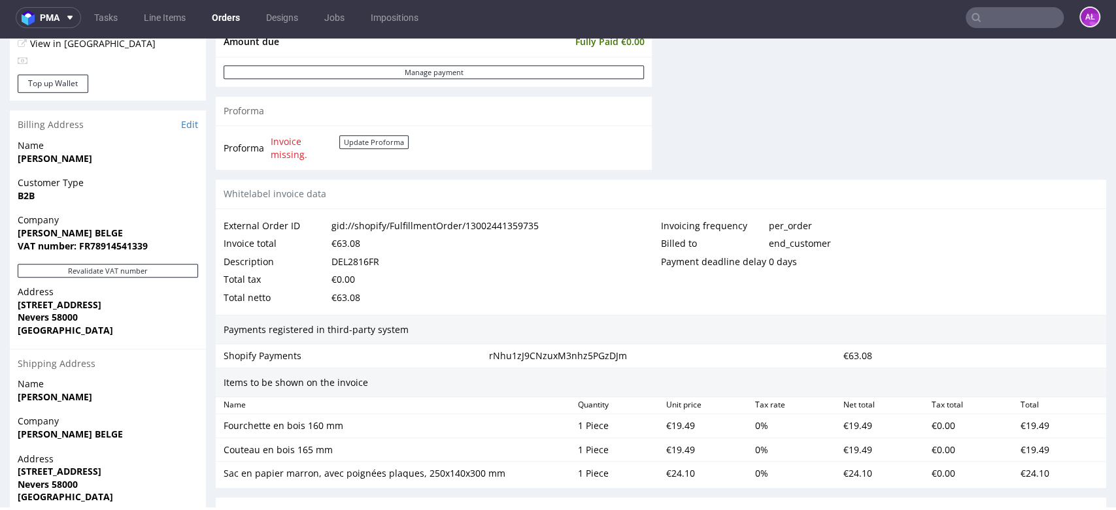
drag, startPoint x: 147, startPoint y: 230, endPoint x: 1, endPoint y: 236, distance: 145.9
click at [2, 236] on div "Order R171001650 (gid://shopify/FulfillmentOrder/13002441359735) 26.08.2025 05:…" at bounding box center [558, 145] width 1116 height 1275
copy strong "ROGIER GAUFRERIE BELGE"
drag, startPoint x: 86, startPoint y: 249, endPoint x: 166, endPoint y: 252, distance: 80.4
click at [166, 252] on span "VAT number: FR78914541339" at bounding box center [108, 246] width 180 height 13
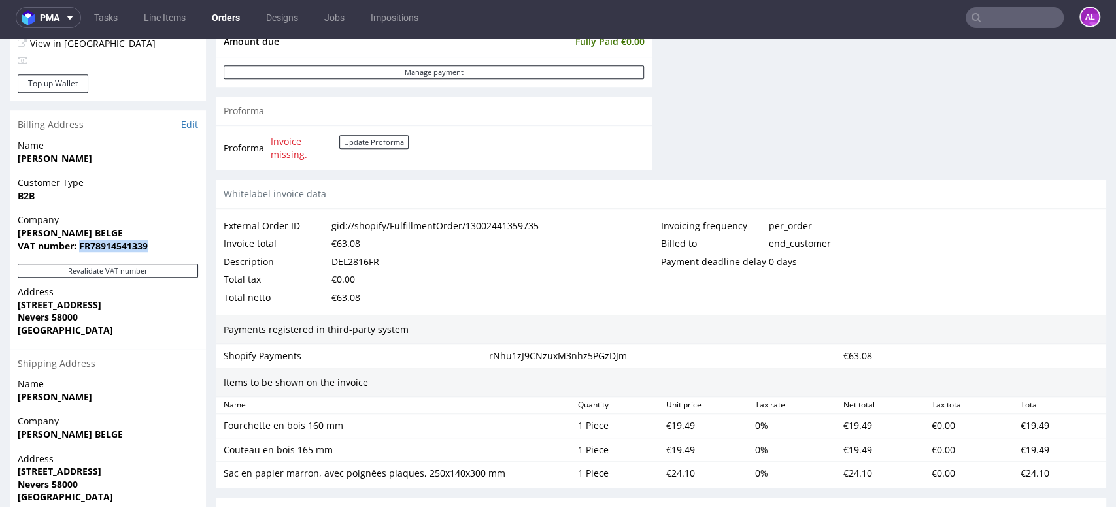
copy strong "FR78914541339"
drag, startPoint x: 73, startPoint y: 303, endPoint x: 127, endPoint y: 302, distance: 53.6
click at [127, 302] on div "Address 16 Rue des Ardilliers Nevers 58000 France" at bounding box center [108, 317] width 196 height 63
copy strong "16 Rue des Ardilliers"
drag, startPoint x: 49, startPoint y: 321, endPoint x: 99, endPoint y: 321, distance: 50.3
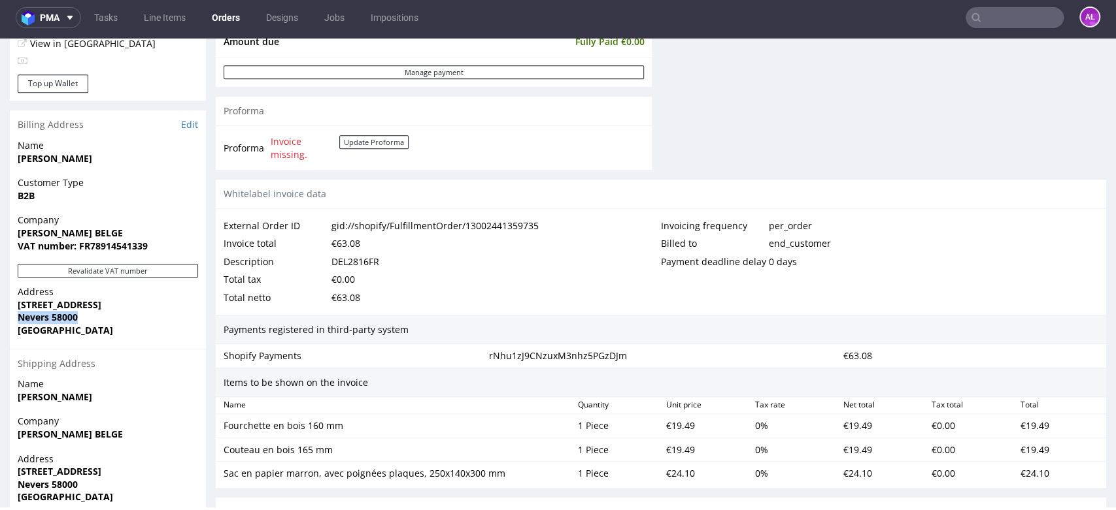
click at [99, 321] on div "Address 16 Rue des Ardilliers Nevers 58000 France" at bounding box center [108, 317] width 196 height 63
copy strong "Nevers 58000"
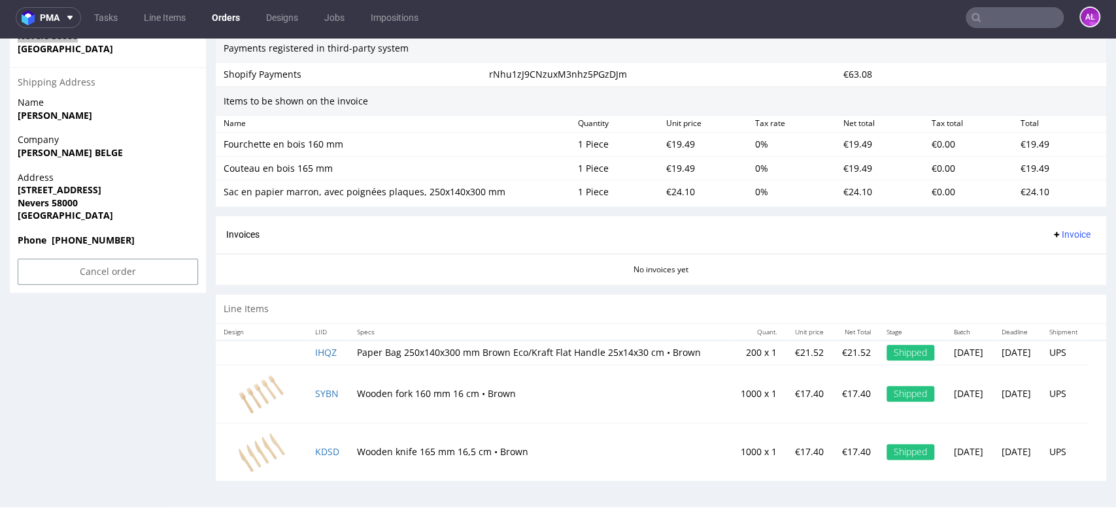
scroll to position [853, 0]
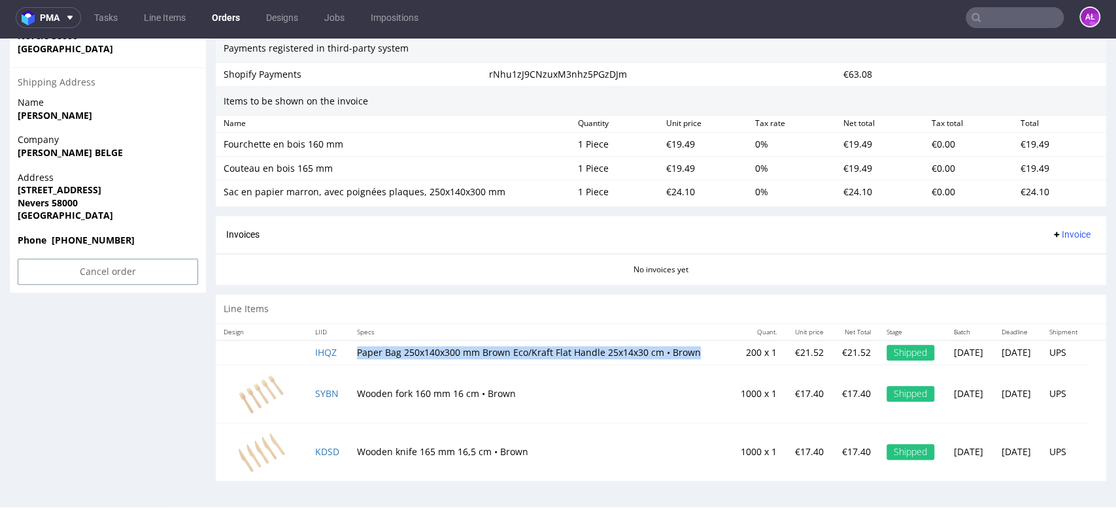
drag, startPoint x: 363, startPoint y: 346, endPoint x: 397, endPoint y: 356, distance: 35.4
click at [397, 356] on td "Paper Bag 250x140x300 mm Brown Eco/Kraft Flat Handle 25x14x30 cm • Brown" at bounding box center [539, 353] width 380 height 25
copy td "Paper Bag 250x140x300 mm Brown Eco/Kraft Flat Handle 25x14x30 cm • Brown"
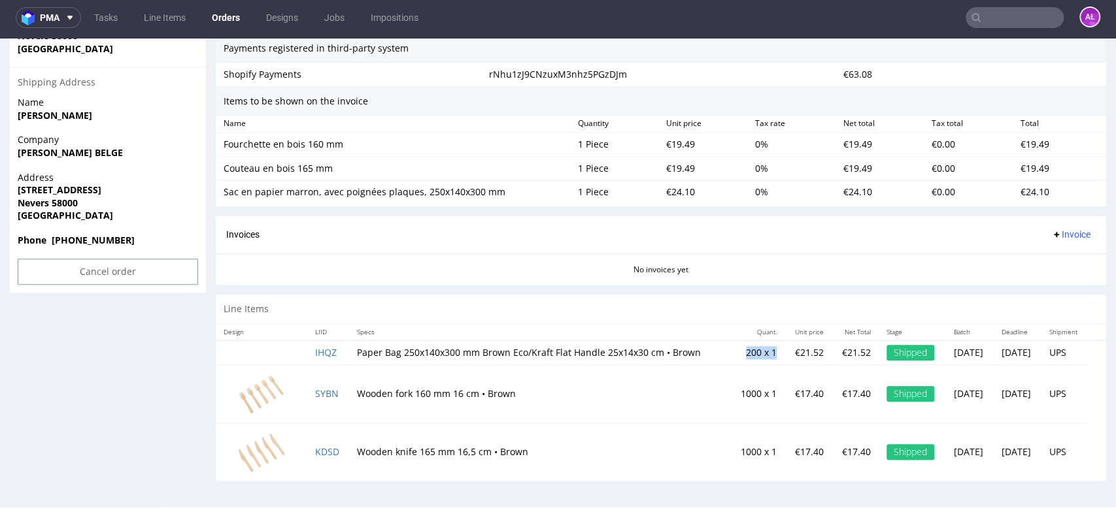
drag, startPoint x: 697, startPoint y: 352, endPoint x: 730, endPoint y: 354, distance: 33.4
click at [730, 354] on td "200 x 1" at bounding box center [756, 353] width 55 height 25
copy td "200 x 1"
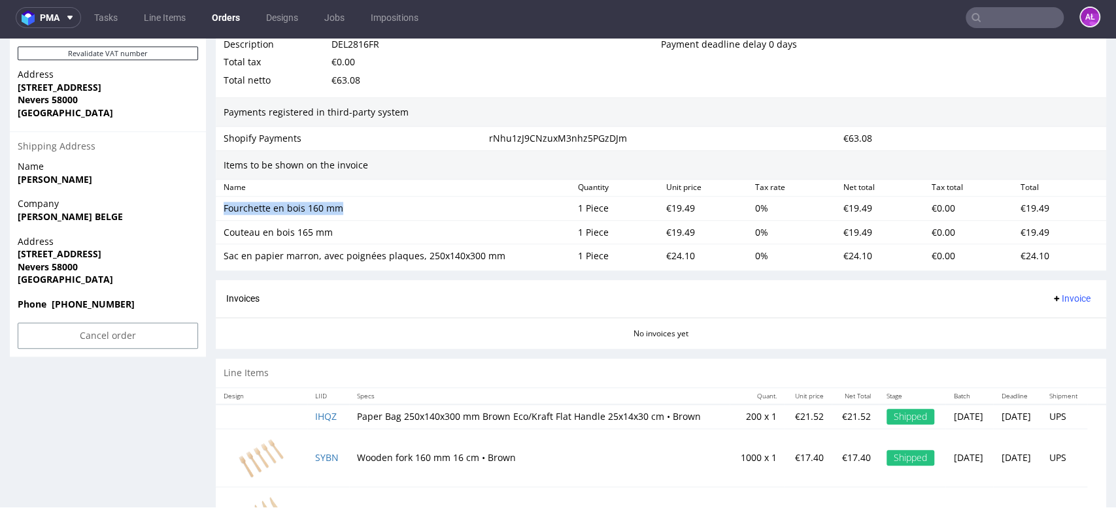
drag, startPoint x: 284, startPoint y: 208, endPoint x: 224, endPoint y: 208, distance: 60.1
click at [224, 208] on div "Fourchette en bois 160 mm" at bounding box center [396, 208] width 344 height 13
copy div "Fourchette en bois 160 mm"
drag, startPoint x: 682, startPoint y: 206, endPoint x: 660, endPoint y: 209, distance: 21.7
click at [661, 209] on div "€19.49" at bounding box center [705, 208] width 88 height 18
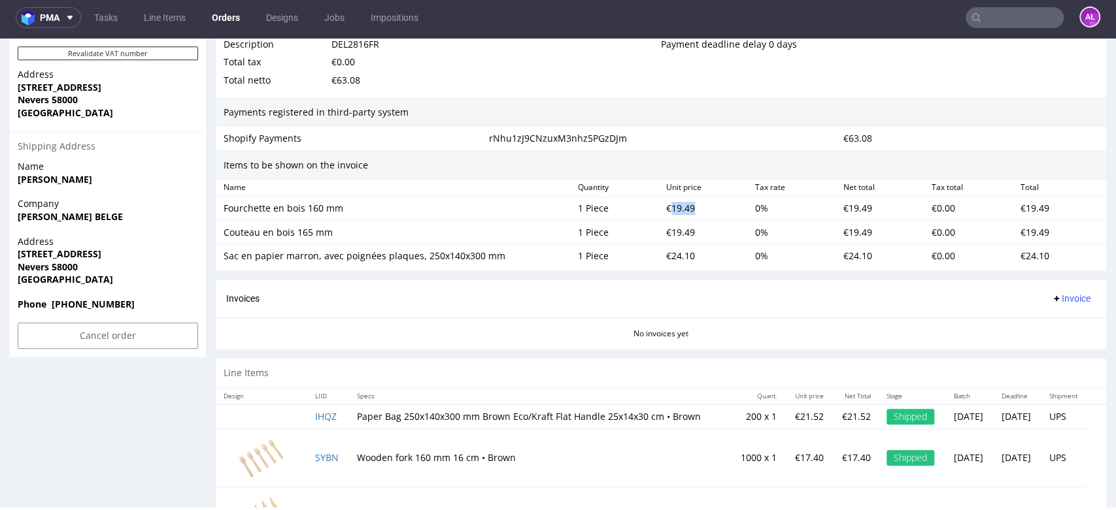
copy div "19.49"
drag, startPoint x: 213, startPoint y: 235, endPoint x: 343, endPoint y: 237, distance: 130.1
copy div "Couteau en bois 165 mm"
drag, startPoint x: 675, startPoint y: 233, endPoint x: 690, endPoint y: 233, distance: 15.0
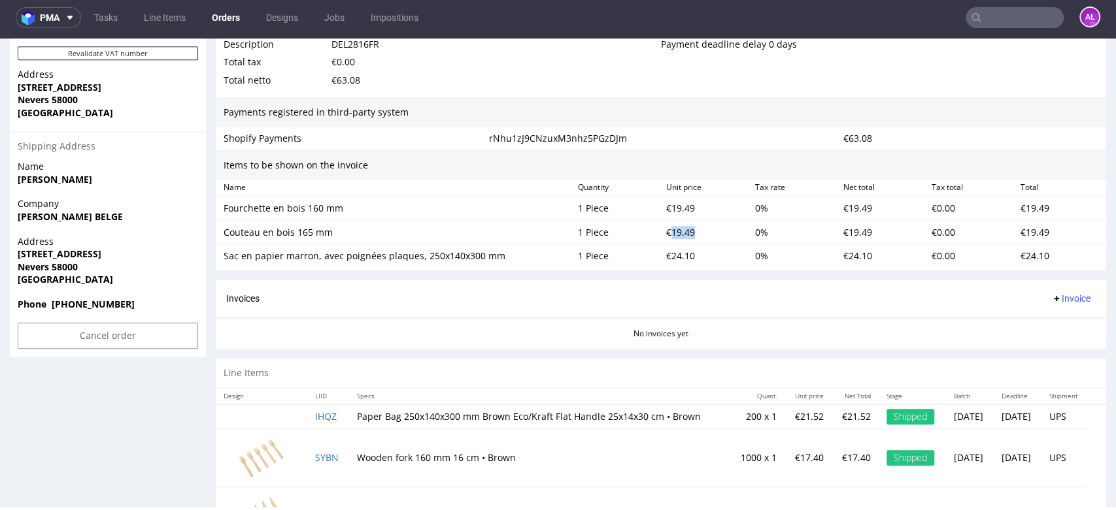
click at [690, 233] on div "€19.49" at bounding box center [705, 233] width 88 height 18
copy div "19.49"
drag, startPoint x: 222, startPoint y: 258, endPoint x: 507, endPoint y: 259, distance: 285.6
click at [505, 259] on div "Sac en papier marron, avec poignées plaques, 250x140x300 mm" at bounding box center [395, 256] width 354 height 18
drag, startPoint x: 659, startPoint y: 259, endPoint x: 686, endPoint y: 259, distance: 26.8
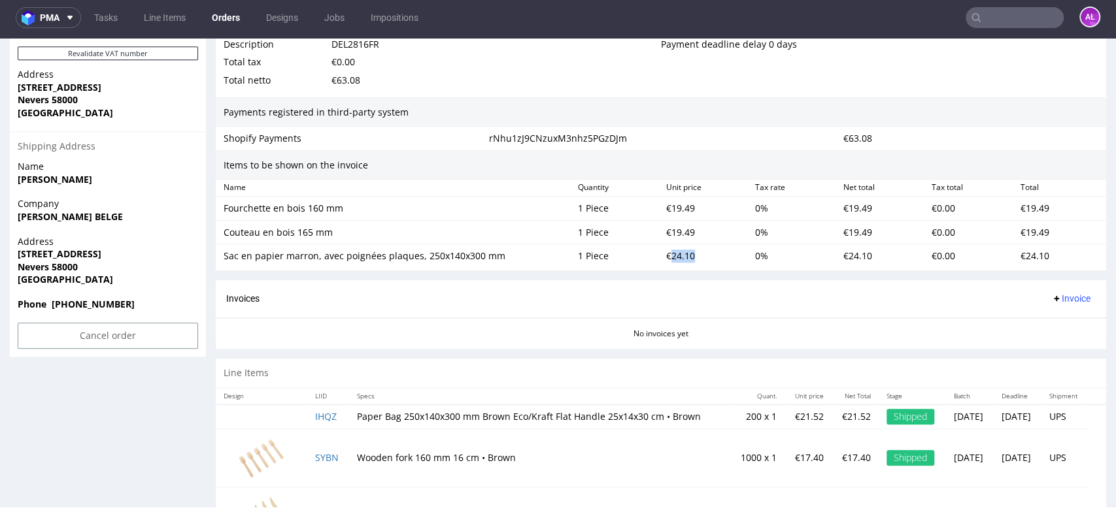
click at [686, 259] on div "€24.10" at bounding box center [705, 256] width 88 height 18
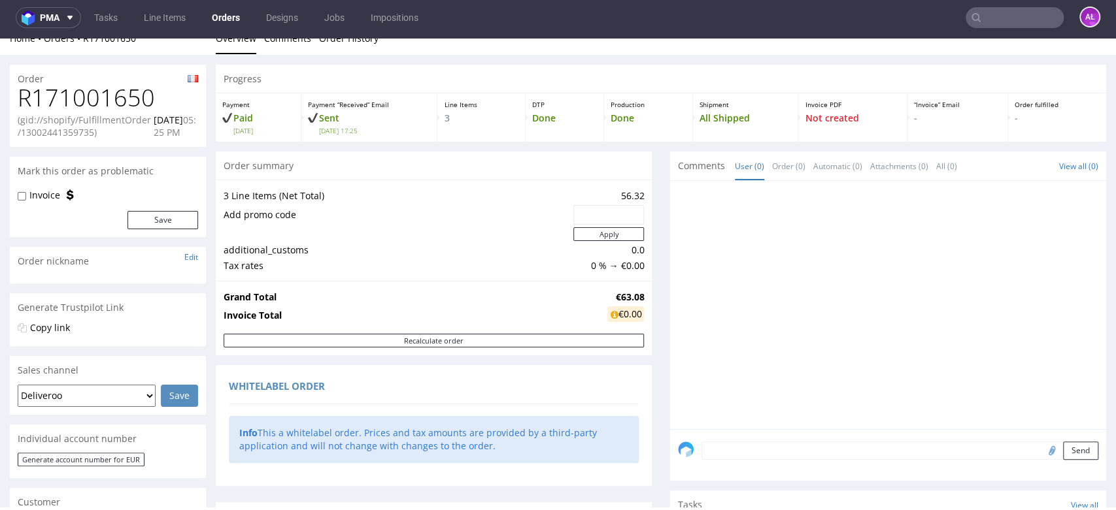
scroll to position [0, 0]
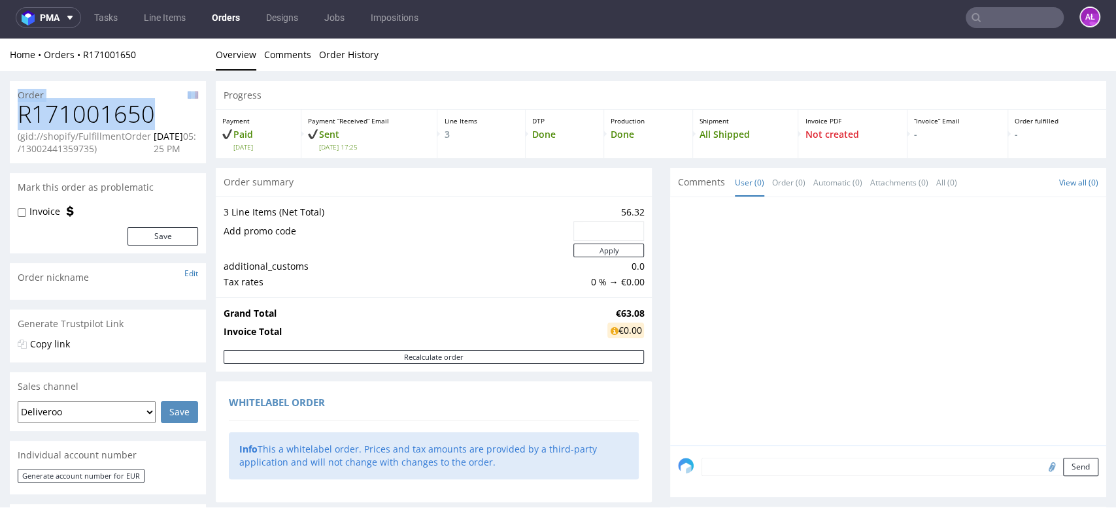
drag, startPoint x: 125, startPoint y: 110, endPoint x: 16, endPoint y: 99, distance: 110.4
click at [16, 99] on section "Order R171001650 (gid://shopify/FulfillmentOrder/13002441359735) 26.08.2025 05:…" at bounding box center [108, 122] width 196 height 82
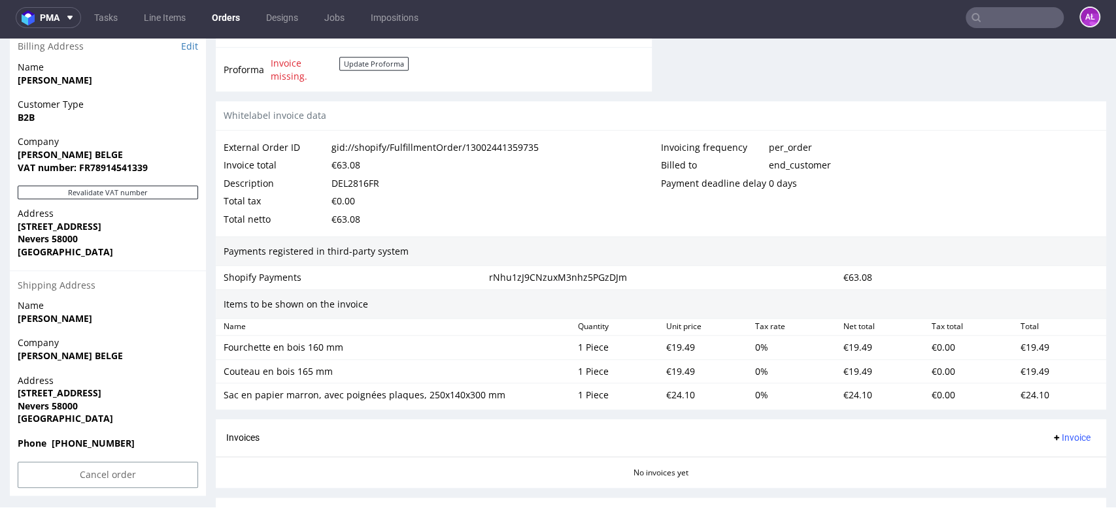
scroll to position [654, 0]
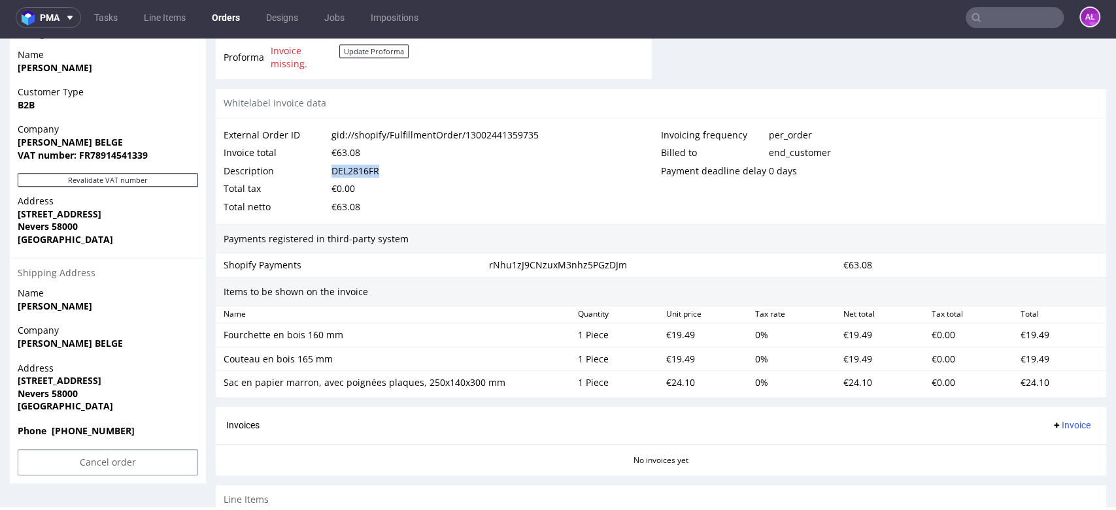
drag, startPoint x: 351, startPoint y: 168, endPoint x: 875, endPoint y: 313, distance: 543.9
click at [328, 171] on div "Description DEL2816FR" at bounding box center [442, 171] width 437 height 18
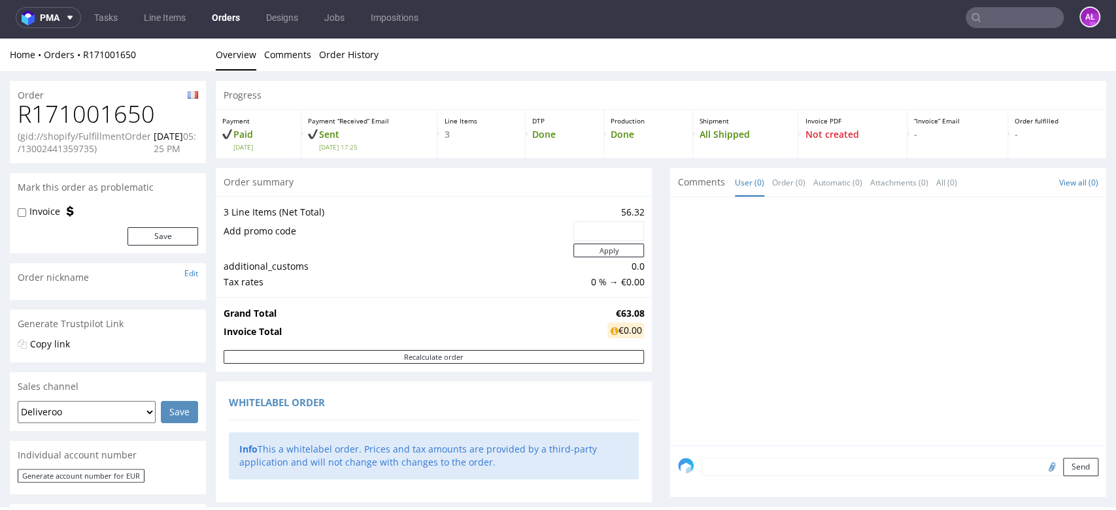
scroll to position [0, 0]
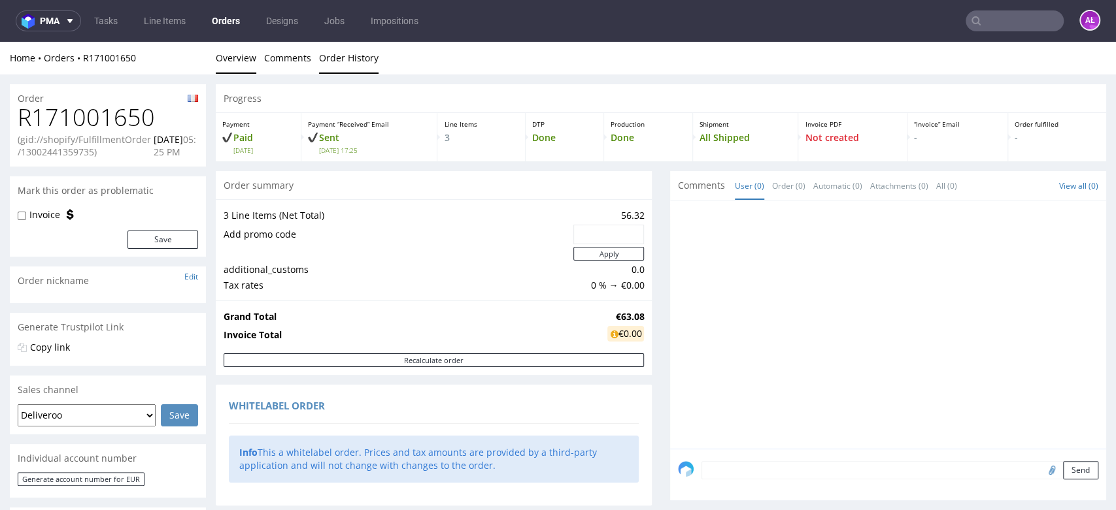
click at [337, 61] on link "Order History" at bounding box center [348, 58] width 59 height 32
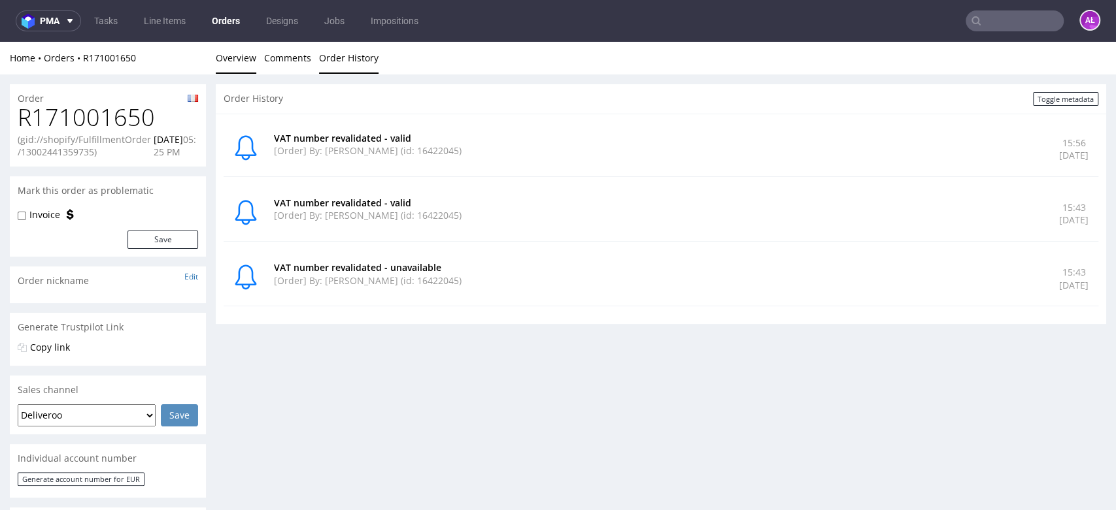
click at [248, 59] on link "Overview" at bounding box center [236, 58] width 41 height 32
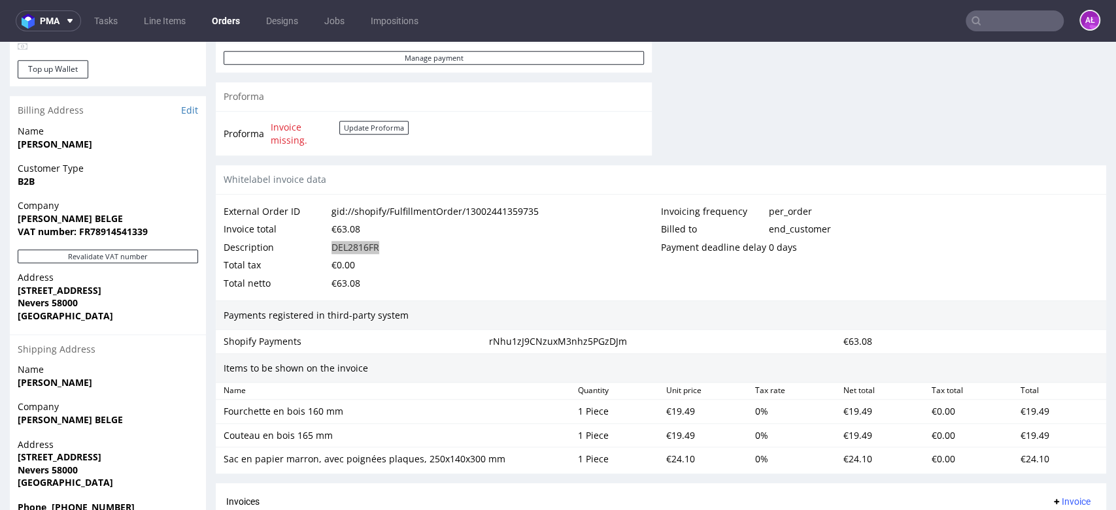
scroll to position [853, 0]
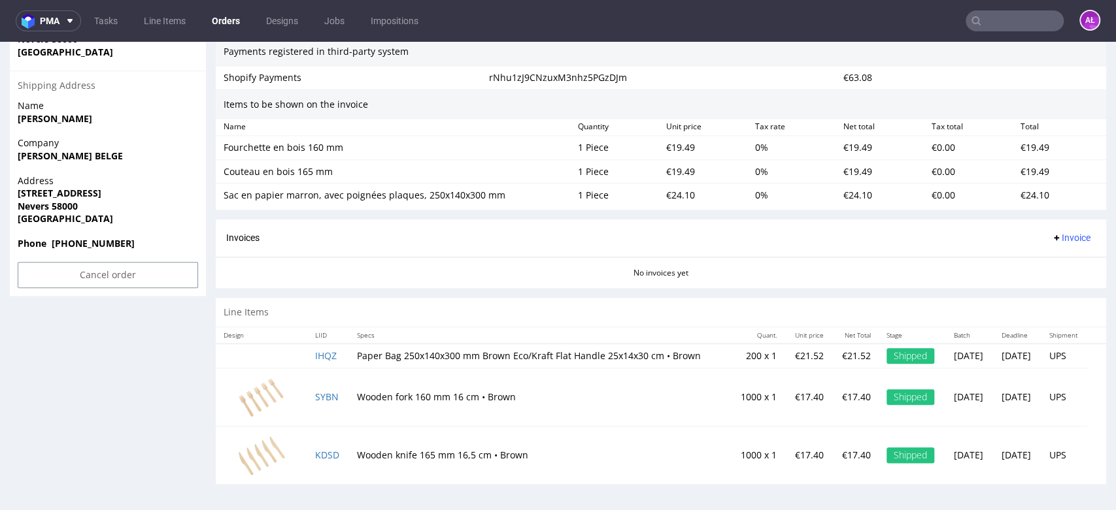
click at [1051, 233] on span "Invoice" at bounding box center [1070, 238] width 39 height 10
click at [1056, 282] on span "Upload" at bounding box center [1047, 288] width 63 height 13
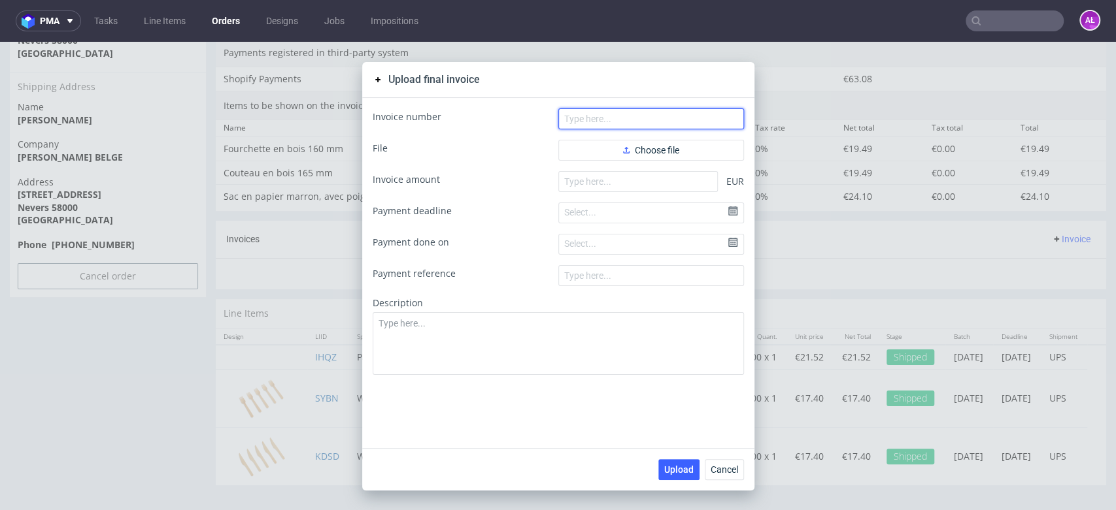
drag, startPoint x: 609, startPoint y: 119, endPoint x: 572, endPoint y: 68, distance: 63.1
click at [609, 118] on input "text" at bounding box center [651, 119] width 186 height 21
paste input "FV 881/9/2025"
type input "FV 881/9/2025"
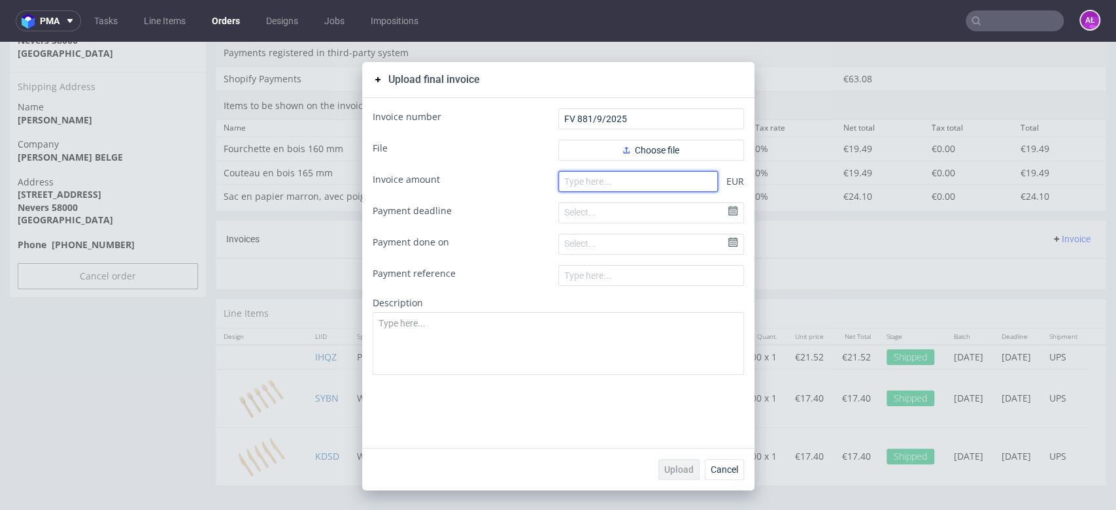
click at [644, 187] on input "number" at bounding box center [637, 181] width 159 height 21
paste input "63.08"
type input "63.08"
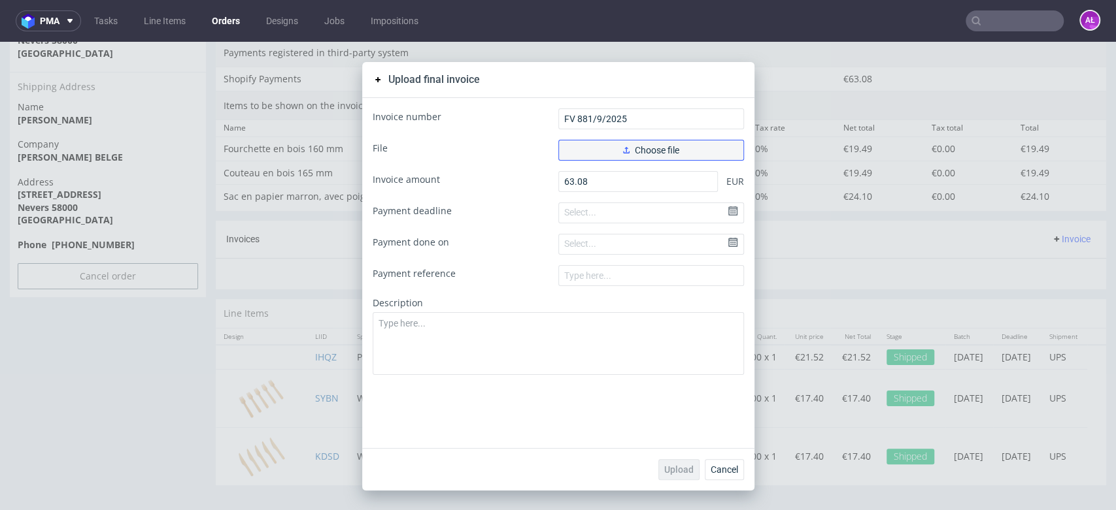
click at [632, 146] on span "Choose file" at bounding box center [651, 150] width 56 height 9
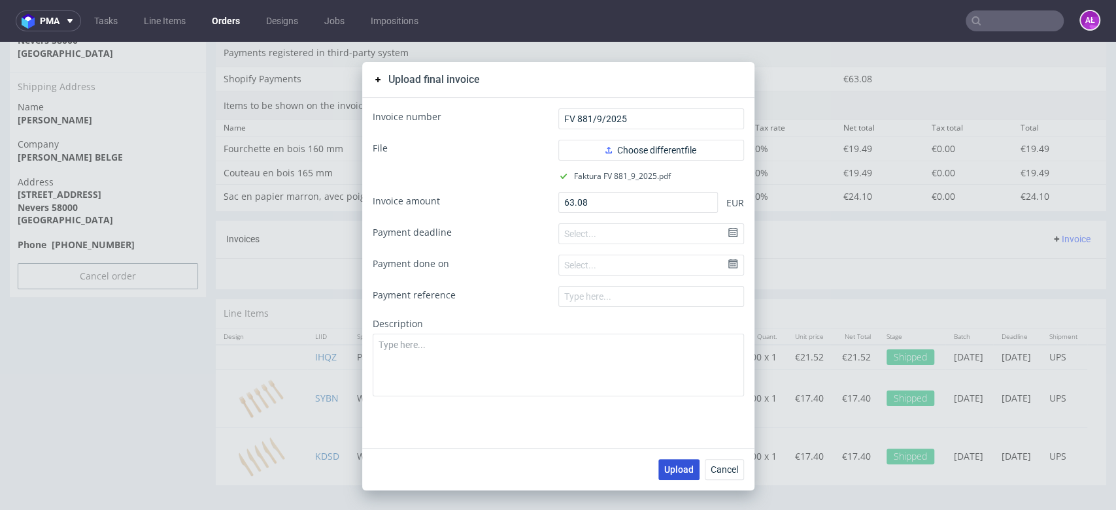
click at [672, 465] on span "Upload" at bounding box center [678, 469] width 29 height 9
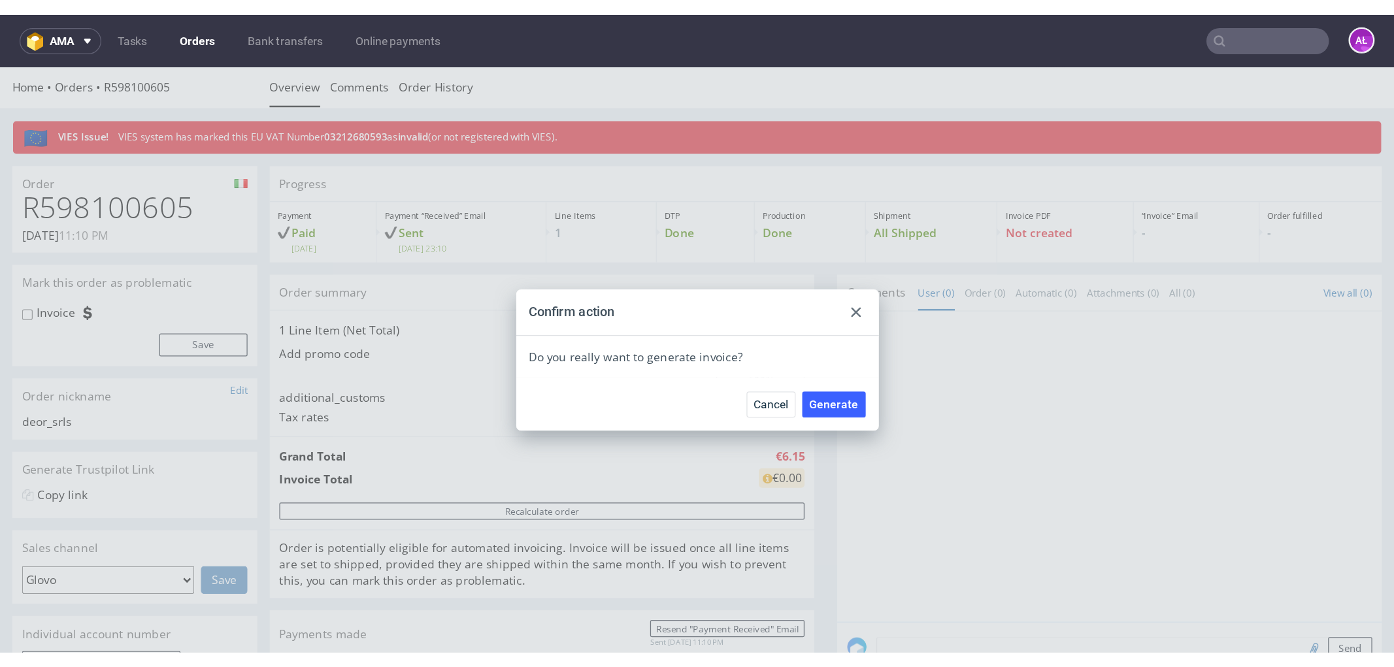
scroll to position [290, 0]
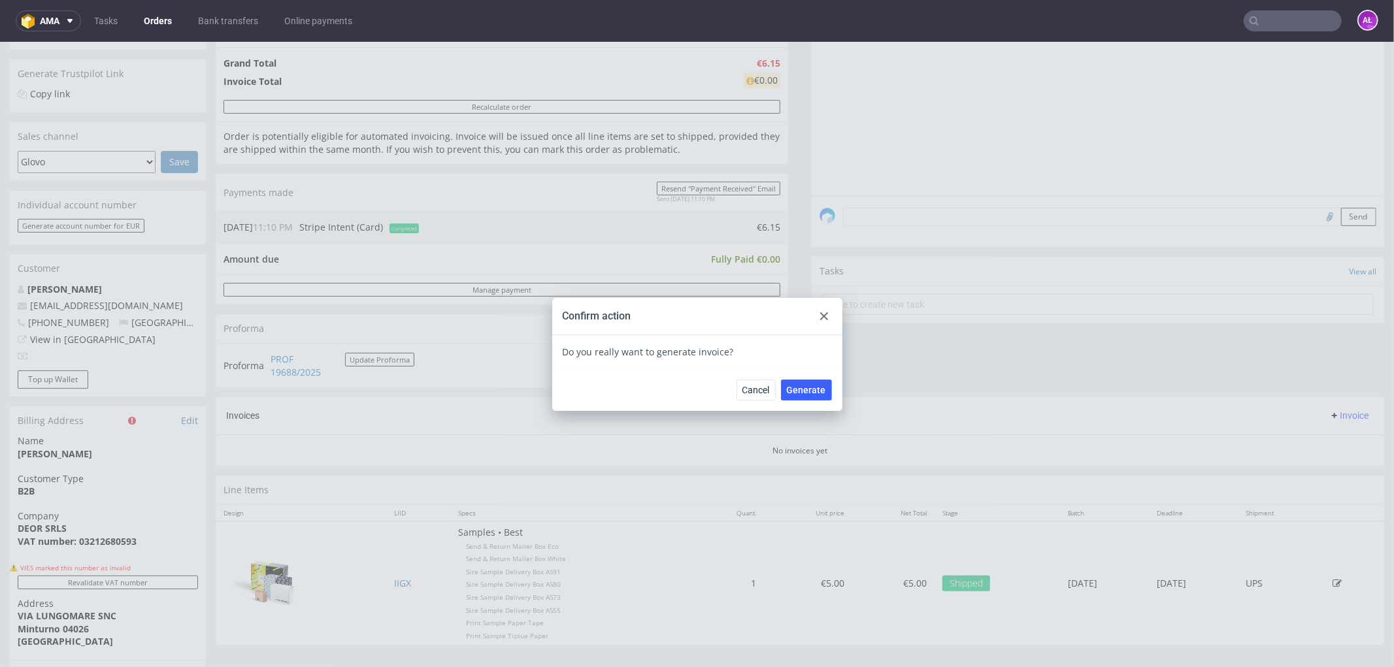
click at [809, 316] on div "Confirm action" at bounding box center [697, 315] width 290 height 37
click at [820, 318] on icon at bounding box center [824, 316] width 8 height 8
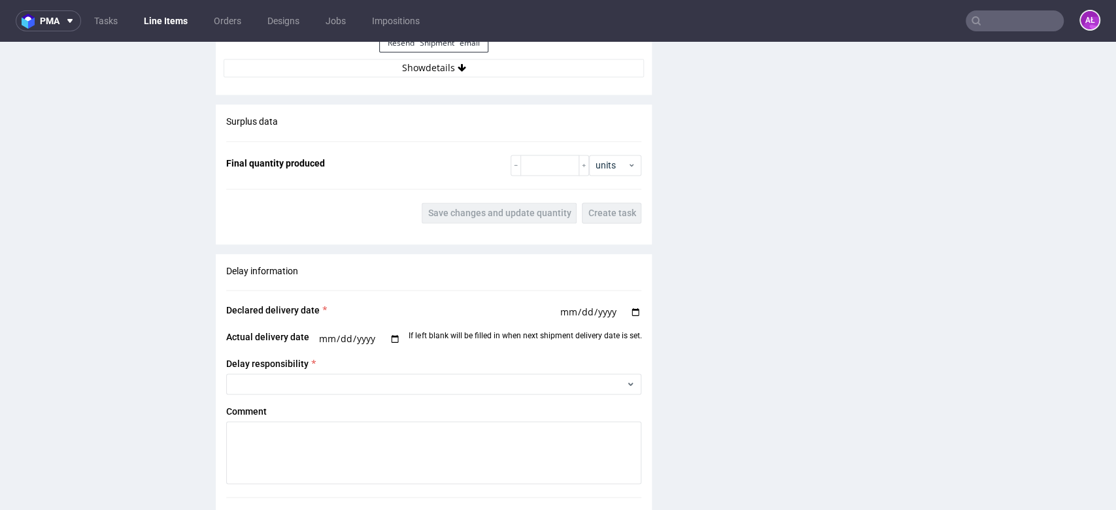
scroll to position [1234, 0]
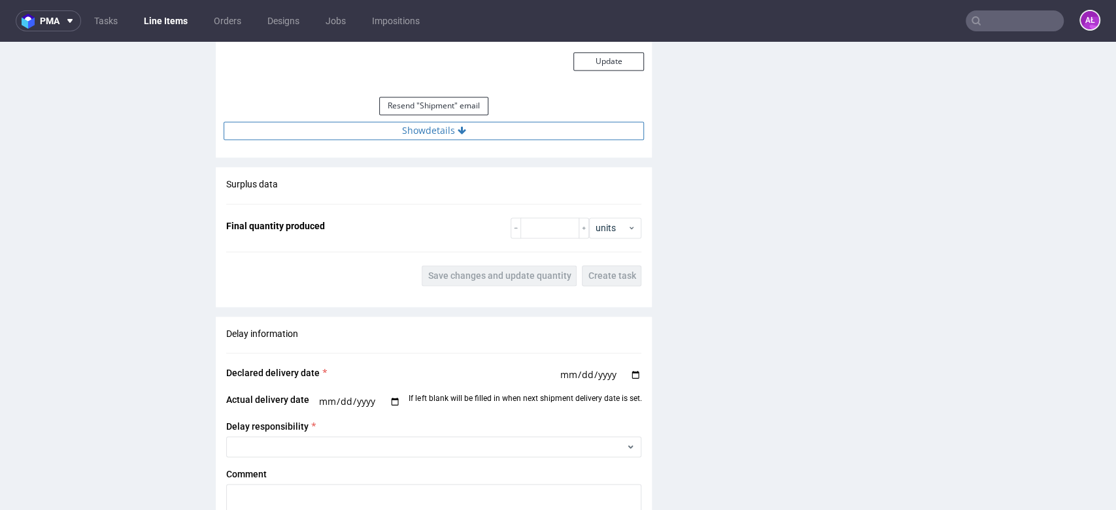
click at [476, 133] on button "Show details" at bounding box center [434, 131] width 420 height 18
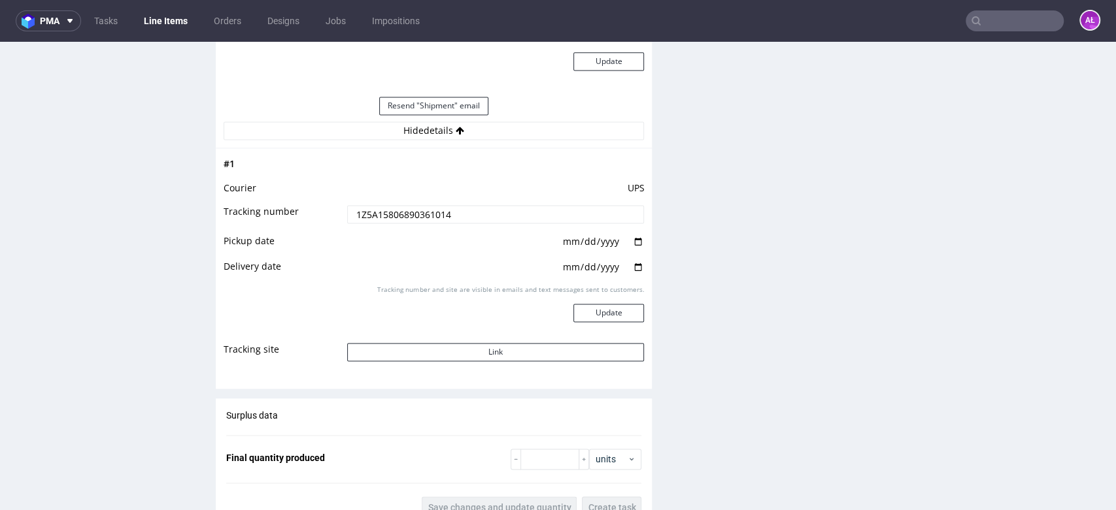
scroll to position [1525, 0]
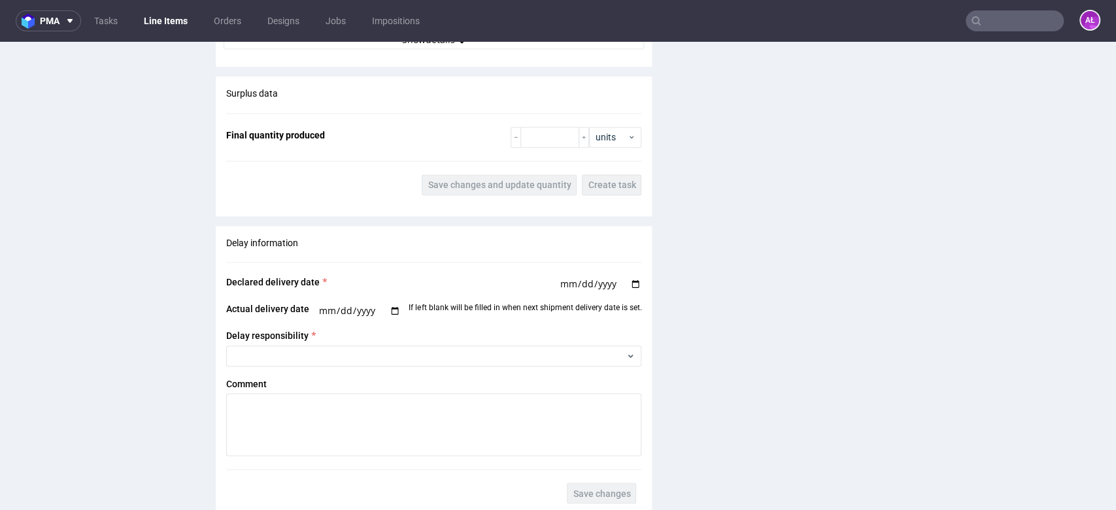
scroll to position [1234, 0]
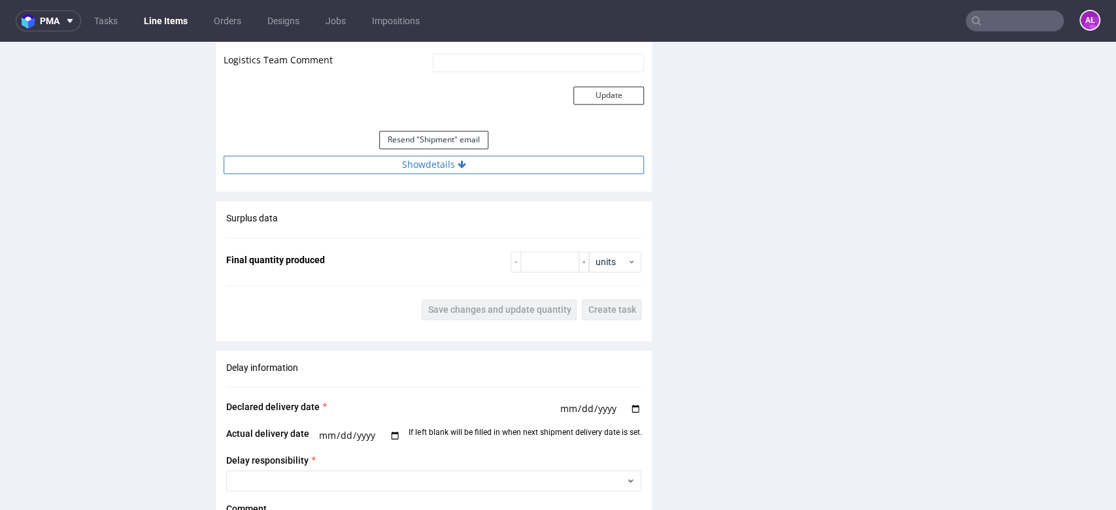
click at [514, 157] on button "Show details" at bounding box center [434, 165] width 420 height 18
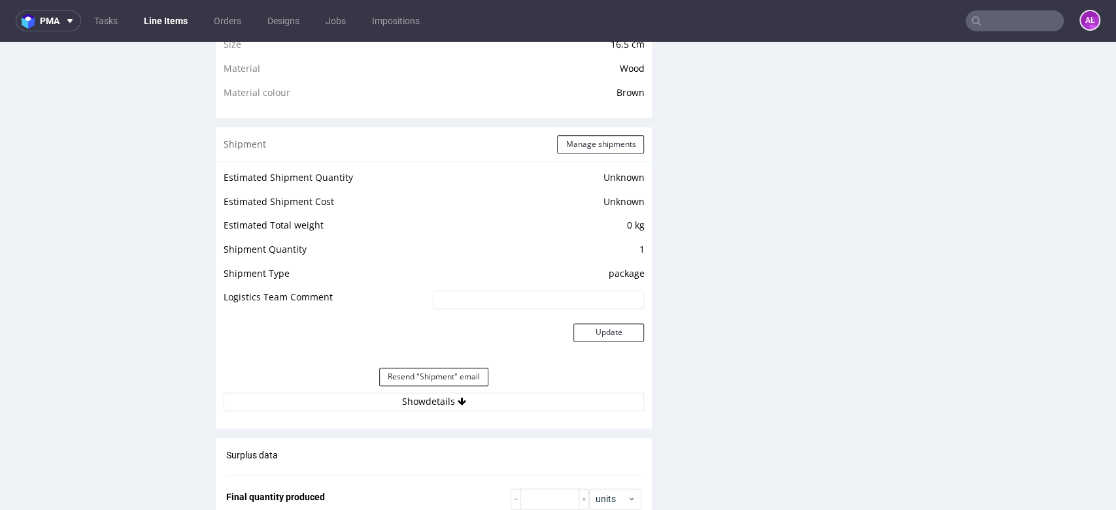
scroll to position [1161, 0]
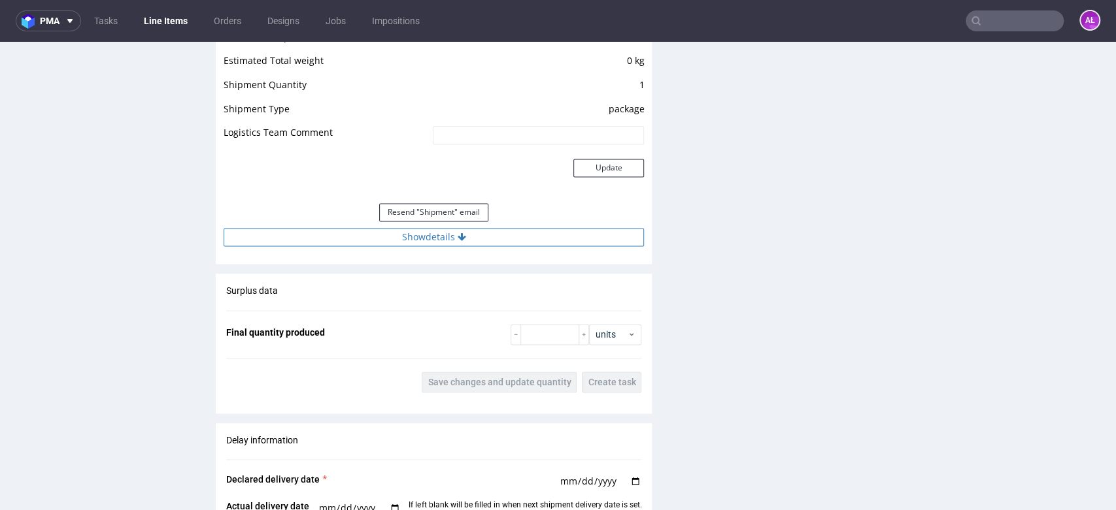
click at [507, 239] on button "Show details" at bounding box center [434, 237] width 420 height 18
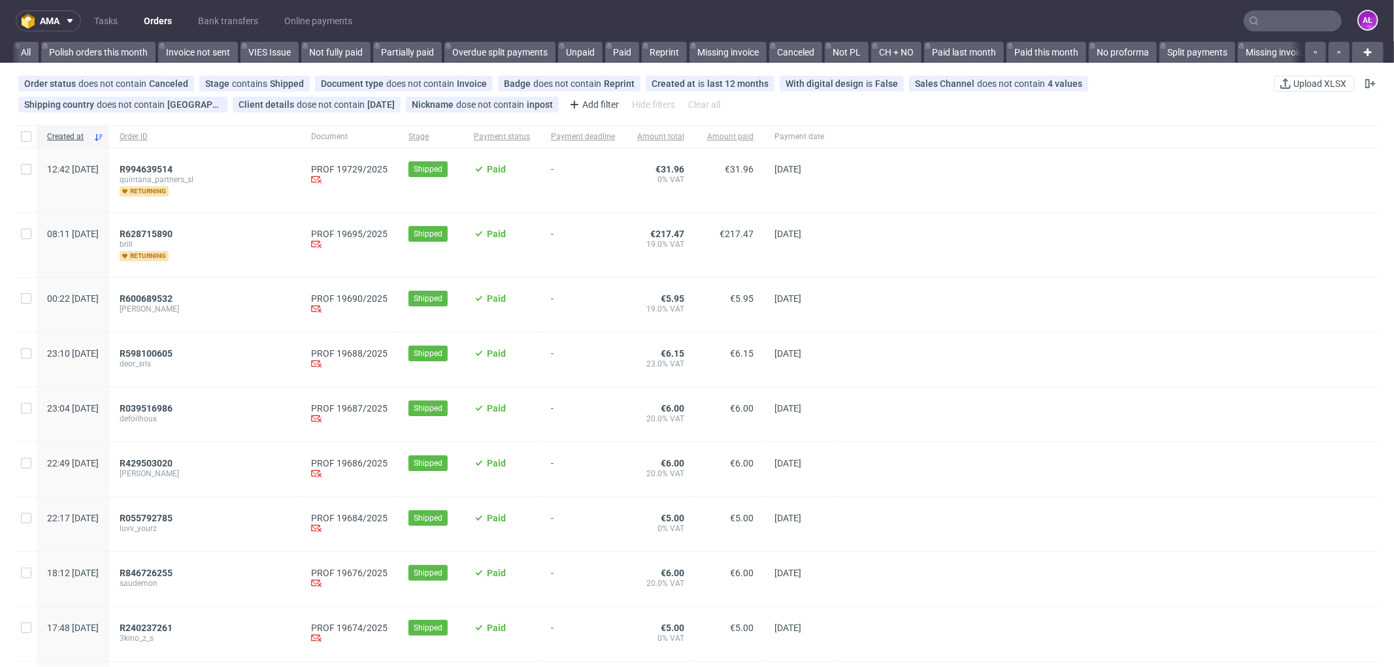
scroll to position [0, 1997]
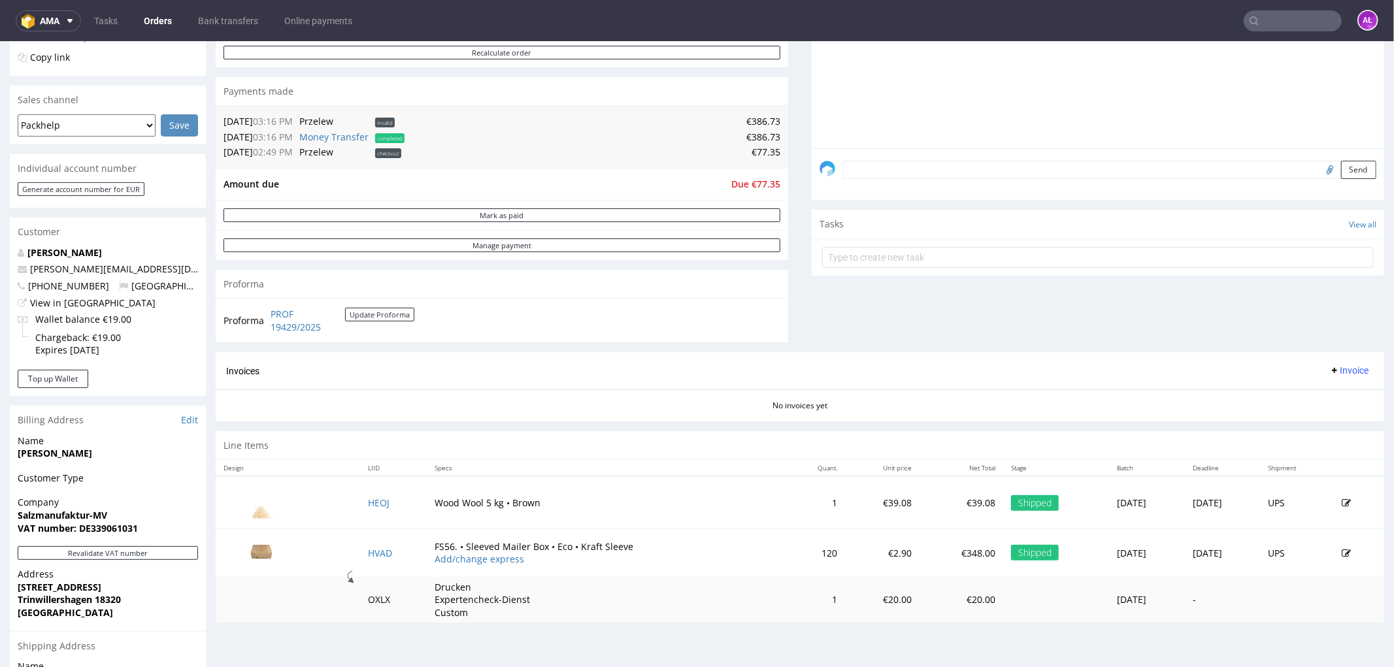
scroll to position [3, 0]
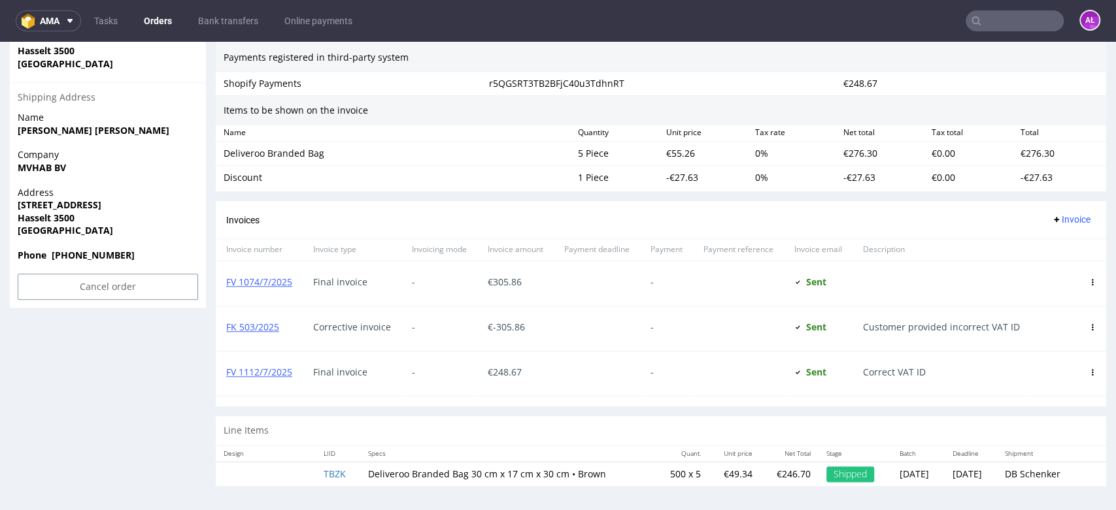
scroll to position [4, 0]
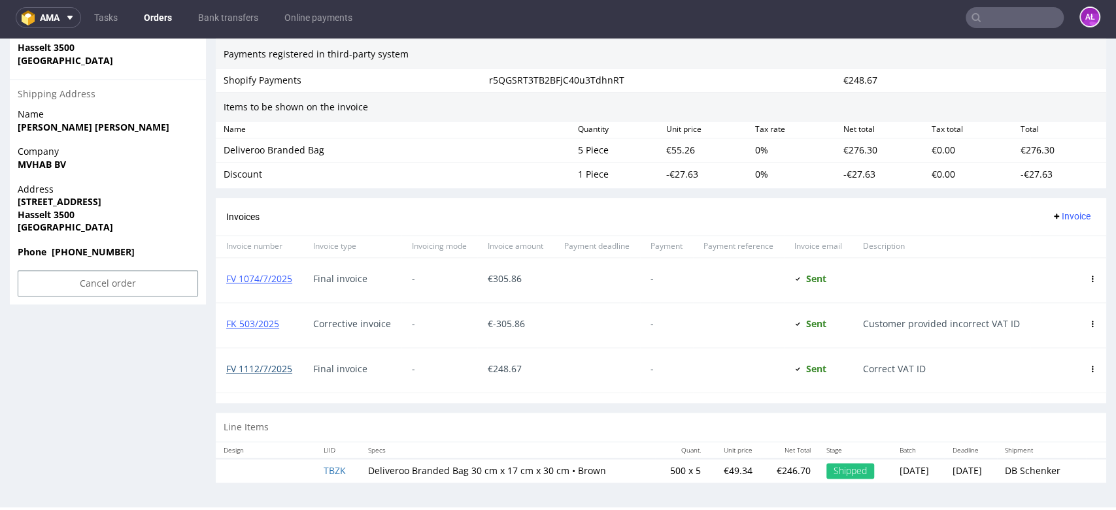
click at [269, 370] on link "FV 1112/7/2025" at bounding box center [259, 369] width 66 height 12
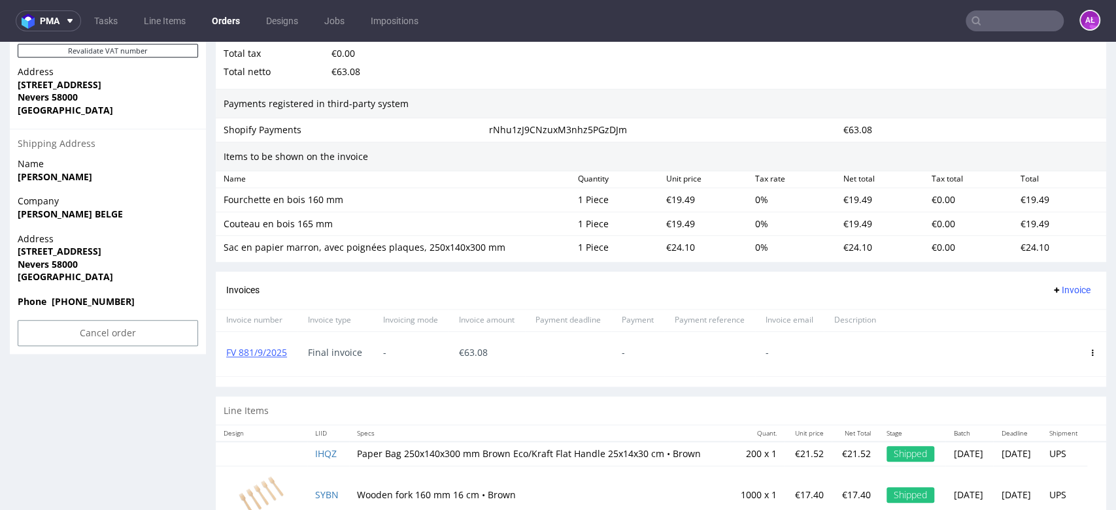
scroll to position [894, 0]
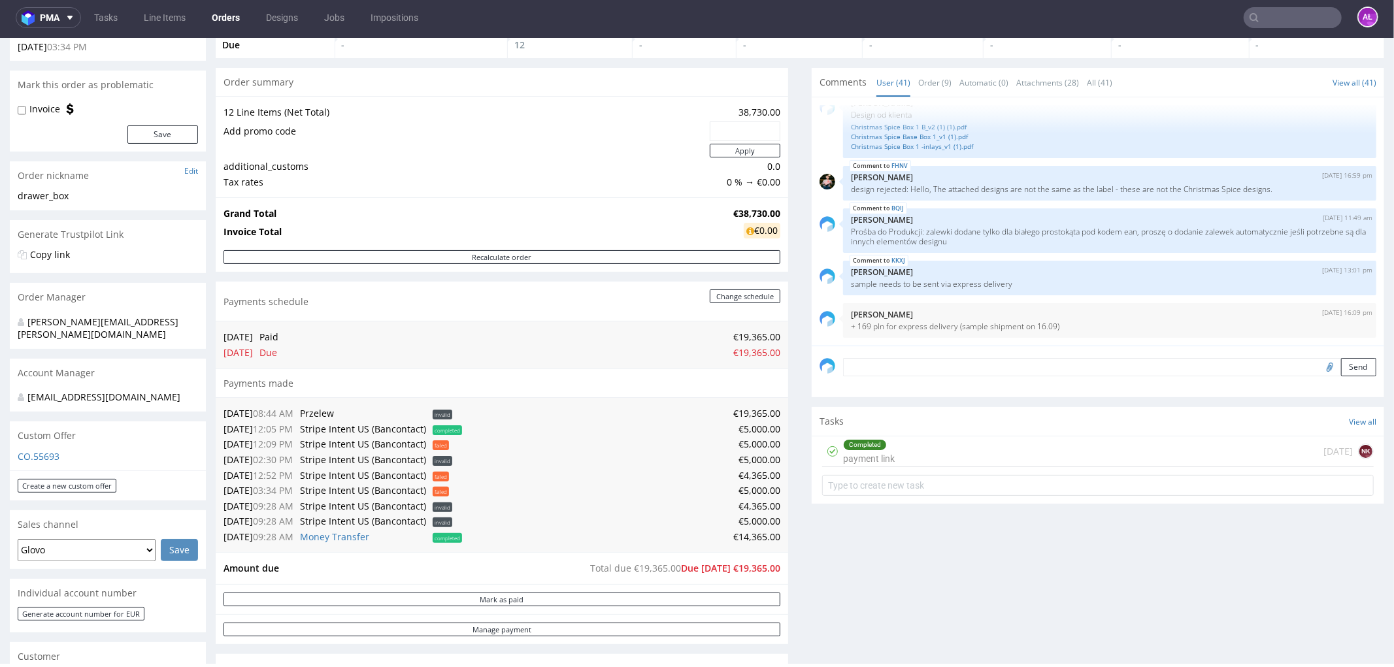
scroll to position [1, 0]
click at [965, 359] on textarea at bounding box center [1109, 367] width 533 height 18
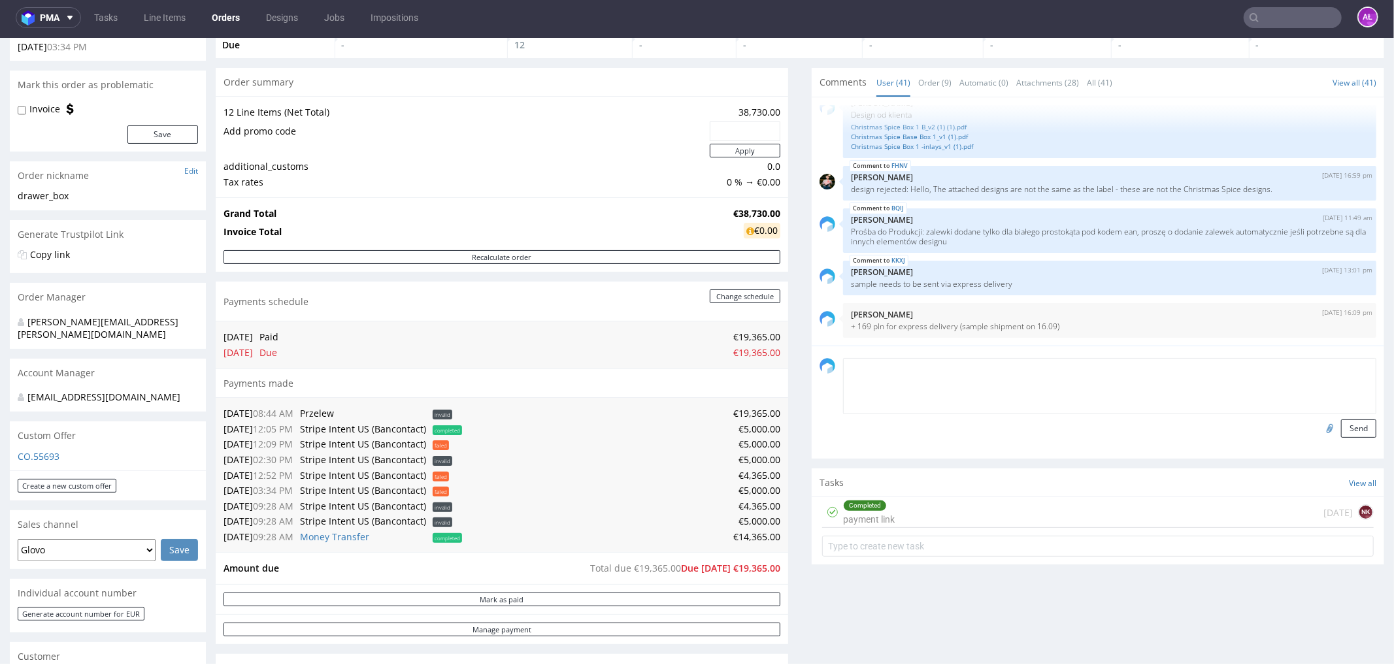
scroll to position [0, 0]
drag, startPoint x: 844, startPoint y: 327, endPoint x: 944, endPoint y: 327, distance: 100.0
click at [944, 327] on p "+ 169 pln for express delivery (sample shipment on 16.09)" at bounding box center [1110, 326] width 518 height 10
copy p "169 pln for express delivery"
click at [924, 367] on textarea "FINANCEL" at bounding box center [1109, 386] width 533 height 56
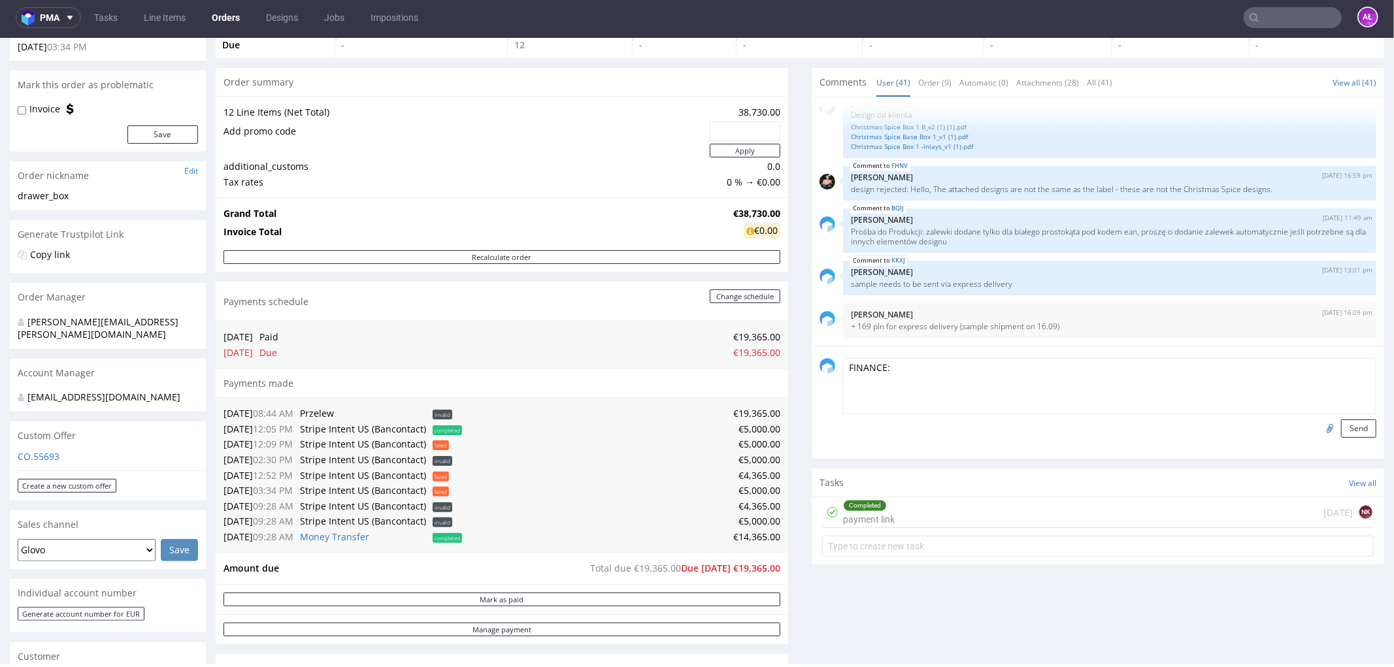
paste textarea "169 pln for express delivery"
click at [1003, 371] on textarea "FINANCE: 169 pln for express delivery needs to be added to the invoice" at bounding box center [1109, 386] width 533 height 56
click at [882, 369] on textarea "FINANCE: 169 pln for express delivery needs to be added to the invoice" at bounding box center [1109, 386] width 533 height 56
type textarea "FINANCE: 169 pln for express delivery needs to be added to the invoice"
click at [1341, 426] on button "Send" at bounding box center [1358, 428] width 35 height 18
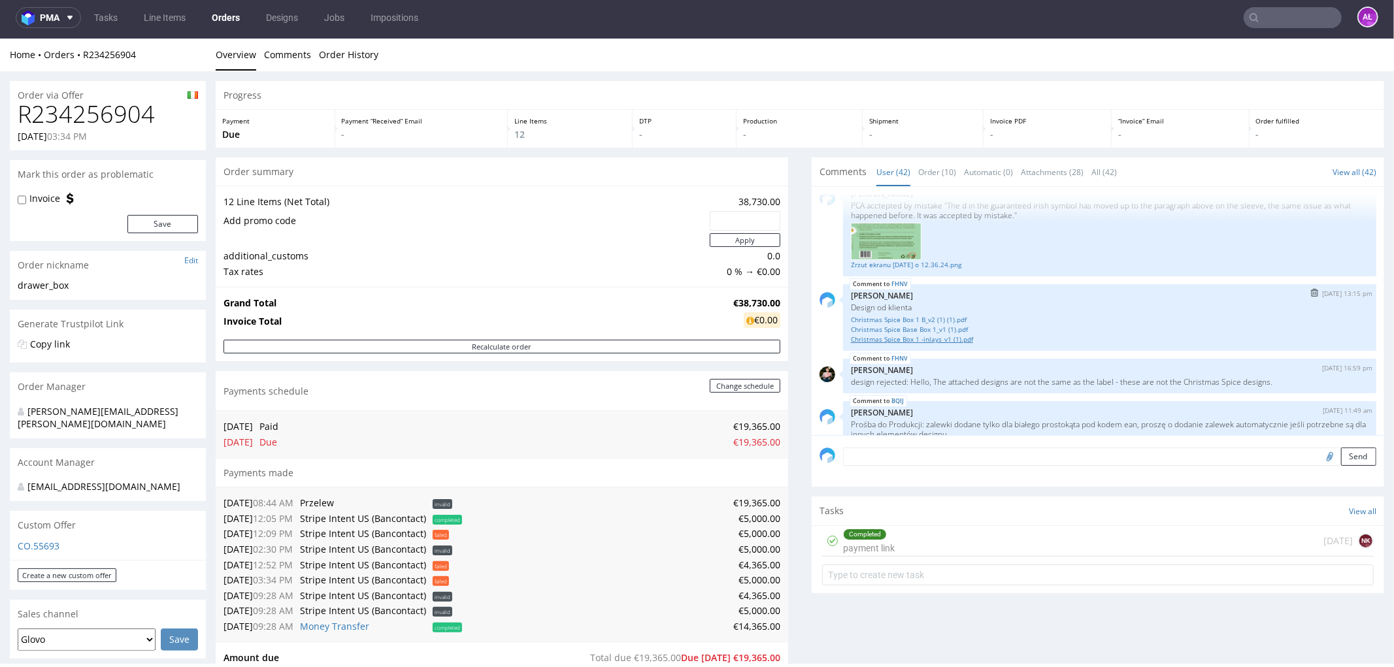
scroll to position [2279, 0]
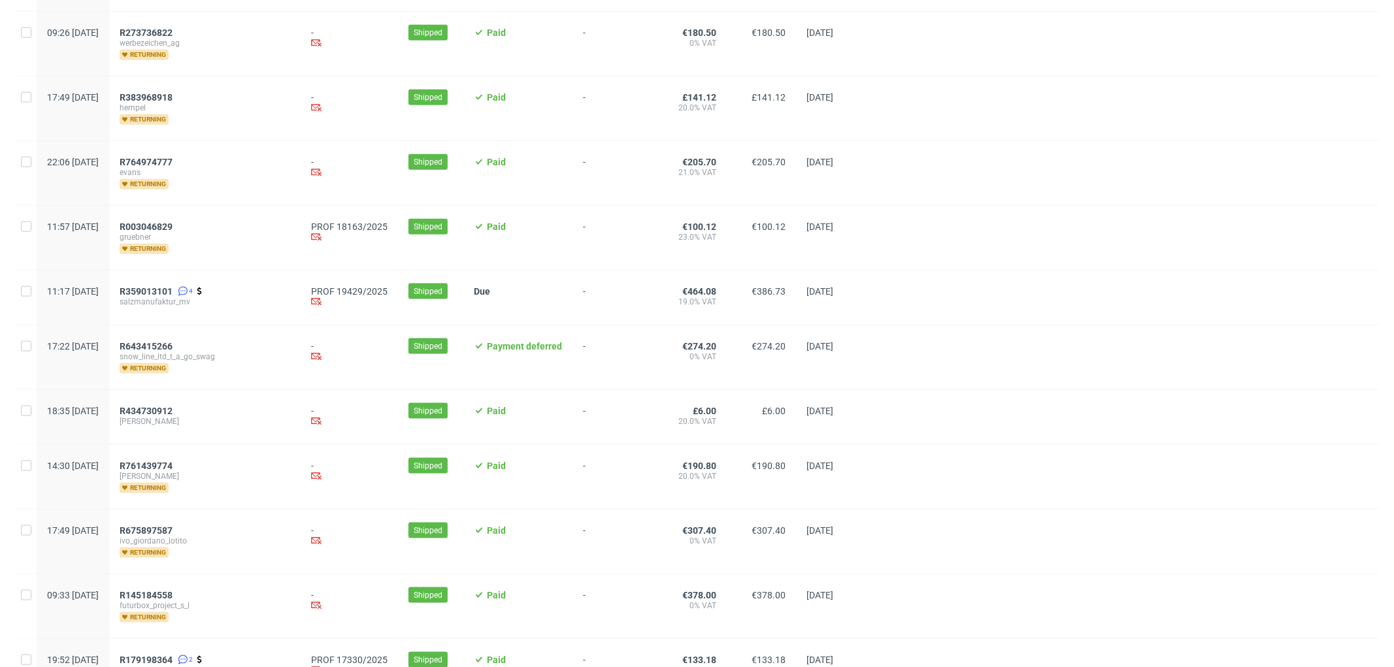
scroll to position [1354, 0]
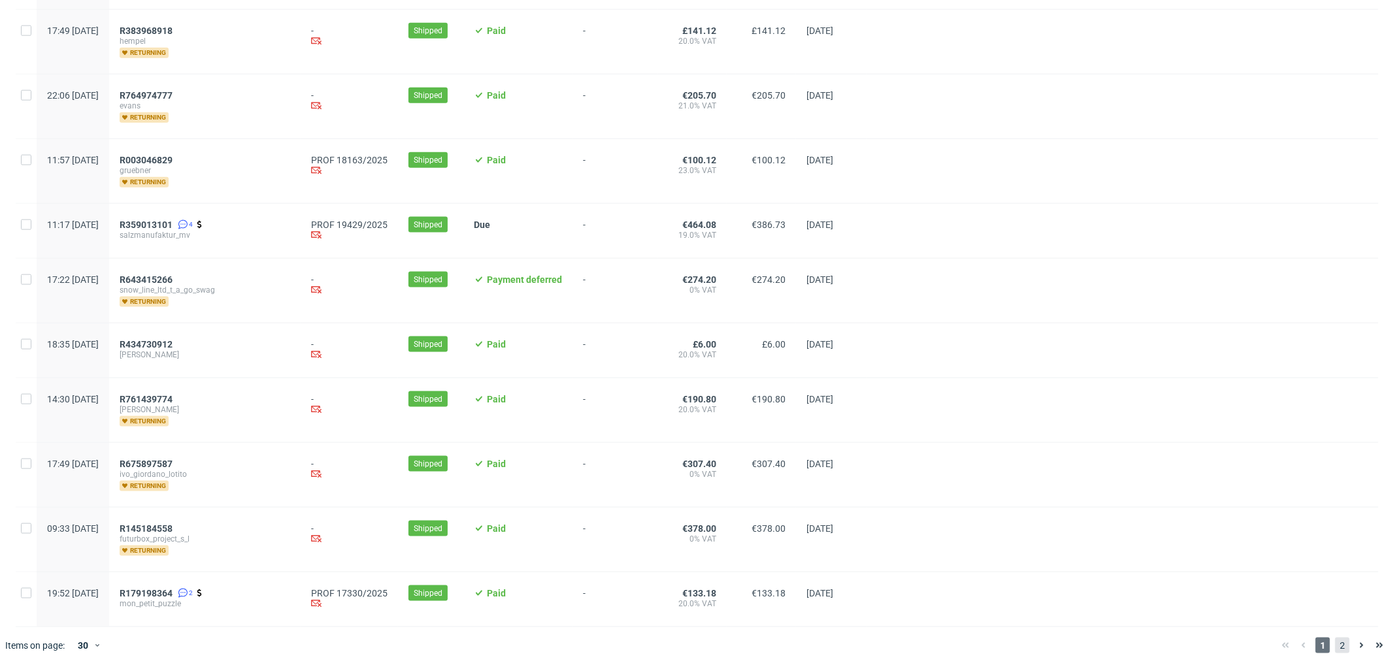
click at [1335, 642] on span "2" at bounding box center [1342, 646] width 14 height 16
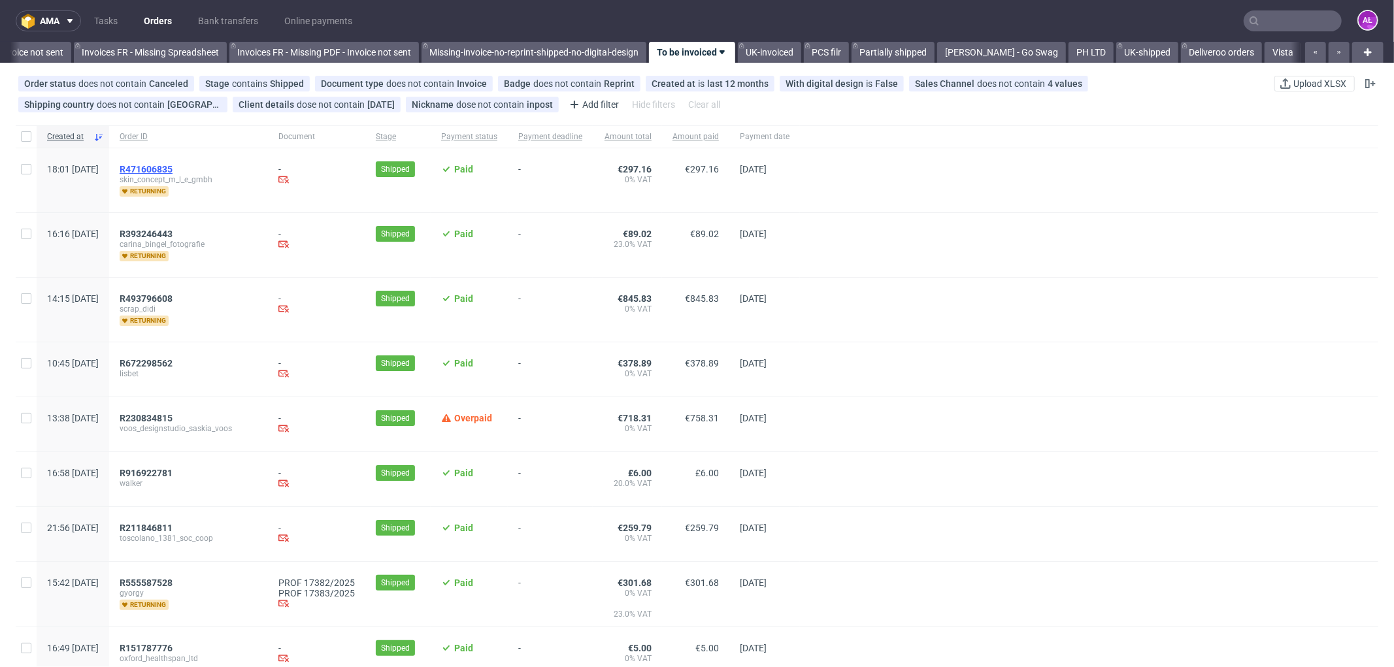
click at [173, 167] on span "R471606835" at bounding box center [146, 169] width 53 height 10
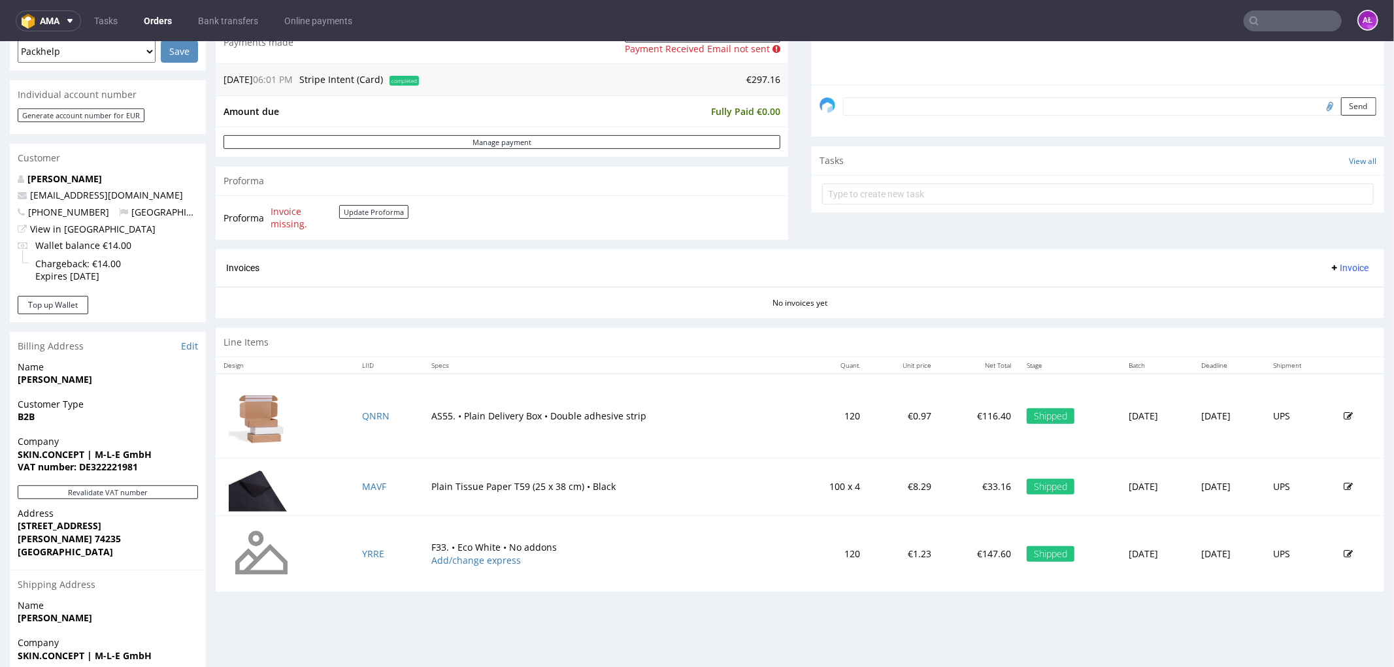
scroll to position [363, 0]
click at [368, 209] on button "Update Proforma" at bounding box center [373, 213] width 69 height 14
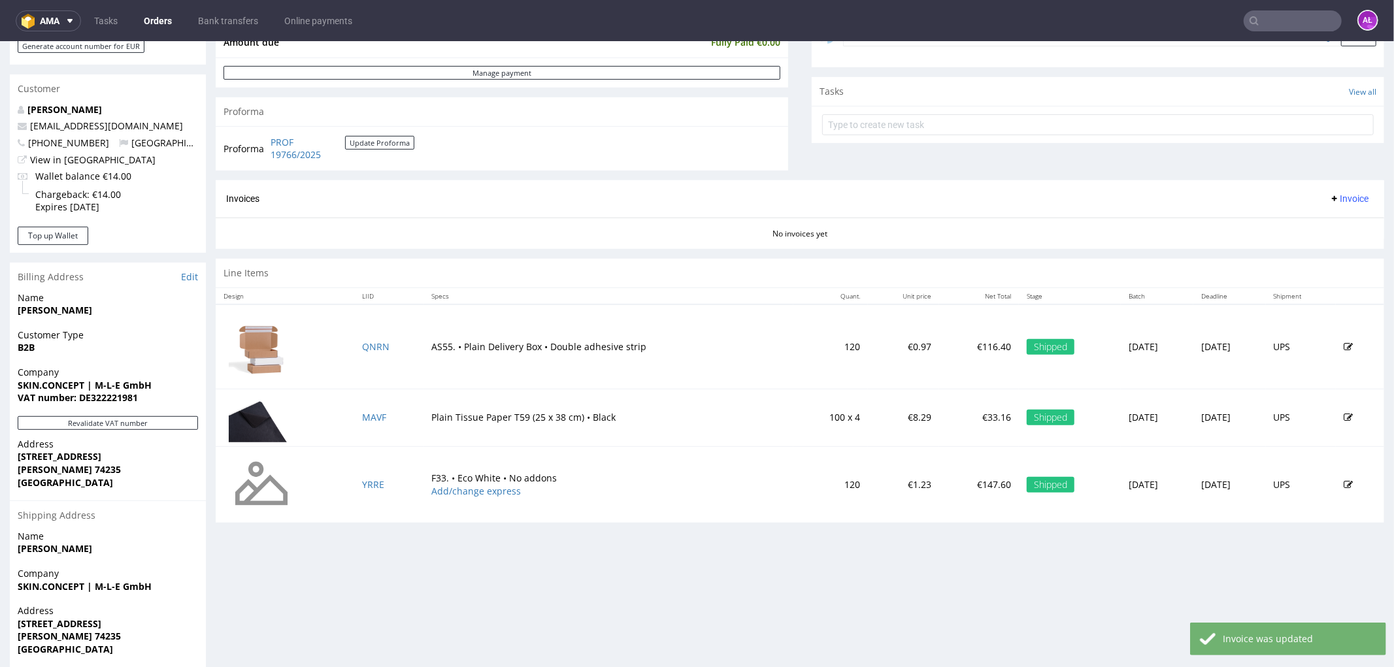
scroll to position [435, 0]
click at [175, 420] on button "Revalidate VAT number" at bounding box center [108, 421] width 180 height 14
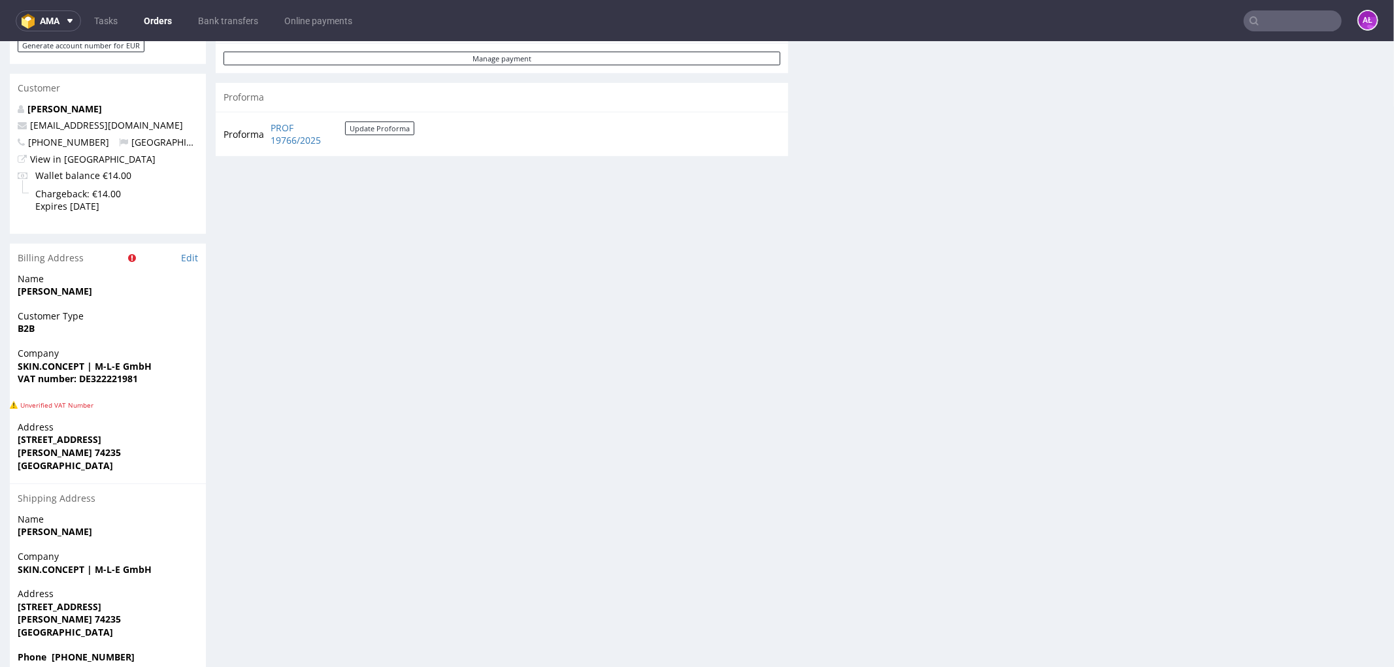
scroll to position [434, 0]
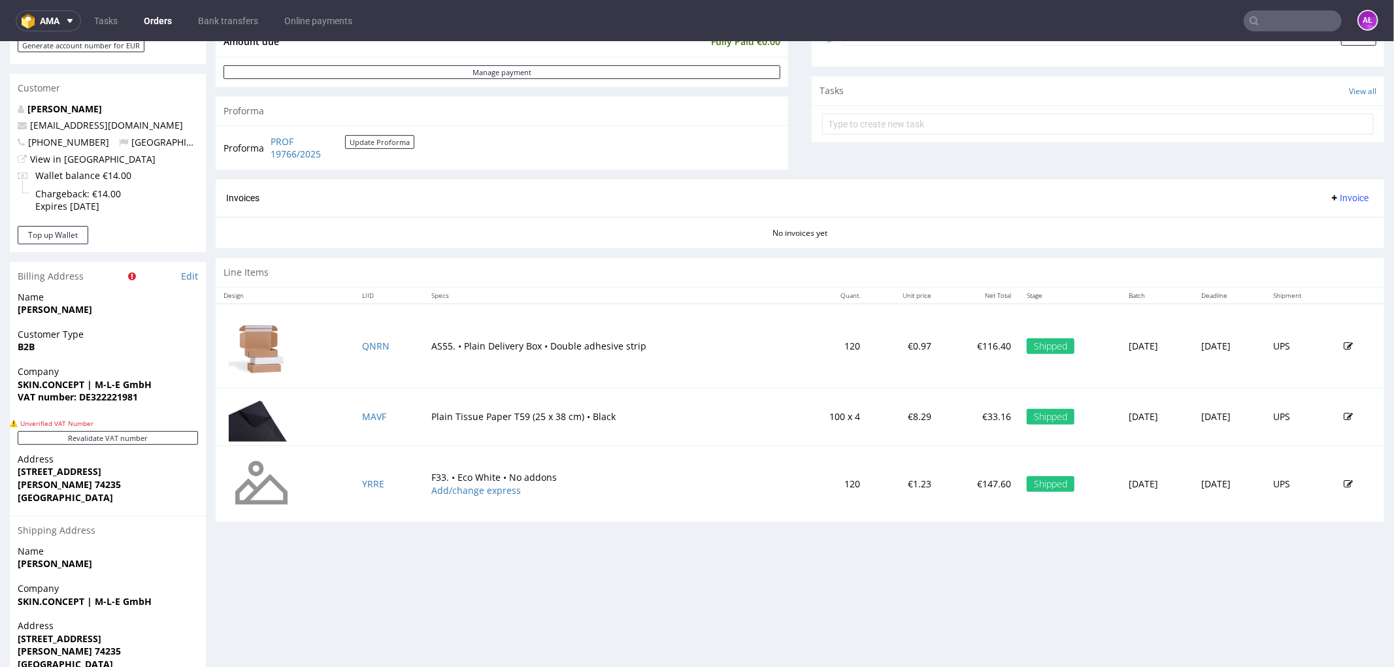
click at [1329, 199] on span "Invoice" at bounding box center [1348, 197] width 39 height 10
click at [1322, 227] on span "Generate" at bounding box center [1326, 225] width 63 height 13
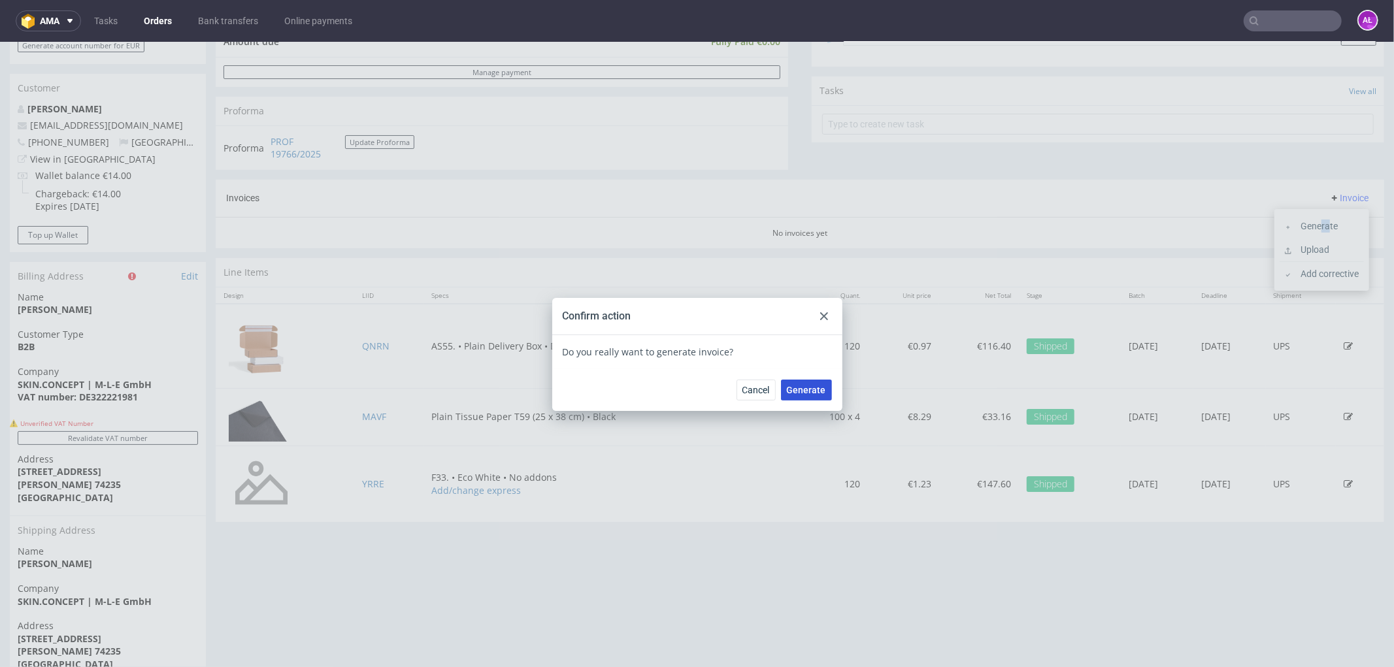
click at [799, 385] on span "Generate" at bounding box center [806, 389] width 39 height 9
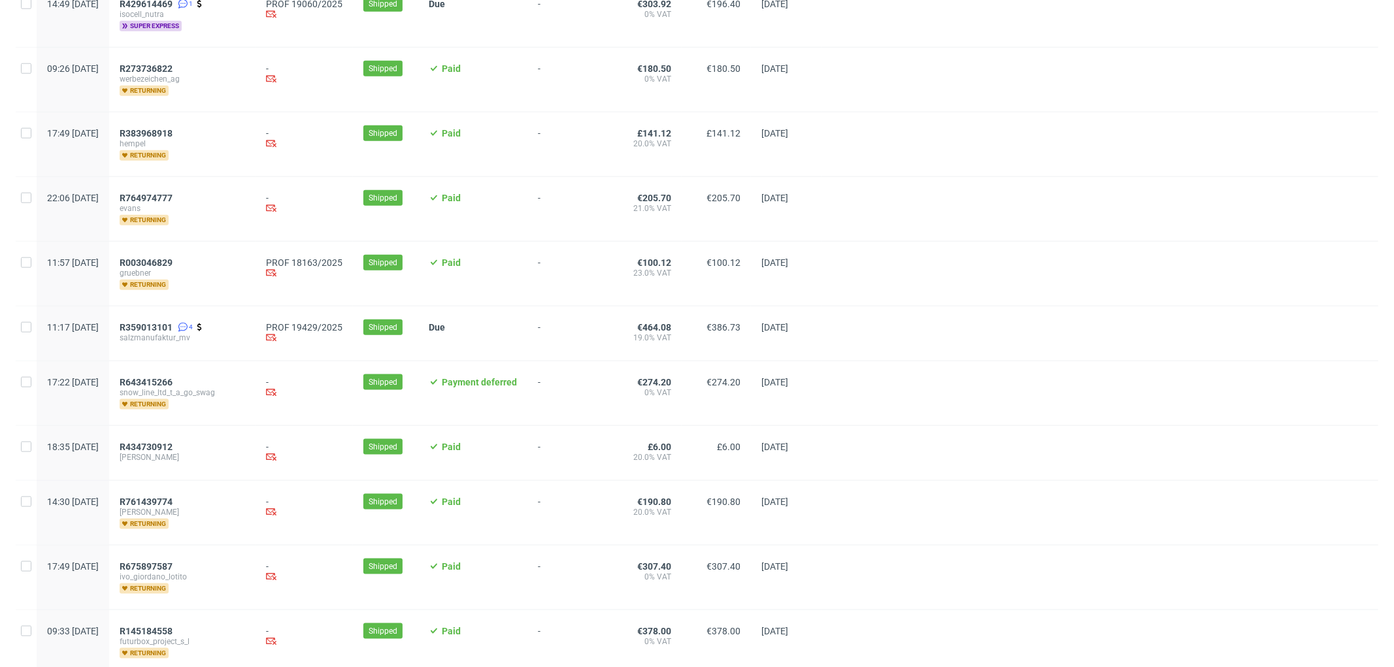
scroll to position [1363, 0]
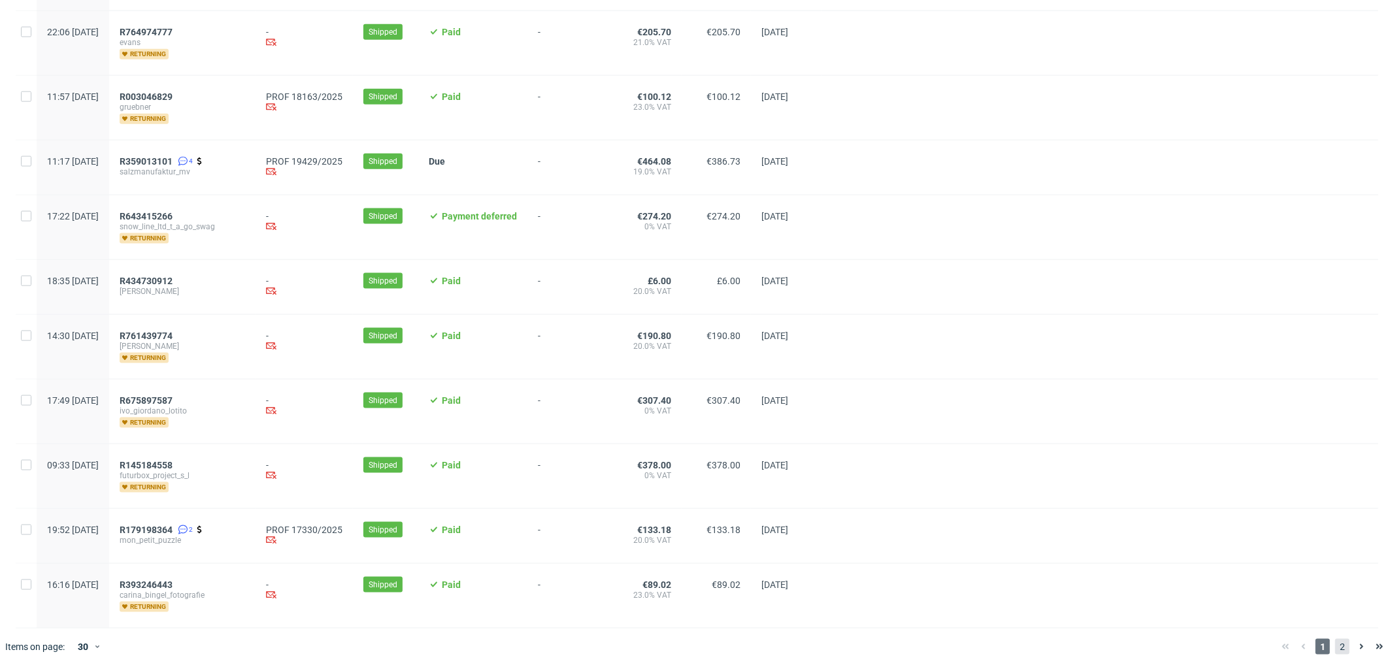
click at [1335, 643] on span "2" at bounding box center [1342, 647] width 14 height 16
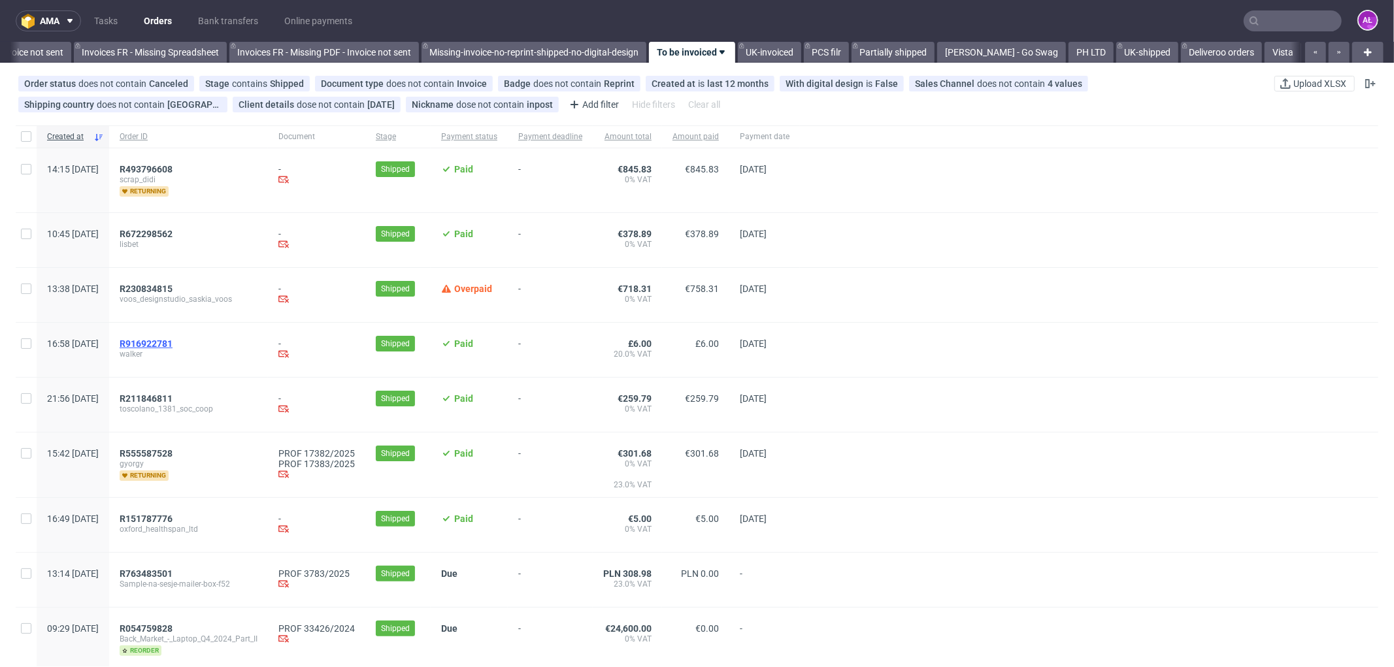
click at [173, 342] on span "R916922781" at bounding box center [146, 344] width 53 height 10
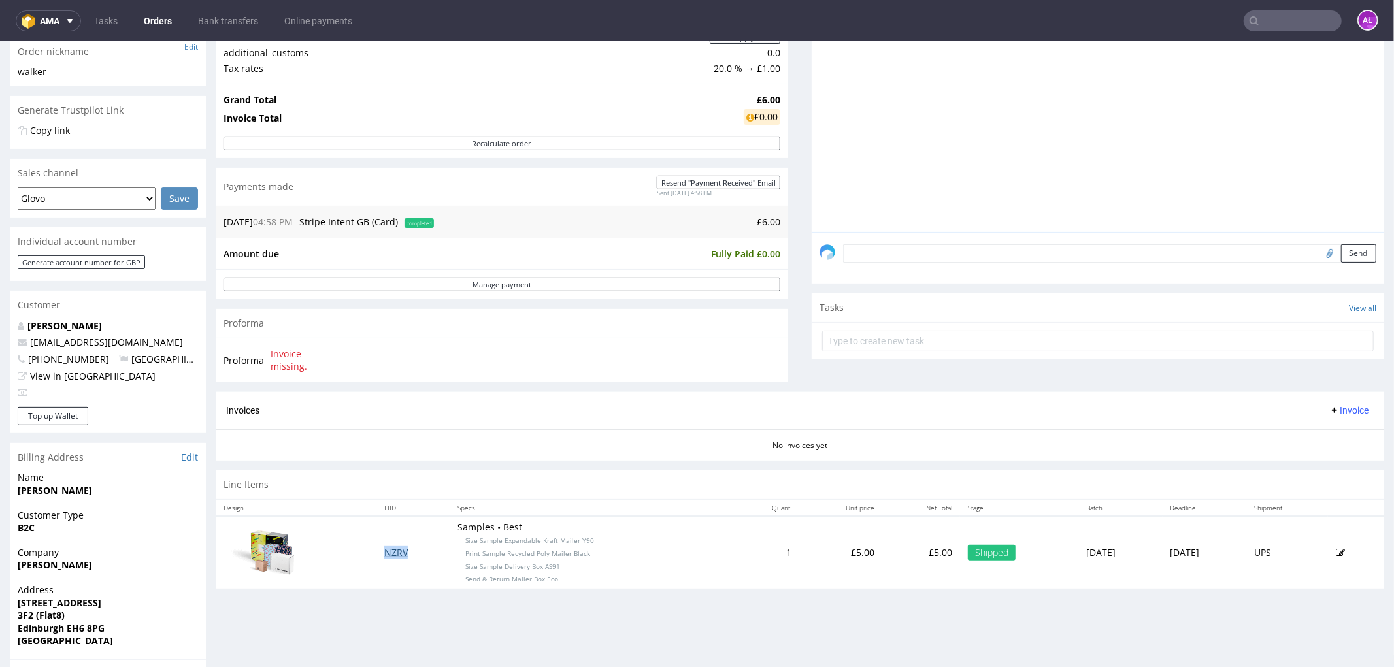
scroll to position [218, 0]
click at [89, 567] on span "Fraser Walker" at bounding box center [108, 564] width 180 height 13
click at [940, 337] on input "text" at bounding box center [1098, 339] width 552 height 21
type input "invoicd"
click at [940, 337] on div "invoicd Set due date" at bounding box center [1098, 335] width 552 height 26
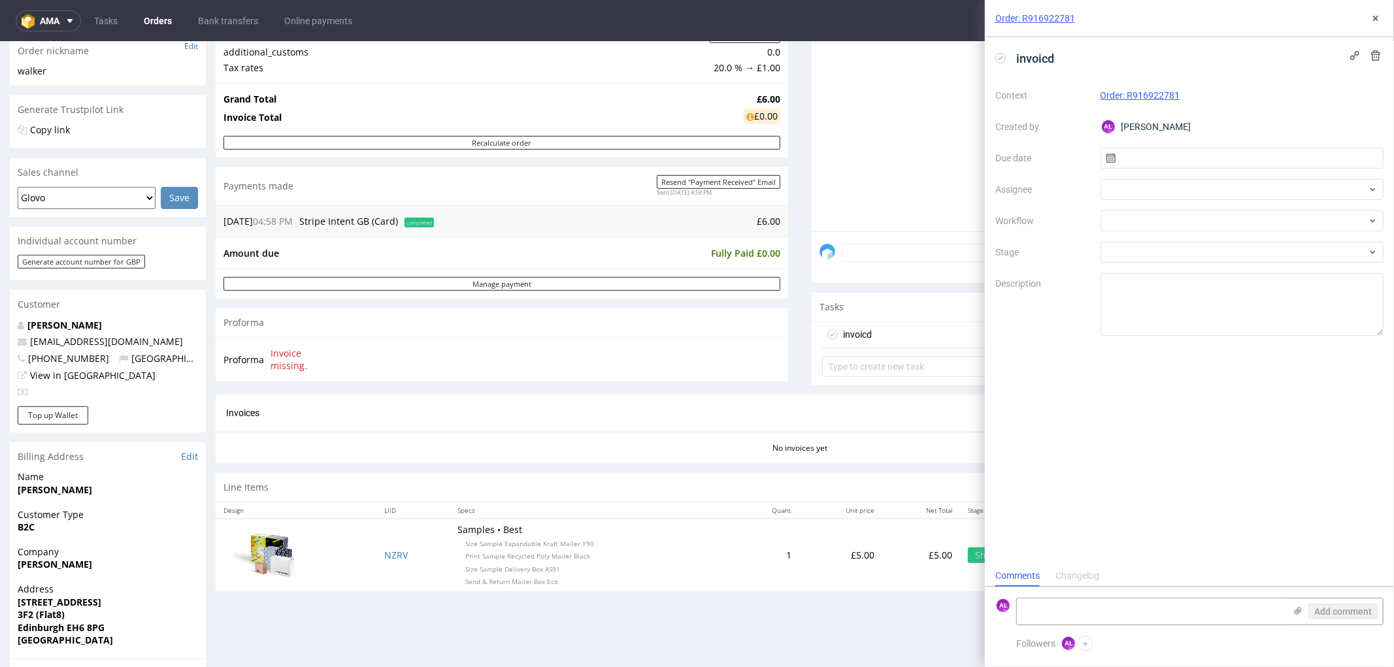
scroll to position [10, 0]
click at [1054, 68] on span "invoicd" at bounding box center [1035, 59] width 48 height 22
click at [1145, 223] on div at bounding box center [1243, 220] width 284 height 21
type input "i"
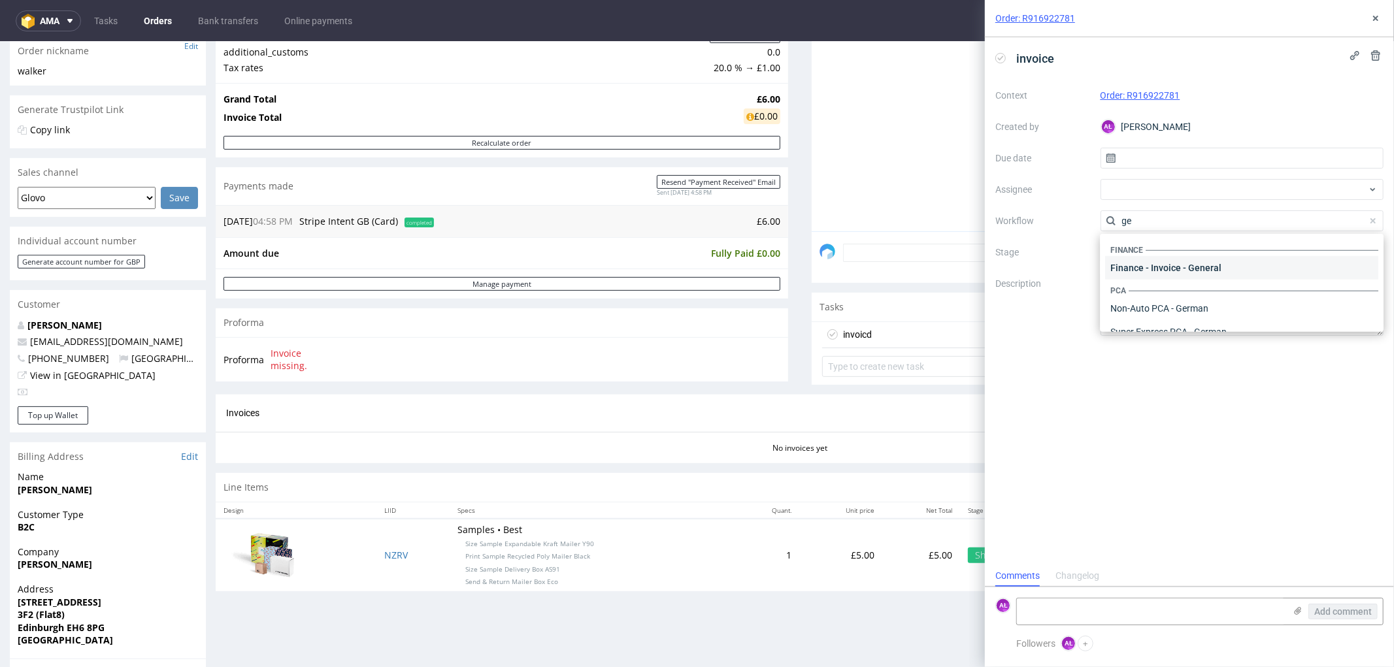
type input "ge"
click at [1161, 270] on div "Finance - Invoice - General" at bounding box center [1241, 268] width 273 height 24
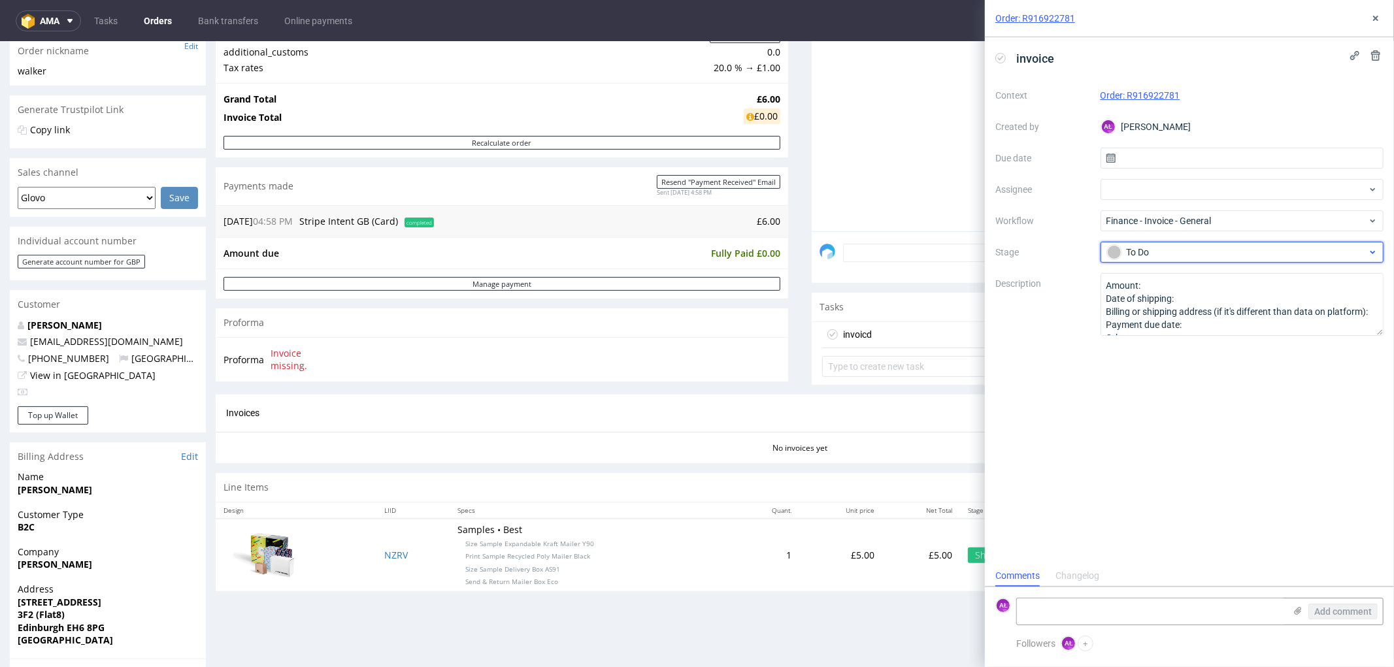
click at [1164, 254] on div "To Do" at bounding box center [1237, 252] width 260 height 14
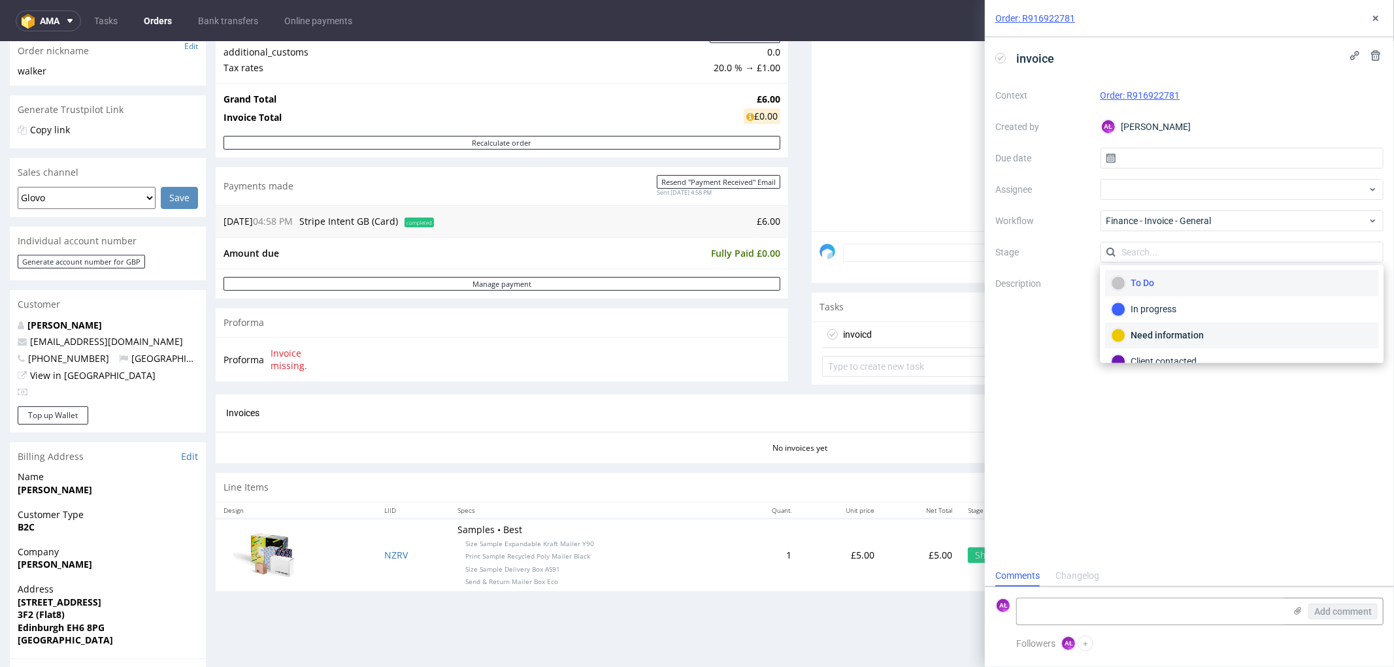
click at [1182, 337] on div "Need information" at bounding box center [1241, 336] width 261 height 14
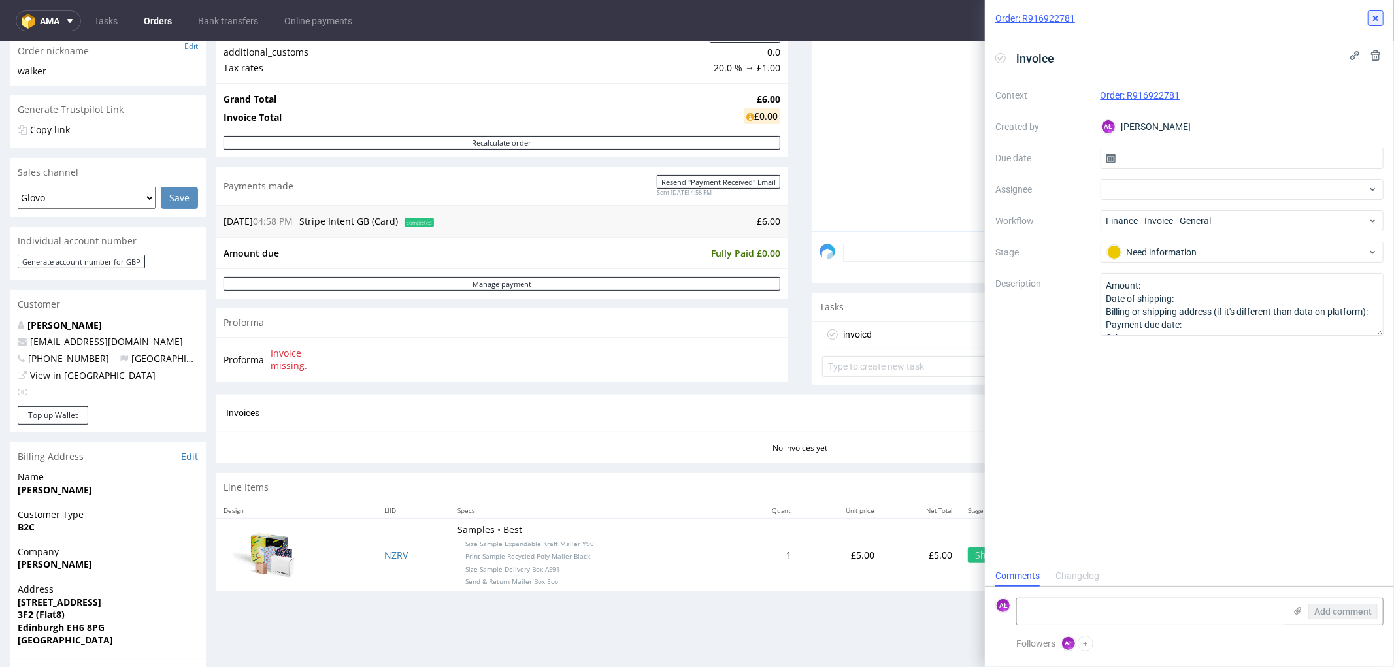
click at [1376, 18] on use at bounding box center [1375, 18] width 5 height 5
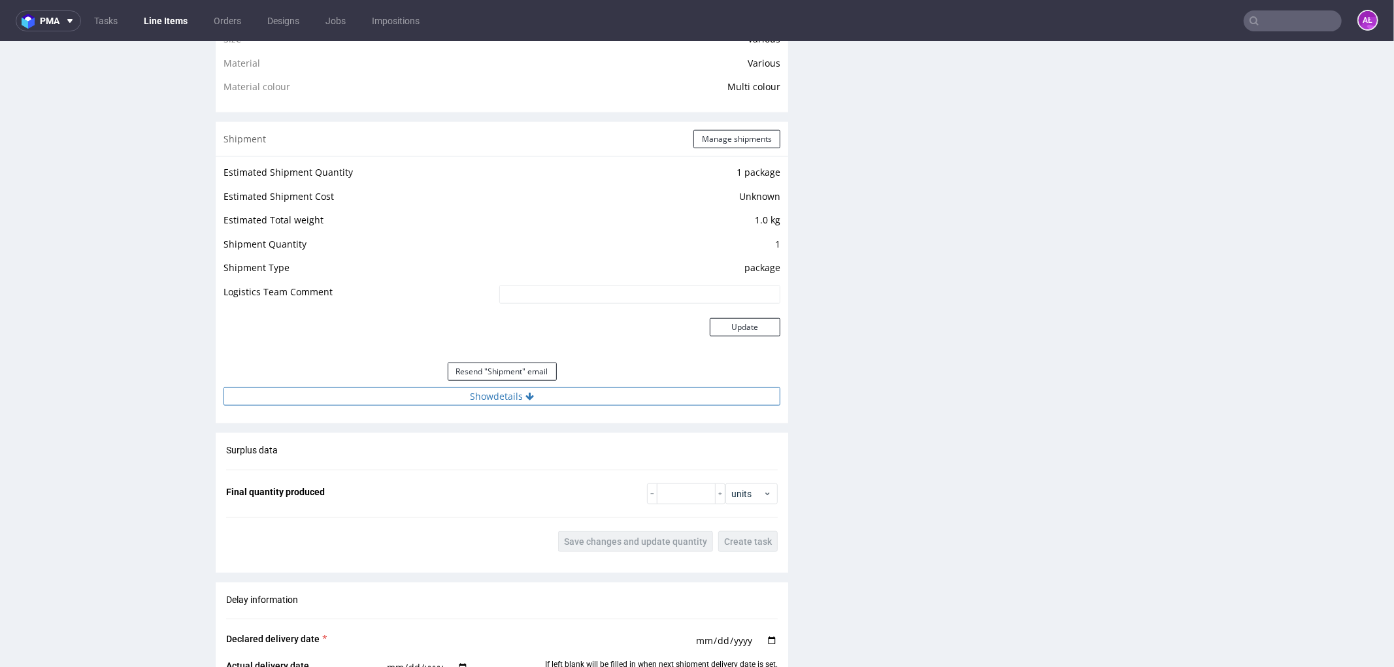
click at [494, 397] on button "Show details" at bounding box center [502, 396] width 557 height 18
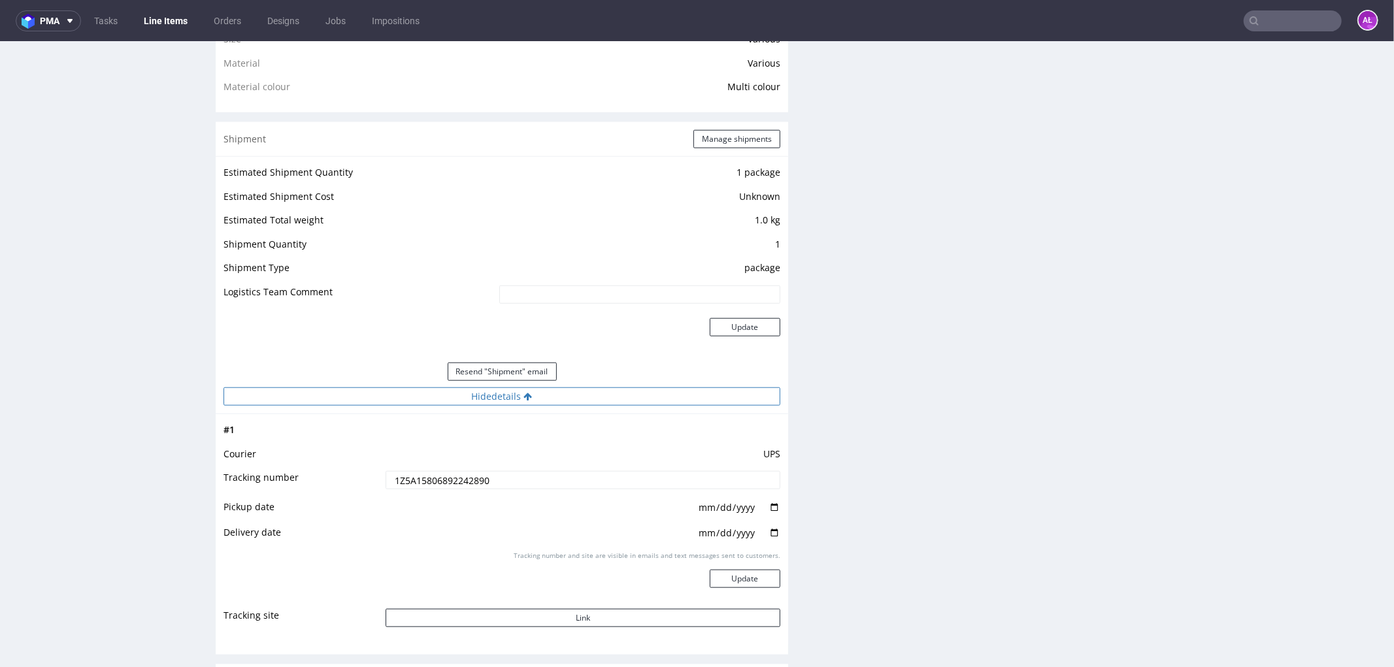
scroll to position [1161, 0]
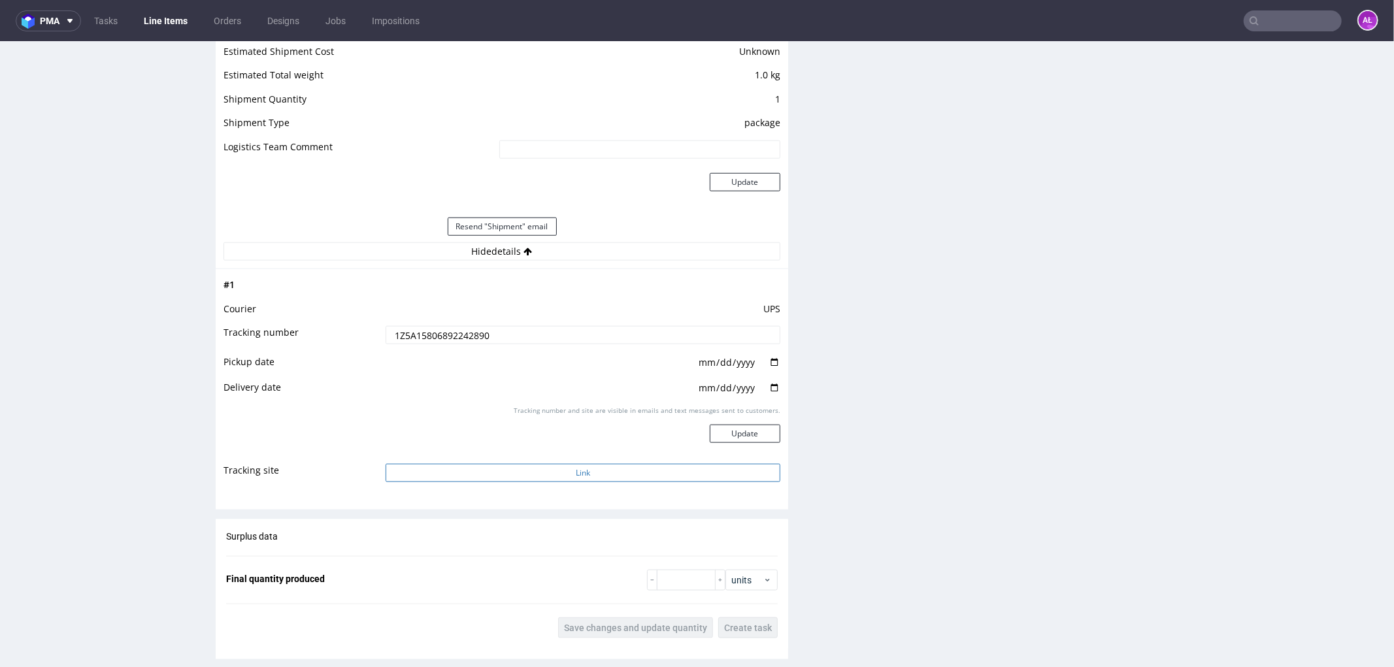
click at [605, 475] on button "Link" at bounding box center [583, 472] width 395 height 18
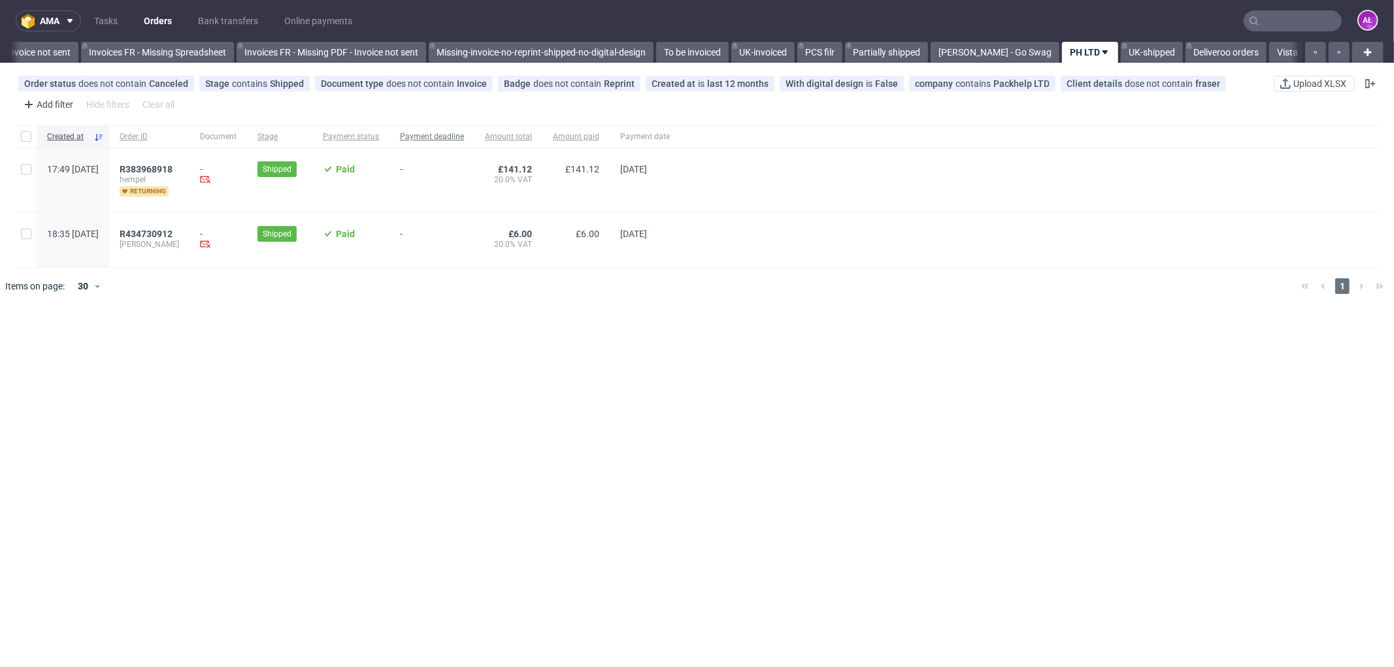
scroll to position [0, 1997]
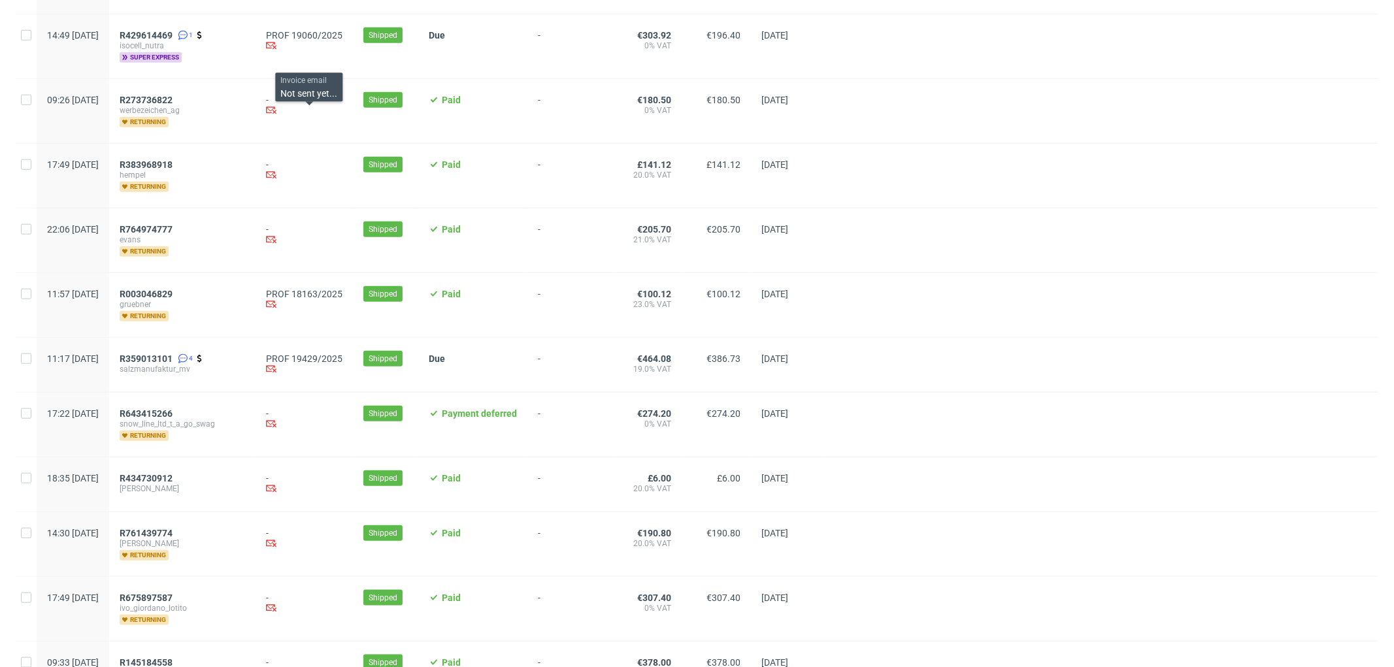
scroll to position [1089, 0]
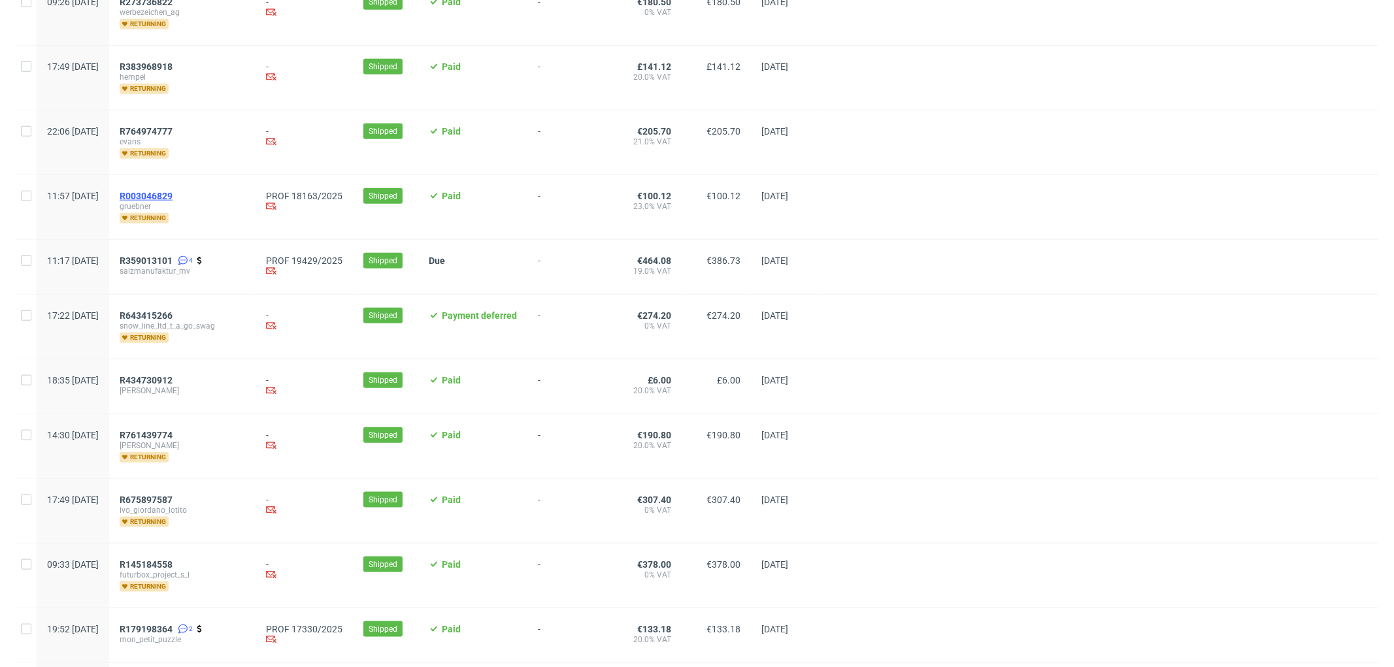
click at [173, 191] on span "R003046829" at bounding box center [146, 196] width 53 height 10
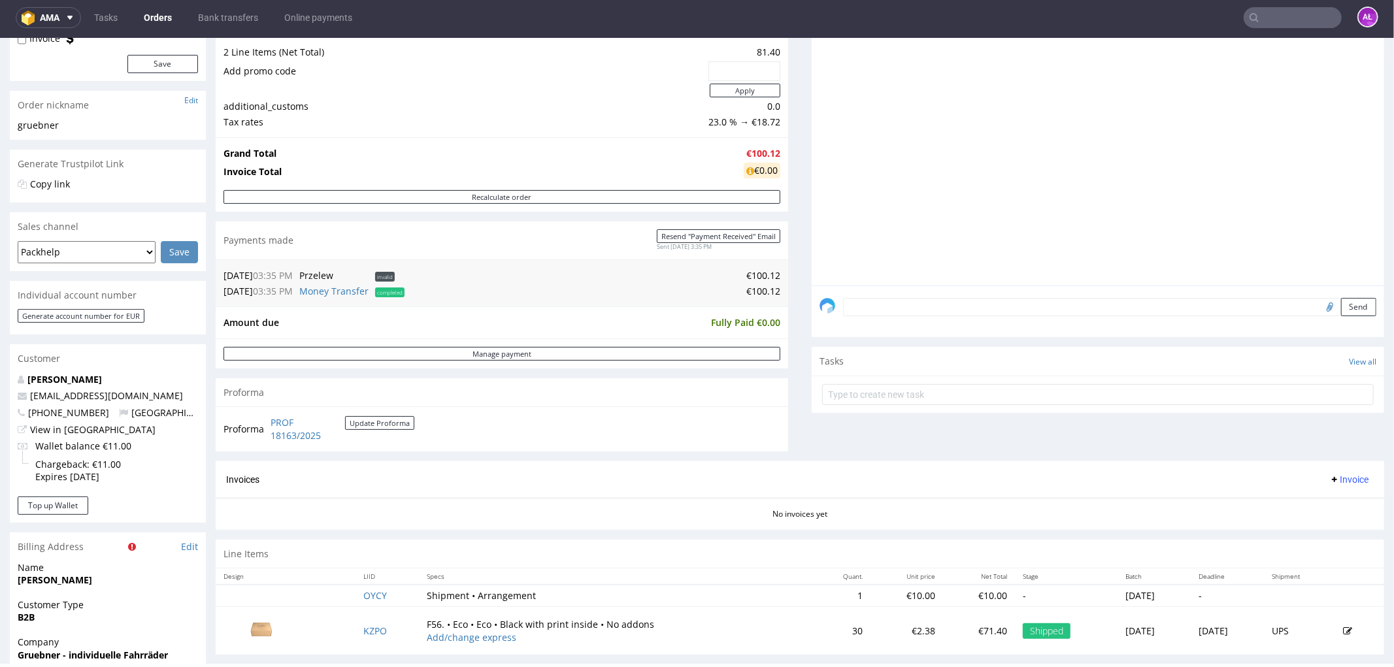
scroll to position [508, 0]
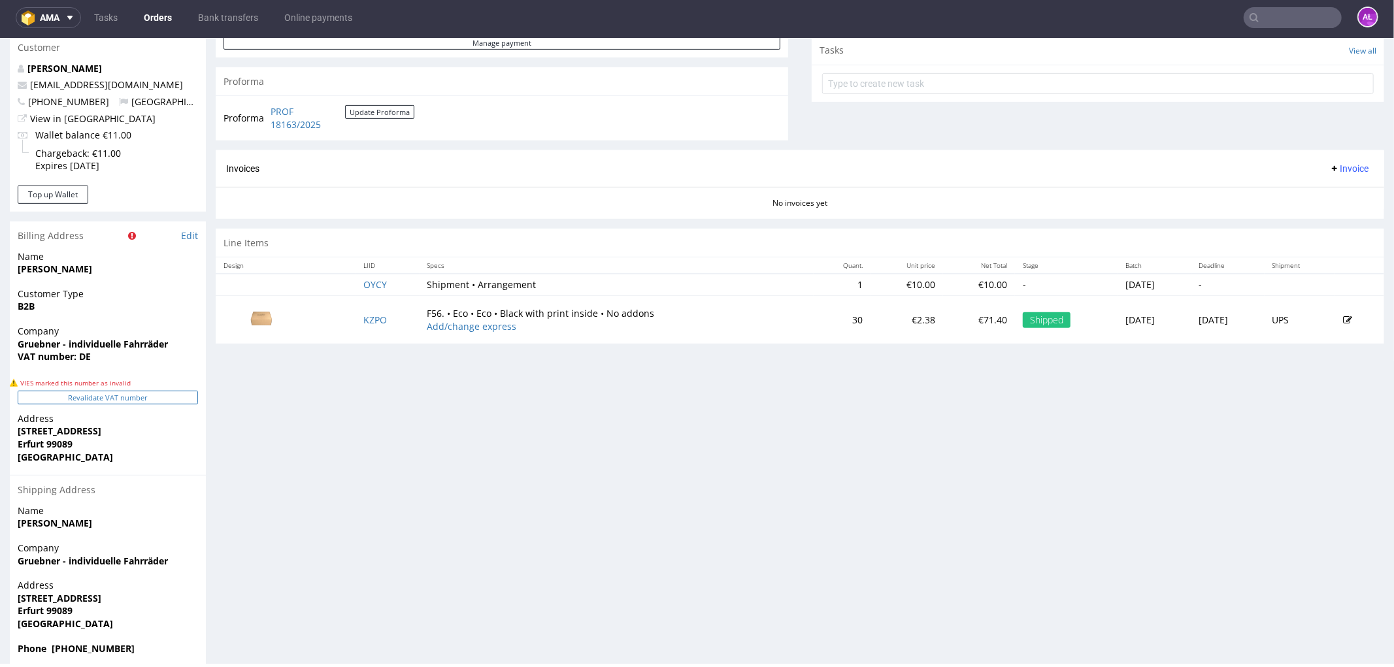
click at [159, 399] on button "Revalidate VAT number" at bounding box center [108, 397] width 180 height 14
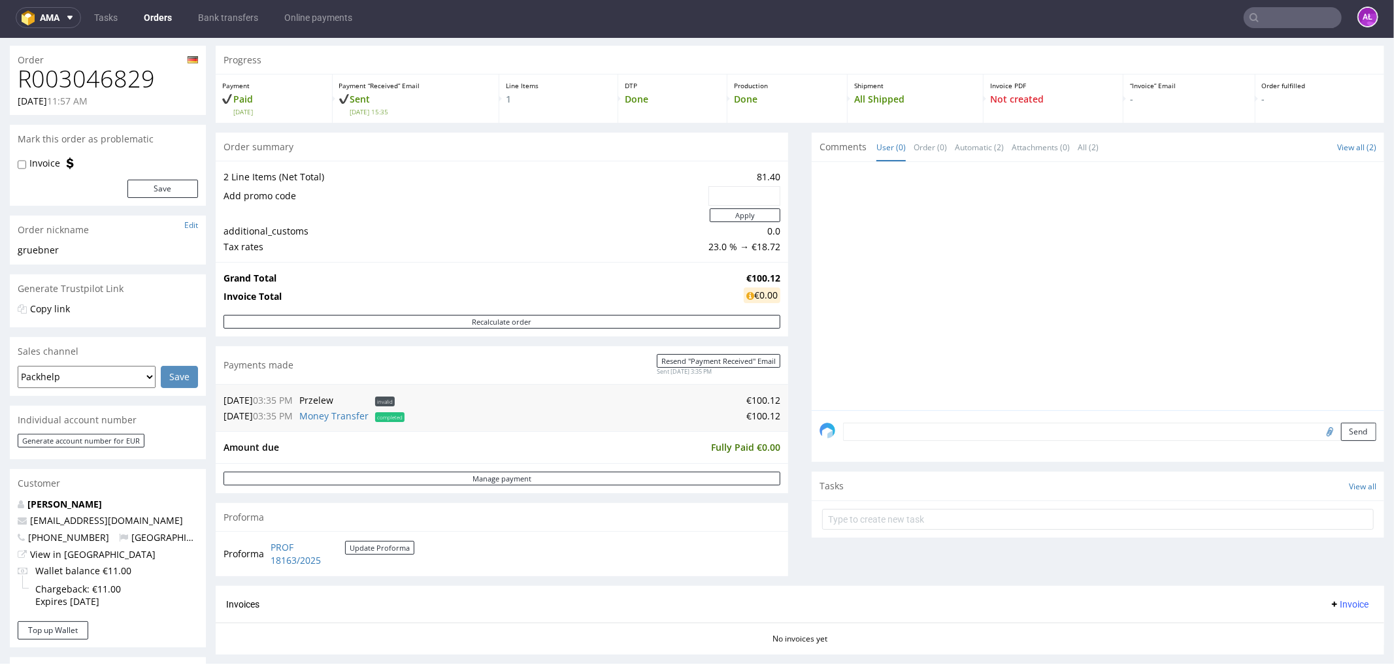
scroll to position [0, 0]
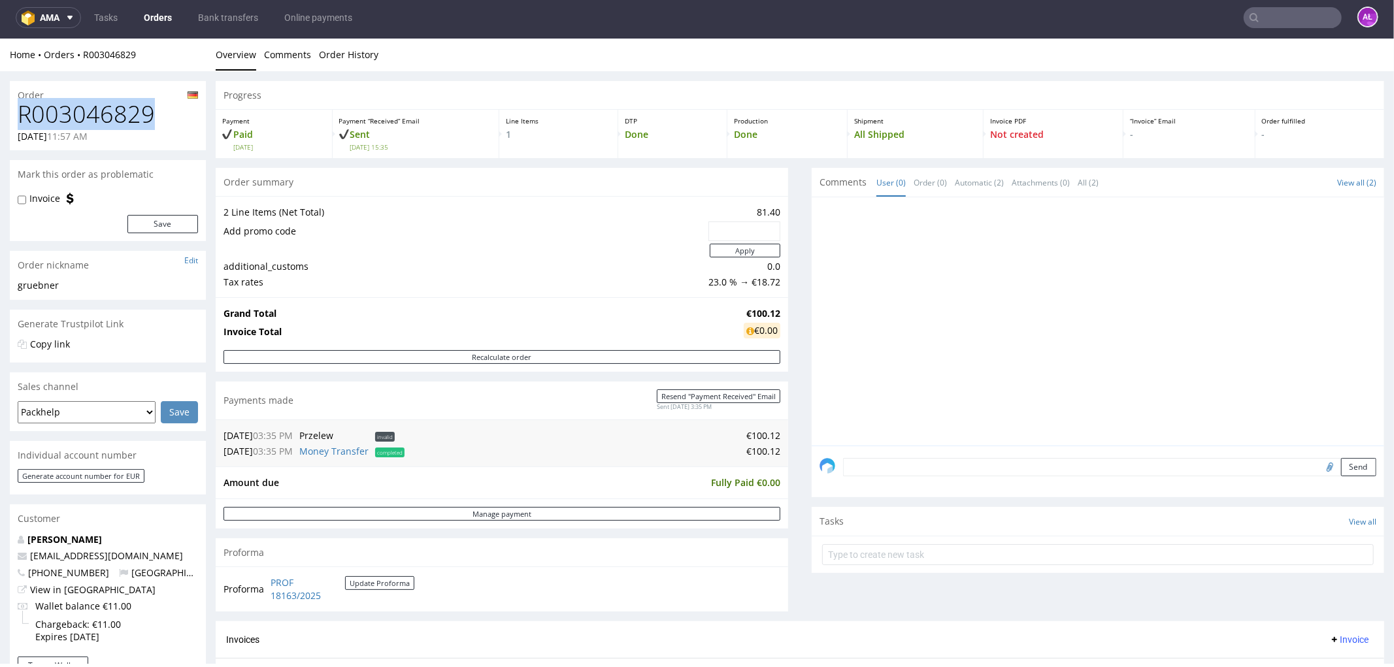
drag, startPoint x: 76, startPoint y: 118, endPoint x: 7, endPoint y: 118, distance: 69.3
click at [8, 118] on div "Order R003046829 [DATE] 11:57 AM Mark this order as problematic Invoice Save Or…" at bounding box center [697, 624] width 1394 height 1107
copy h1 "R003046829"
click at [873, 552] on input "text" at bounding box center [1098, 554] width 552 height 21
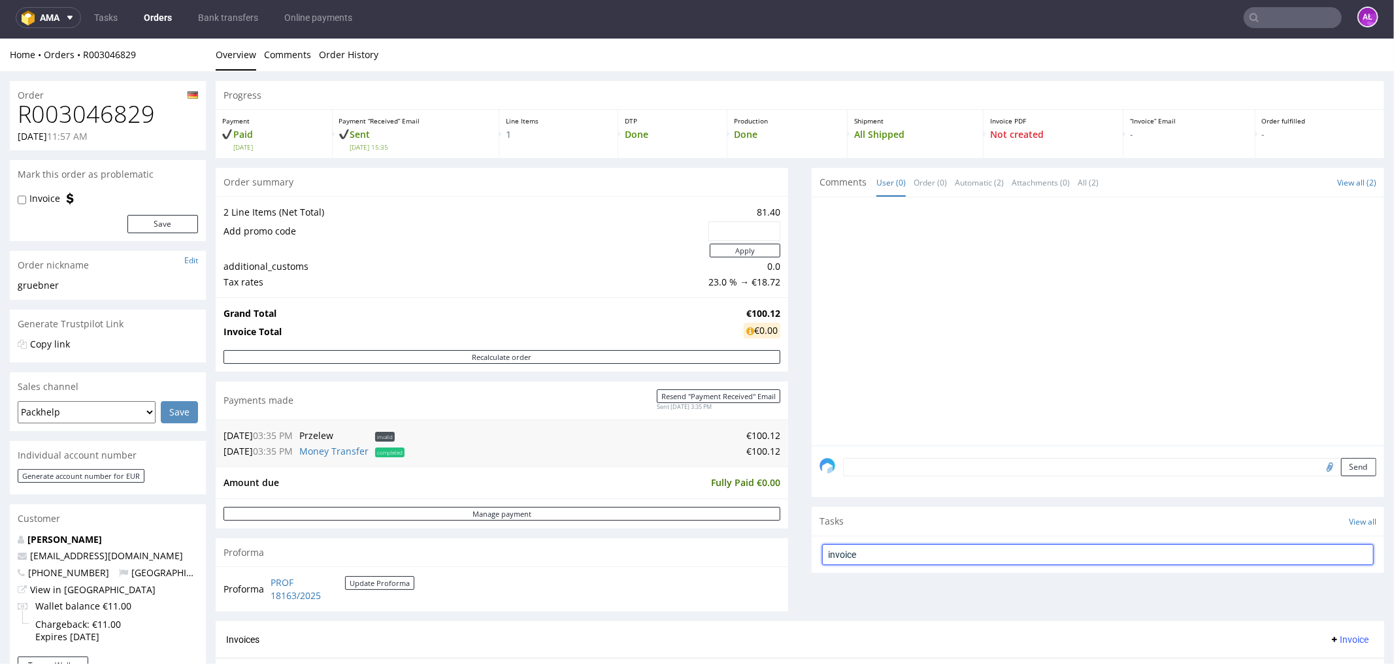
type input "invoice"
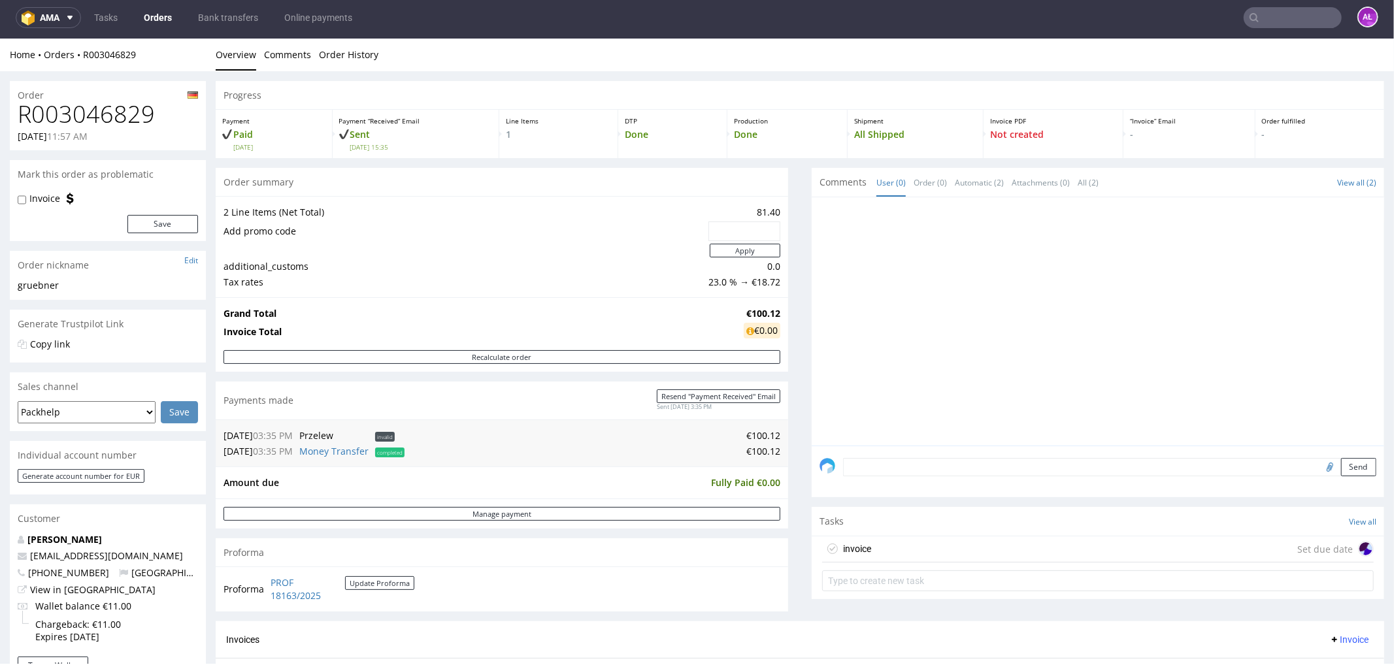
click at [890, 535] on div "invoice Set due date" at bounding box center [1098, 565] width 573 height 61
click at [895, 546] on div "invoice Set due date" at bounding box center [1098, 549] width 552 height 26
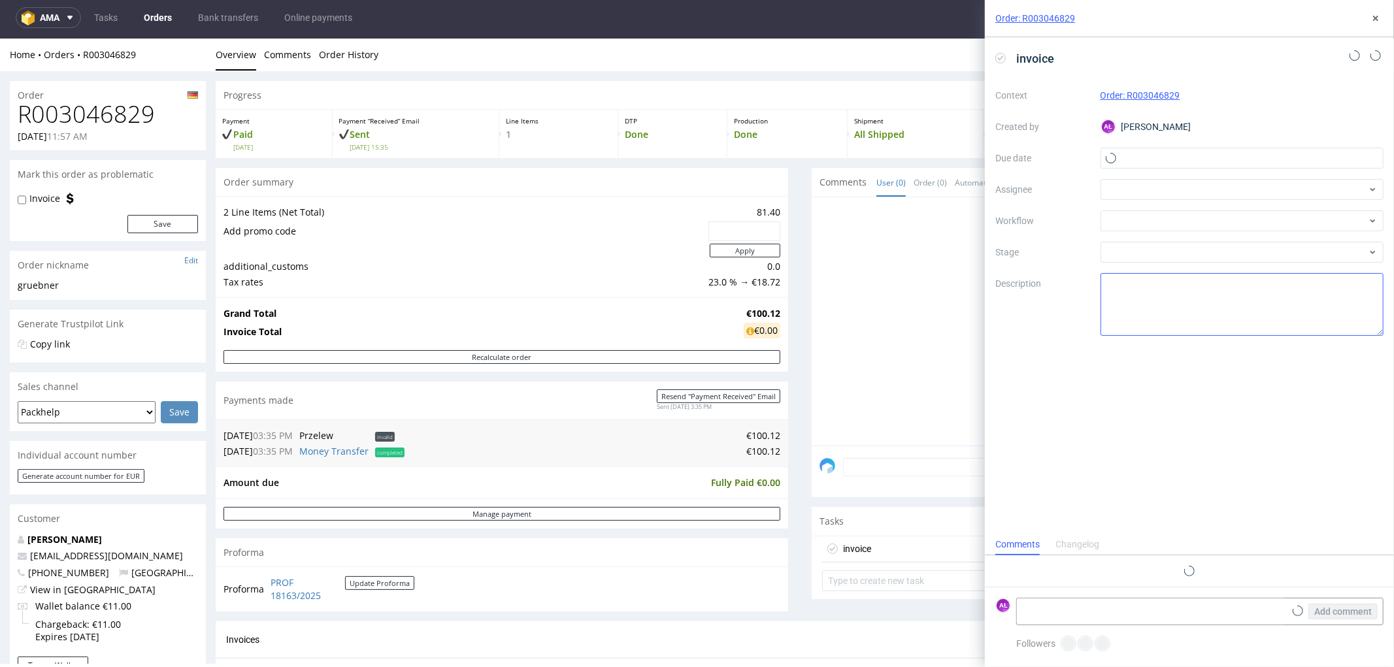
scroll to position [10, 0]
click at [1157, 223] on div at bounding box center [1243, 220] width 284 height 21
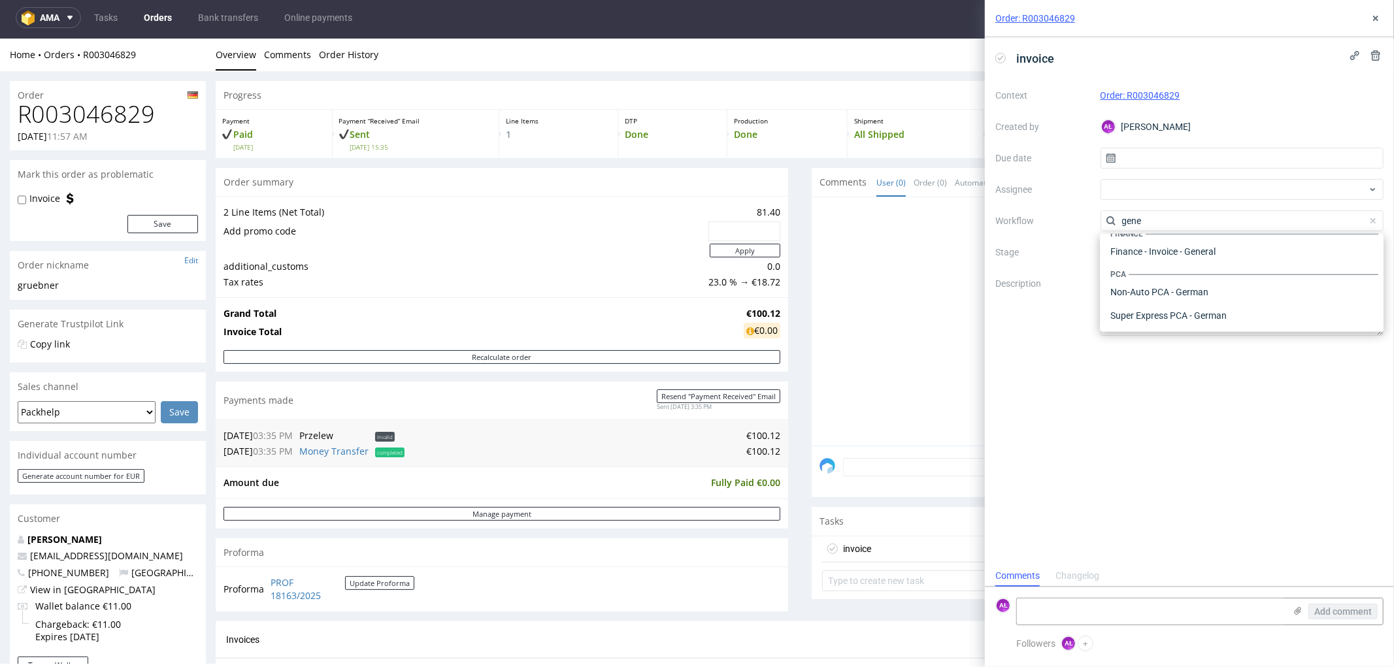
scroll to position [0, 0]
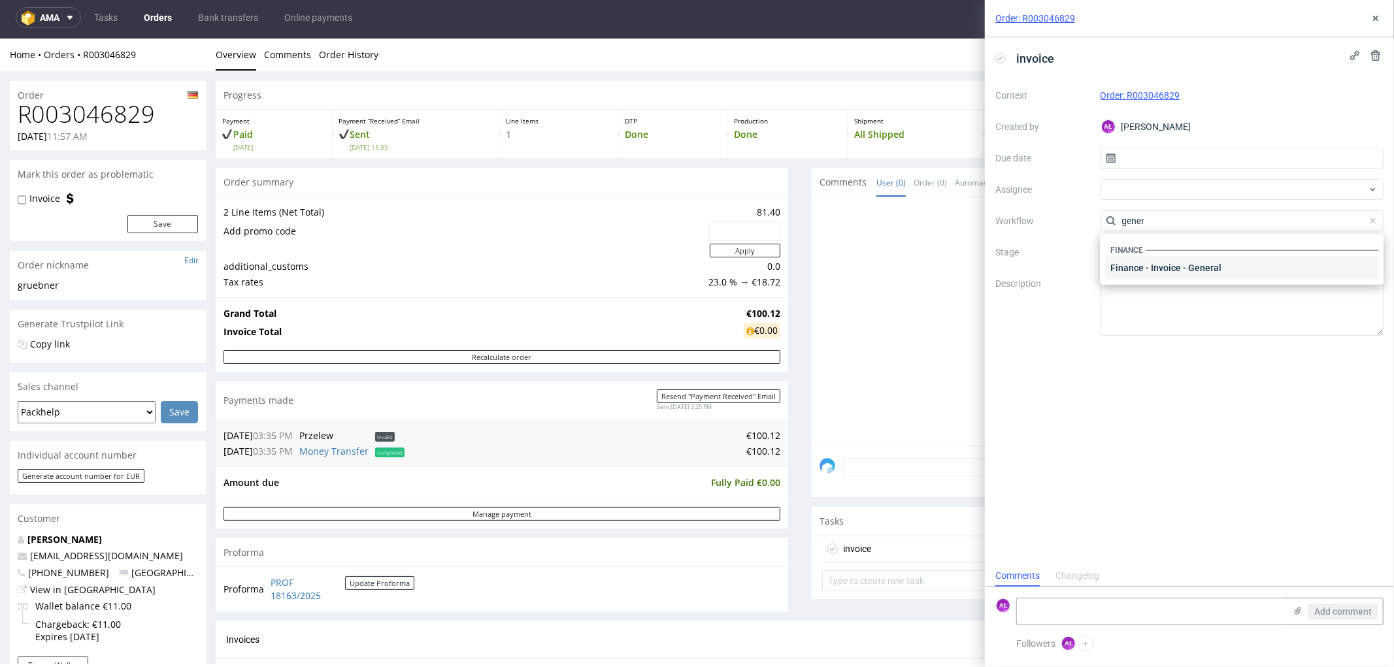
type input "gener"
click at [1152, 263] on div "Finance - Invoice - General" at bounding box center [1241, 268] width 273 height 24
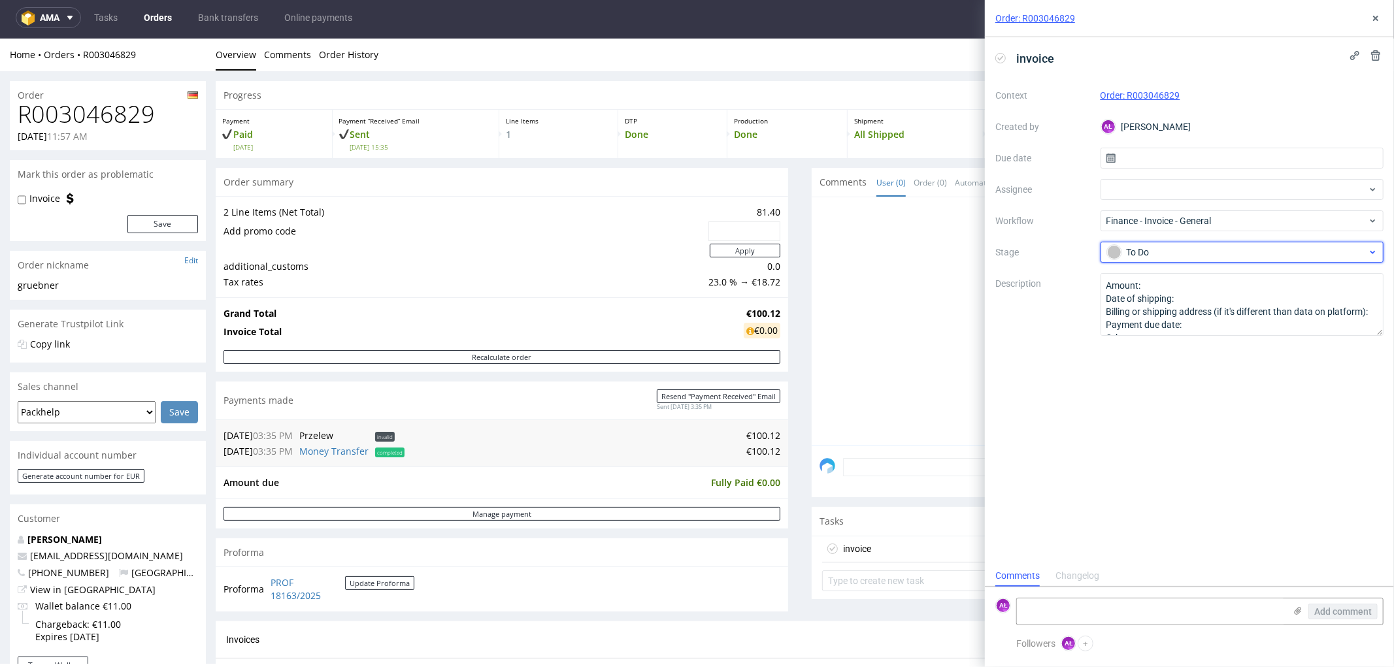
click at [1157, 249] on div "To Do" at bounding box center [1237, 252] width 260 height 14
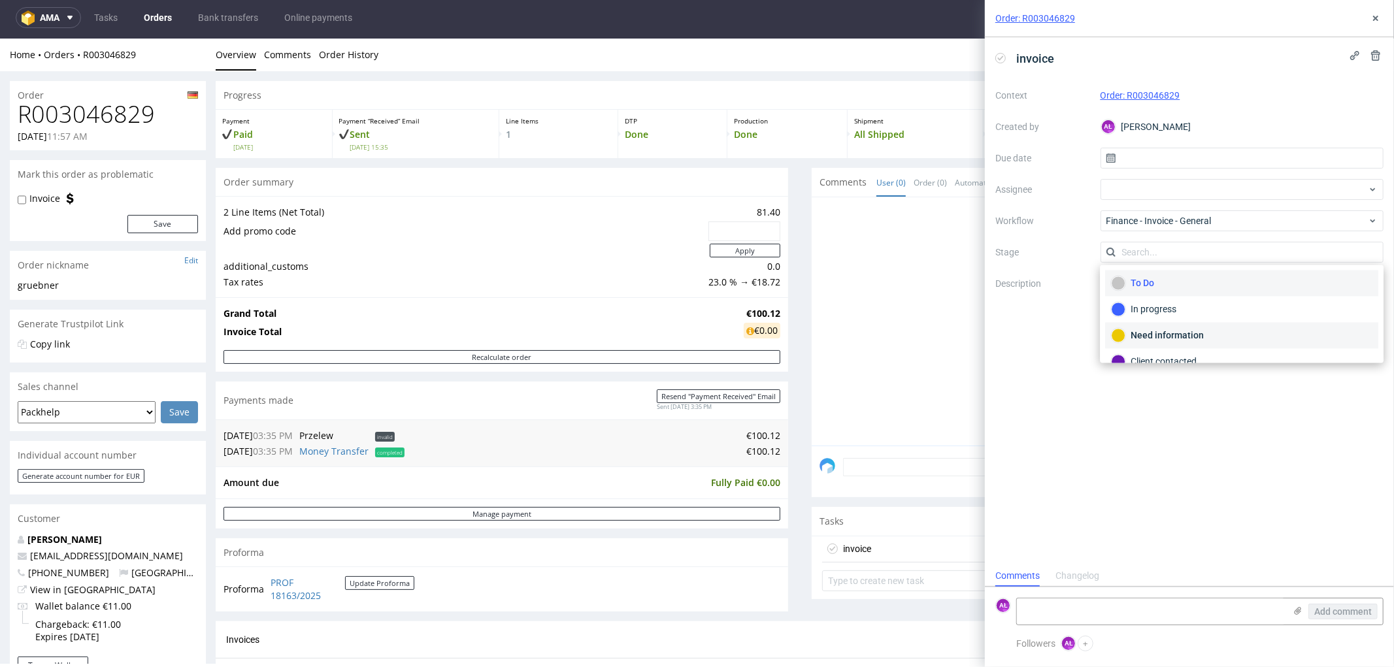
click at [1165, 326] on div "Need information" at bounding box center [1241, 336] width 273 height 26
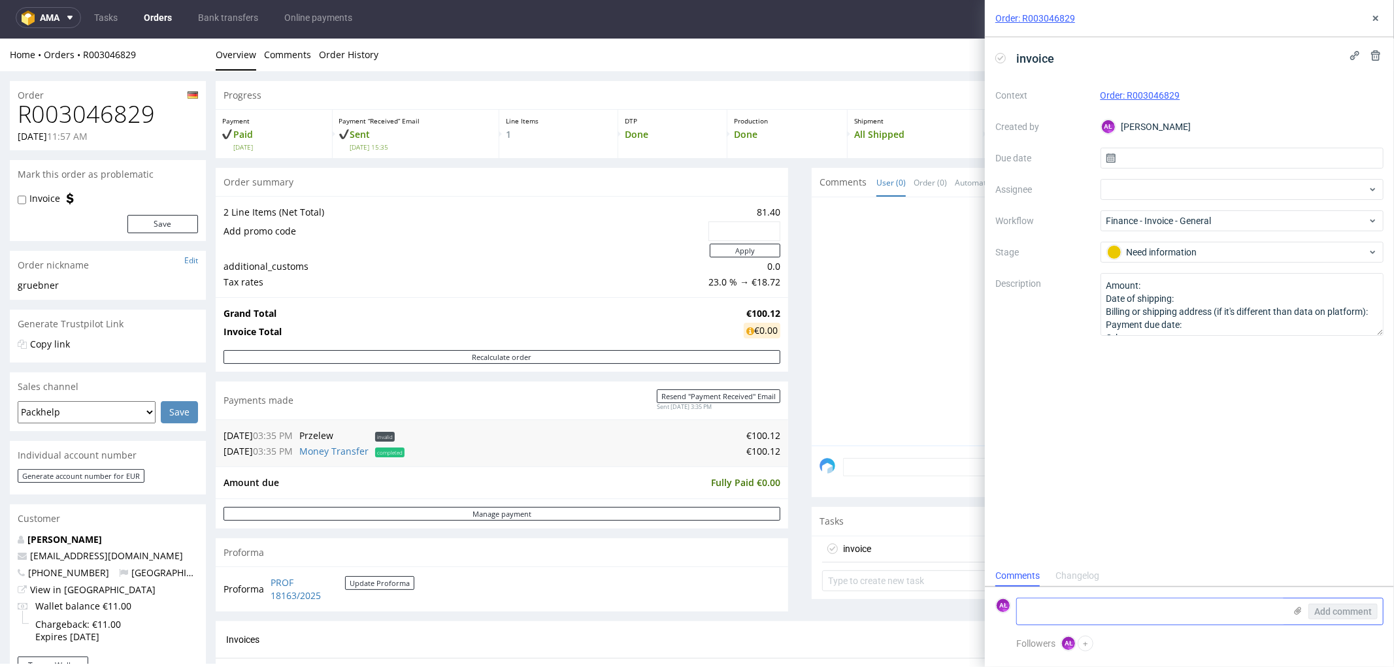
click at [1171, 612] on textarea at bounding box center [1151, 612] width 268 height 26
type textarea "D"
type textarea "reported on the financial issues"
click at [1337, 610] on span "Add comment" at bounding box center [1343, 611] width 58 height 9
click at [1373, 18] on icon at bounding box center [1376, 18] width 10 height 10
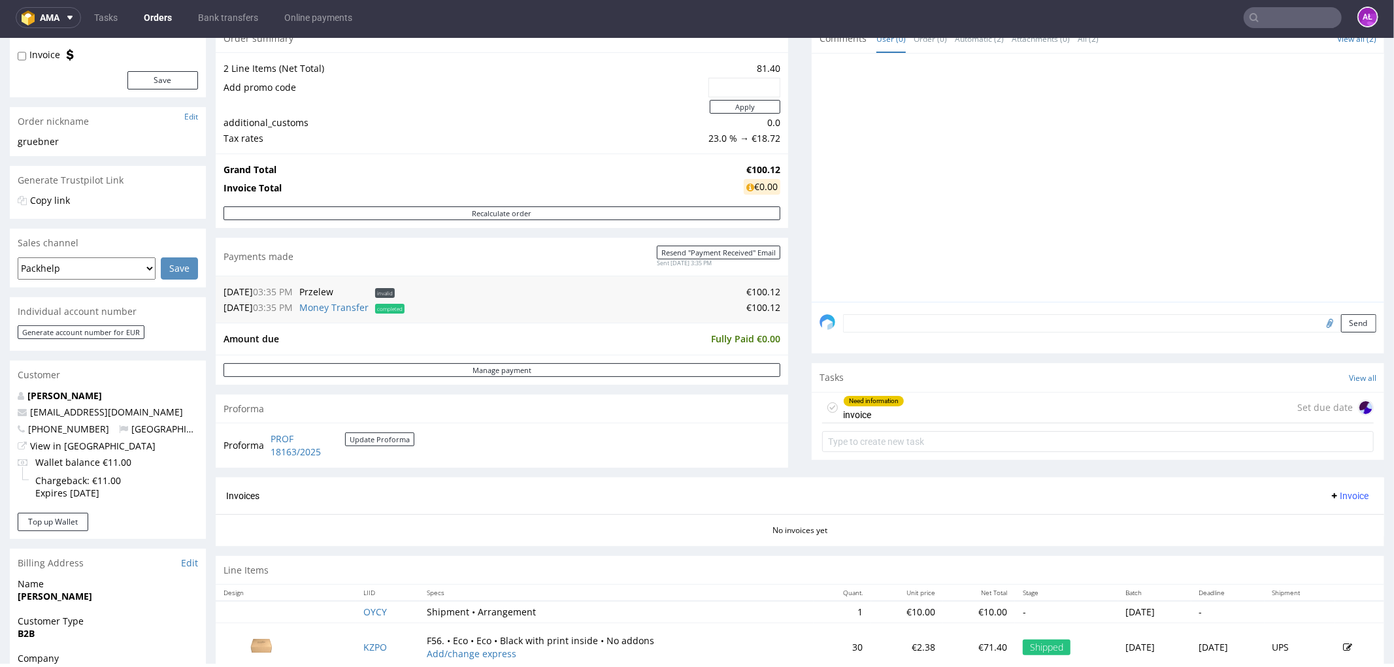
scroll to position [145, 0]
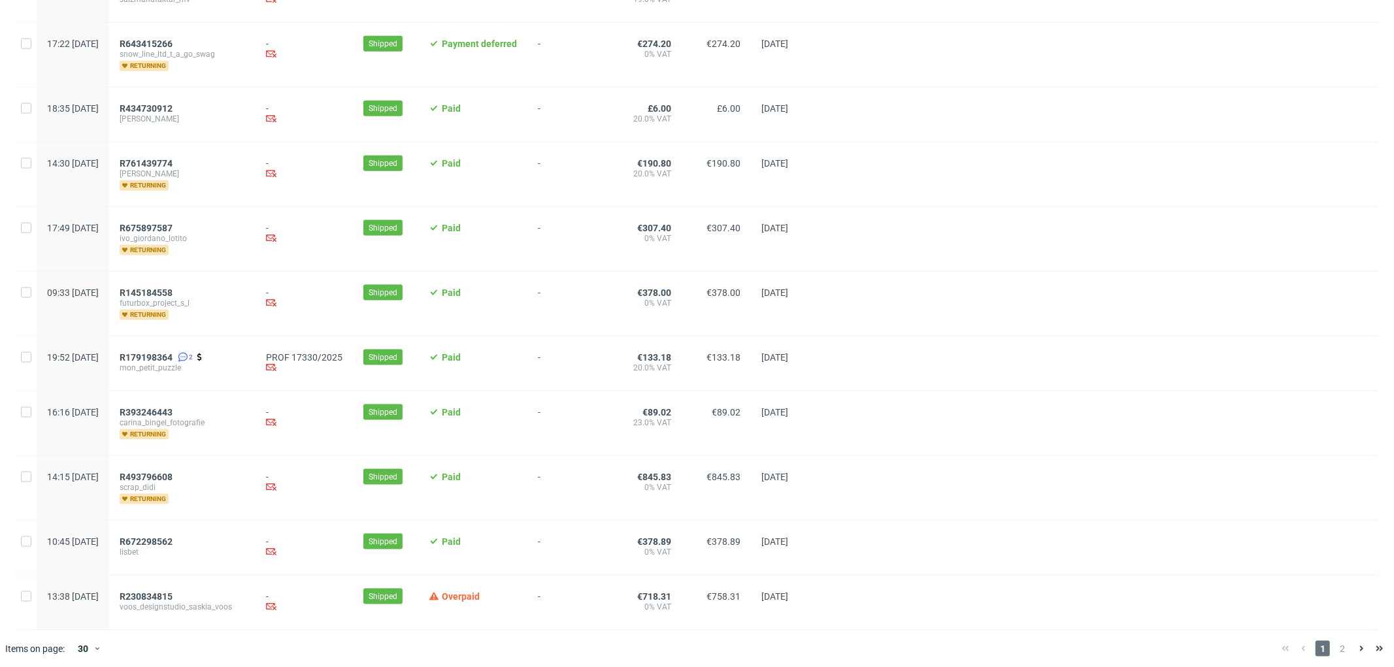
scroll to position [1363, 0]
click at [173, 350] on span "R179198364" at bounding box center [146, 355] width 53 height 10
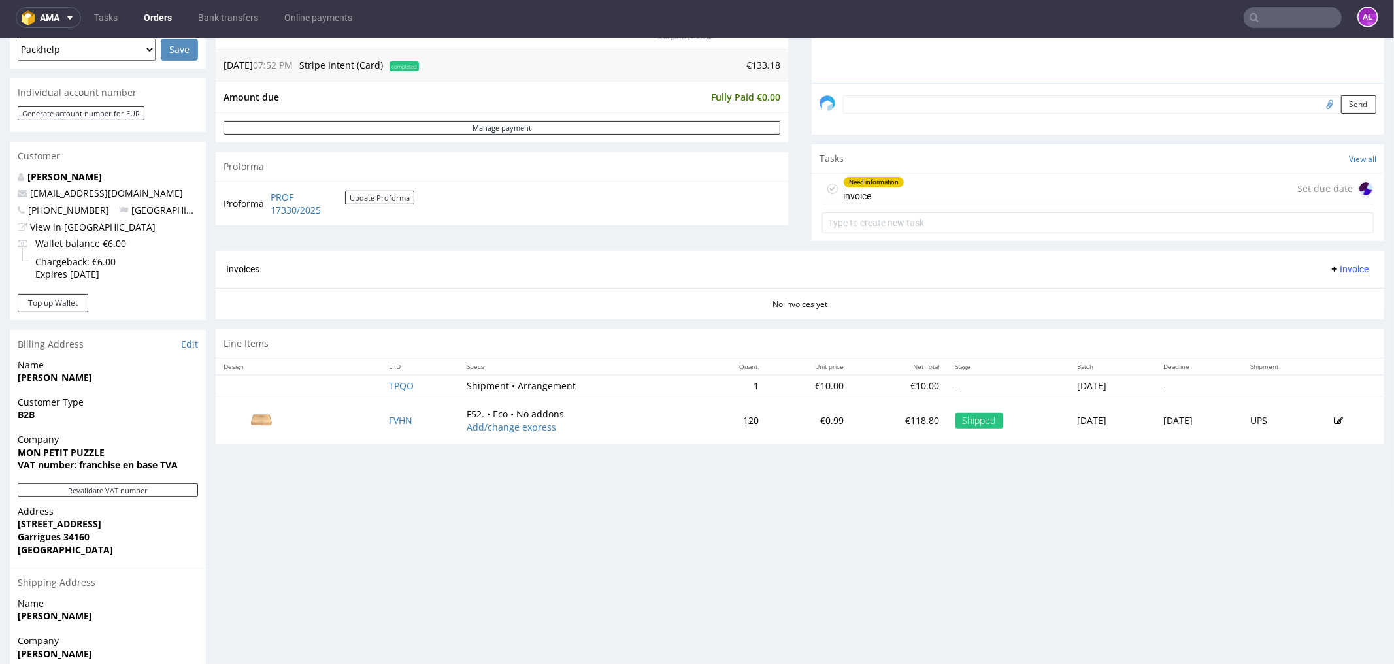
scroll to position [73, 0]
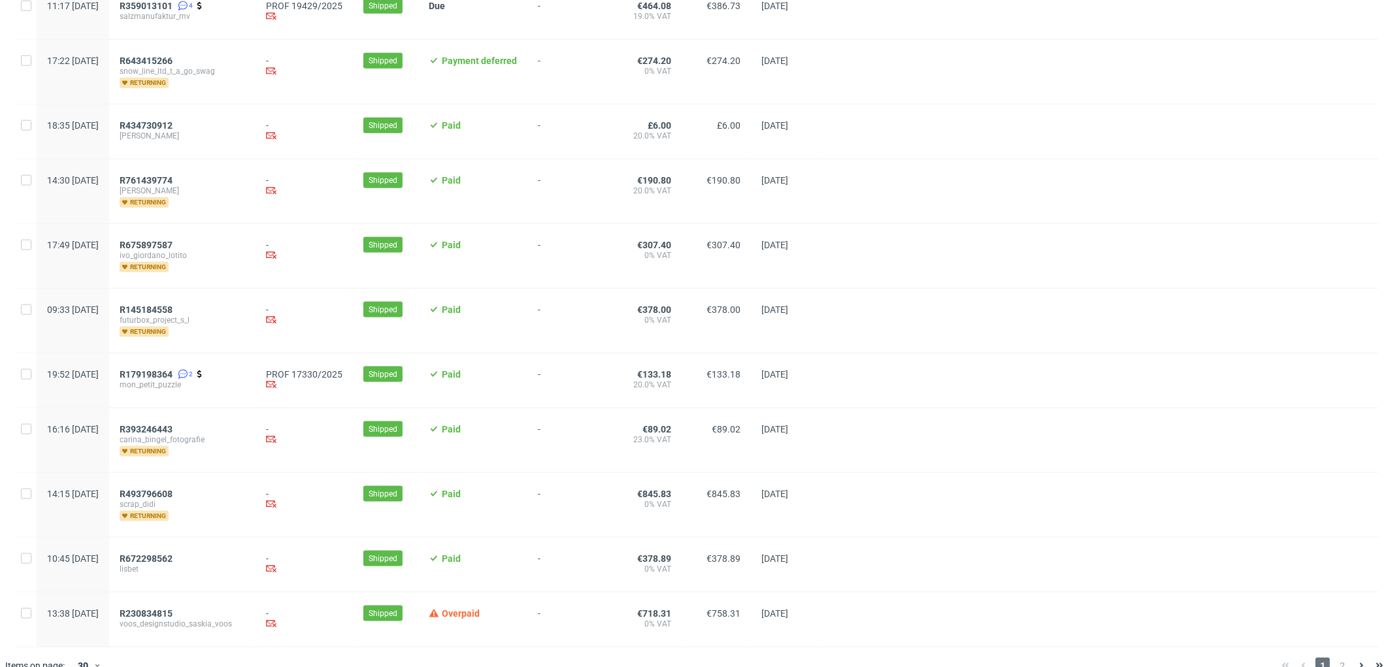
scroll to position [1363, 0]
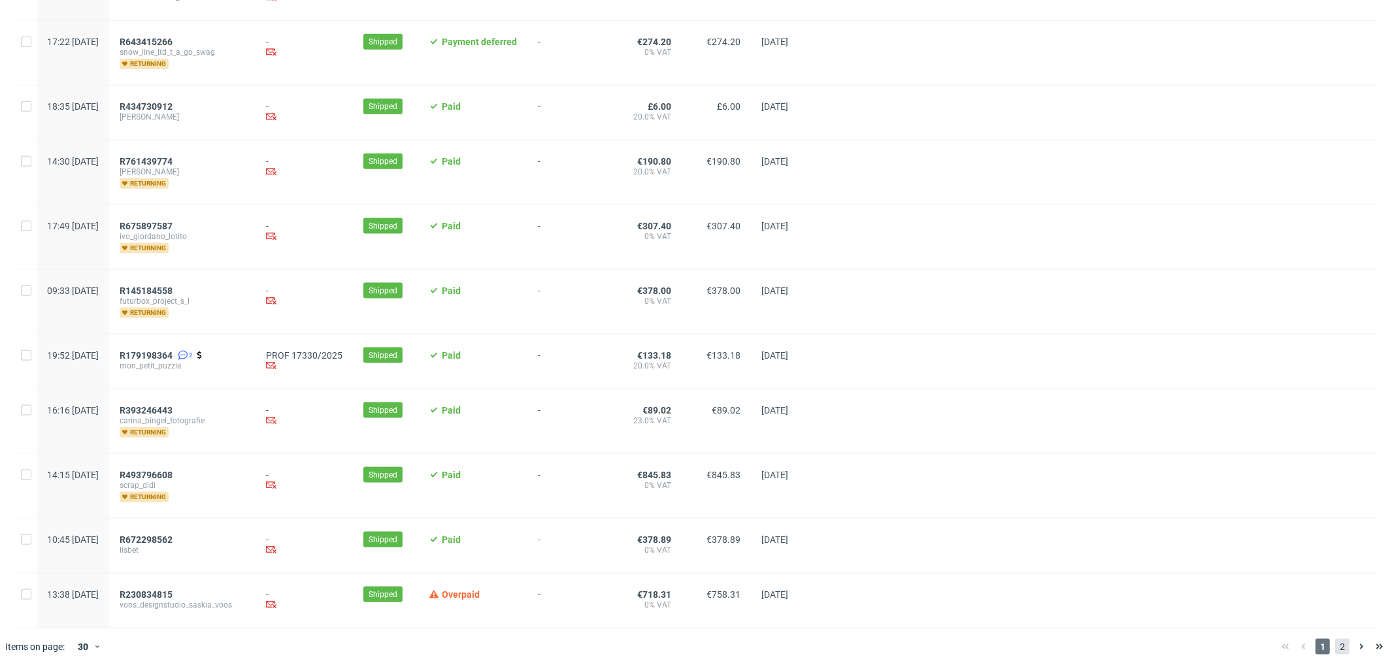
click at [1335, 643] on span "2" at bounding box center [1342, 647] width 14 height 16
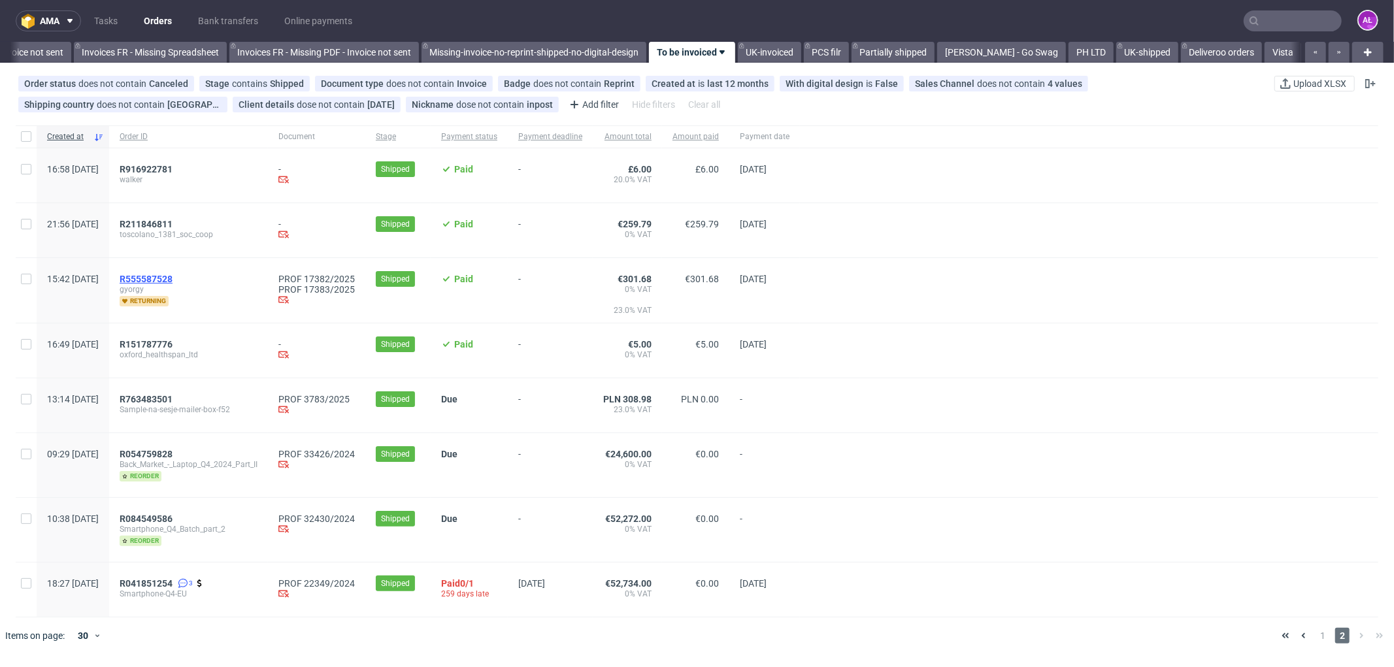
click at [173, 278] on span "R555587528" at bounding box center [146, 279] width 53 height 10
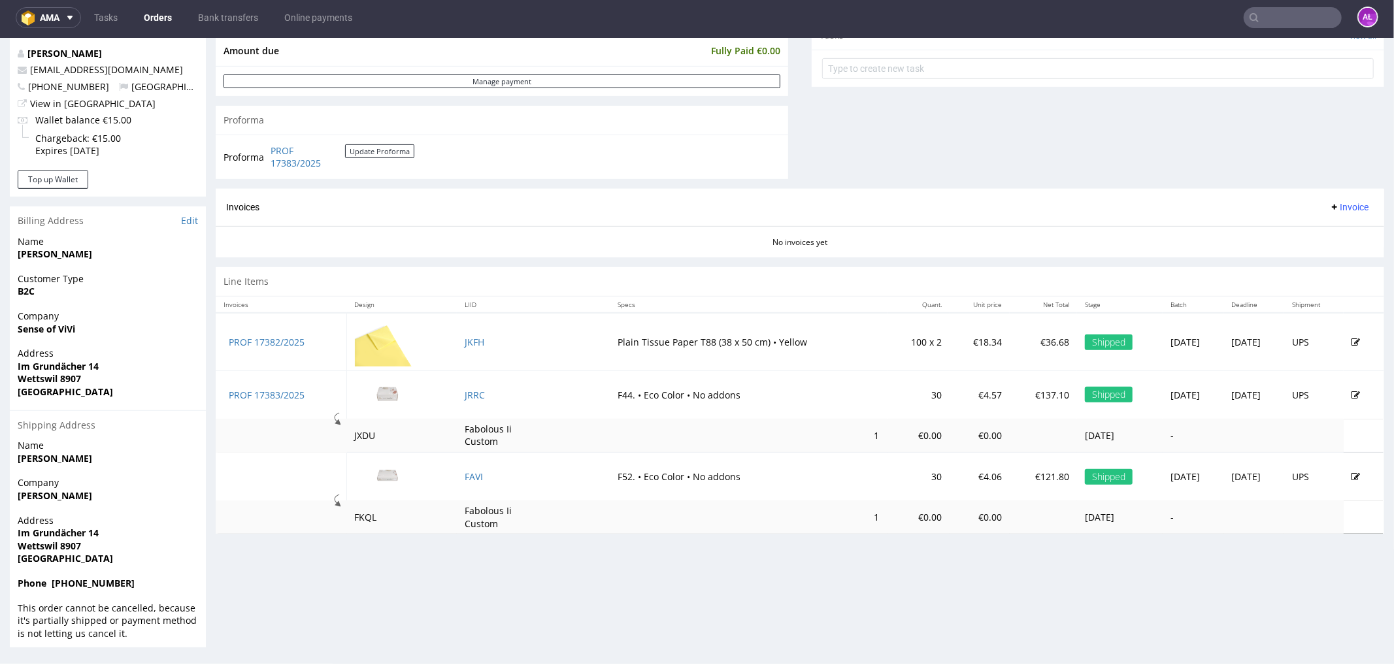
scroll to position [414, 0]
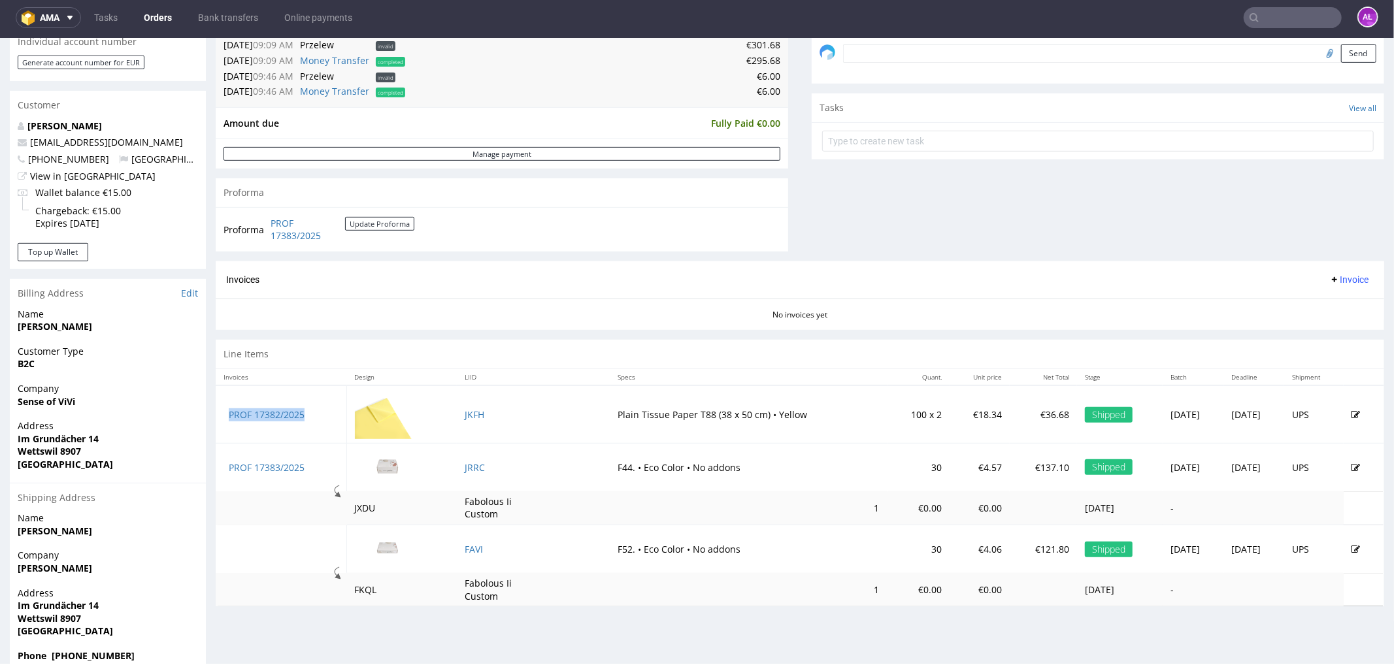
drag, startPoint x: 279, startPoint y: 422, endPoint x: 225, endPoint y: 422, distance: 54.3
click at [225, 422] on td "PROF 17382/2025" at bounding box center [281, 414] width 131 height 58
copy link "PROF 17382/2025"
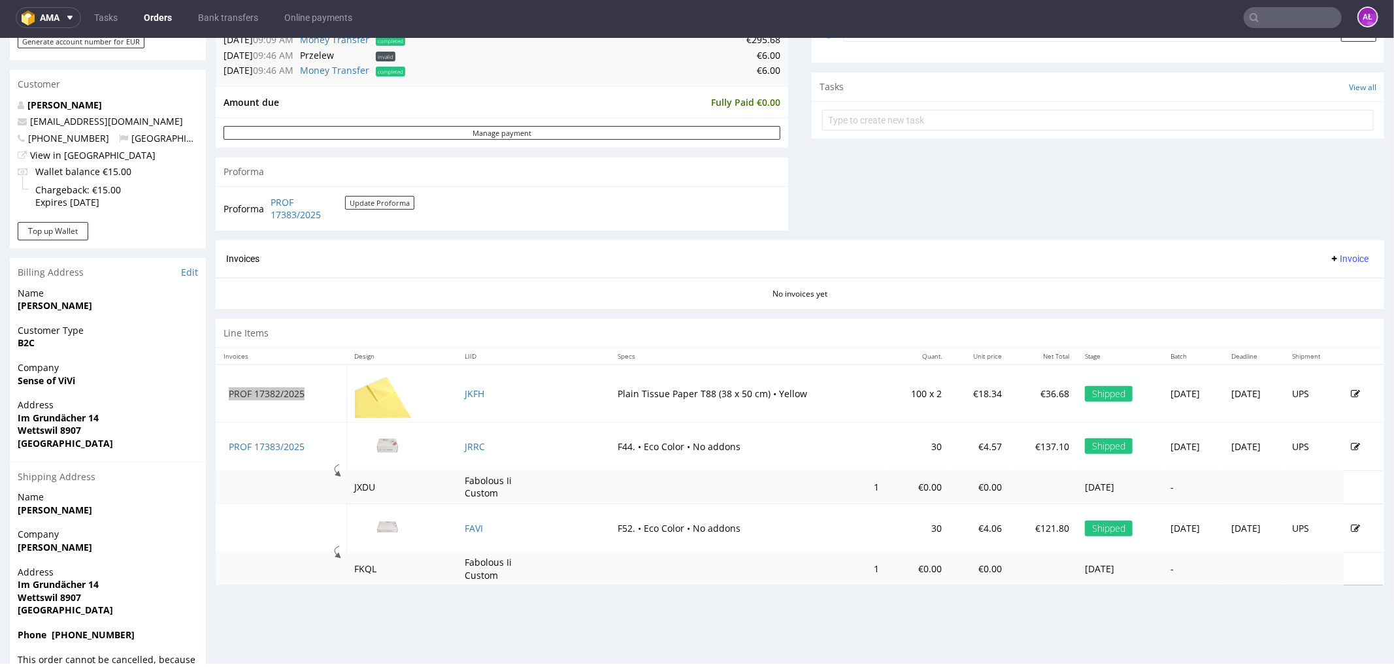
scroll to position [435, 0]
click at [1329, 256] on span "Invoice" at bounding box center [1348, 257] width 39 height 10
click at [1328, 305] on span "Upload" at bounding box center [1326, 309] width 63 height 13
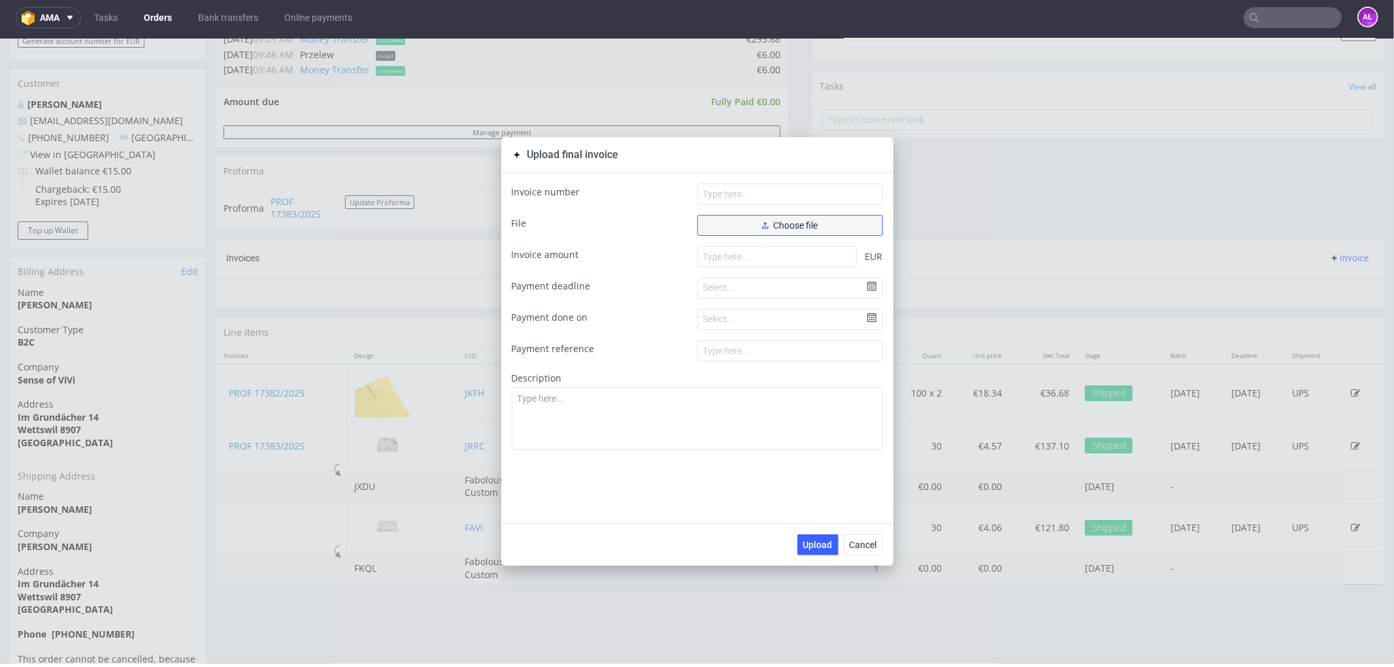
click at [772, 225] on span "Choose file" at bounding box center [790, 224] width 56 height 9
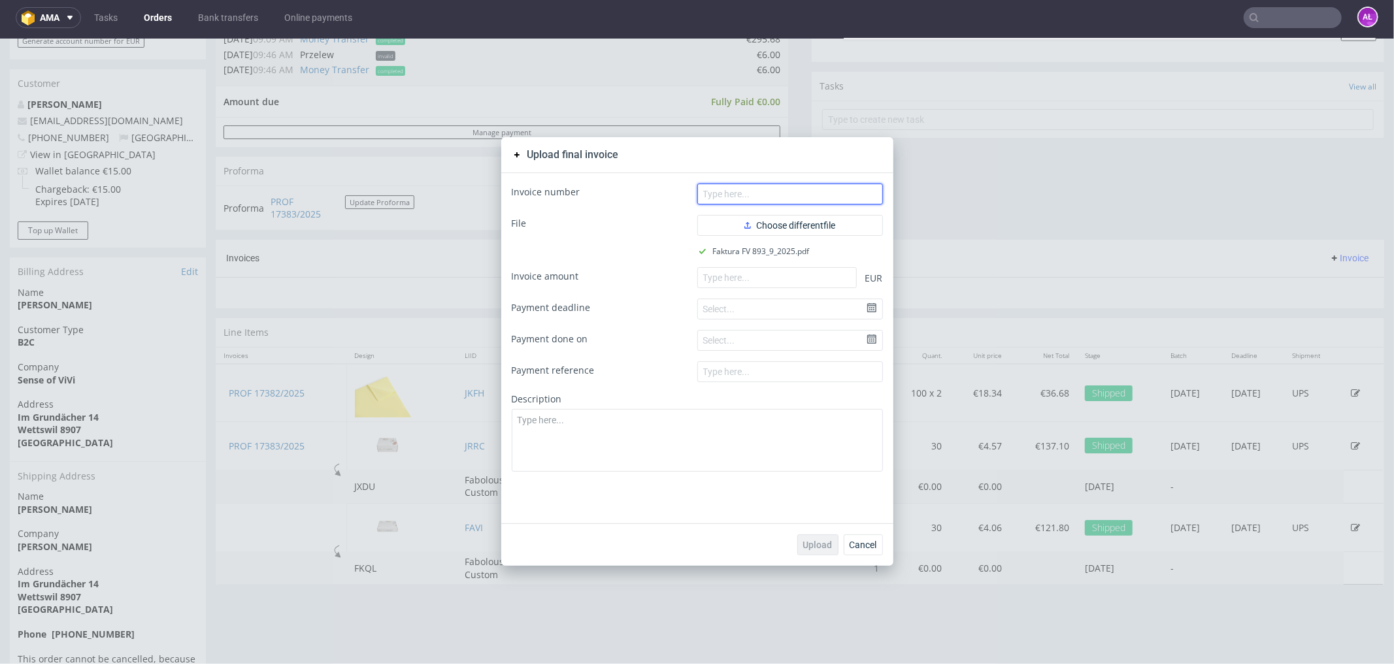
click at [770, 190] on input "text" at bounding box center [790, 193] width 186 height 21
paste input "FV 893/9/2025"
type input "FV 893/9/2025"
drag, startPoint x: 769, startPoint y: 277, endPoint x: 769, endPoint y: 286, distance: 8.5
click at [769, 277] on input "number" at bounding box center [776, 277] width 159 height 21
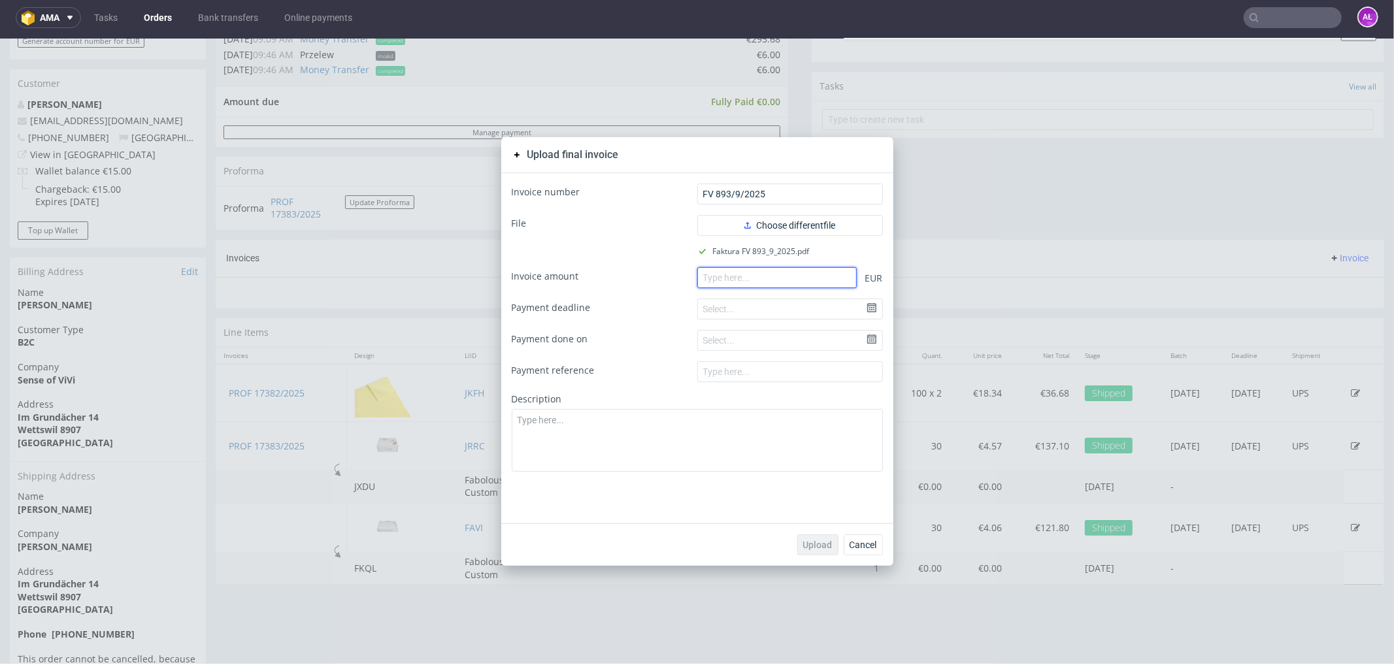
paste input "67.51"
type input "67.51"
click at [814, 541] on span "Upload" at bounding box center [817, 544] width 29 height 9
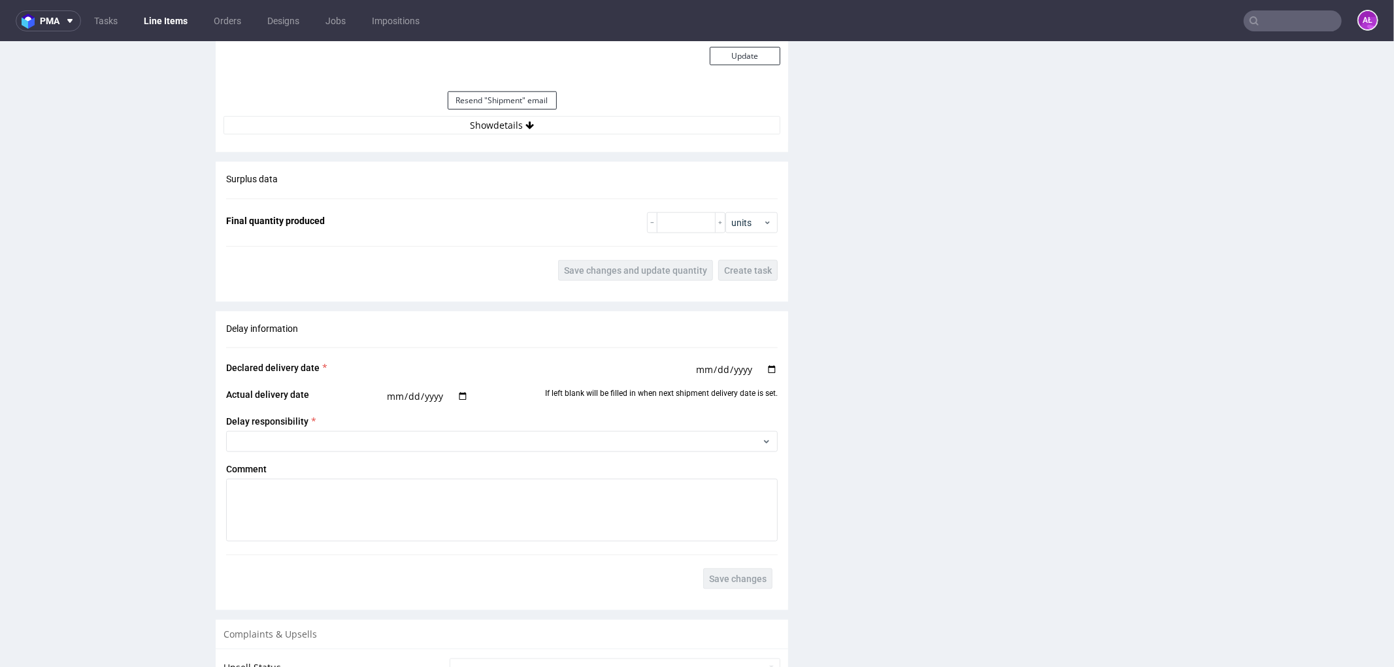
scroll to position [1161, 0]
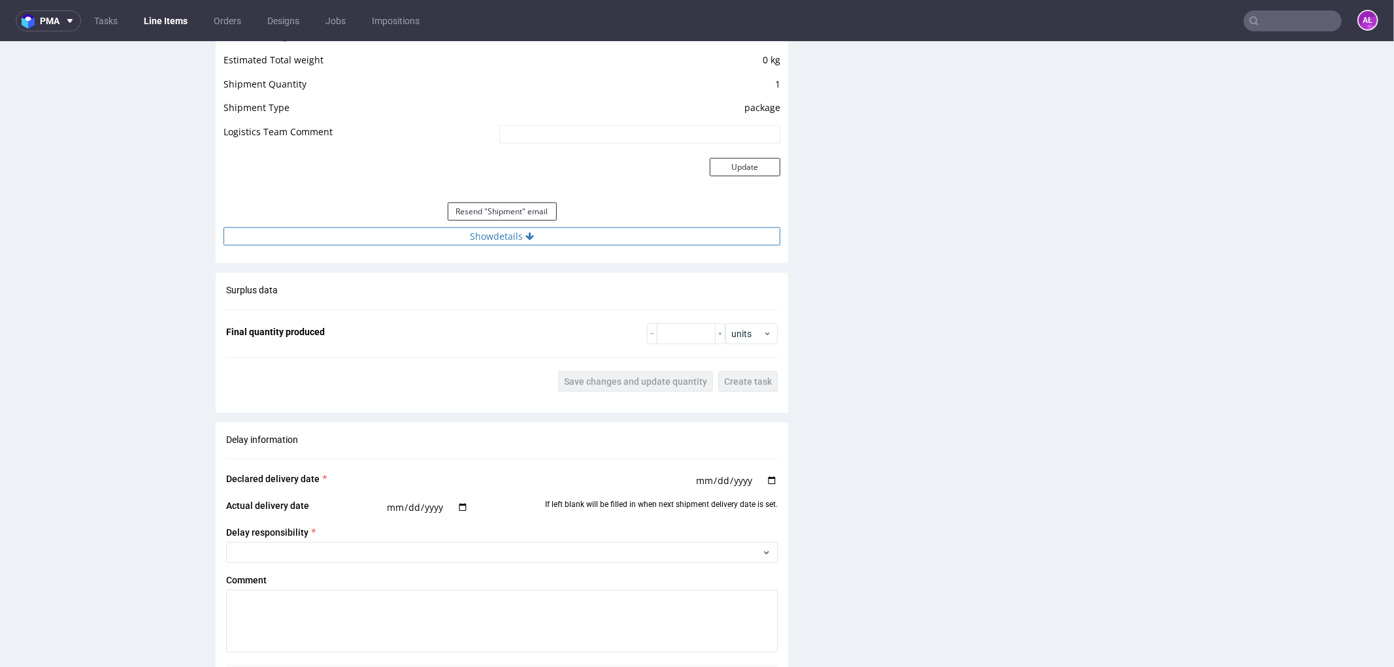
click at [552, 238] on button "Show details" at bounding box center [502, 236] width 557 height 18
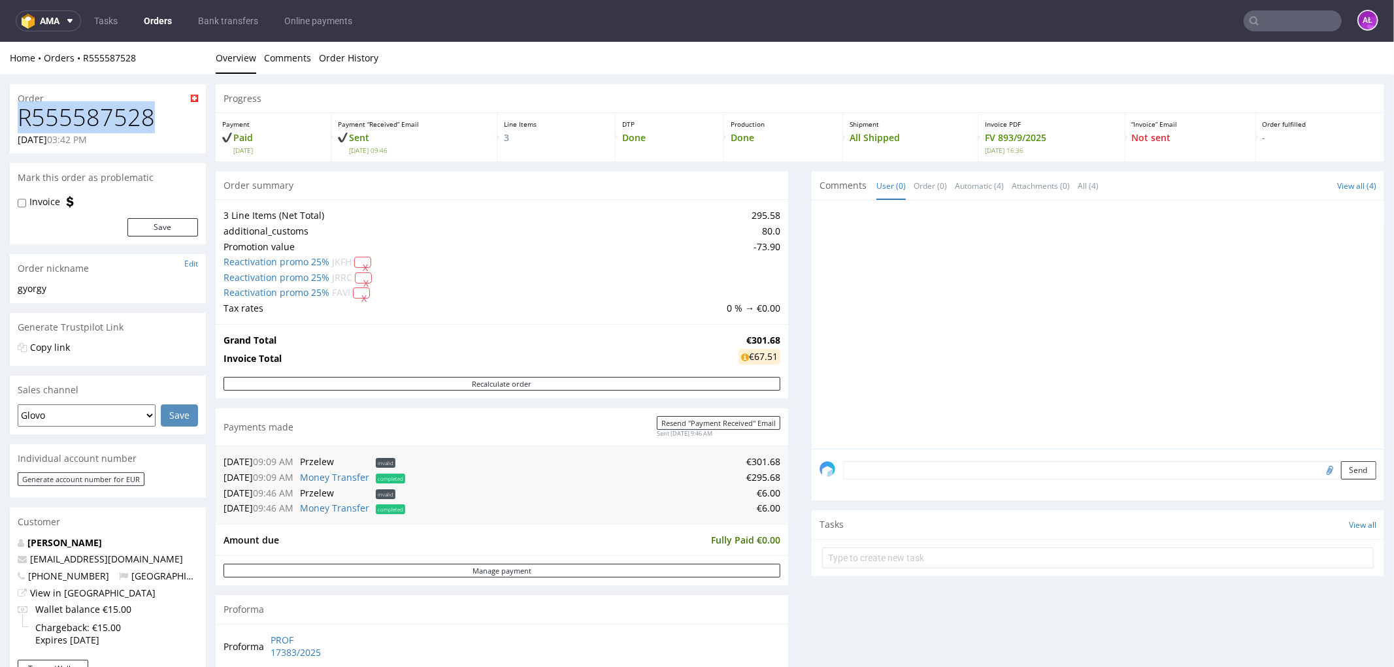
drag, startPoint x: 112, startPoint y: 125, endPoint x: 16, endPoint y: 124, distance: 95.4
click at [16, 124] on div "R555587528 23.06.2025 03:42 PM" at bounding box center [108, 128] width 196 height 49
copy h1 "R555587528"
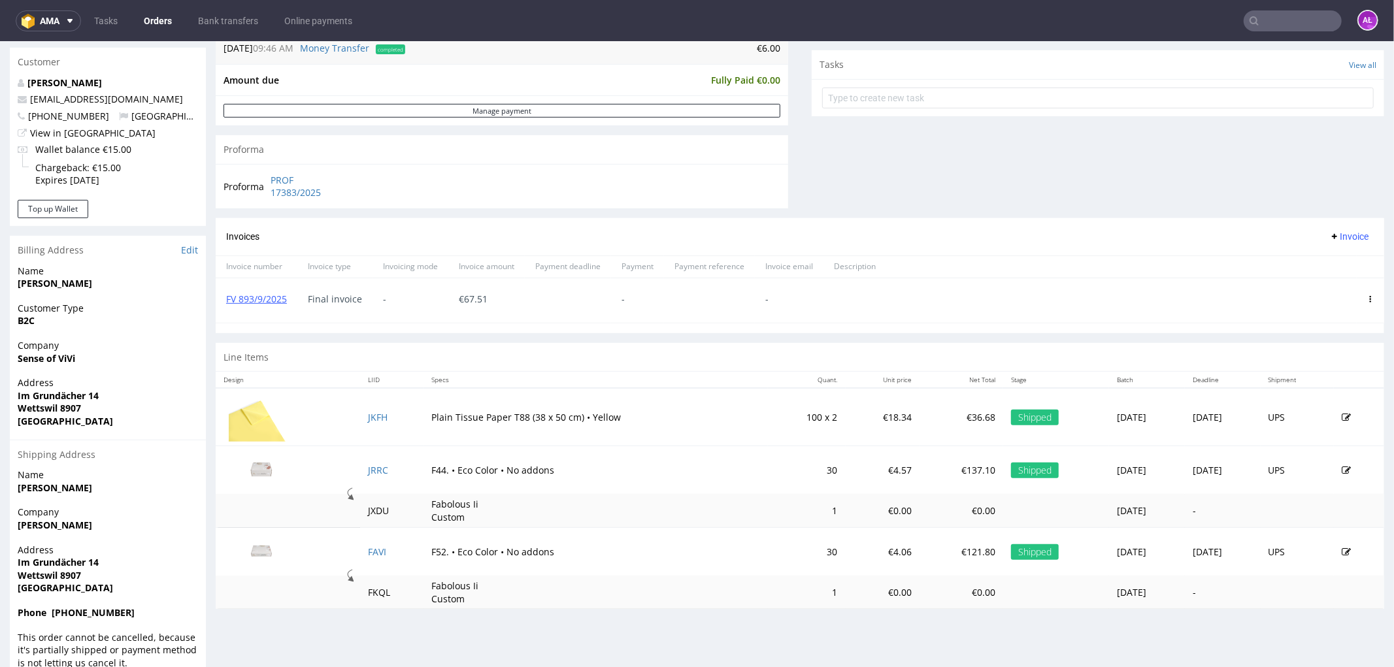
scroll to position [486, 0]
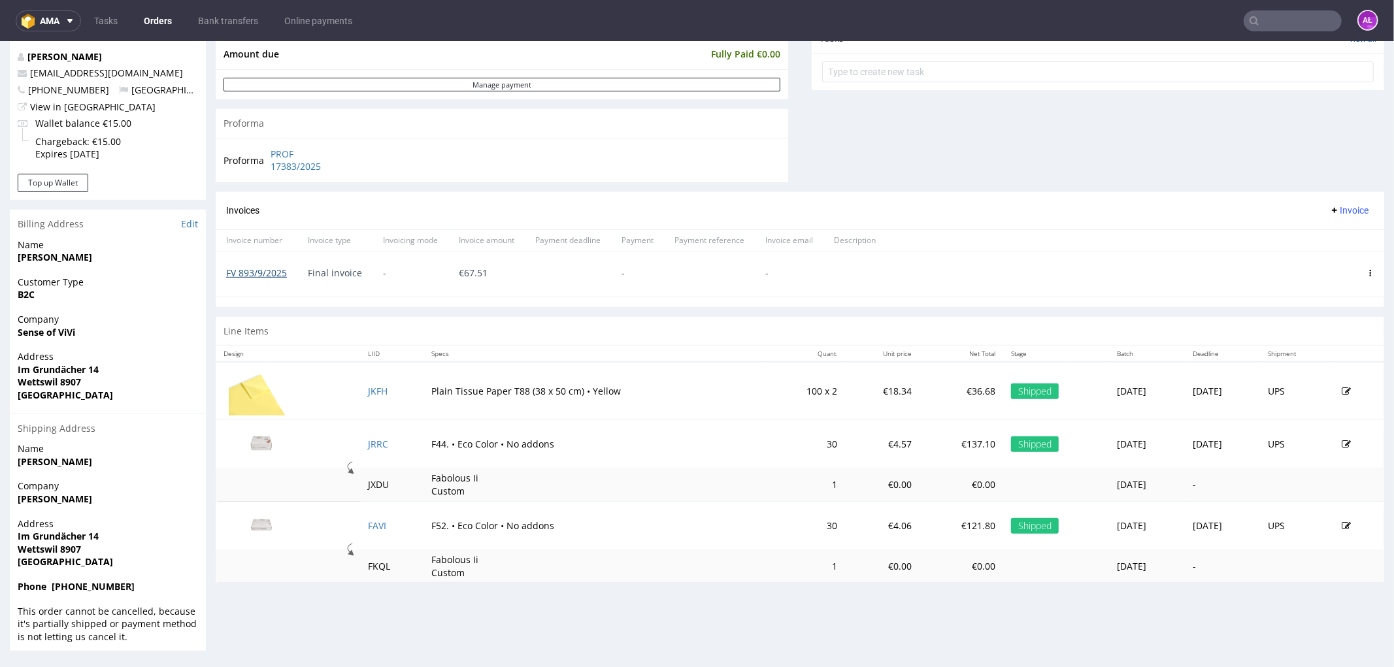
click at [271, 271] on link "FV 893/9/2025" at bounding box center [256, 272] width 61 height 12
click at [1329, 206] on span "Invoice" at bounding box center [1348, 210] width 39 height 10
click at [1320, 240] on span "Upload" at bounding box center [1326, 237] width 63 height 13
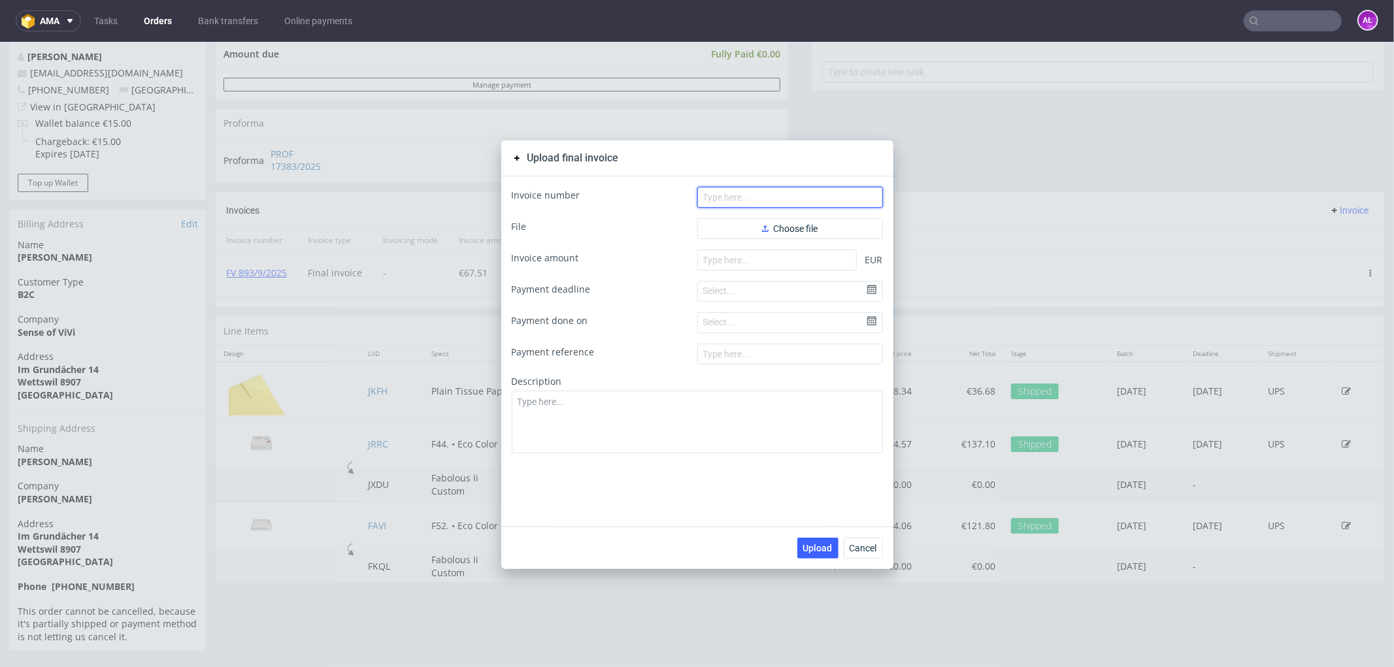
click at [779, 195] on input "text" at bounding box center [790, 196] width 186 height 21
paste input "FV 894/9/2025"
type input "FV 894/9/2025"
paste input "234.17"
click at [765, 262] on input "number" at bounding box center [776, 259] width 159 height 21
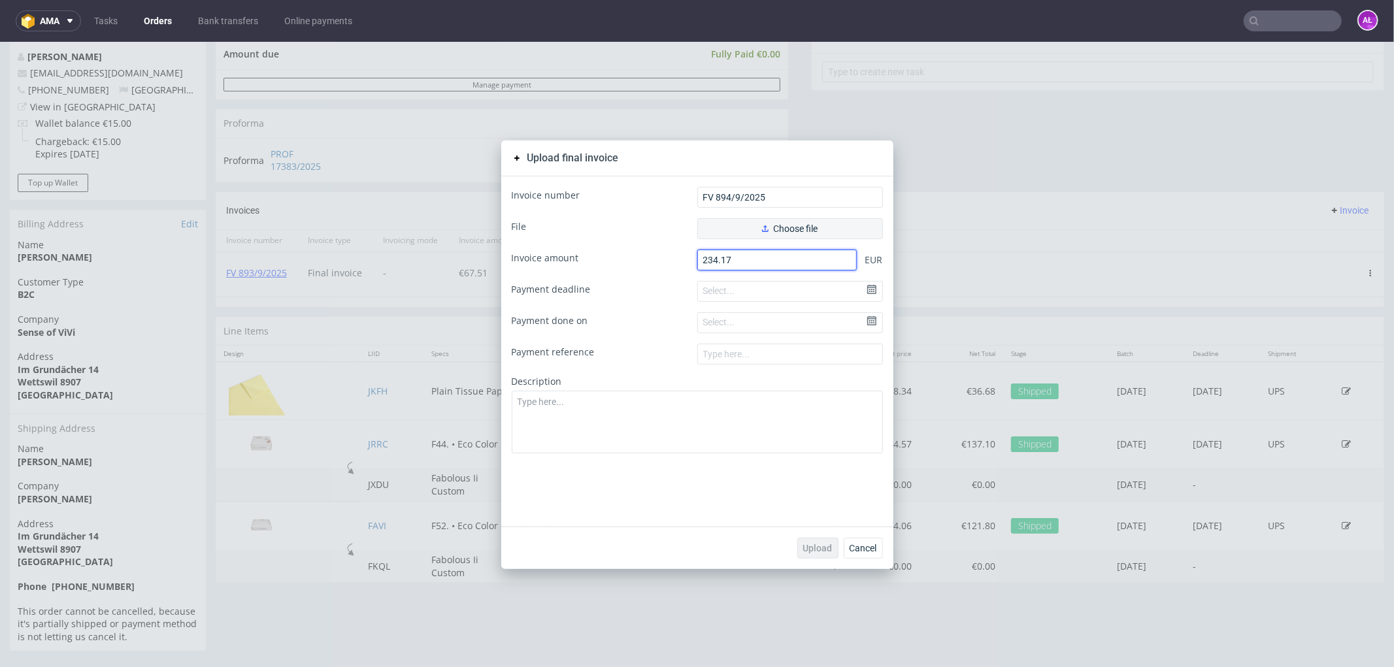
type input "234.17"
click at [792, 226] on span "Choose file" at bounding box center [790, 228] width 56 height 9
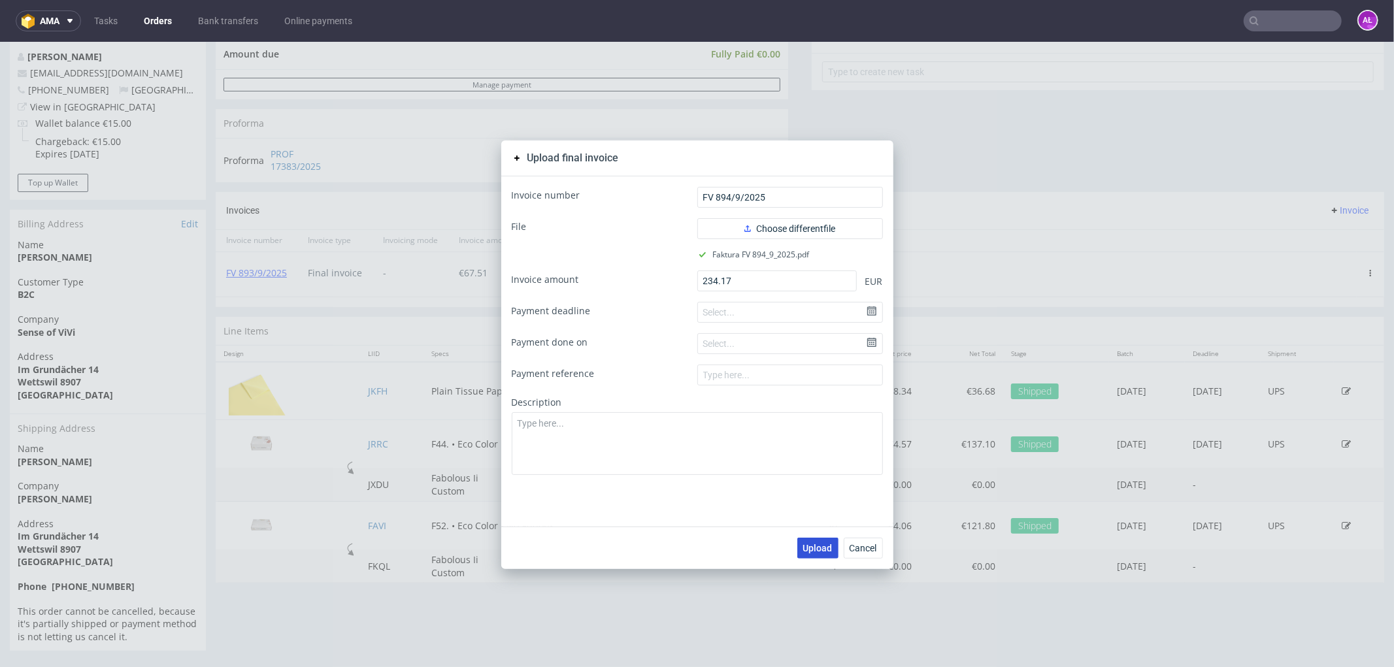
click at [814, 550] on span "Upload" at bounding box center [817, 547] width 29 height 9
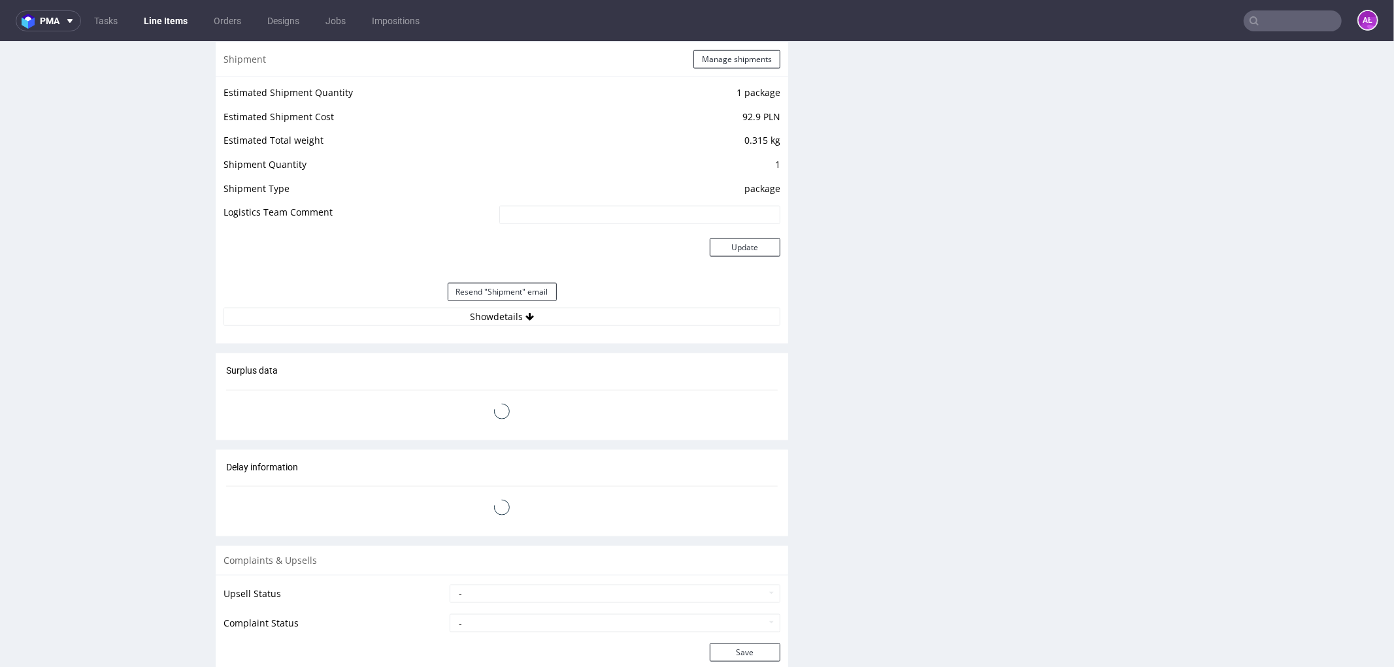
scroll to position [1424, 0]
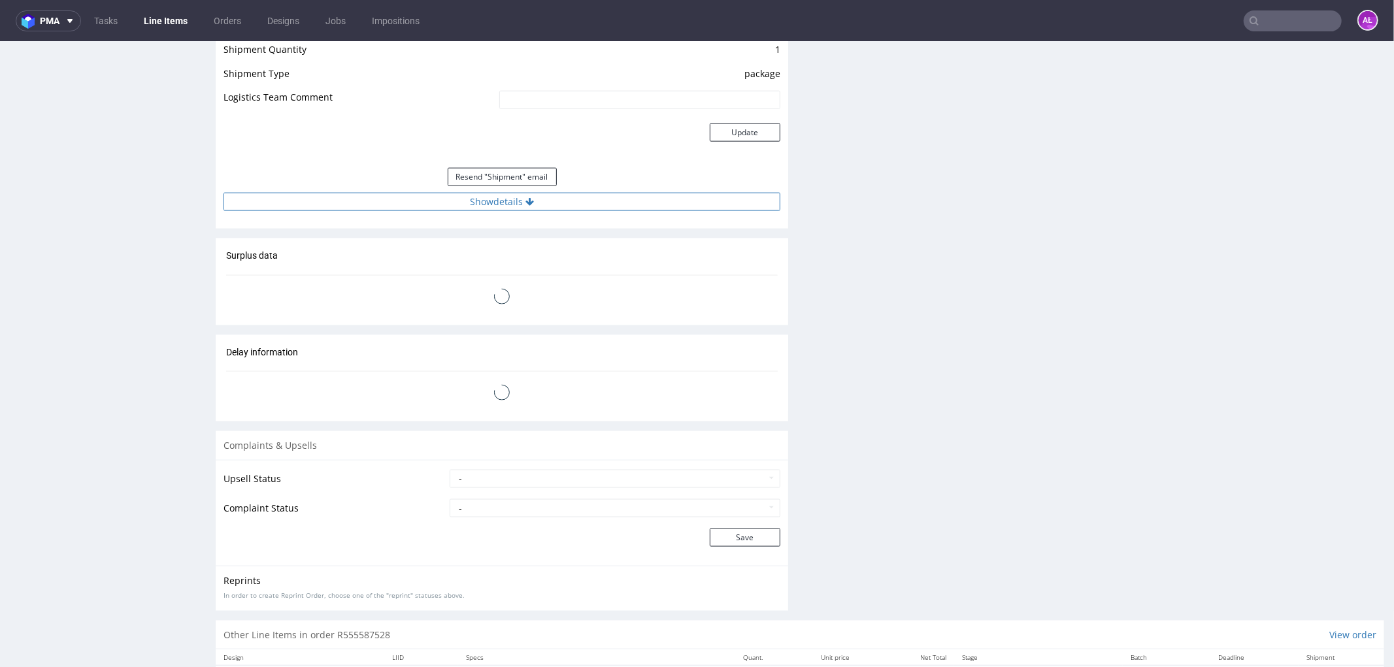
click at [627, 203] on button "Show details" at bounding box center [502, 201] width 557 height 18
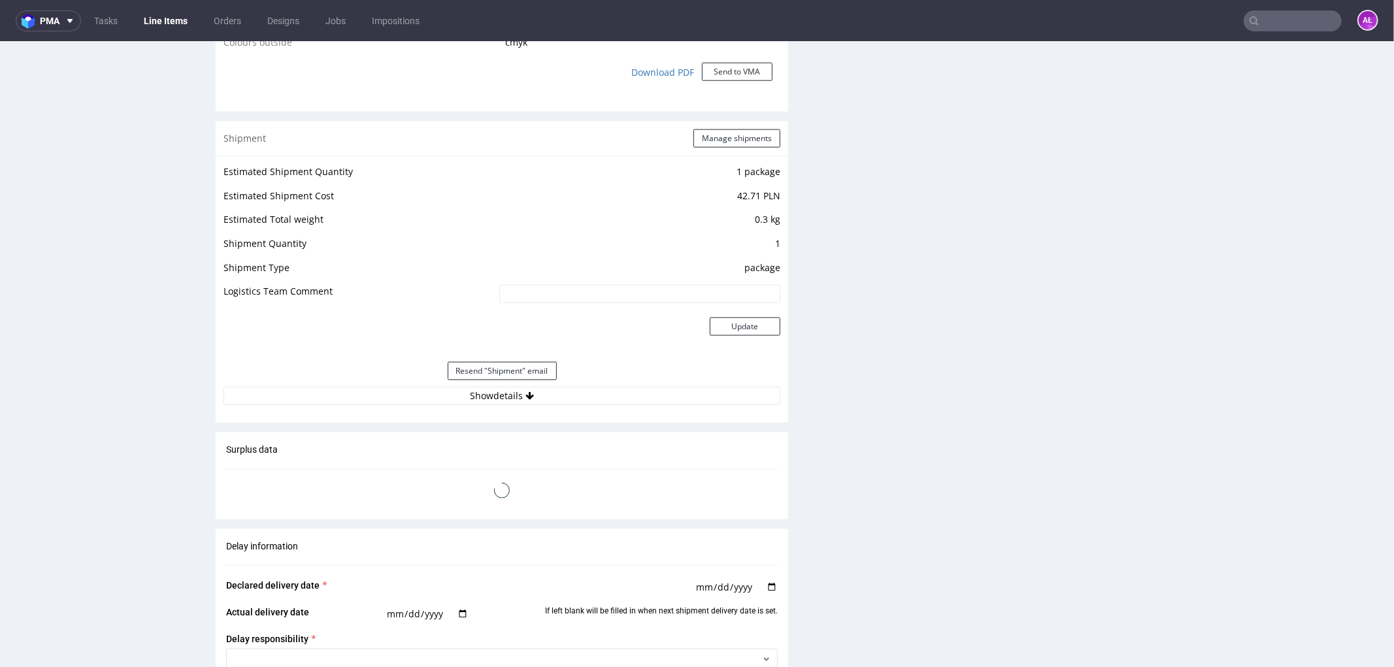
scroll to position [1452, 0]
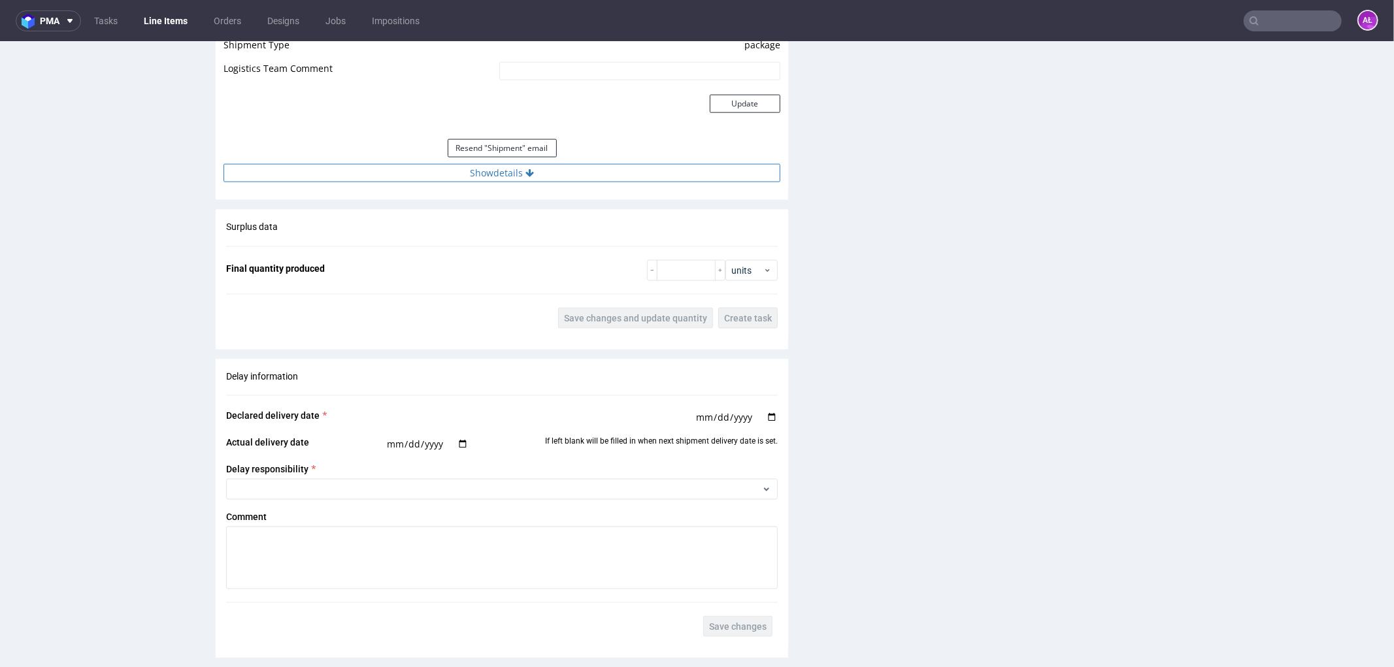
click at [603, 171] on button "Show details" at bounding box center [502, 172] width 557 height 18
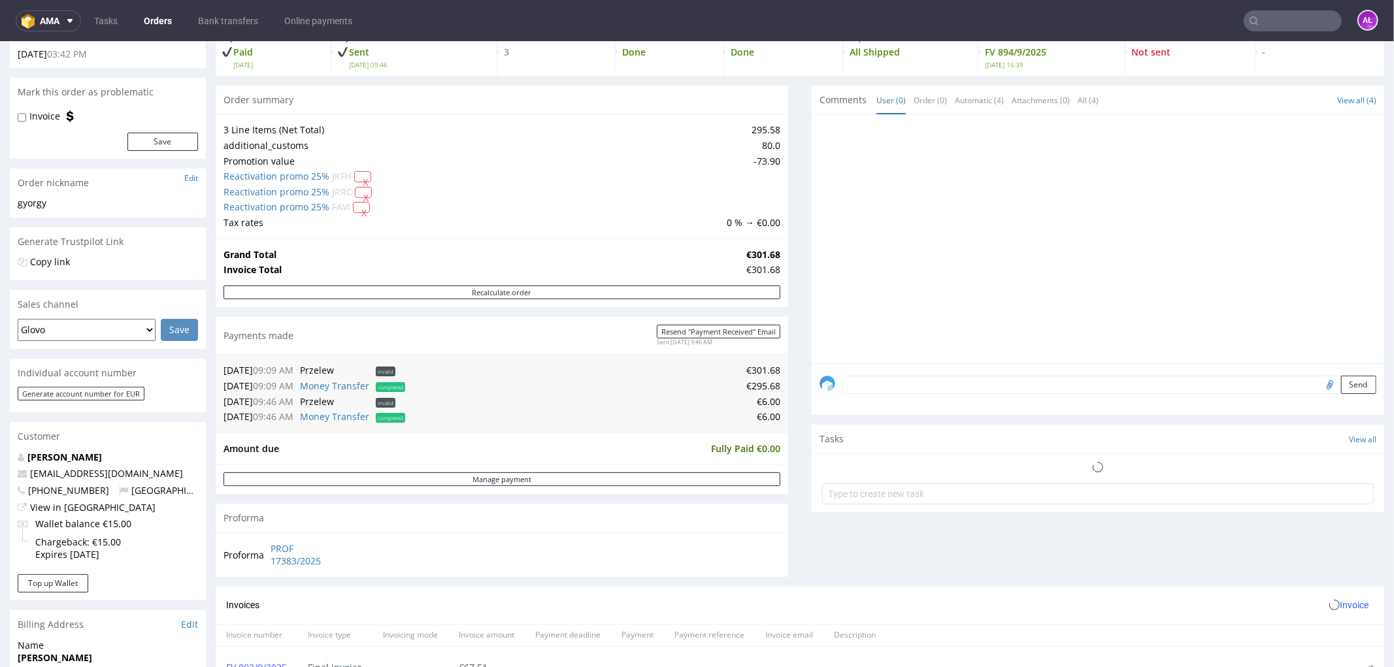
scroll to position [290, 0]
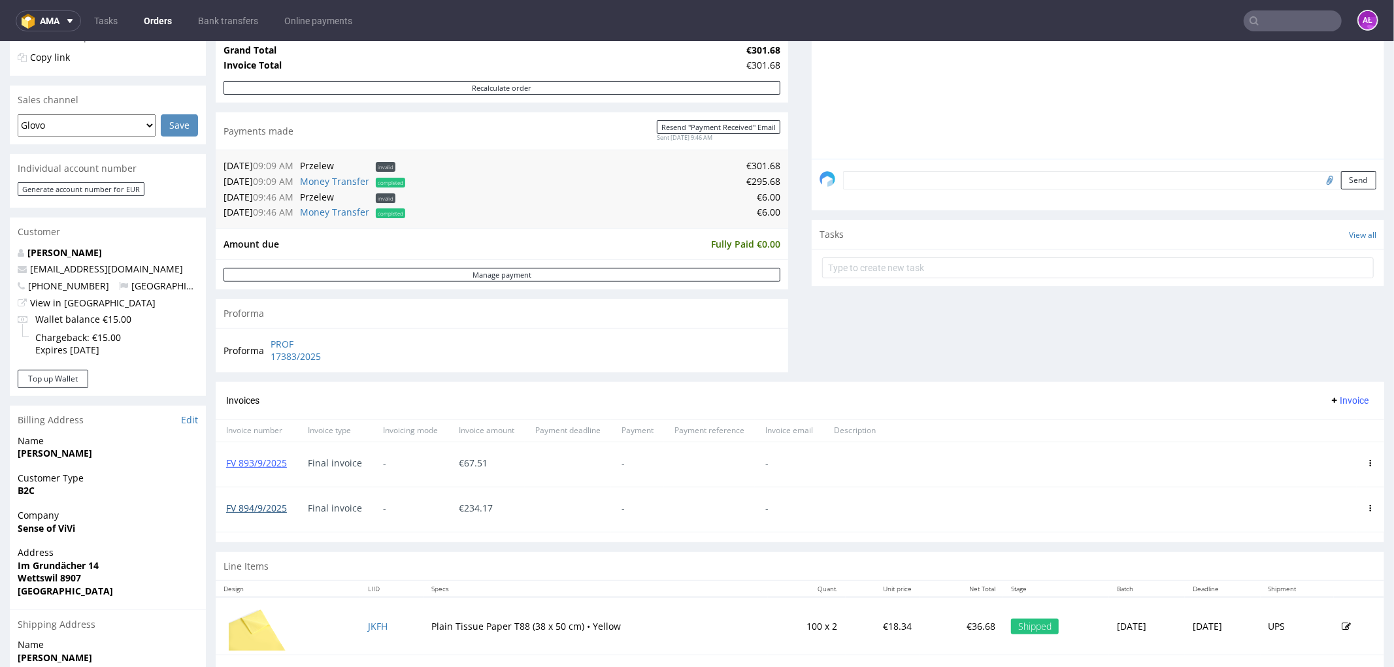
click at [270, 505] on link "FV 894/9/2025" at bounding box center [256, 507] width 61 height 12
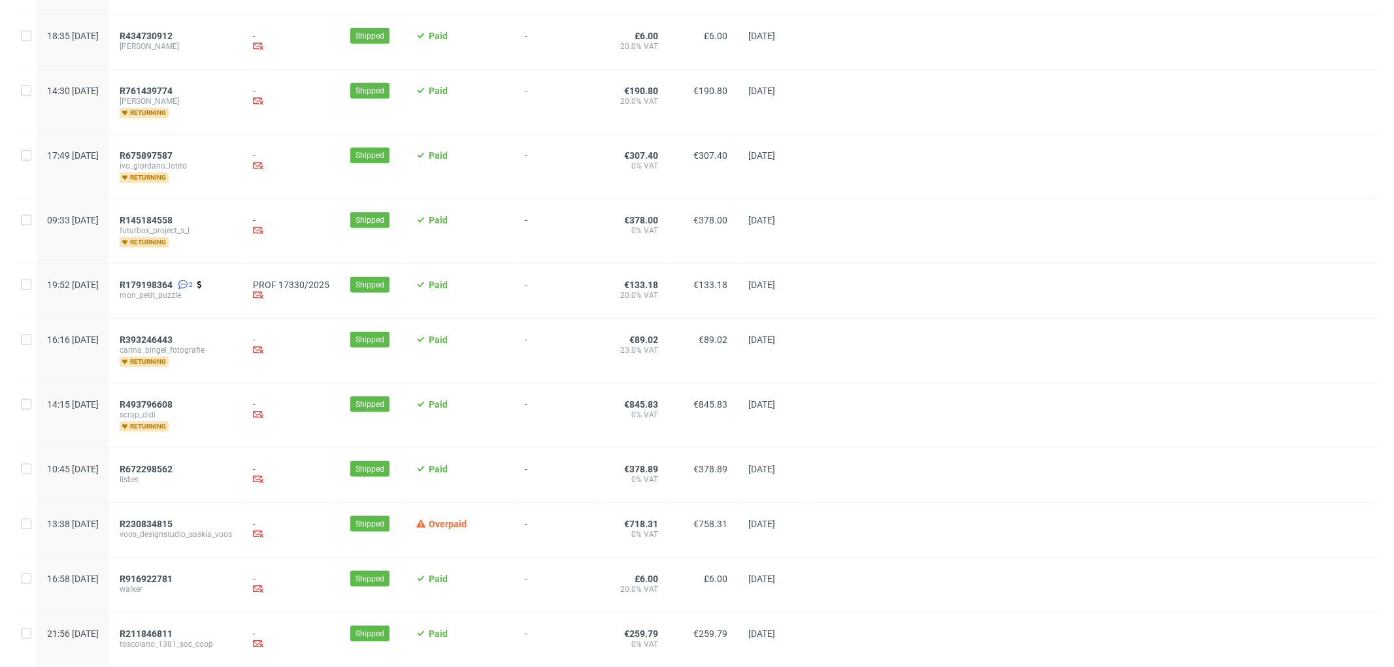
scroll to position [1336, 0]
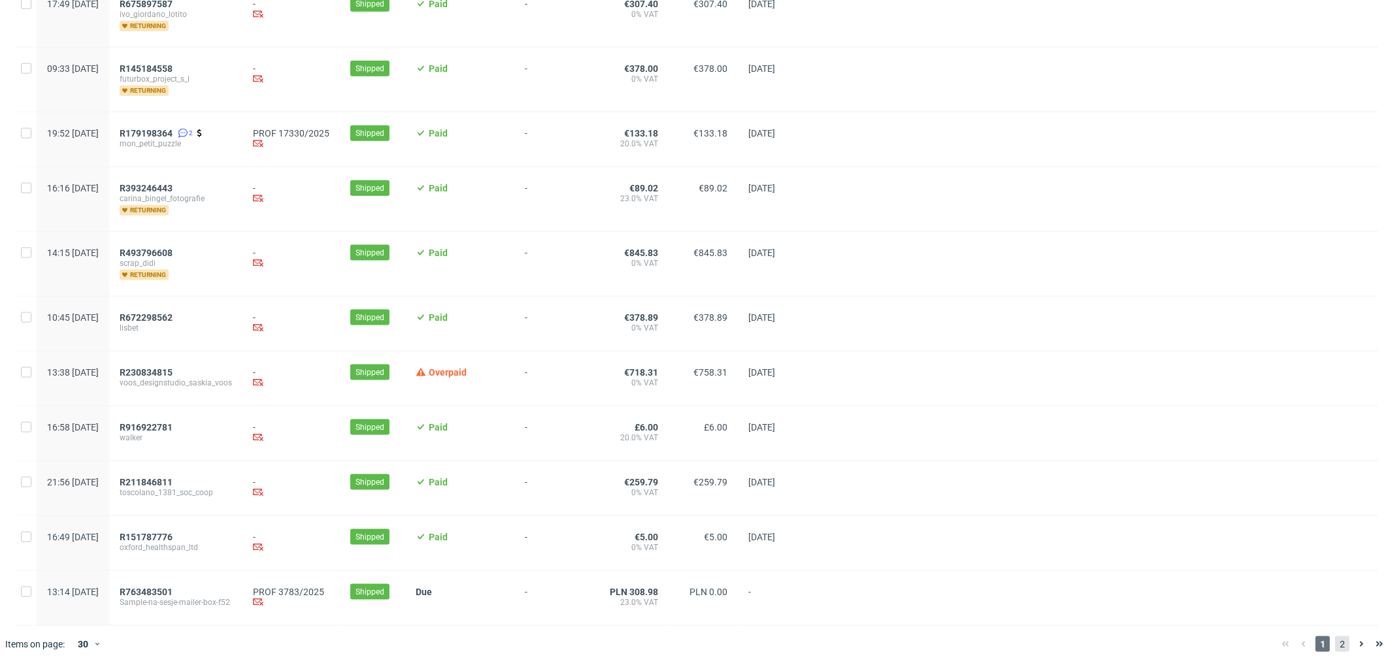
click at [1335, 646] on span "2" at bounding box center [1342, 645] width 14 height 16
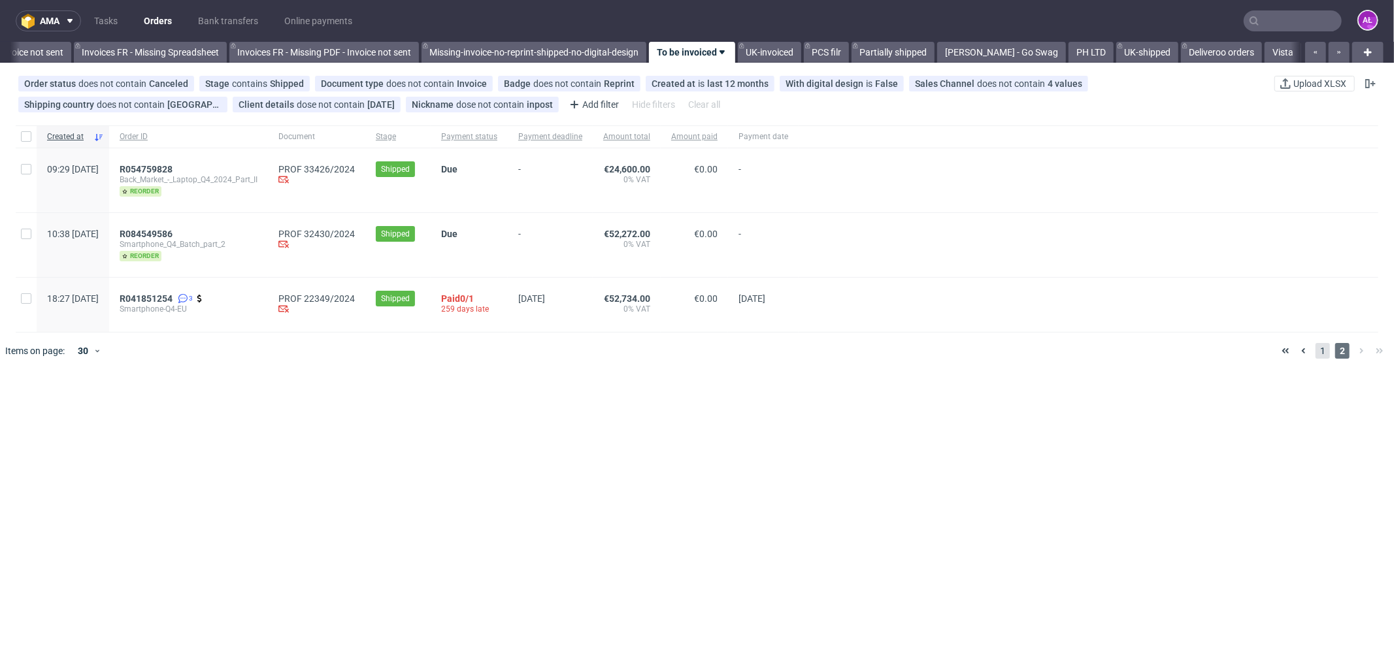
click at [1316, 350] on span "1" at bounding box center [1323, 351] width 14 height 16
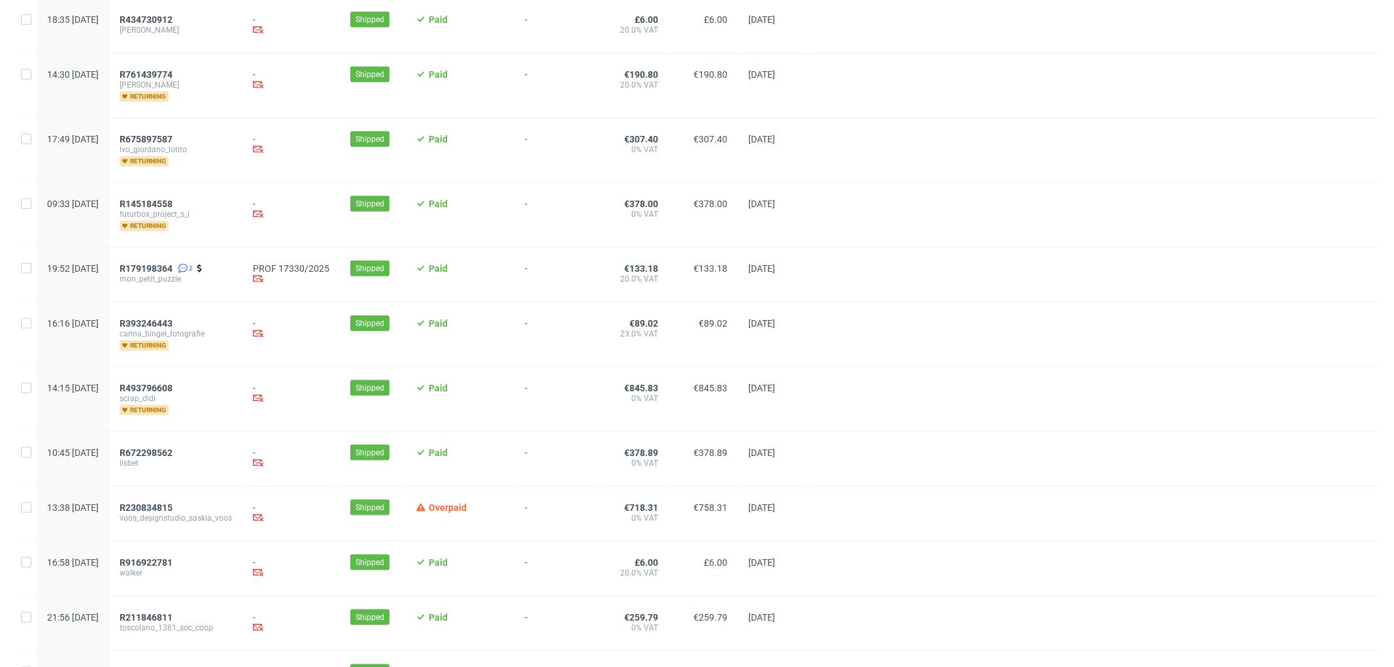
scroll to position [1191, 0]
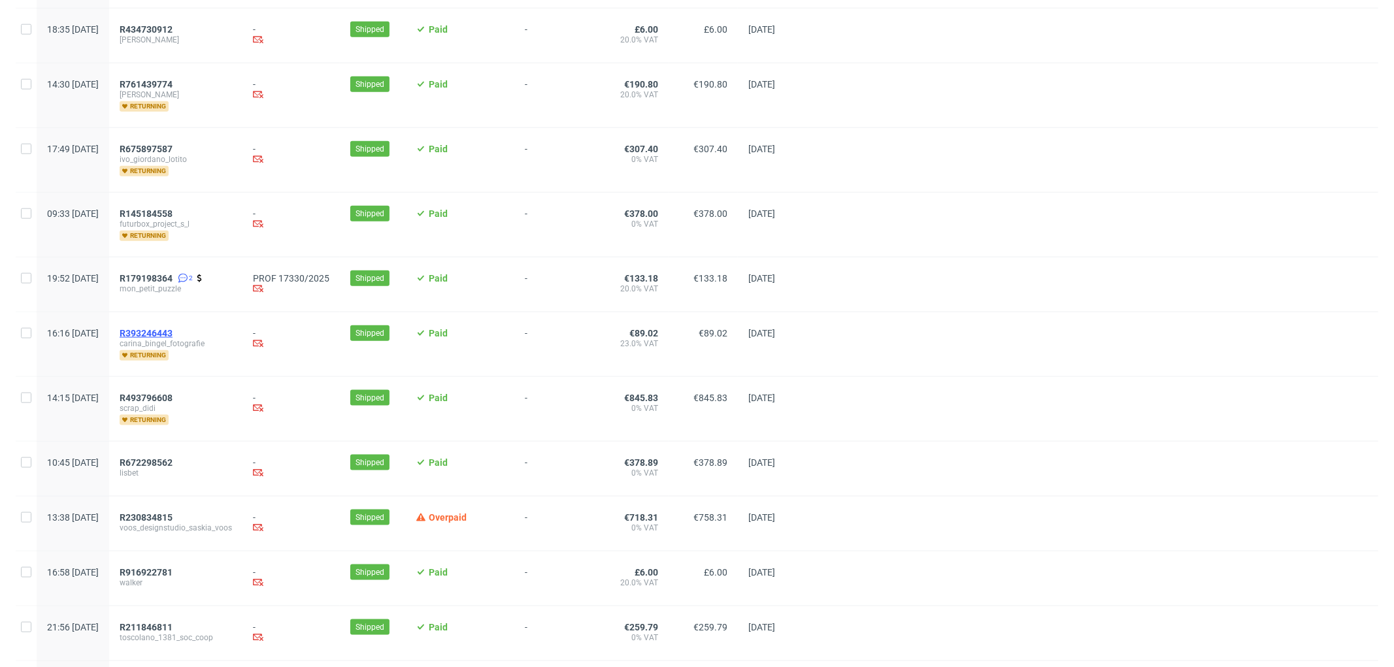
click at [173, 331] on span "R393246443" at bounding box center [146, 333] width 53 height 10
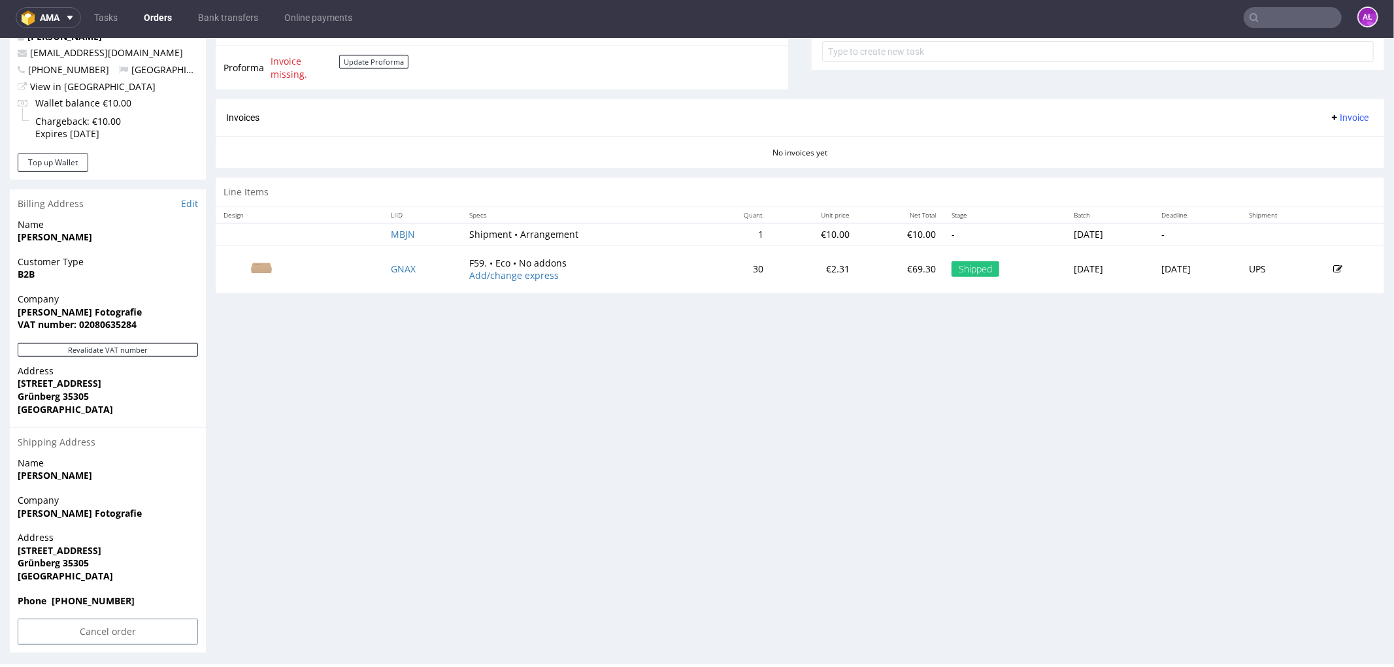
scroll to position [508, 0]
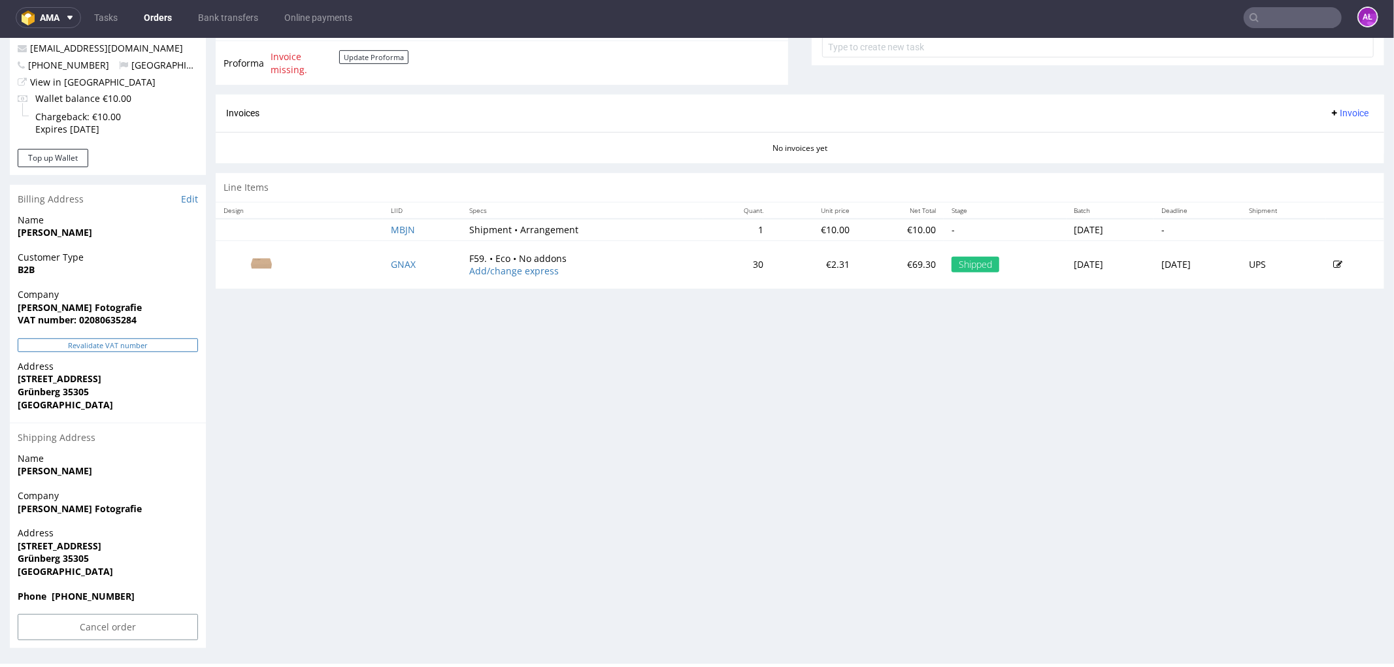
click at [175, 340] on button "Revalidate VAT number" at bounding box center [108, 345] width 180 height 14
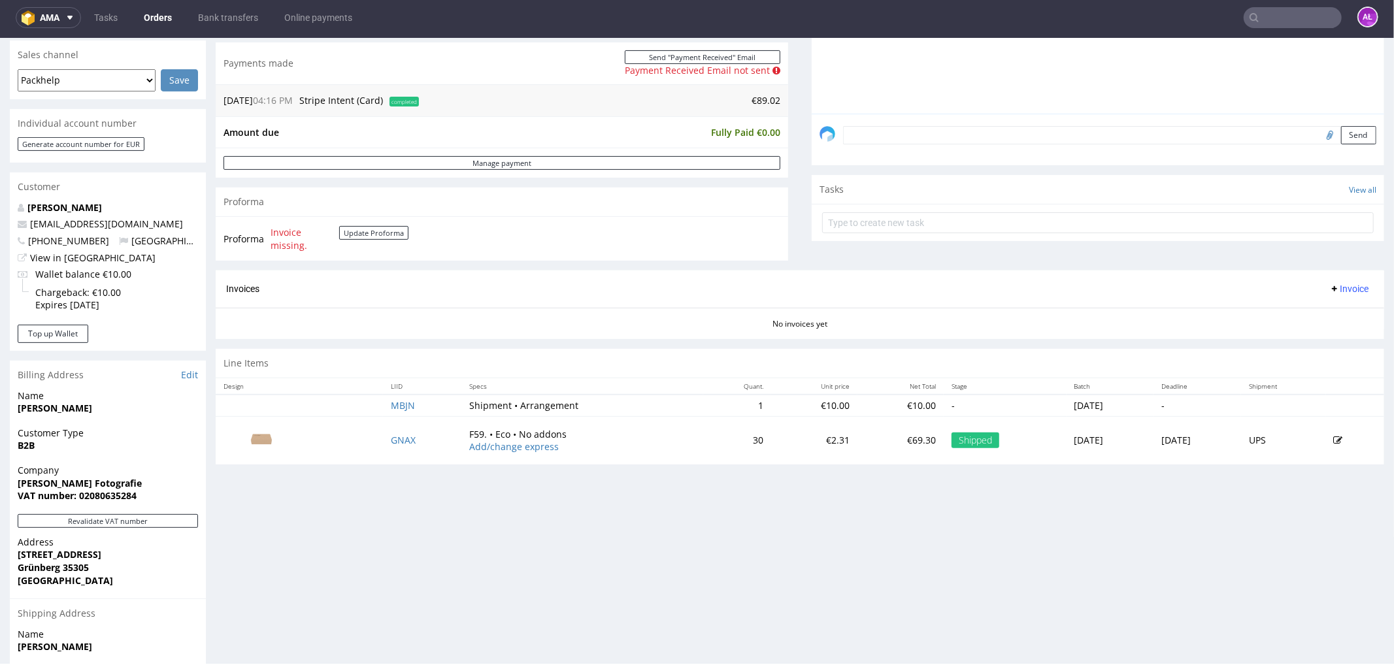
scroll to position [363, 0]
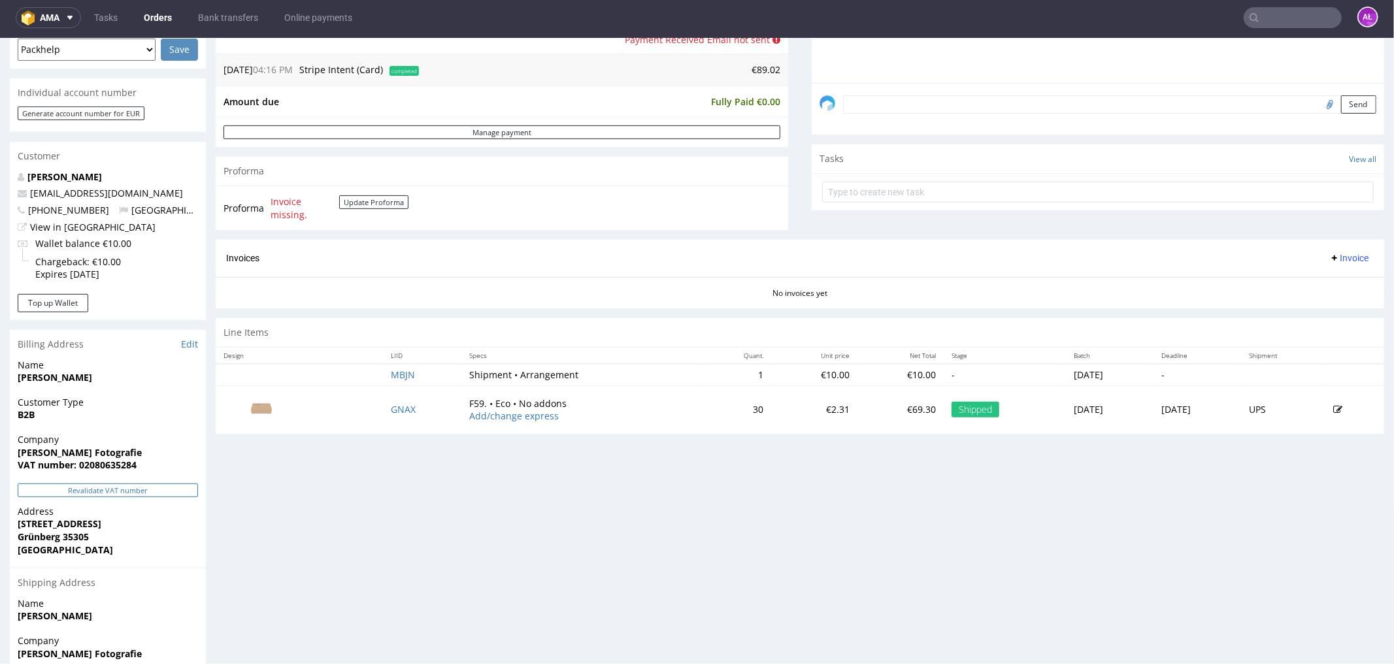
click at [171, 486] on button "Revalidate VAT number" at bounding box center [108, 490] width 180 height 14
click at [390, 200] on button "Update Proforma" at bounding box center [373, 202] width 69 height 14
click at [181, 490] on button "Revalidate VAT number" at bounding box center [108, 490] width 180 height 14
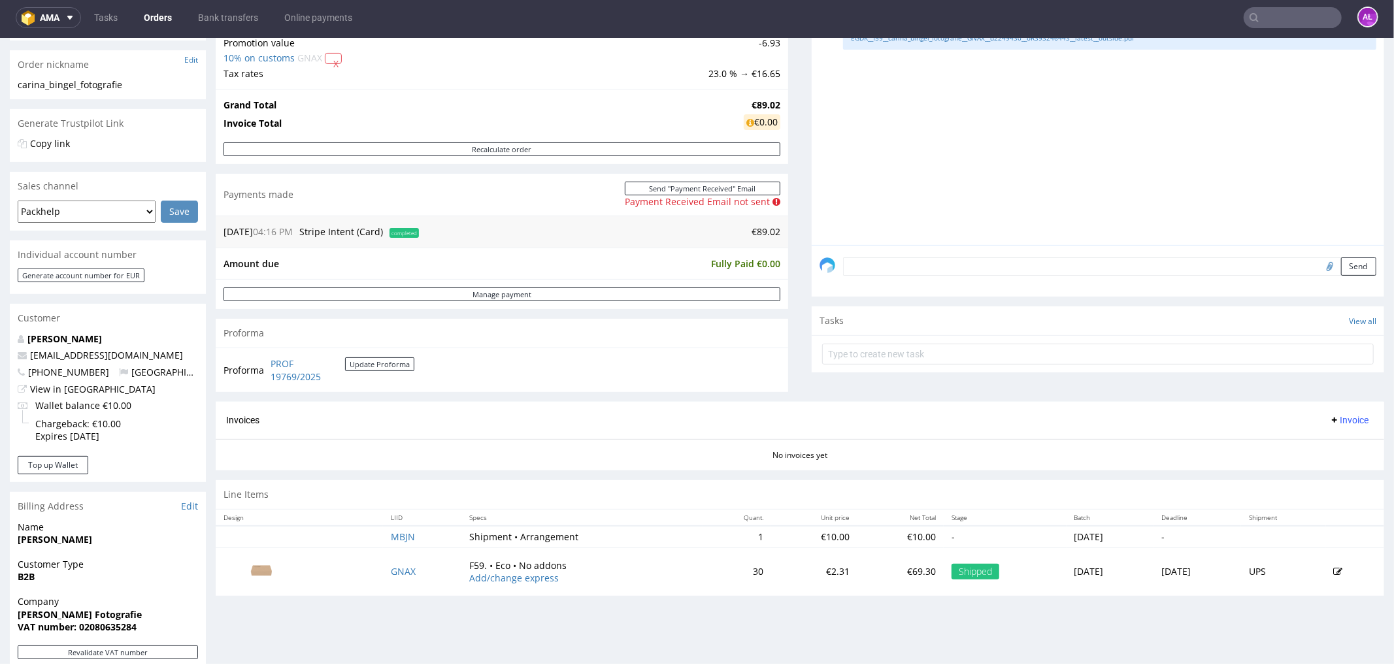
scroll to position [218, 0]
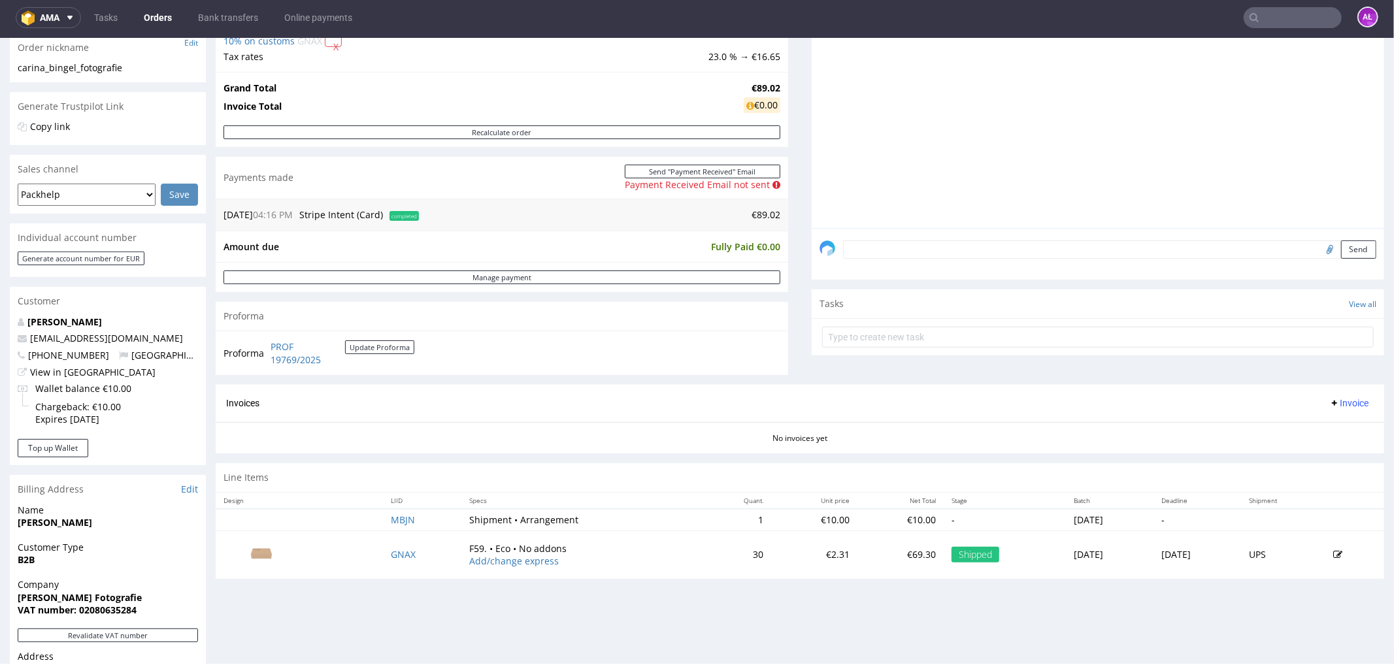
click at [1329, 407] on span "Invoice" at bounding box center [1348, 402] width 39 height 10
click at [1329, 431] on span "Generate" at bounding box center [1326, 430] width 63 height 13
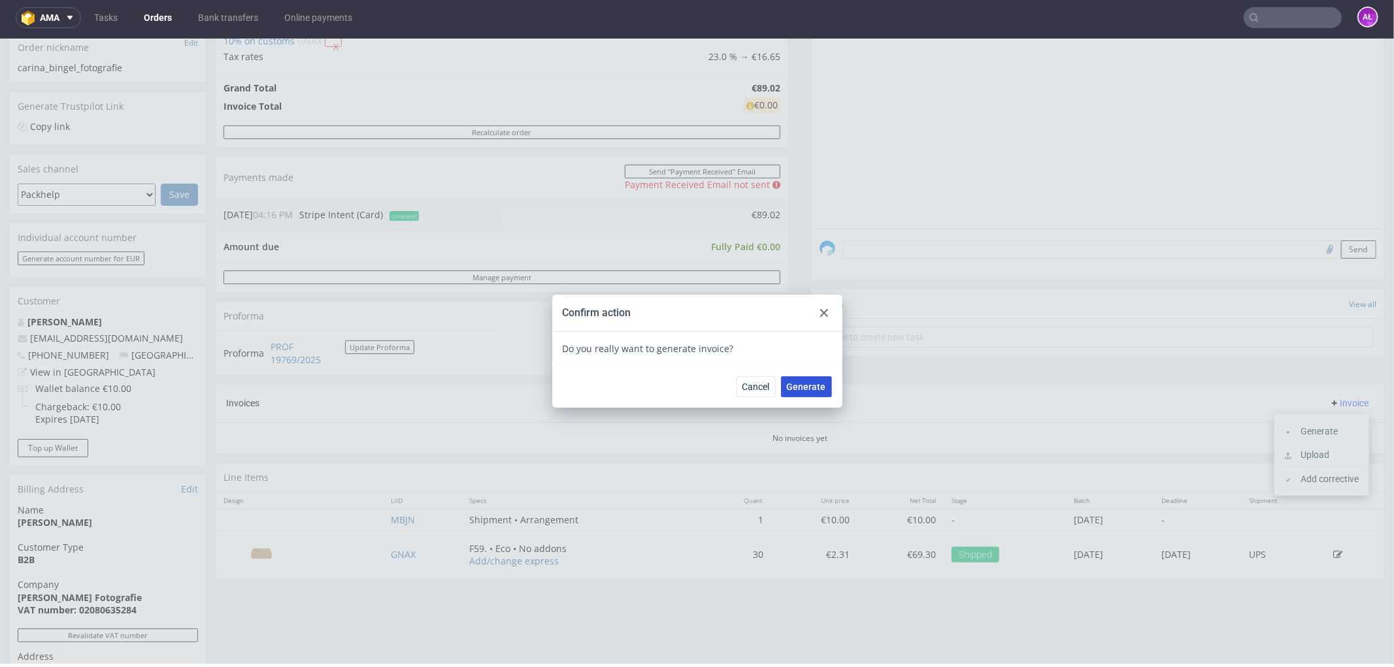
click at [809, 386] on span "Generate" at bounding box center [806, 386] width 39 height 9
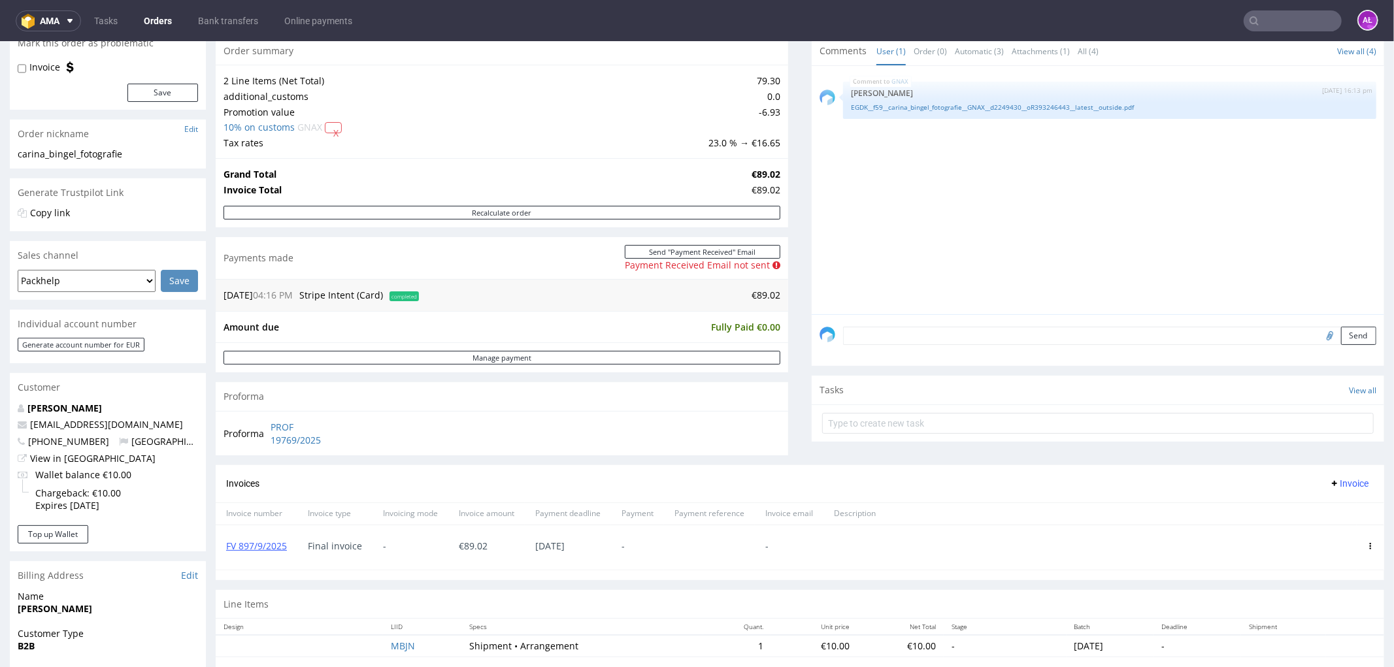
scroll to position [145, 0]
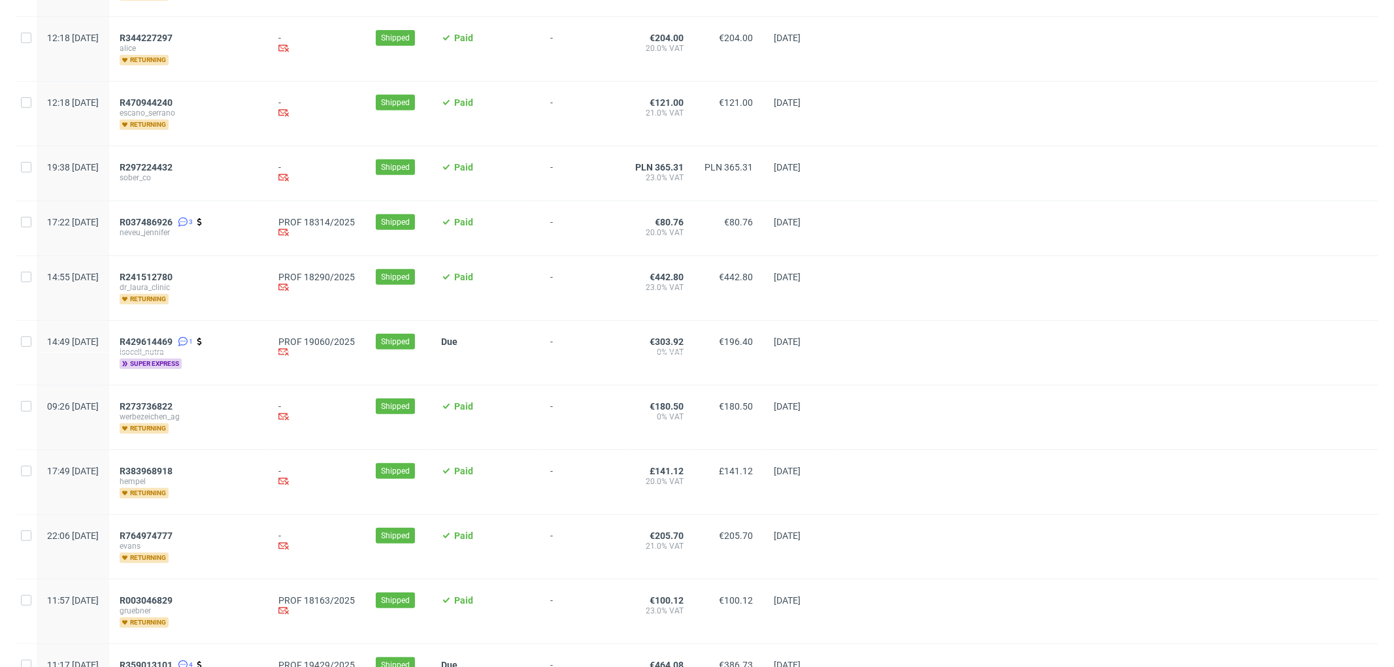
scroll to position [654, 0]
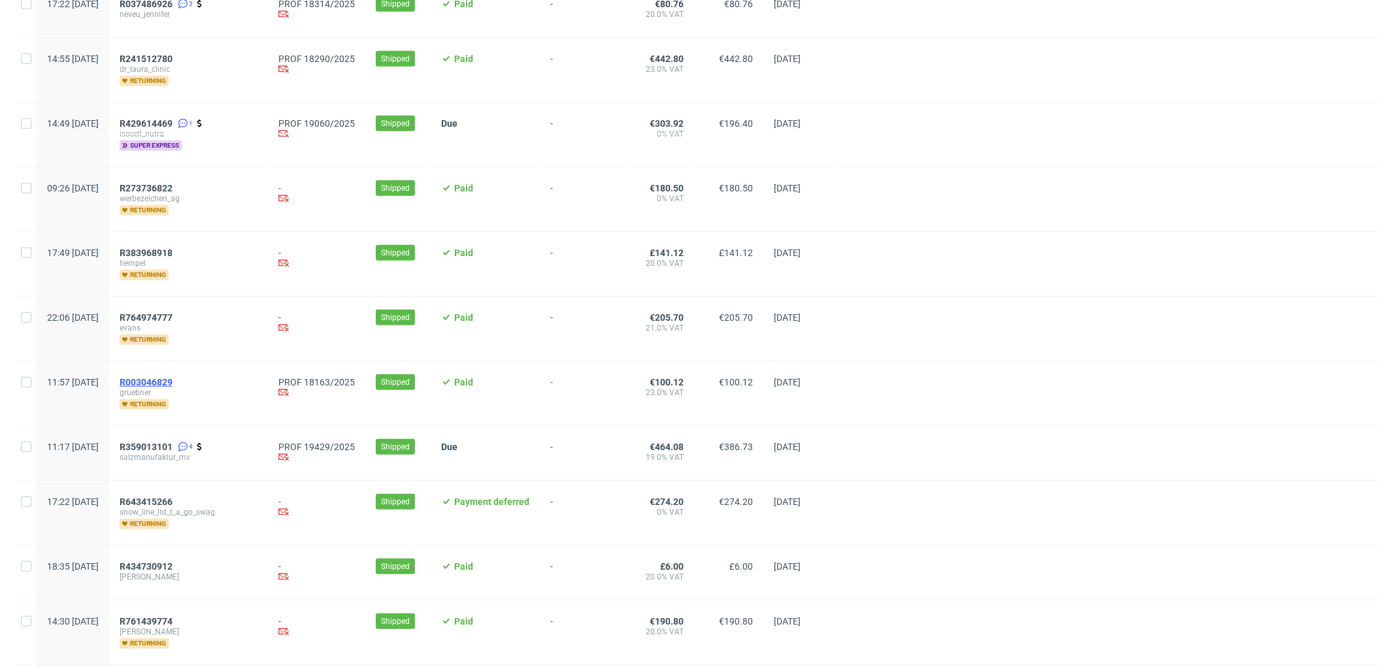
click at [173, 380] on span "R003046829" at bounding box center [146, 382] width 53 height 10
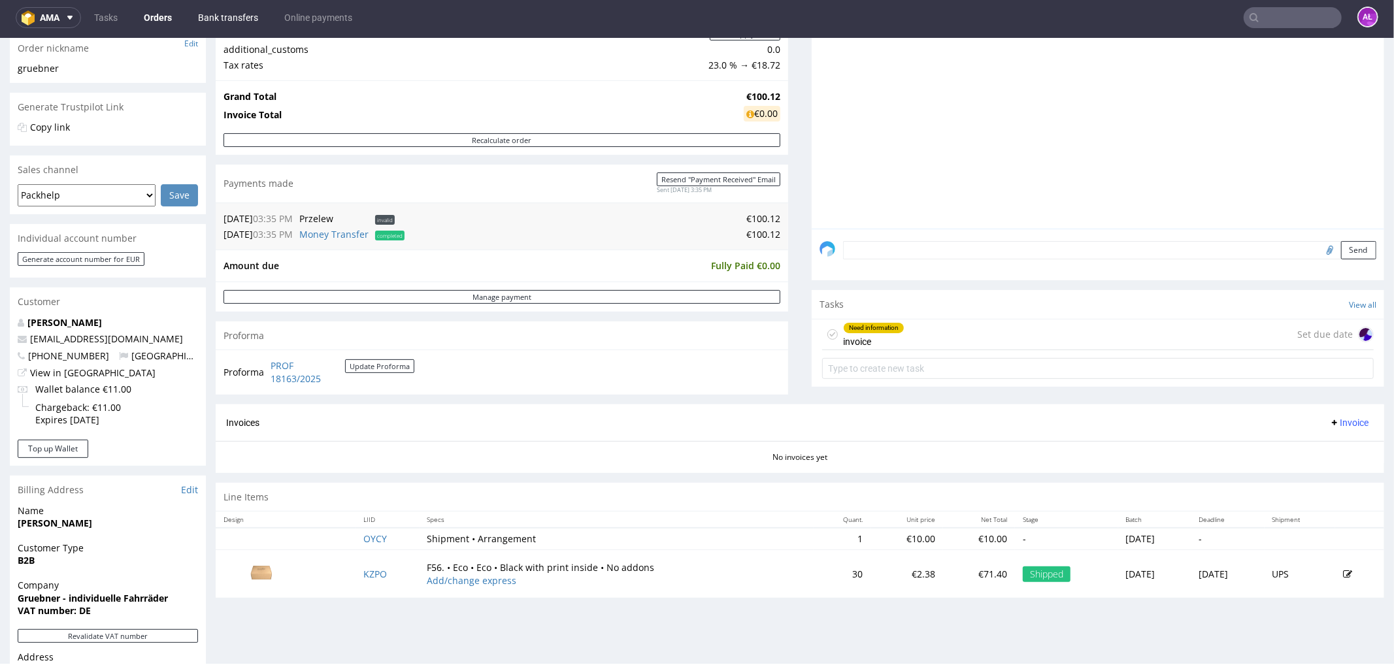
scroll to position [218, 0]
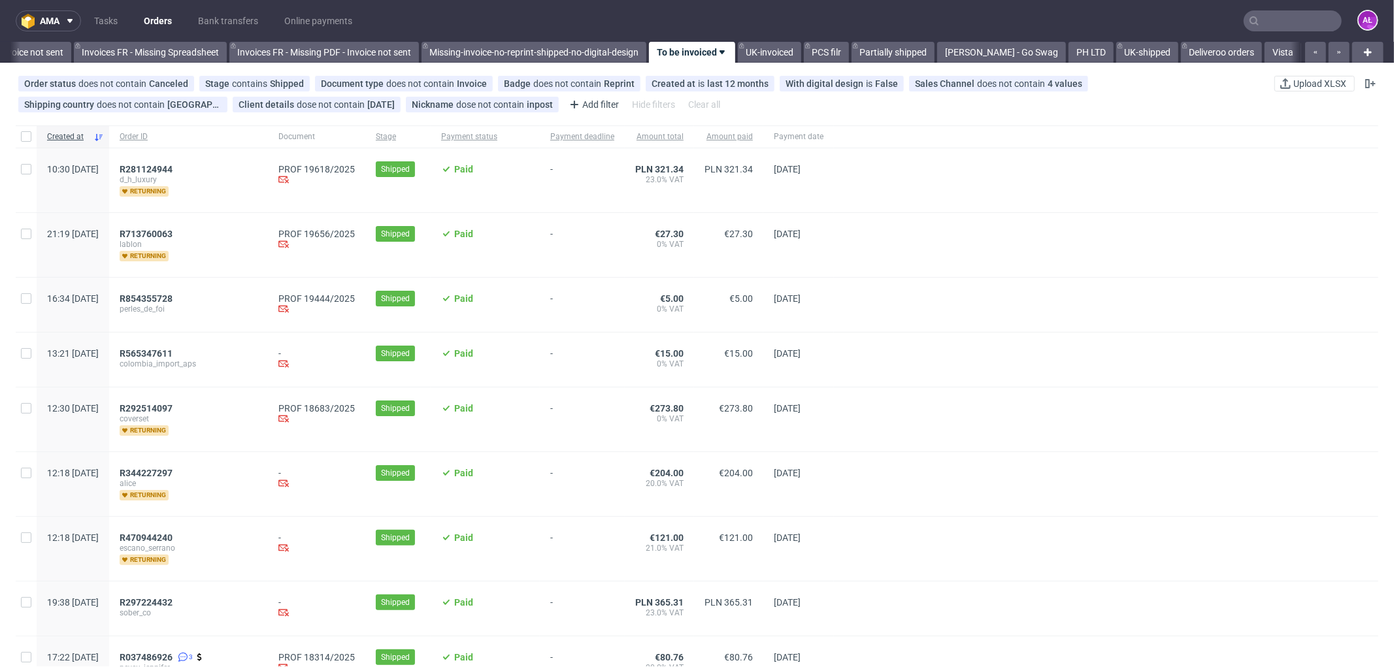
scroll to position [0, 1997]
click at [173, 409] on span "R292514097" at bounding box center [146, 408] width 53 height 10
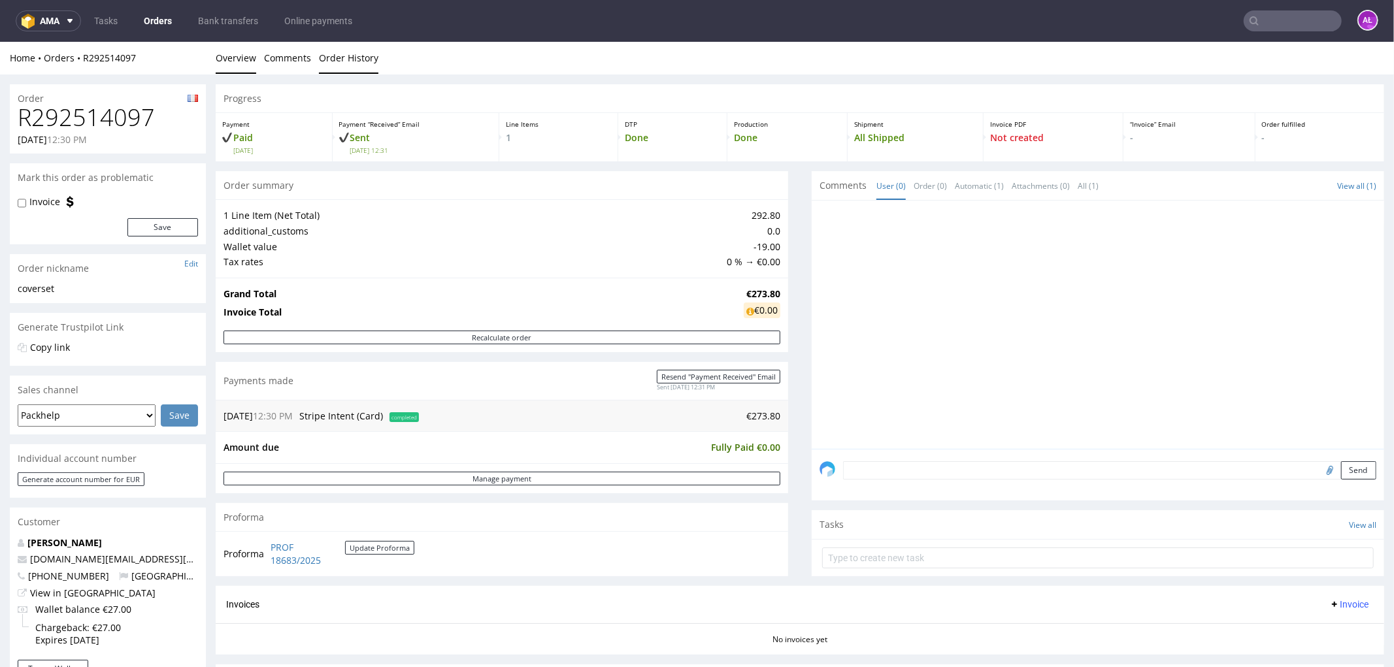
click at [356, 57] on link "Order History" at bounding box center [348, 57] width 59 height 32
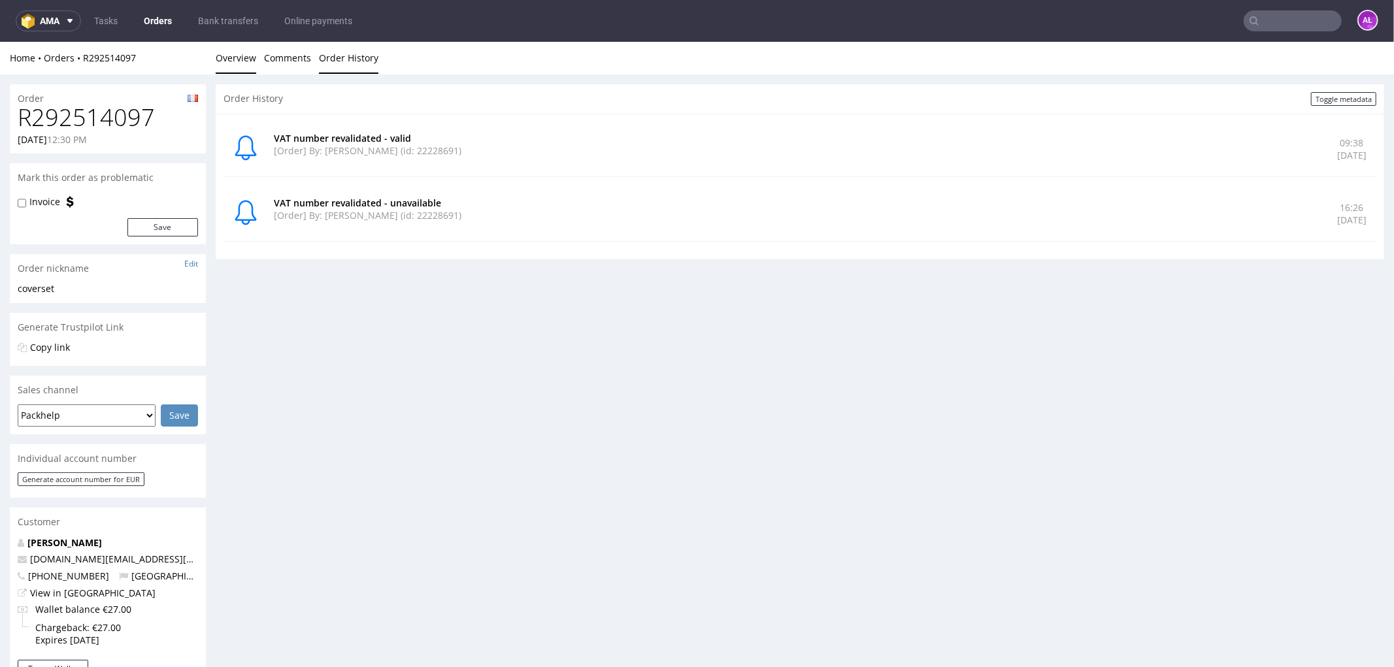
click at [244, 58] on link "Overview" at bounding box center [236, 57] width 41 height 32
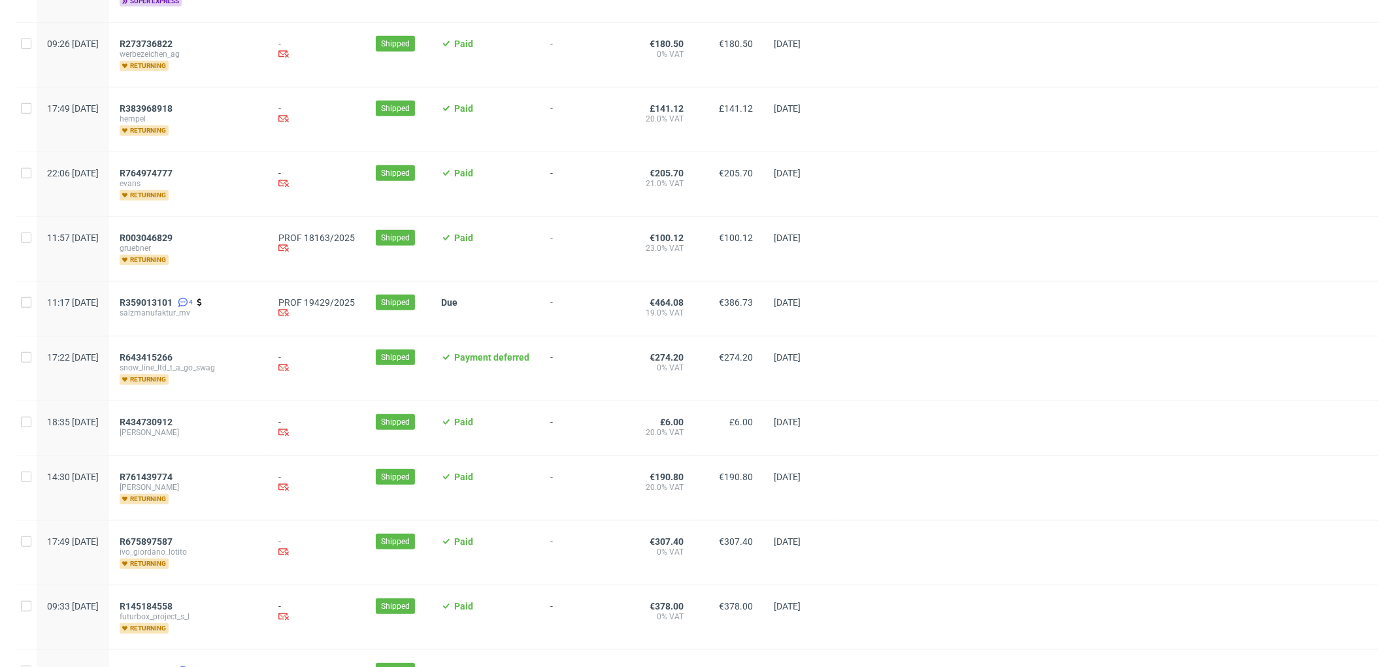
scroll to position [799, 0]
click at [173, 297] on span "R359013101" at bounding box center [146, 302] width 53 height 10
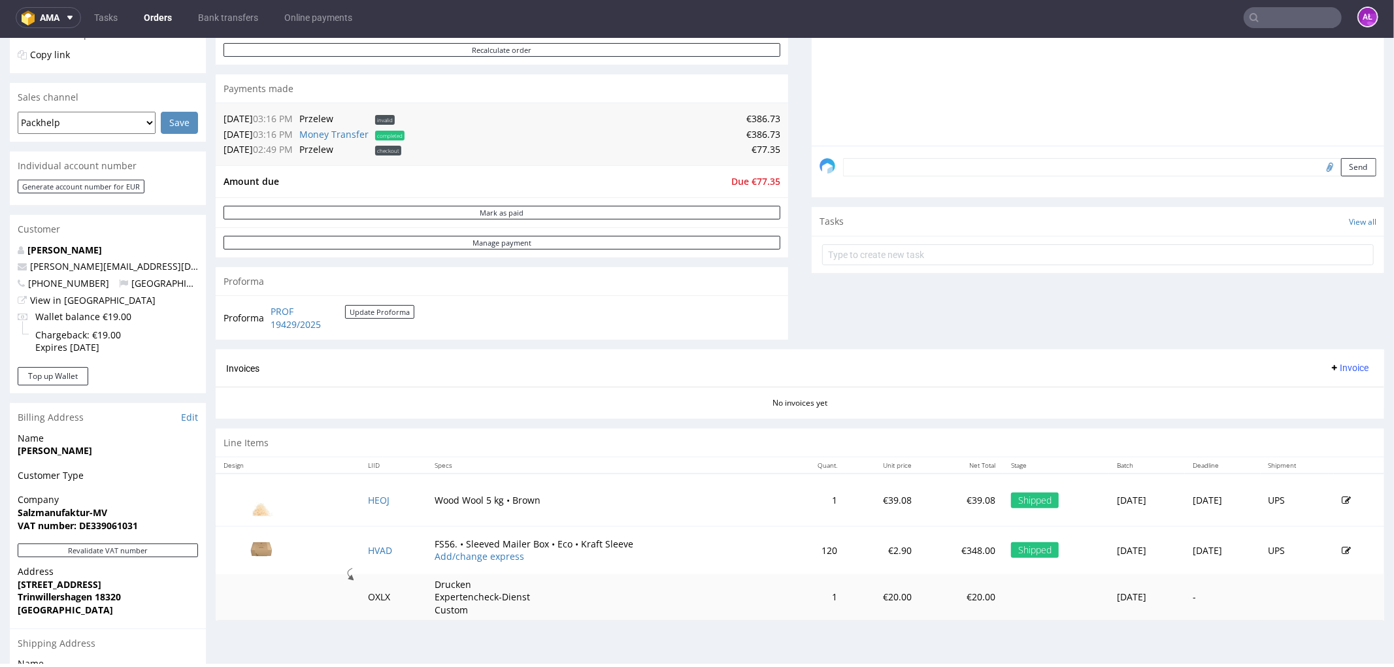
scroll to position [72, 0]
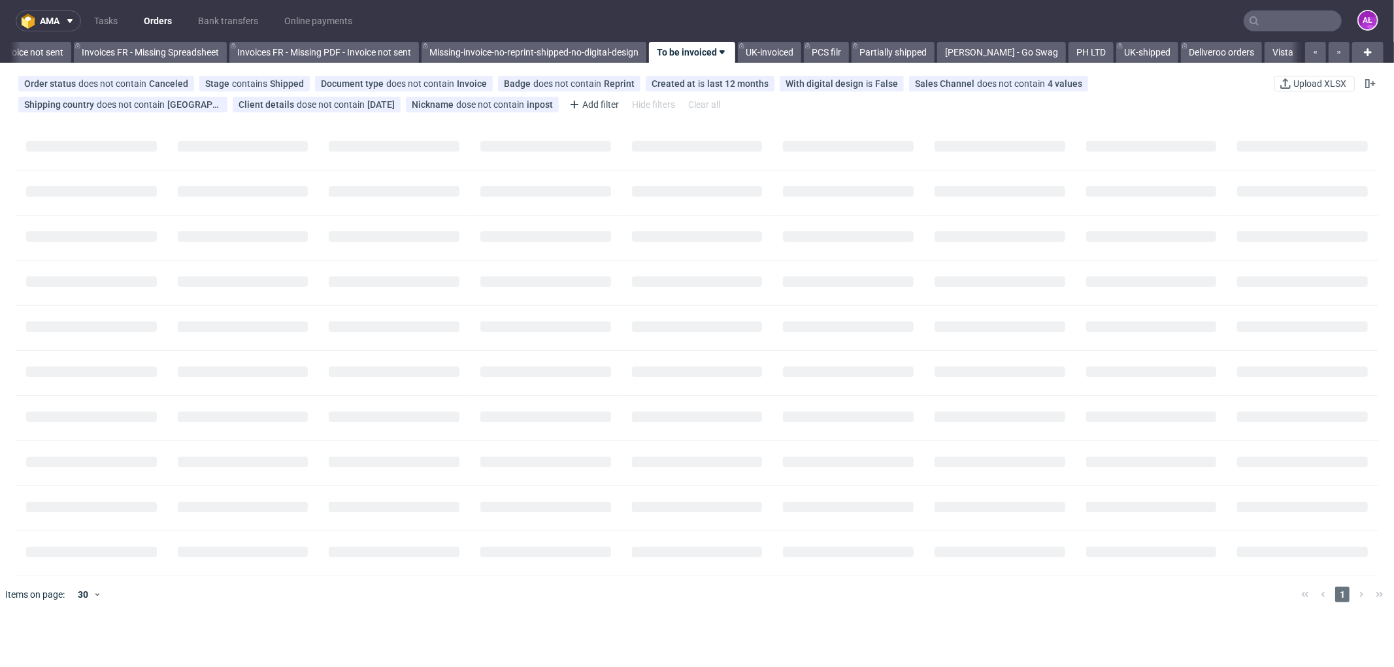
scroll to position [0, 1997]
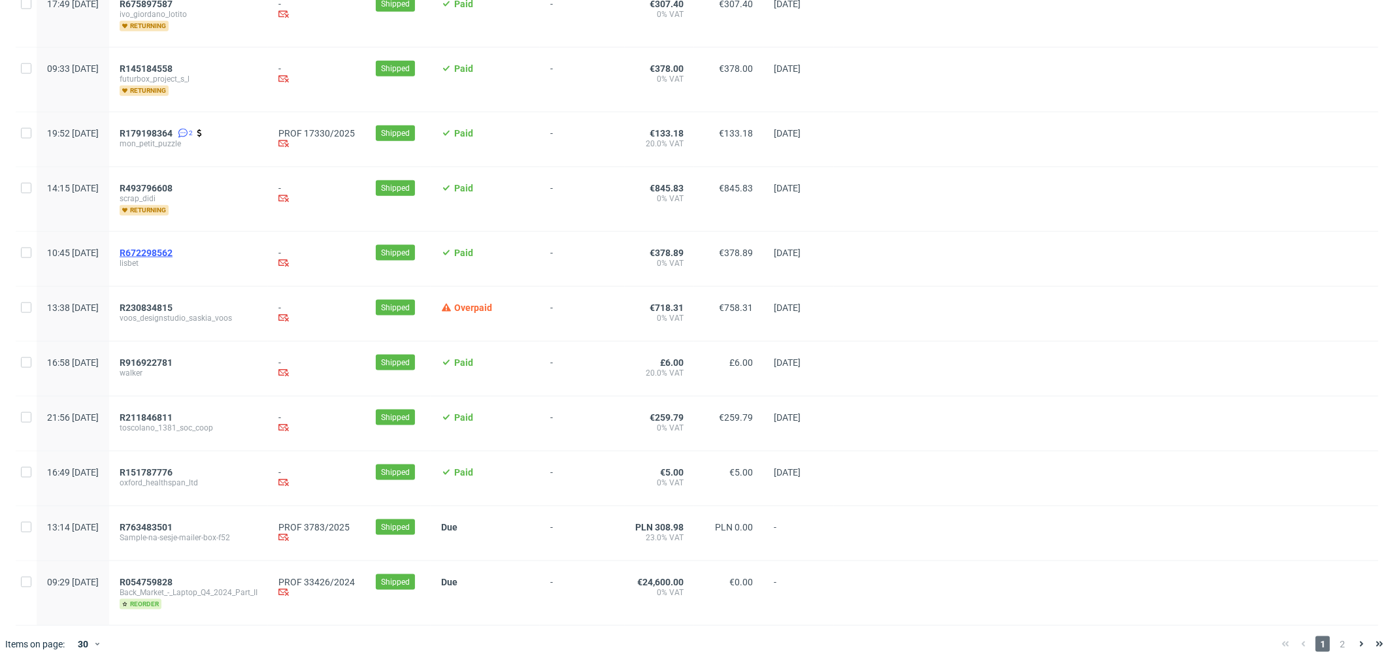
click at [173, 248] on span "R672298562" at bounding box center [146, 253] width 53 height 10
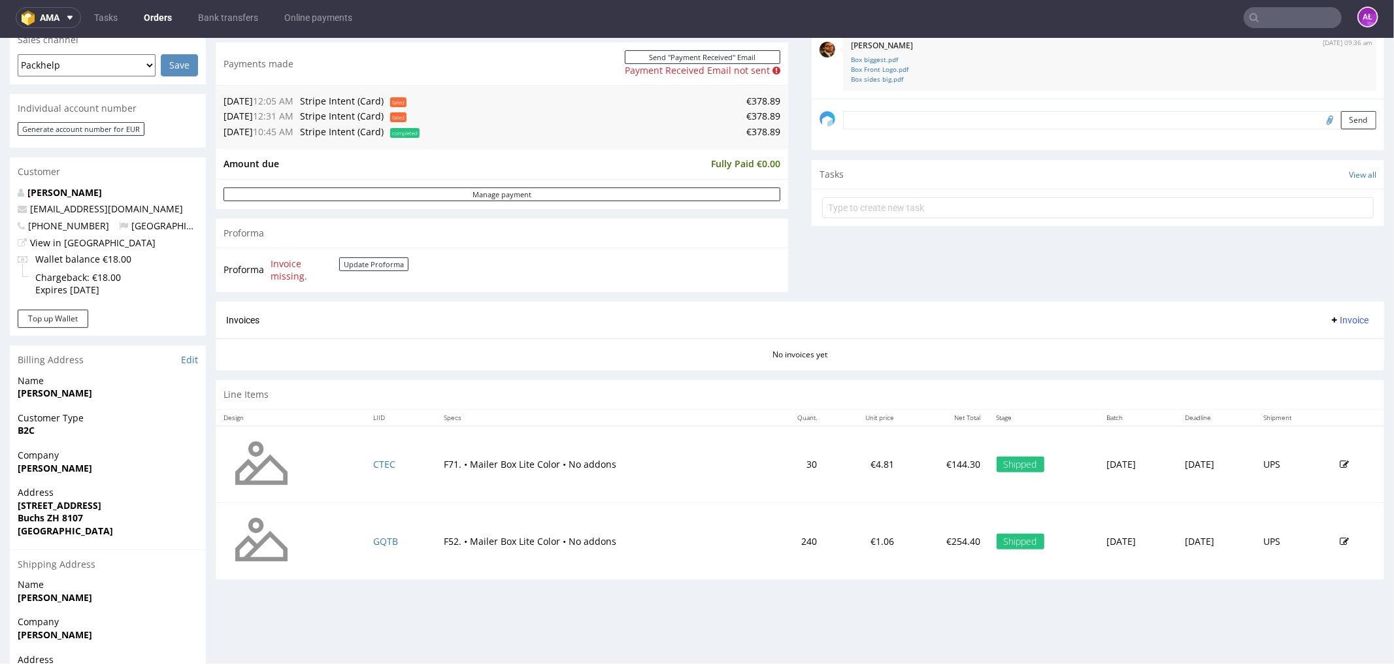
scroll to position [435, 0]
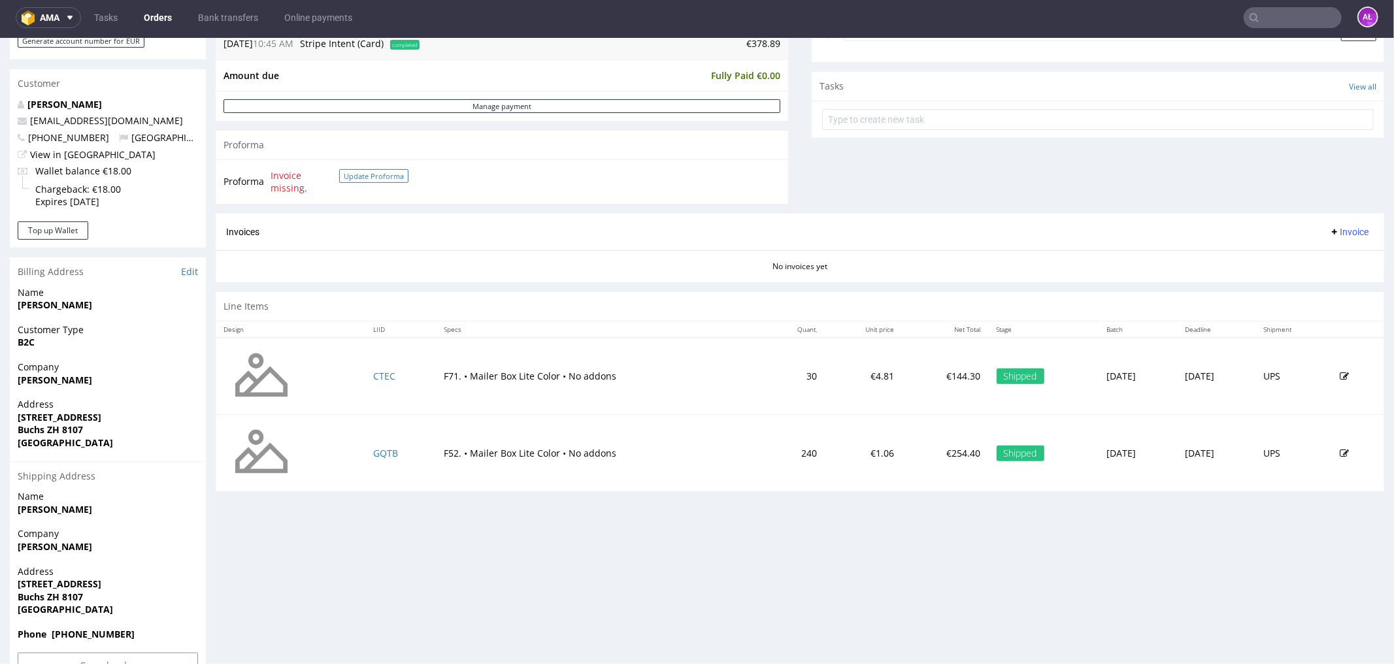
click at [353, 169] on button "Update Proforma" at bounding box center [373, 176] width 69 height 14
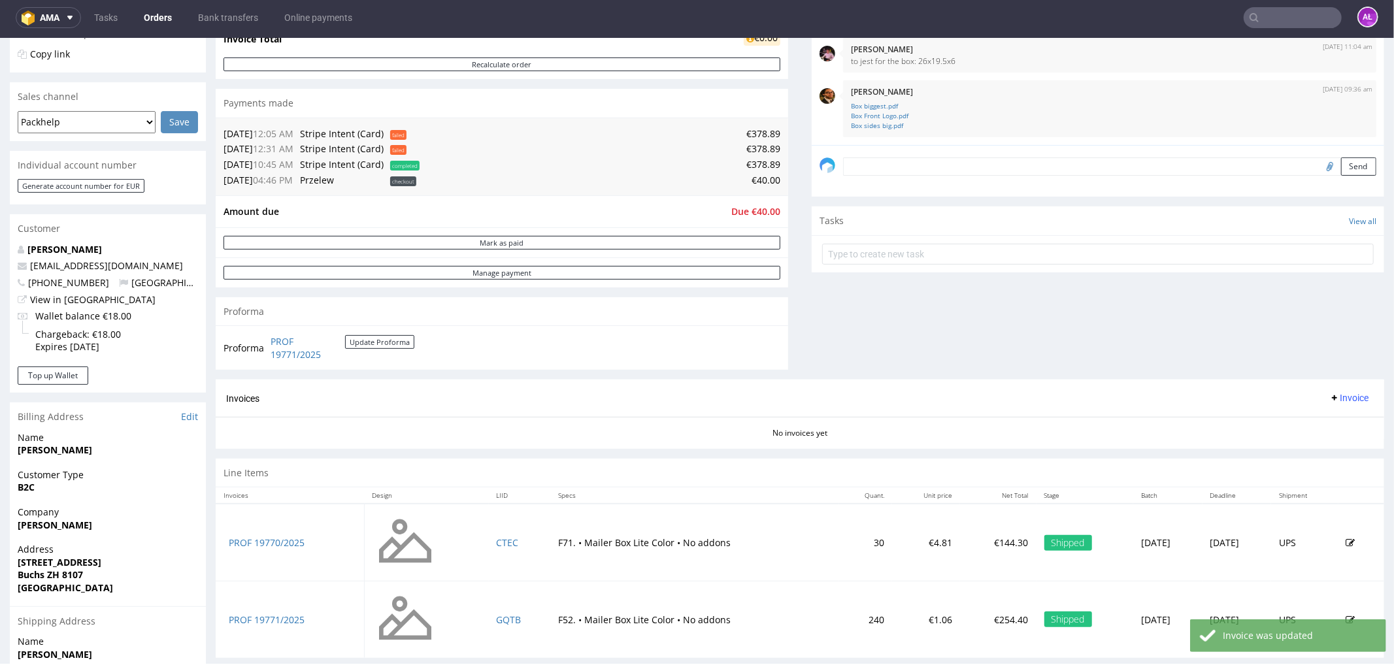
scroll to position [363, 0]
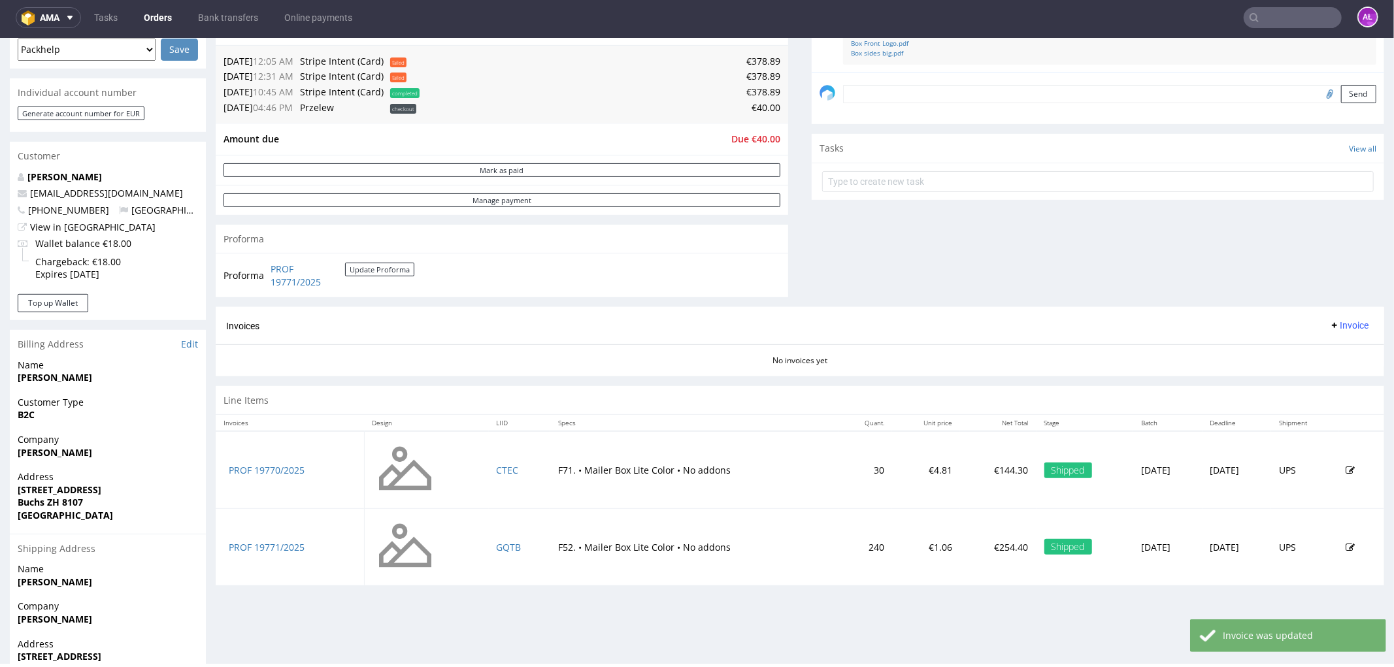
click at [1329, 330] on span "Invoice" at bounding box center [1348, 325] width 39 height 10
click at [1331, 352] on span "Generate" at bounding box center [1326, 352] width 63 height 13
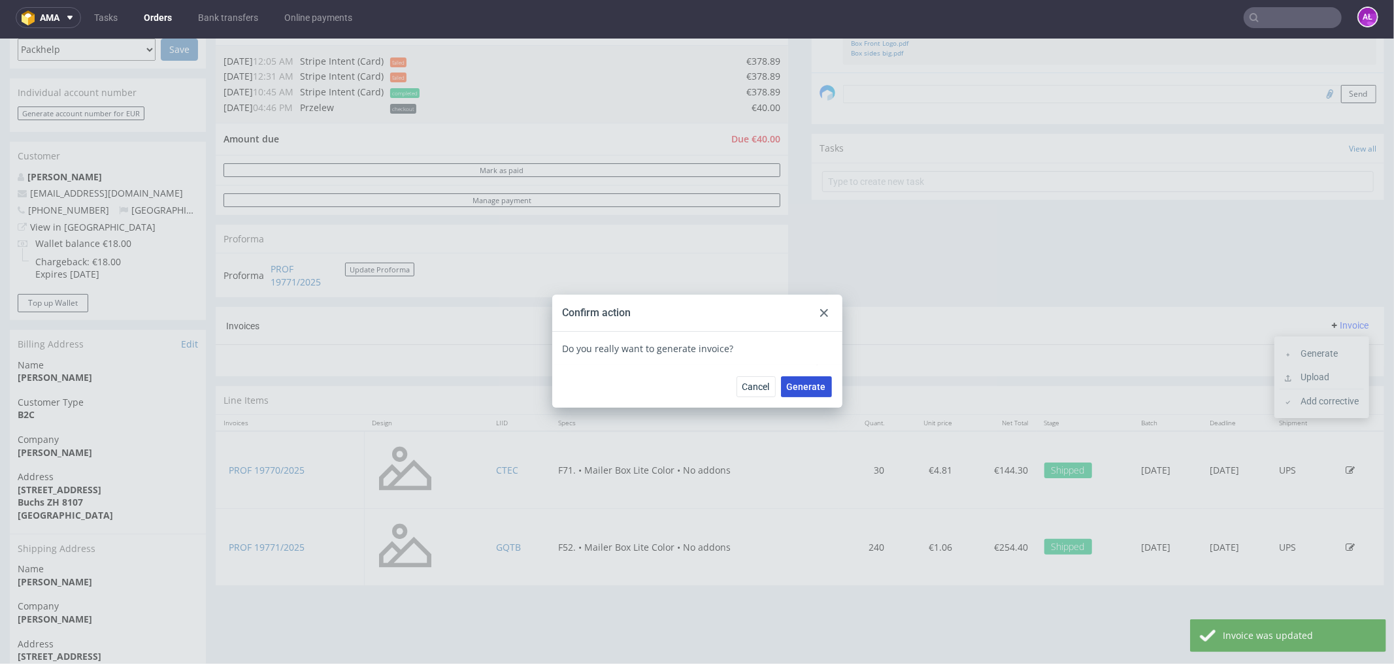
click at [804, 384] on span "Generate" at bounding box center [806, 386] width 39 height 9
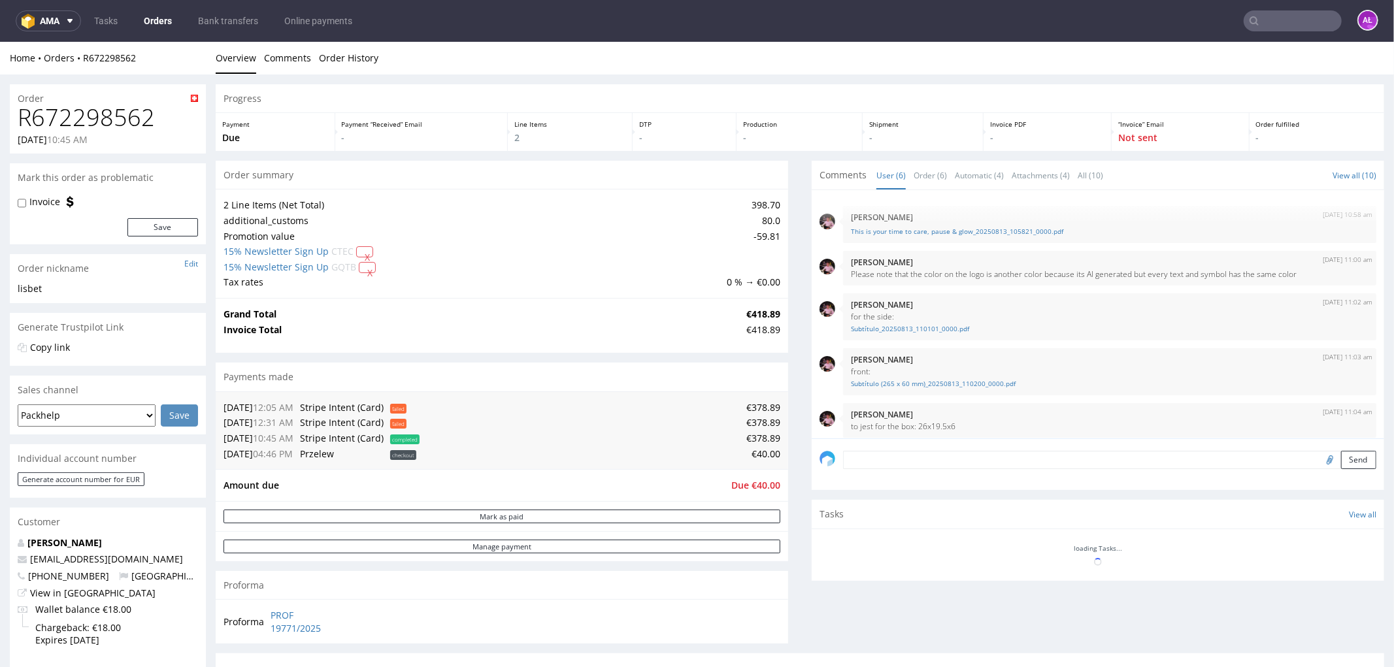
scroll to position [72, 0]
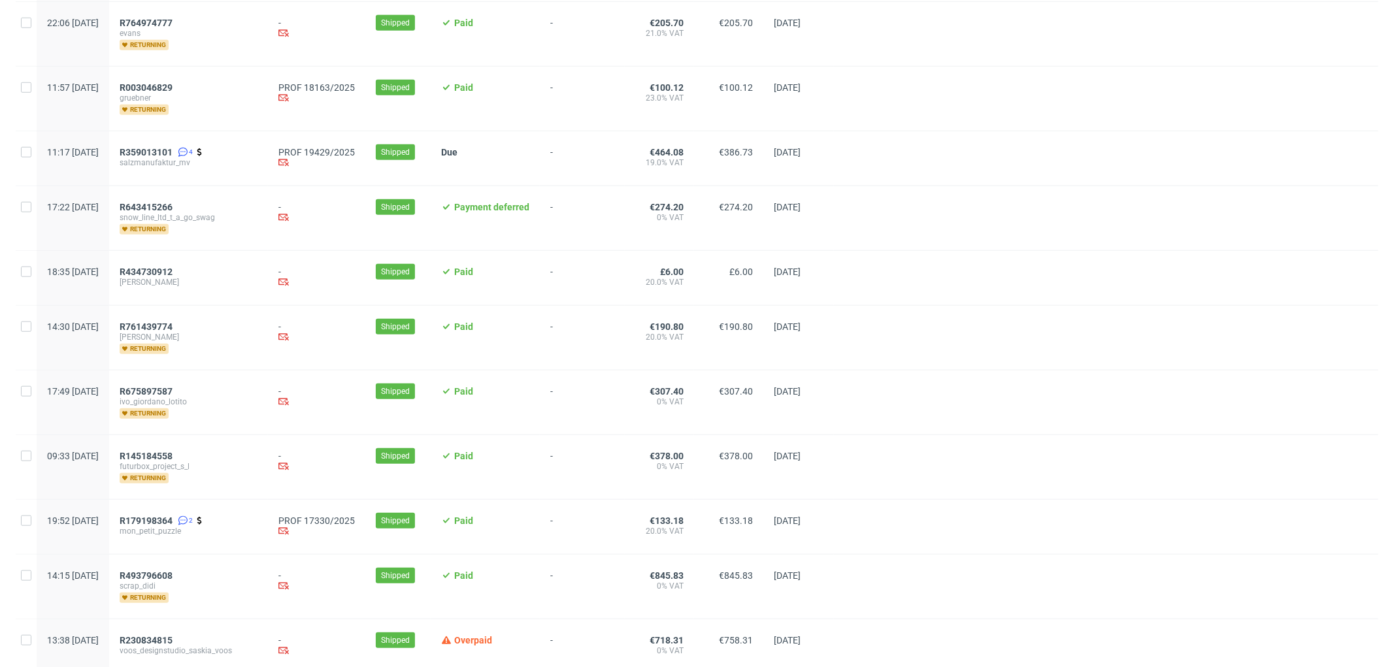
scroll to position [1016, 0]
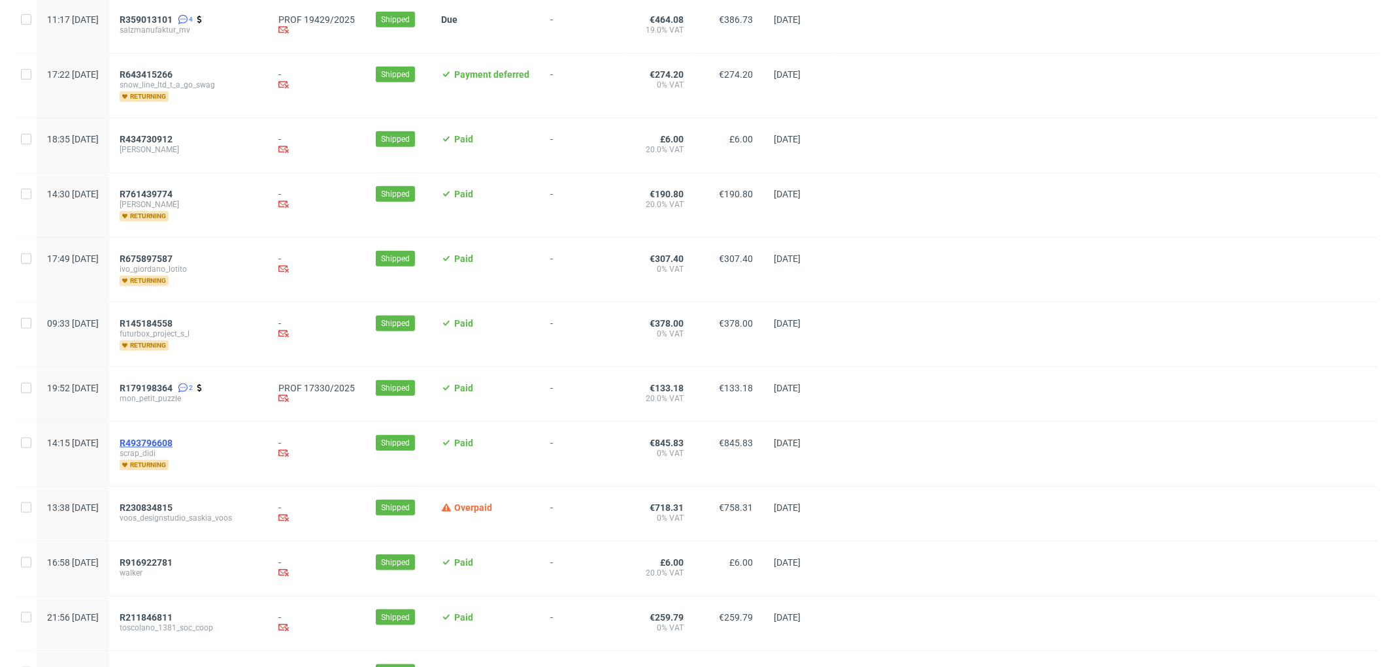
click at [173, 443] on span "R493796608" at bounding box center [146, 443] width 53 height 10
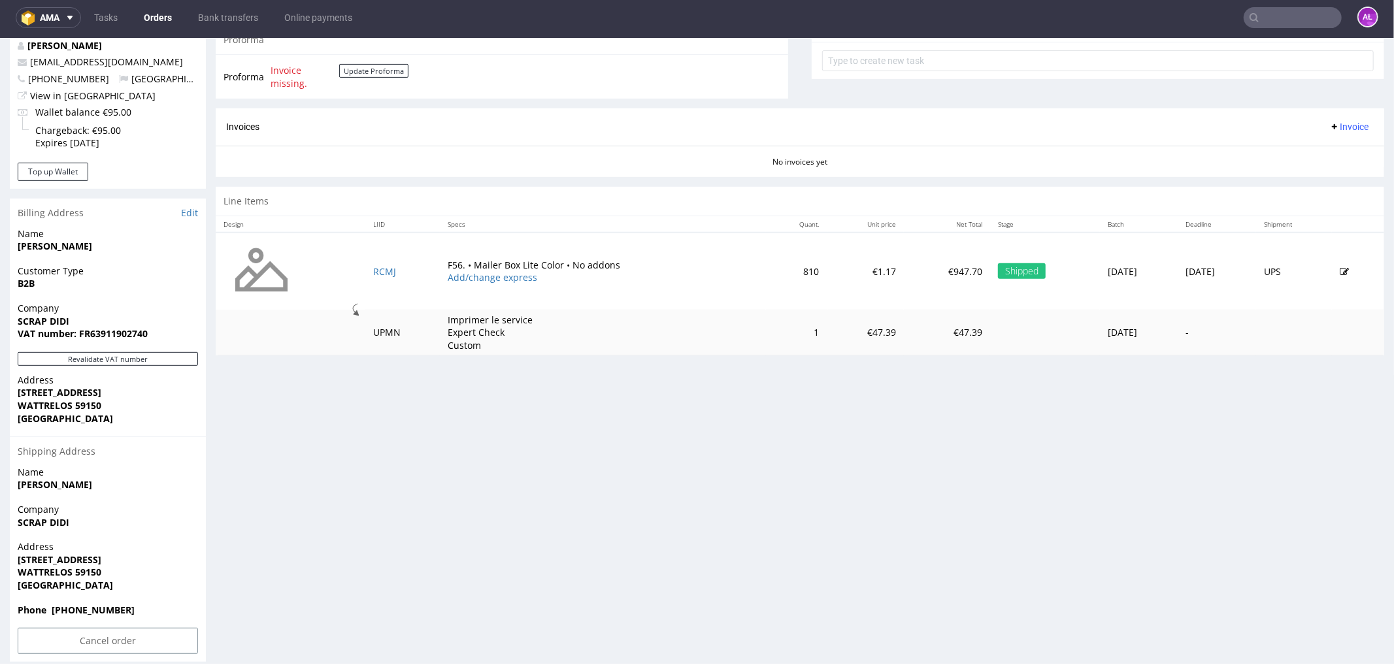
scroll to position [508, 0]
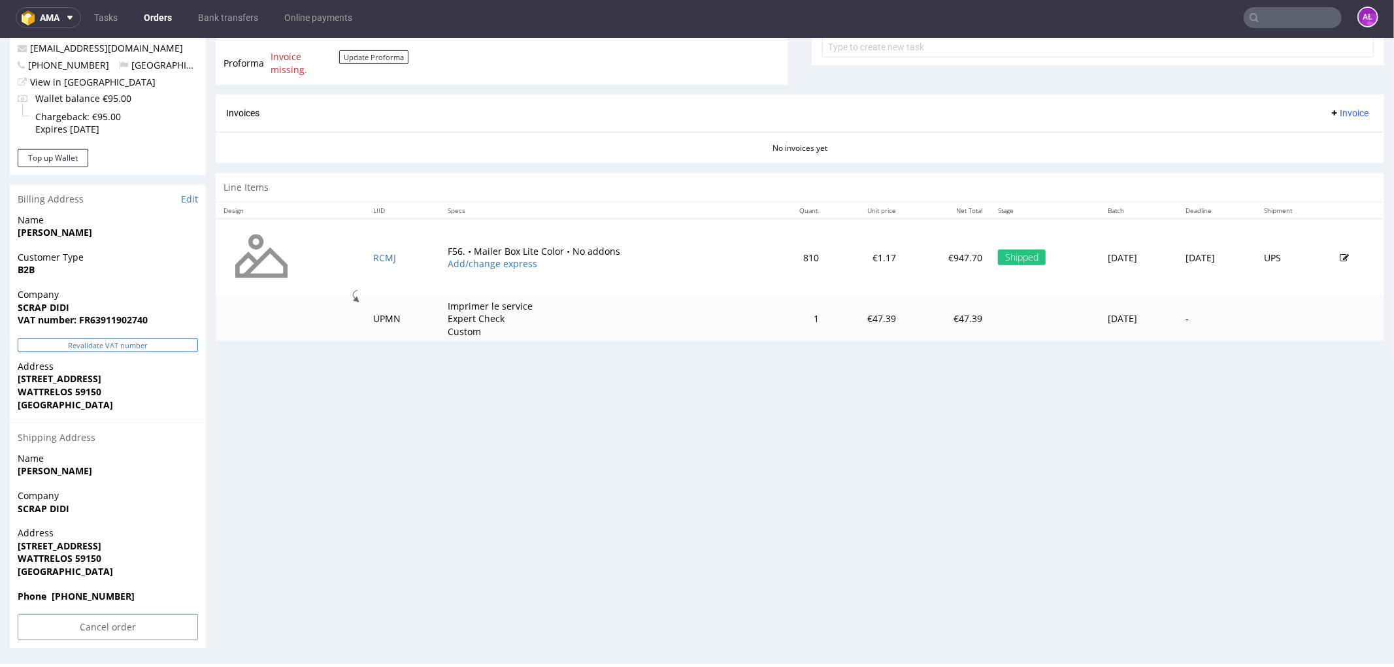
click at [182, 341] on button "Revalidate VAT number" at bounding box center [108, 345] width 180 height 14
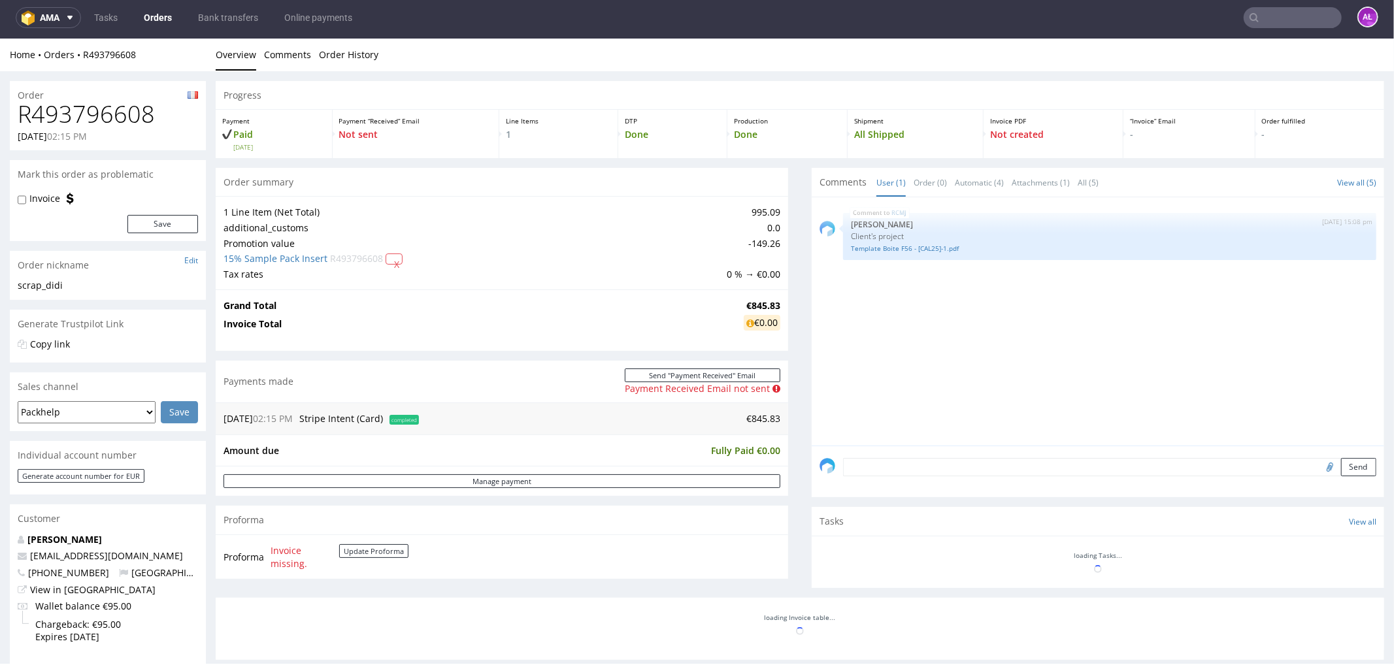
scroll to position [476, 0]
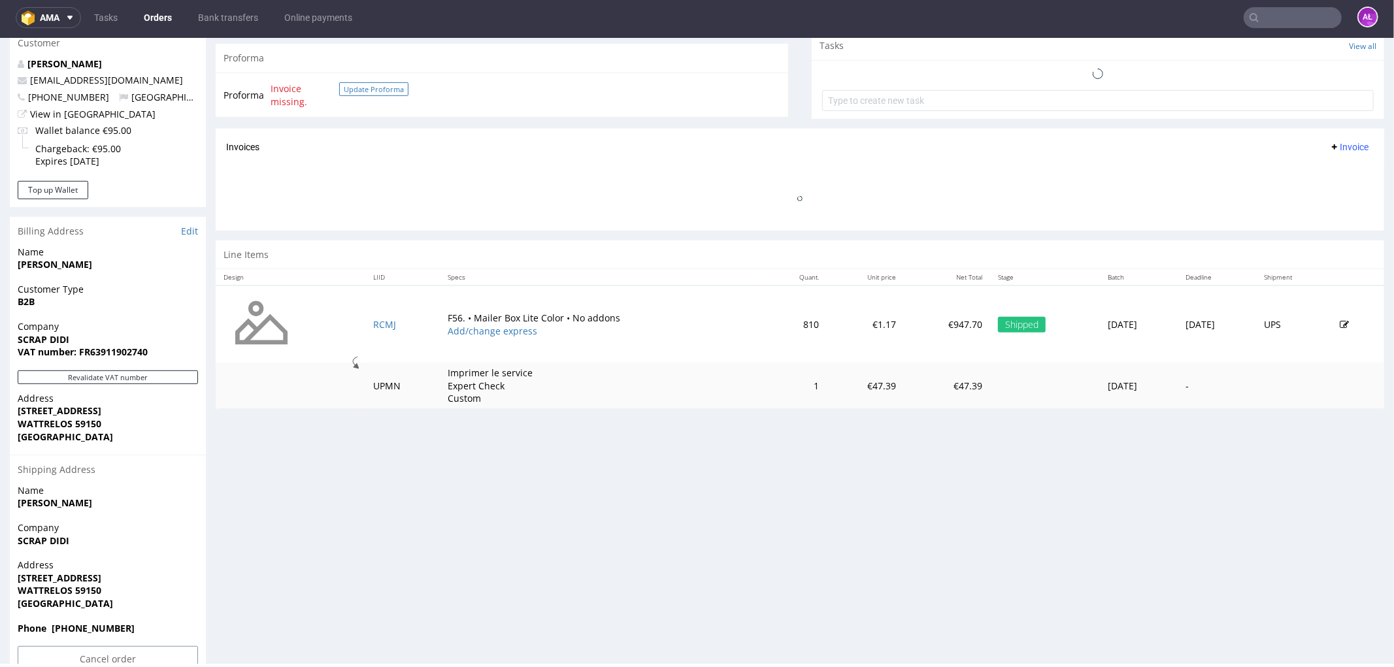
click at [388, 89] on button "Update Proforma" at bounding box center [373, 89] width 69 height 14
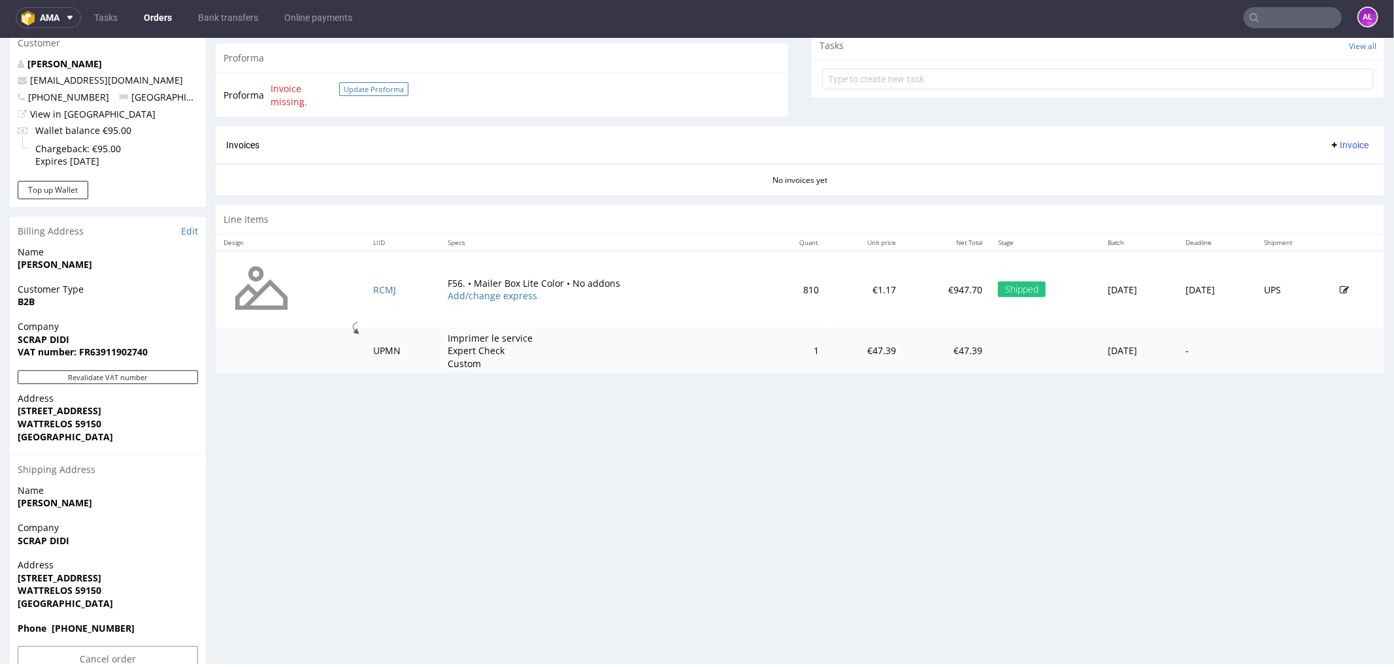
click at [386, 90] on button "Update Proforma" at bounding box center [373, 89] width 69 height 14
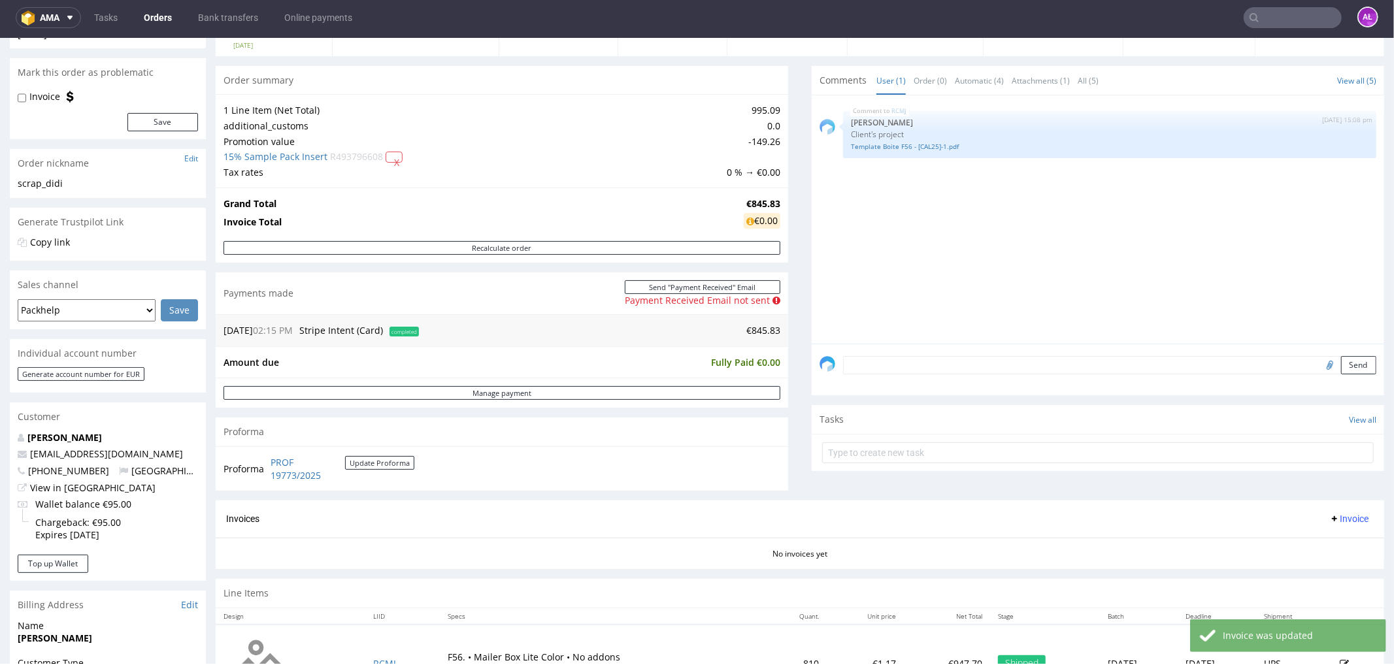
scroll to position [363, 0]
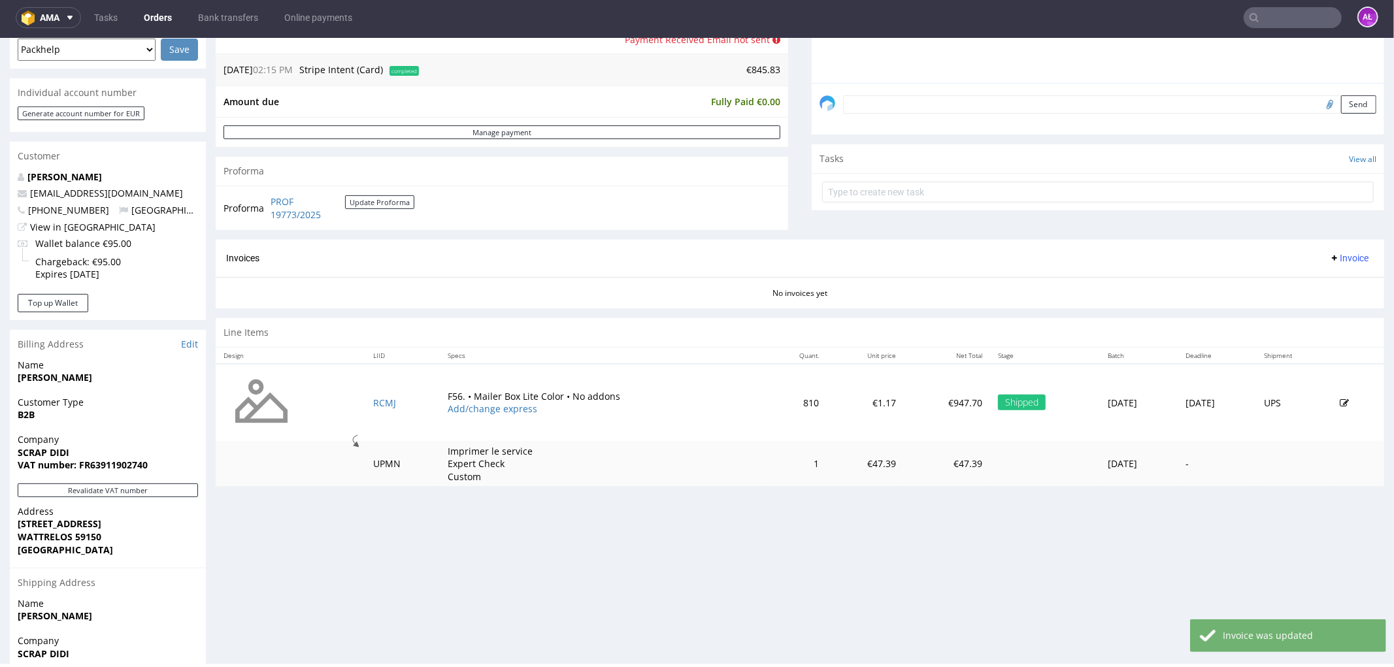
click at [1337, 254] on span "Invoice" at bounding box center [1348, 257] width 39 height 10
drag, startPoint x: 1337, startPoint y: 267, endPoint x: 1335, endPoint y: 282, distance: 15.9
click at [1335, 282] on span "Generate" at bounding box center [1326, 285] width 63 height 13
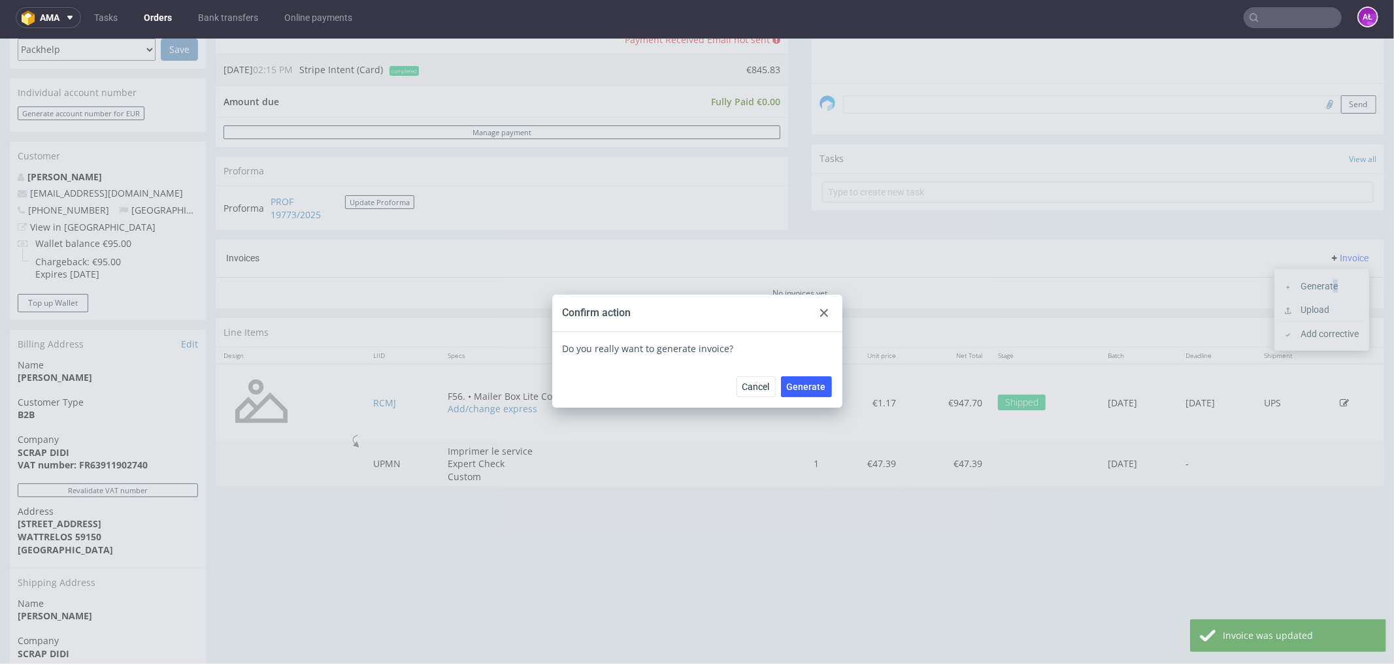
click at [812, 382] on span "Generate" at bounding box center [806, 386] width 39 height 9
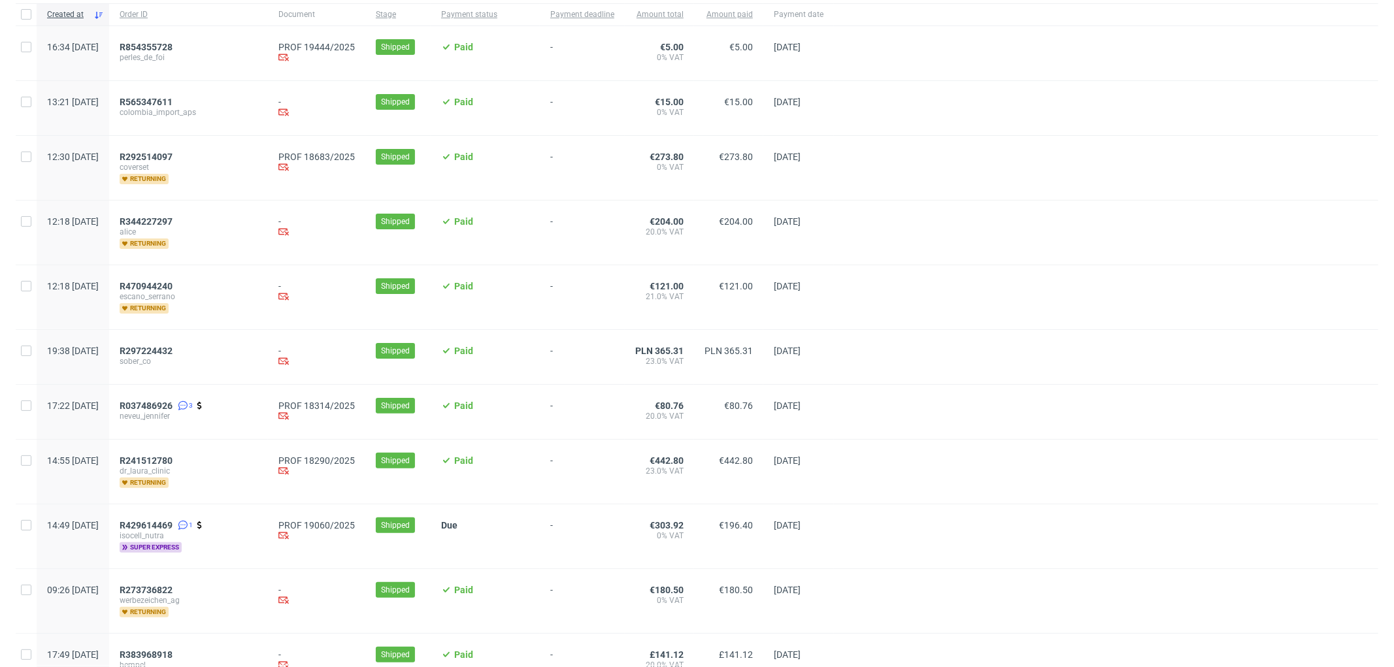
scroll to position [435, 0]
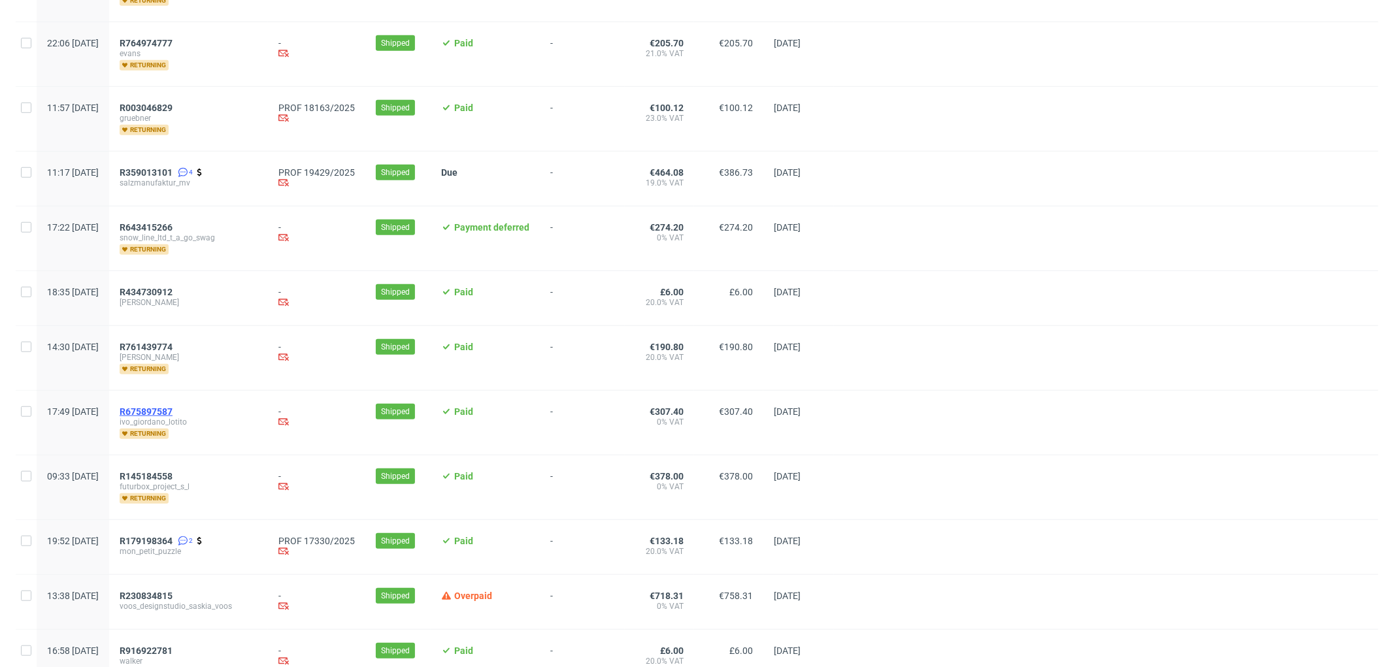
click at [173, 412] on span "R675897587" at bounding box center [146, 412] width 53 height 10
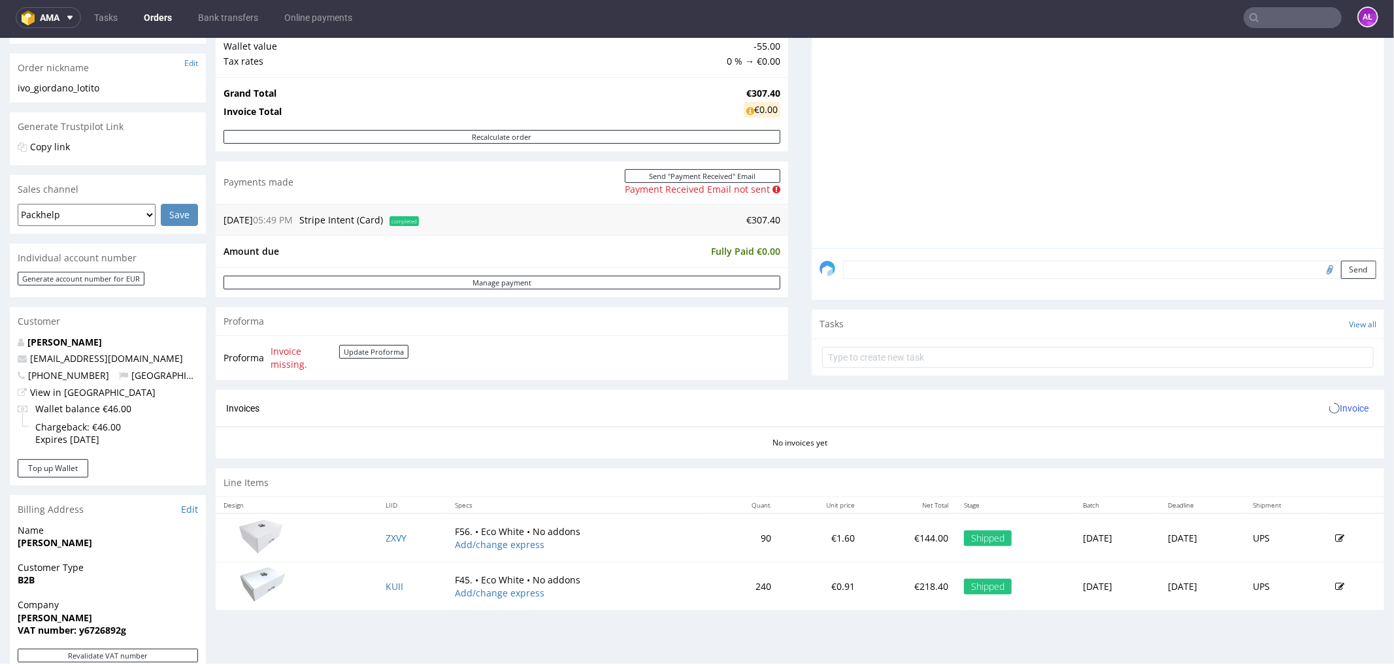
scroll to position [435, 0]
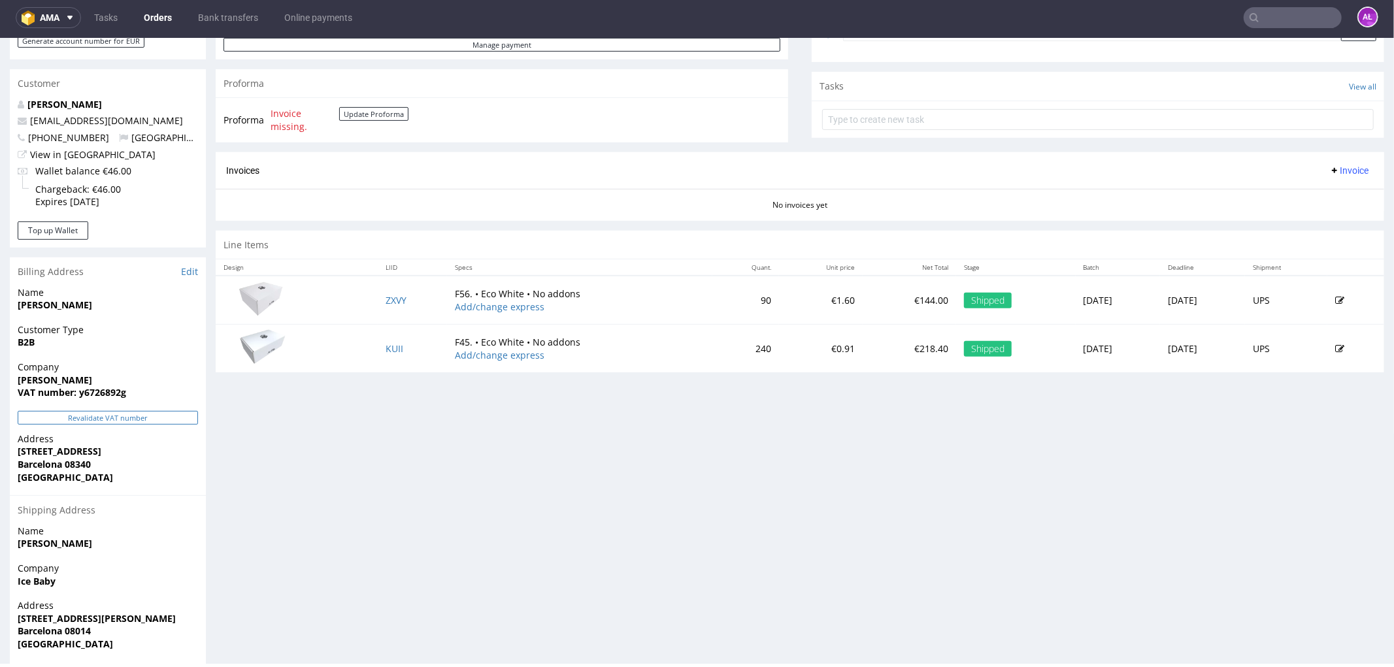
click at [161, 418] on button "Revalidate VAT number" at bounding box center [108, 417] width 180 height 14
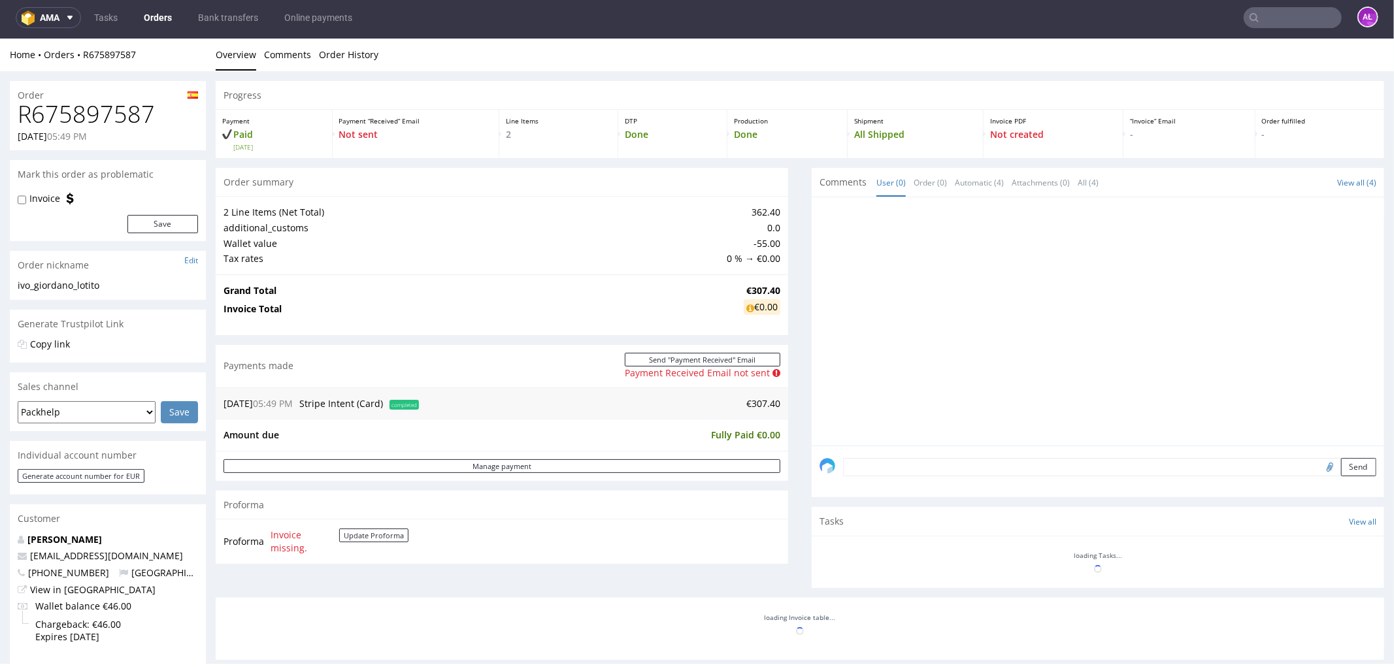
scroll to position [434, 0]
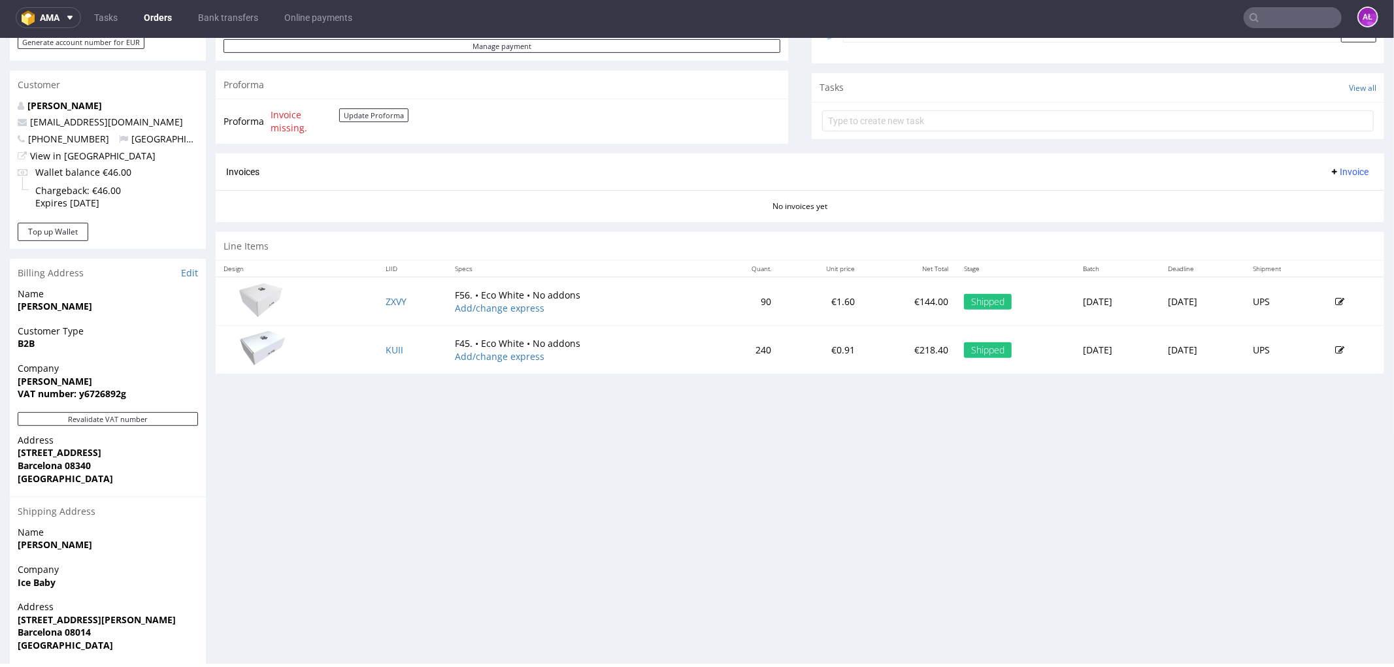
click at [1337, 167] on span "Invoice" at bounding box center [1348, 171] width 39 height 10
click at [1337, 190] on li "Generate" at bounding box center [1322, 199] width 84 height 24
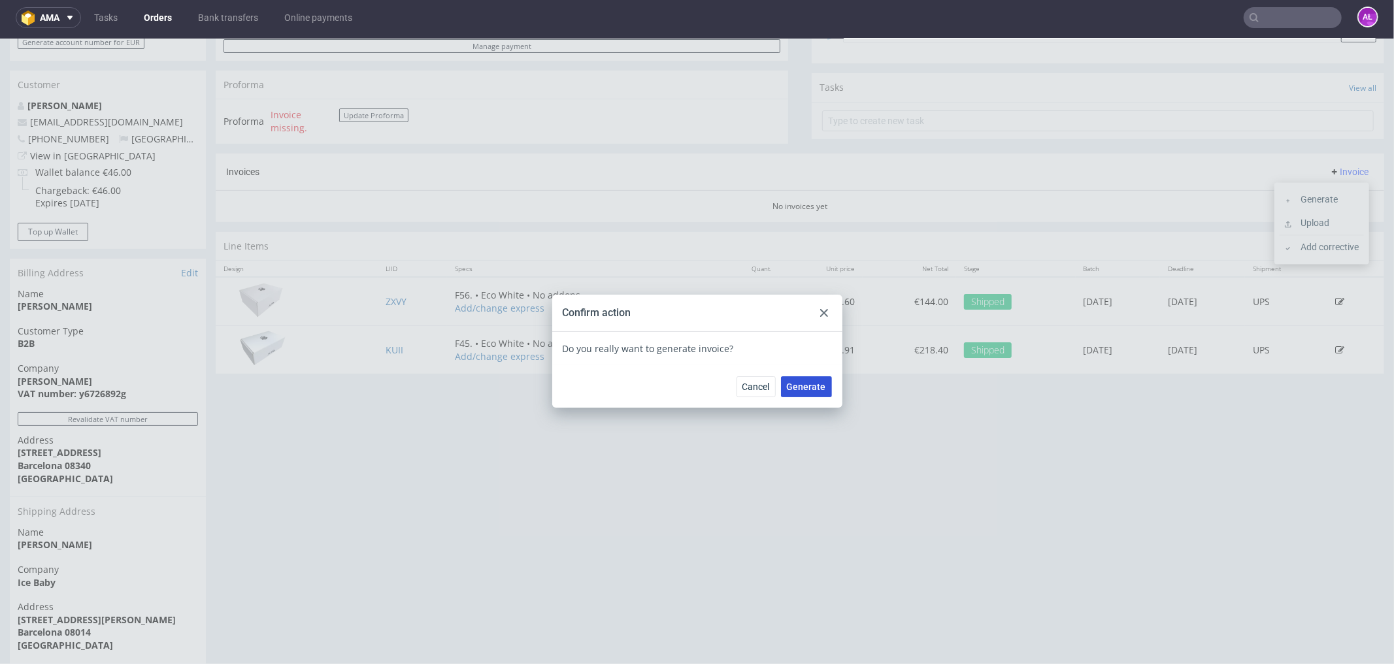
click at [814, 388] on span "Generate" at bounding box center [806, 386] width 39 height 9
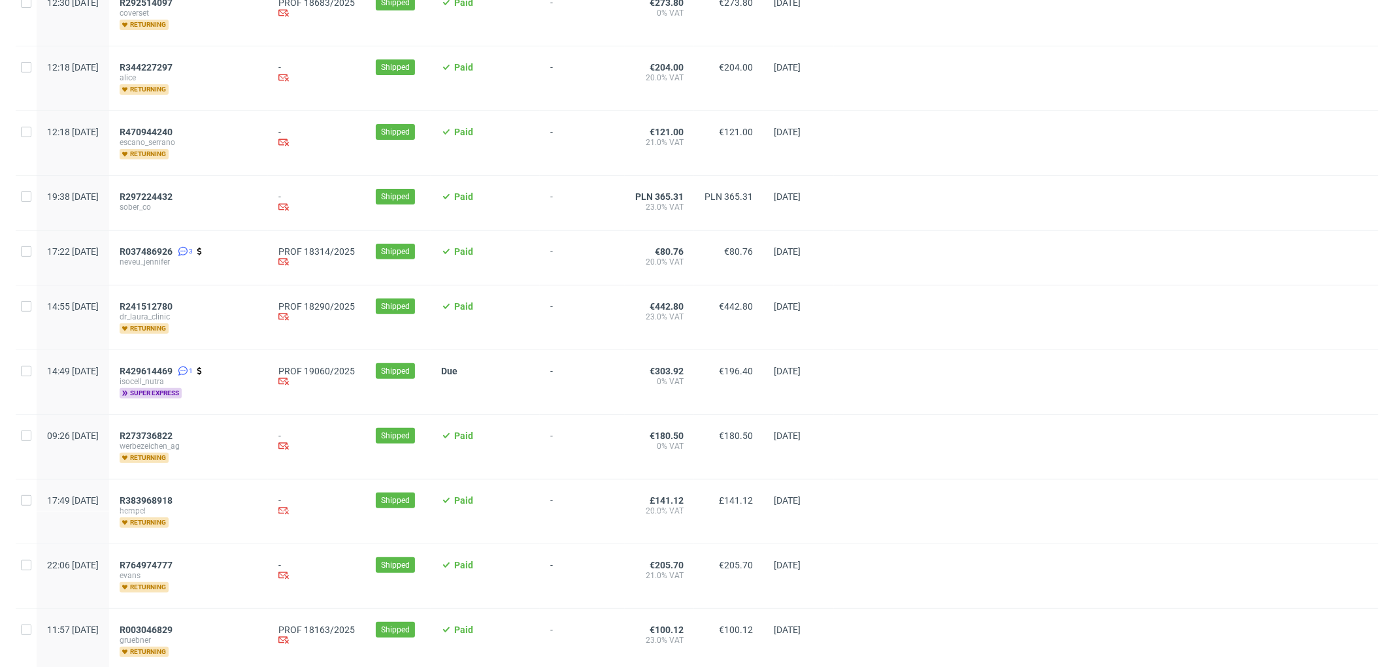
scroll to position [435, 0]
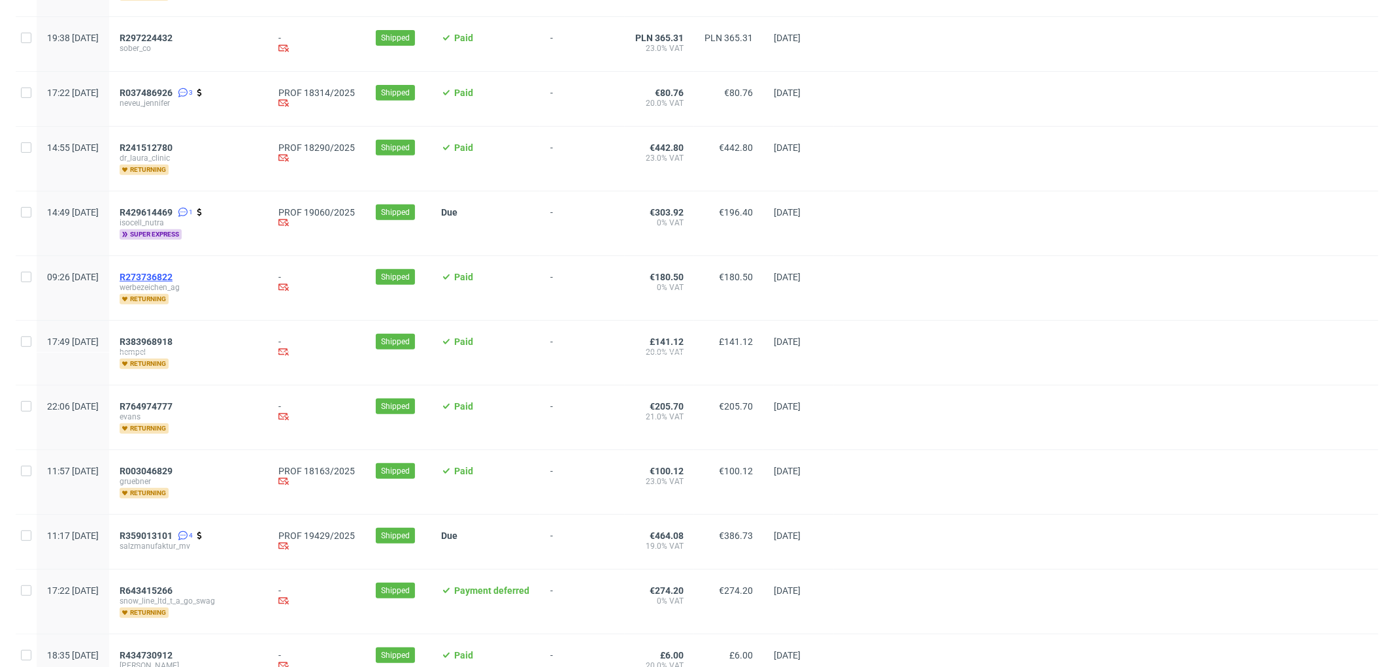
click at [173, 275] on span "R273736822" at bounding box center [146, 277] width 53 height 10
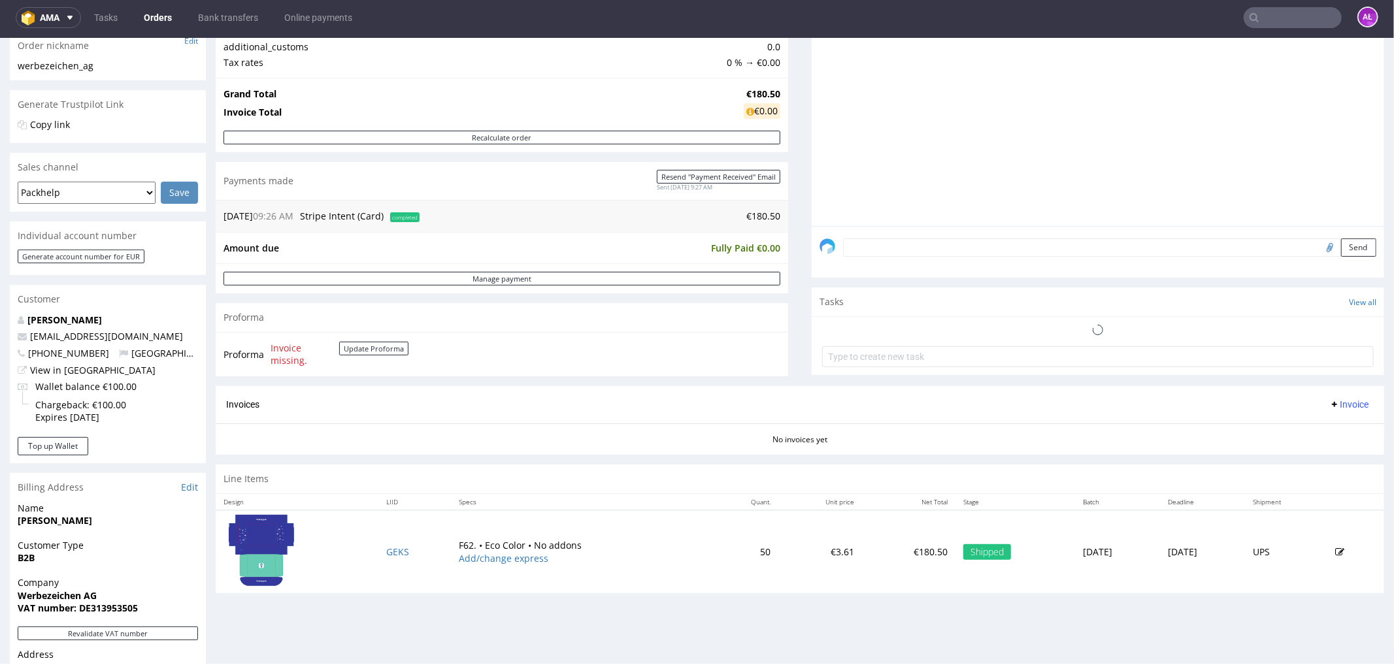
scroll to position [435, 0]
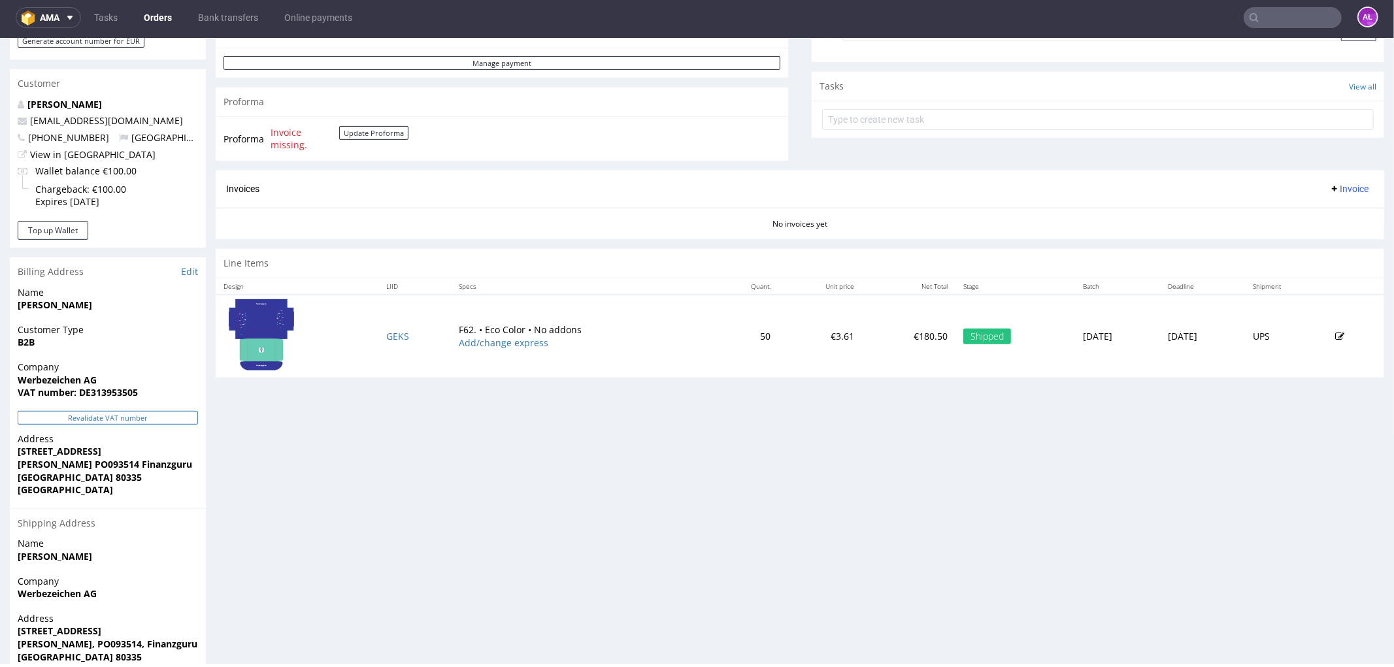
click at [182, 417] on button "Revalidate VAT number" at bounding box center [108, 417] width 180 height 14
click at [388, 130] on button "Update Proforma" at bounding box center [373, 132] width 69 height 14
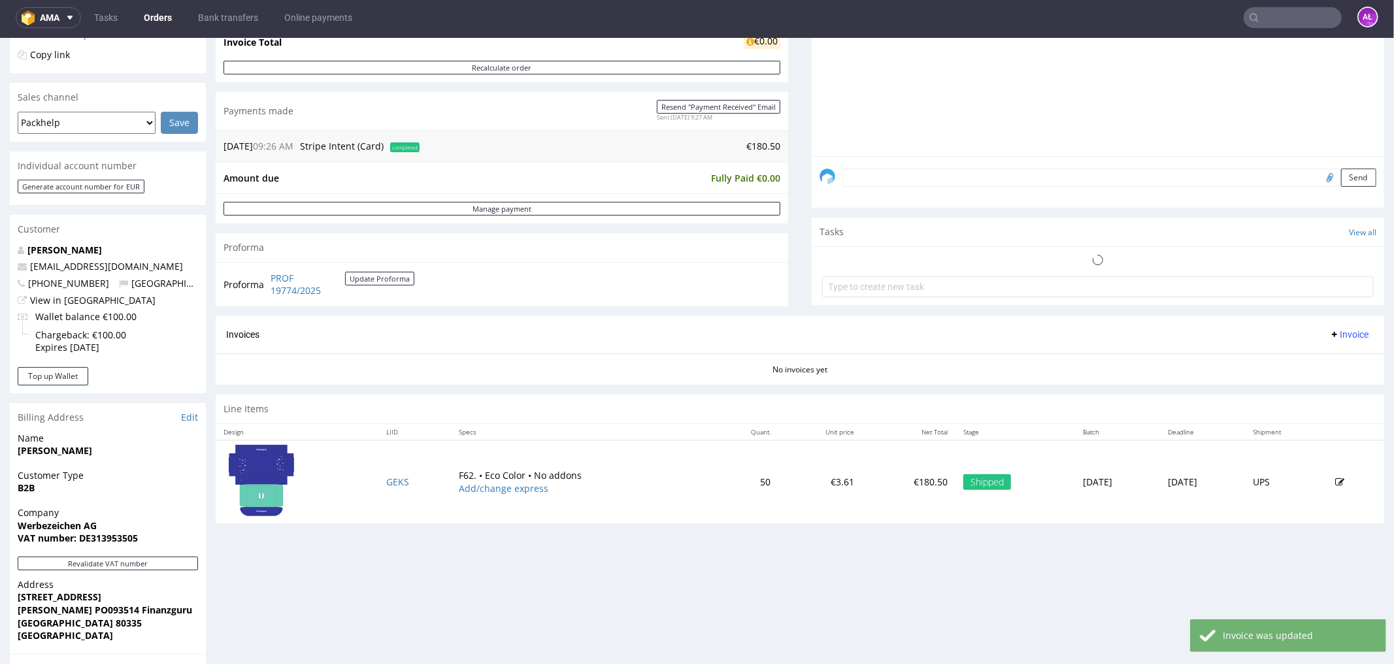
scroll to position [290, 0]
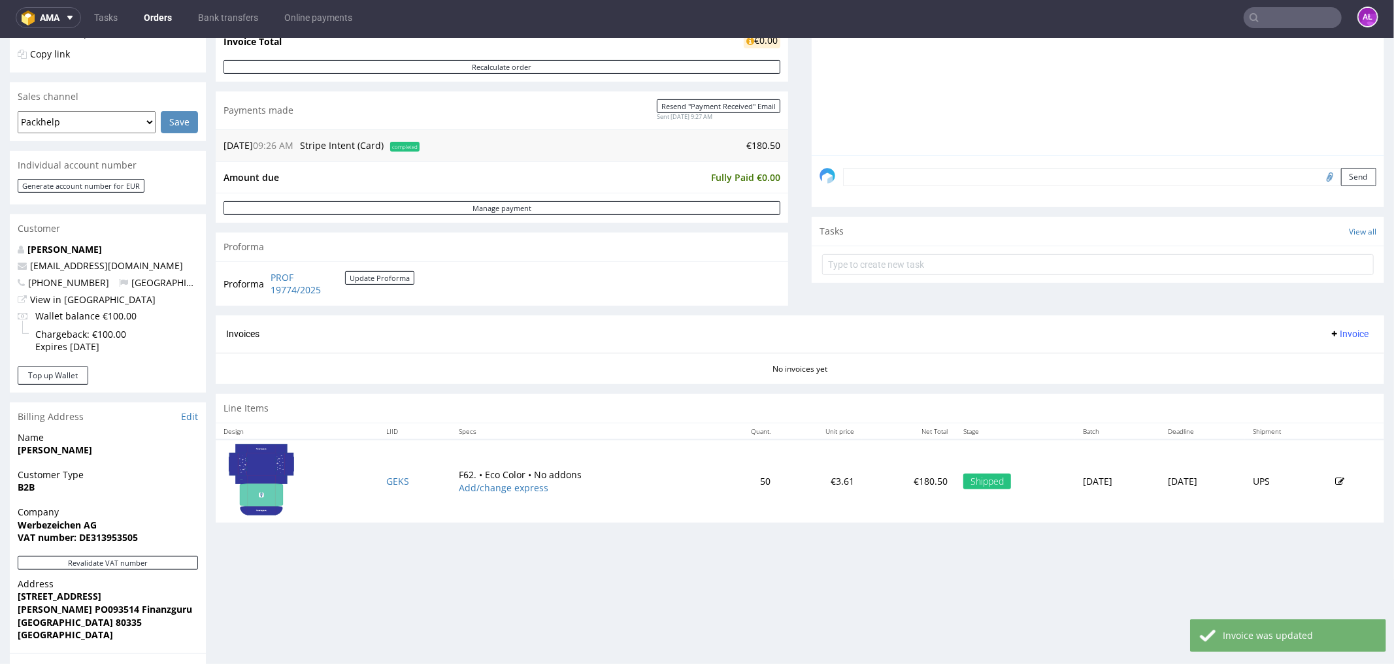
click at [1333, 334] on span "Invoice" at bounding box center [1348, 333] width 39 height 10
click at [1335, 356] on span "Generate" at bounding box center [1326, 361] width 63 height 13
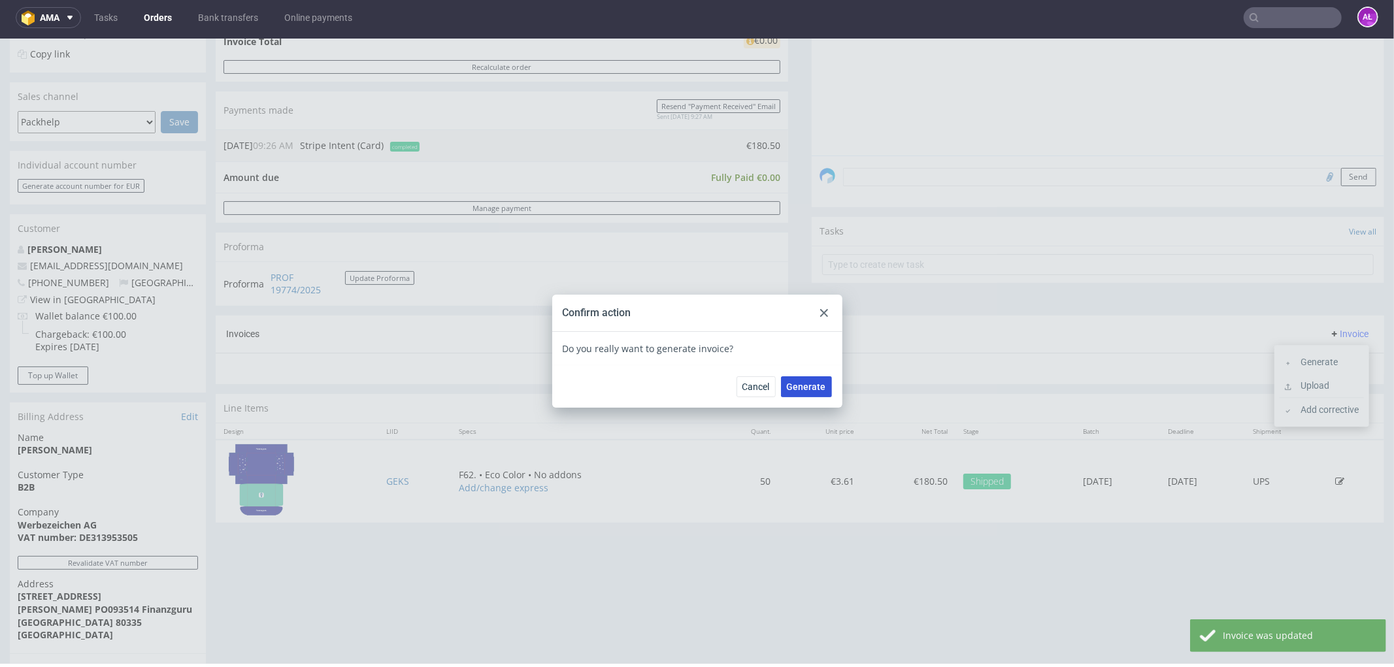
click at [814, 388] on span "Generate" at bounding box center [806, 386] width 39 height 9
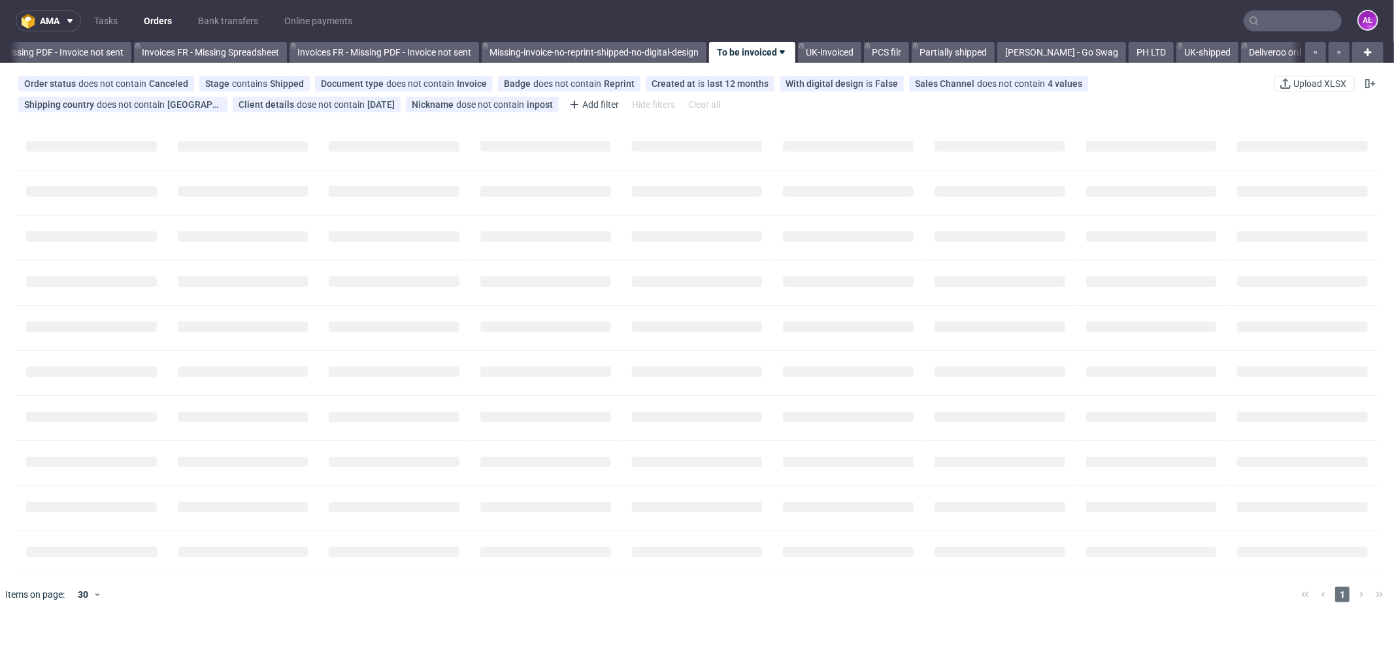
scroll to position [0, 1997]
